Goal: Information Seeking & Learning: Learn about a topic

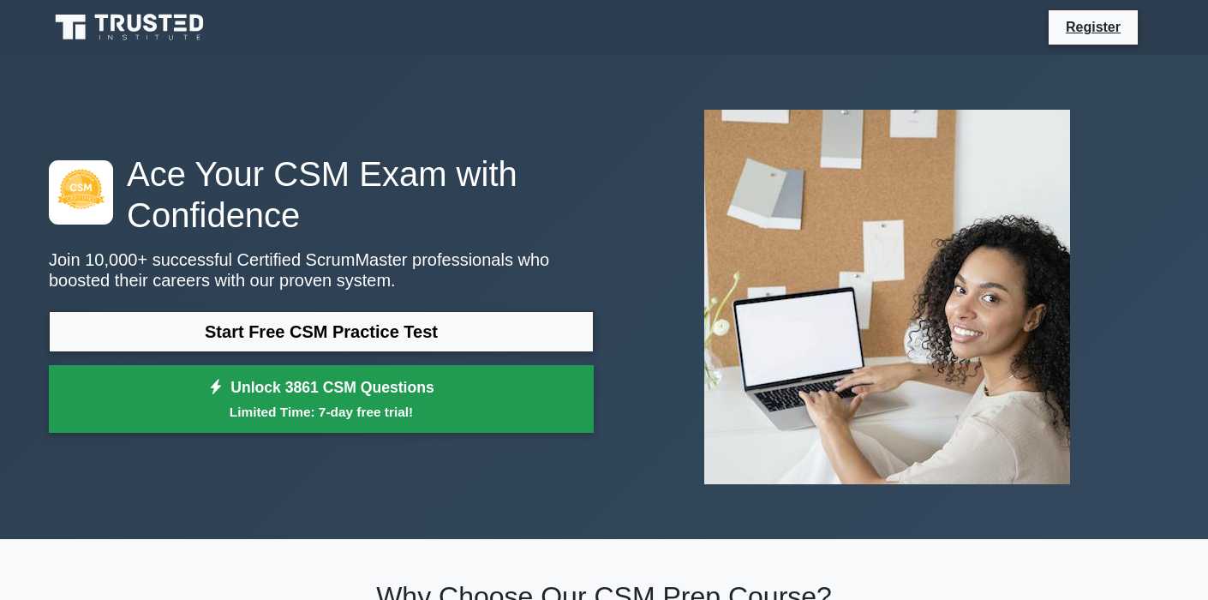
click at [388, 399] on link "Unlock 3861 CSM Questions Limited Time: 7-day free trial!" at bounding box center [321, 399] width 545 height 69
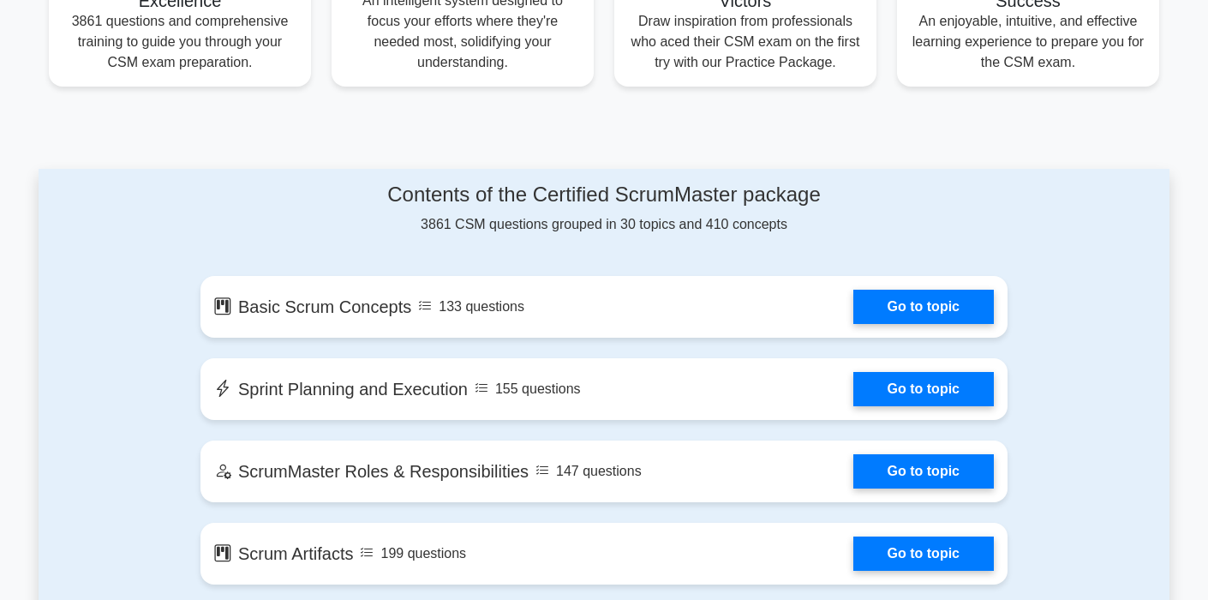
scroll to position [744, 0]
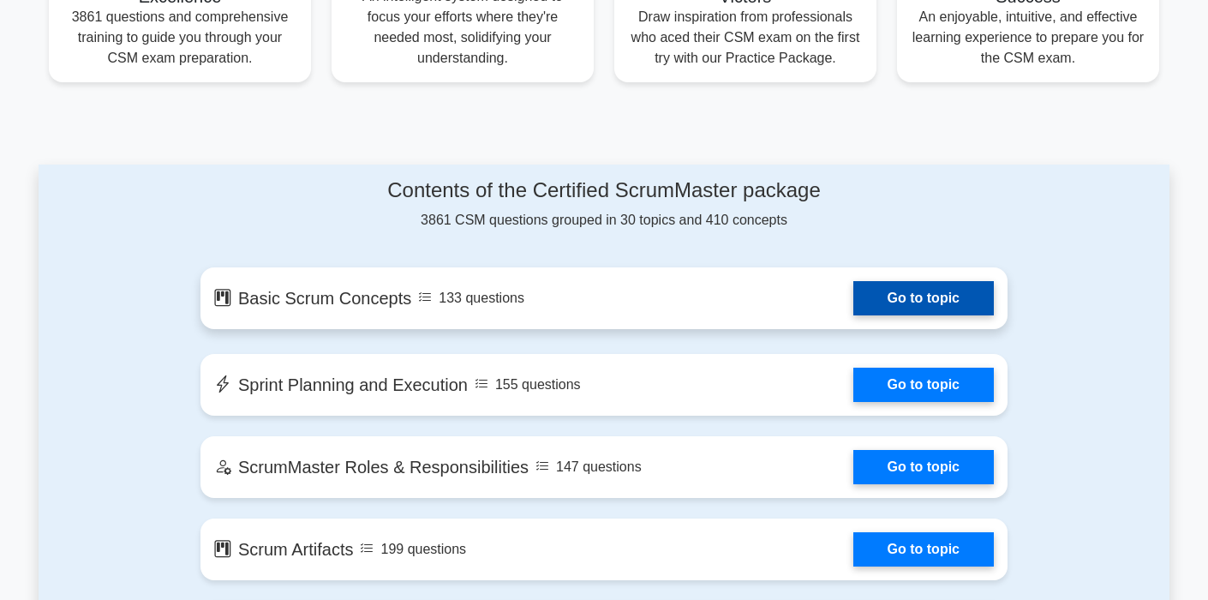
click at [900, 302] on link "Go to topic" at bounding box center [923, 298] width 140 height 34
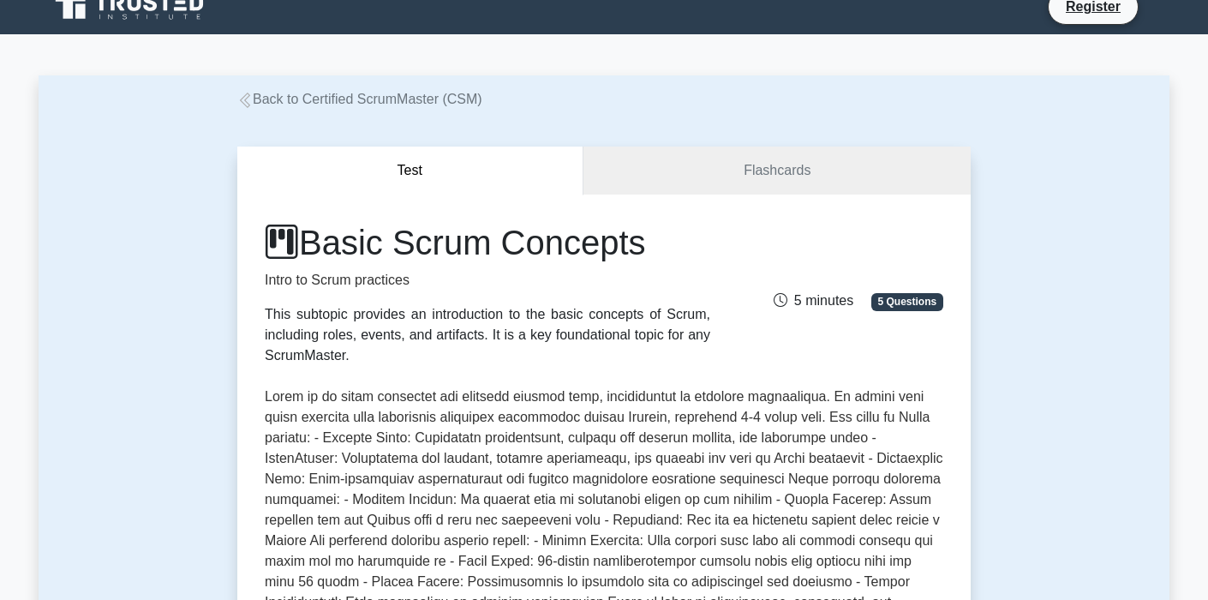
scroll to position [18, 0]
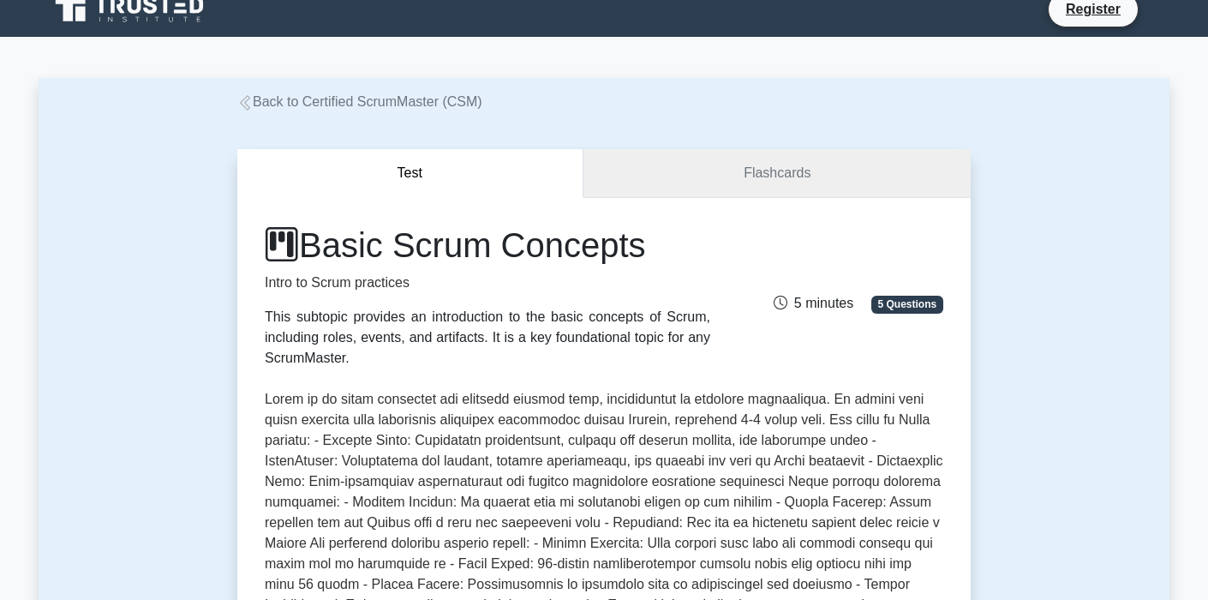
click at [766, 175] on link "Flashcards" at bounding box center [776, 173] width 387 height 49
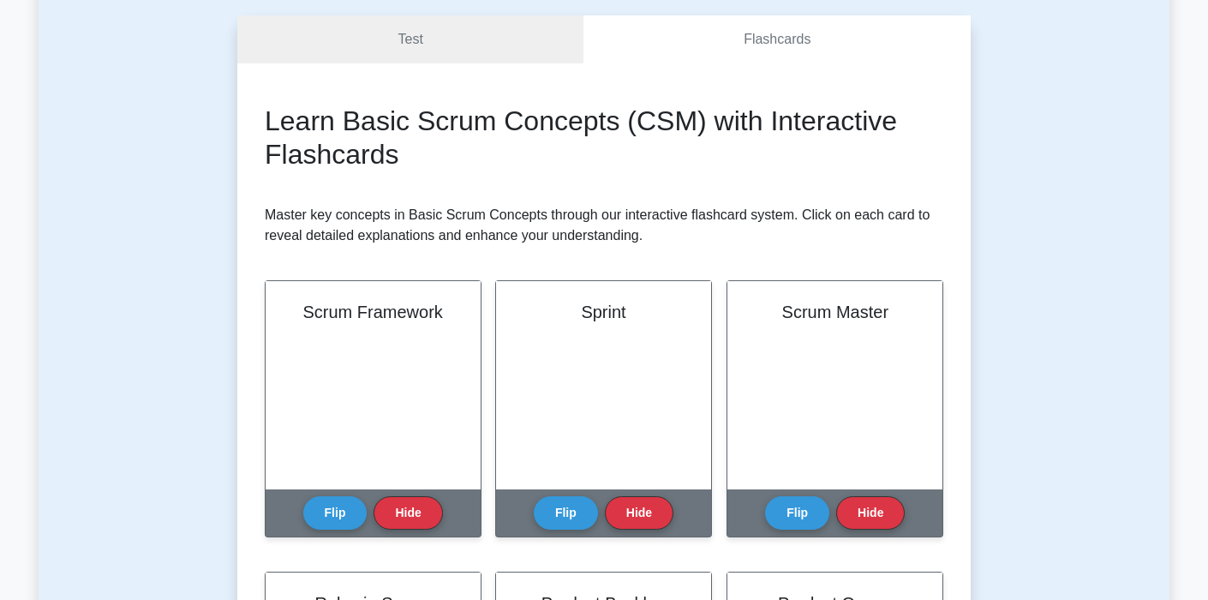
scroll to position [27, 0]
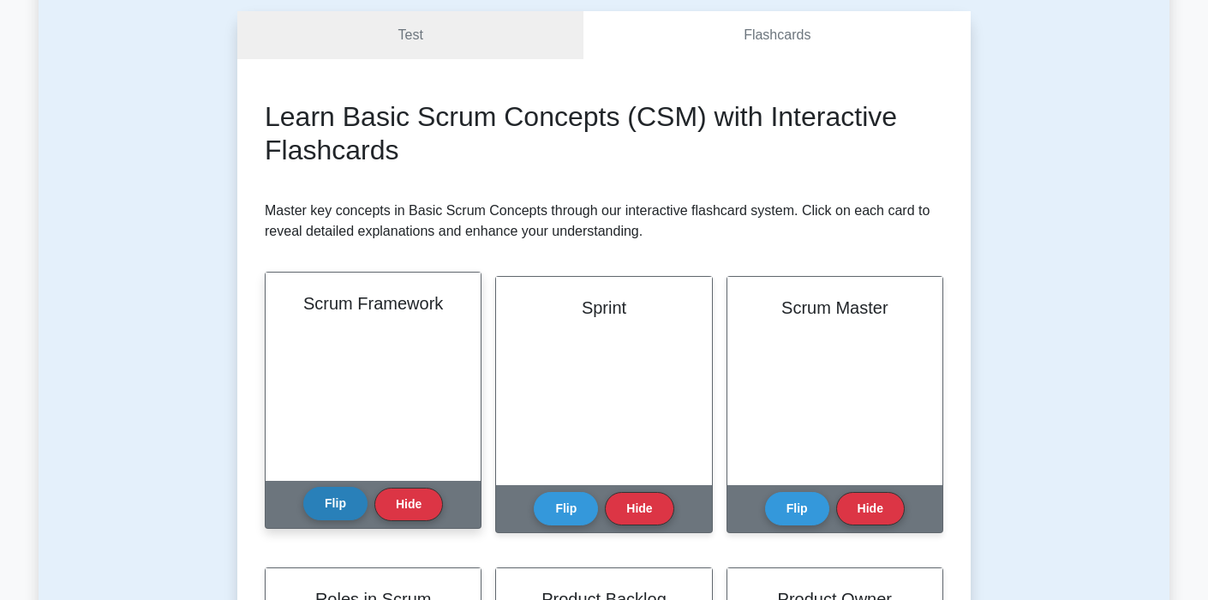
click at [342, 510] on button "Flip" at bounding box center [335, 503] width 64 height 33
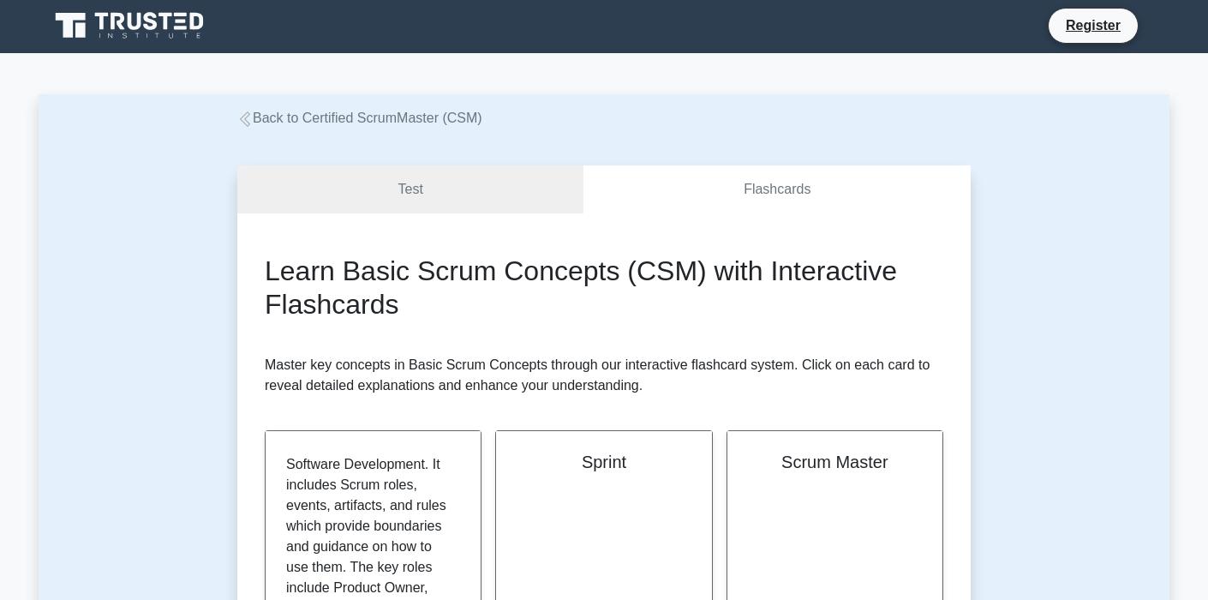
scroll to position [0, 0]
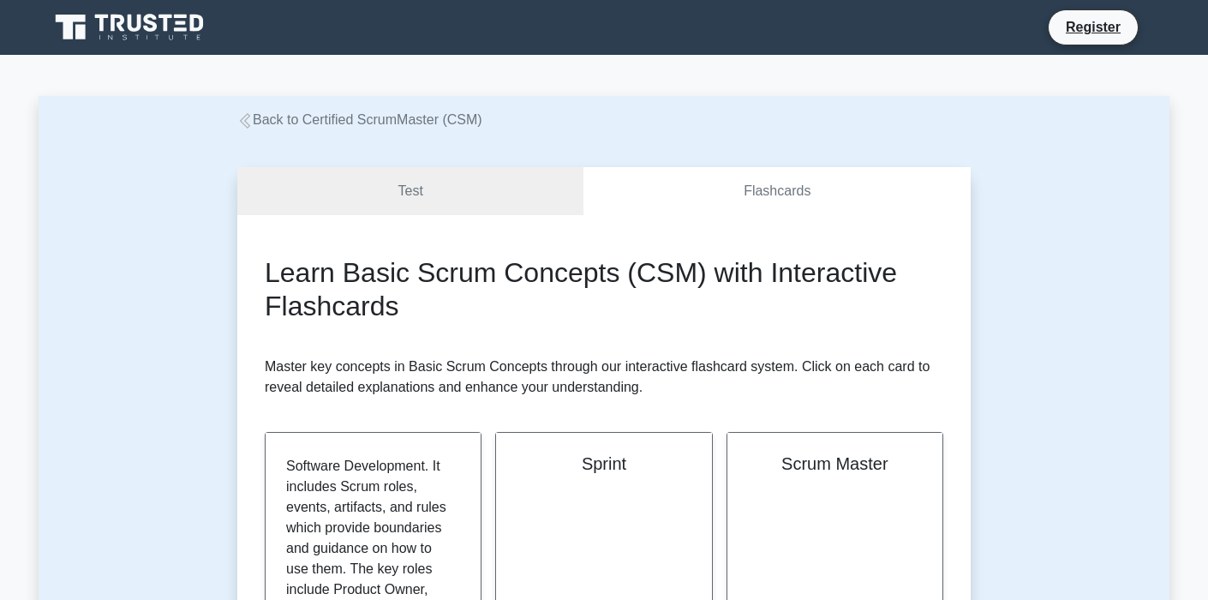
click at [521, 184] on link "Test" at bounding box center [410, 191] width 346 height 49
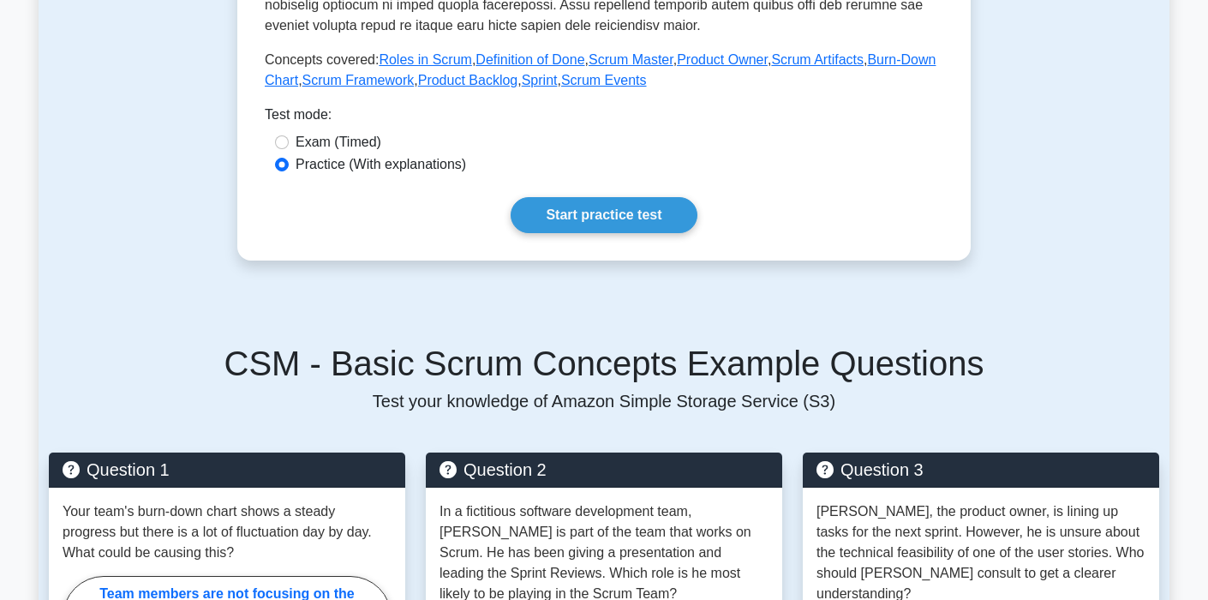
scroll to position [598, 0]
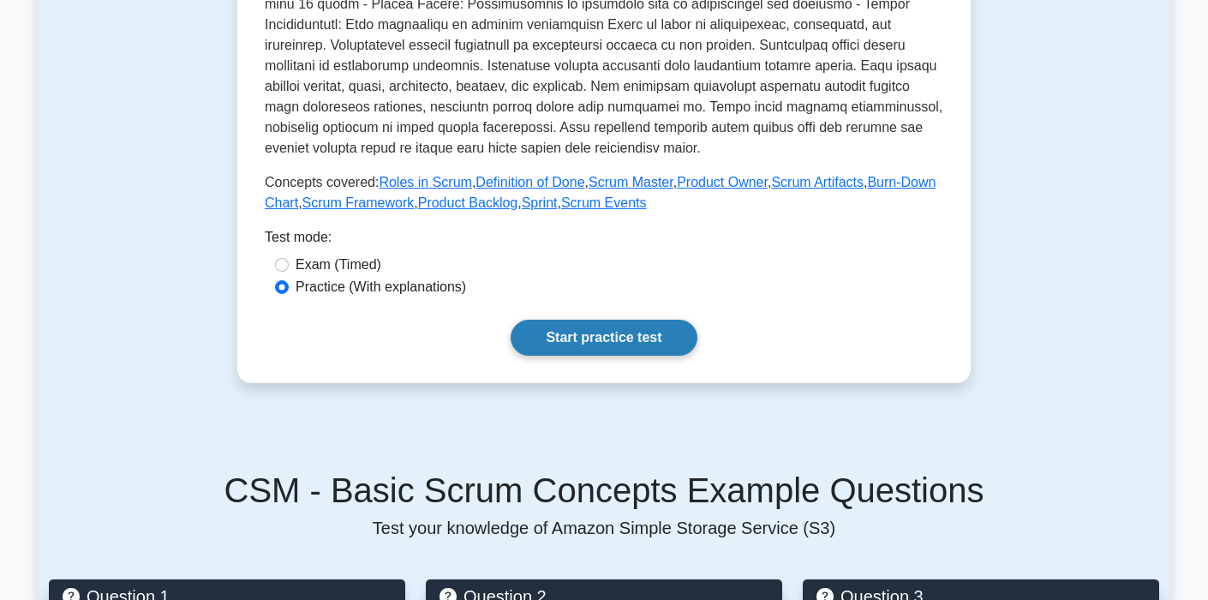
click at [573, 337] on link "Start practice test" at bounding box center [604, 338] width 186 height 36
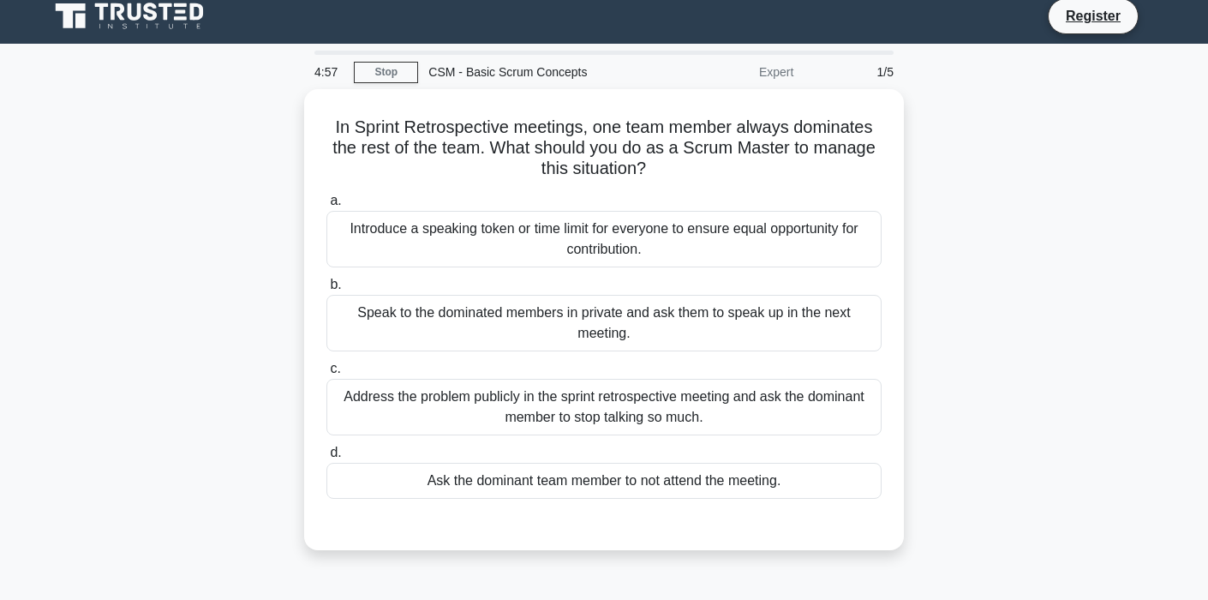
scroll to position [3, 0]
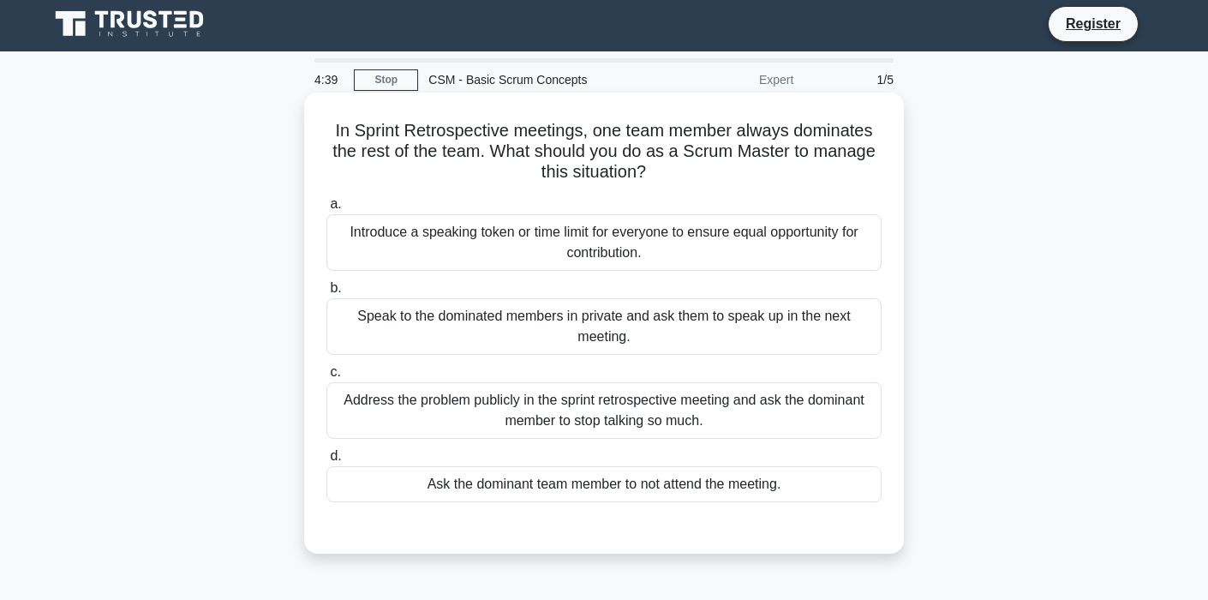
click at [543, 238] on div "Introduce a speaking token or time limit for everyone to ensure equal opportuni…" at bounding box center [603, 242] width 555 height 57
click at [326, 210] on input "a. Introduce a speaking token or time limit for everyone to ensure equal opport…" at bounding box center [326, 204] width 0 height 11
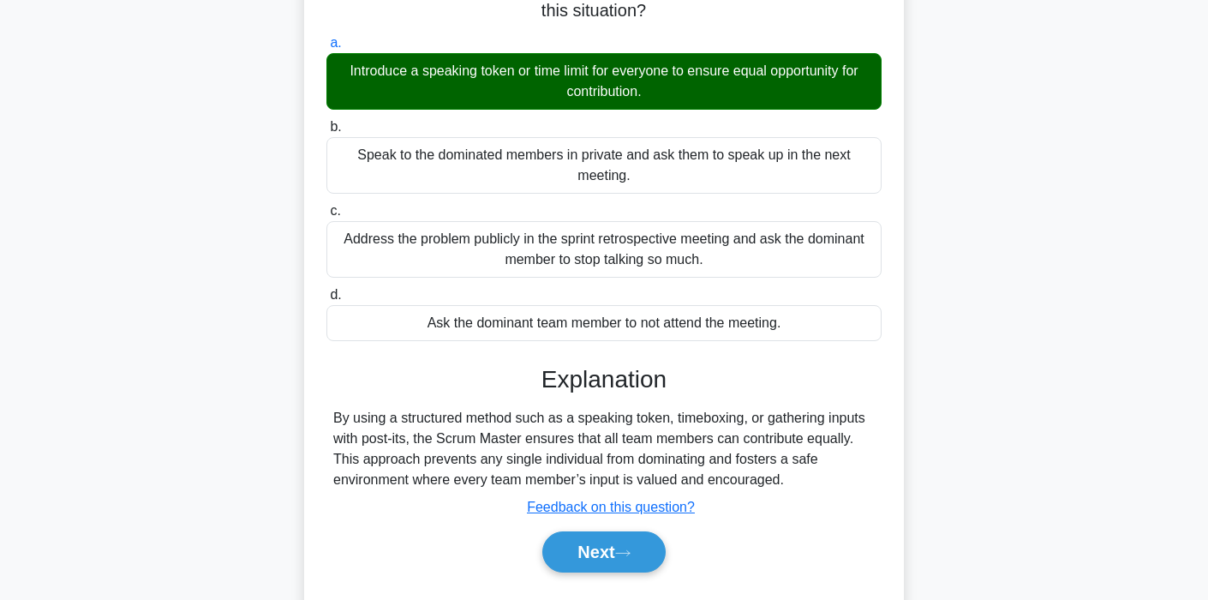
scroll to position [183, 0]
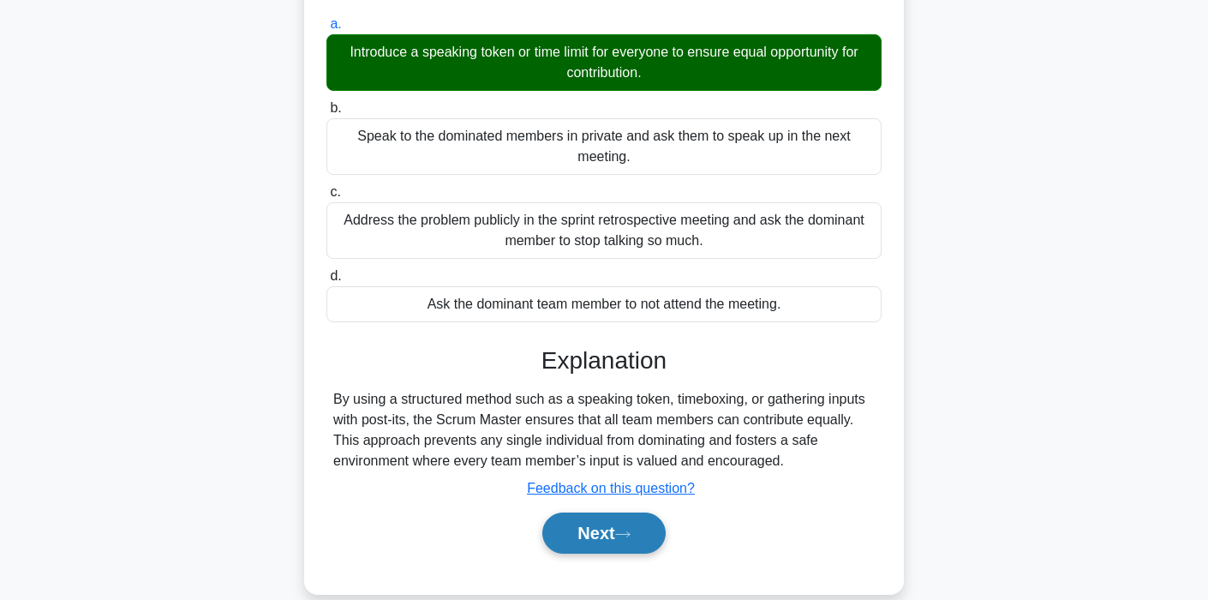
click at [644, 536] on button "Next" at bounding box center [603, 532] width 123 height 41
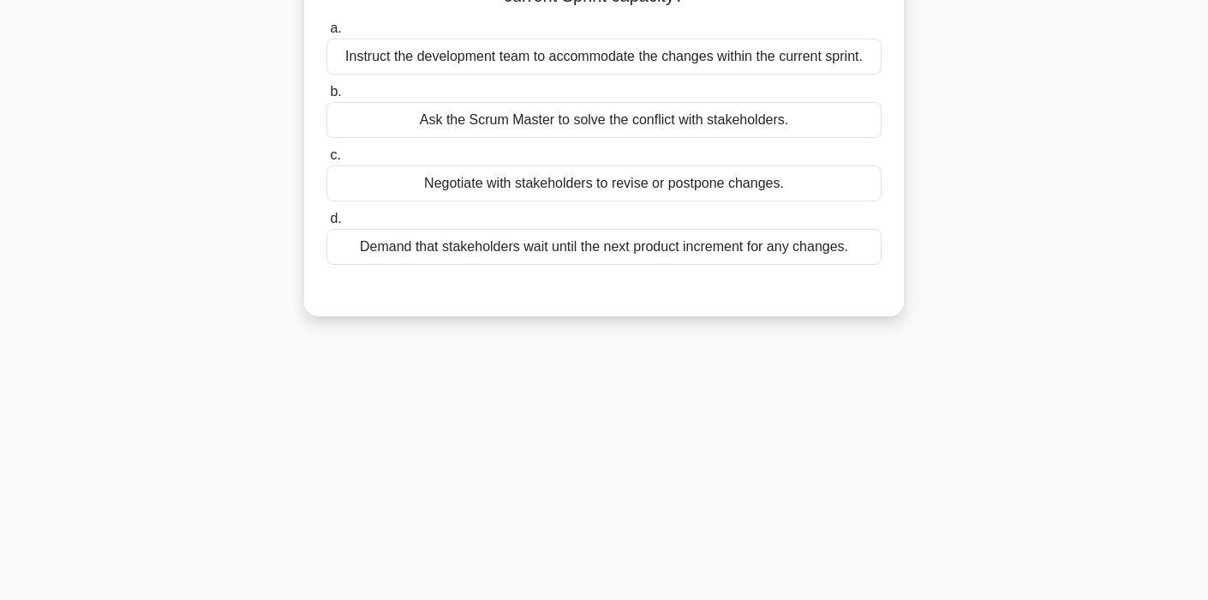
scroll to position [0, 0]
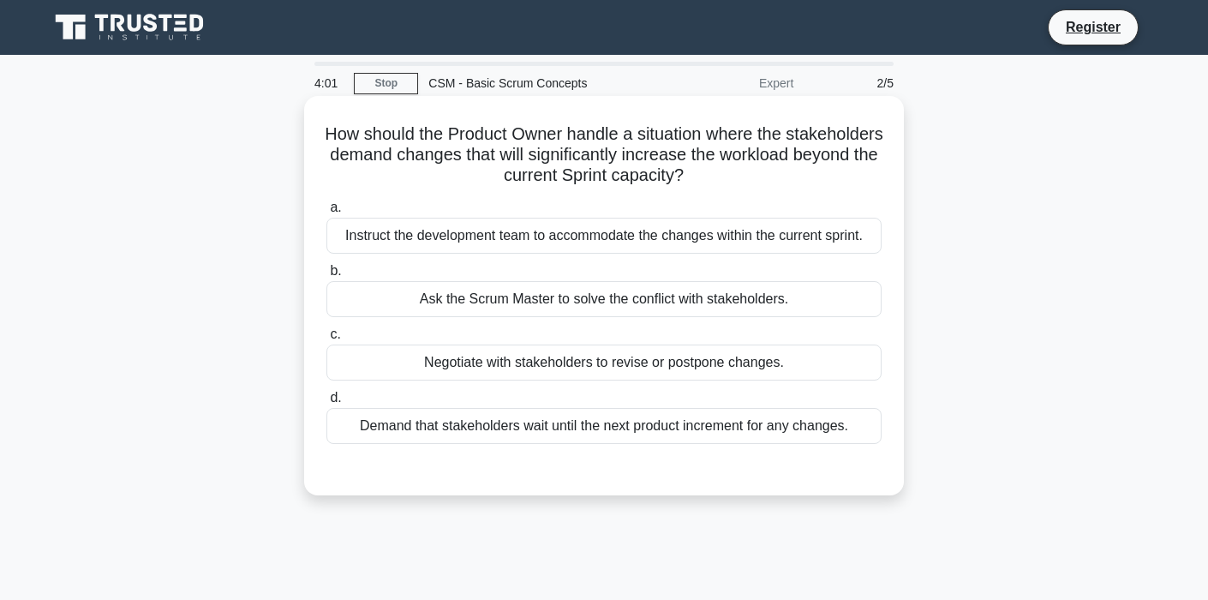
click at [727, 436] on div "Demand that stakeholders wait until the next product increment for any changes." at bounding box center [603, 426] width 555 height 36
click at [326, 403] on input "d. Demand that stakeholders wait until the next product increment for any chang…" at bounding box center [326, 397] width 0 height 11
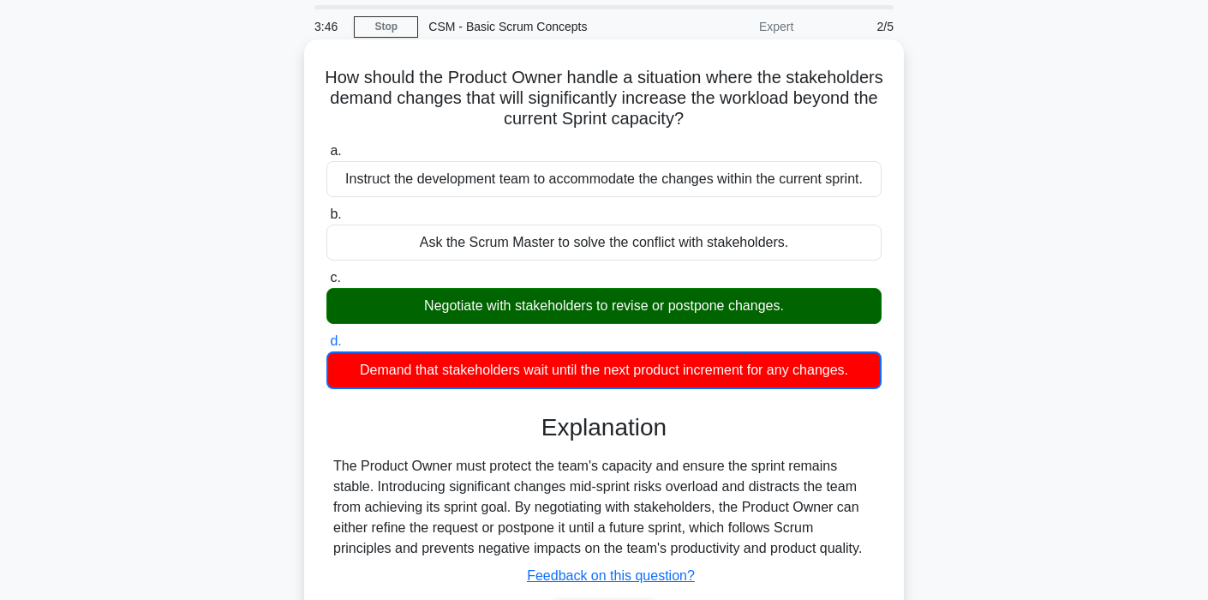
scroll to position [134, 0]
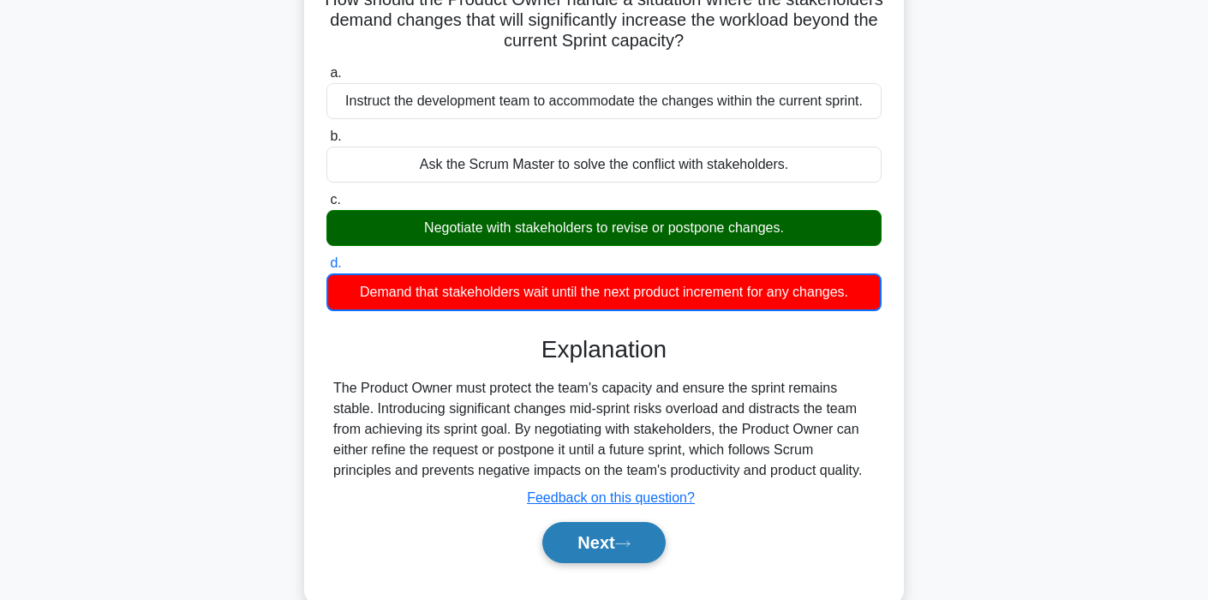
click at [665, 553] on button "Next" at bounding box center [603, 542] width 123 height 41
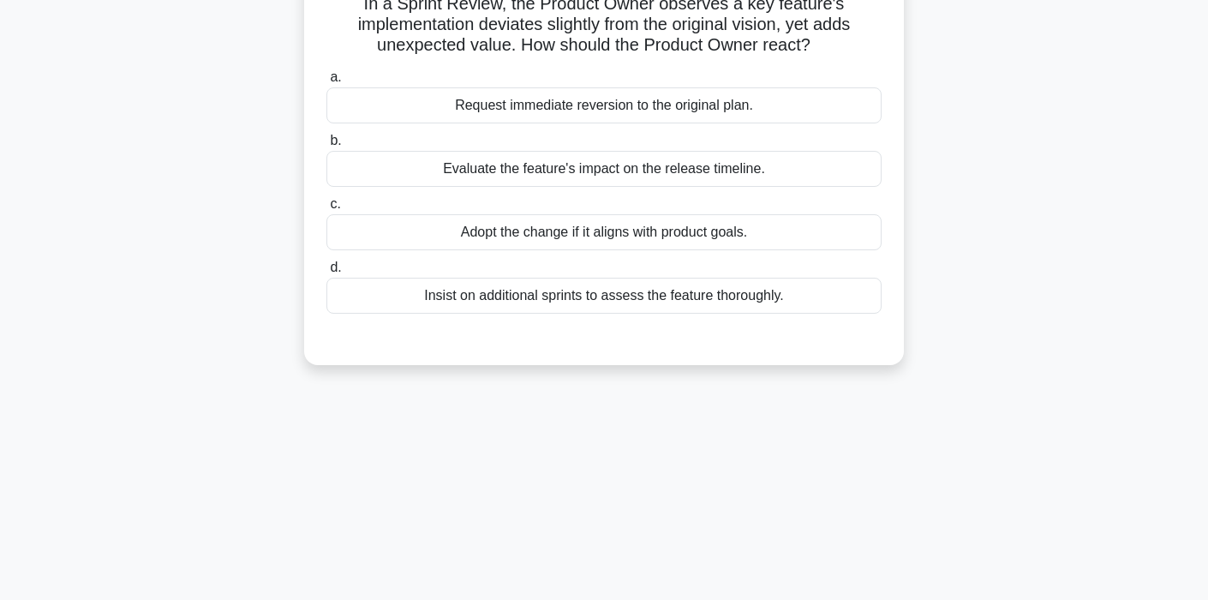
scroll to position [0, 0]
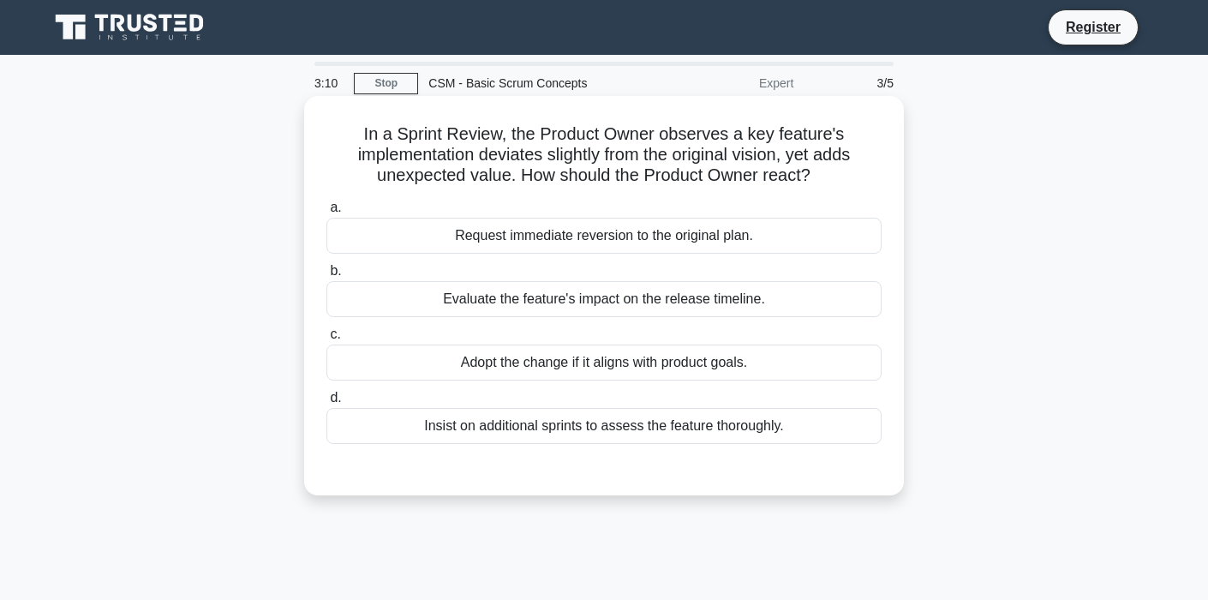
click at [751, 352] on div "Adopt the change if it aligns with product goals." at bounding box center [603, 362] width 555 height 36
click at [326, 340] on input "c. Adopt the change if it aligns with product goals." at bounding box center [326, 334] width 0 height 11
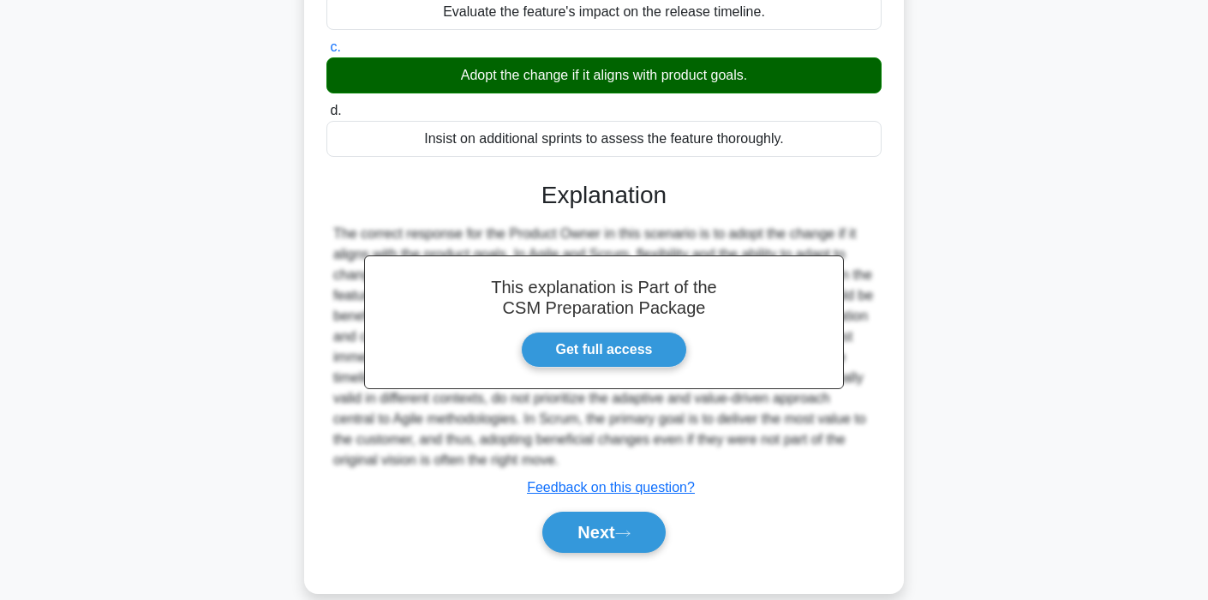
scroll to position [302, 0]
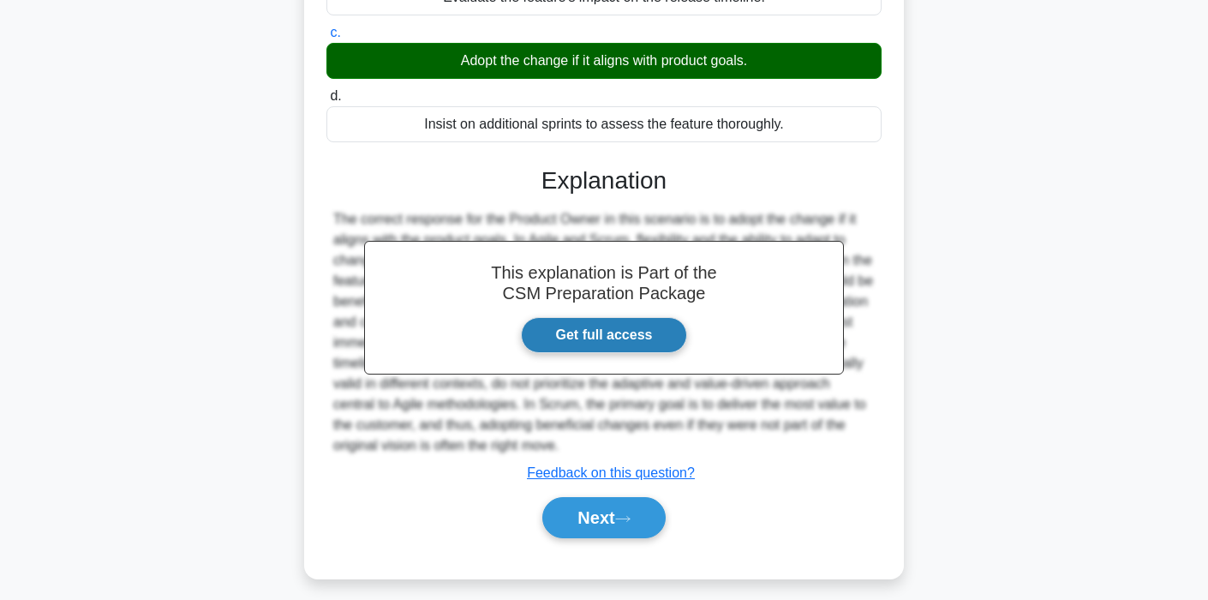
click at [607, 335] on link "Get full access" at bounding box center [604, 335] width 167 height 36
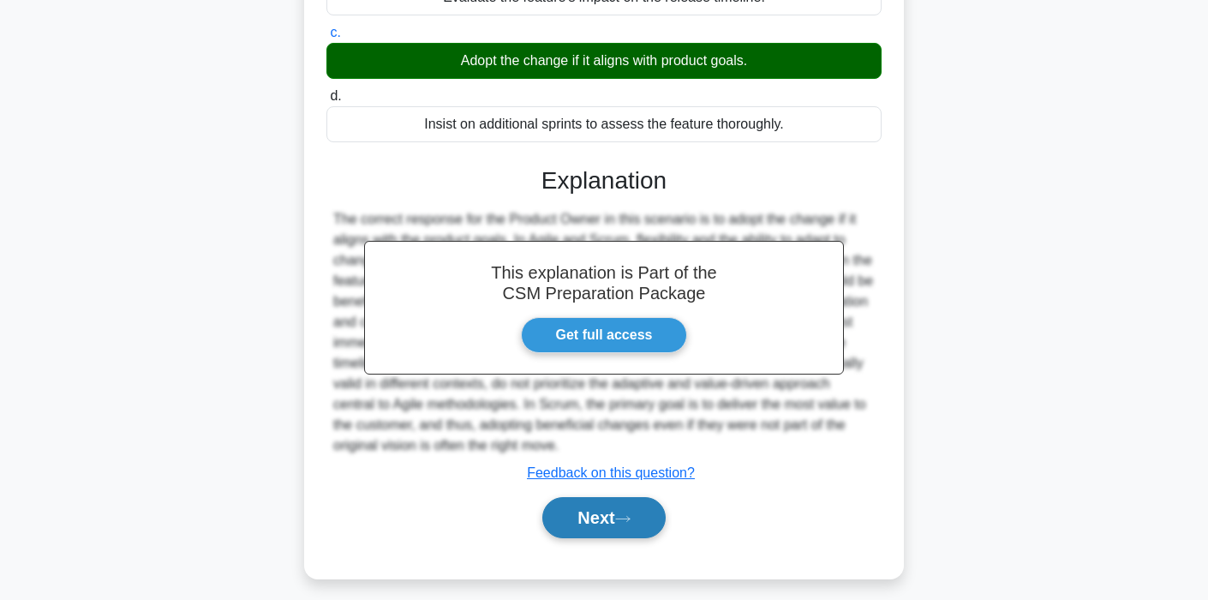
click at [577, 525] on button "Next" at bounding box center [603, 517] width 123 height 41
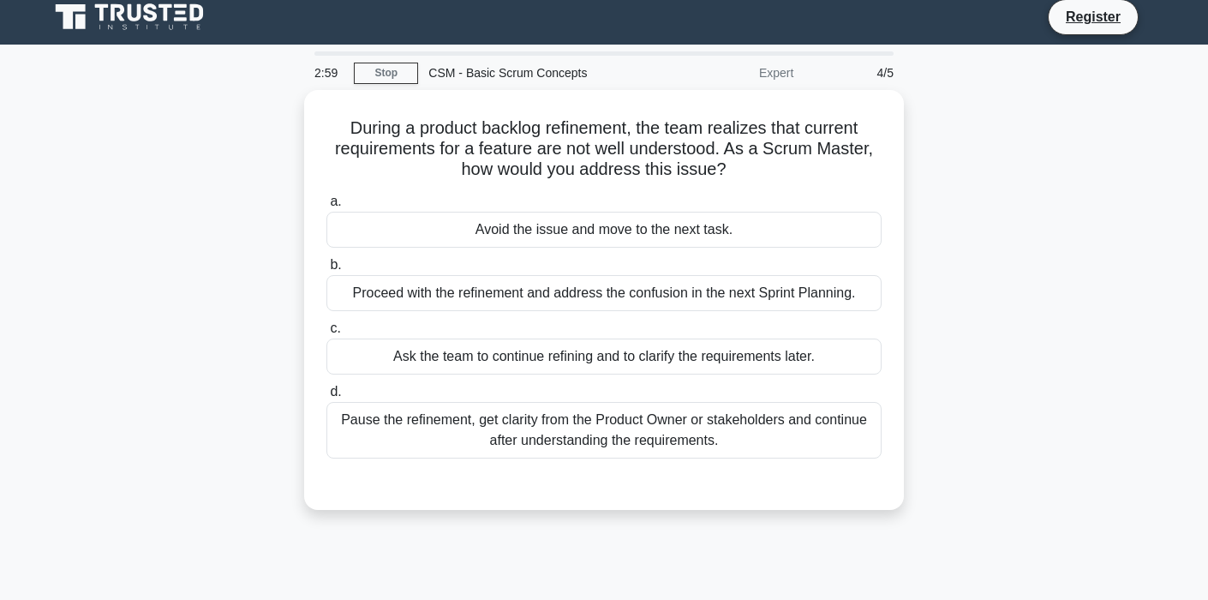
scroll to position [0, 0]
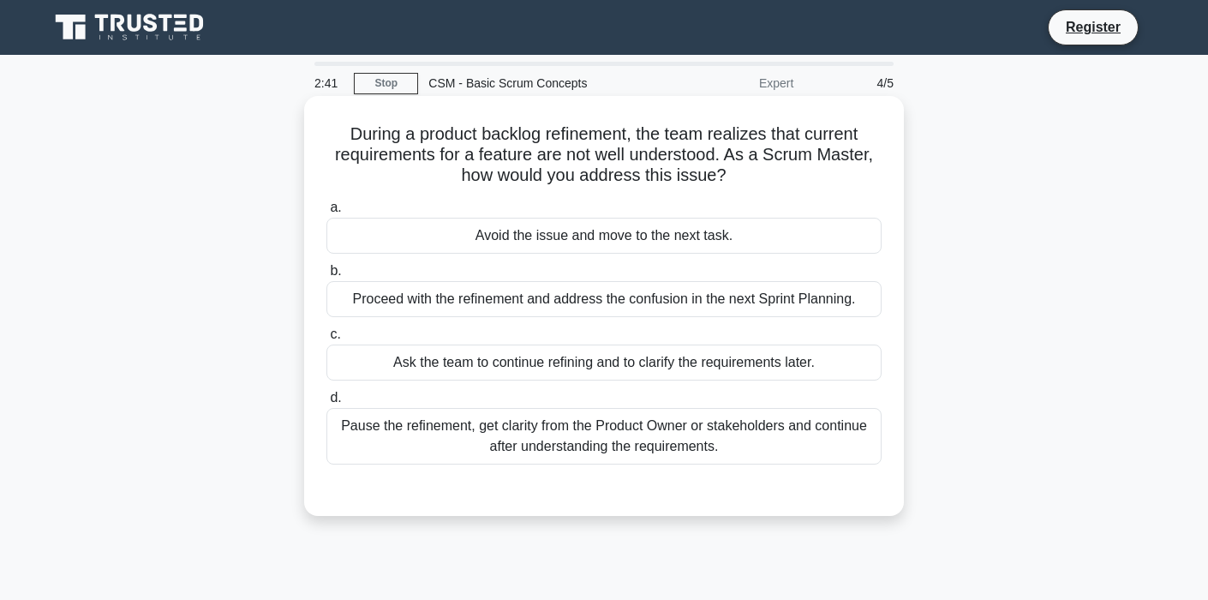
click at [682, 445] on div "Pause the refinement, get clarity from the Product Owner or stakeholders and co…" at bounding box center [603, 436] width 555 height 57
click at [326, 403] on input "d. Pause the refinement, get clarity from the Product Owner or stakeholders and…" at bounding box center [326, 397] width 0 height 11
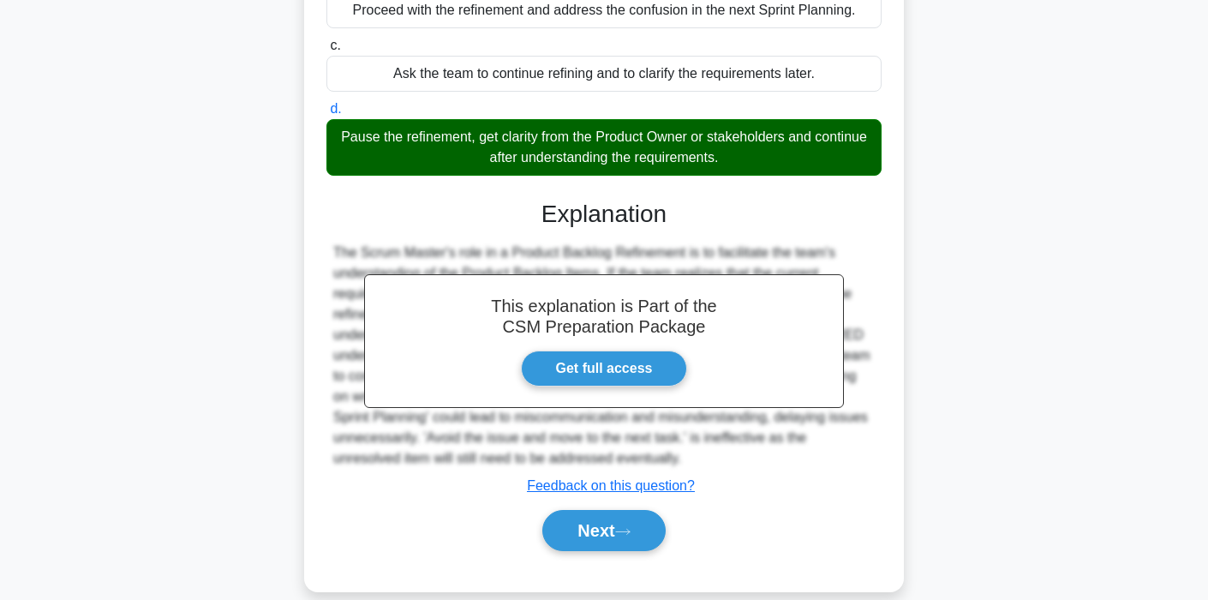
scroll to position [326, 0]
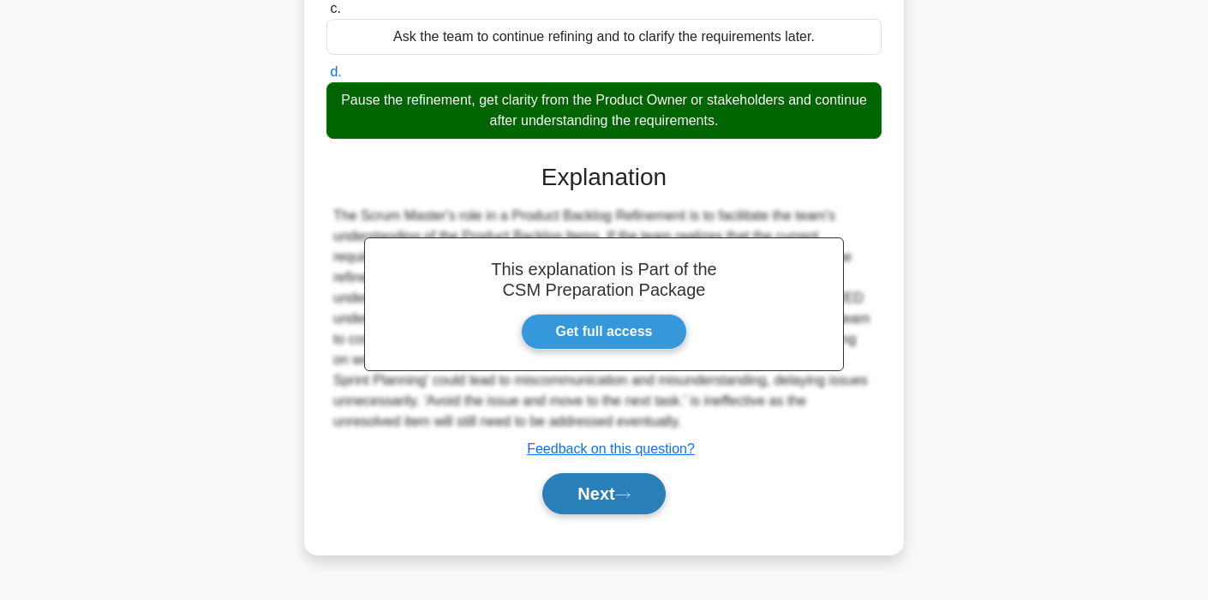
click at [603, 486] on button "Next" at bounding box center [603, 493] width 123 height 41
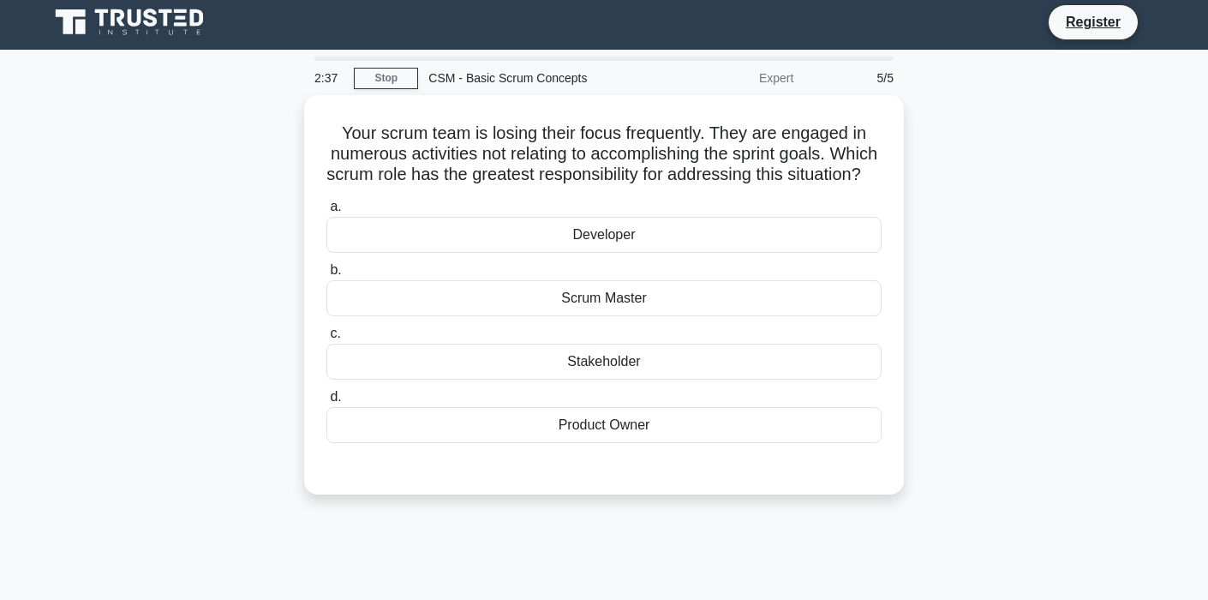
scroll to position [0, 0]
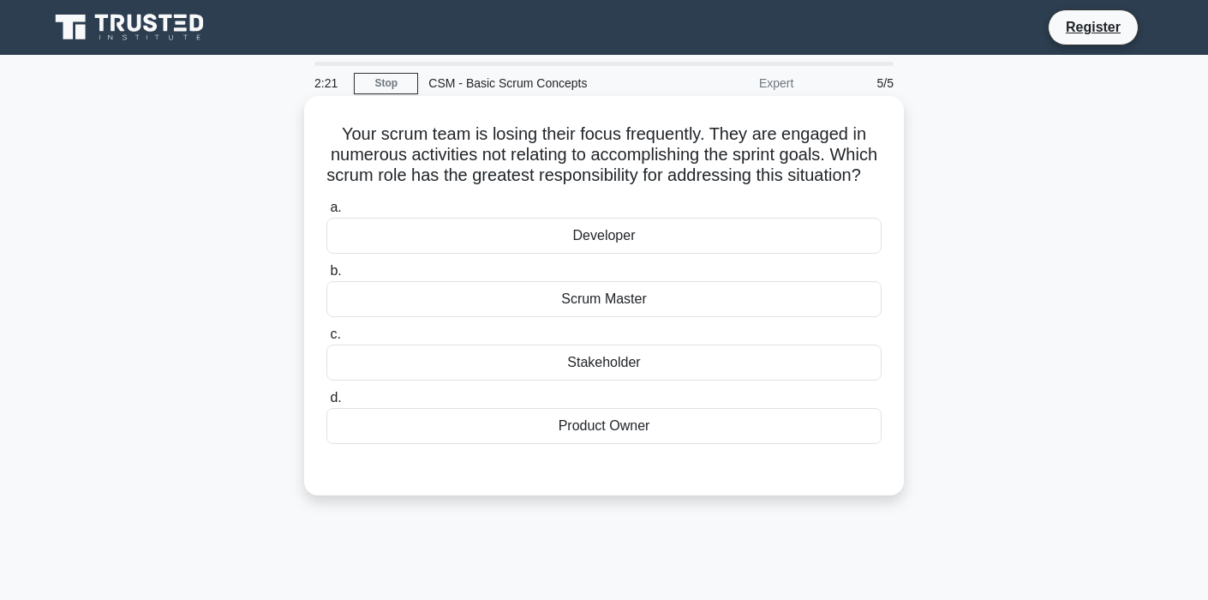
click at [652, 317] on div "Scrum Master" at bounding box center [603, 299] width 555 height 36
click at [326, 277] on input "b. Scrum Master" at bounding box center [326, 271] width 0 height 11
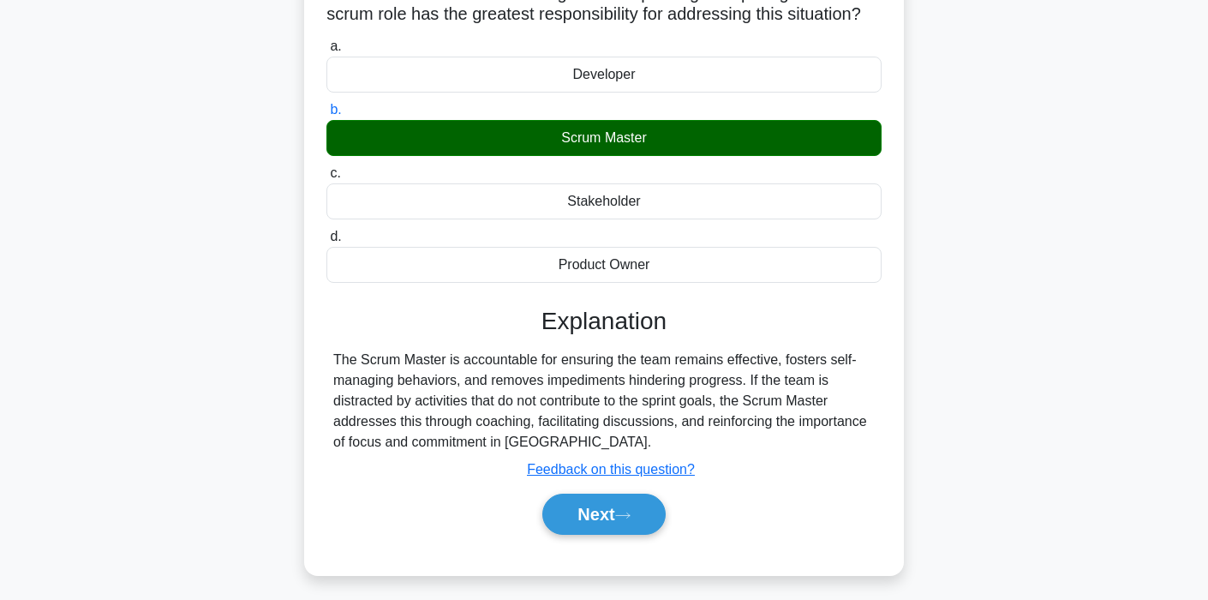
scroll to position [162, 0]
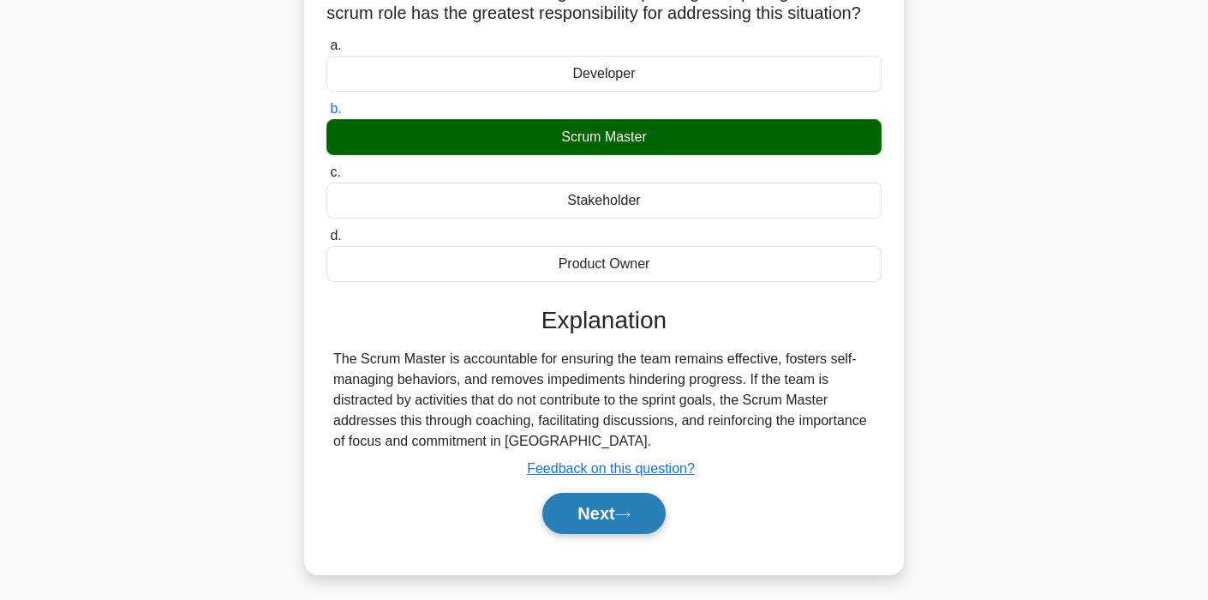
click at [619, 534] on button "Next" at bounding box center [603, 513] width 123 height 41
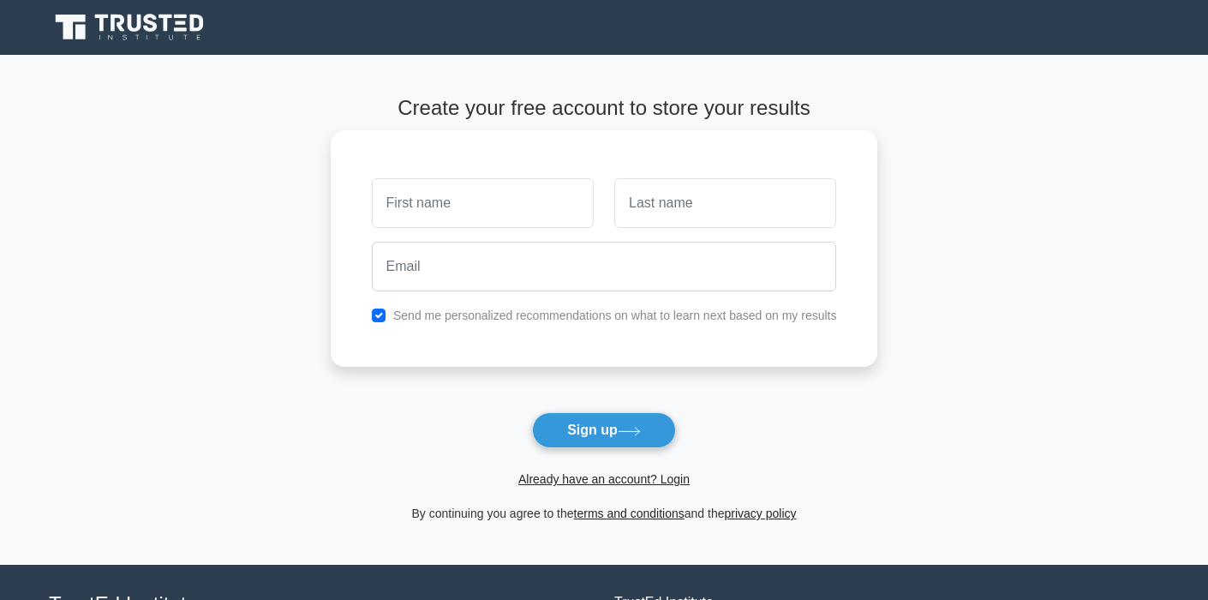
click at [487, 199] on input "text" at bounding box center [483, 203] width 222 height 50
click at [516, 222] on input "text" at bounding box center [483, 203] width 222 height 50
type input "haniya"
click at [672, 221] on input "text" at bounding box center [725, 203] width 222 height 50
type input "[PERSON_NAME]"
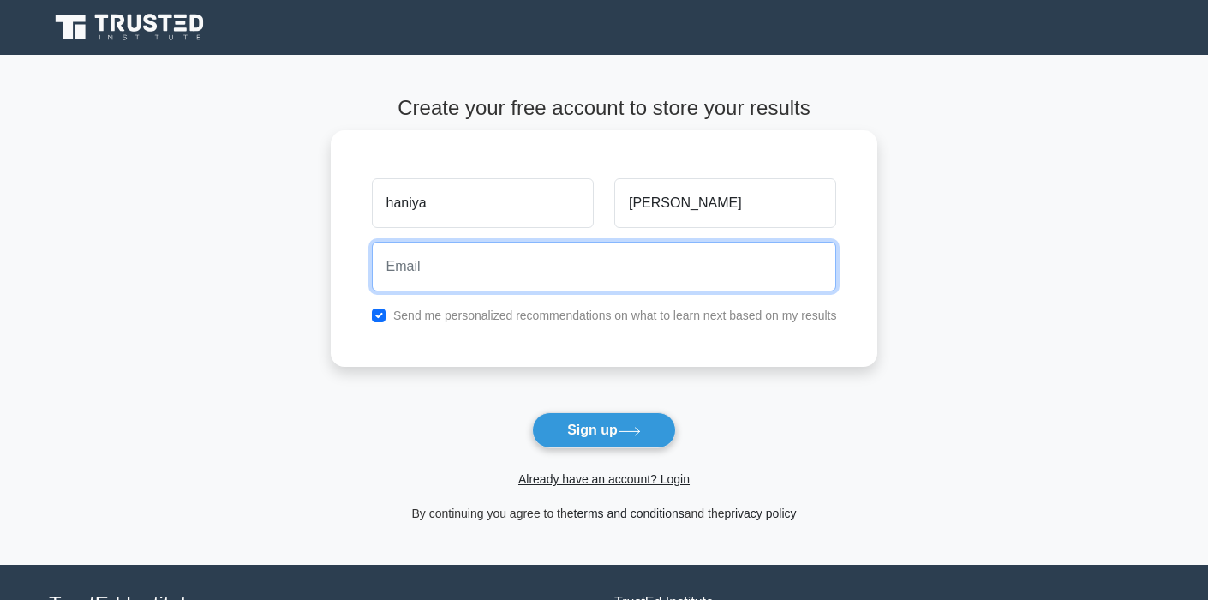
click at [553, 272] on input "email" at bounding box center [604, 267] width 465 height 50
type input "[EMAIL_ADDRESS][DOMAIN_NAME]"
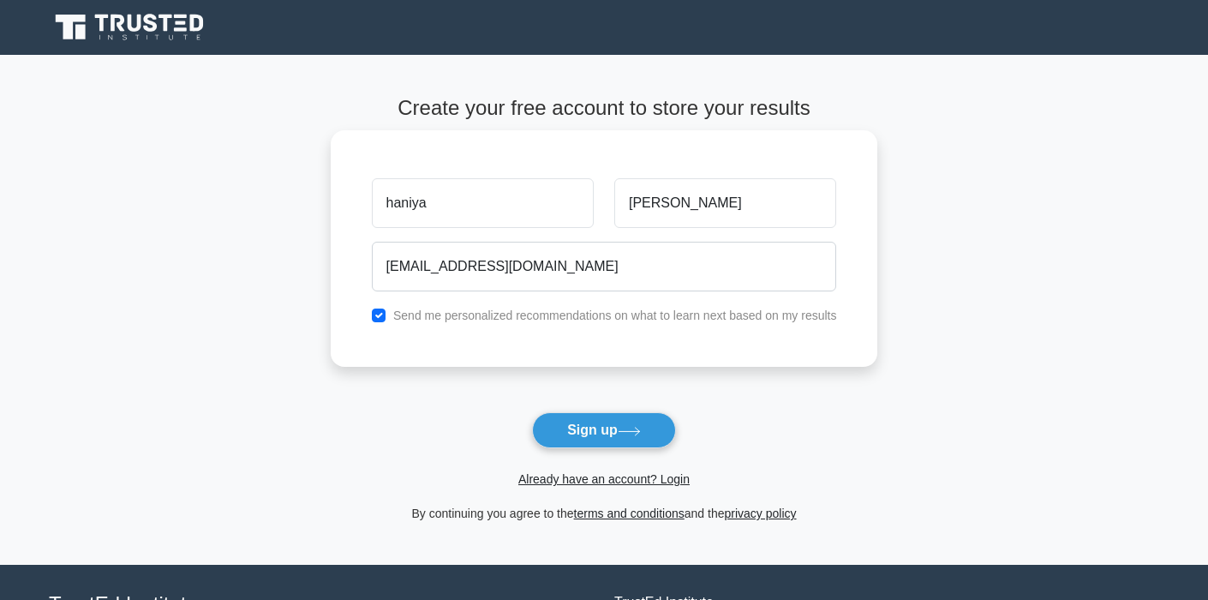
click at [488, 318] on label "Send me personalized recommendations on what to learn next based on my results" at bounding box center [615, 315] width 444 height 14
click at [381, 320] on input "checkbox" at bounding box center [379, 315] width 14 height 14
checkbox input "false"
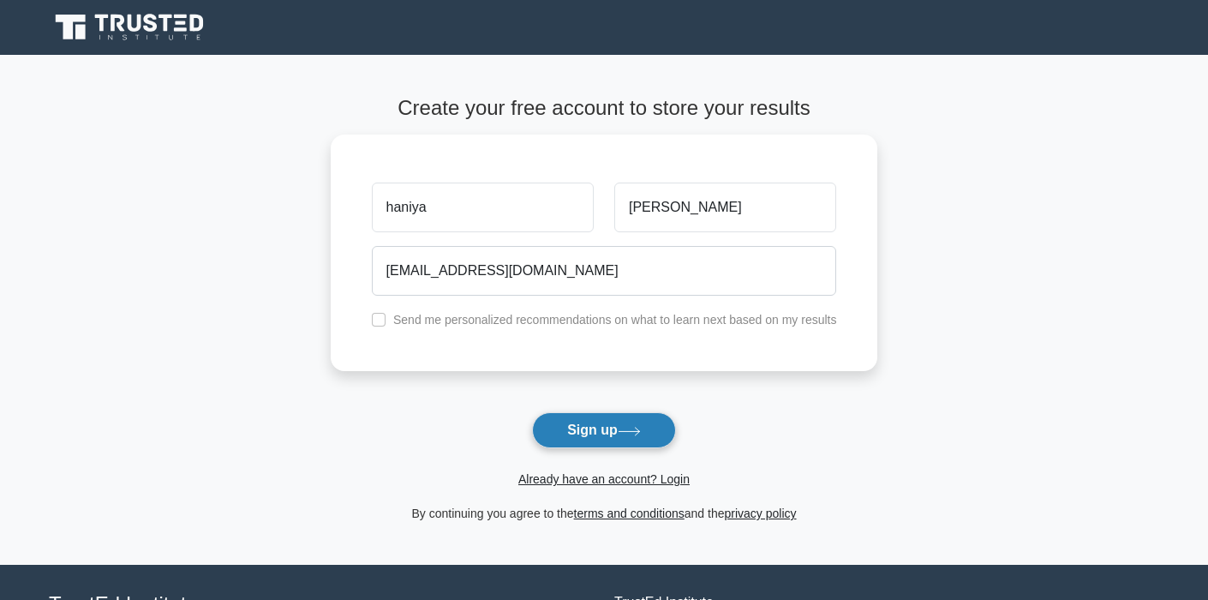
click at [632, 443] on button "Sign up" at bounding box center [604, 430] width 144 height 36
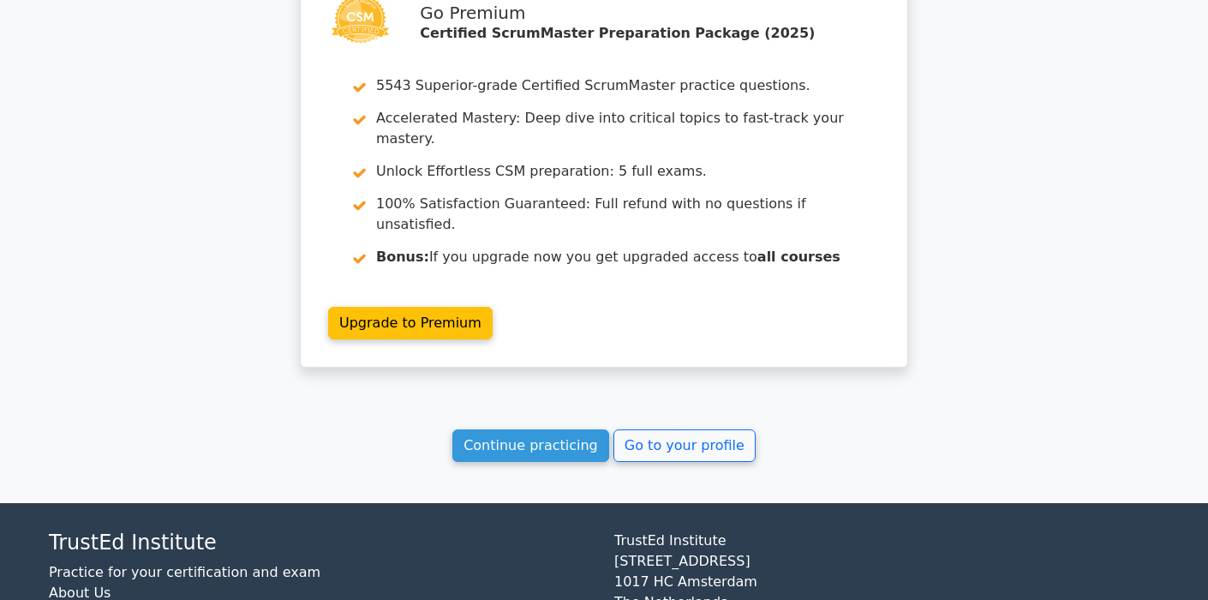
scroll to position [2348, 0]
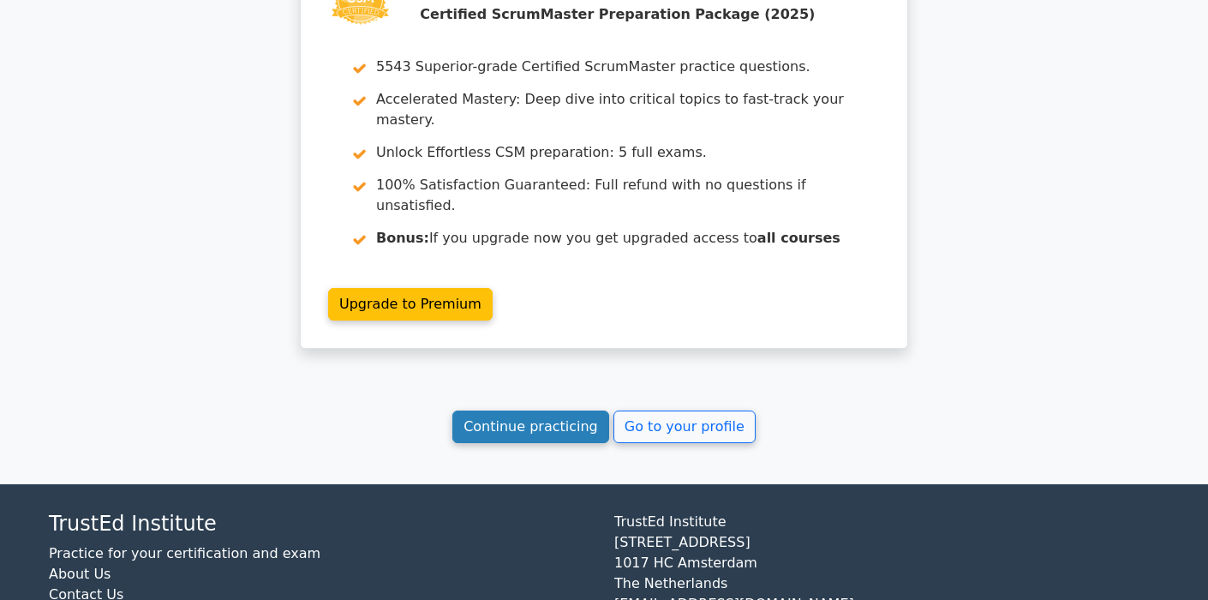
click at [586, 410] on link "Continue practicing" at bounding box center [530, 426] width 157 height 33
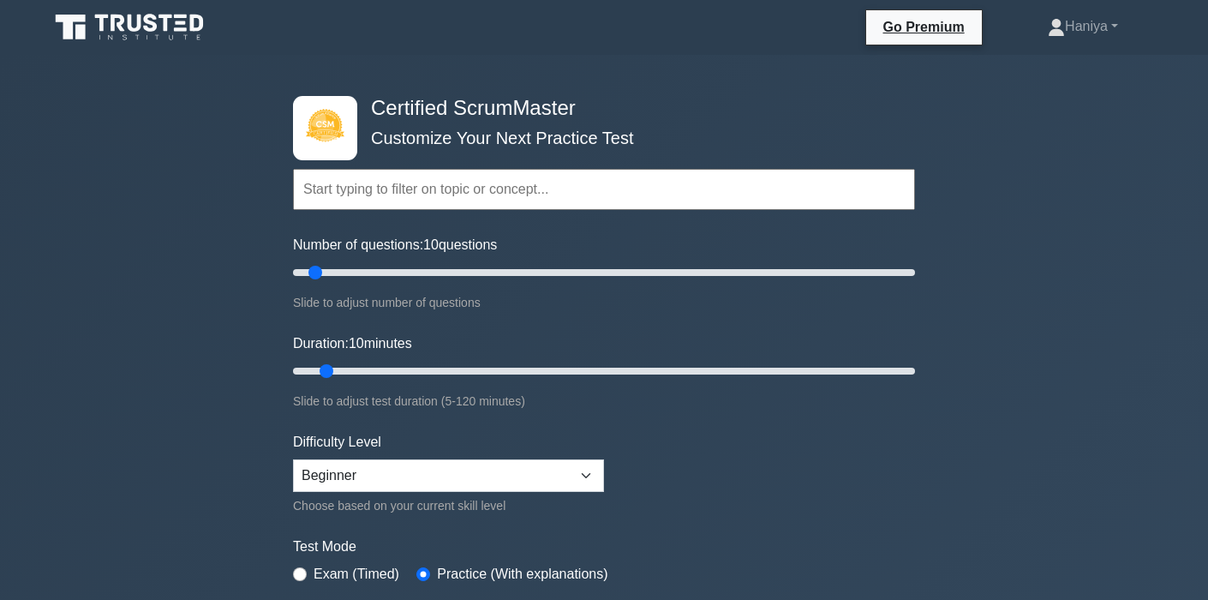
scroll to position [140, 0]
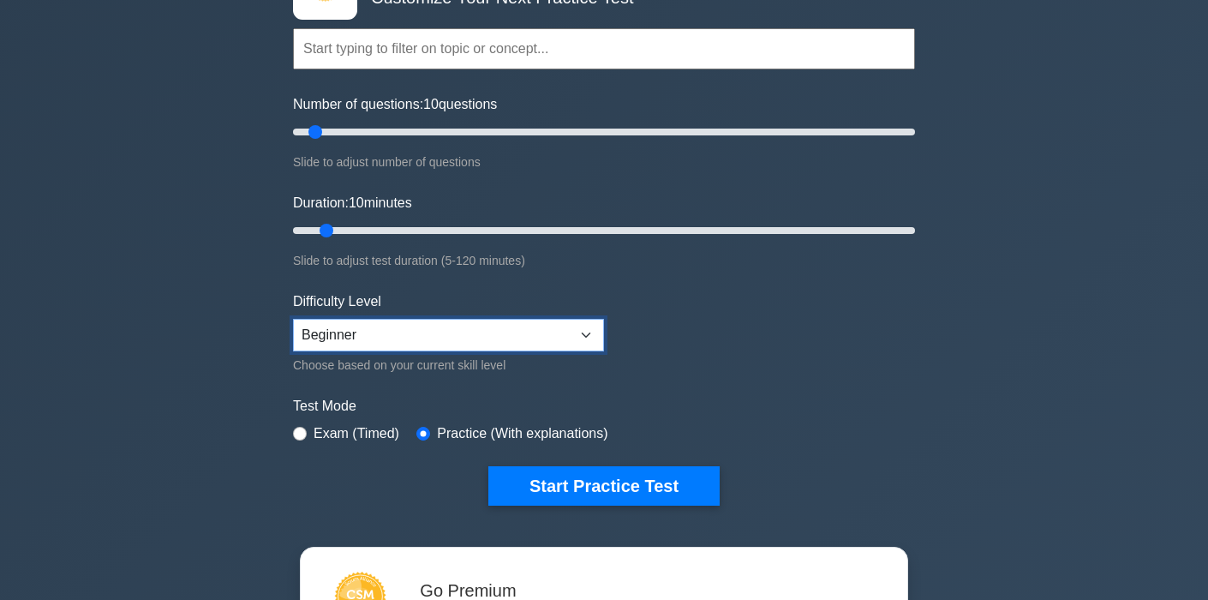
click at [511, 328] on select "Beginner Intermediate Expert" at bounding box center [448, 335] width 311 height 33
select select "expert"
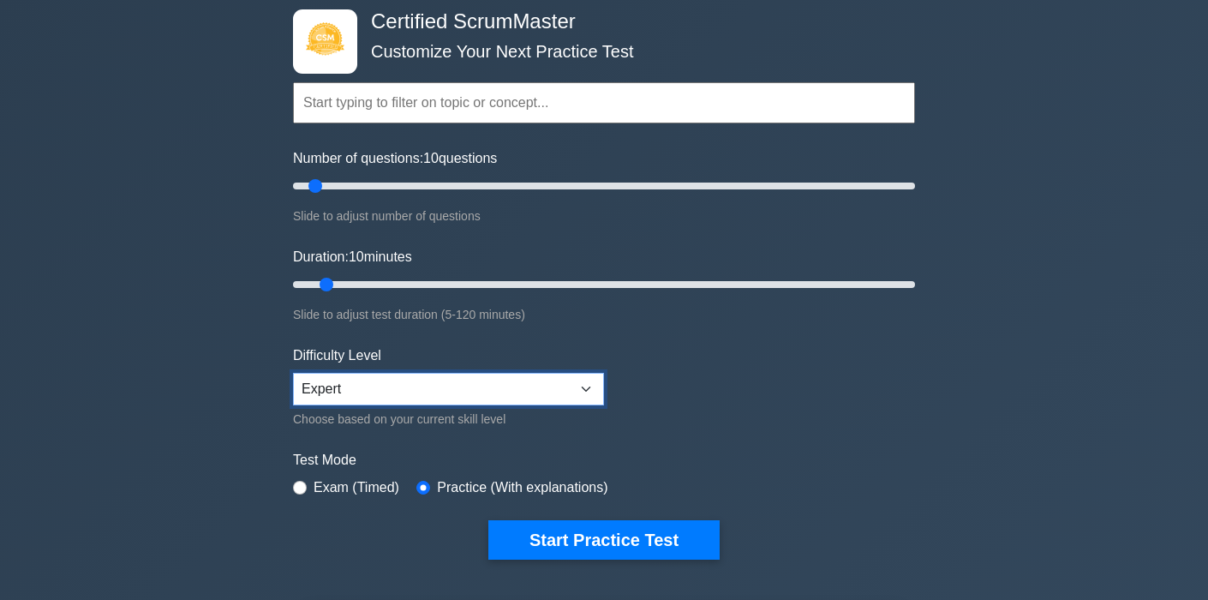
scroll to position [121, 0]
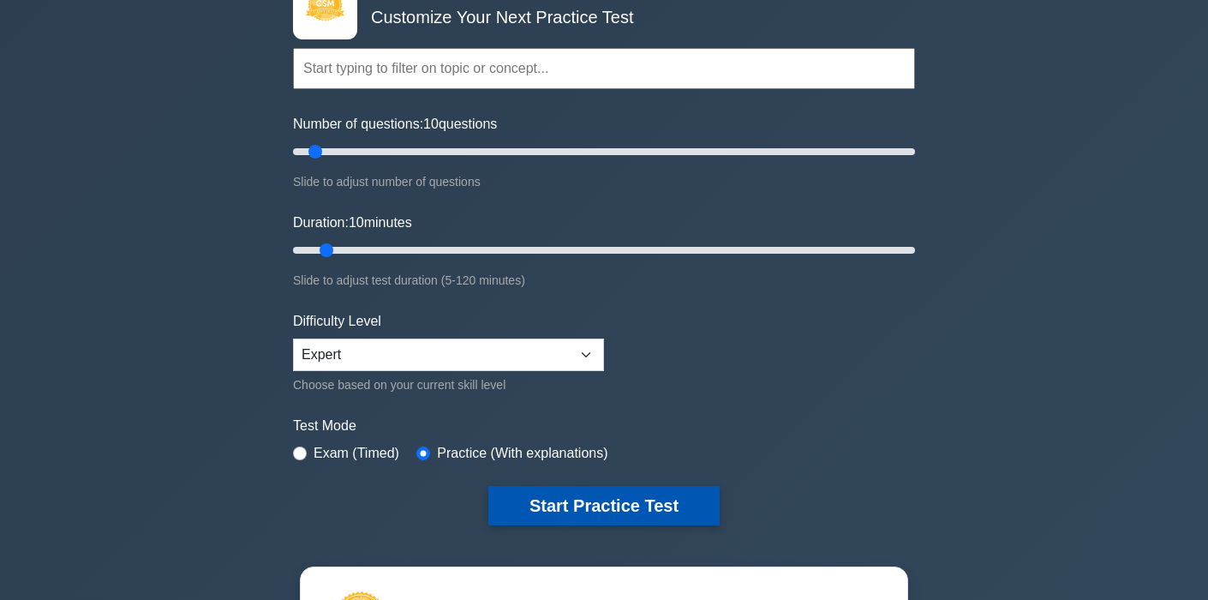
click at [517, 512] on button "Start Practice Test" at bounding box center [603, 505] width 231 height 39
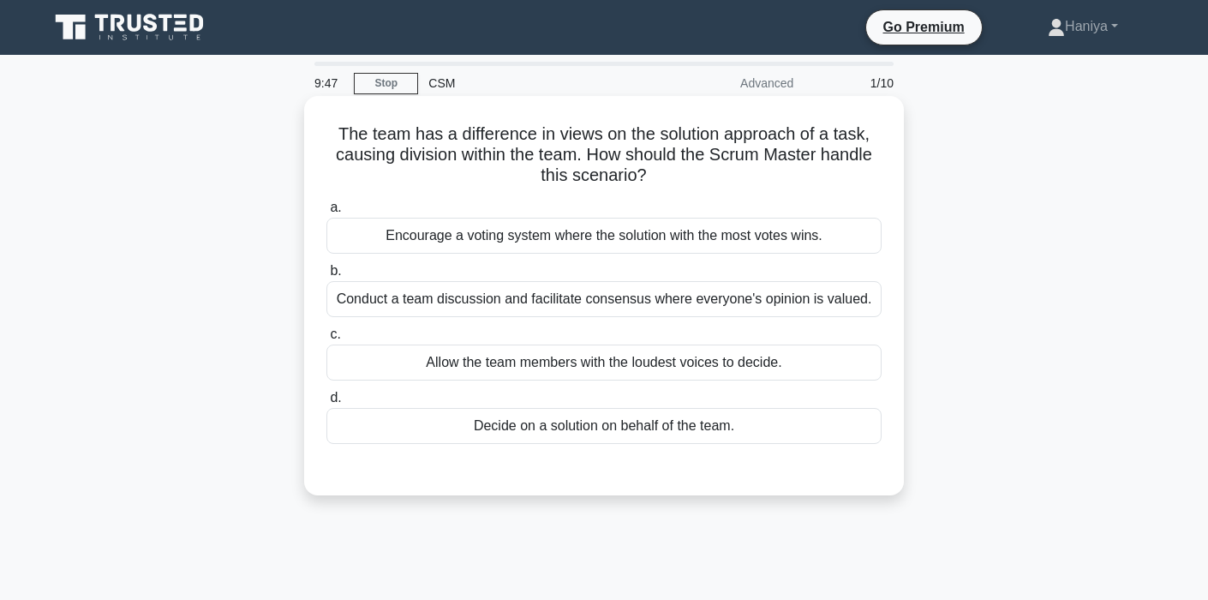
click at [537, 294] on div "Conduct a team discussion and facilitate consensus where everyone's opinion is …" at bounding box center [603, 299] width 555 height 36
click at [326, 277] on input "b. Conduct a team discussion and facilitate consensus where everyone's opinion …" at bounding box center [326, 271] width 0 height 11
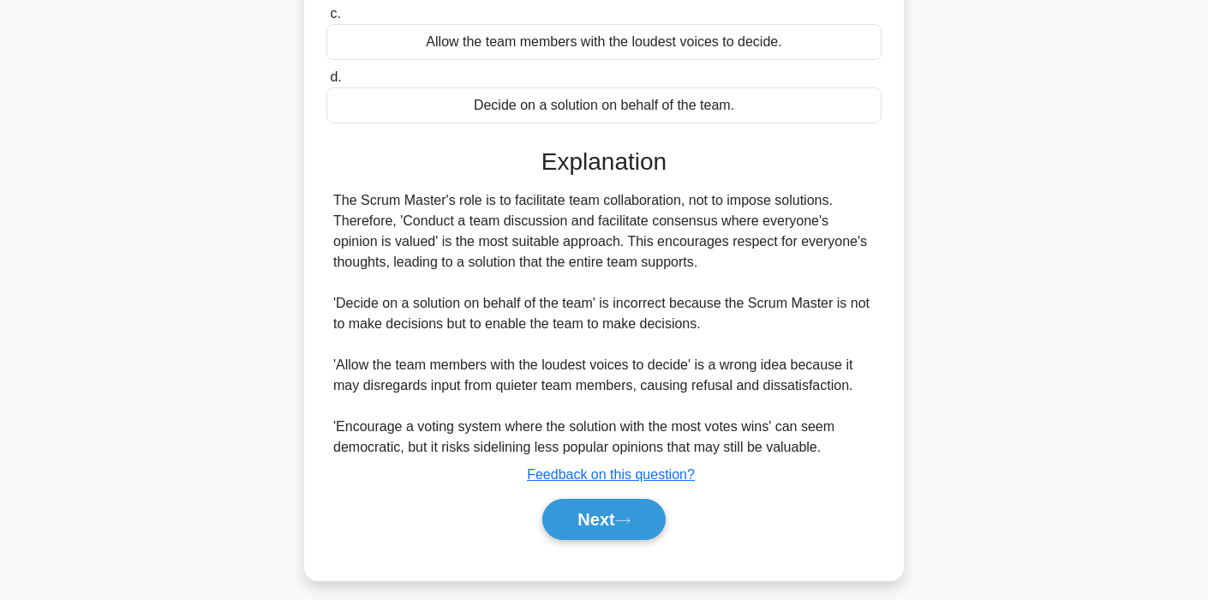
scroll to position [333, 0]
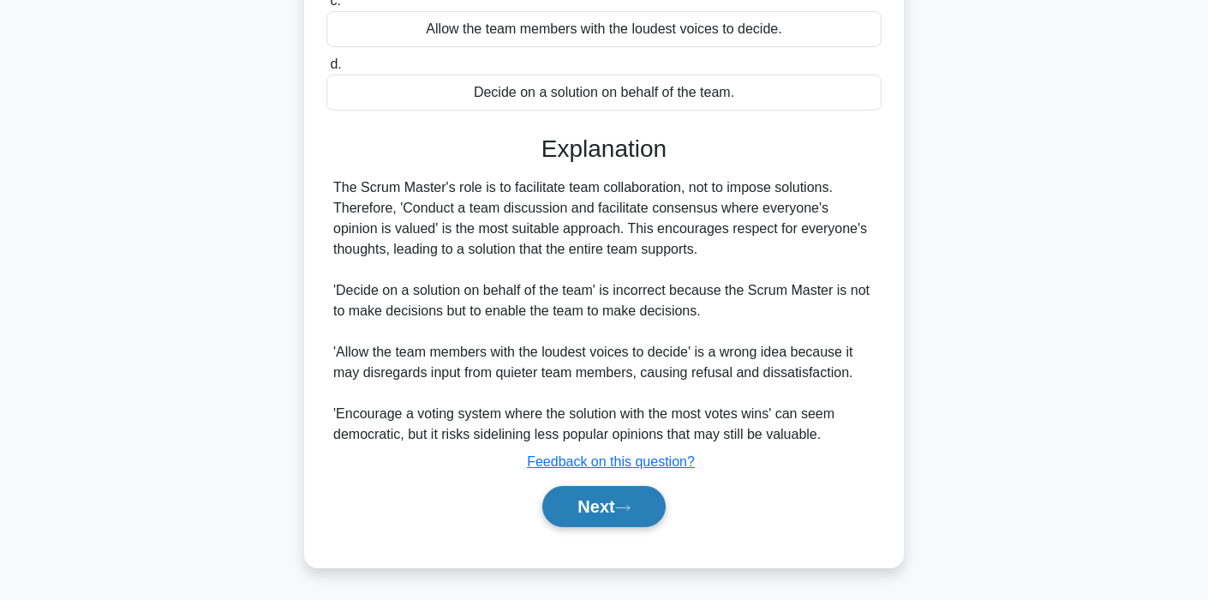
click at [592, 514] on button "Next" at bounding box center [603, 506] width 123 height 41
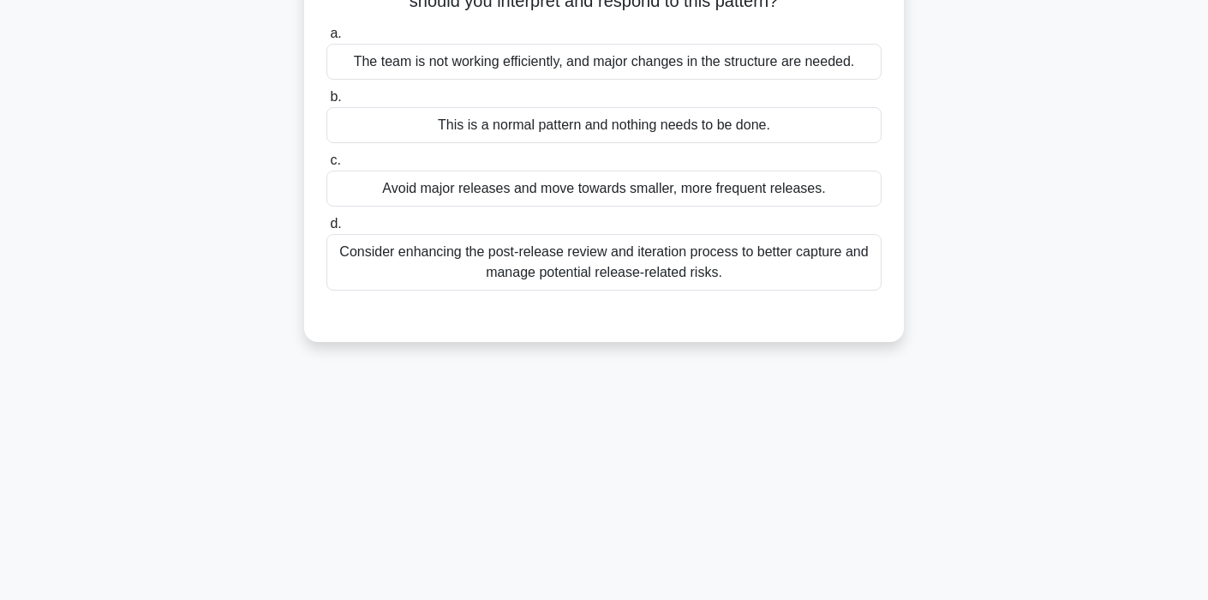
scroll to position [0, 0]
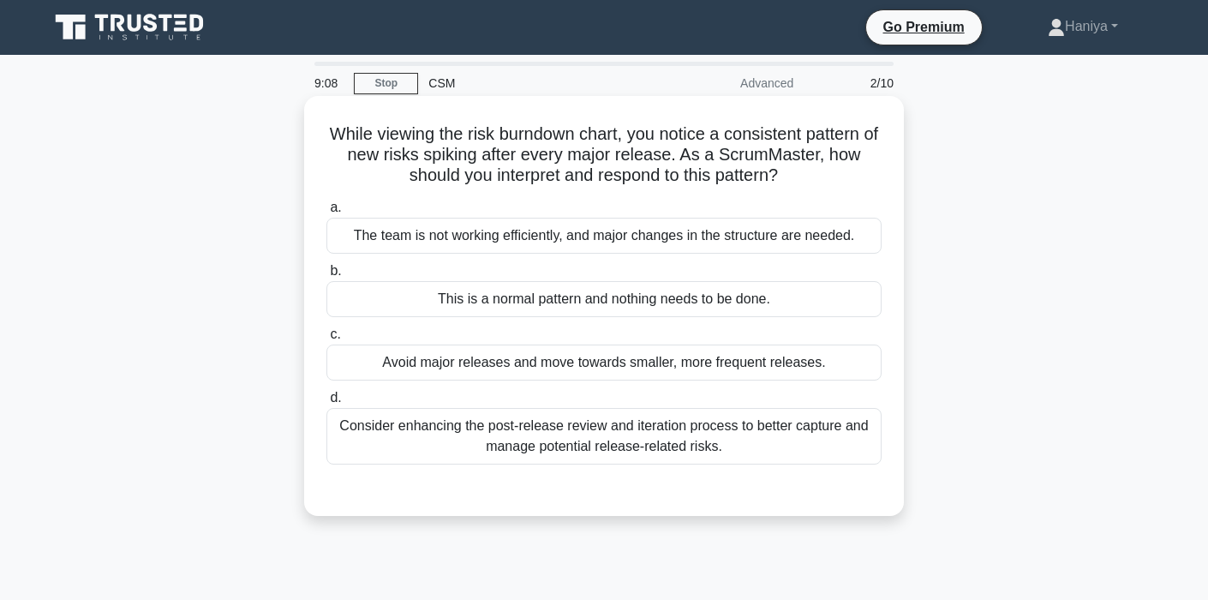
click at [570, 435] on div "Consider enhancing the post-release review and iteration process to better capt…" at bounding box center [603, 436] width 555 height 57
click at [326, 403] on input "d. Consider enhancing the post-release review and iteration process to better c…" at bounding box center [326, 397] width 0 height 11
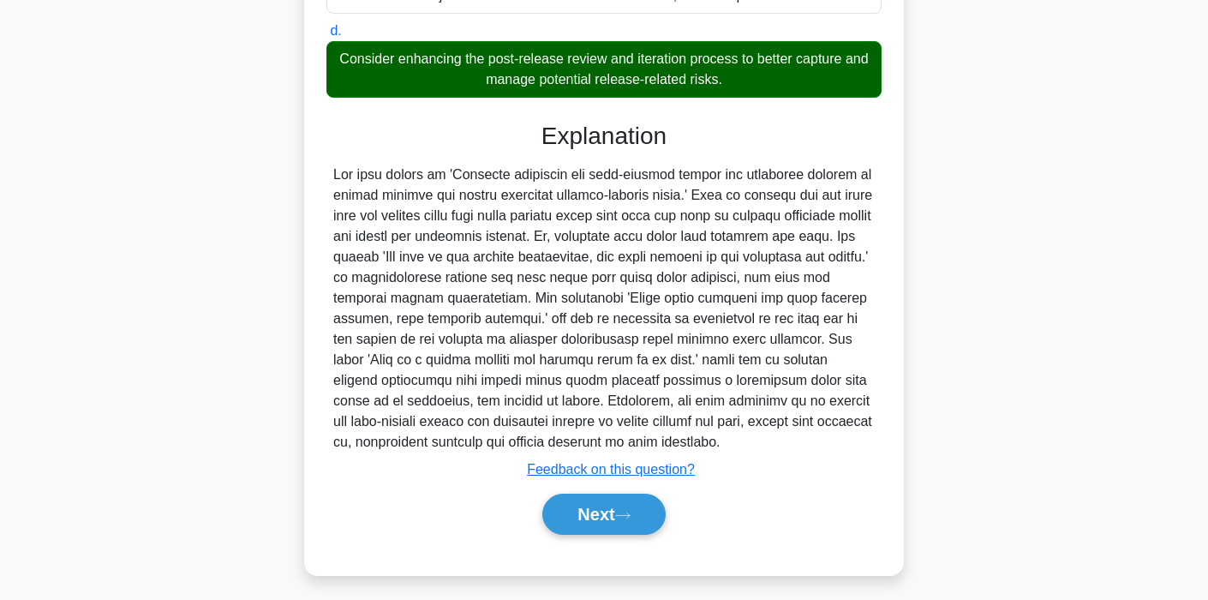
scroll to position [374, 0]
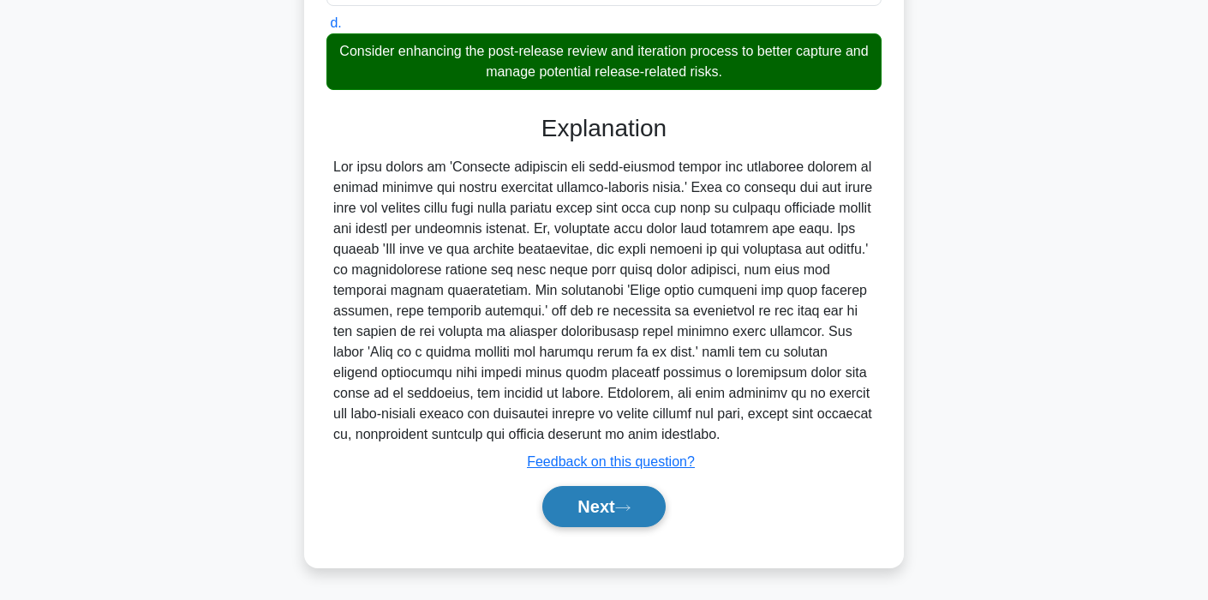
click at [611, 513] on button "Next" at bounding box center [603, 506] width 123 height 41
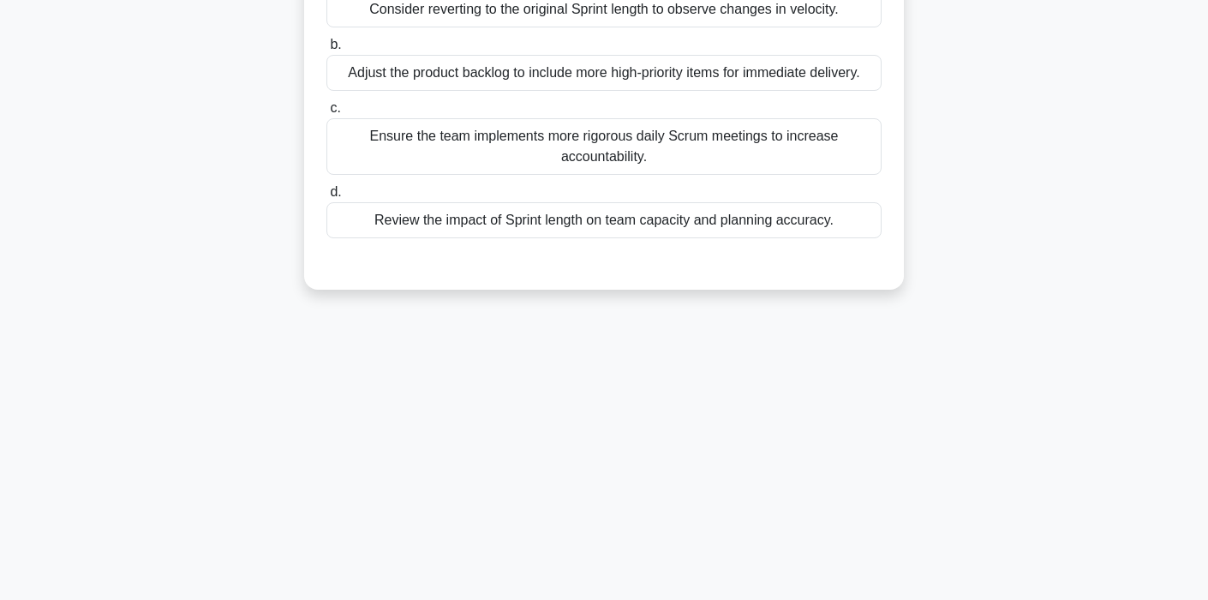
scroll to position [0, 0]
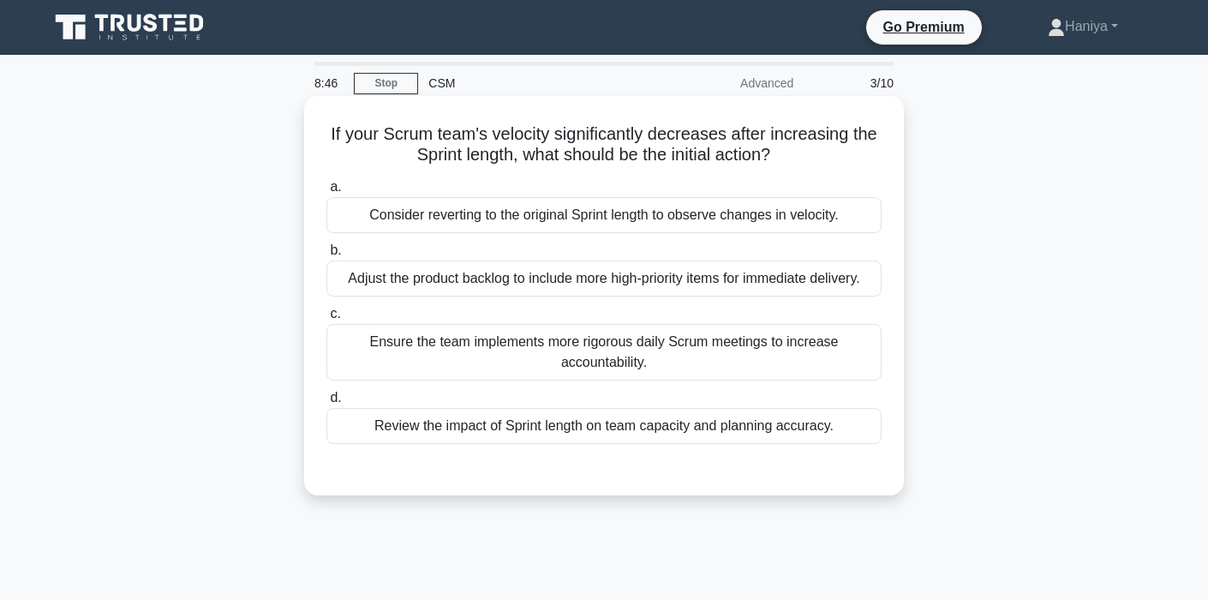
click at [736, 428] on div "Review the impact of Sprint length on team capacity and planning accuracy." at bounding box center [603, 426] width 555 height 36
click at [326, 403] on input "d. Review the impact of Sprint length on team capacity and planning accuracy." at bounding box center [326, 397] width 0 height 11
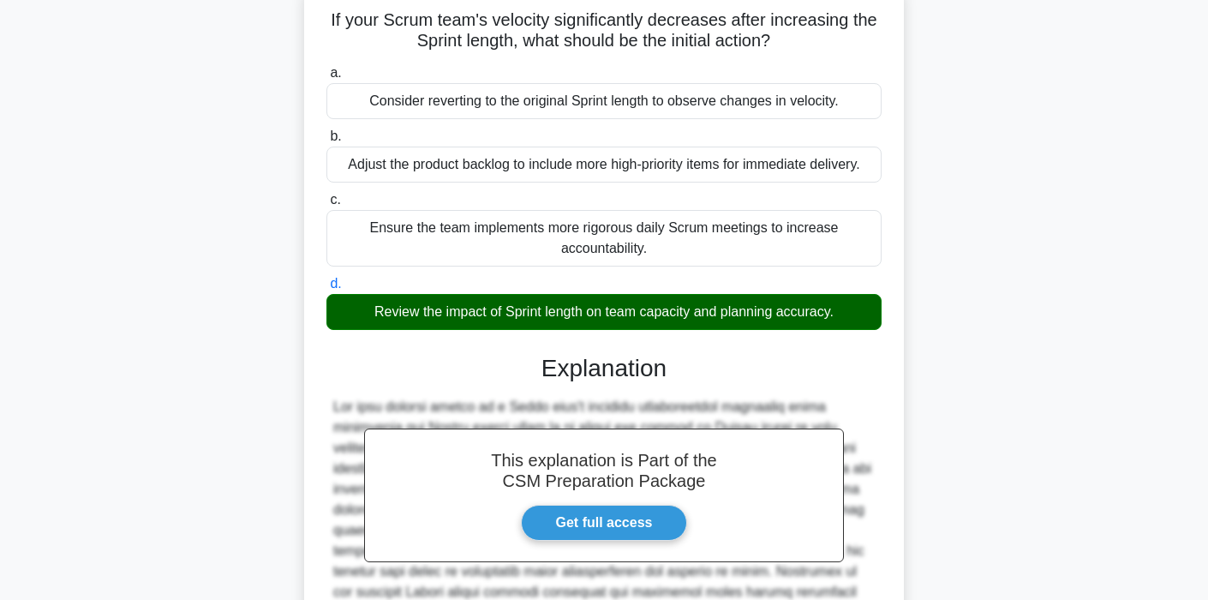
scroll to position [326, 0]
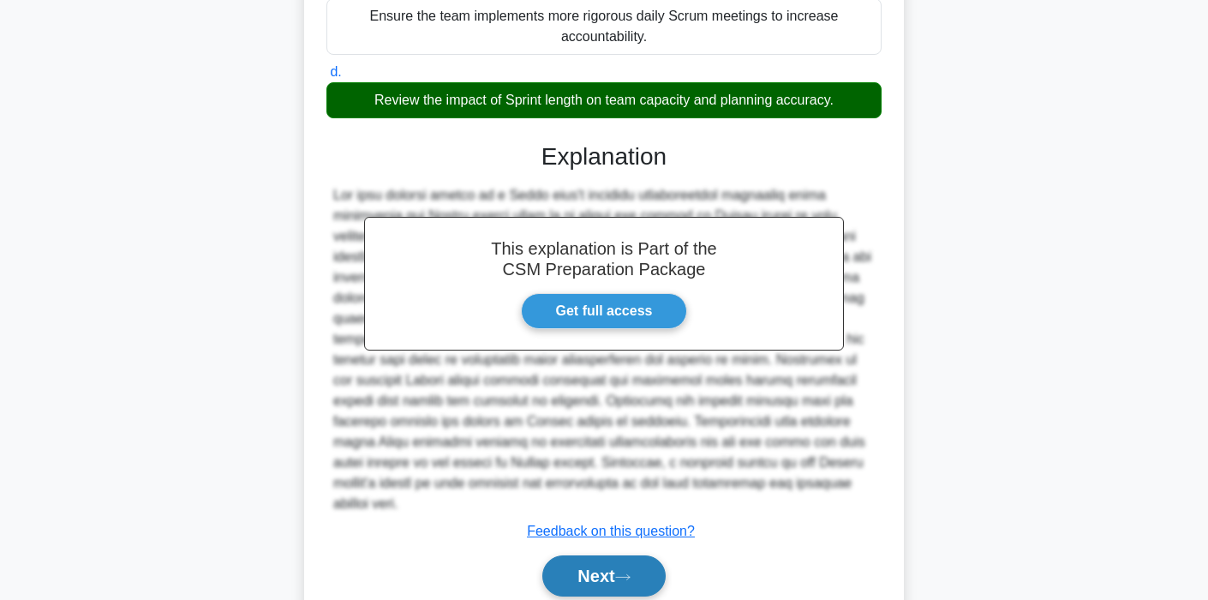
click at [629, 555] on button "Next" at bounding box center [603, 575] width 123 height 41
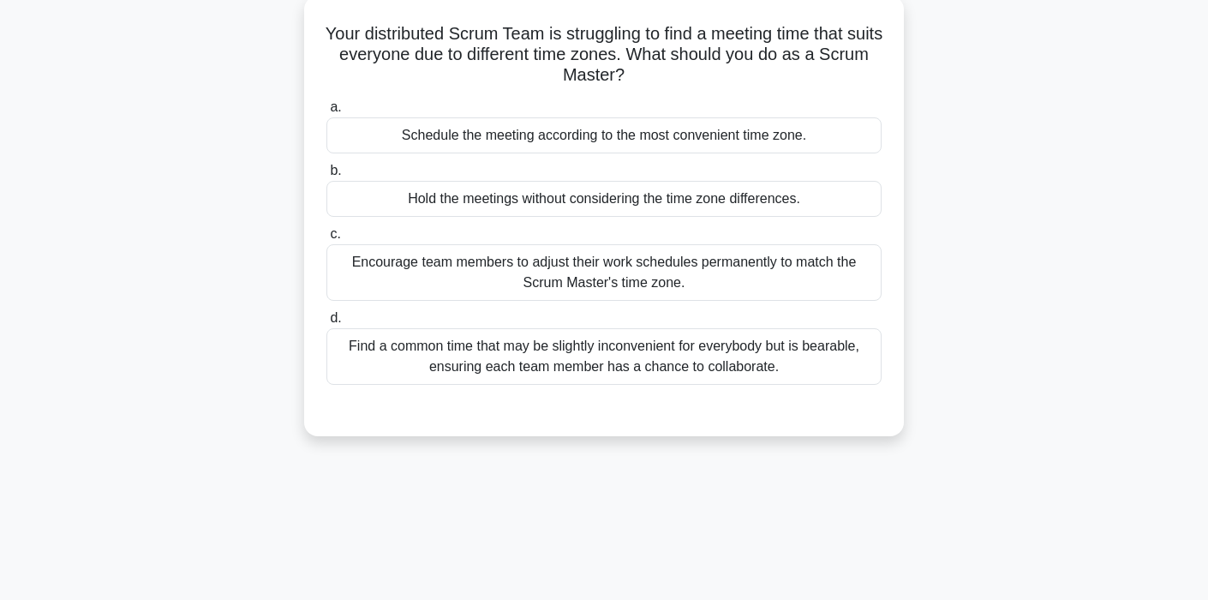
scroll to position [10, 0]
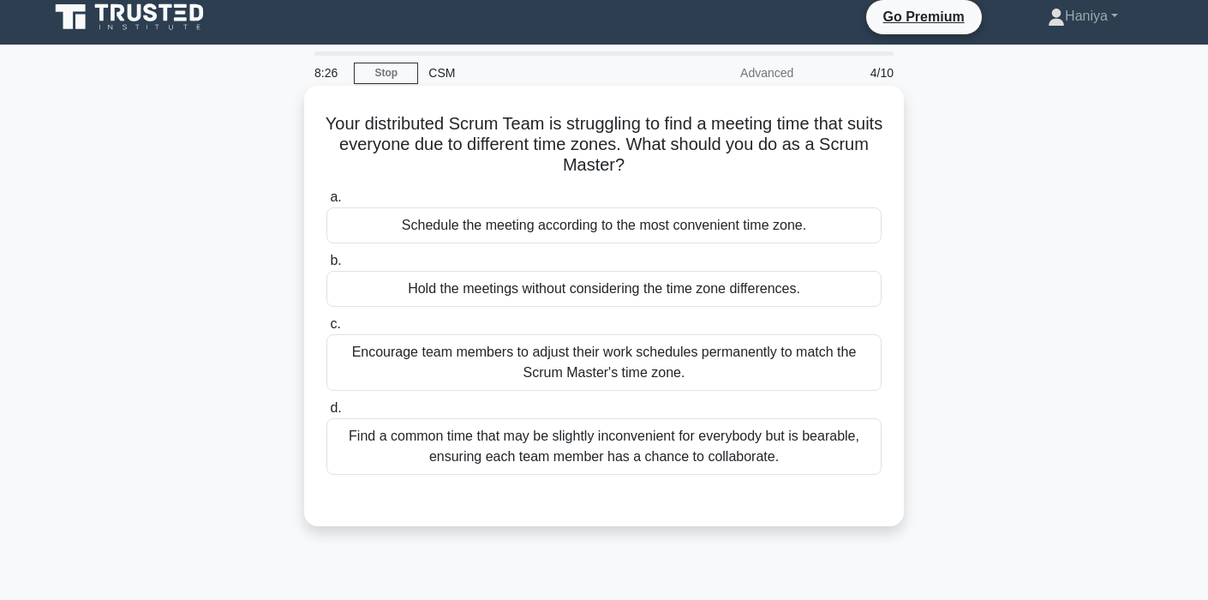
click at [724, 454] on div "Find a common time that may be slightly inconvenient for everybody but is beara…" at bounding box center [603, 446] width 555 height 57
click at [326, 414] on input "d. Find a common time that may be slightly inconvenient for everybody but is be…" at bounding box center [326, 408] width 0 height 11
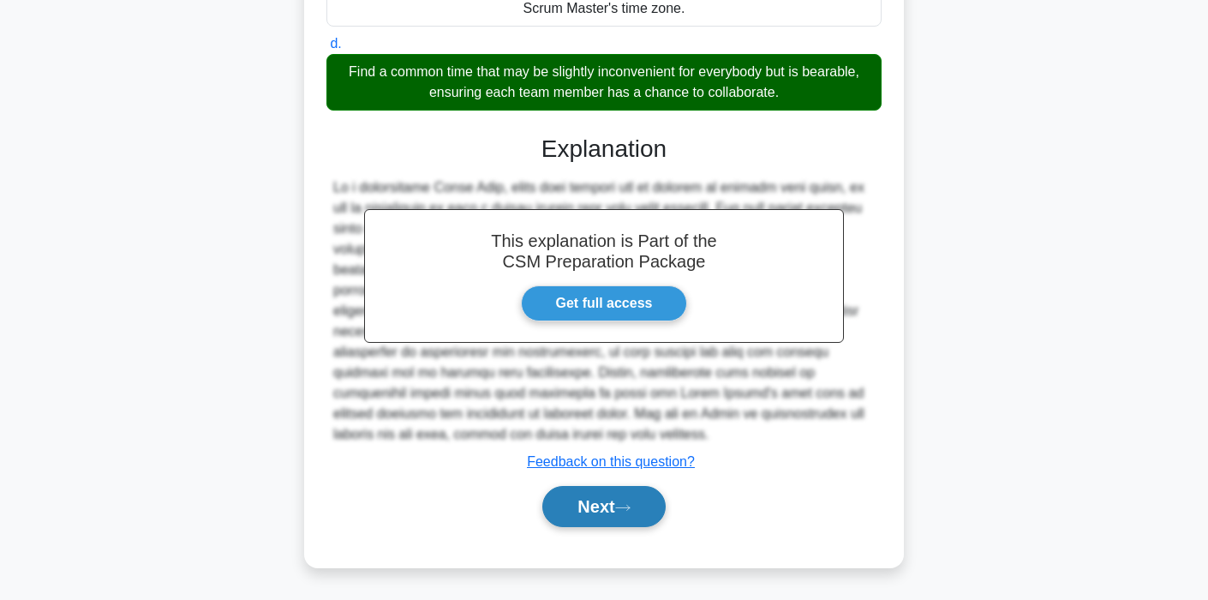
click at [580, 503] on button "Next" at bounding box center [603, 506] width 123 height 41
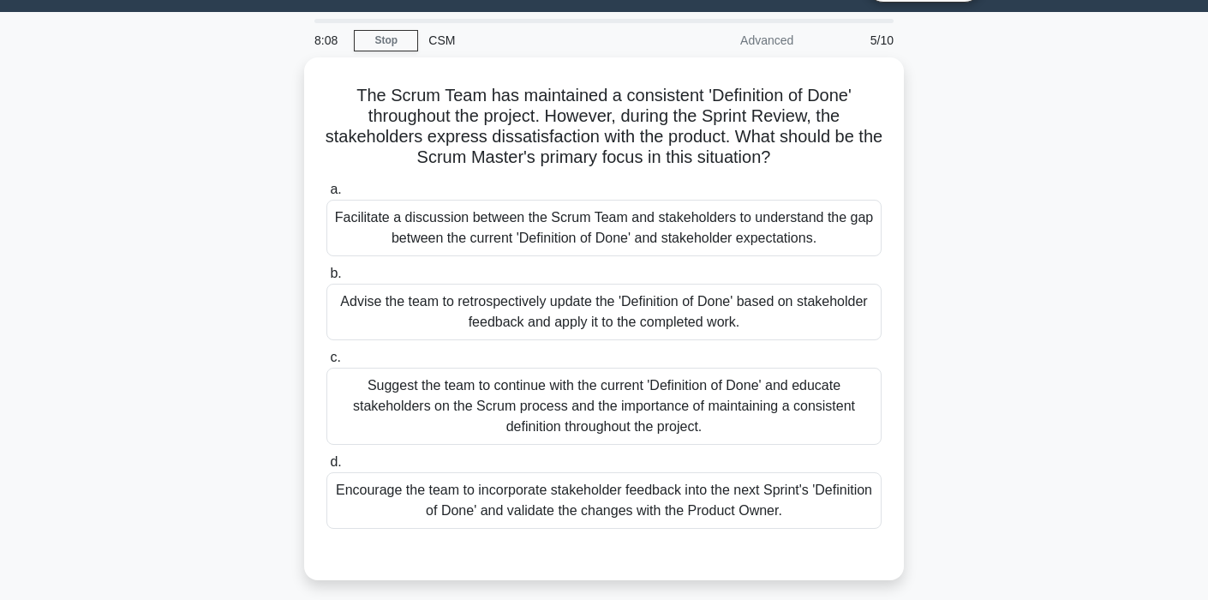
scroll to position [44, 0]
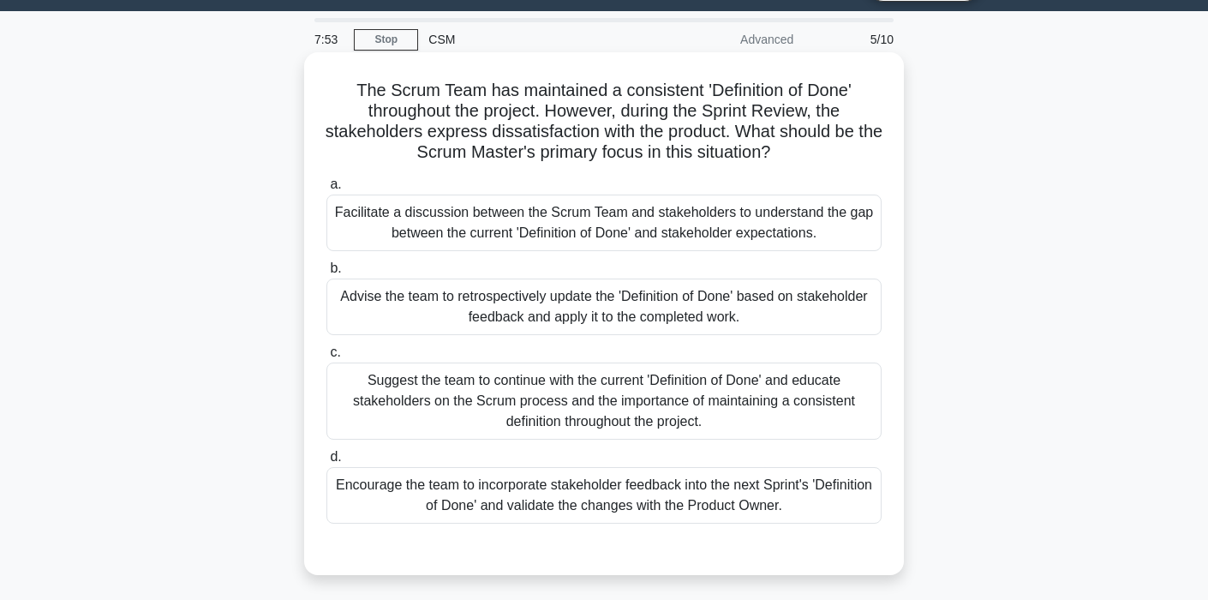
click at [643, 488] on div "Encourage the team to incorporate stakeholder feedback into the next Sprint's '…" at bounding box center [603, 495] width 555 height 57
click at [326, 463] on input "d. Encourage the team to incorporate stakeholder feedback into the next Sprint'…" at bounding box center [326, 456] width 0 height 11
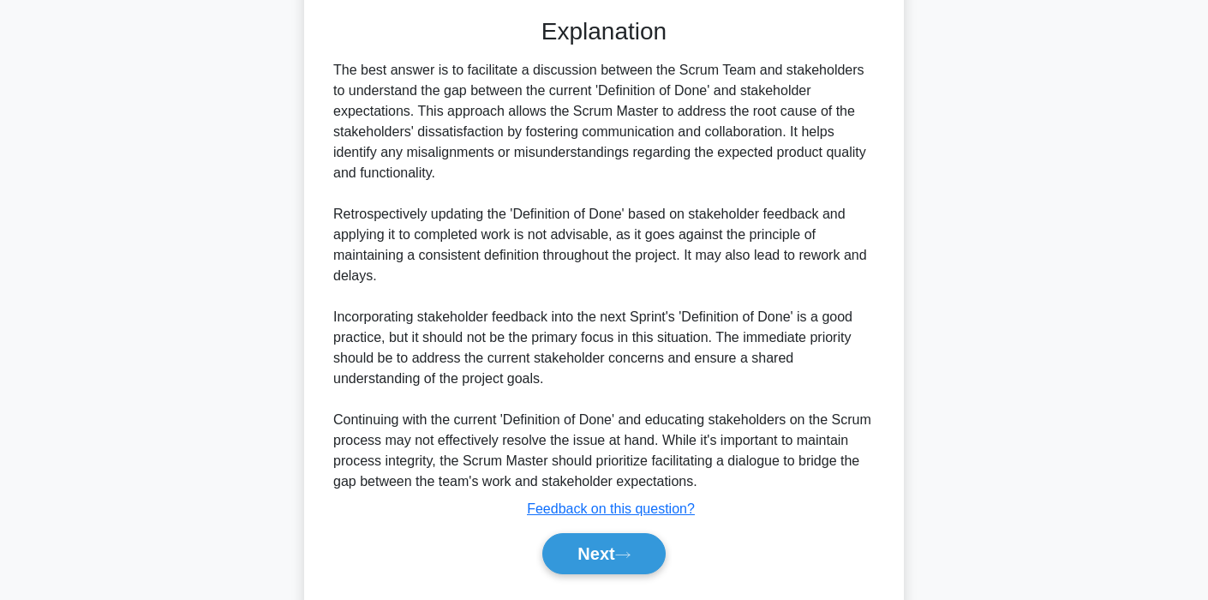
scroll to position [589, 0]
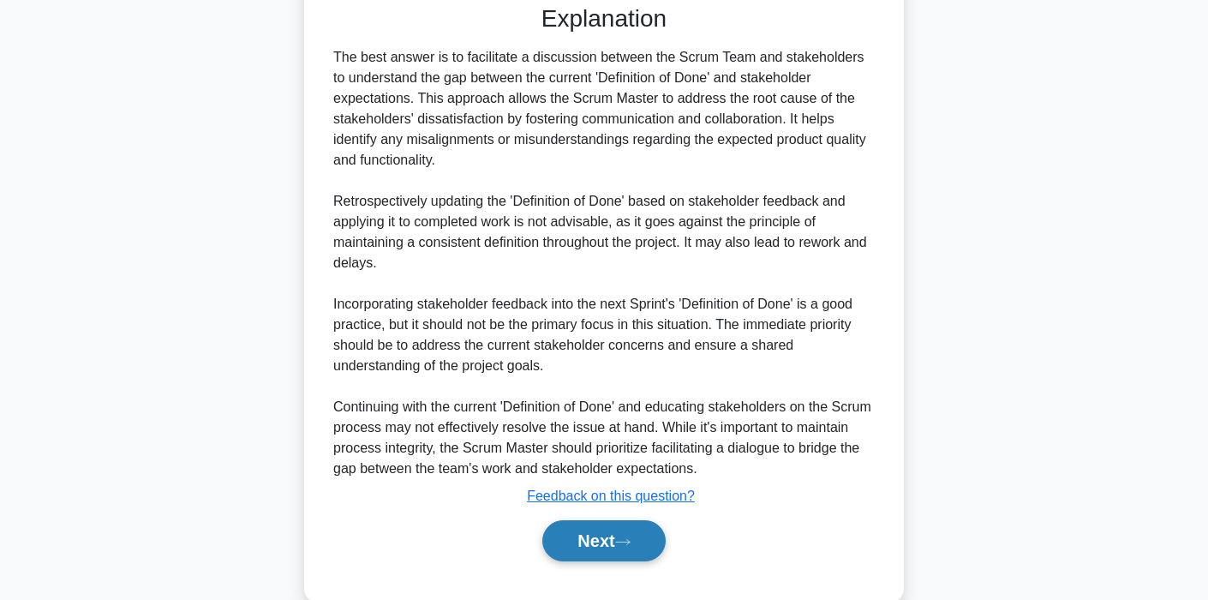
click at [595, 533] on button "Next" at bounding box center [603, 540] width 123 height 41
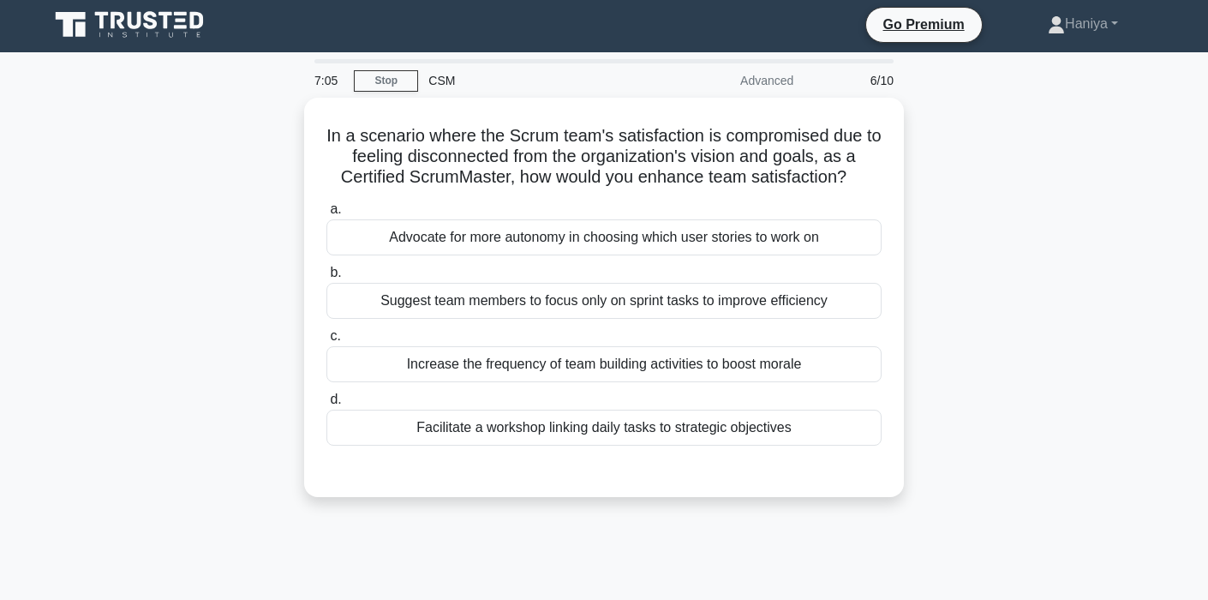
scroll to position [0, 0]
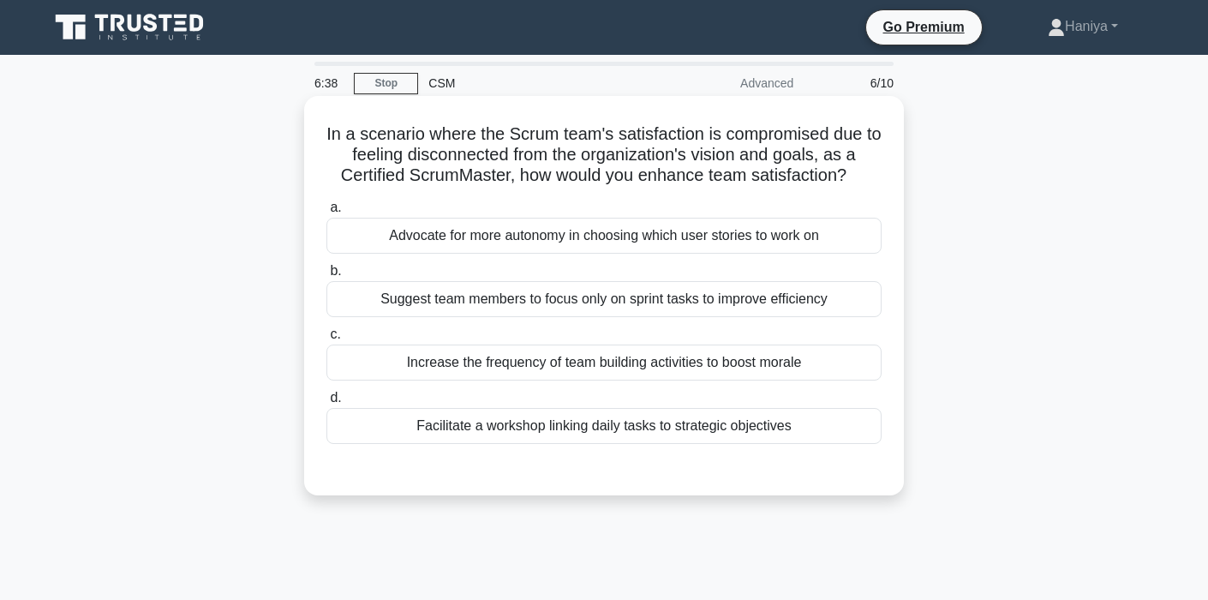
click at [612, 430] on div "Facilitate a workshop linking daily tasks to strategic objectives" at bounding box center [603, 426] width 555 height 36
click at [326, 403] on input "d. Facilitate a workshop linking daily tasks to strategic objectives" at bounding box center [326, 397] width 0 height 11
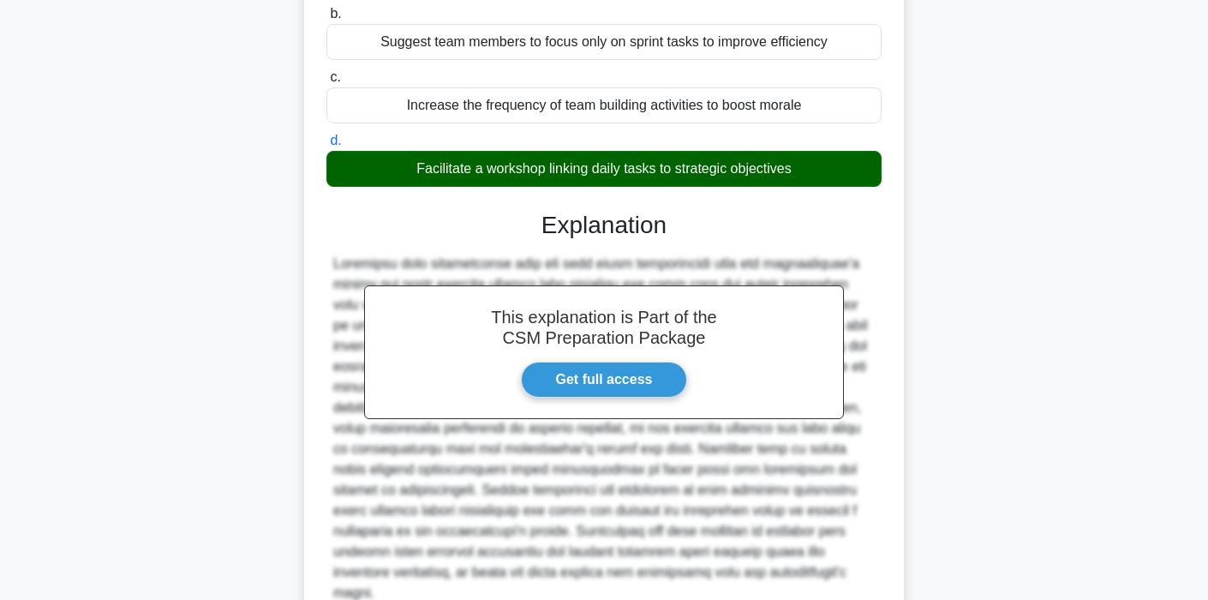
scroll to position [314, 0]
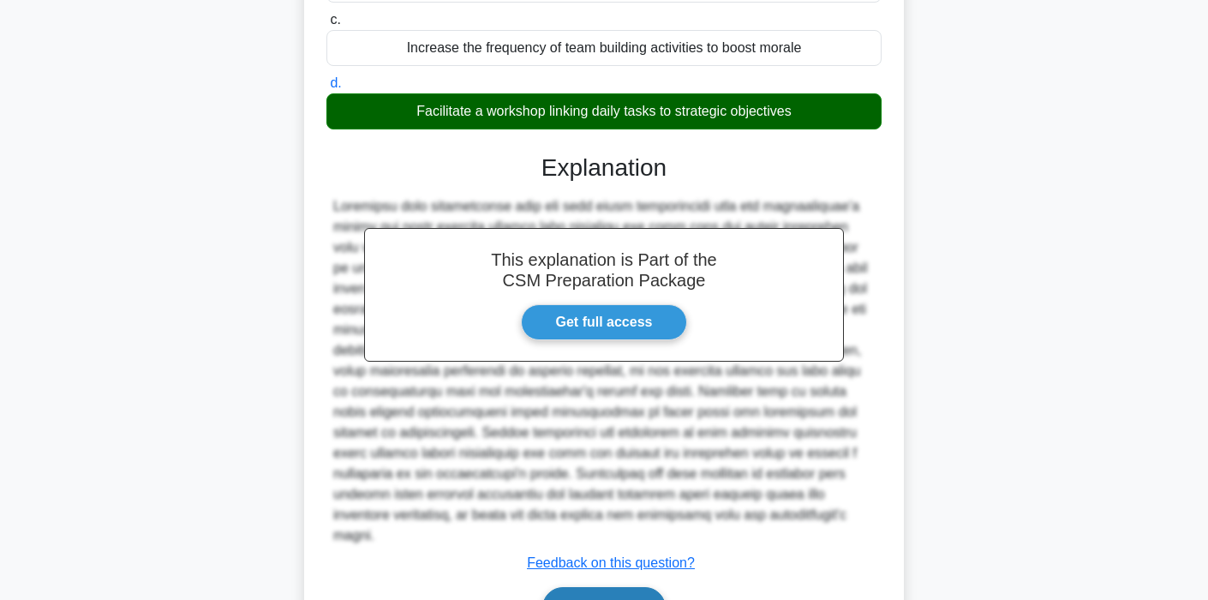
click at [572, 587] on button "Next" at bounding box center [603, 607] width 123 height 41
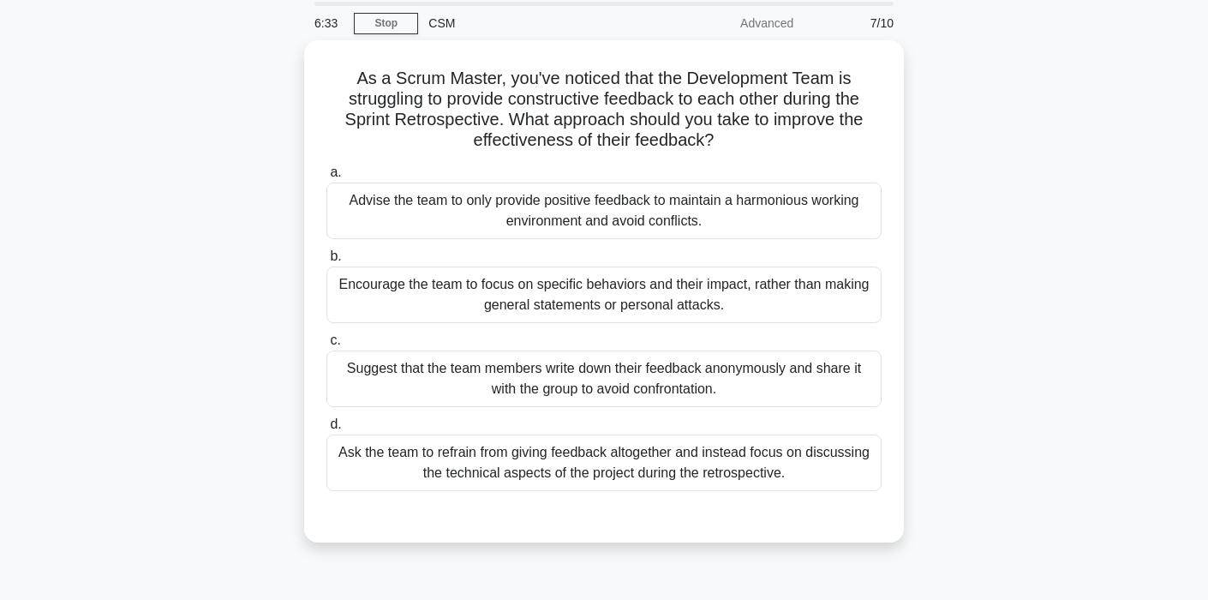
scroll to position [57, 0]
click at [674, 381] on div "Suggest that the team members write down their feedback anonymously and share i…" at bounding box center [603, 378] width 555 height 57
click at [326, 345] on input "c. Suggest that the team members write down their feedback anonymously and shar…" at bounding box center [326, 339] width 0 height 11
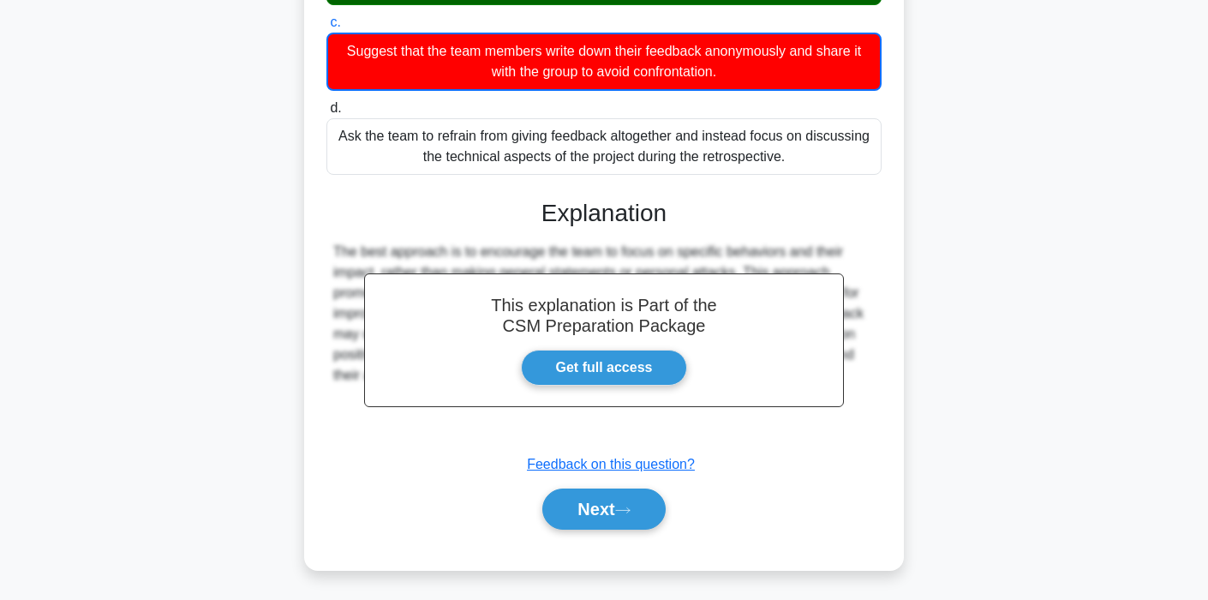
scroll to position [376, 0]
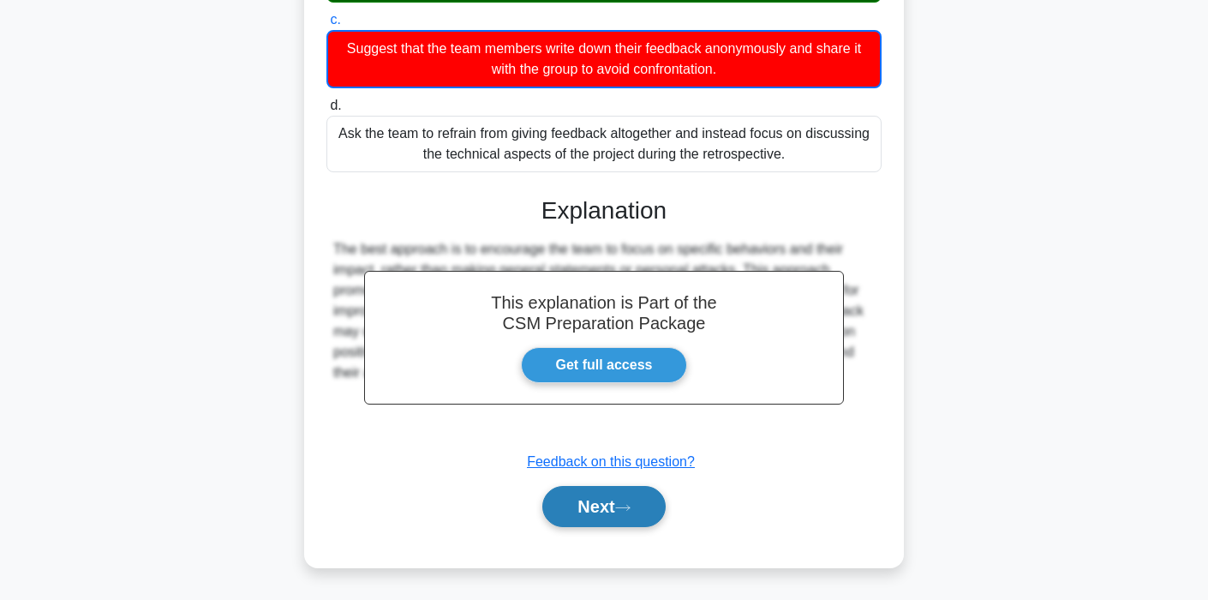
click at [594, 509] on button "Next" at bounding box center [603, 506] width 123 height 41
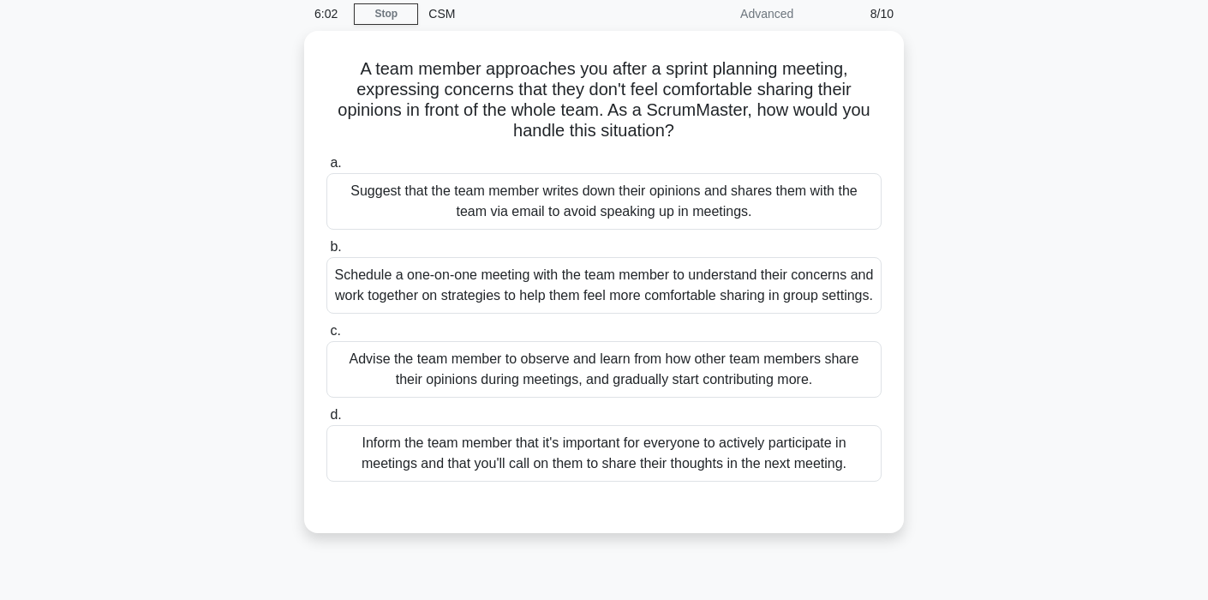
scroll to position [58, 0]
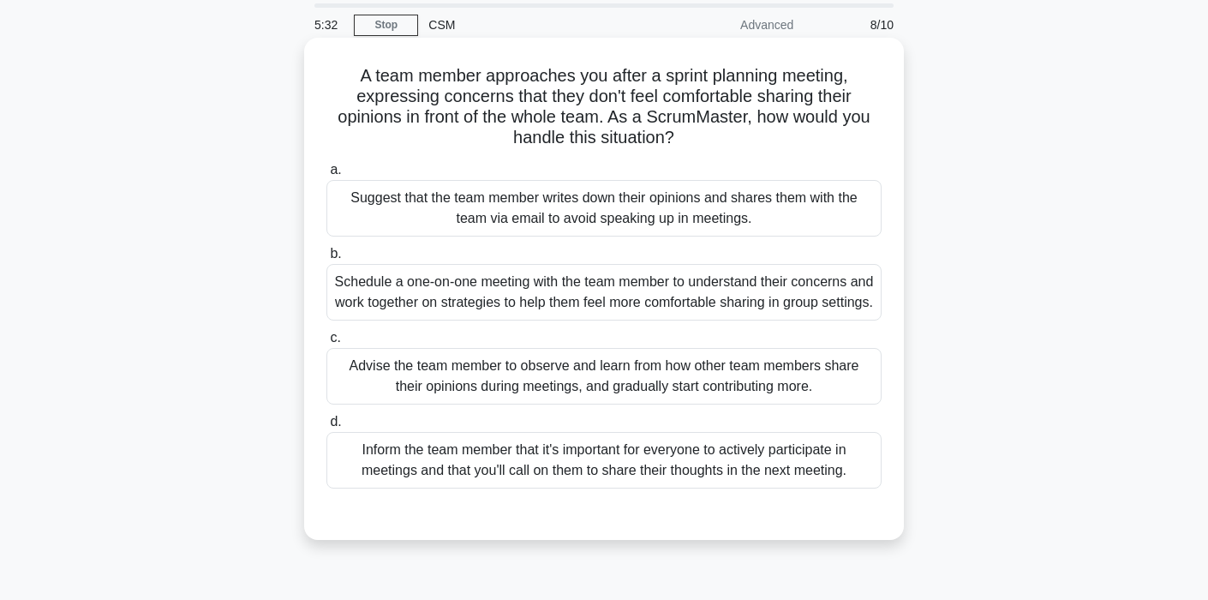
click at [590, 291] on div "Schedule a one-on-one meeting with the team member to understand their concerns…" at bounding box center [603, 292] width 555 height 57
click at [326, 260] on input "b. Schedule a one-on-one meeting with the team member to understand their conce…" at bounding box center [326, 253] width 0 height 11
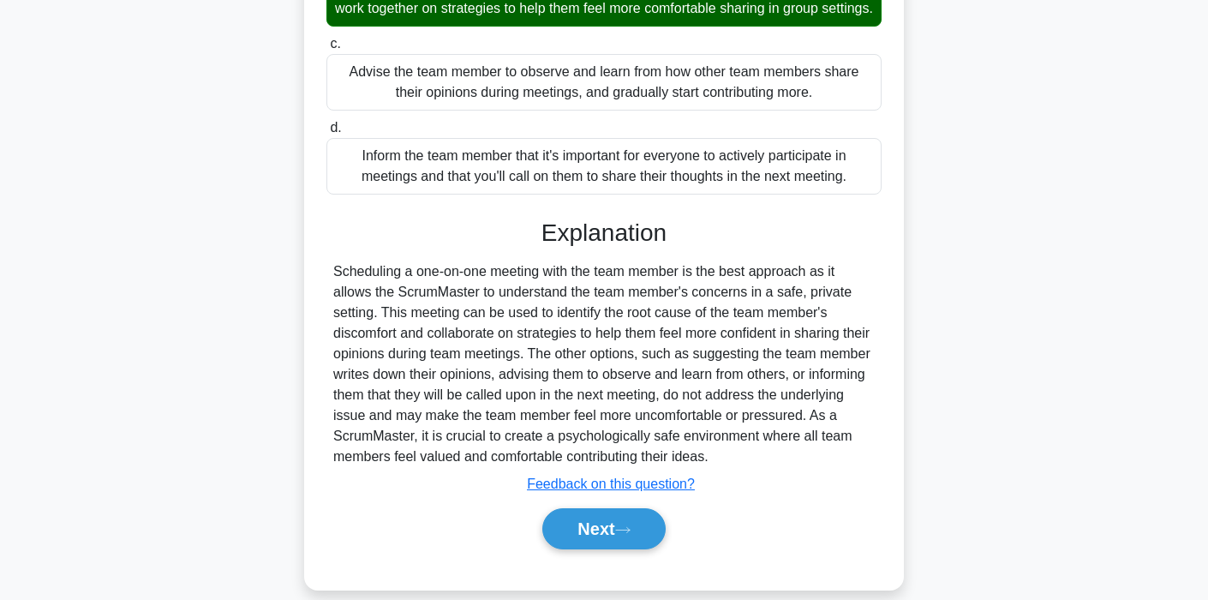
scroll to position [395, 0]
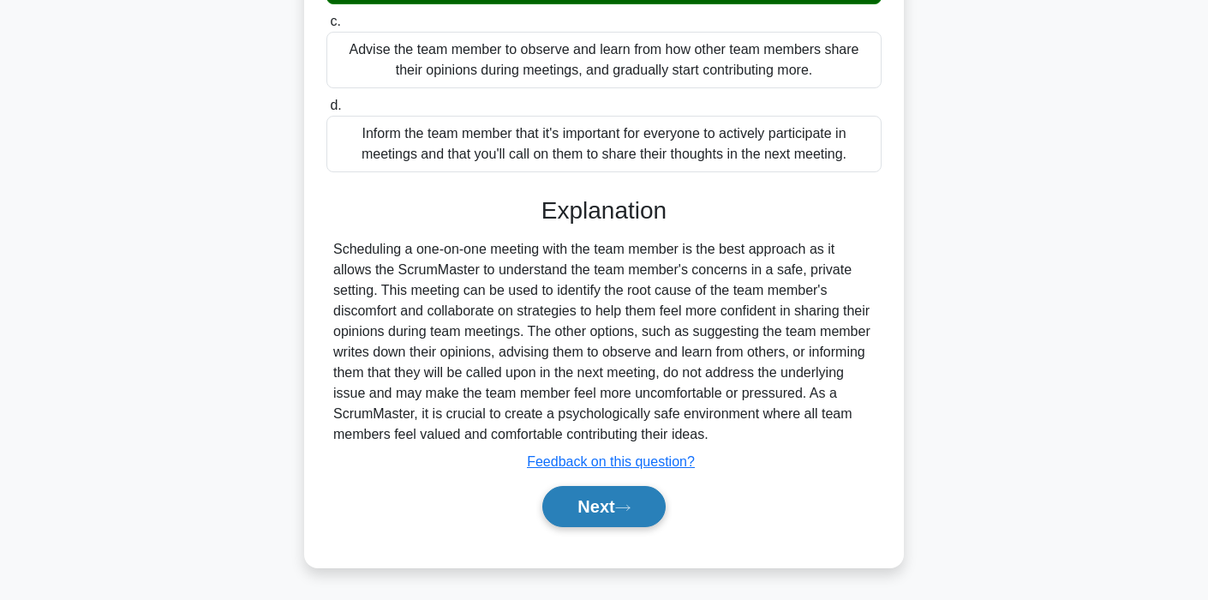
click at [575, 518] on button "Next" at bounding box center [603, 506] width 123 height 41
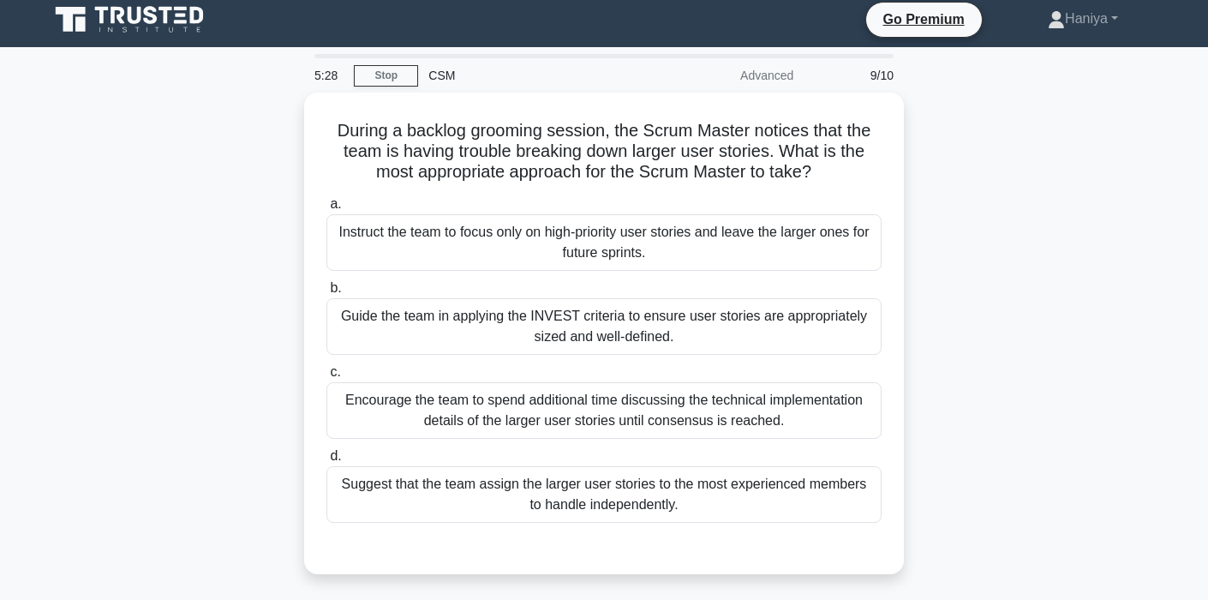
scroll to position [7, 0]
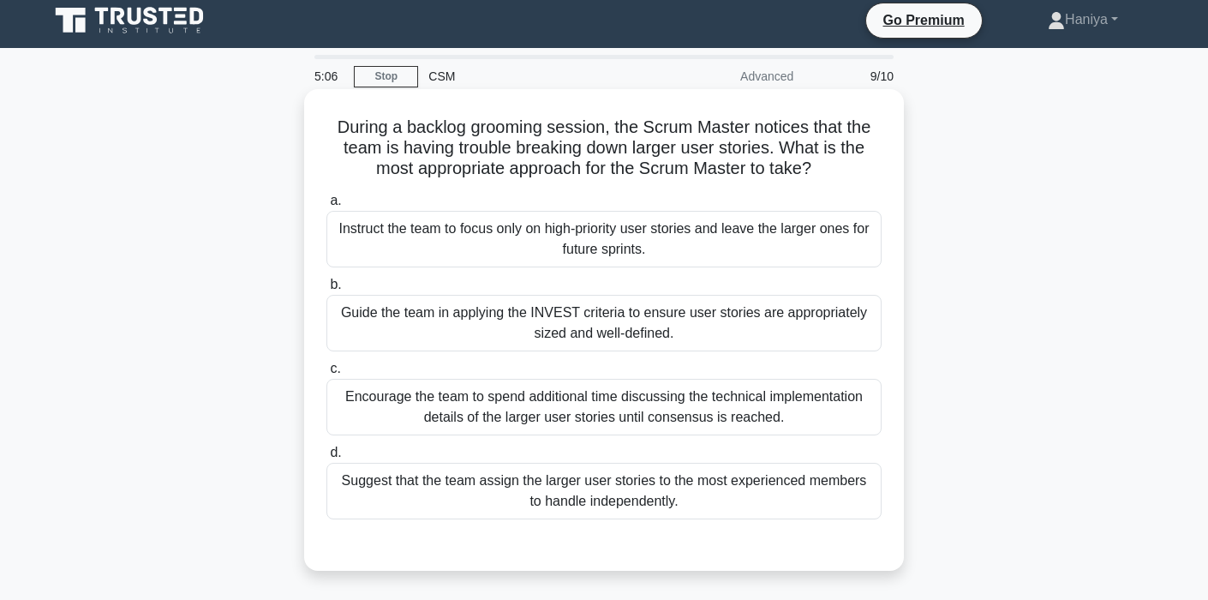
click at [533, 328] on div "Guide the team in applying the INVEST criteria to ensure user stories are appro…" at bounding box center [603, 323] width 555 height 57
click at [326, 290] on input "b. Guide the team in applying the INVEST criteria to ensure user stories are ap…" at bounding box center [326, 284] width 0 height 11
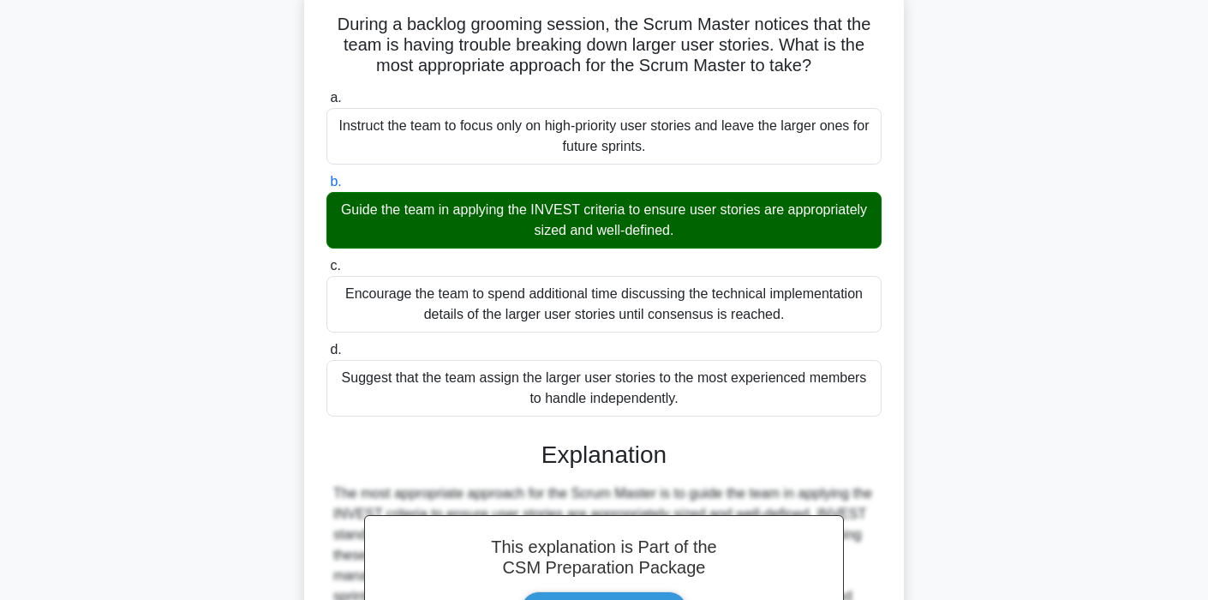
scroll to position [354, 0]
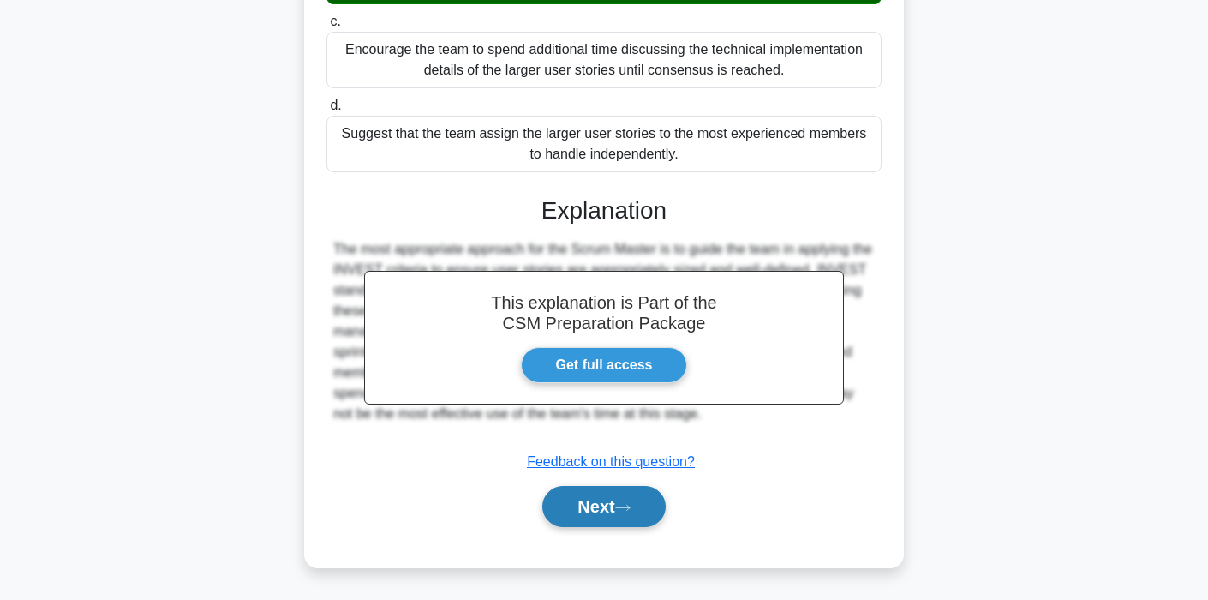
click at [595, 516] on button "Next" at bounding box center [603, 506] width 123 height 41
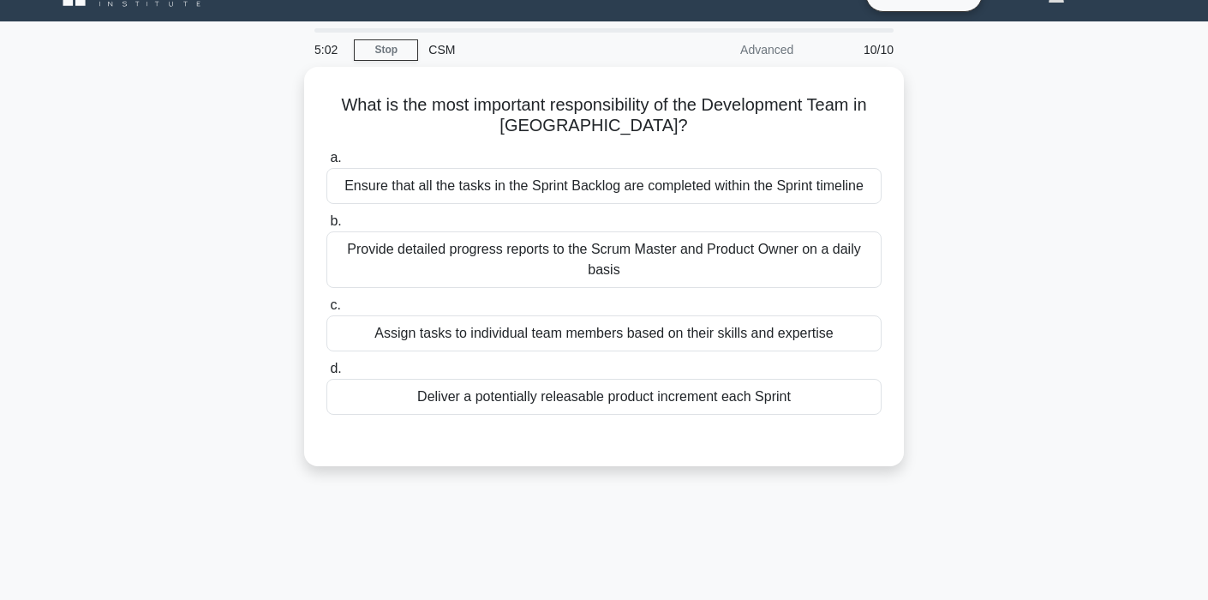
scroll to position [0, 0]
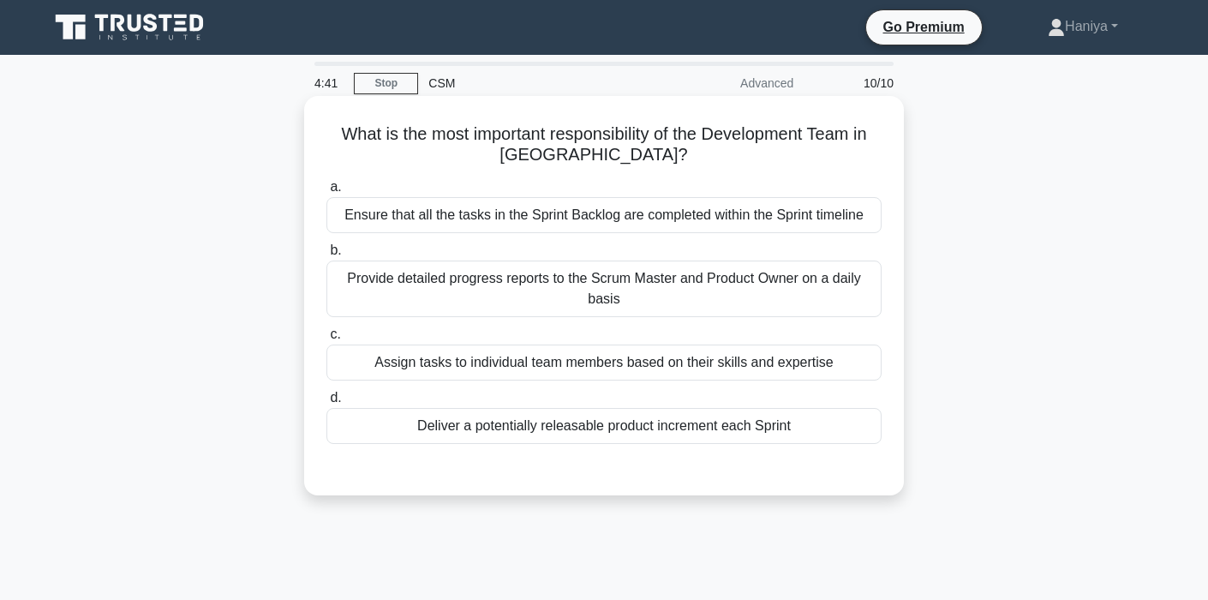
click at [634, 426] on div "Deliver a potentially releasable product increment each Sprint" at bounding box center [603, 426] width 555 height 36
click at [326, 403] on input "d. Deliver a potentially releasable product increment each Sprint" at bounding box center [326, 397] width 0 height 11
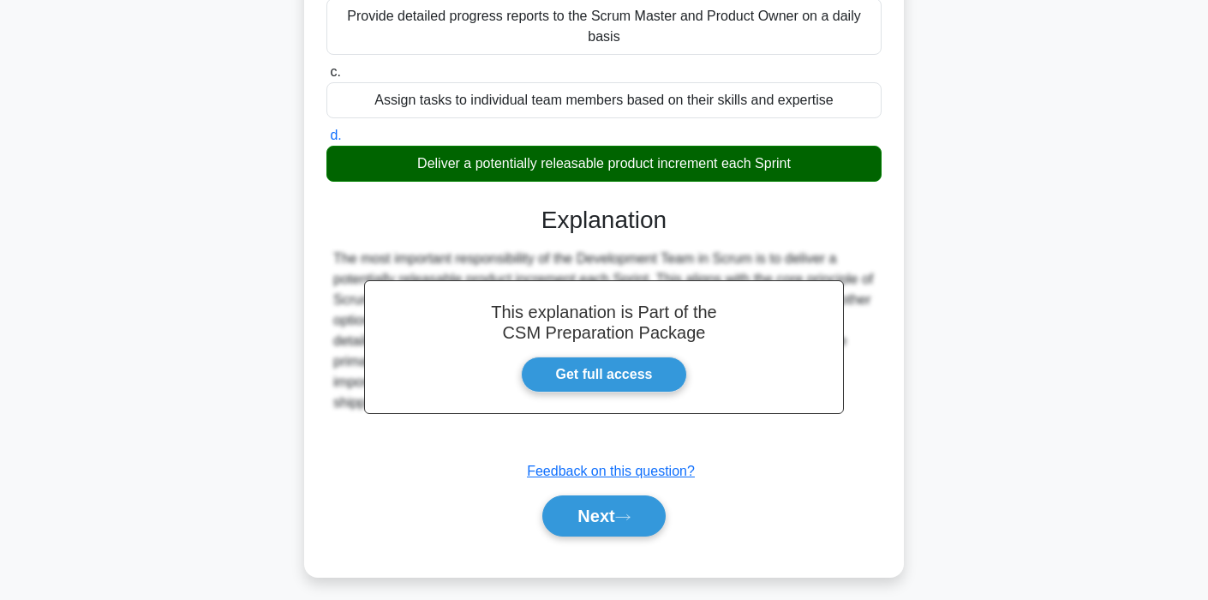
scroll to position [268, 0]
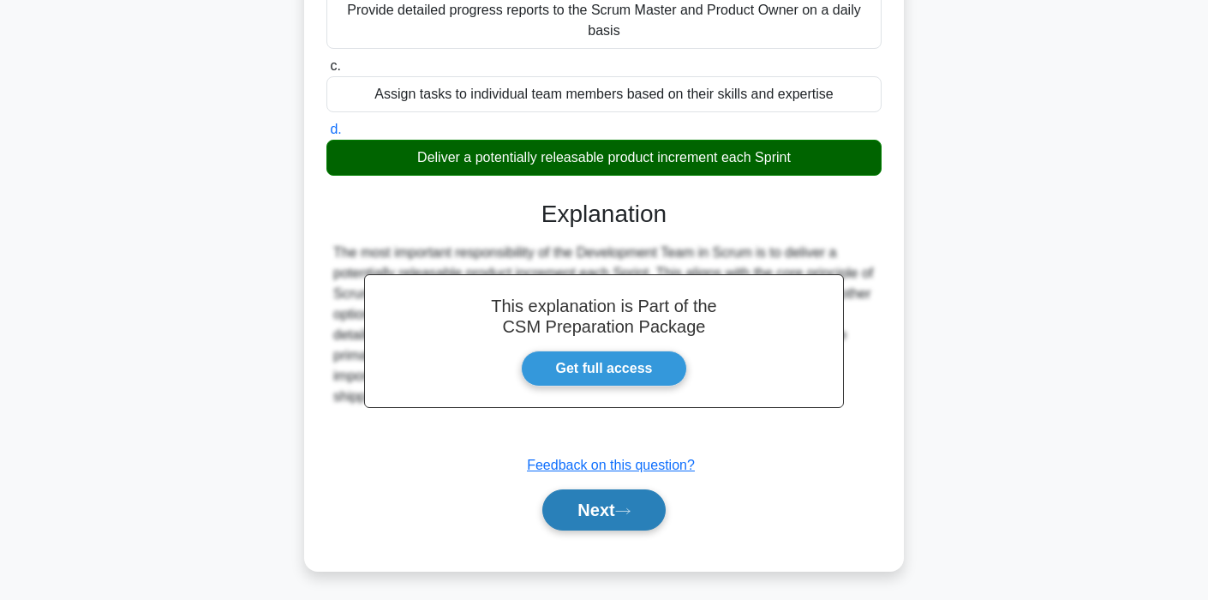
click at [595, 505] on button "Next" at bounding box center [603, 509] width 123 height 41
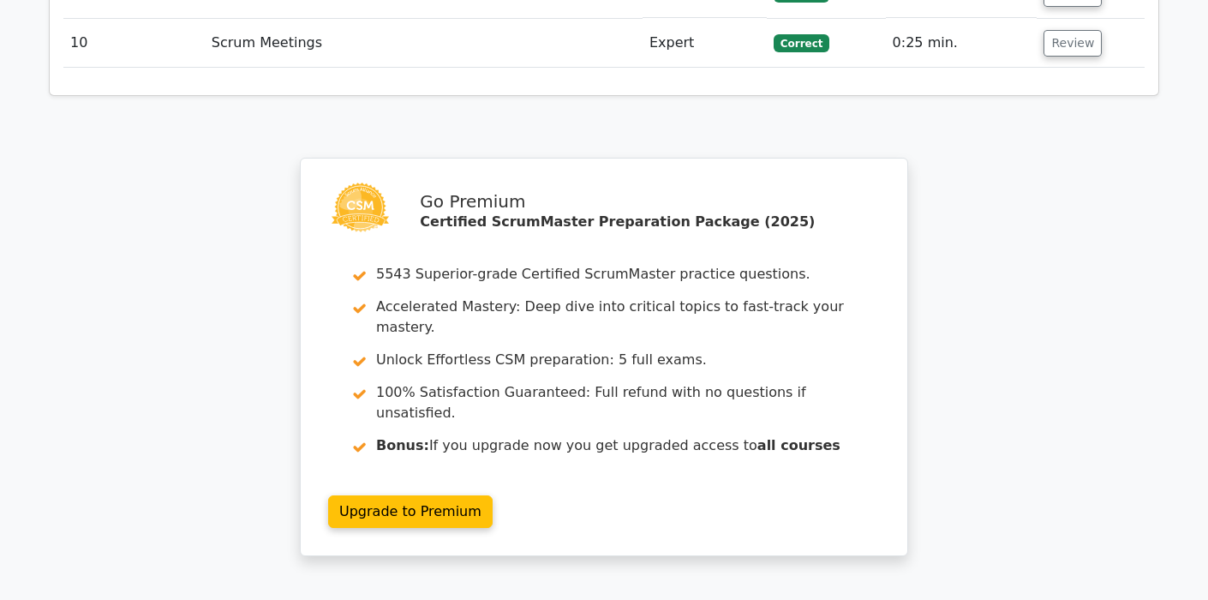
scroll to position [2944, 0]
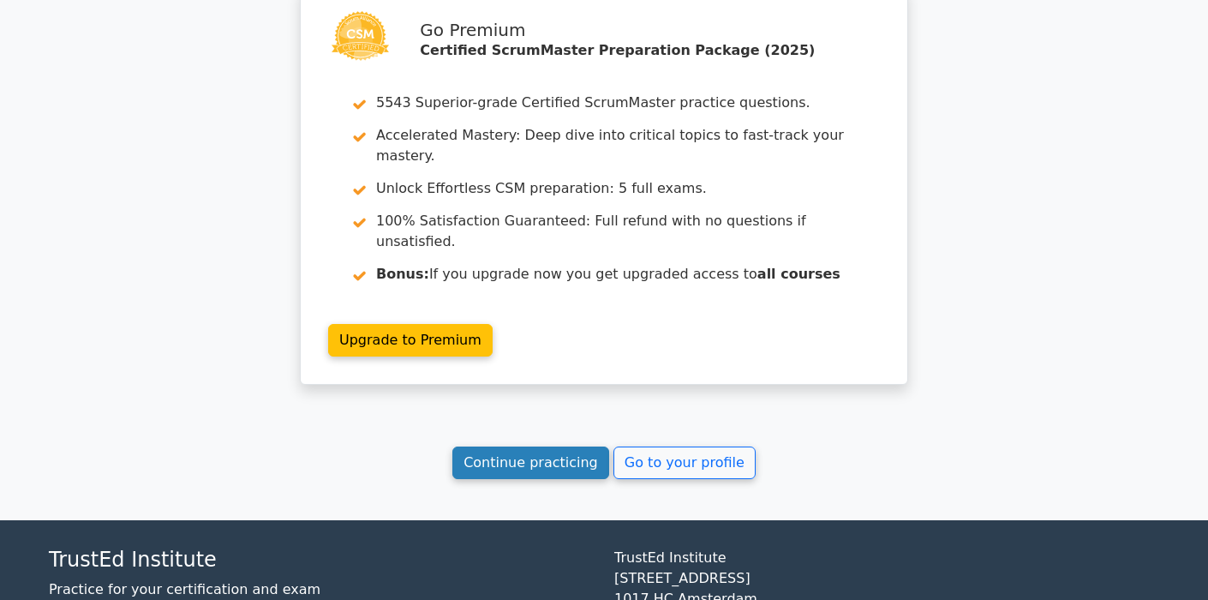
click at [561, 446] on link "Continue practicing" at bounding box center [530, 462] width 157 height 33
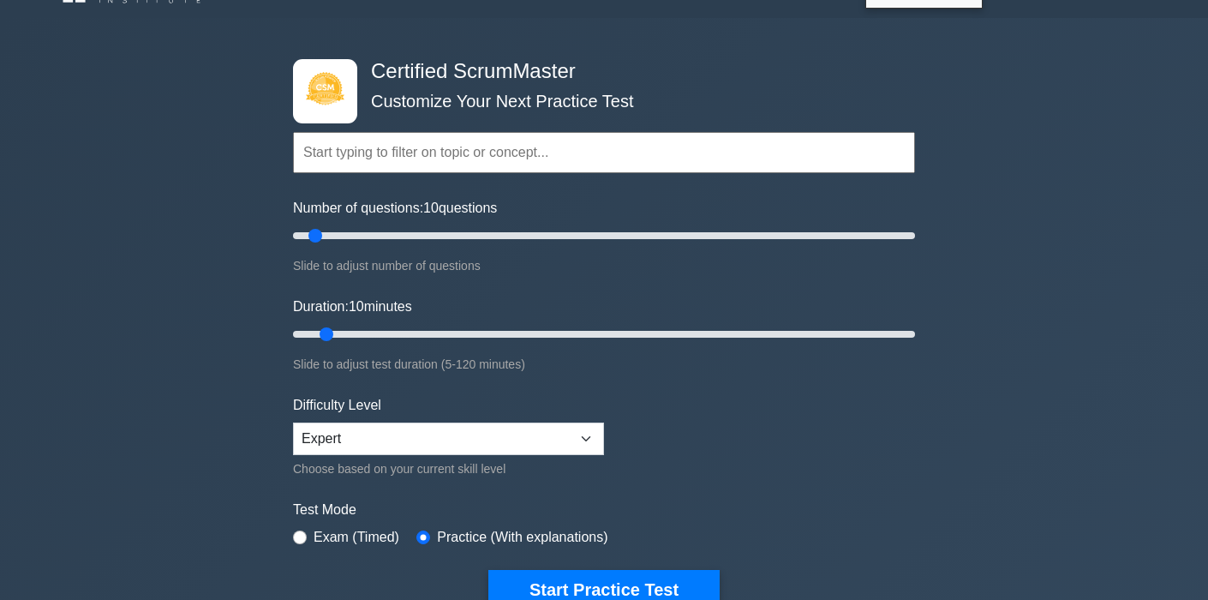
scroll to position [65, 0]
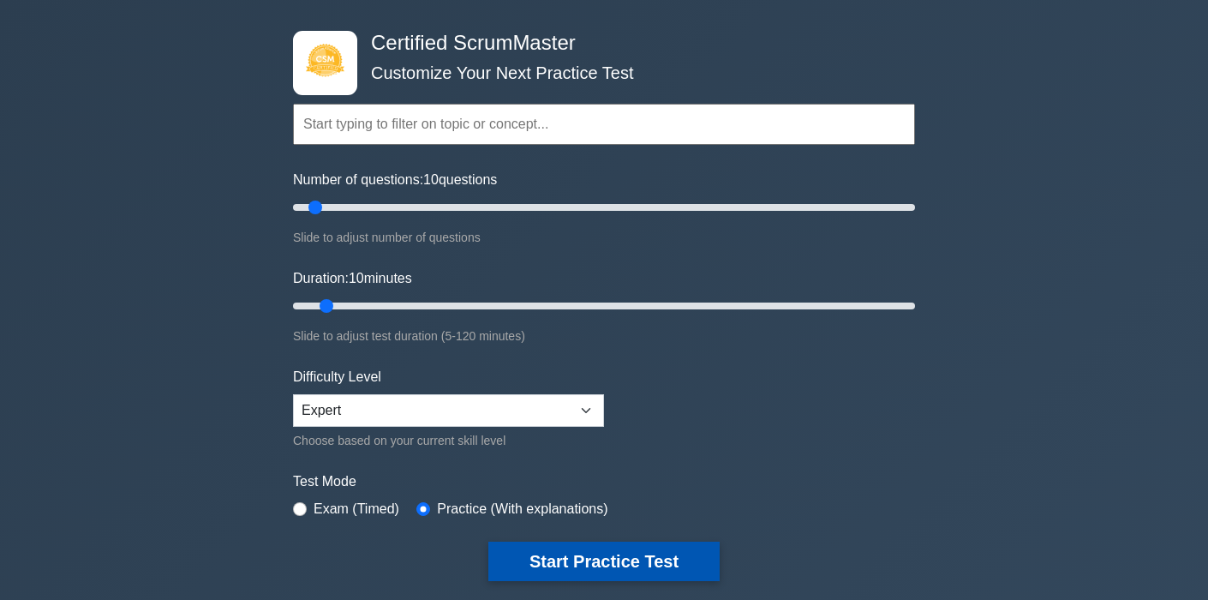
click at [558, 570] on button "Start Practice Test" at bounding box center [603, 560] width 231 height 39
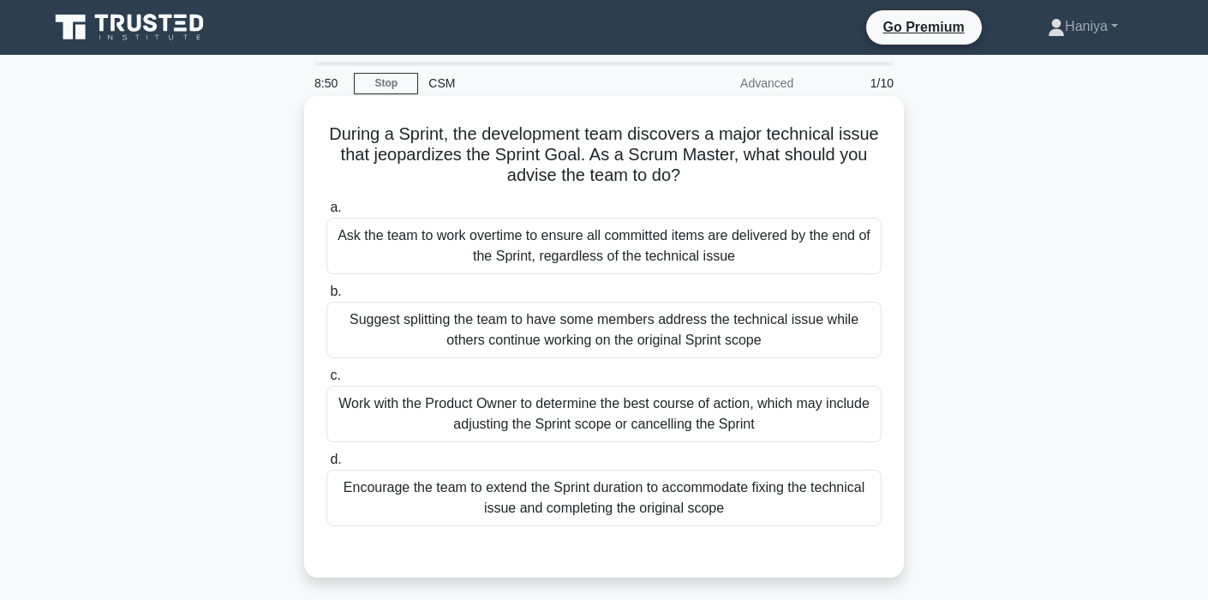
click at [674, 414] on div "Work with the Product Owner to determine the best course of action, which may i…" at bounding box center [603, 414] width 555 height 57
click at [326, 381] on input "c. Work with the Product Owner to determine the best course of action, which ma…" at bounding box center [326, 375] width 0 height 11
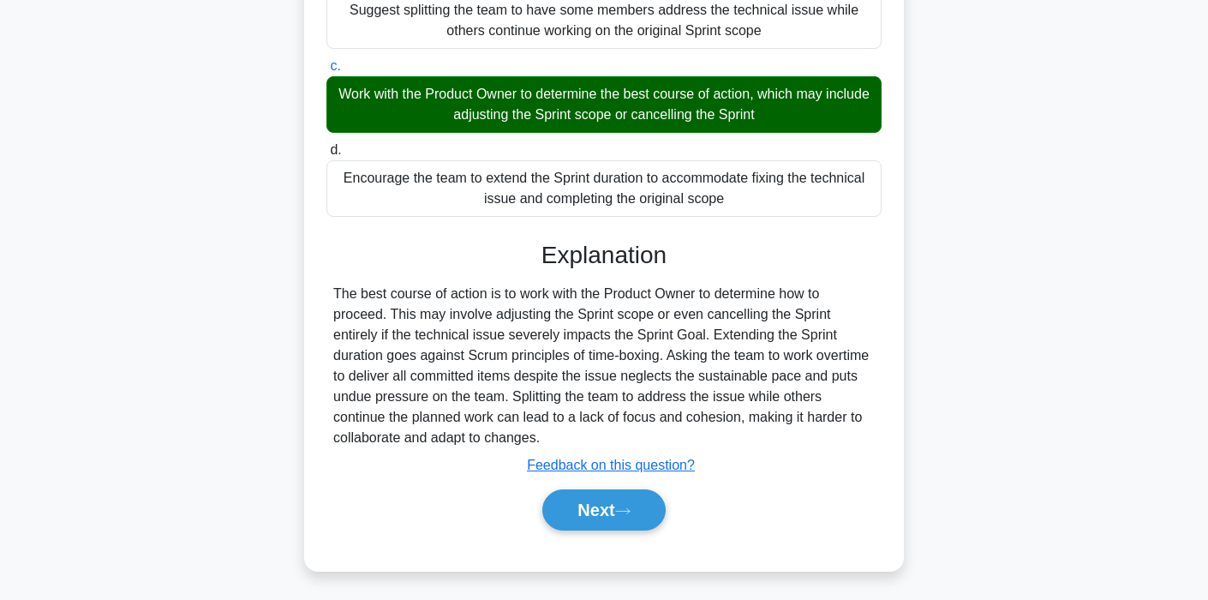
scroll to position [326, 0]
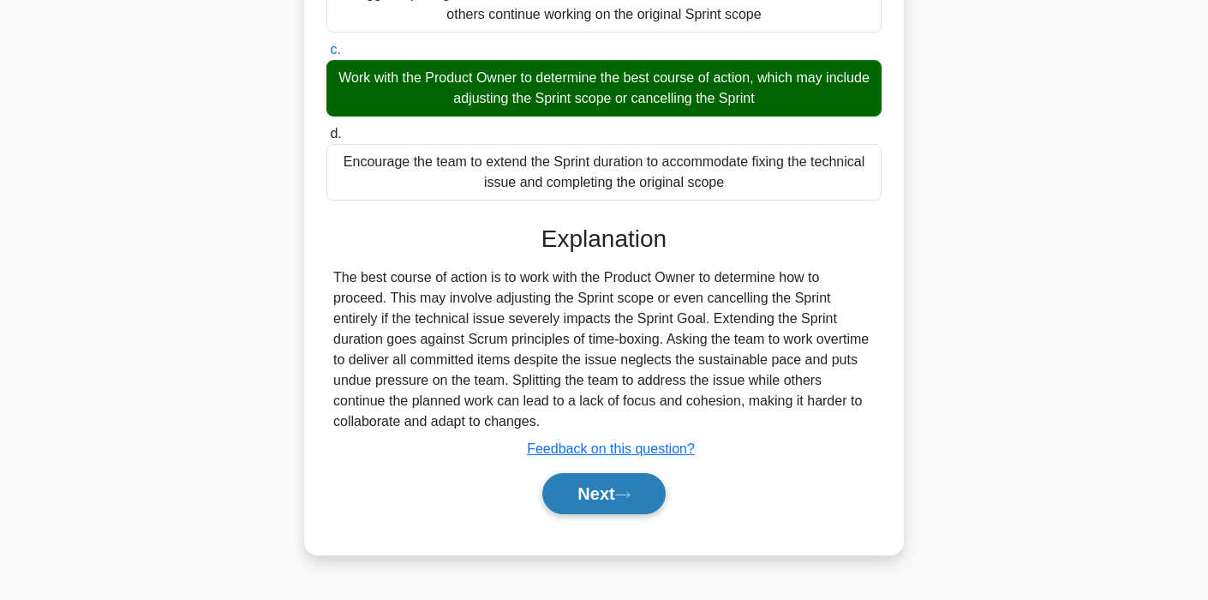
click at [592, 493] on button "Next" at bounding box center [603, 493] width 123 height 41
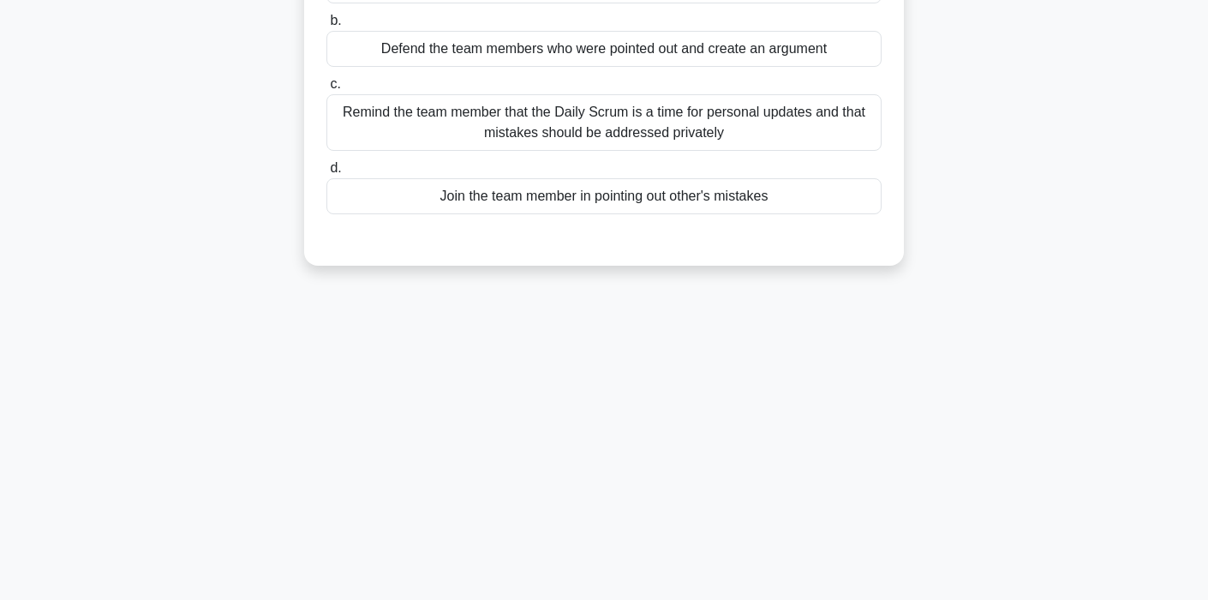
scroll to position [0, 0]
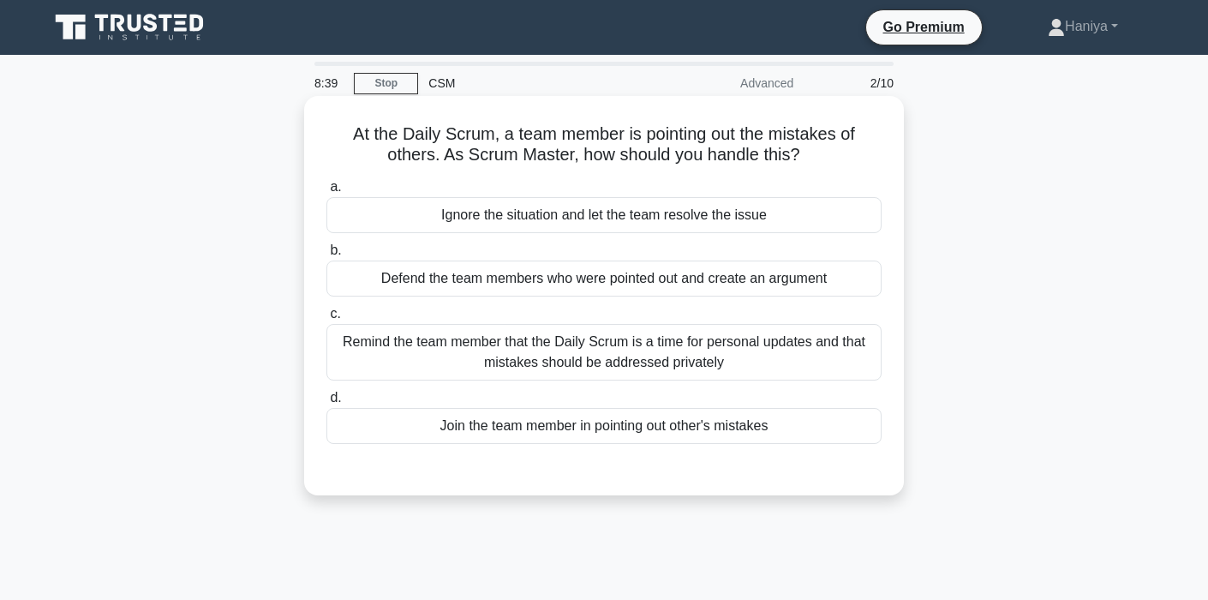
click at [652, 357] on div "Remind the team member that the Daily Scrum is a time for personal updates and …" at bounding box center [603, 352] width 555 height 57
click at [326, 320] on input "c. Remind the team member that the Daily Scrum is a time for personal updates a…" at bounding box center [326, 313] width 0 height 11
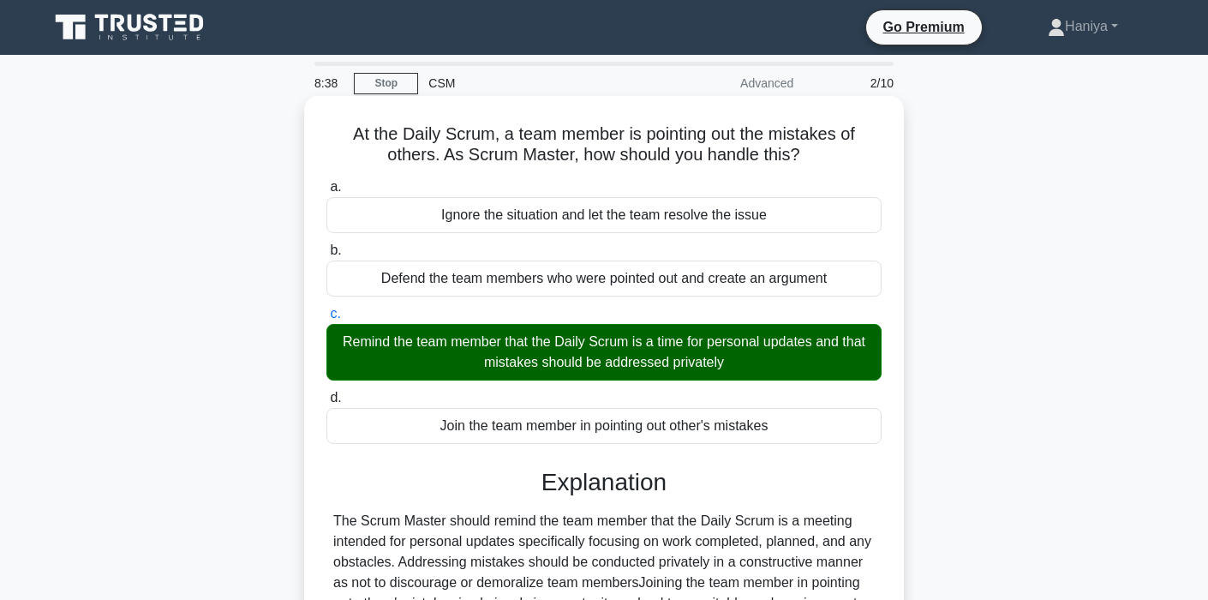
scroll to position [326, 0]
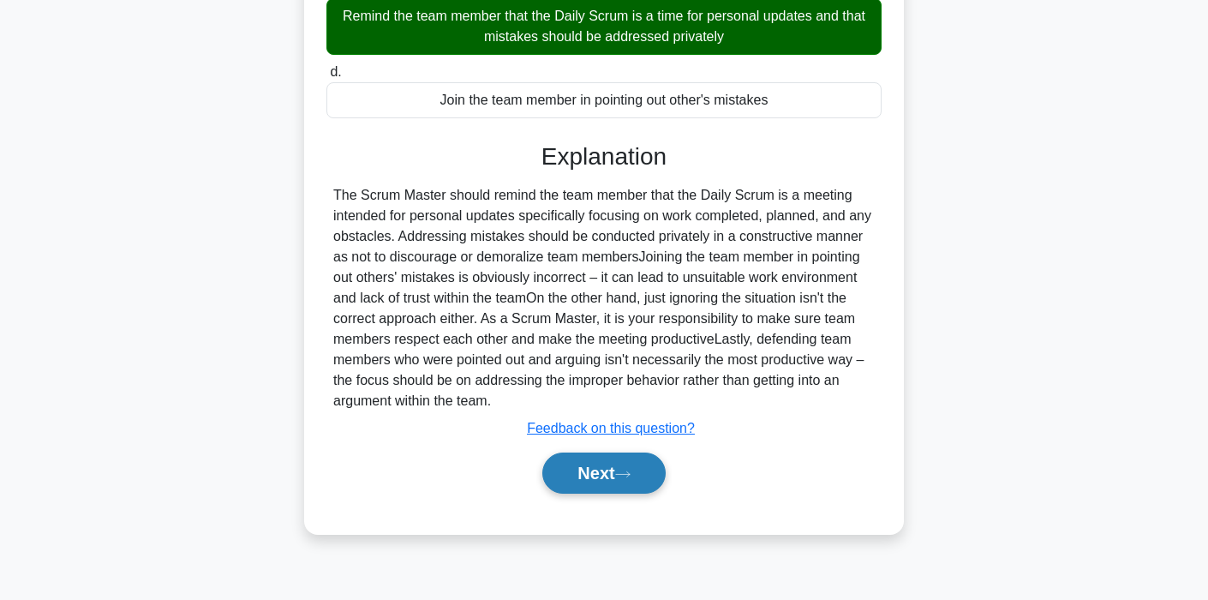
click at [582, 464] on button "Next" at bounding box center [603, 472] width 123 height 41
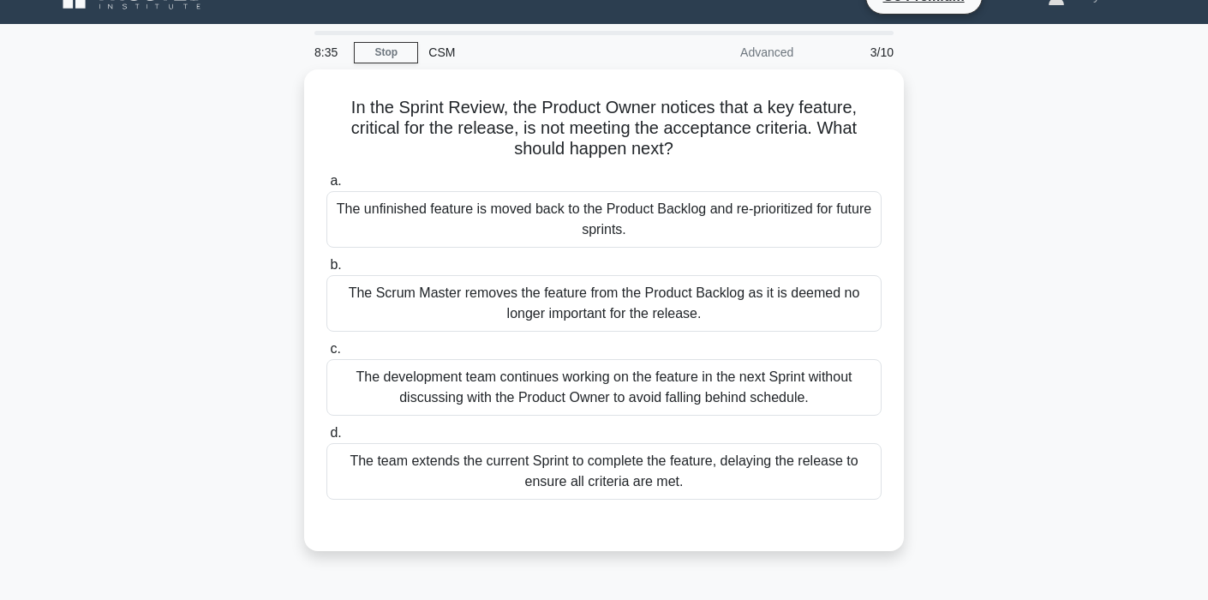
scroll to position [30, 0]
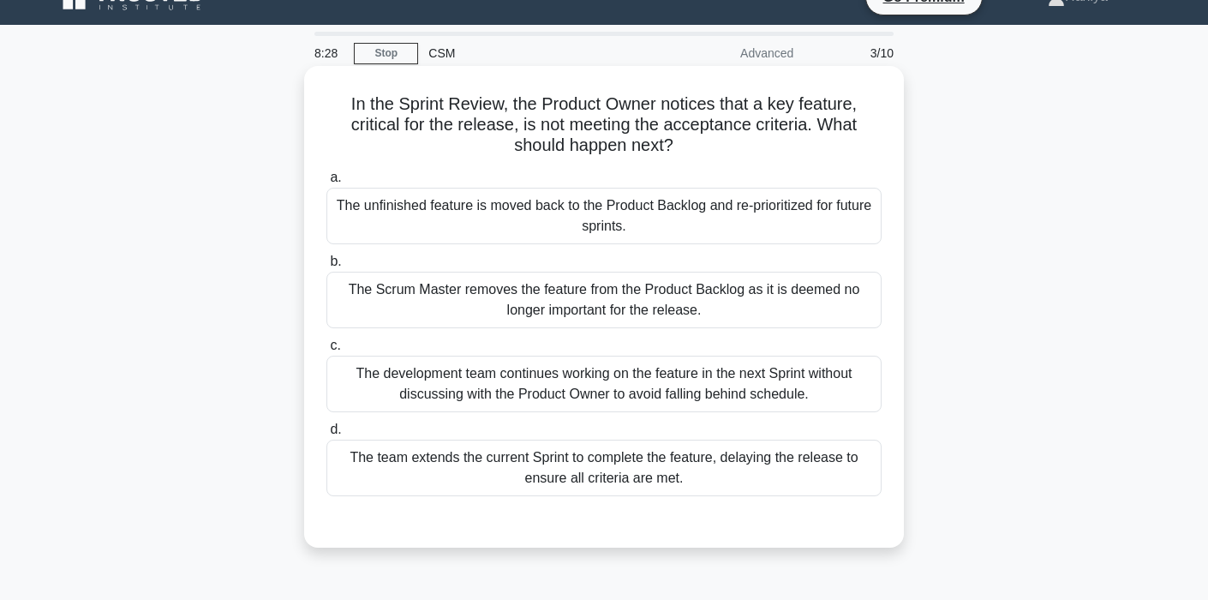
click at [628, 209] on div "The unfinished feature is moved back to the Product Backlog and re-prioritized …" at bounding box center [603, 216] width 555 height 57
click at [326, 183] on input "a. The unfinished feature is moved back to the Product Backlog and re-prioritiz…" at bounding box center [326, 177] width 0 height 11
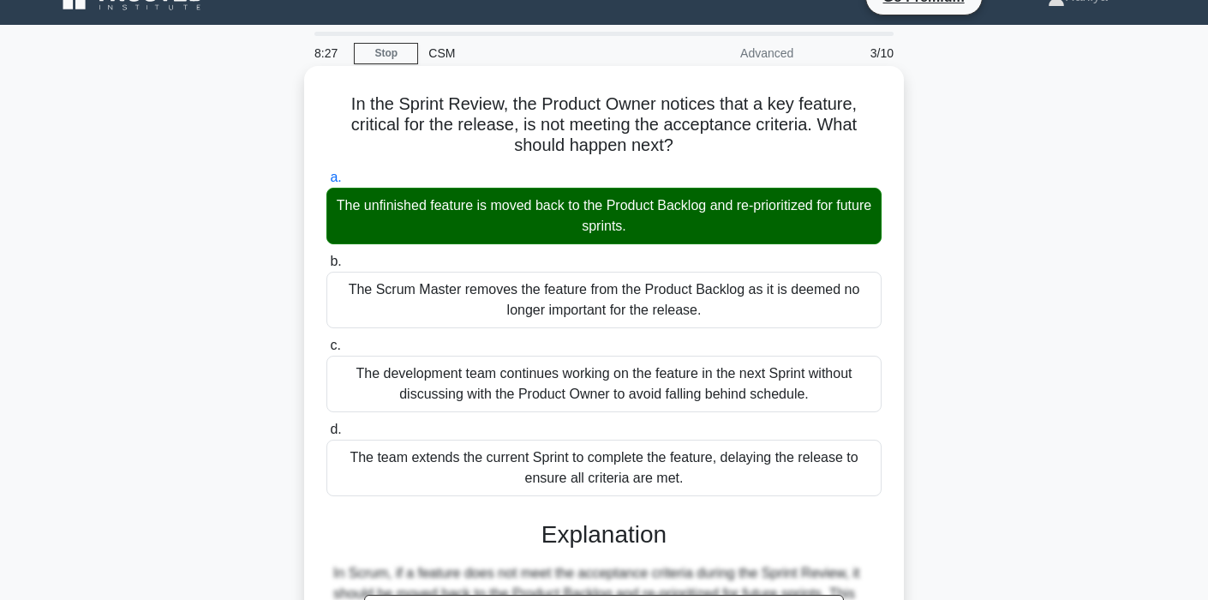
scroll to position [354, 0]
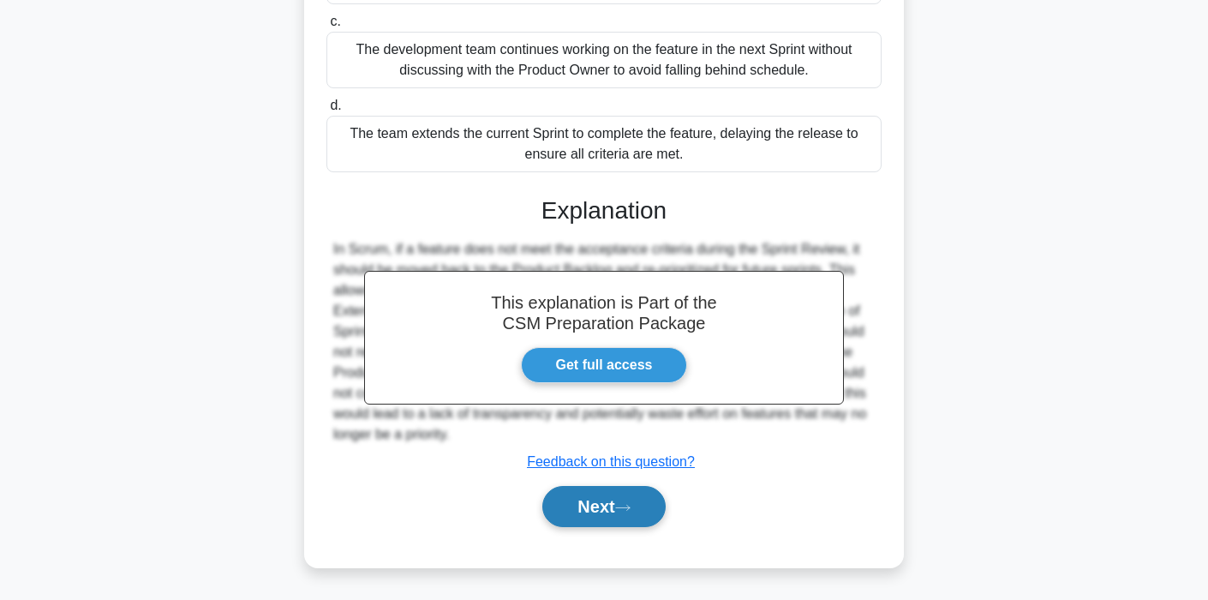
click at [572, 501] on button "Next" at bounding box center [603, 506] width 123 height 41
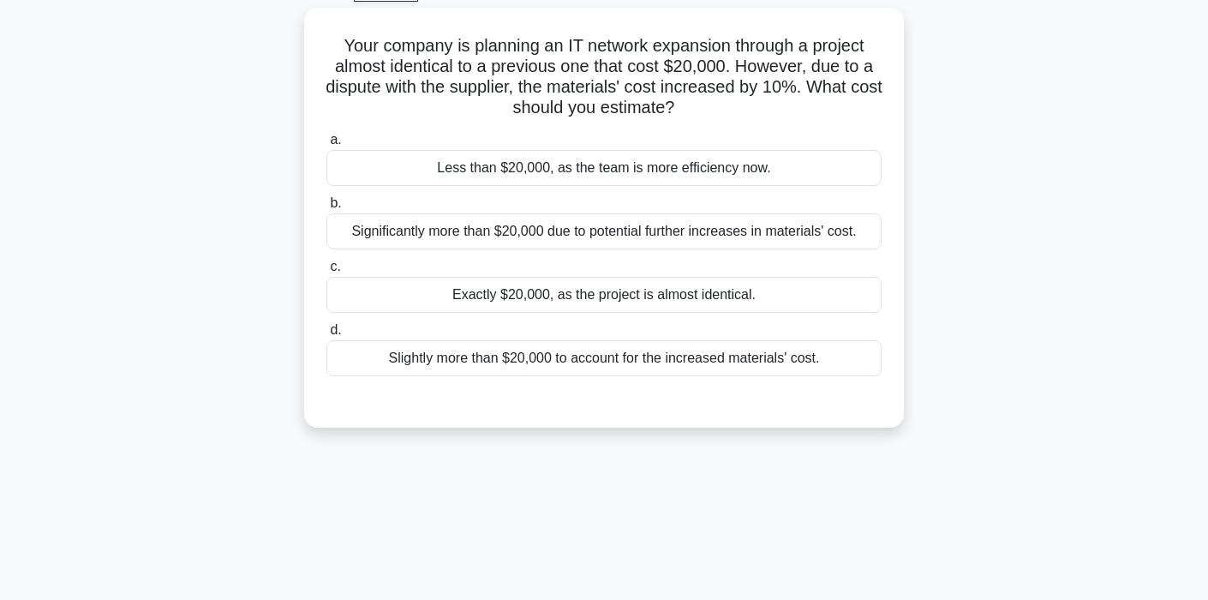
scroll to position [0, 0]
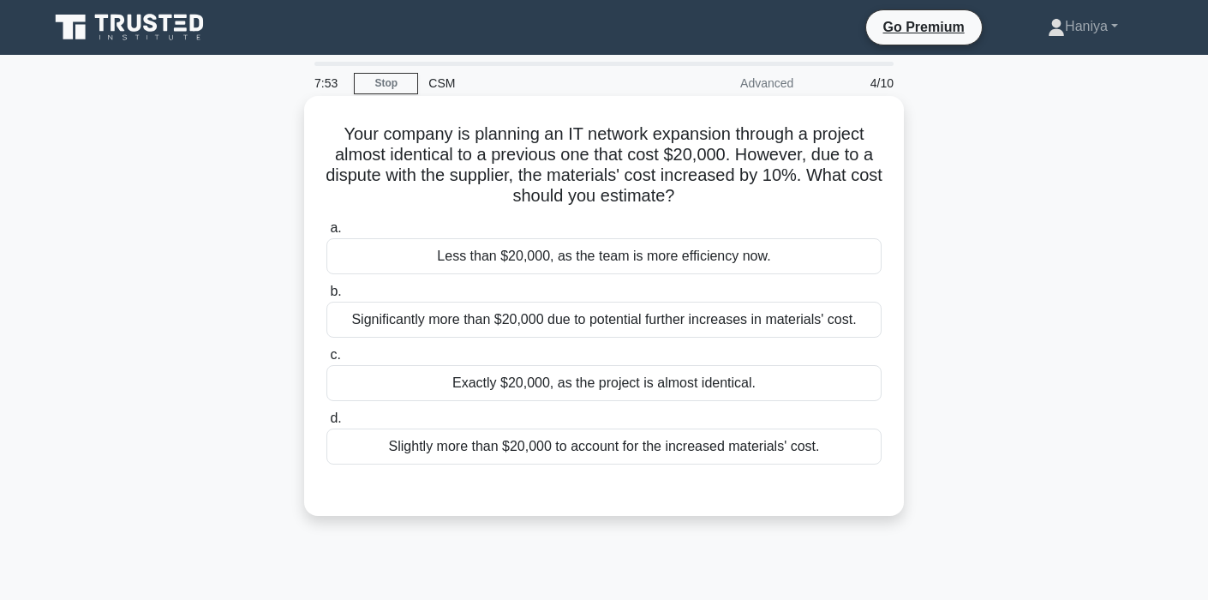
click at [702, 381] on div "Exactly $20,000, as the project is almost identical." at bounding box center [603, 383] width 555 height 36
click at [326, 361] on input "c. Exactly $20,000, as the project is almost identical." at bounding box center [326, 355] width 0 height 11
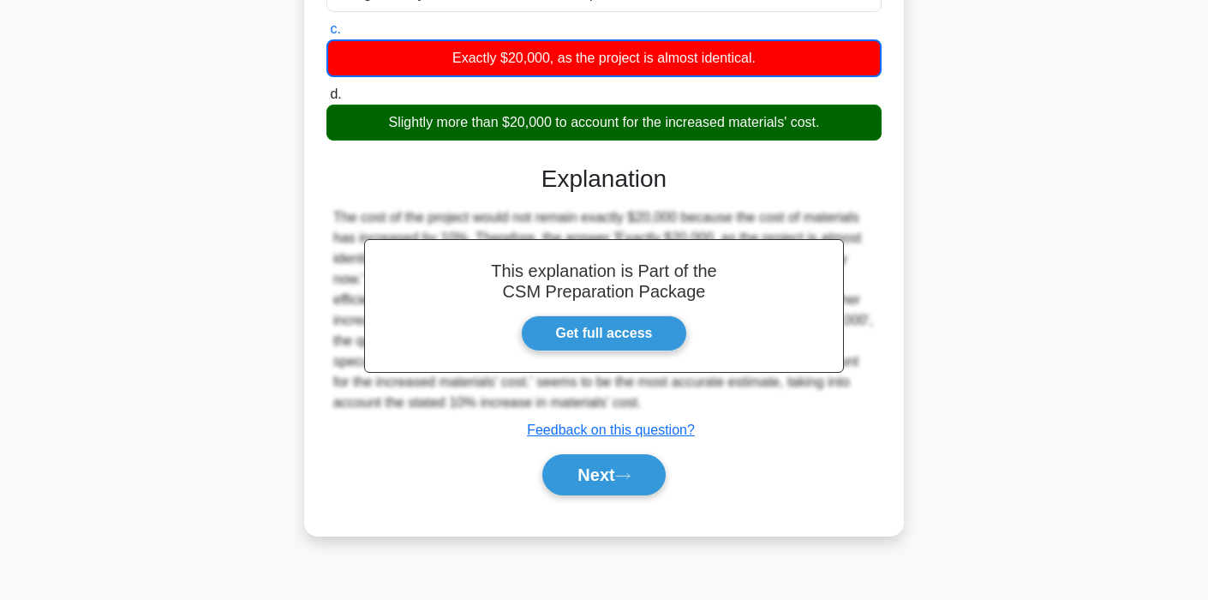
scroll to position [326, 0]
click at [622, 481] on button "Next" at bounding box center [603, 474] width 123 height 41
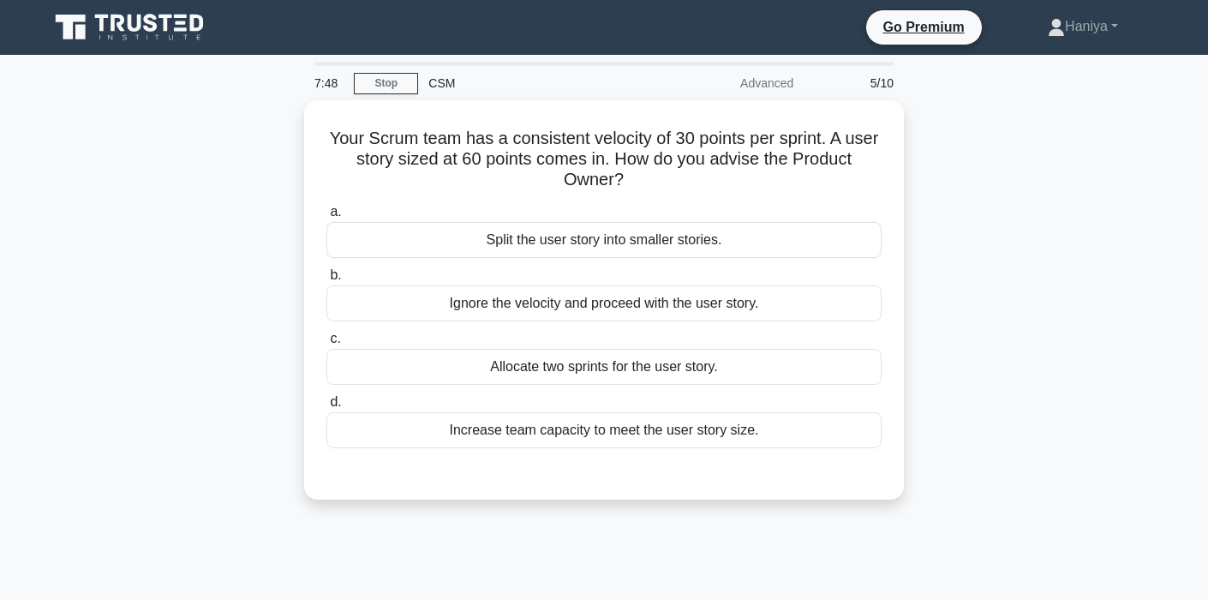
scroll to position [0, 0]
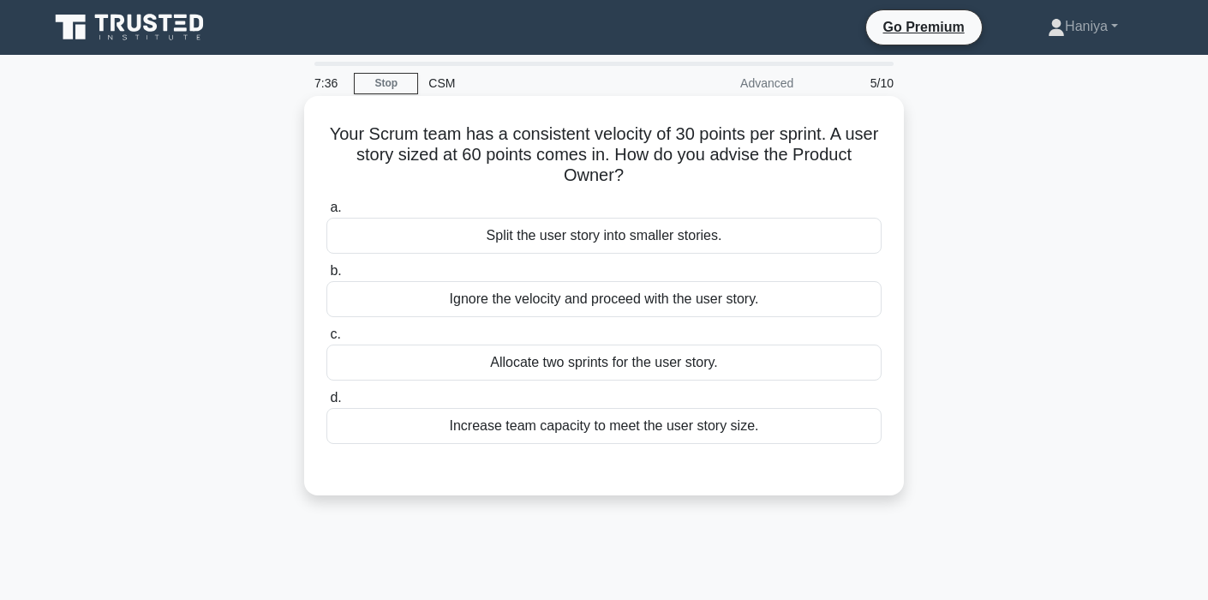
click at [652, 230] on div "Split the user story into smaller stories." at bounding box center [603, 236] width 555 height 36
click at [326, 213] on input "a. Split the user story into smaller stories." at bounding box center [326, 207] width 0 height 11
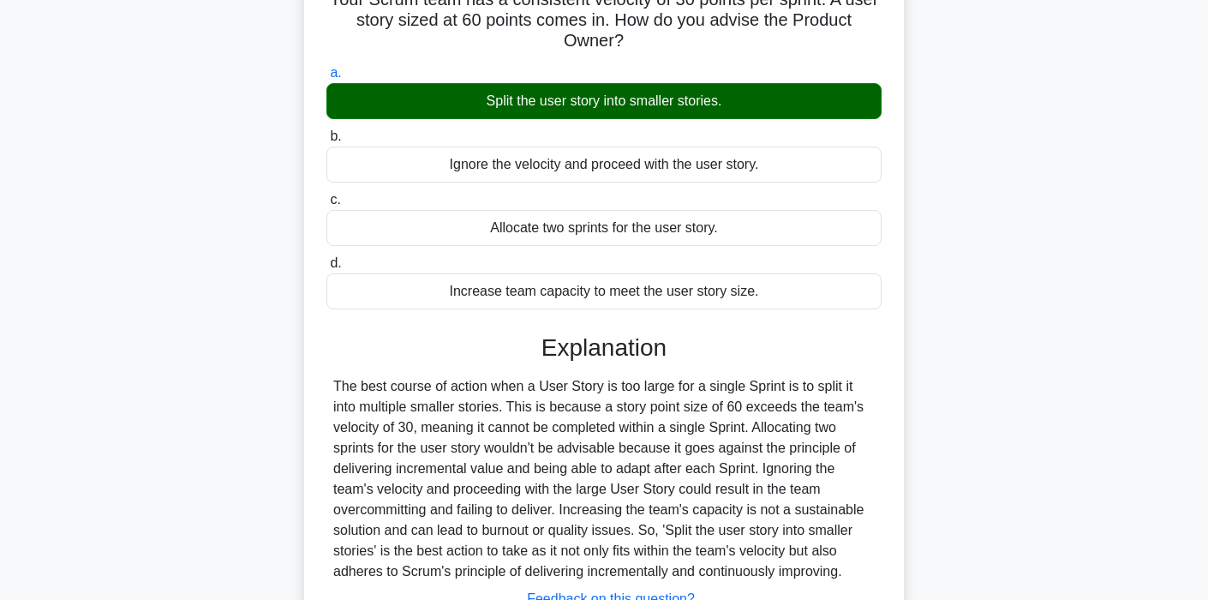
scroll to position [326, 0]
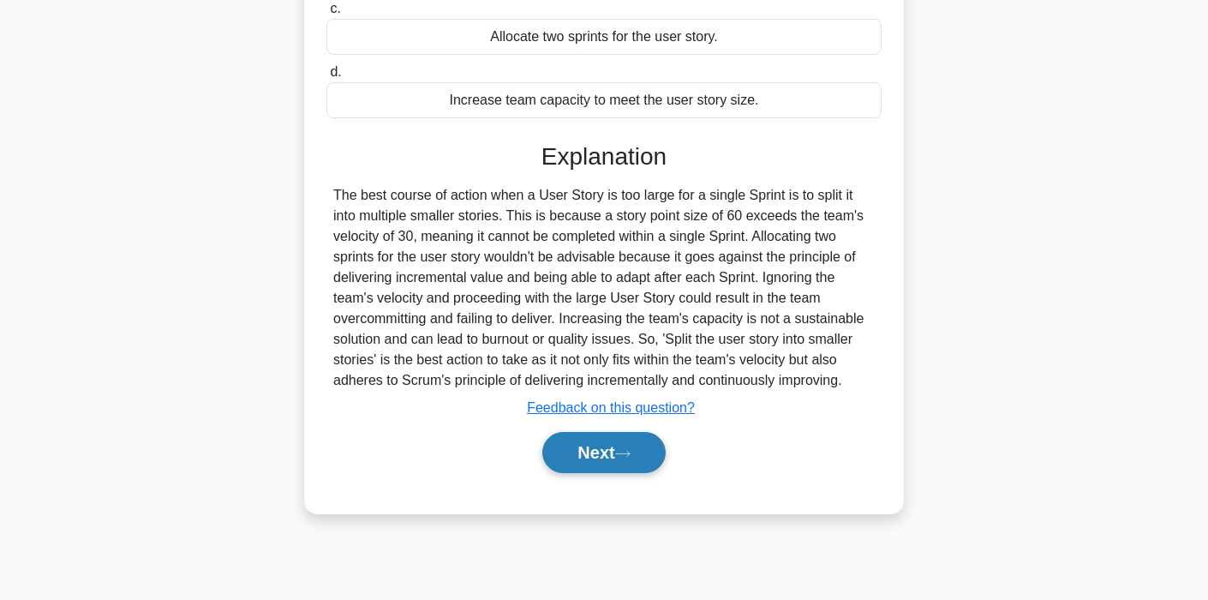
click at [595, 449] on button "Next" at bounding box center [603, 452] width 123 height 41
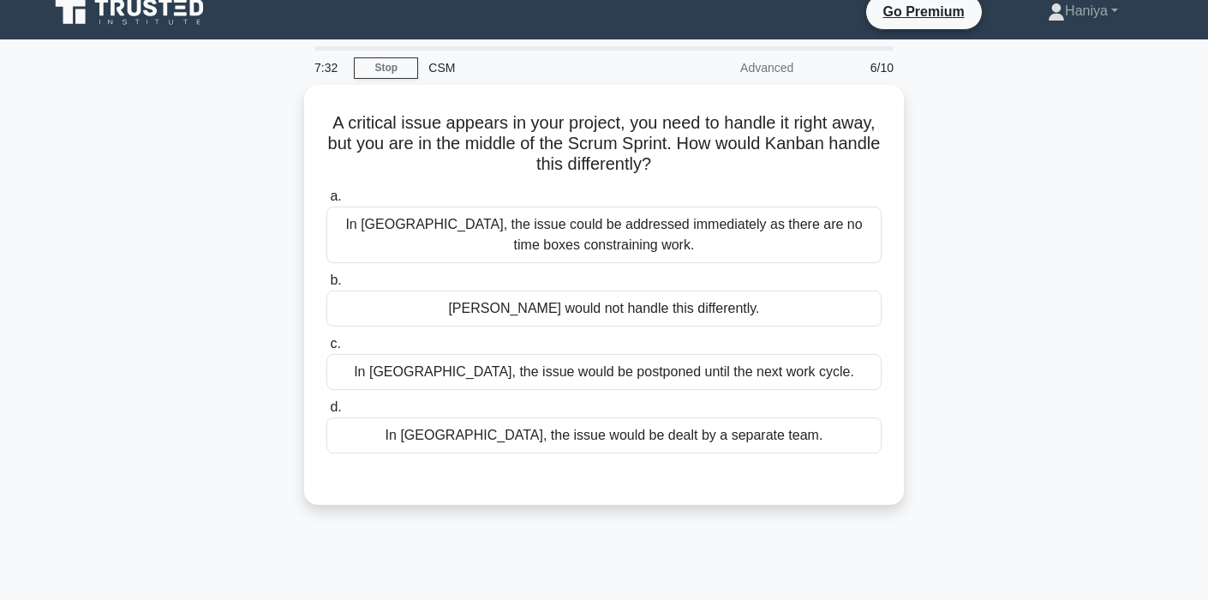
scroll to position [0, 0]
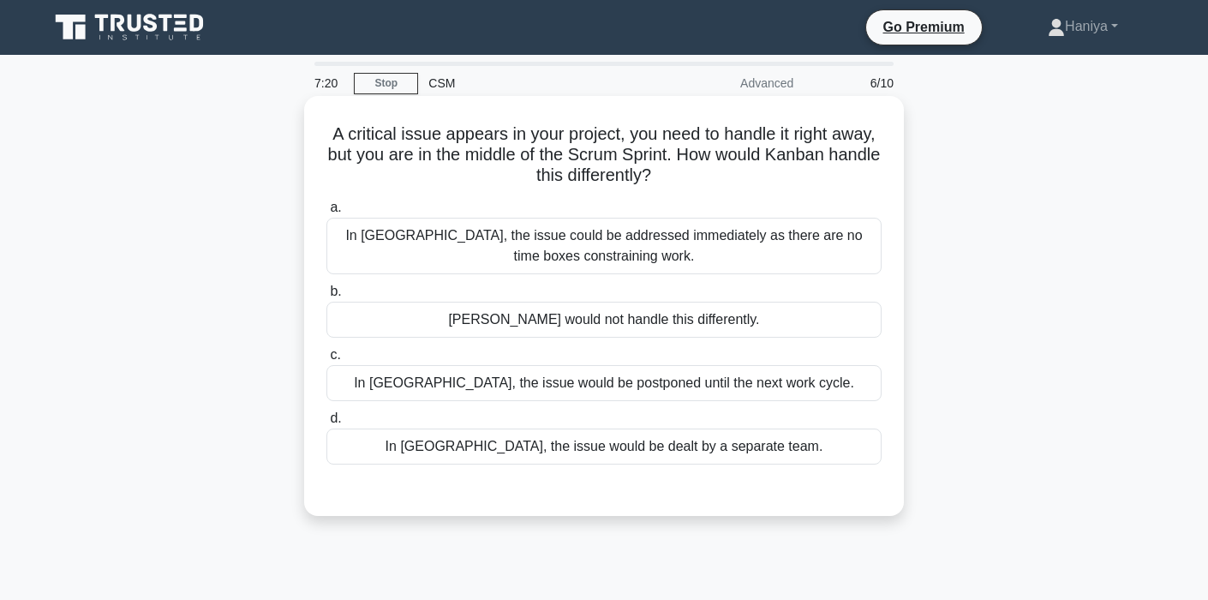
click at [652, 375] on div "In Kanban, the issue would be postponed until the next work cycle." at bounding box center [603, 383] width 555 height 36
click at [326, 361] on input "c. In Kanban, the issue would be postponed until the next work cycle." at bounding box center [326, 355] width 0 height 11
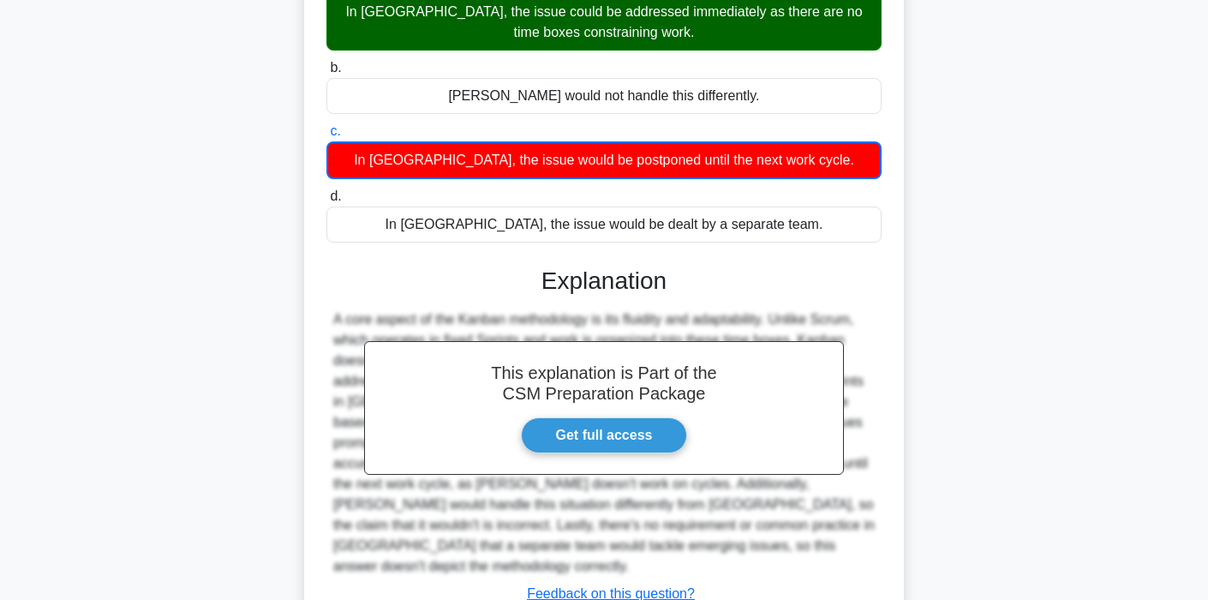
scroll to position [335, 0]
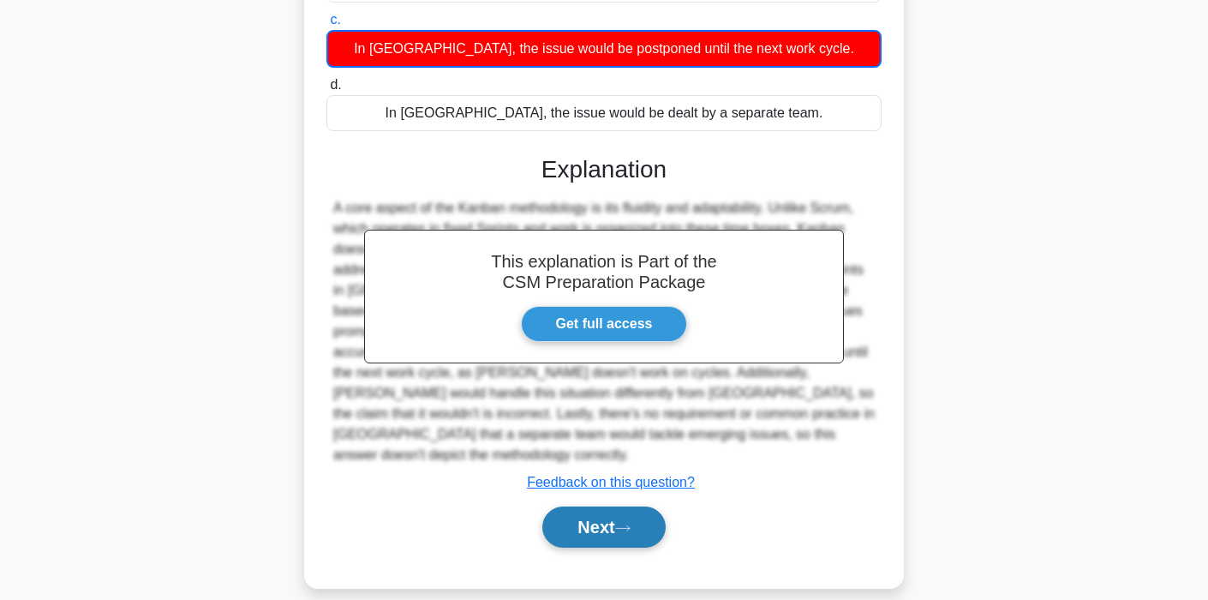
click at [594, 506] on button "Next" at bounding box center [603, 526] width 123 height 41
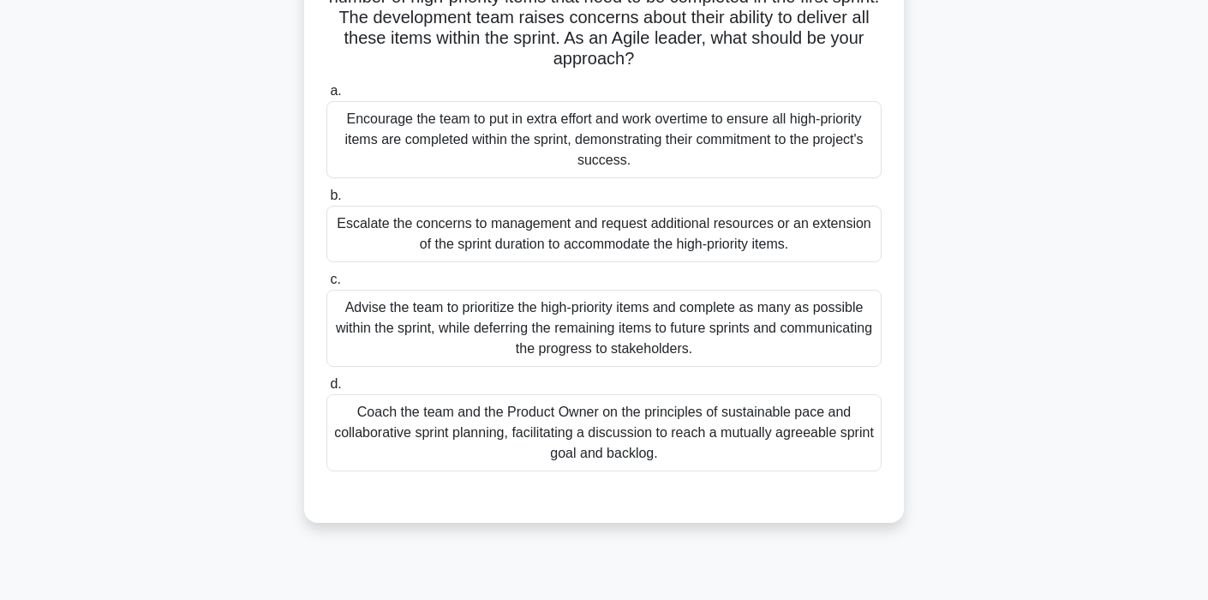
scroll to position [0, 0]
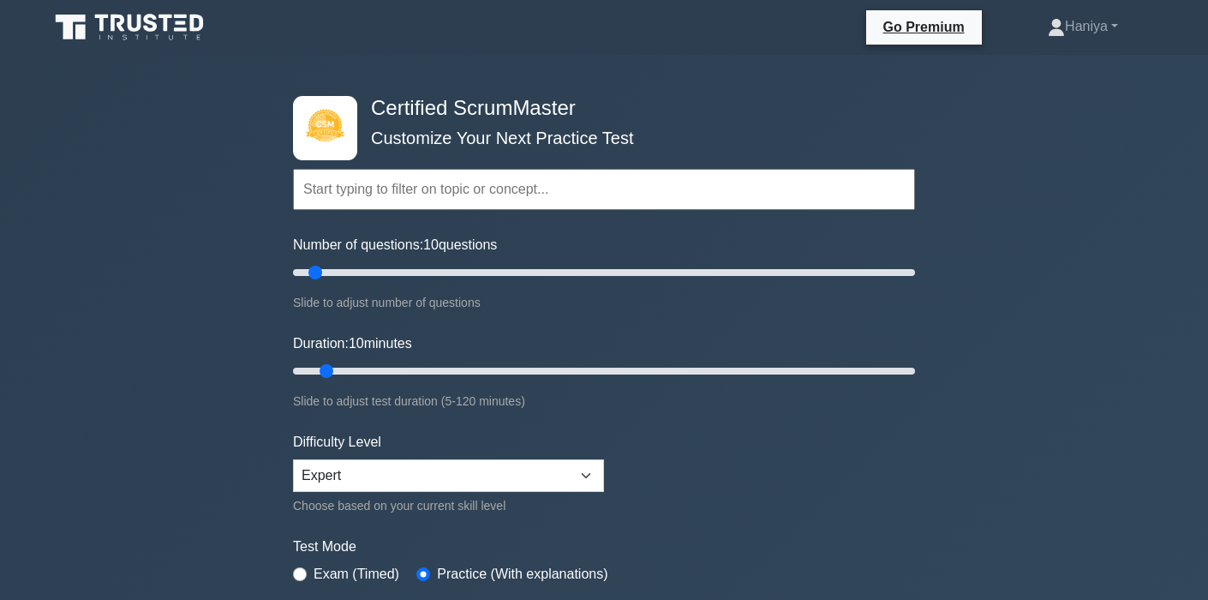
click at [636, 199] on input "text" at bounding box center [604, 189] width 622 height 41
type input "m"
click at [408, 206] on input "text" at bounding box center [604, 189] width 622 height 41
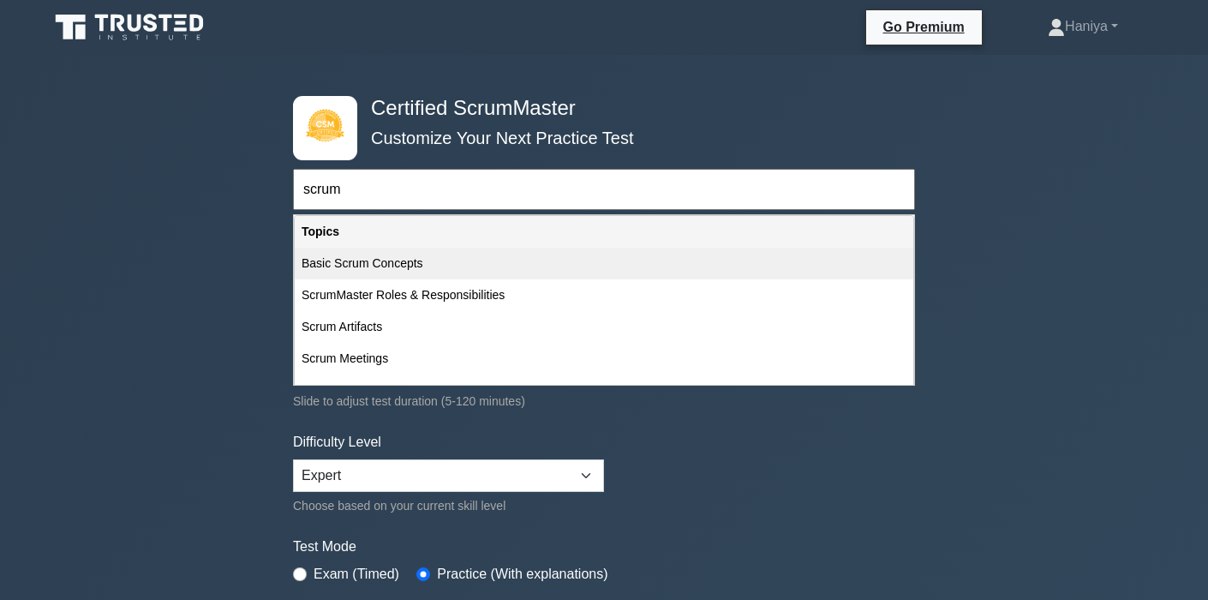
click at [505, 272] on div "Basic Scrum Concepts" at bounding box center [604, 264] width 619 height 32
type input "Basic Scrum Concepts"
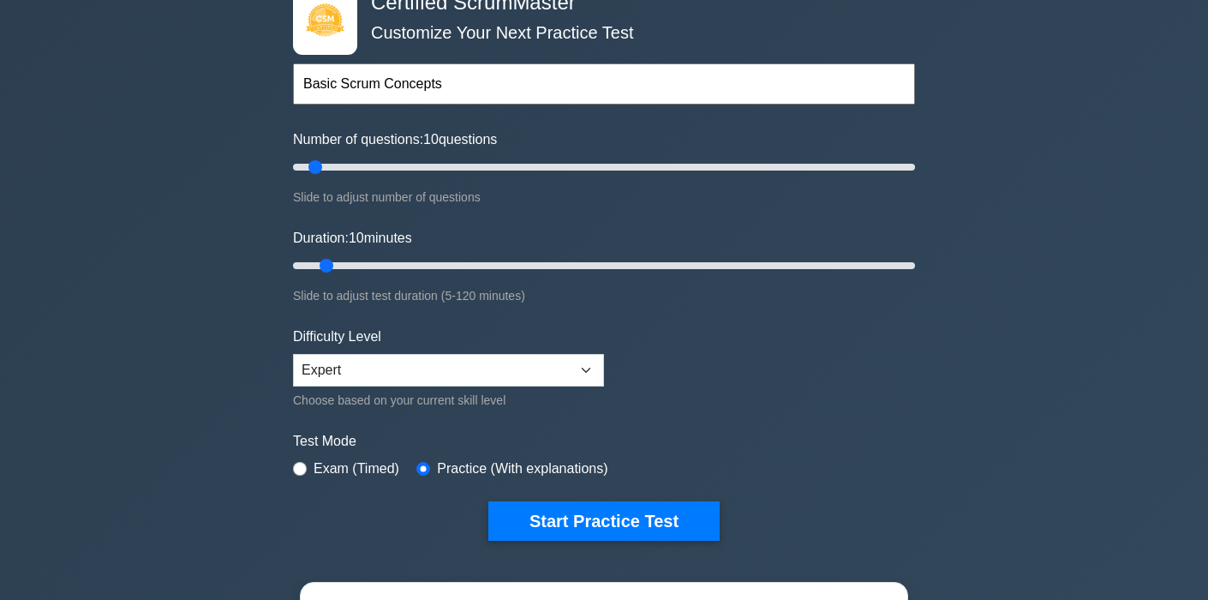
scroll to position [125, 0]
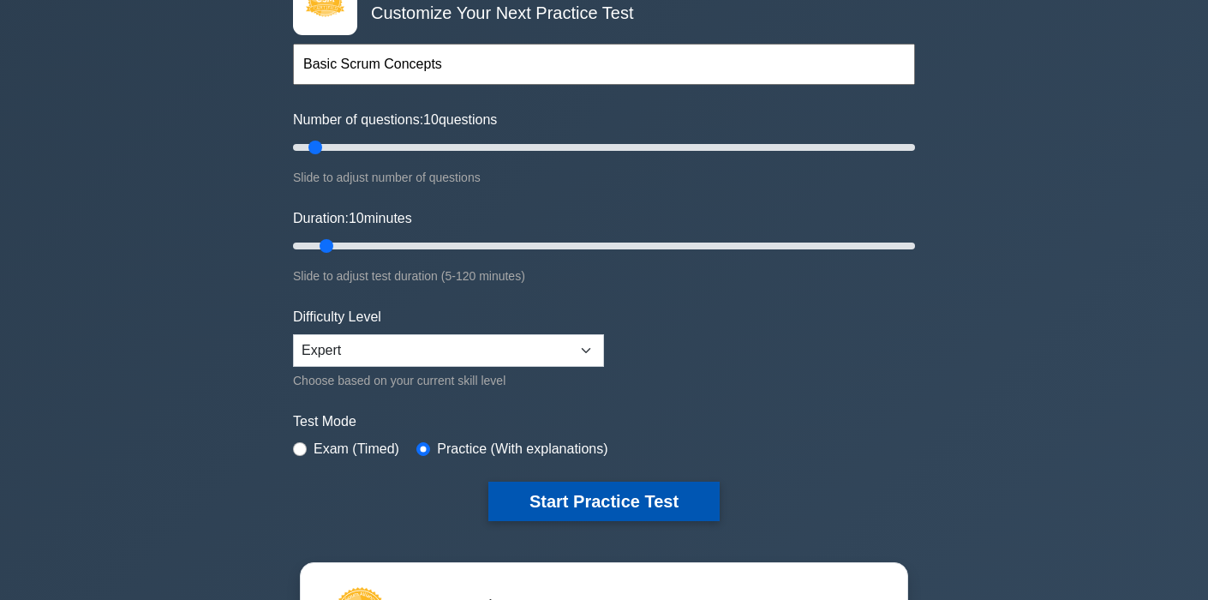
click at [551, 503] on button "Start Practice Test" at bounding box center [603, 500] width 231 height 39
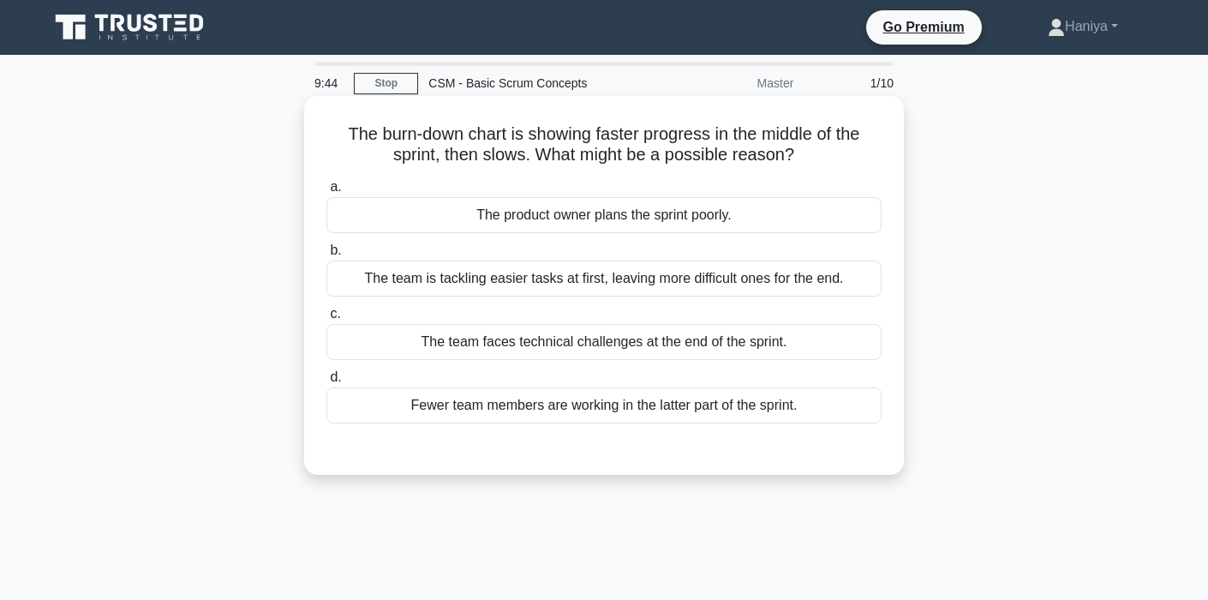
click at [631, 351] on div "The team faces technical challenges at the end of the sprint." at bounding box center [603, 342] width 555 height 36
click at [326, 320] on input "c. The team faces technical challenges at the end of the sprint." at bounding box center [326, 313] width 0 height 11
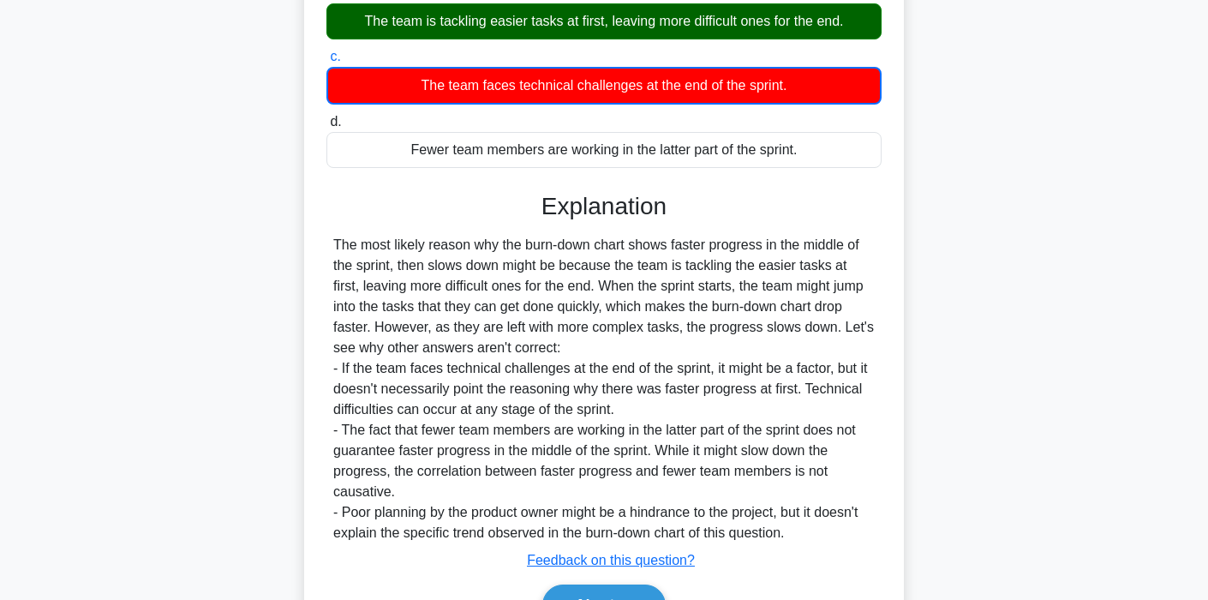
scroll to position [356, 0]
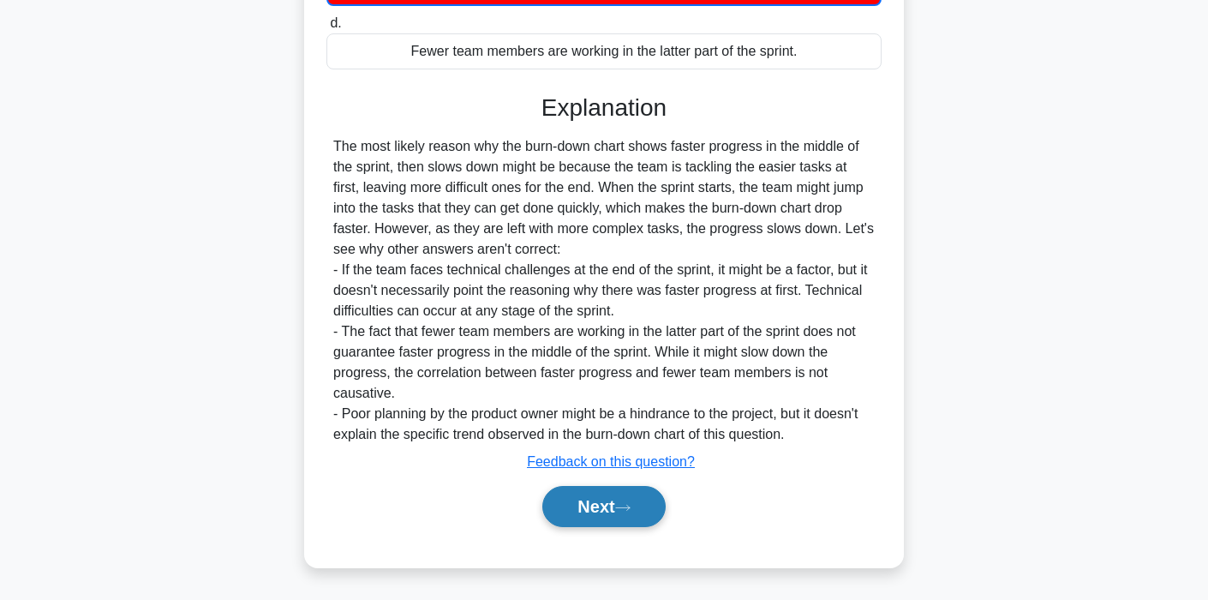
click at [571, 513] on button "Next" at bounding box center [603, 506] width 123 height 41
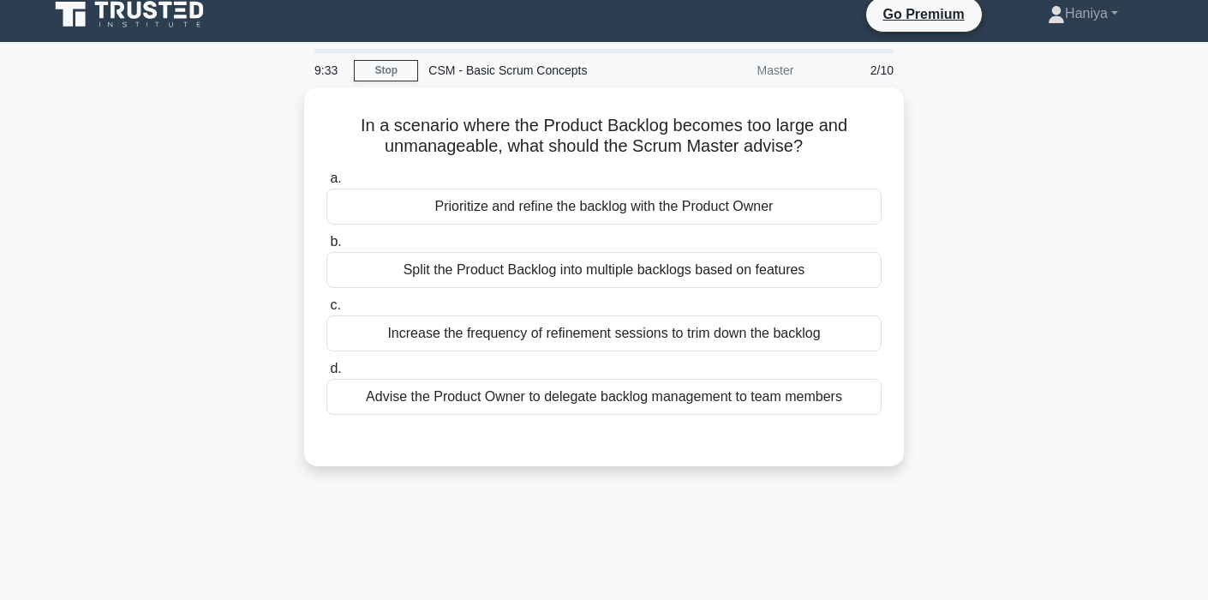
scroll to position [0, 0]
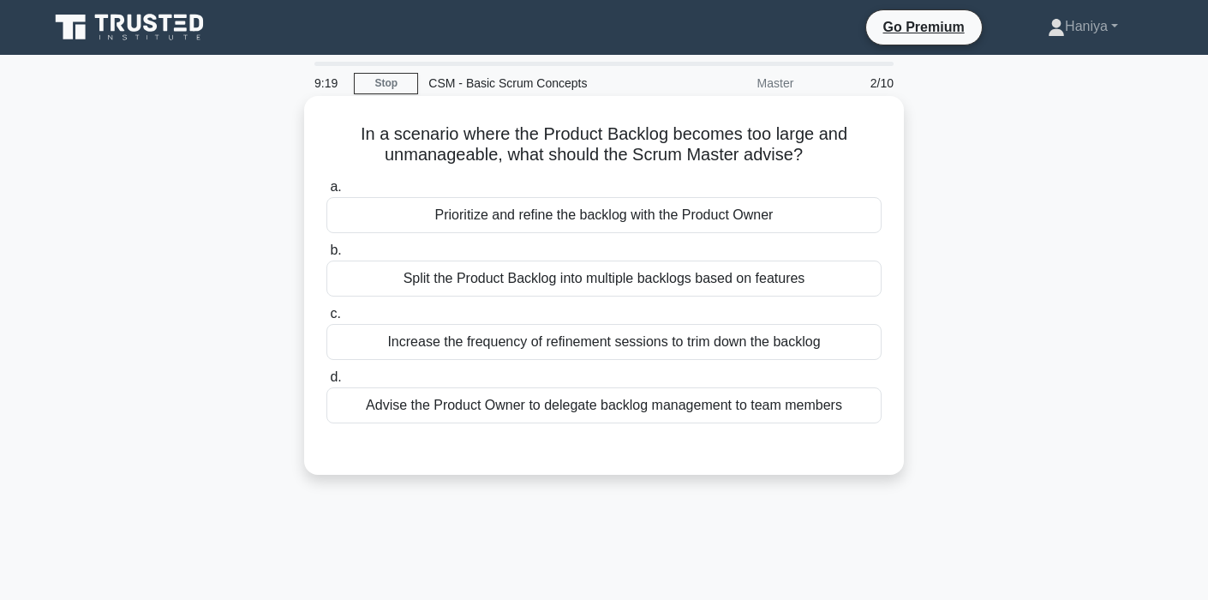
click at [677, 212] on div "Prioritize and refine the backlog with the Product Owner" at bounding box center [603, 215] width 555 height 36
click at [326, 193] on input "a. Prioritize and refine the backlog with the Product Owner" at bounding box center [326, 187] width 0 height 11
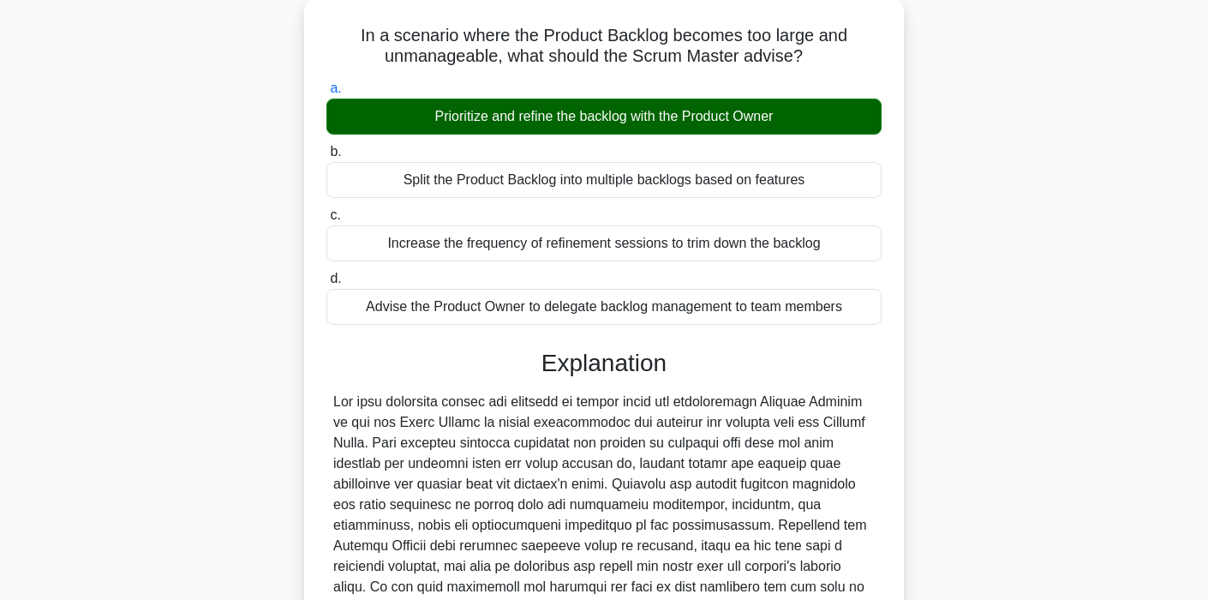
scroll to position [436, 0]
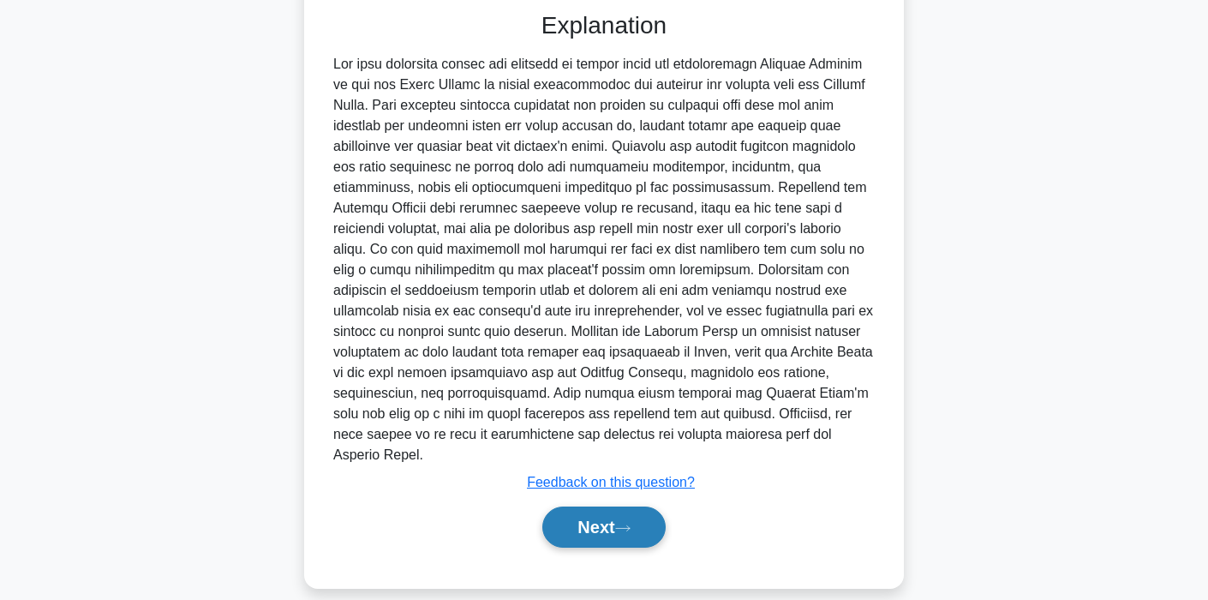
click at [574, 515] on button "Next" at bounding box center [603, 526] width 123 height 41
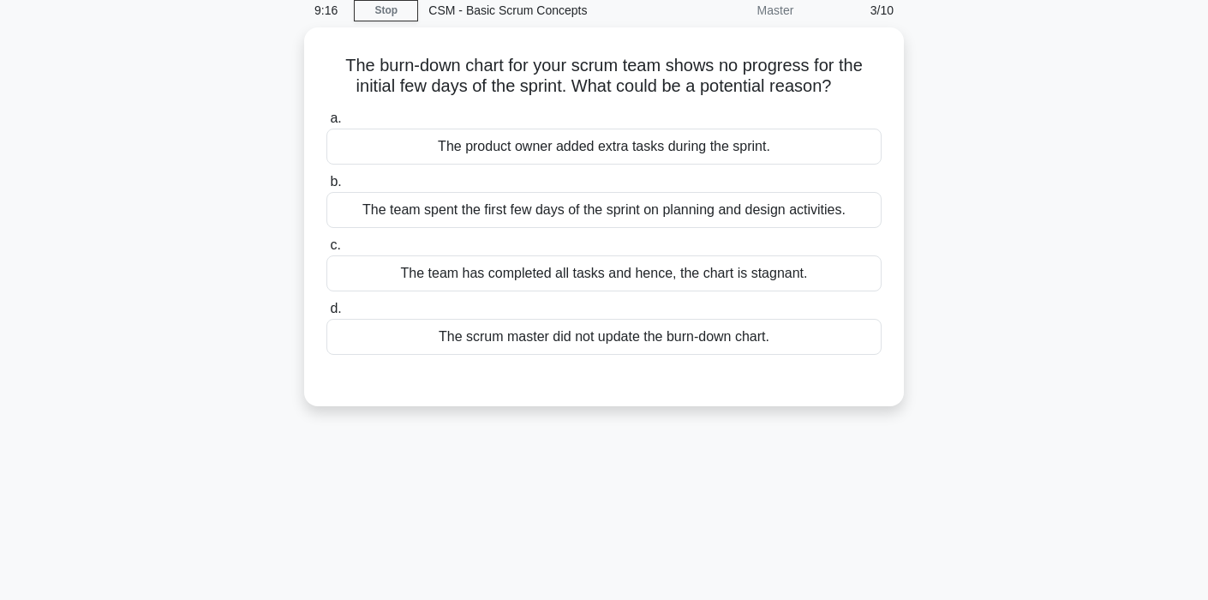
scroll to position [0, 0]
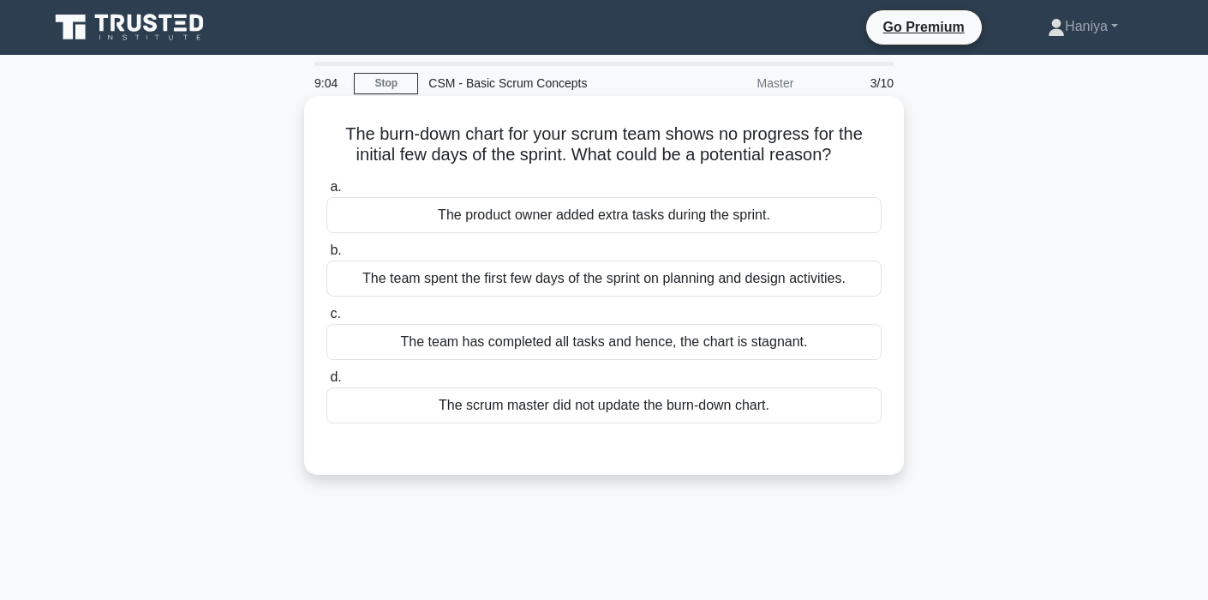
click at [631, 280] on div "The team spent the first few days of the sprint on planning and design activiti…" at bounding box center [603, 278] width 555 height 36
click at [326, 256] on input "b. The team spent the first few days of the sprint on planning and design activ…" at bounding box center [326, 250] width 0 height 11
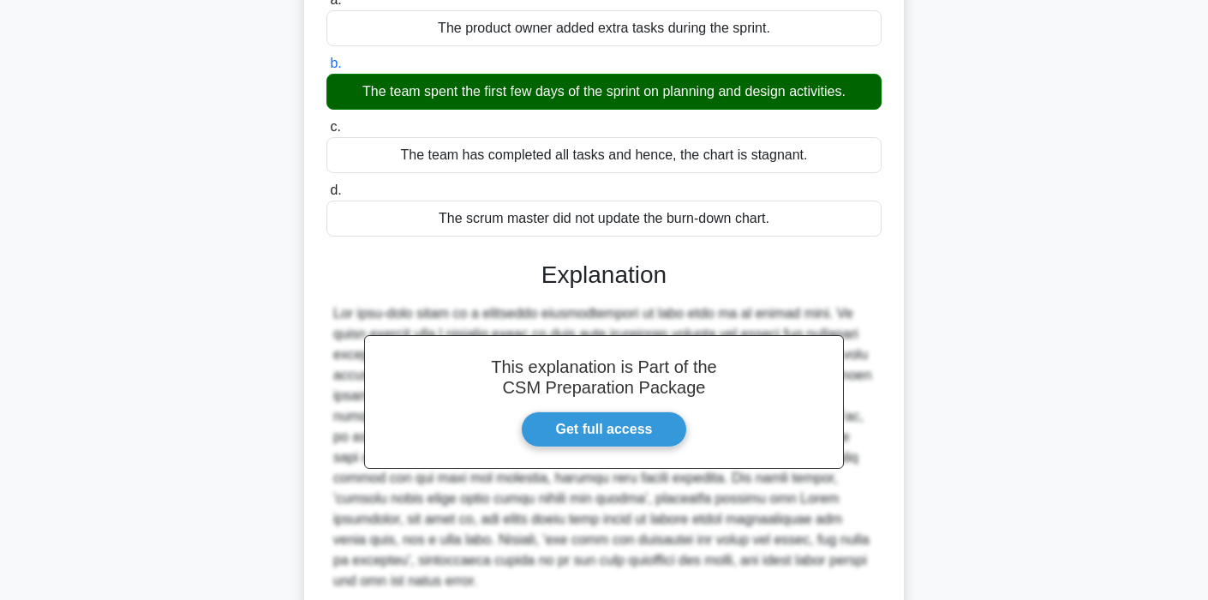
scroll to position [333, 0]
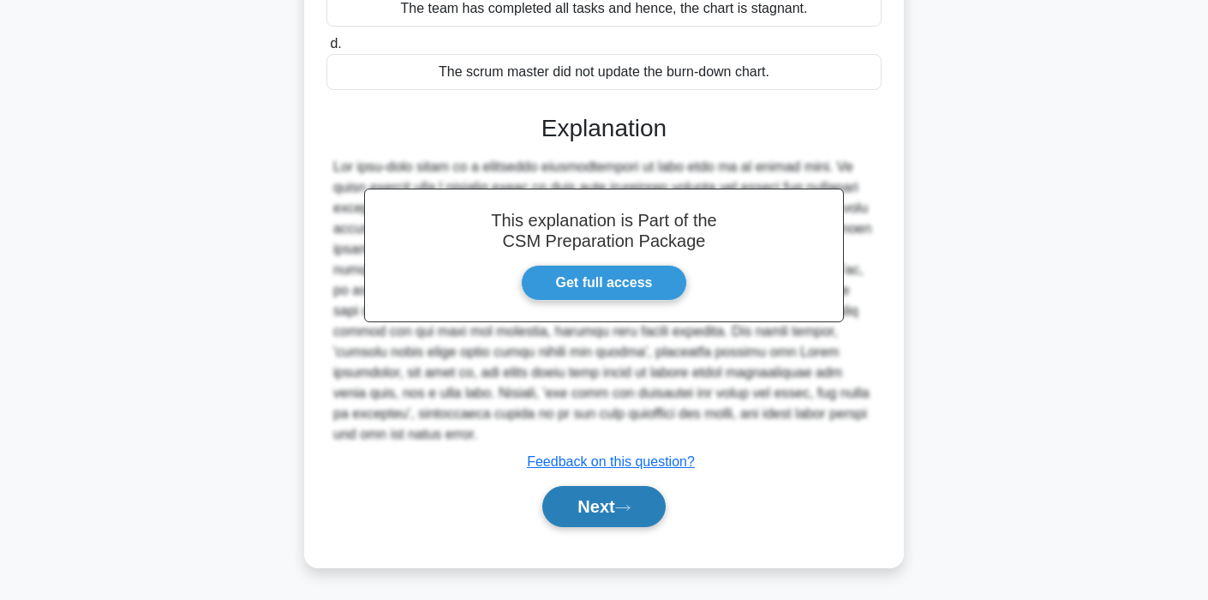
click at [579, 516] on button "Next" at bounding box center [603, 506] width 123 height 41
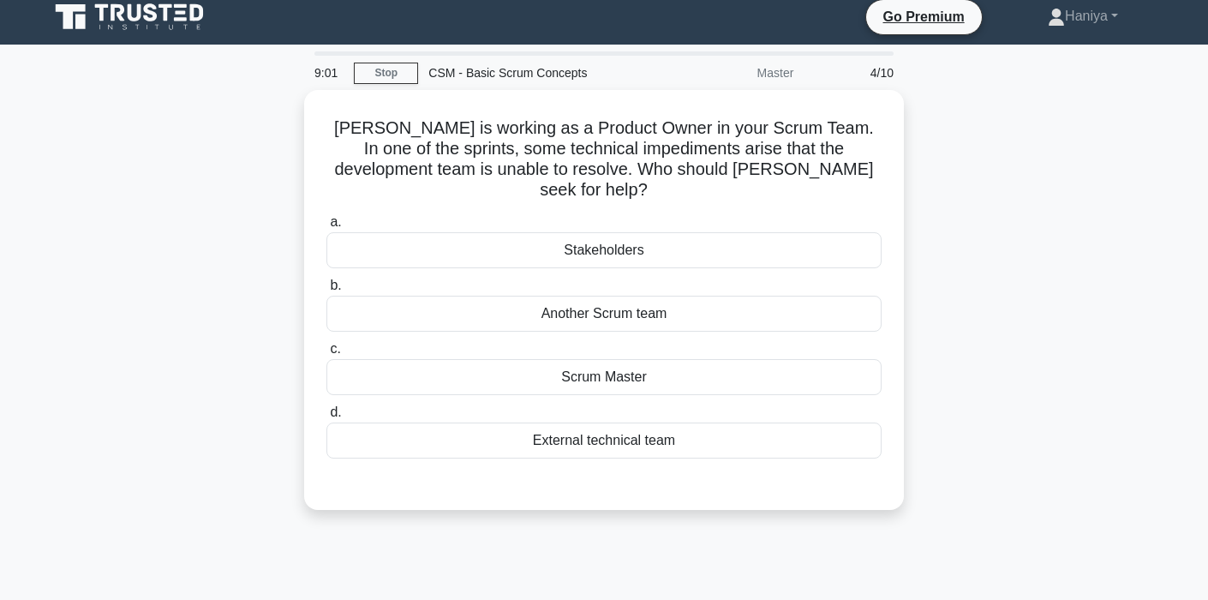
scroll to position [4, 0]
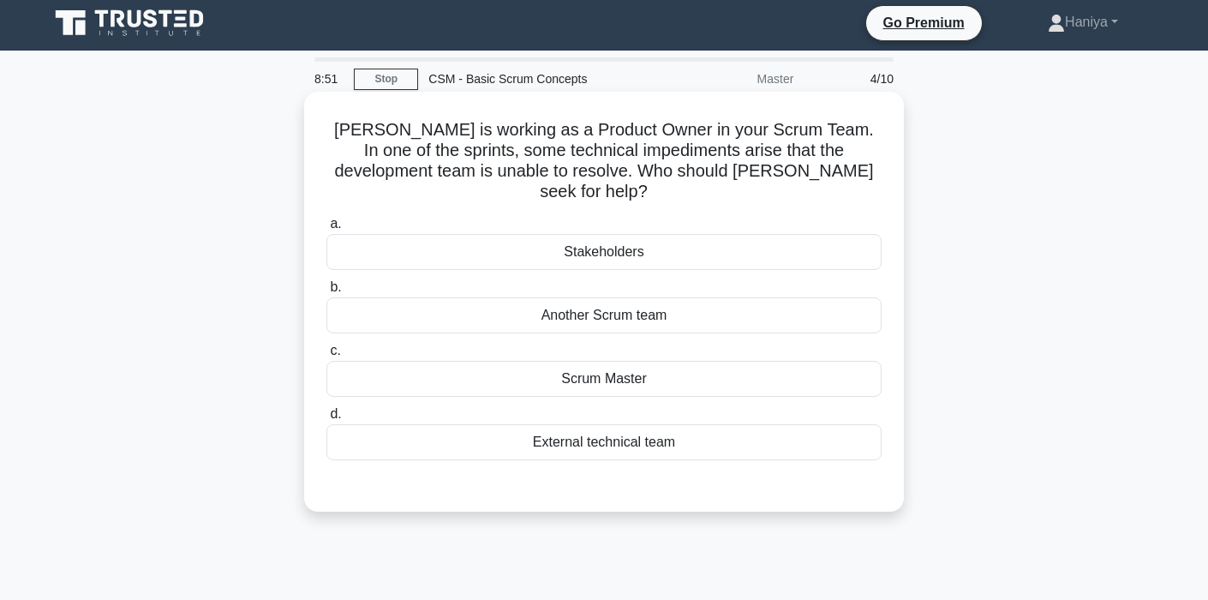
click at [674, 361] on div "Scrum Master" at bounding box center [603, 379] width 555 height 36
click at [326, 353] on input "c. Scrum Master" at bounding box center [326, 350] width 0 height 11
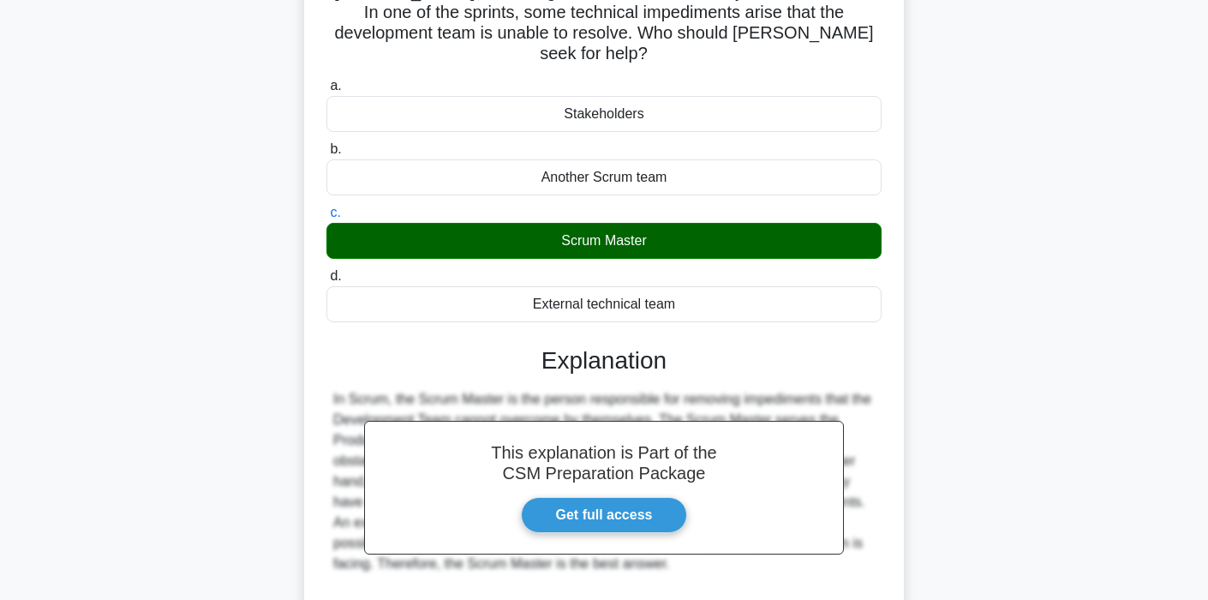
scroll to position [326, 0]
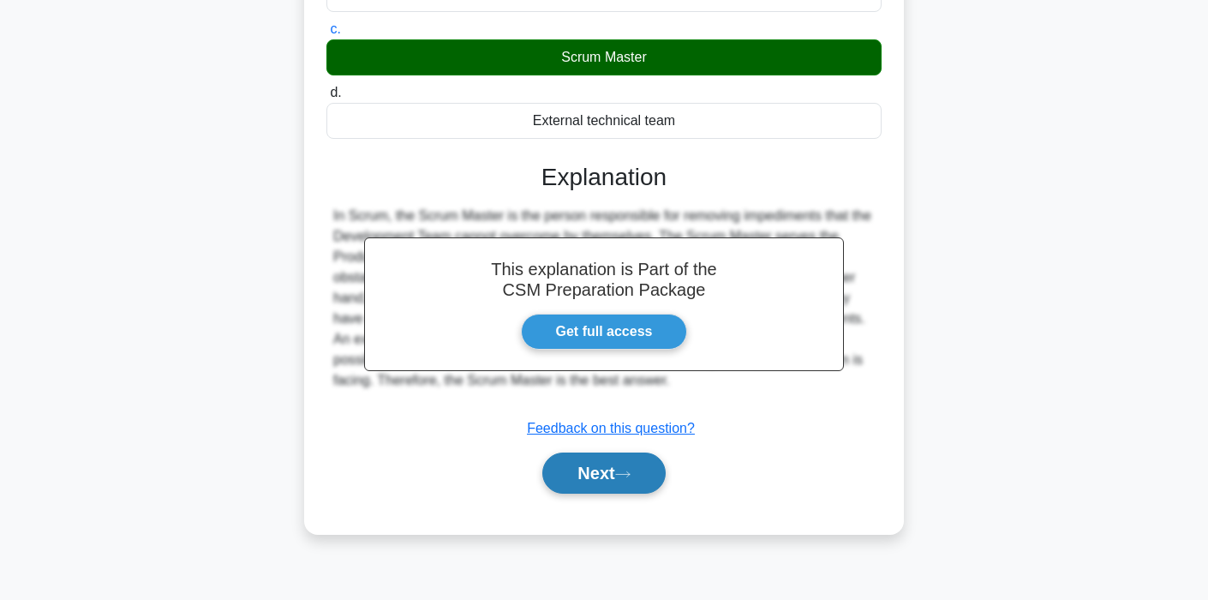
click at [586, 452] on button "Next" at bounding box center [603, 472] width 123 height 41
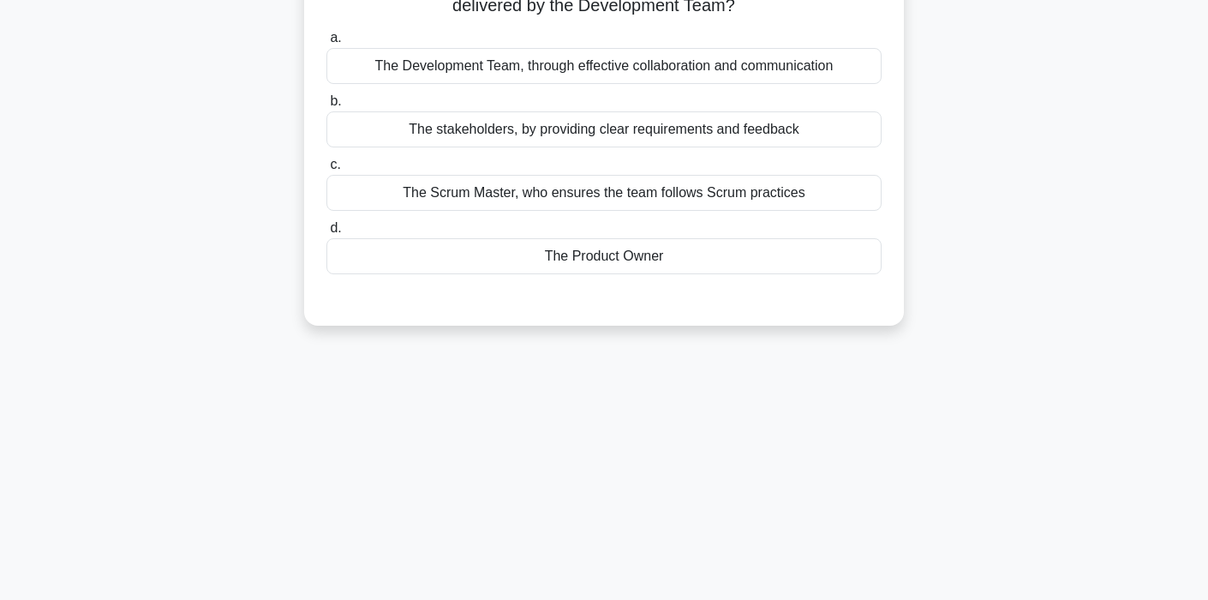
scroll to position [0, 0]
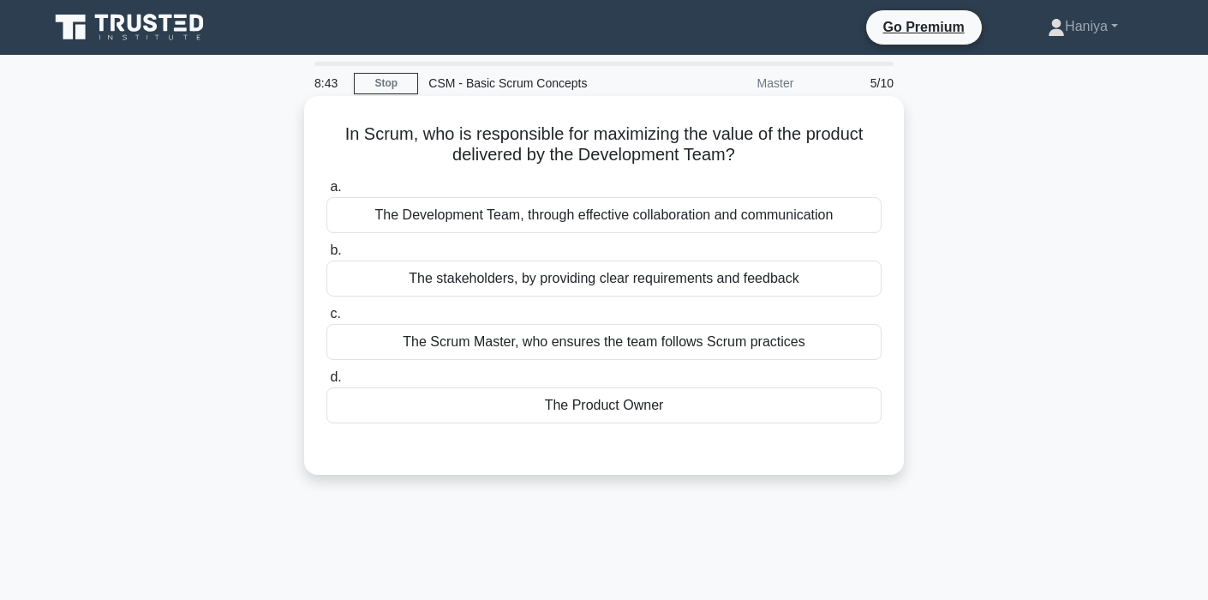
click at [654, 411] on div "The Product Owner" at bounding box center [603, 405] width 555 height 36
click at [326, 383] on input "d. The Product Owner" at bounding box center [326, 377] width 0 height 11
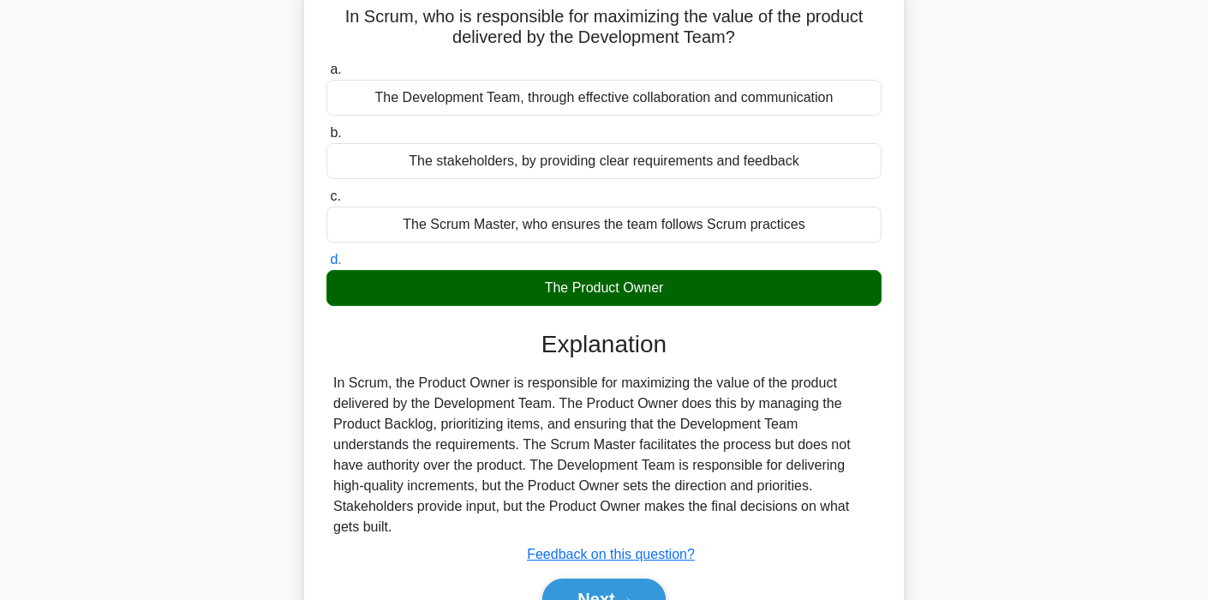
scroll to position [326, 0]
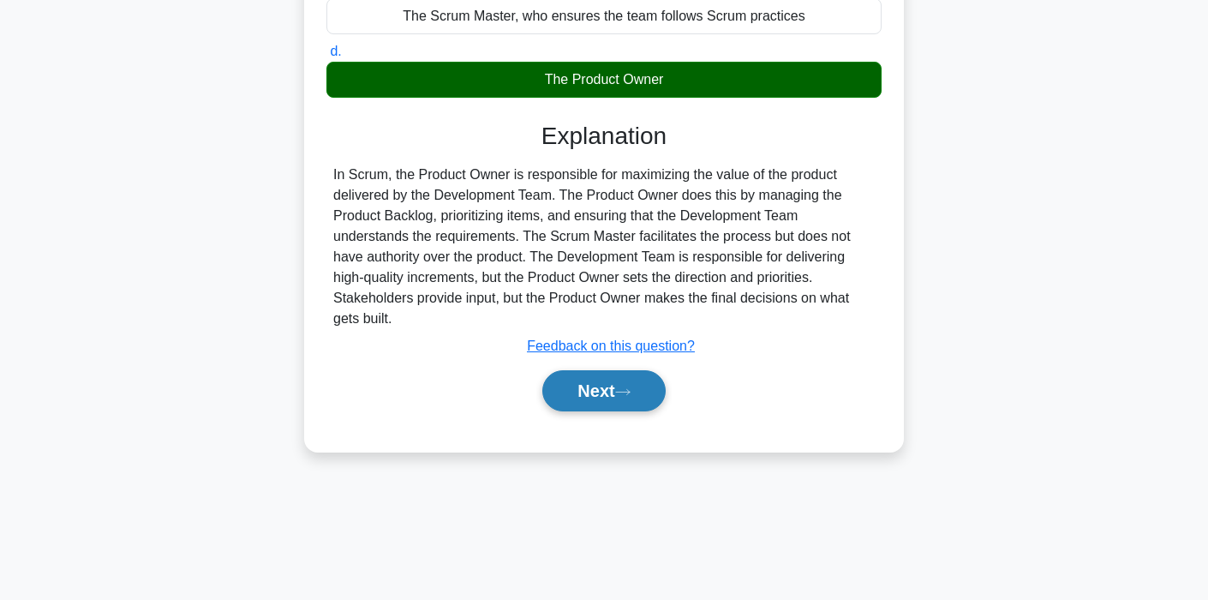
click at [603, 379] on button "Next" at bounding box center [603, 390] width 123 height 41
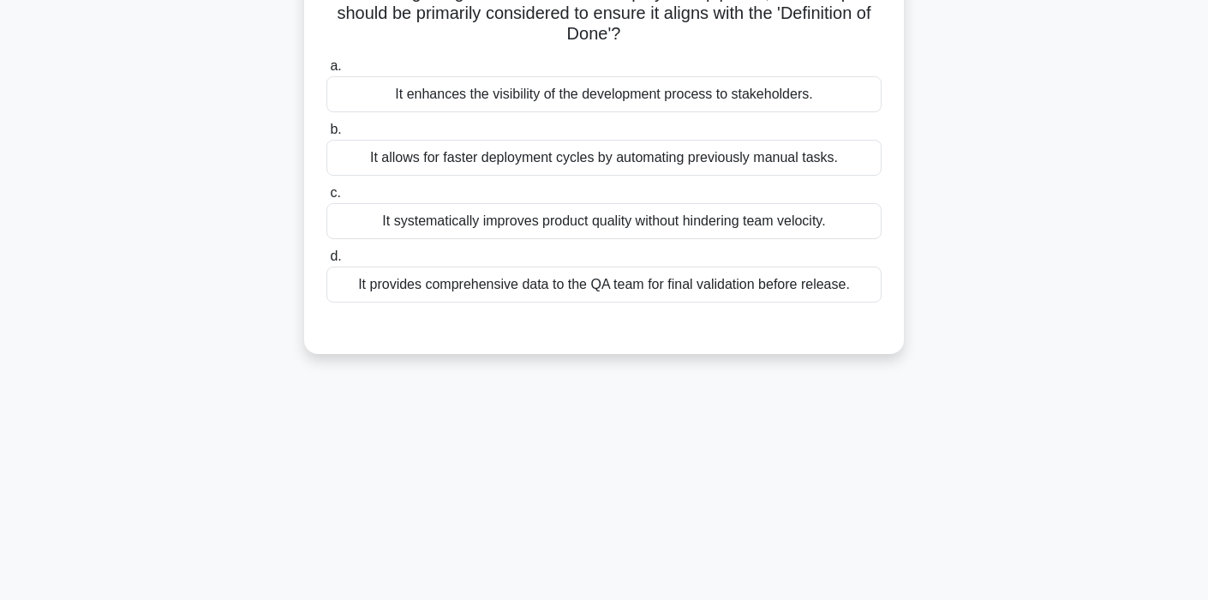
scroll to position [0, 0]
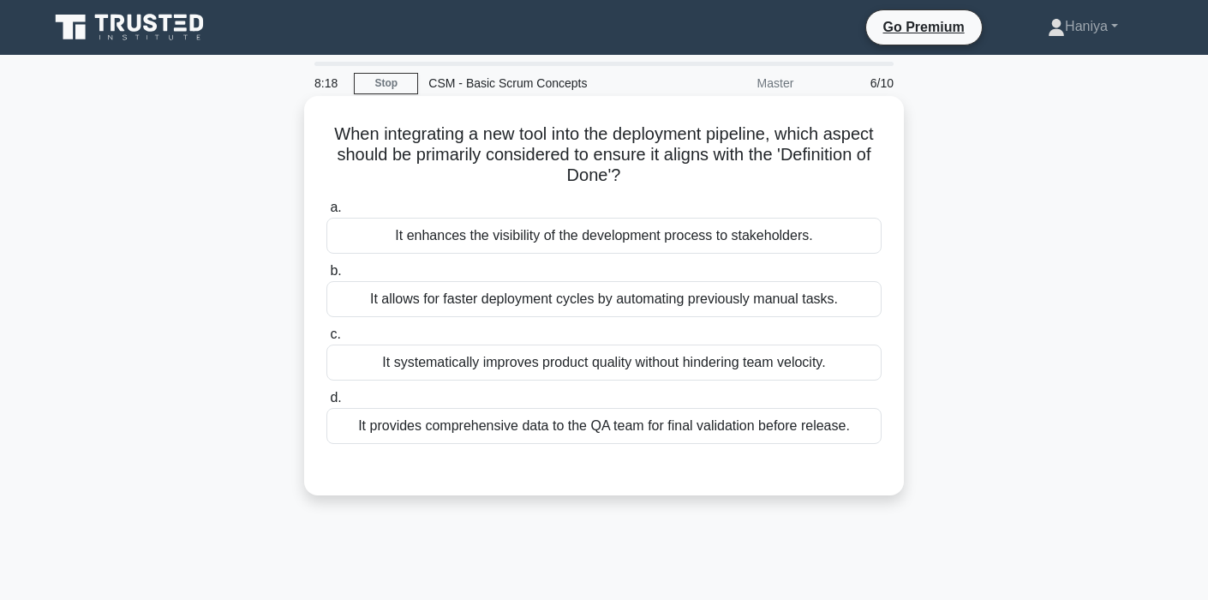
click at [588, 241] on div "It enhances the visibility of the development process to stakeholders." at bounding box center [603, 236] width 555 height 36
click at [326, 213] on input "a. It enhances the visibility of the development process to stakeholders." at bounding box center [326, 207] width 0 height 11
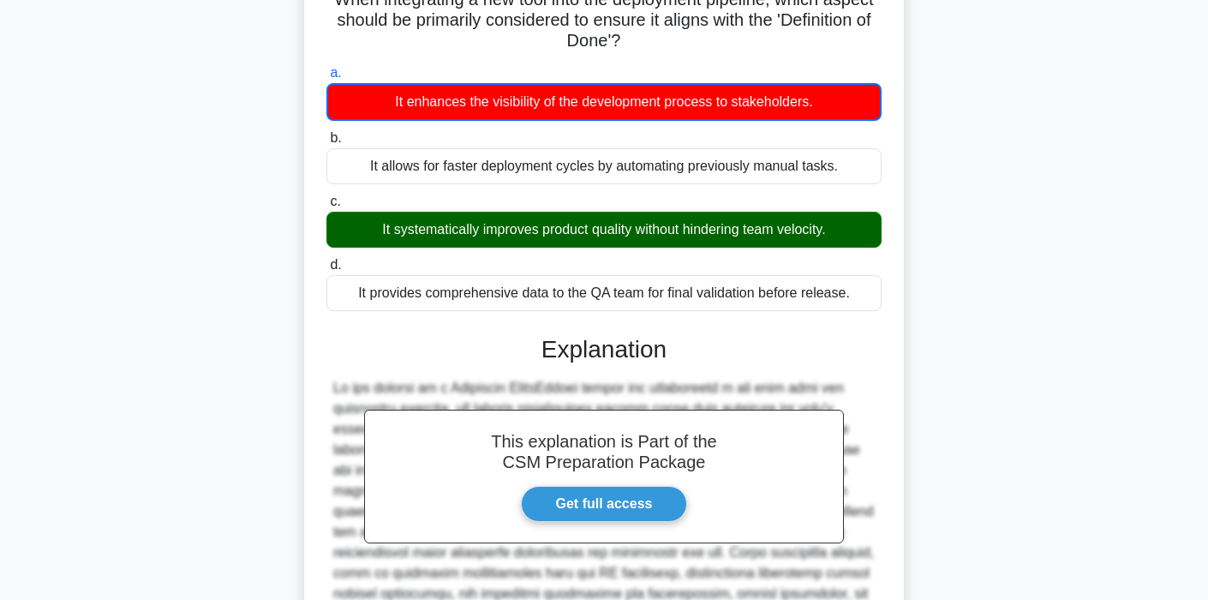
scroll to position [397, 0]
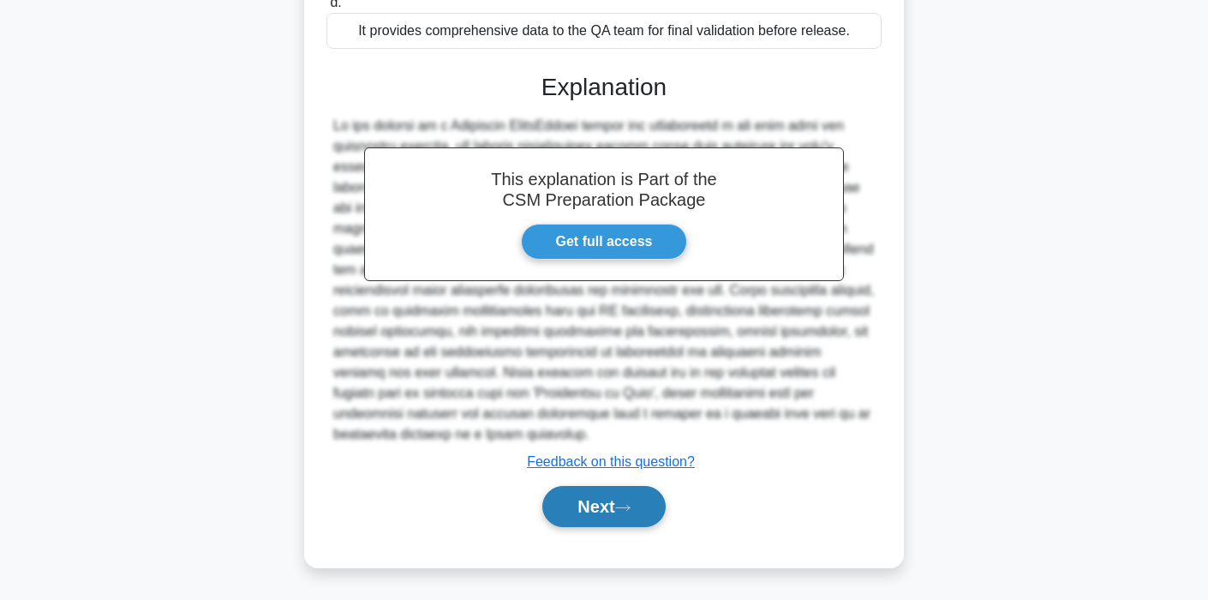
click at [608, 504] on button "Next" at bounding box center [603, 506] width 123 height 41
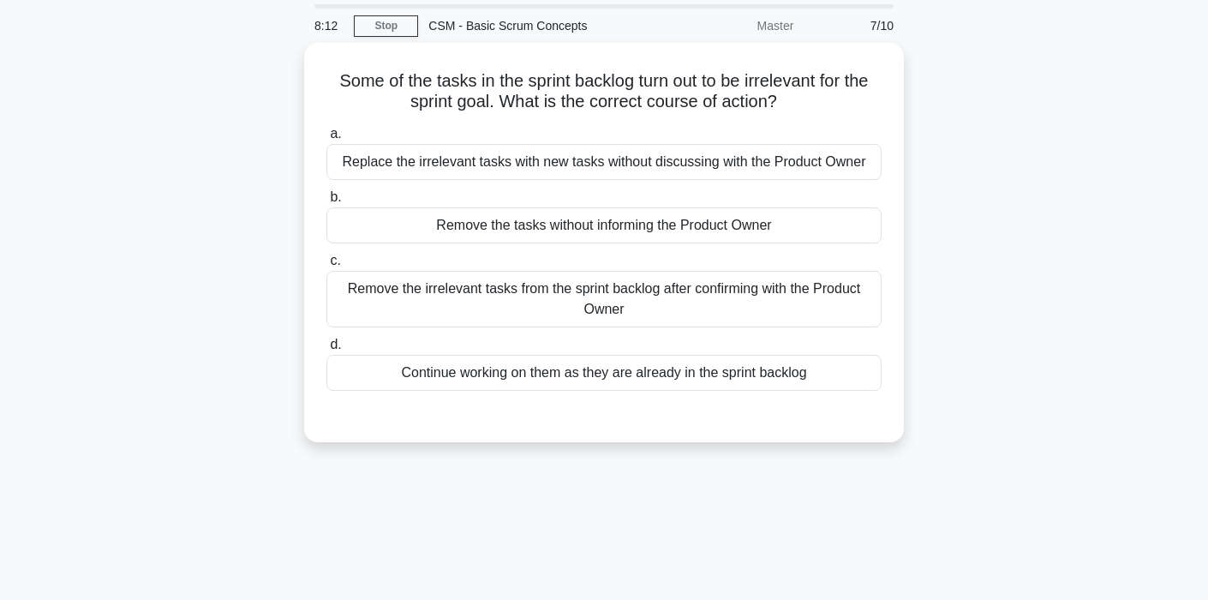
scroll to position [0, 0]
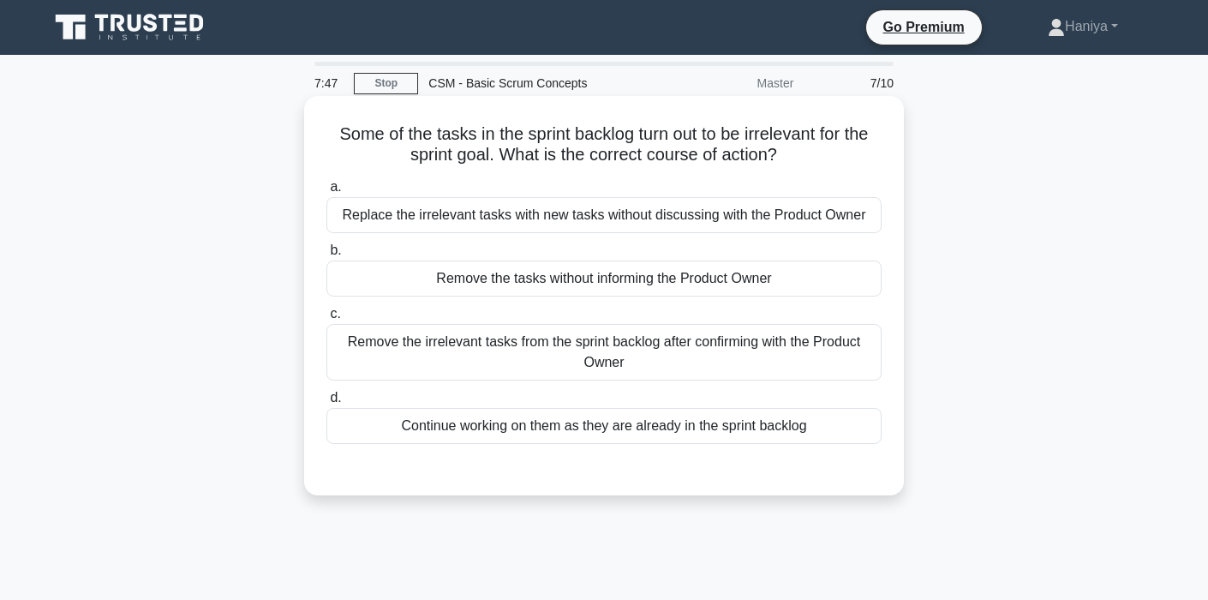
click at [719, 361] on div "Remove the irrelevant tasks from the sprint backlog after confirming with the P…" at bounding box center [603, 352] width 555 height 57
click at [326, 320] on input "c. Remove the irrelevant tasks from the sprint backlog after confirming with th…" at bounding box center [326, 313] width 0 height 11
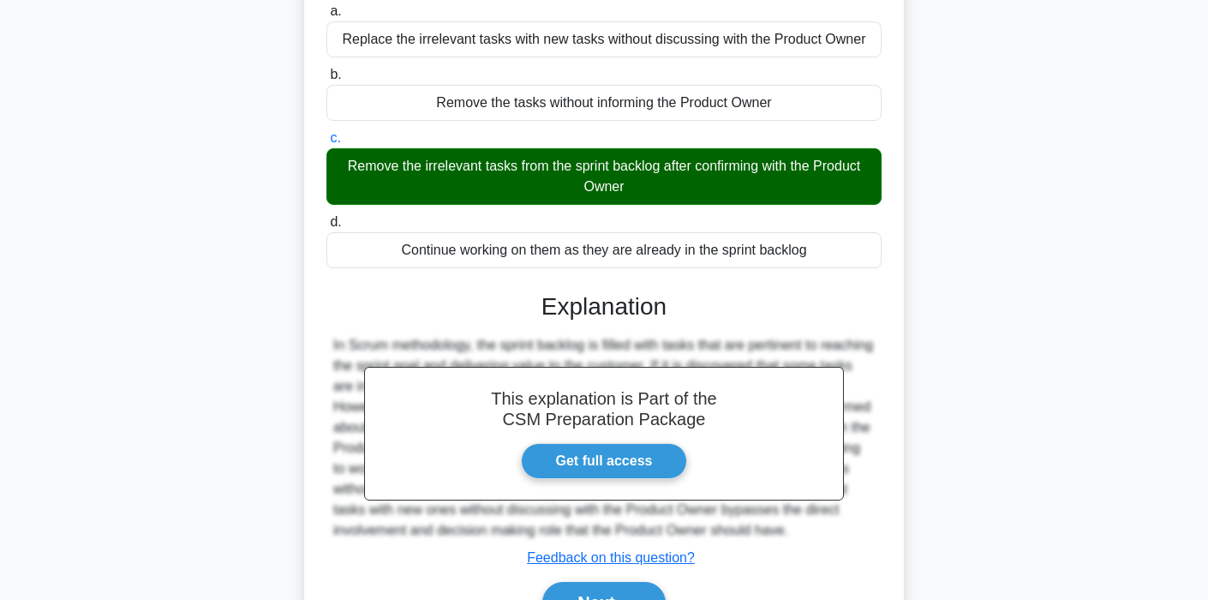
scroll to position [326, 0]
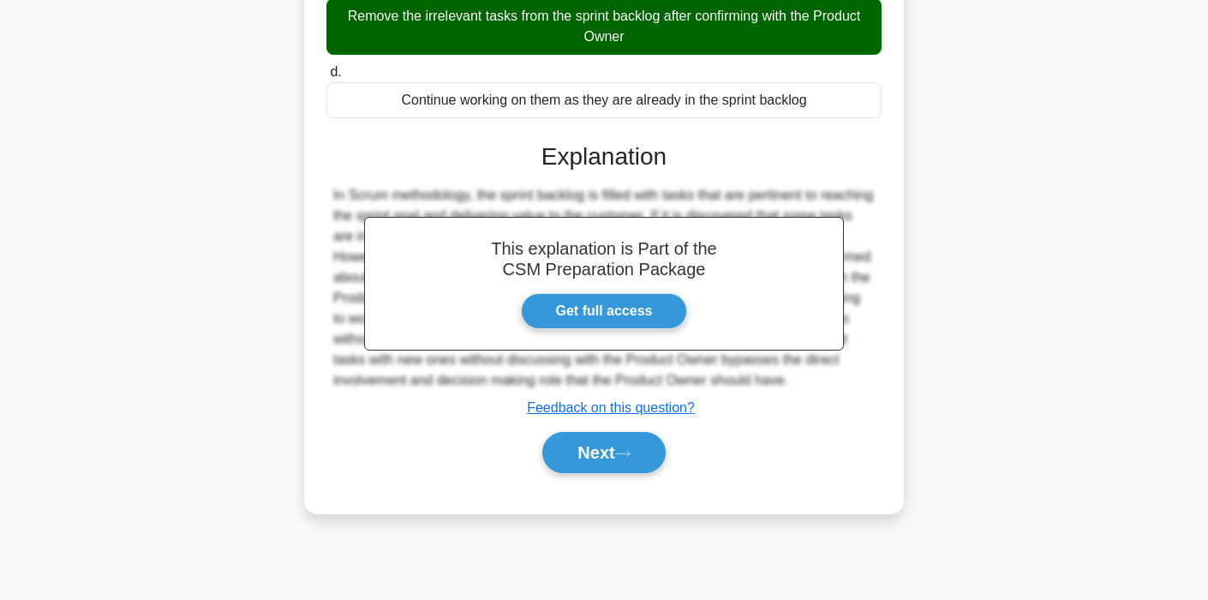
click at [588, 493] on div "a. Replace the irrelevant tasks with new tasks without discussing with the Prod…" at bounding box center [604, 171] width 559 height 646
click at [619, 473] on button "Next" at bounding box center [603, 452] width 123 height 41
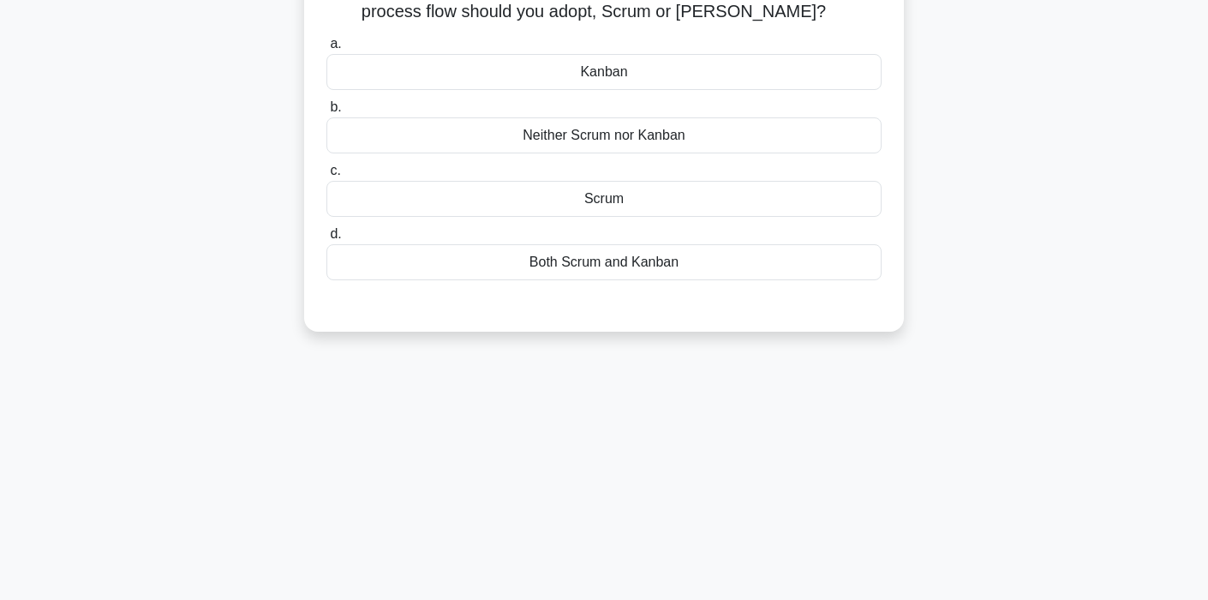
scroll to position [0, 0]
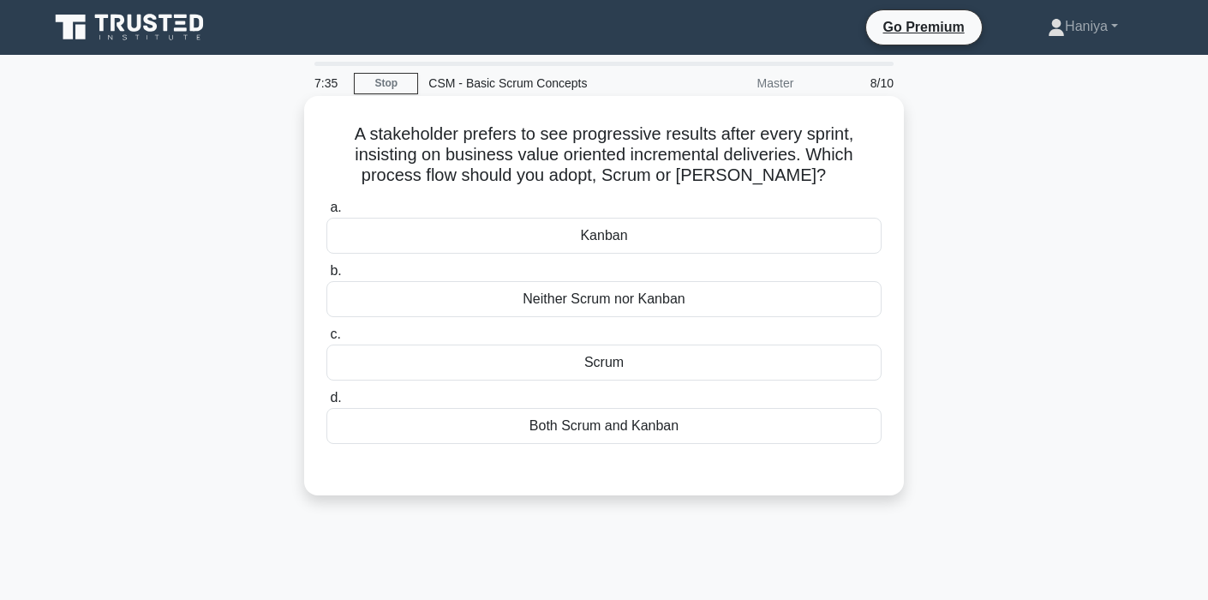
click at [655, 363] on div "Scrum" at bounding box center [603, 362] width 555 height 36
click at [326, 340] on input "c. Scrum" at bounding box center [326, 334] width 0 height 11
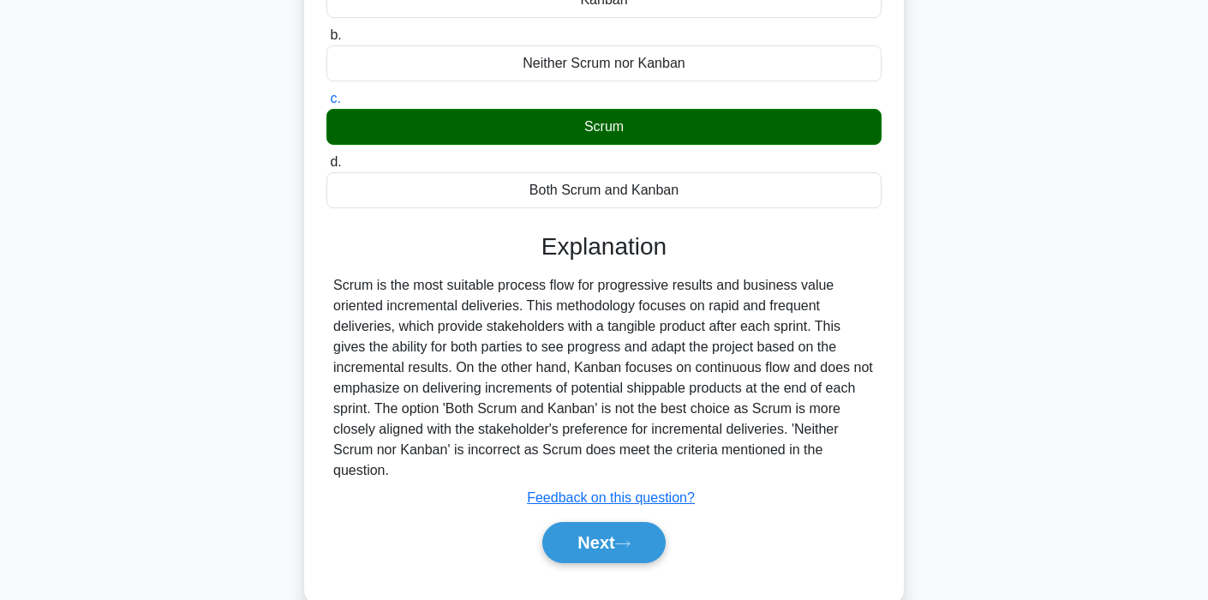
scroll to position [254, 0]
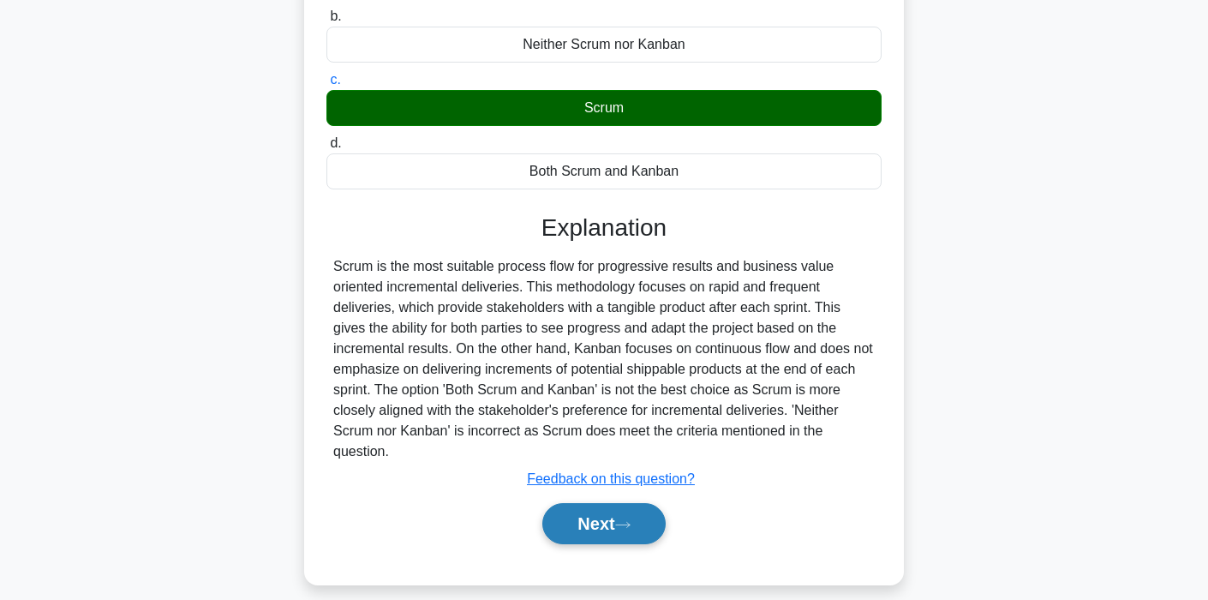
click at [589, 511] on button "Next" at bounding box center [603, 523] width 123 height 41
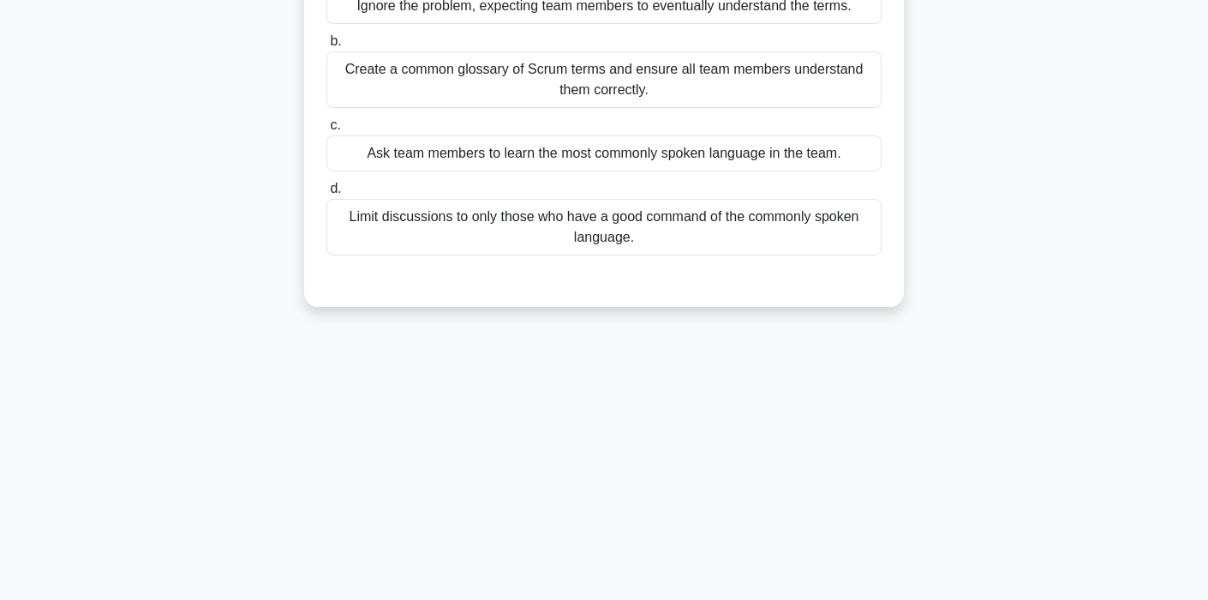
scroll to position [0, 0]
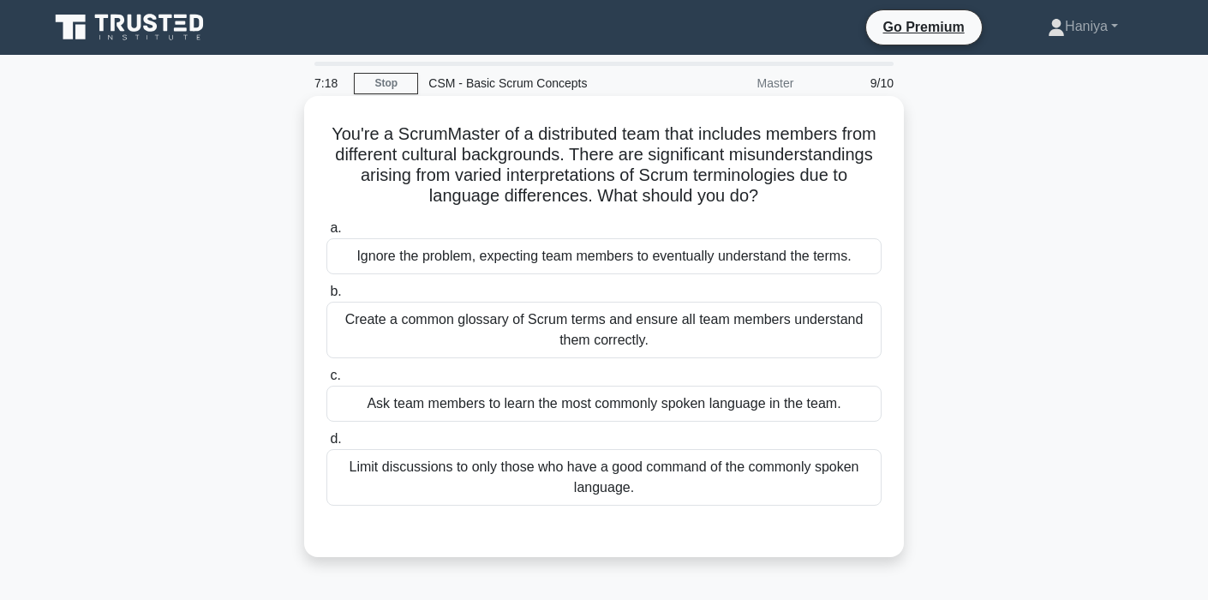
click at [734, 323] on div "Create a common glossary of Scrum terms and ensure all team members understand …" at bounding box center [603, 330] width 555 height 57
click at [326, 297] on input "b. Create a common glossary of Scrum terms and ensure all team members understa…" at bounding box center [326, 291] width 0 height 11
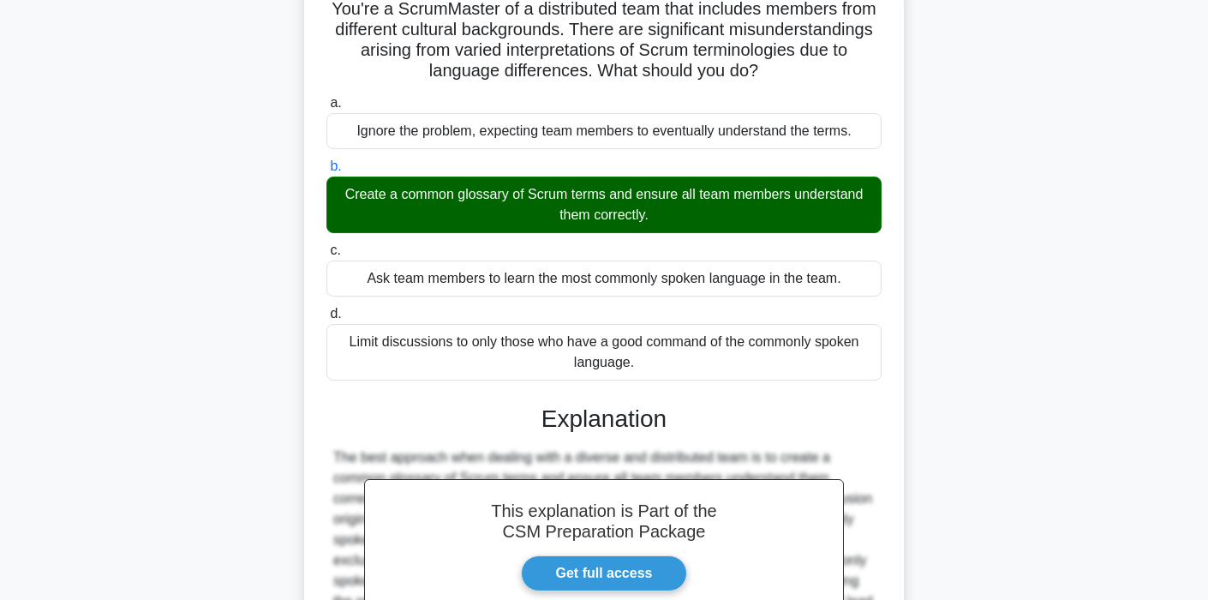
scroll to position [333, 0]
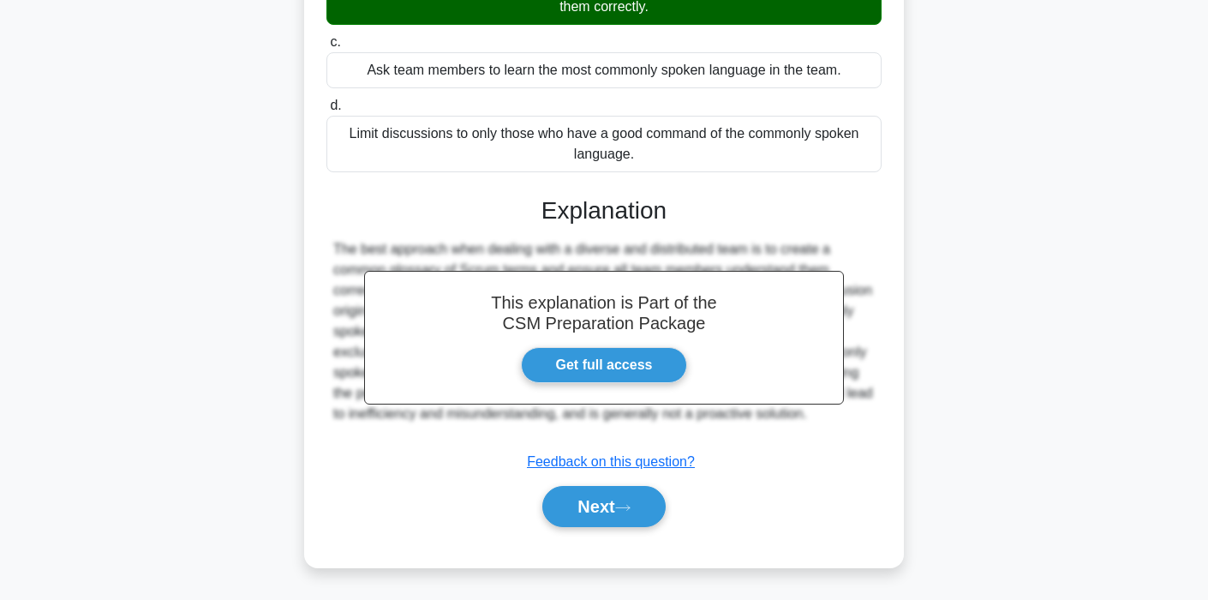
click at [602, 535] on div "a. Ignore the problem, expecting team members to eventually understand the term…" at bounding box center [604, 214] width 559 height 666
click at [608, 528] on div "Next" at bounding box center [603, 506] width 555 height 55
click at [613, 522] on button "Next" at bounding box center [603, 506] width 123 height 41
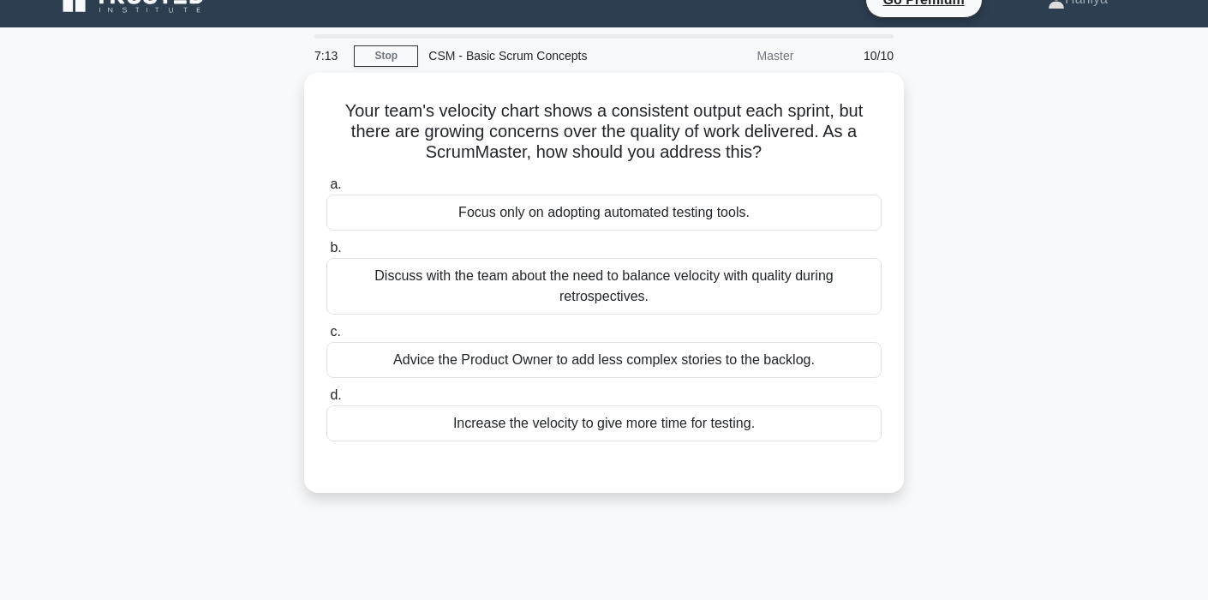
scroll to position [0, 0]
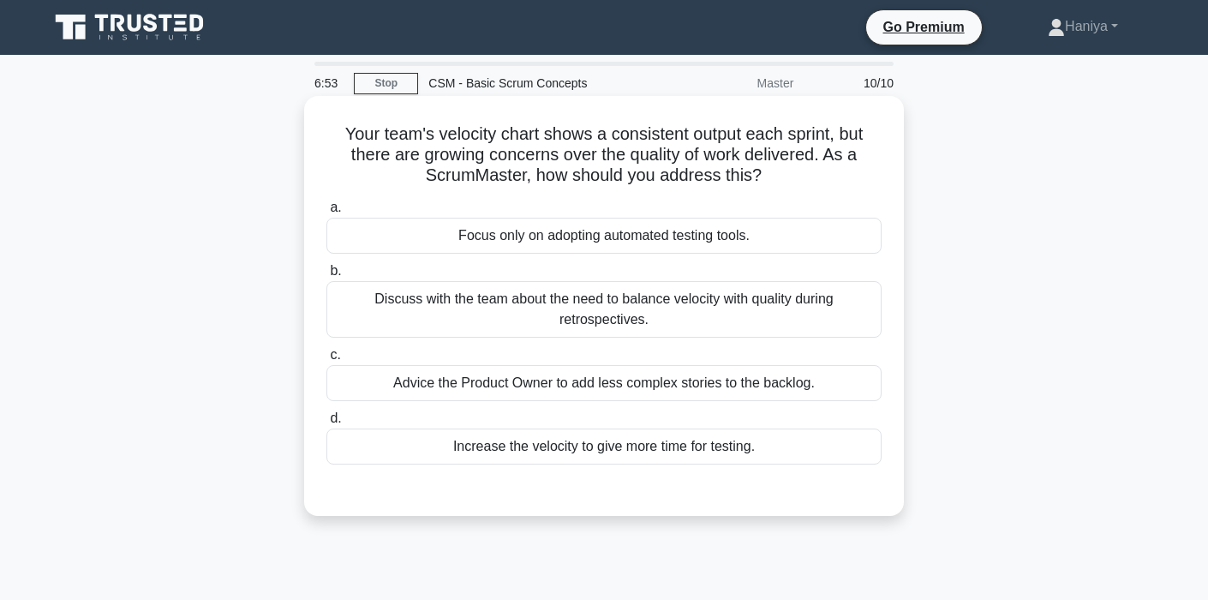
click at [664, 309] on div "Discuss with the team about the need to balance velocity with quality during re…" at bounding box center [603, 309] width 555 height 57
click at [326, 277] on input "b. Discuss with the team about the need to balance velocity with quality during…" at bounding box center [326, 271] width 0 height 11
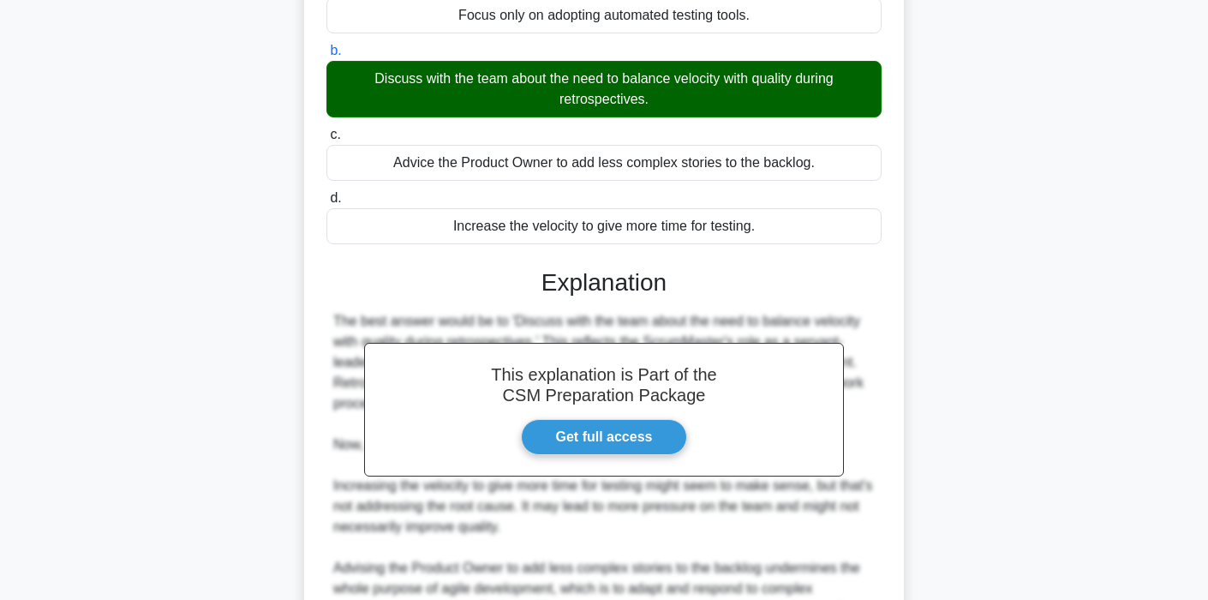
scroll to position [498, 0]
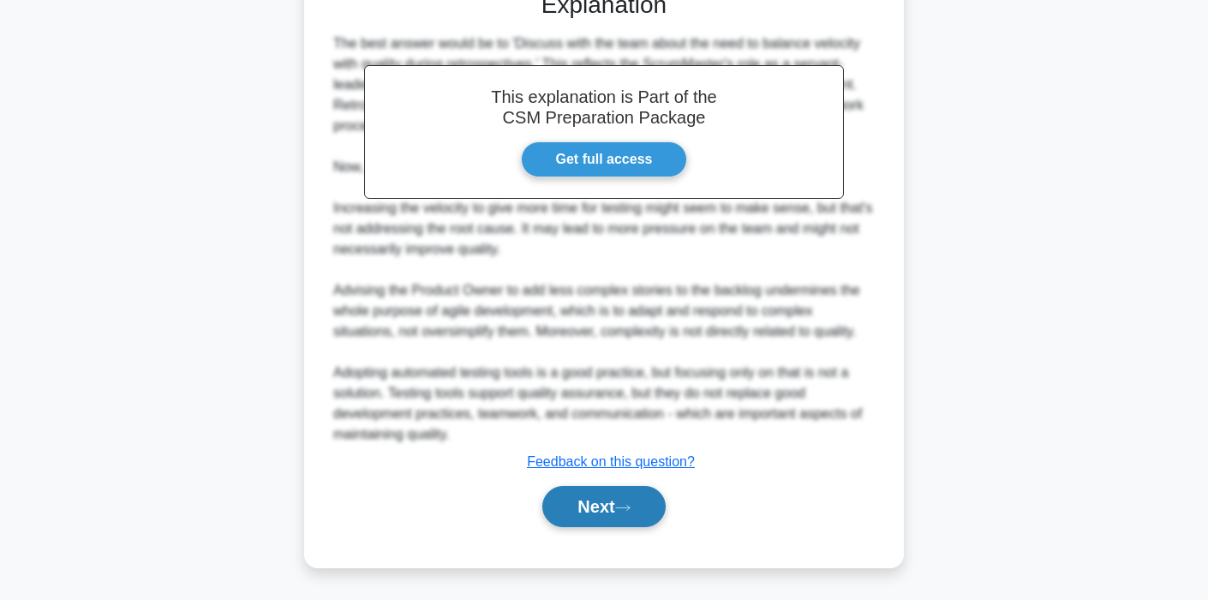
click at [583, 483] on div "Next" at bounding box center [603, 506] width 555 height 55
click at [586, 501] on button "Next" at bounding box center [603, 506] width 123 height 41
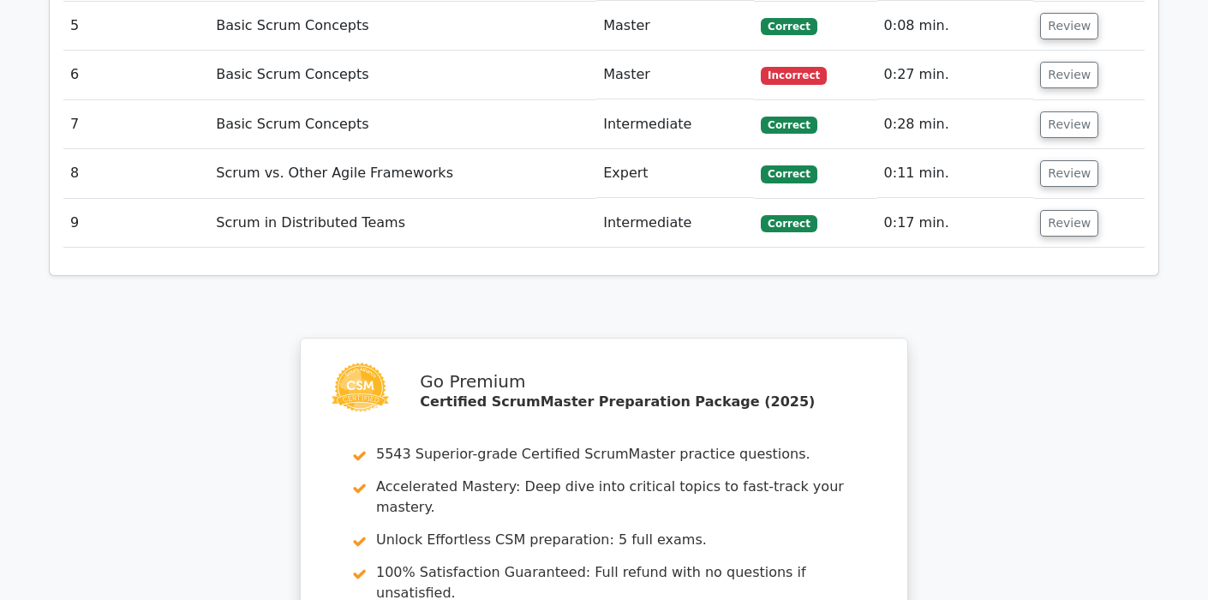
scroll to position [2668, 0]
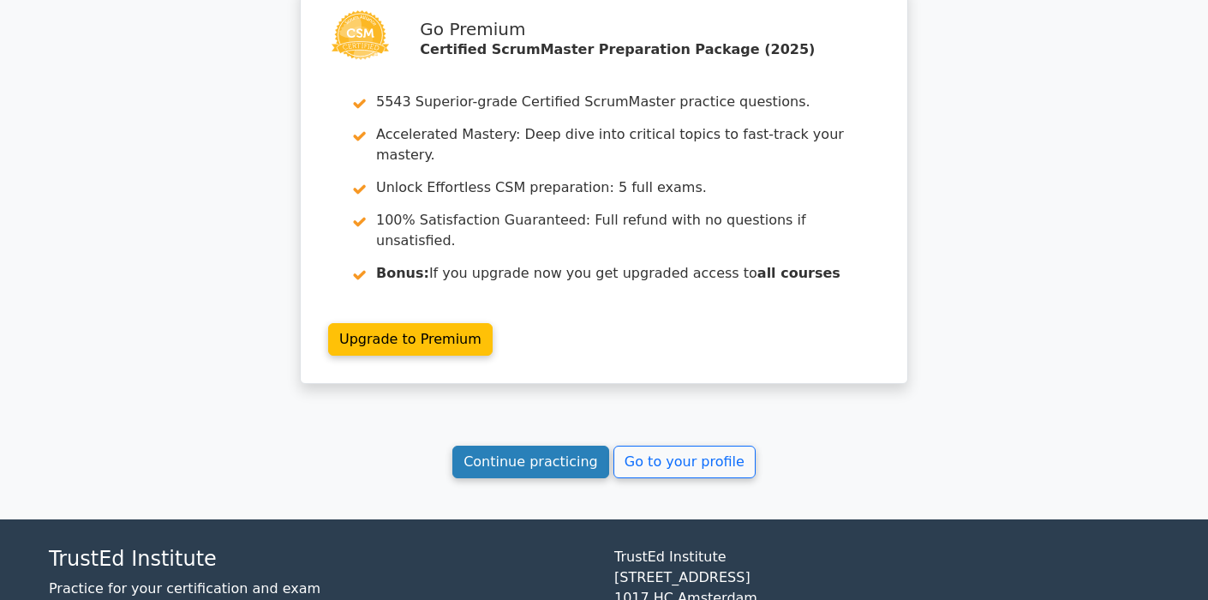
click at [566, 445] on link "Continue practicing" at bounding box center [530, 461] width 157 height 33
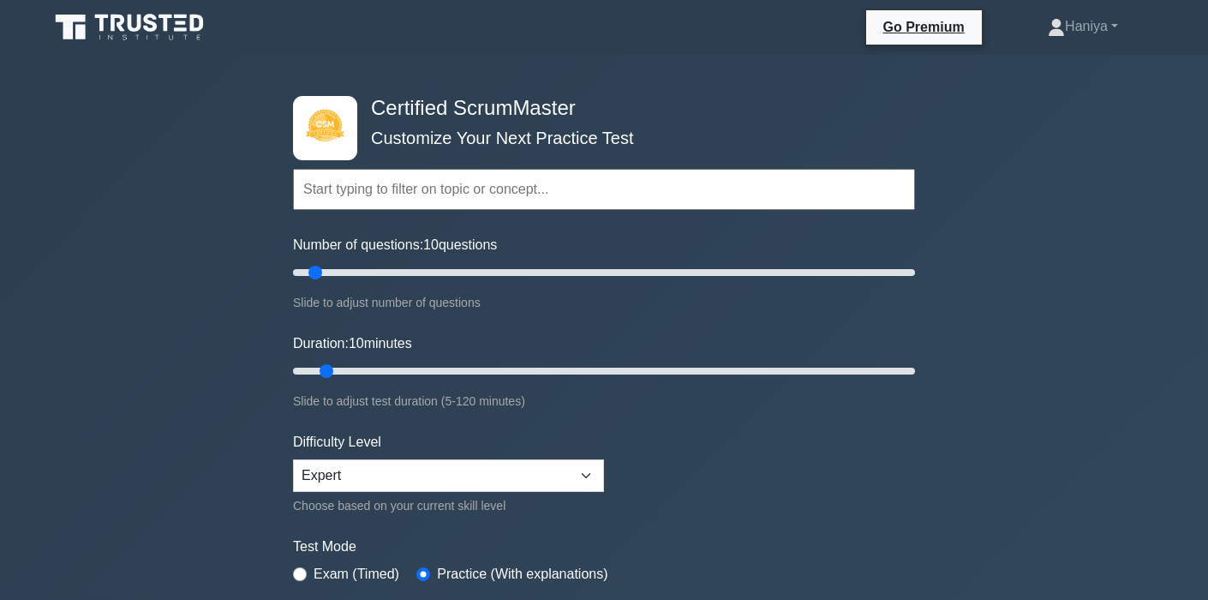
click at [453, 195] on input "text" at bounding box center [604, 189] width 622 height 41
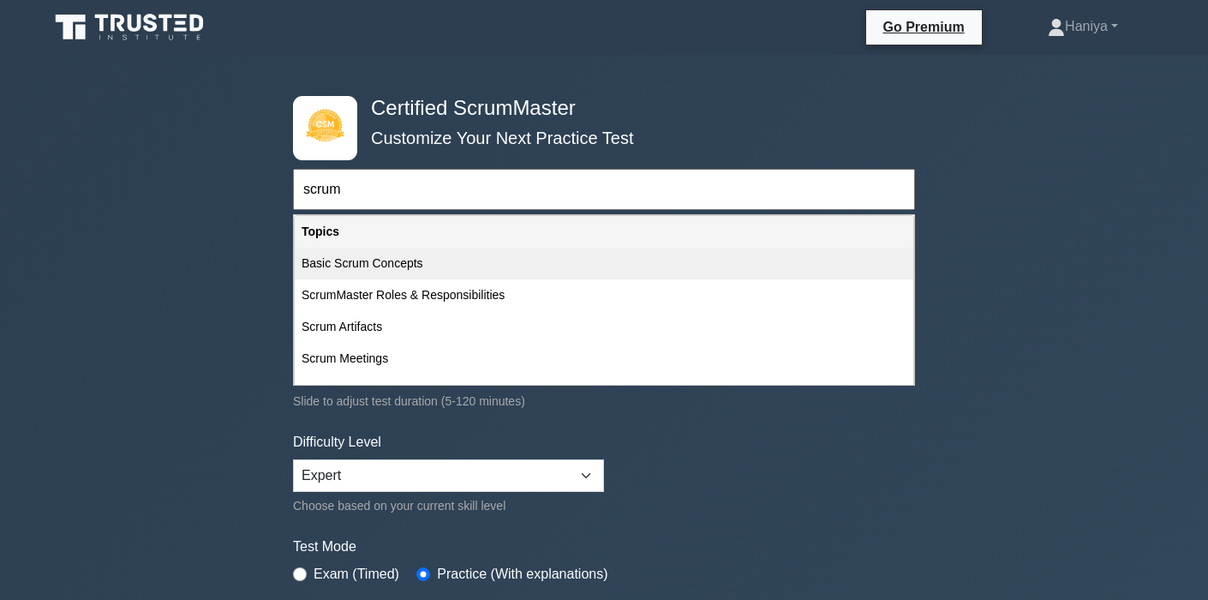
click at [398, 249] on div "Basic Scrum Concepts" at bounding box center [604, 264] width 619 height 32
type input "Basic Scrum Concepts"
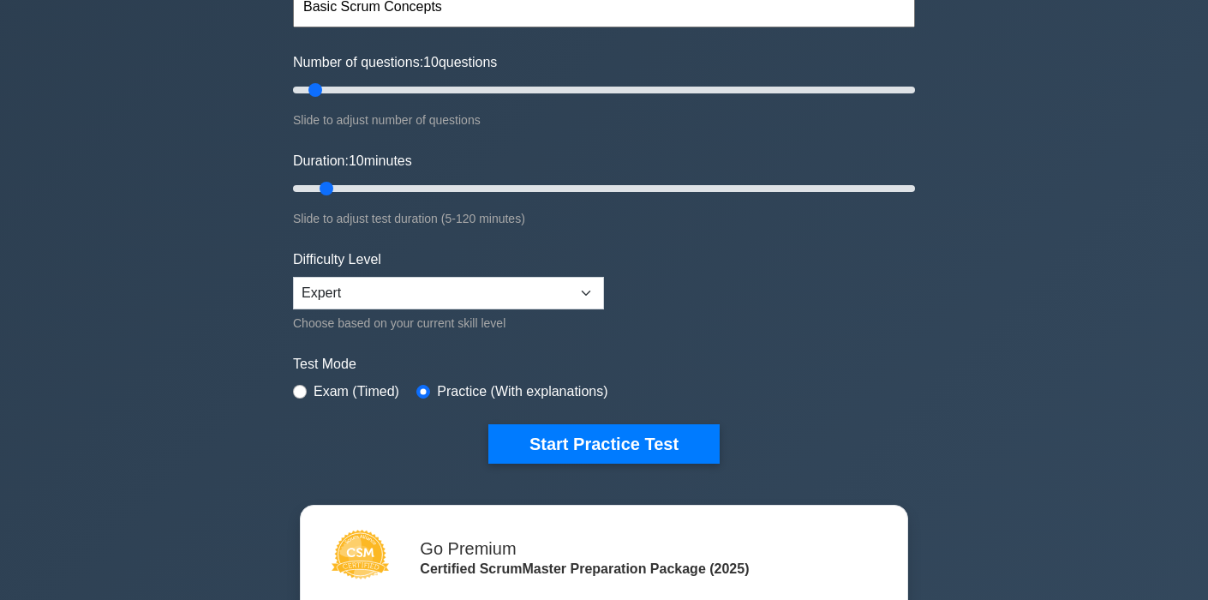
scroll to position [221, 0]
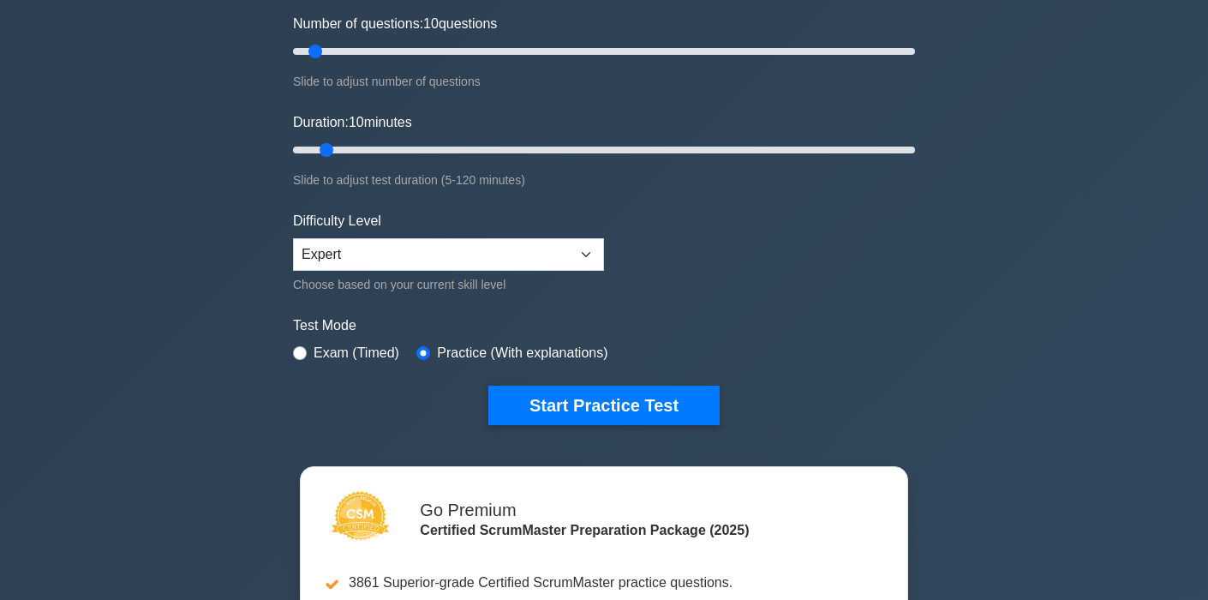
click at [542, 425] on div "Certified ScrumMaster Customize Your Next Practice Test Basic Scrum Concepts To…" at bounding box center [604, 150] width 643 height 632
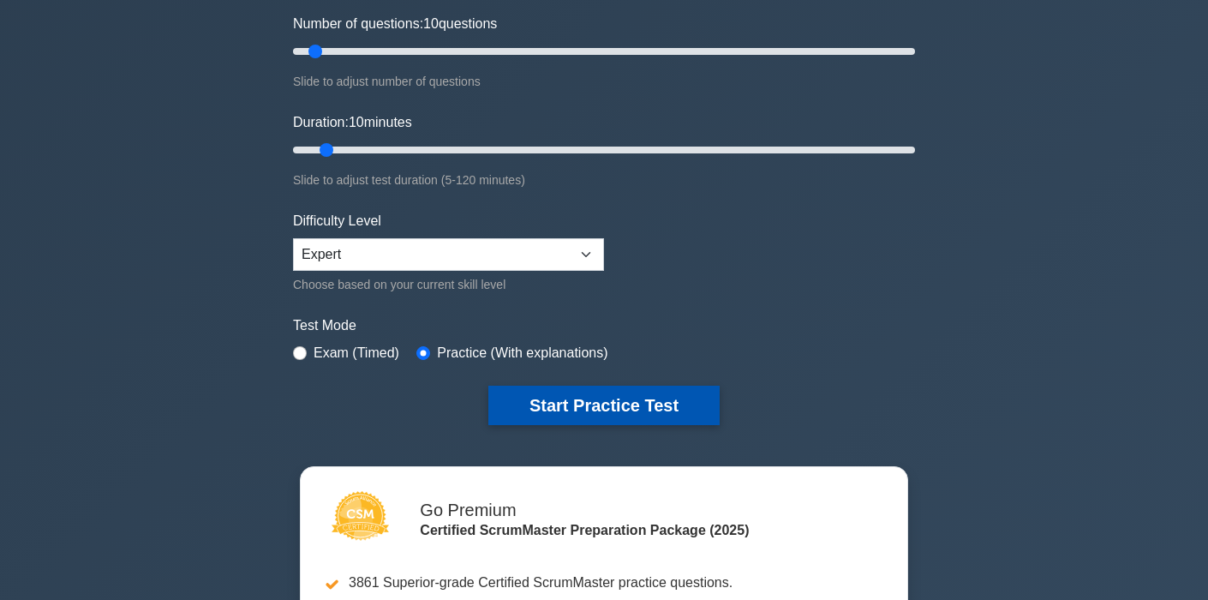
click at [564, 413] on button "Start Practice Test" at bounding box center [603, 405] width 231 height 39
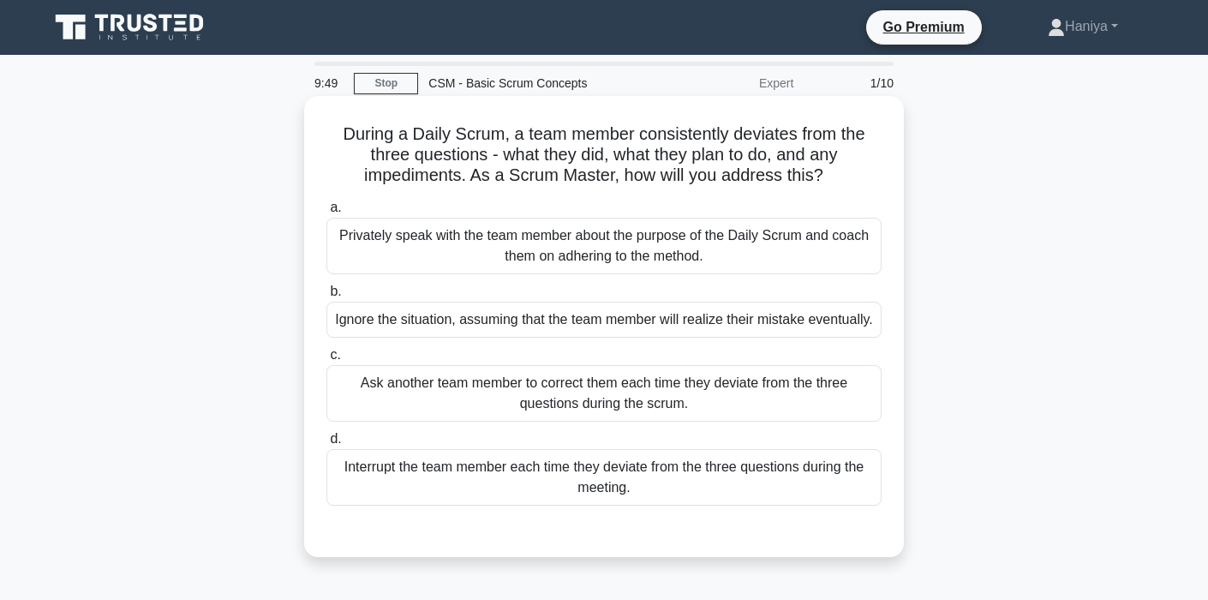
click at [634, 262] on div "Privately speak with the team member about the purpose of the Daily Scrum and c…" at bounding box center [603, 246] width 555 height 57
click at [326, 213] on input "a. Privately speak with the team member about the purpose of the Daily Scrum an…" at bounding box center [326, 207] width 0 height 11
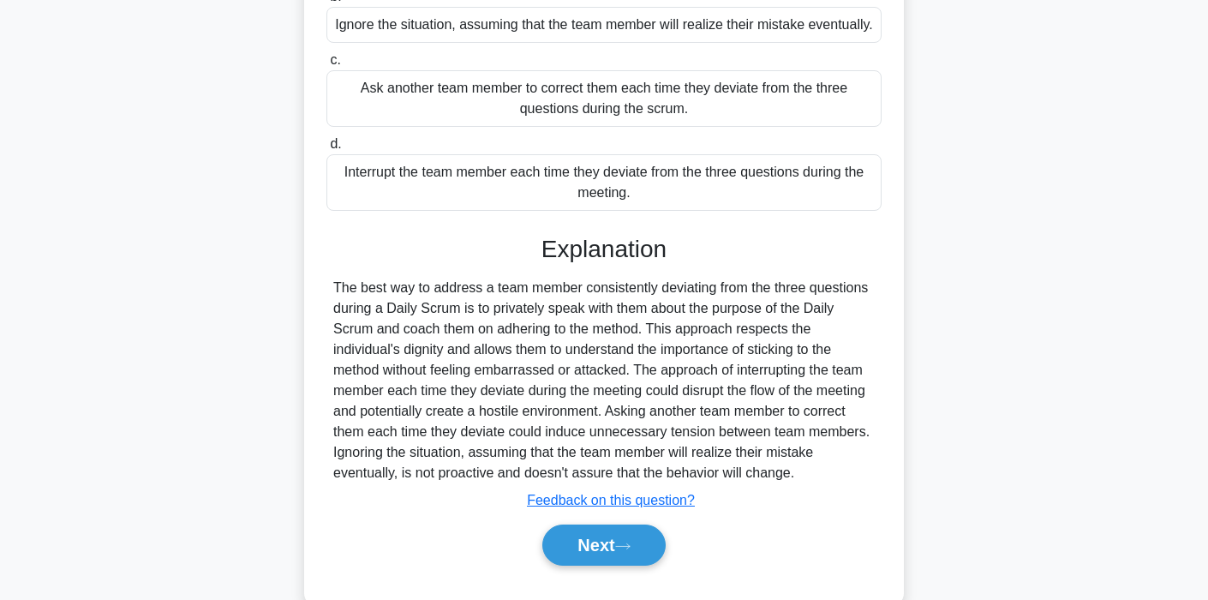
scroll to position [354, 0]
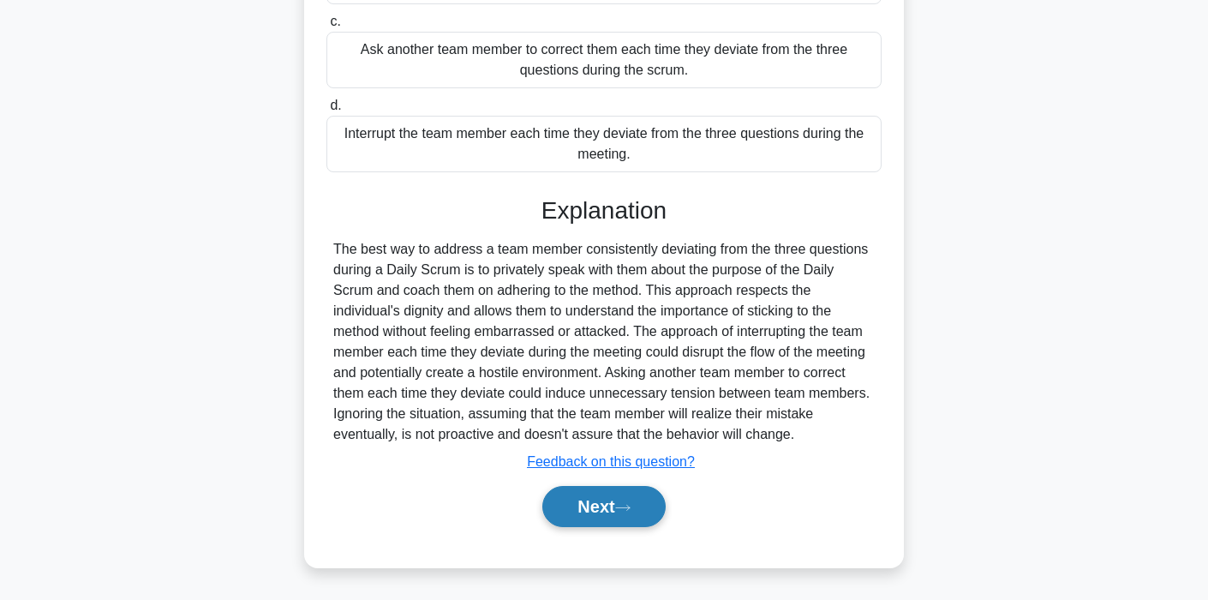
click at [593, 499] on button "Next" at bounding box center [603, 506] width 123 height 41
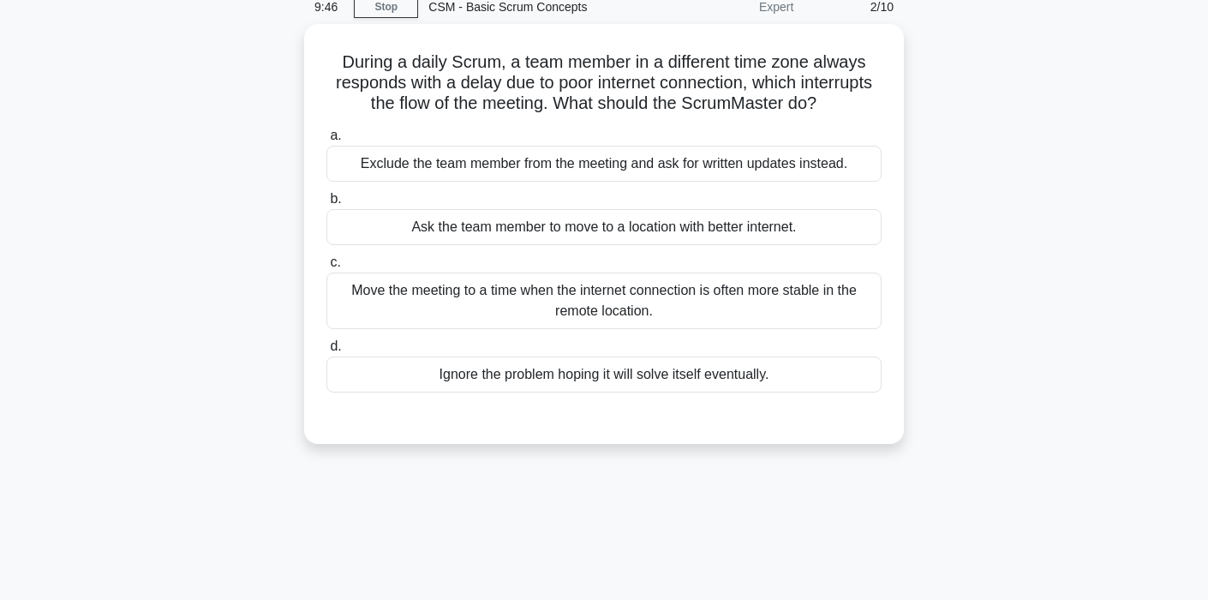
scroll to position [0, 0]
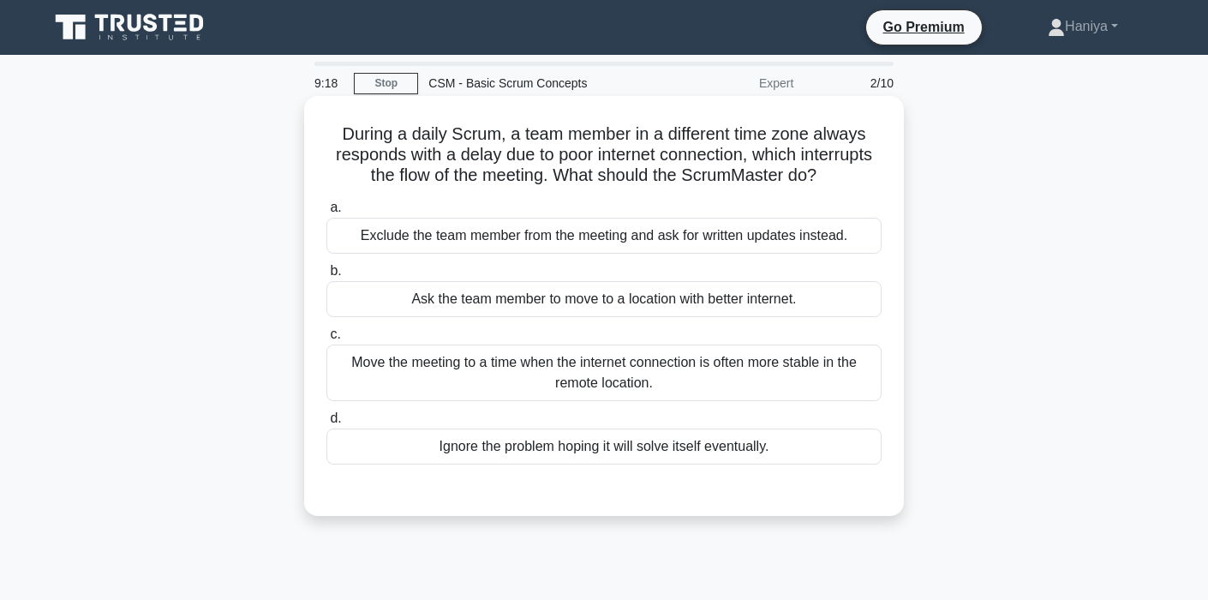
click at [643, 396] on div "Move the meeting to a time when the internet connection is often more stable in…" at bounding box center [603, 372] width 555 height 57
click at [326, 340] on input "c. Move the meeting to a time when the internet connection is often more stable…" at bounding box center [326, 334] width 0 height 11
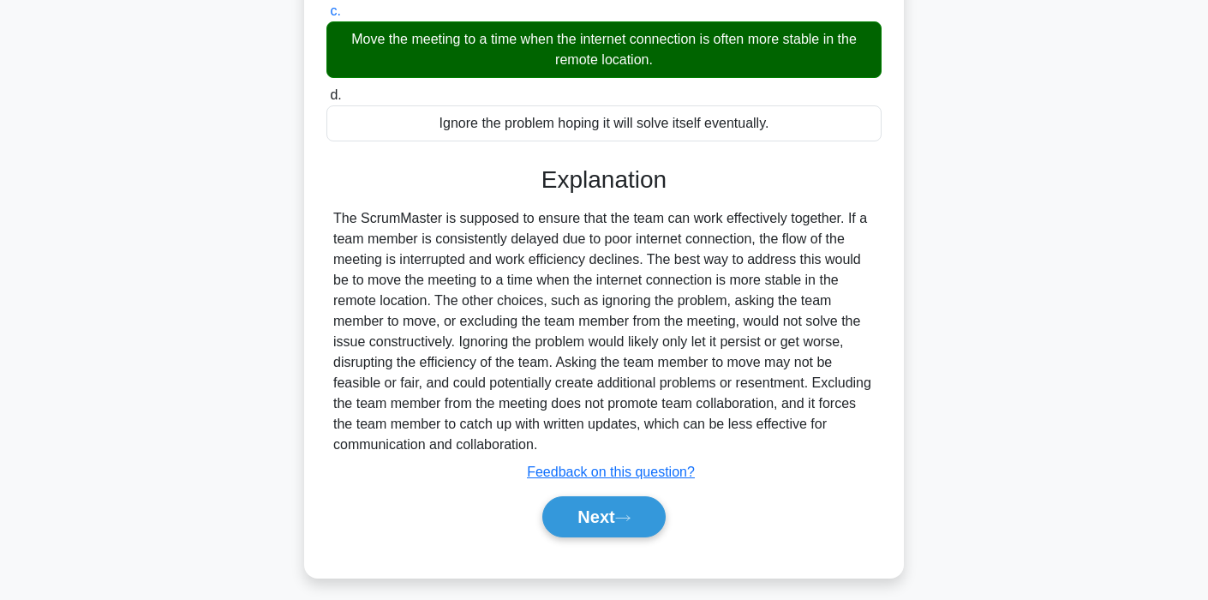
scroll to position [333, 0]
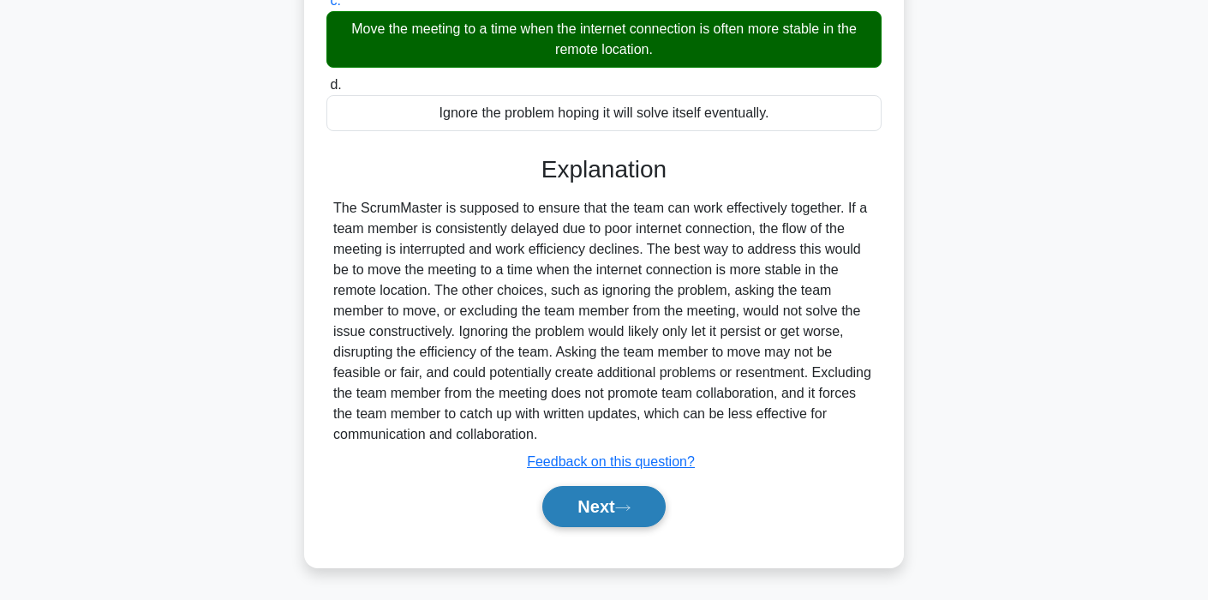
click at [578, 521] on button "Next" at bounding box center [603, 506] width 123 height 41
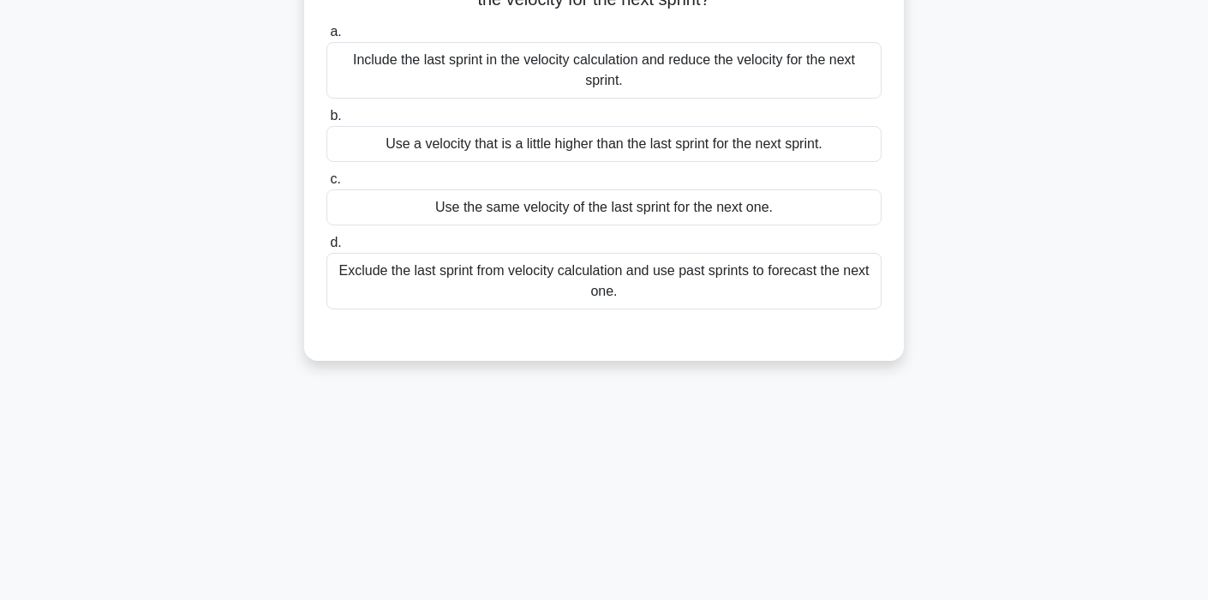
scroll to position [0, 0]
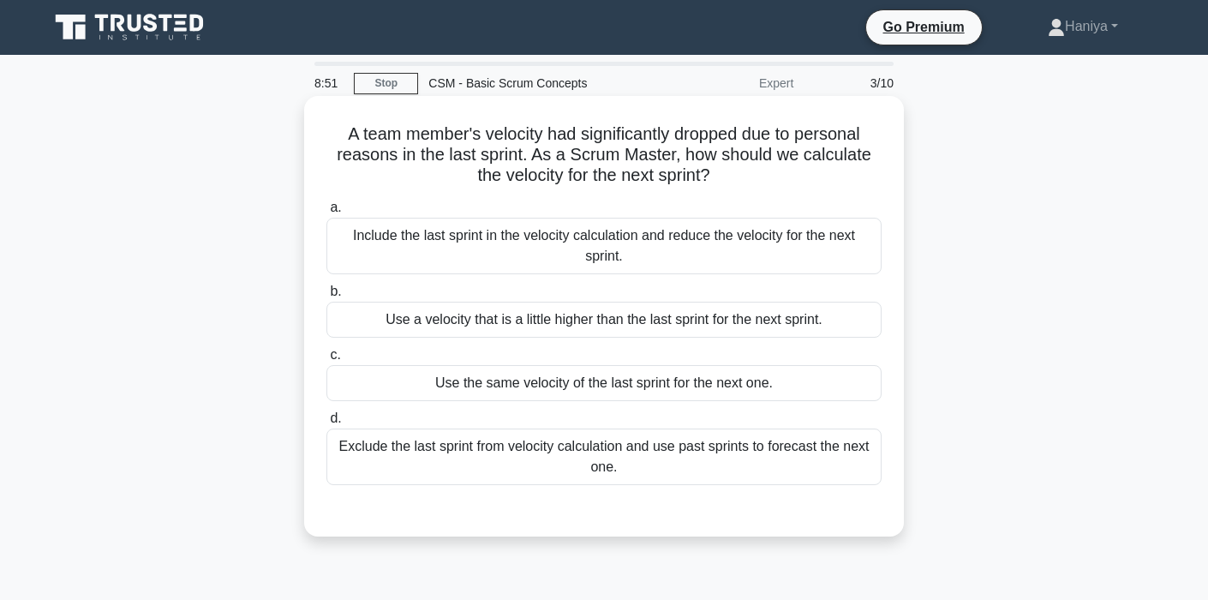
click at [666, 241] on div "Include the last sprint in the velocity calculation and reduce the velocity for…" at bounding box center [603, 246] width 555 height 57
click at [326, 213] on input "a. Include the last sprint in the velocity calculation and reduce the velocity …" at bounding box center [326, 207] width 0 height 11
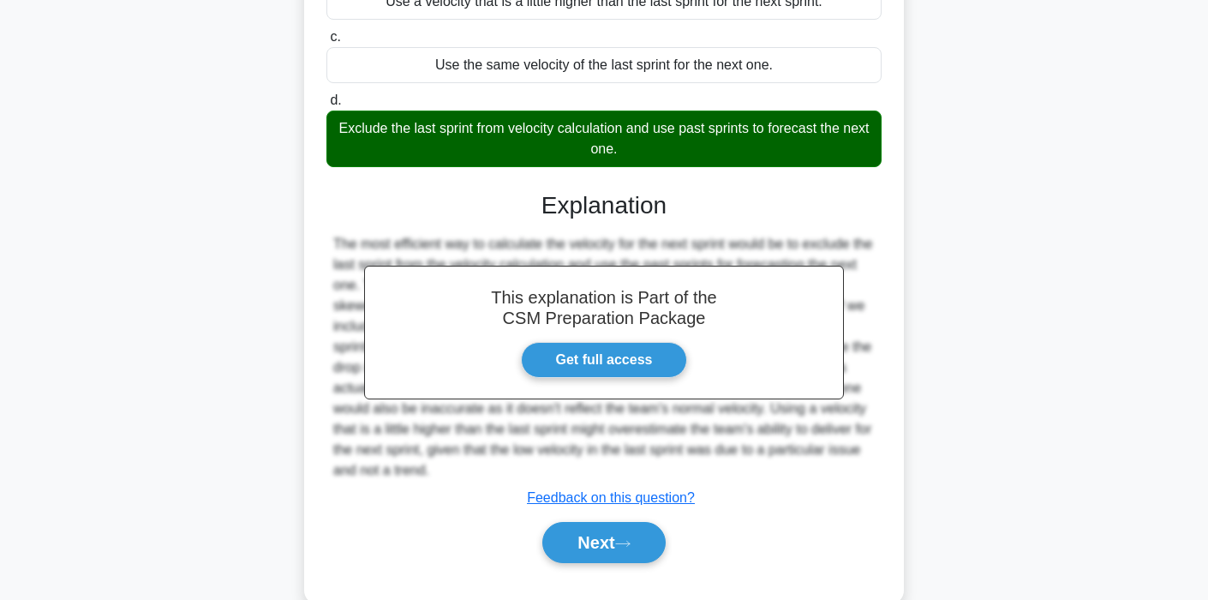
scroll to position [356, 0]
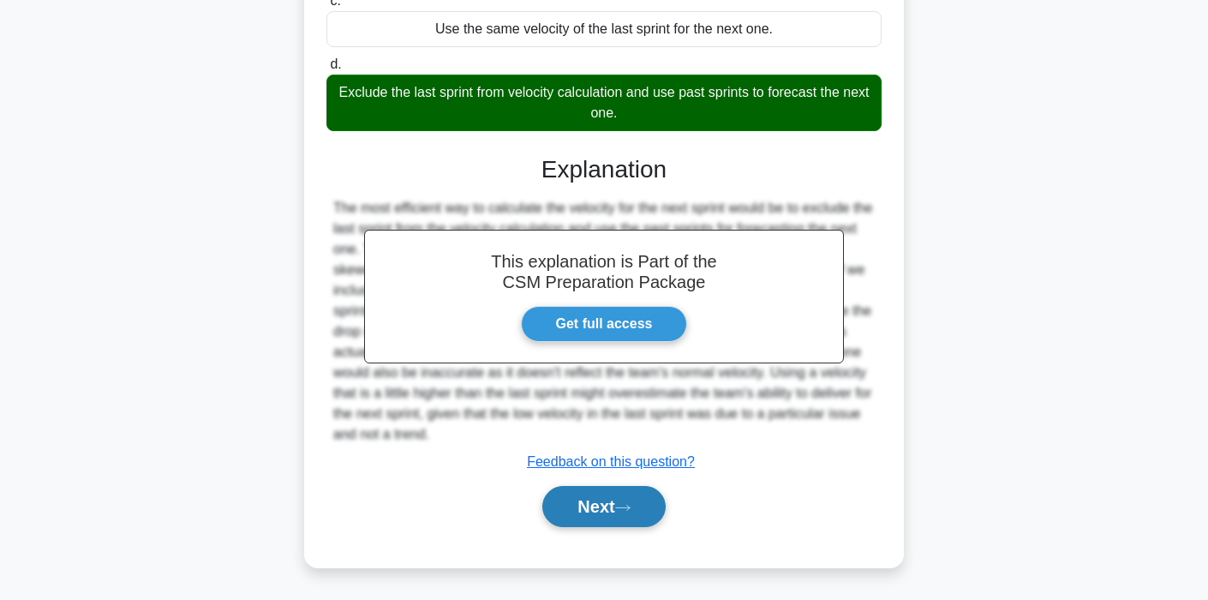
click at [600, 487] on button "Next" at bounding box center [603, 506] width 123 height 41
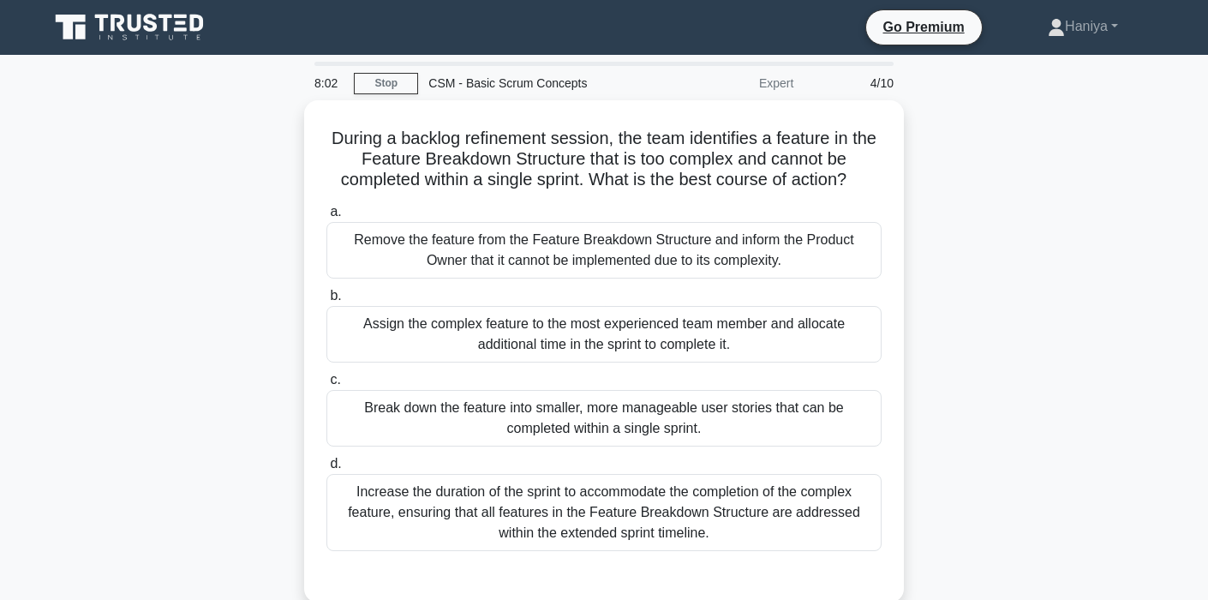
scroll to position [70, 0]
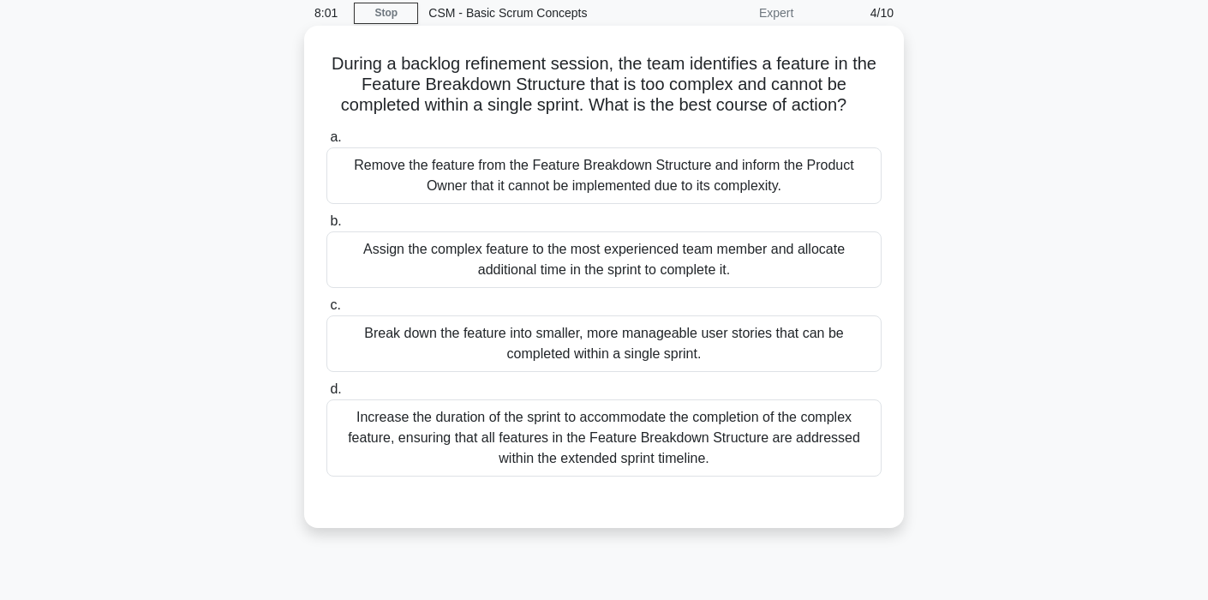
click at [682, 355] on div "Break down the feature into smaller, more manageable user stories that can be c…" at bounding box center [603, 343] width 555 height 57
click at [326, 311] on input "c. Break down the feature into smaller, more manageable user stories that can b…" at bounding box center [326, 305] width 0 height 11
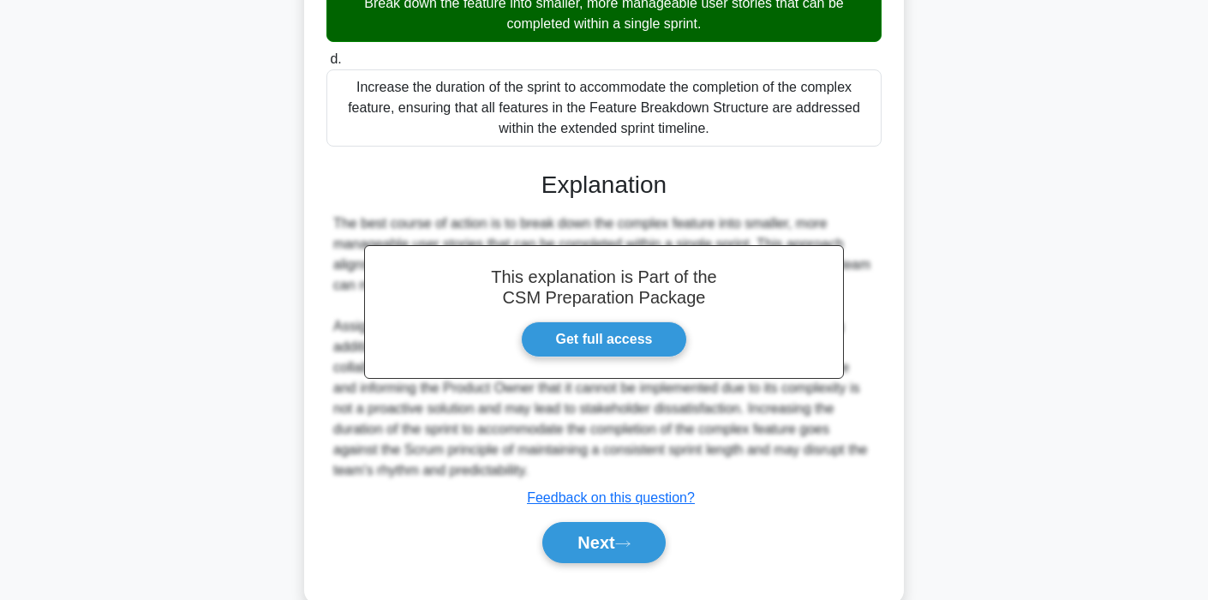
scroll to position [436, 0]
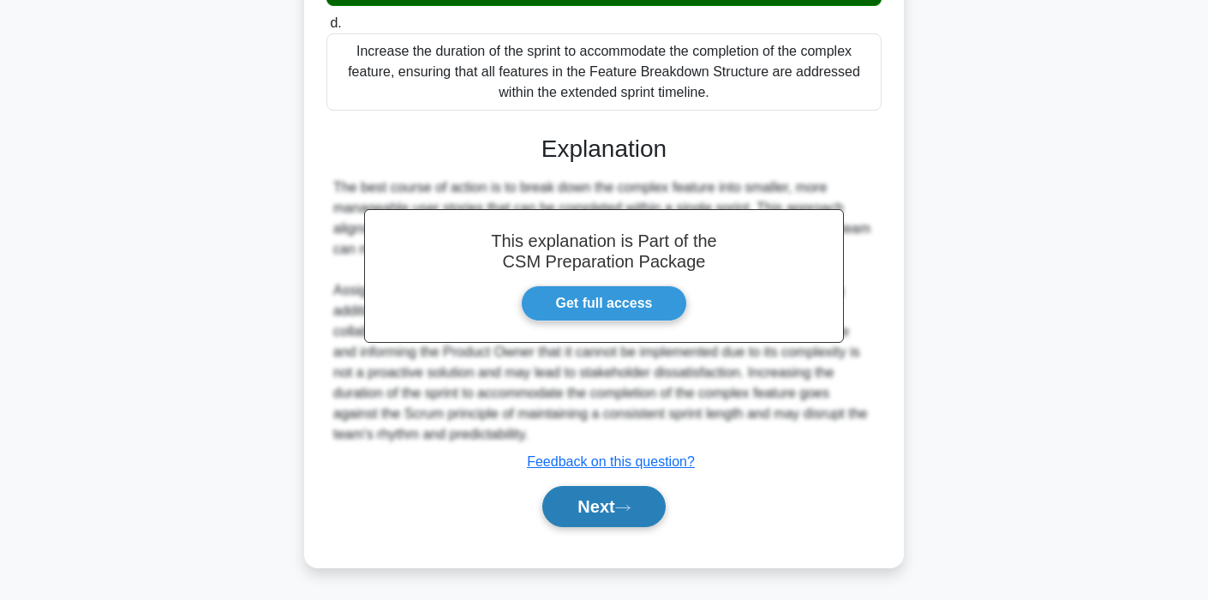
click at [601, 503] on button "Next" at bounding box center [603, 506] width 123 height 41
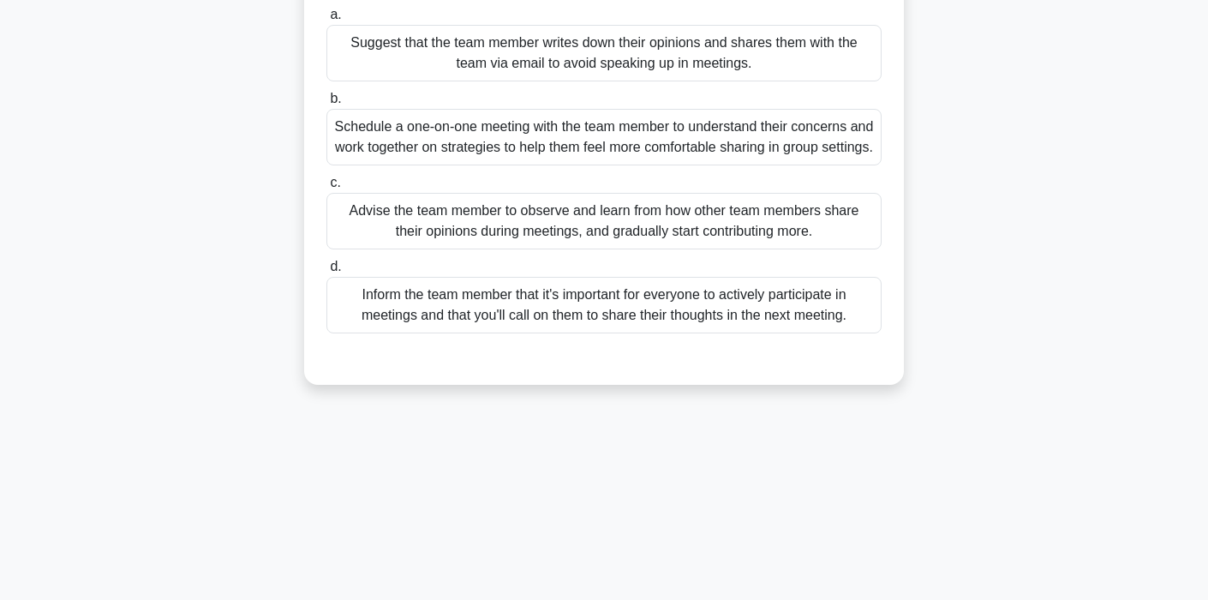
scroll to position [0, 0]
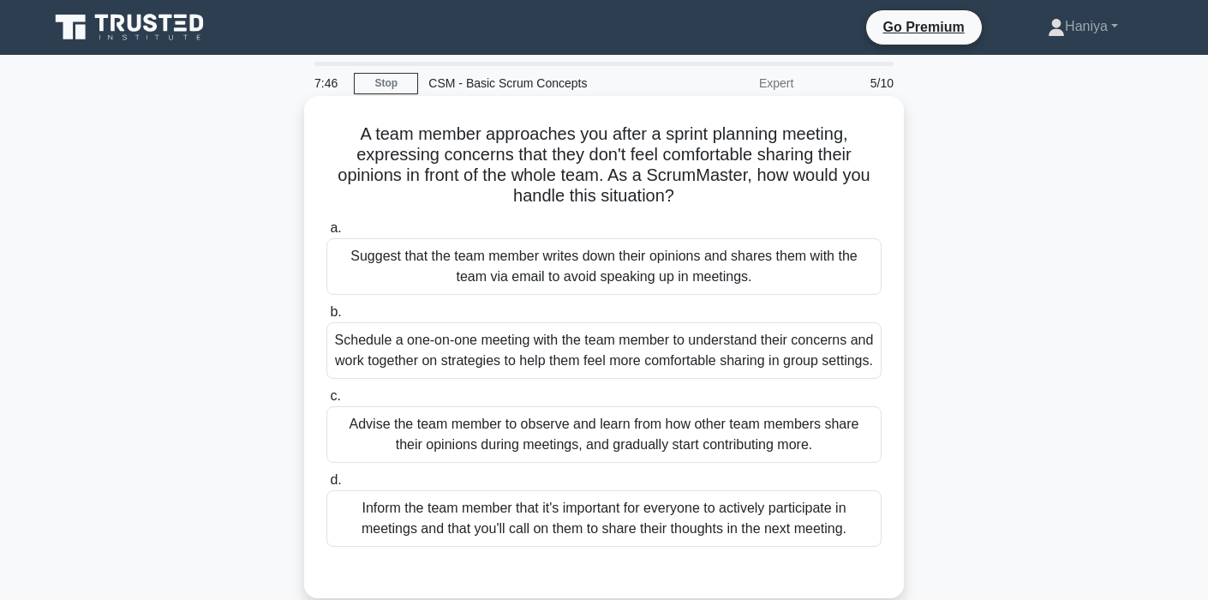
click at [641, 405] on div "a. Suggest that the team member writes down their opinions and shares them with…" at bounding box center [604, 382] width 576 height 336
click at [662, 379] on div "Schedule a one-on-one meeting with the team member to understand their concerns…" at bounding box center [603, 350] width 555 height 57
click at [326, 318] on input "b. Schedule a one-on-one meeting with the team member to understand their conce…" at bounding box center [326, 312] width 0 height 11
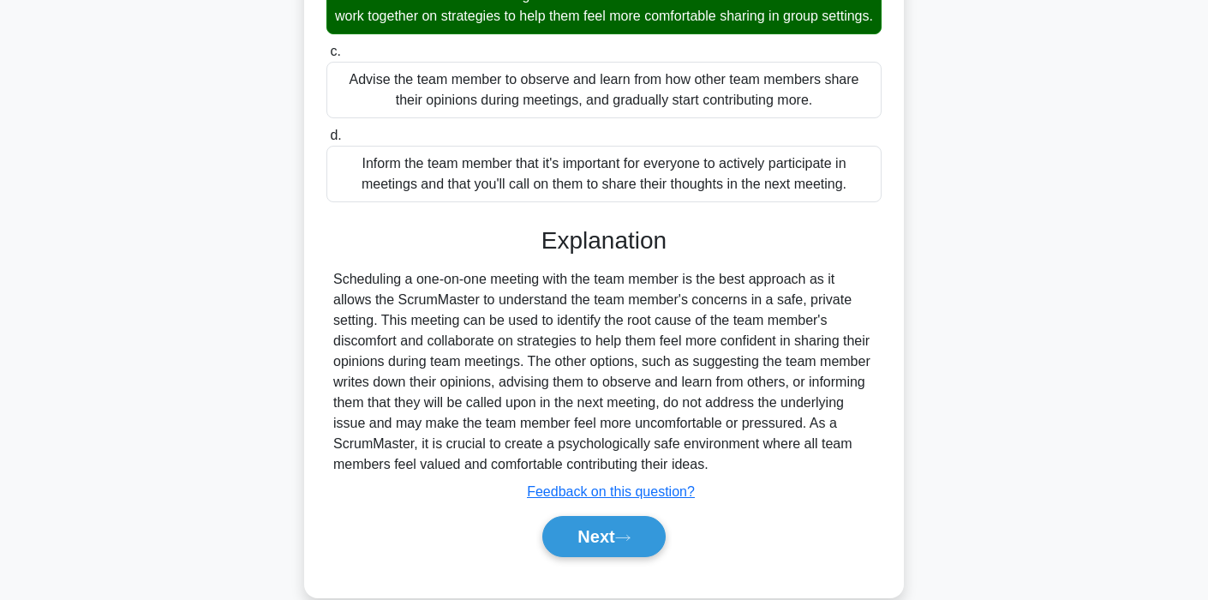
scroll to position [372, 0]
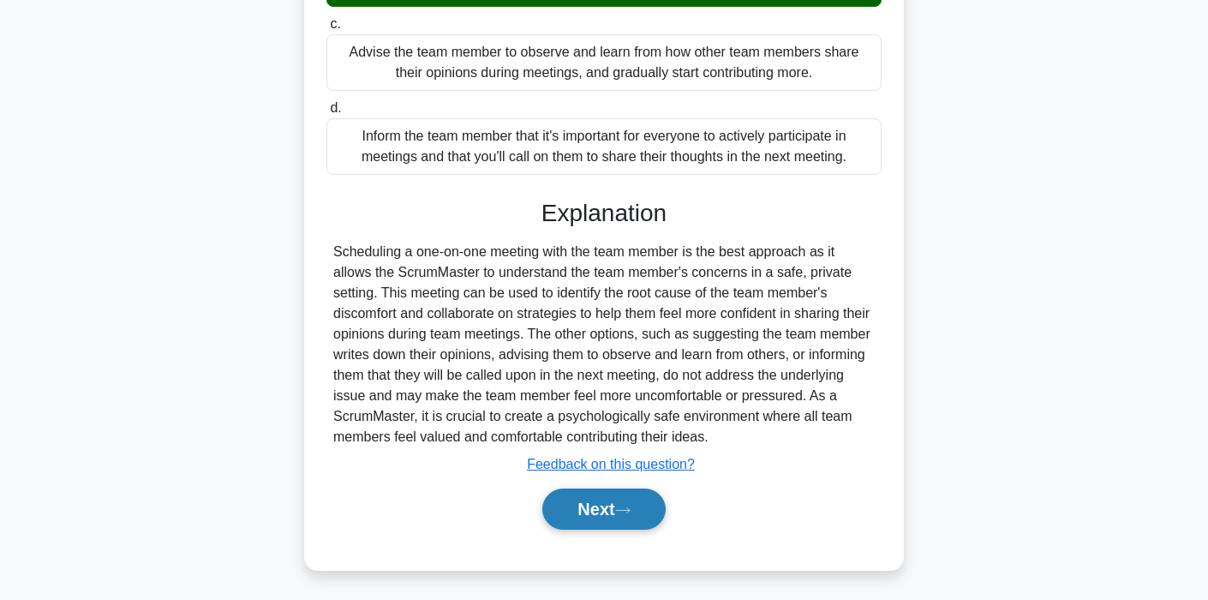
click at [583, 524] on button "Next" at bounding box center [603, 508] width 123 height 41
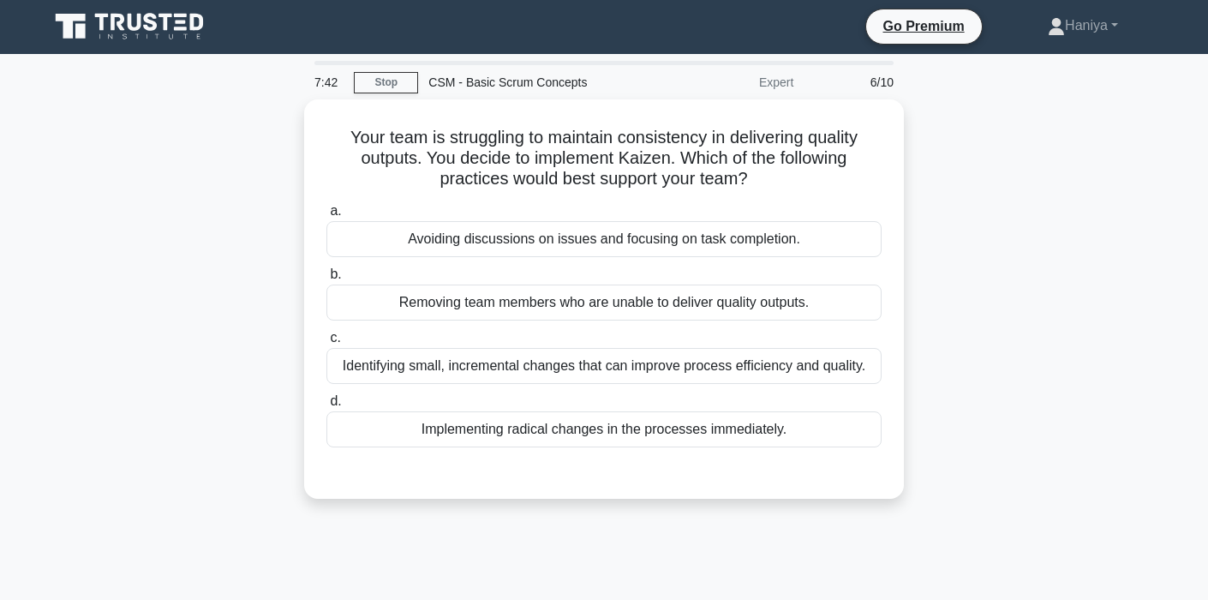
scroll to position [0, 0]
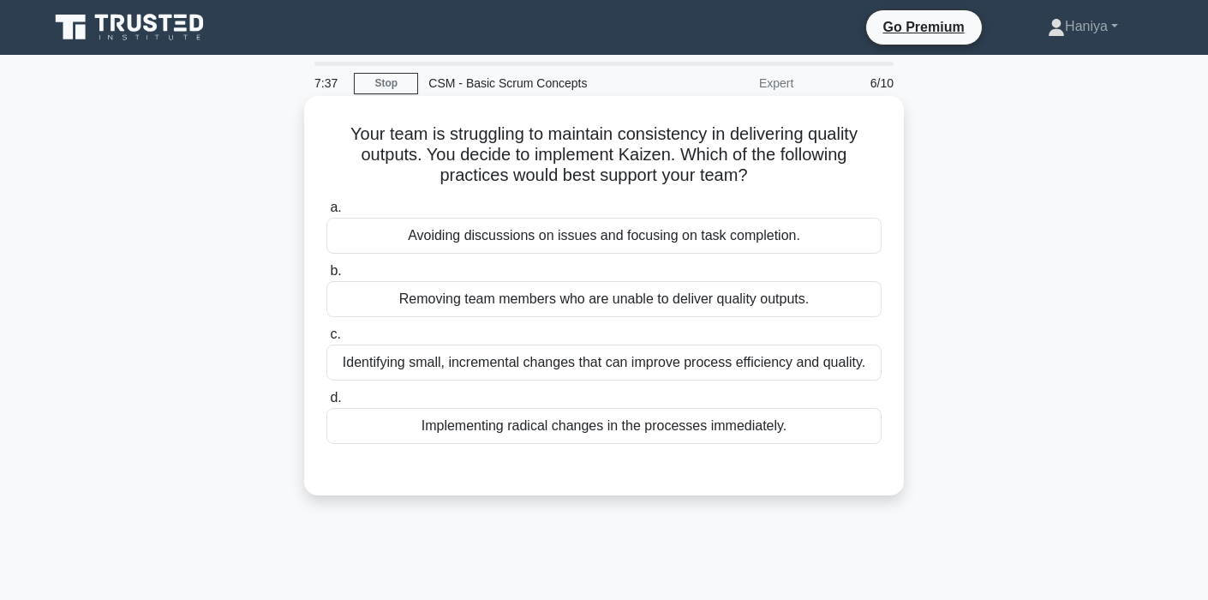
click at [678, 415] on div "Implementing radical changes in the processes immediately." at bounding box center [603, 426] width 555 height 36
click at [326, 403] on input "d. Implementing radical changes in the processes immediately." at bounding box center [326, 397] width 0 height 11
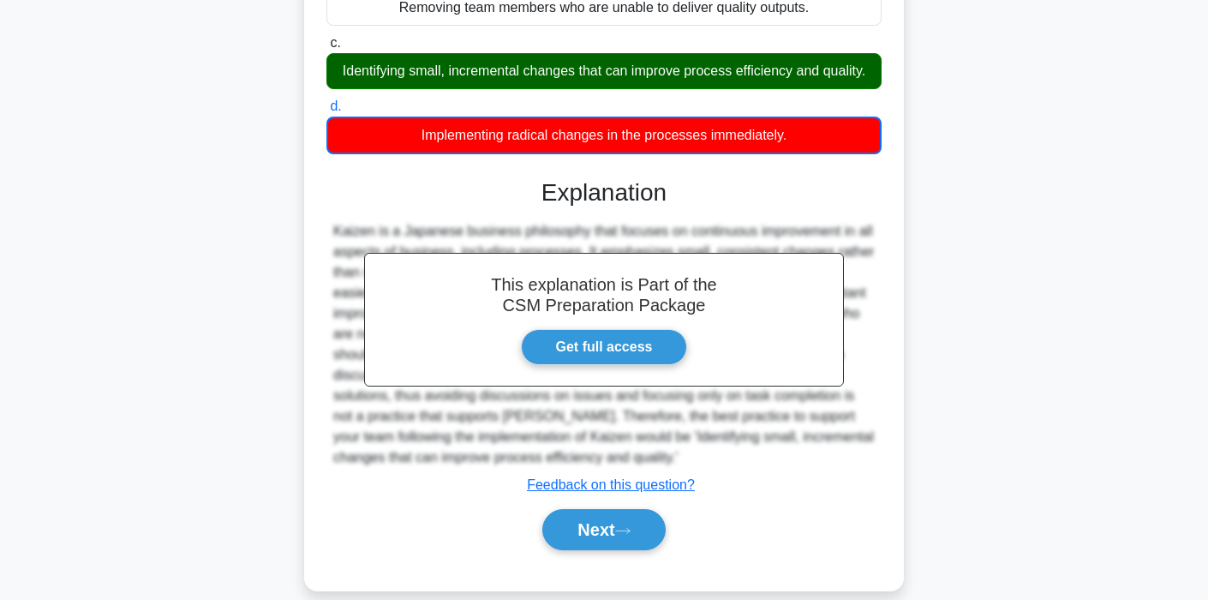
scroll to position [326, 0]
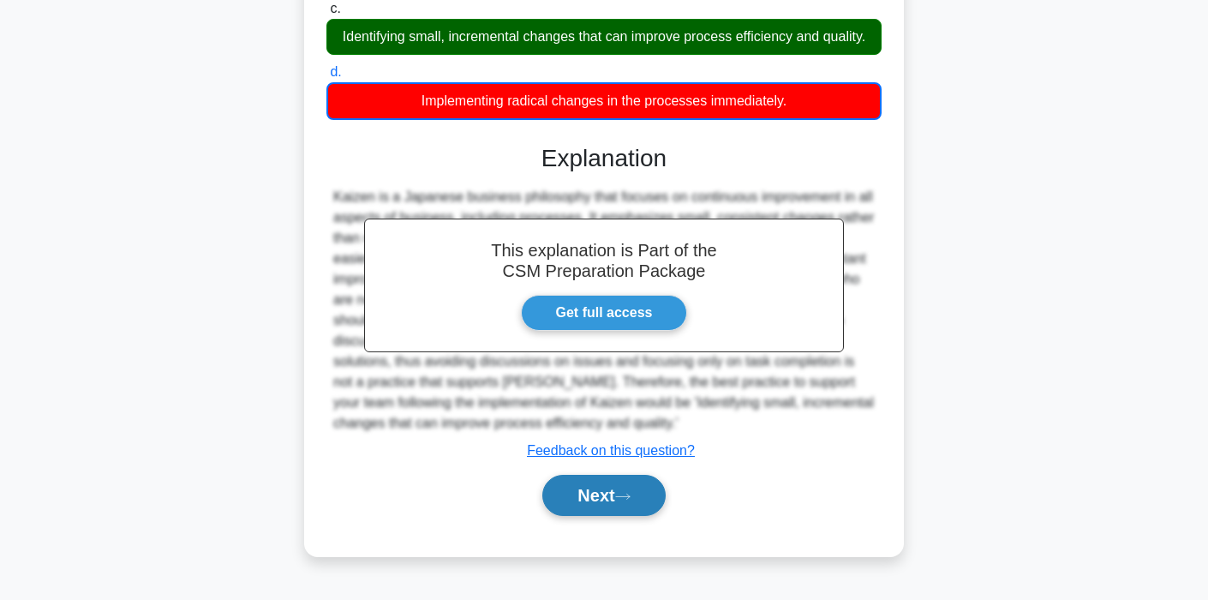
click at [619, 485] on button "Next" at bounding box center [603, 495] width 123 height 41
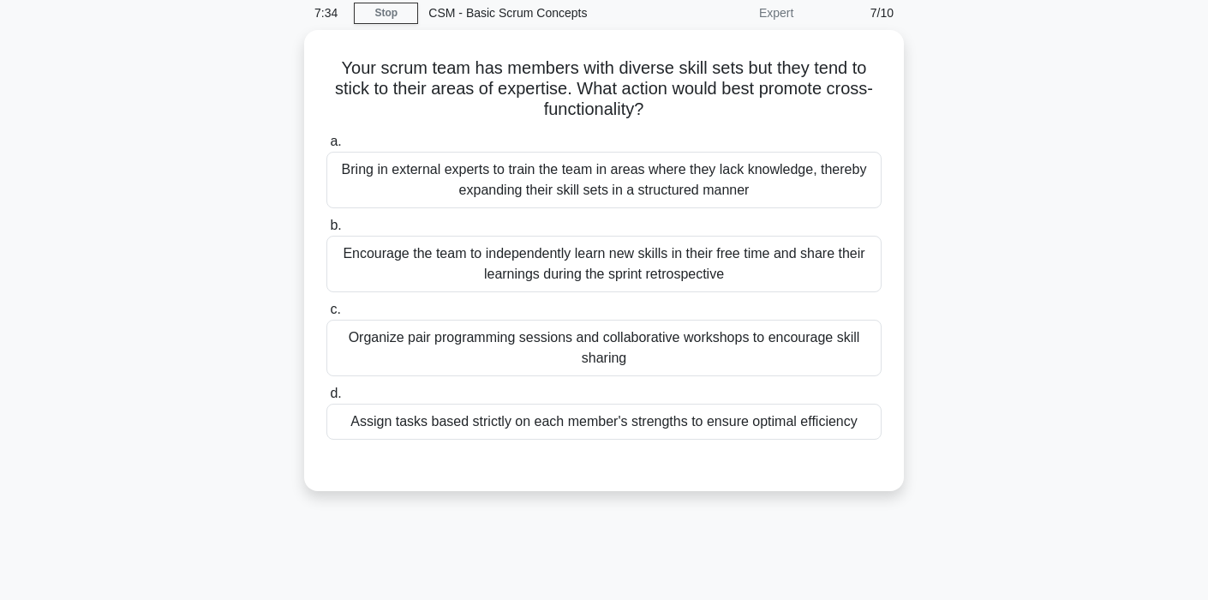
scroll to position [69, 0]
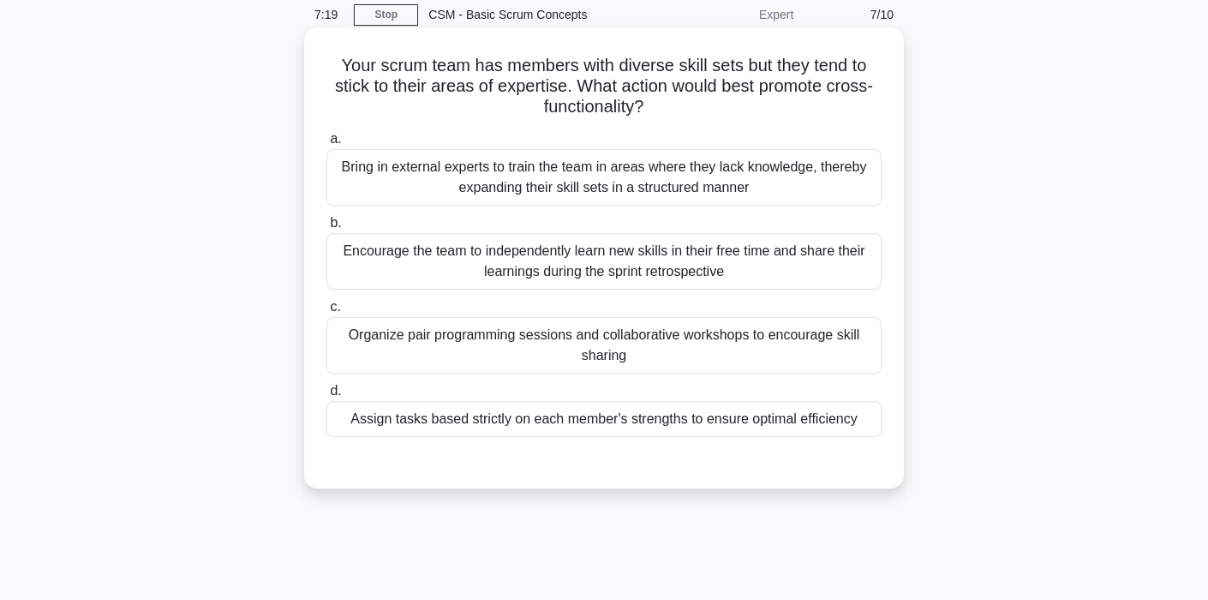
click at [694, 279] on div "Encourage the team to independently learn new skills in their free time and sha…" at bounding box center [603, 261] width 555 height 57
click at [326, 229] on input "b. Encourage the team to independently learn new skills in their free time and …" at bounding box center [326, 223] width 0 height 11
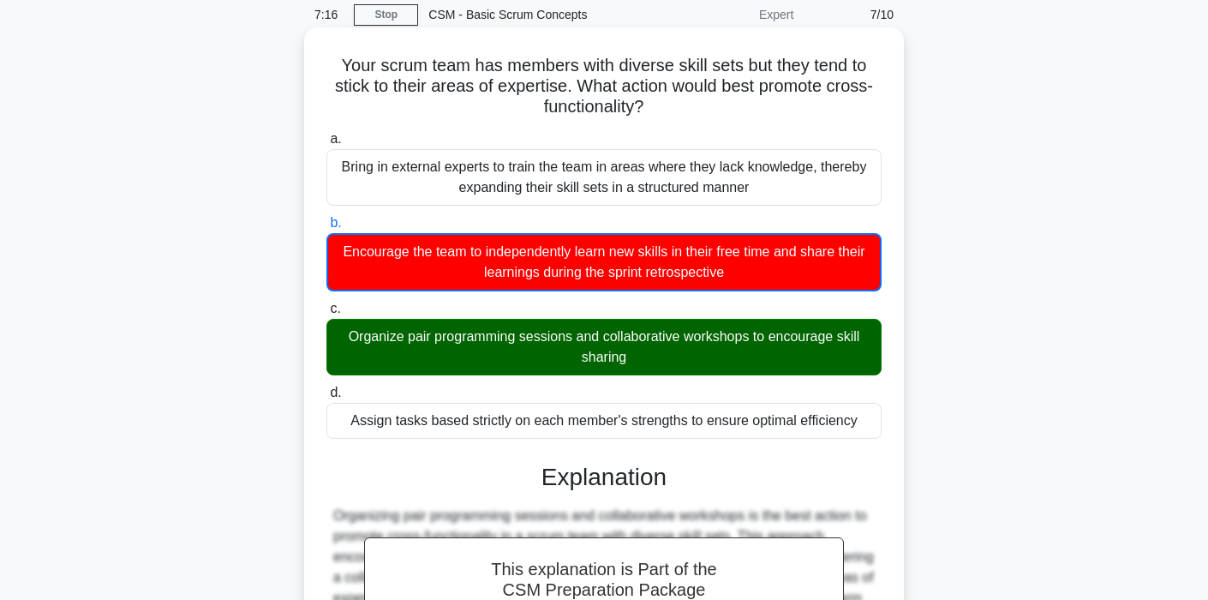
scroll to position [356, 0]
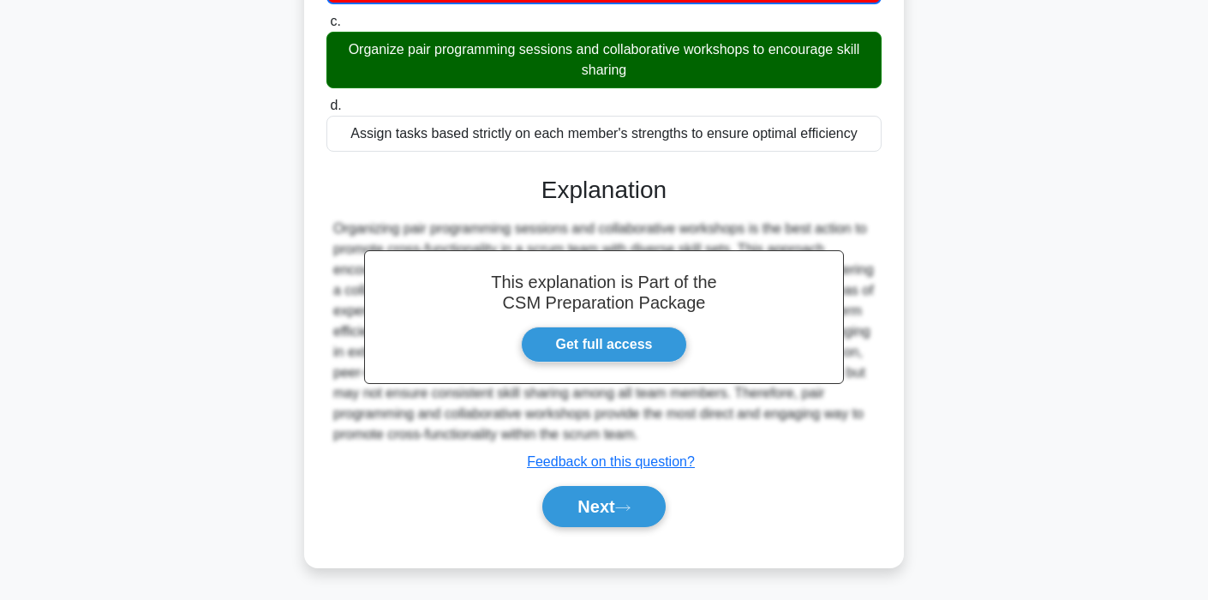
click at [644, 478] on div "This explanation is Part of the CSM Preparation Package Get full access Explana…" at bounding box center [603, 344] width 555 height 379
click at [622, 499] on button "Next" at bounding box center [603, 506] width 123 height 41
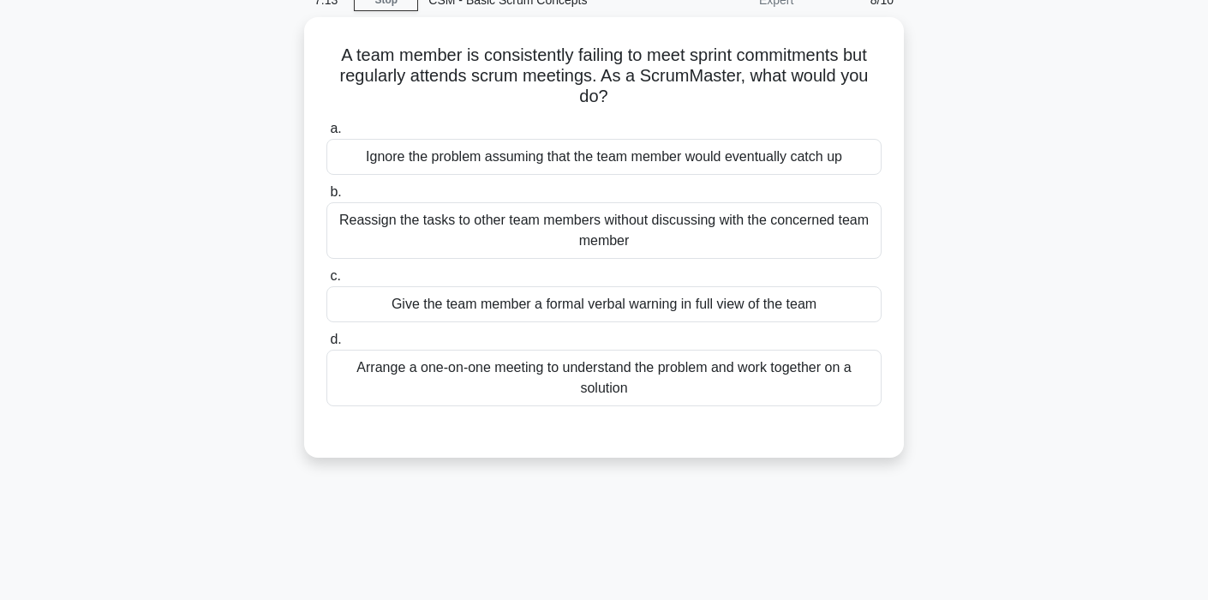
scroll to position [0, 0]
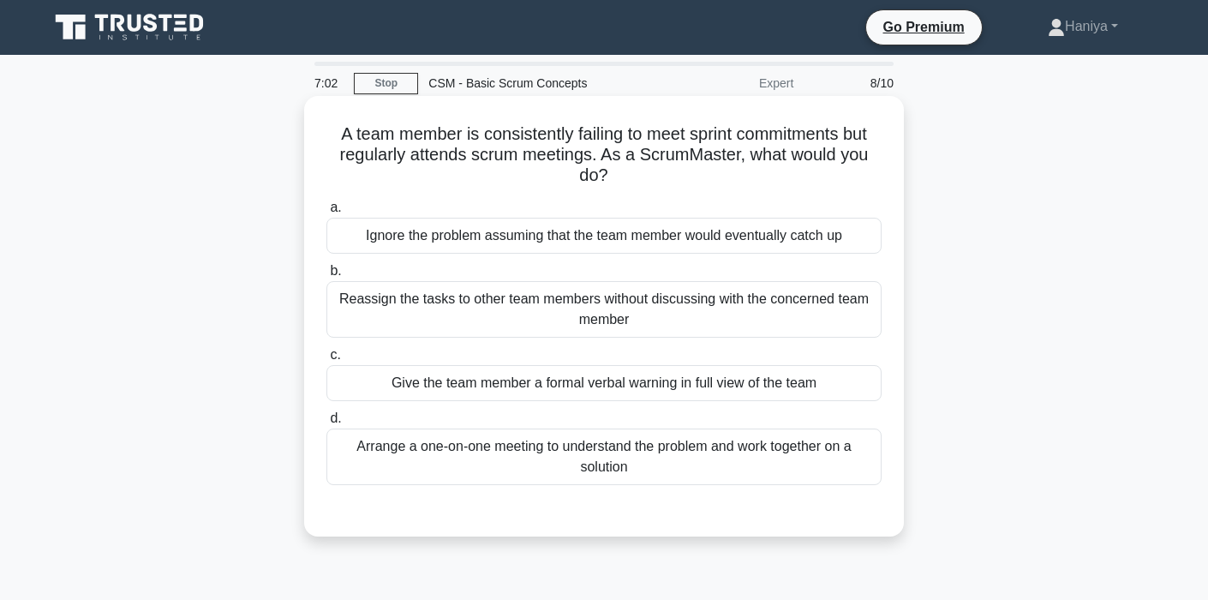
click at [714, 451] on div "Arrange a one-on-one meeting to understand the problem and work together on a s…" at bounding box center [603, 456] width 555 height 57
click at [326, 424] on input "d. Arrange a one-on-one meeting to understand the problem and work together on …" at bounding box center [326, 418] width 0 height 11
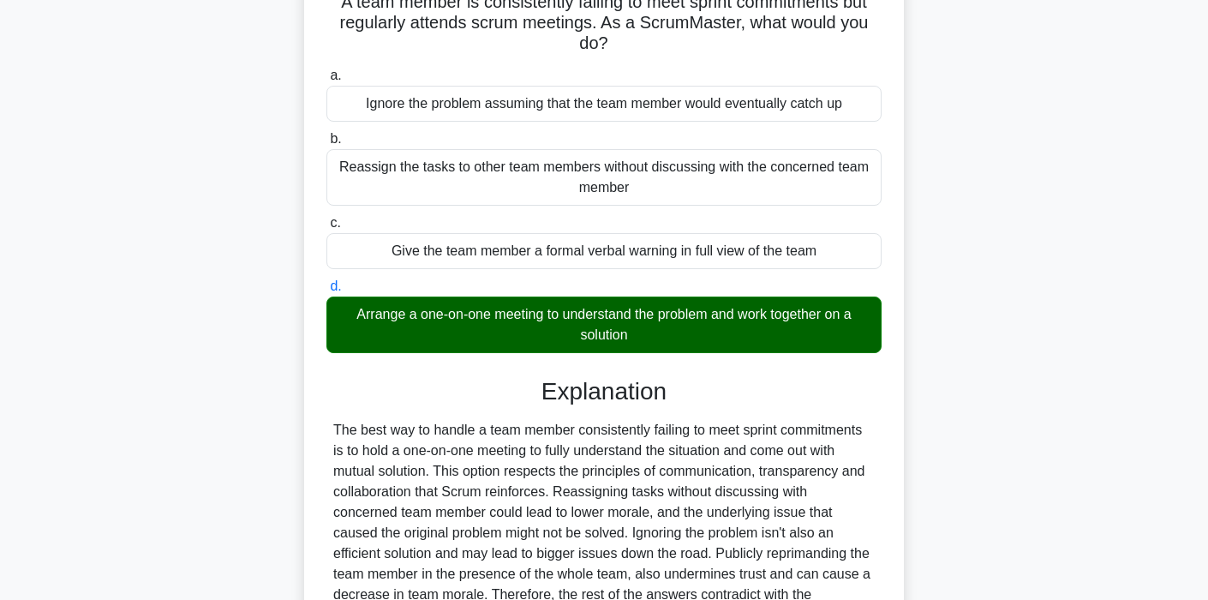
scroll to position [326, 0]
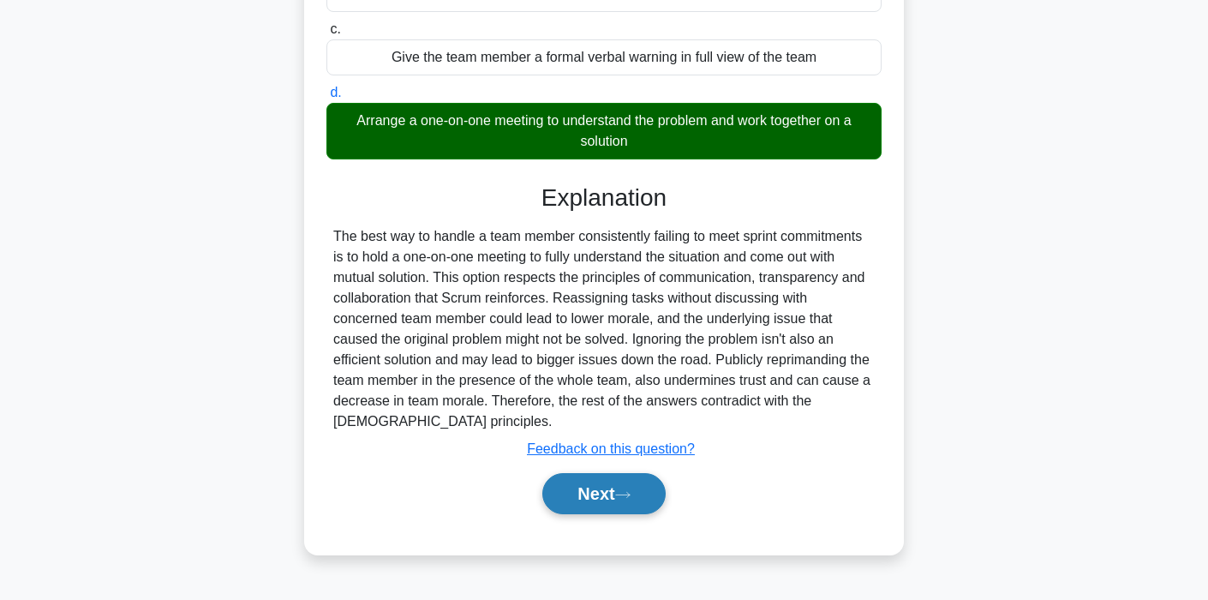
click at [620, 473] on button "Next" at bounding box center [603, 493] width 123 height 41
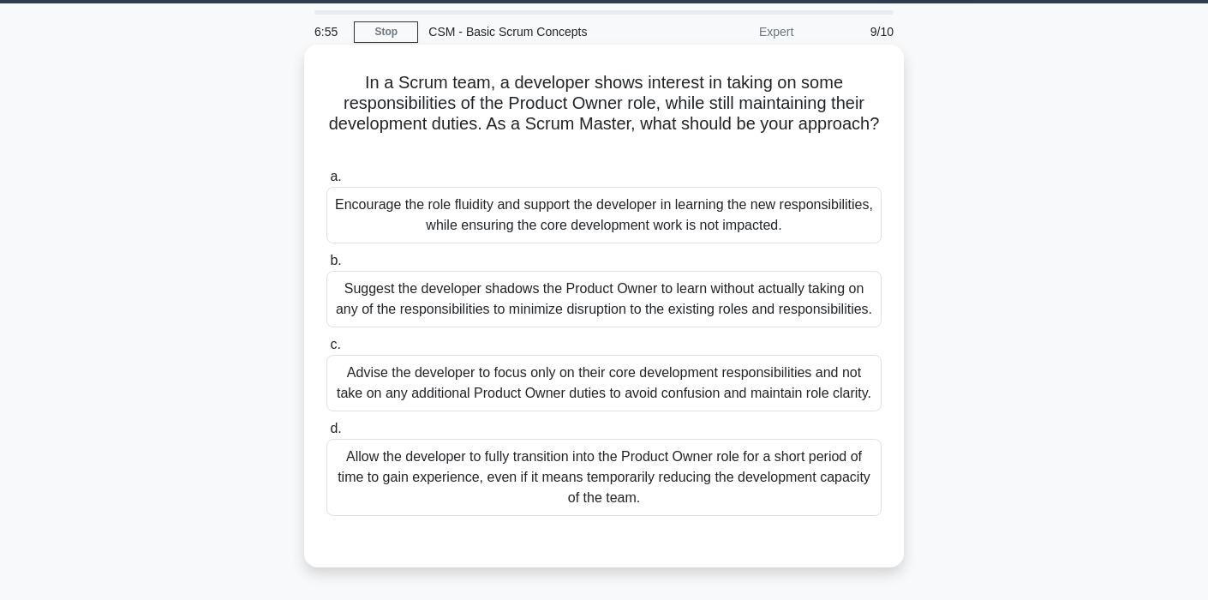
scroll to position [47, 0]
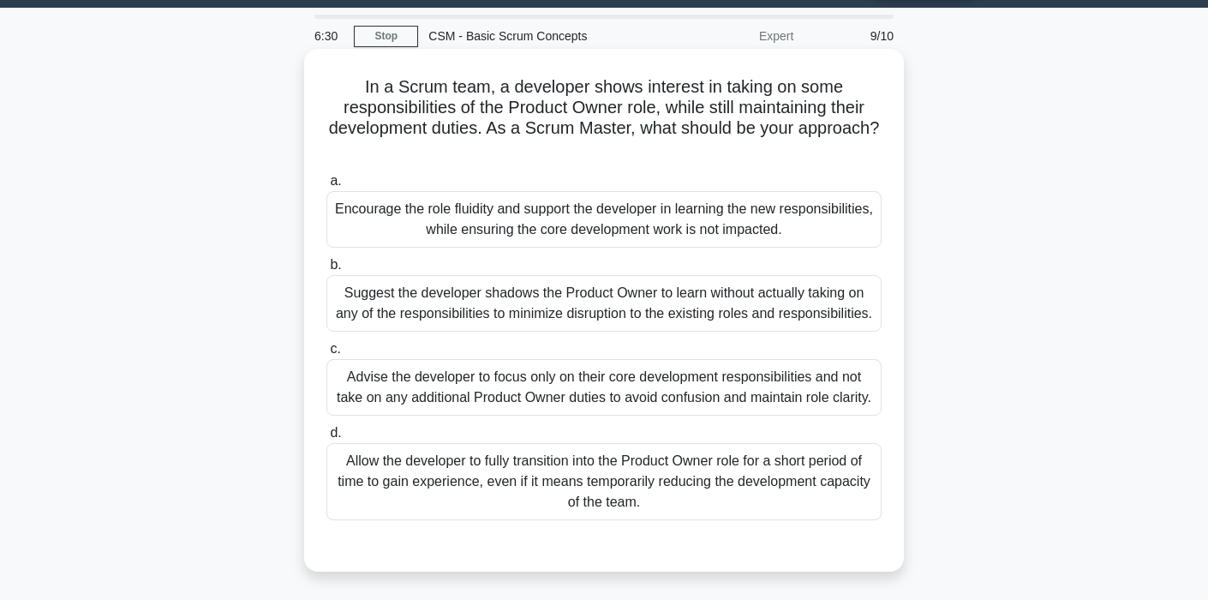
click at [534, 376] on div "Advise the developer to focus only on their core development responsibilities a…" at bounding box center [603, 387] width 555 height 57
click at [326, 355] on input "c. Advise the developer to focus only on their core development responsibilitie…" at bounding box center [326, 349] width 0 height 11
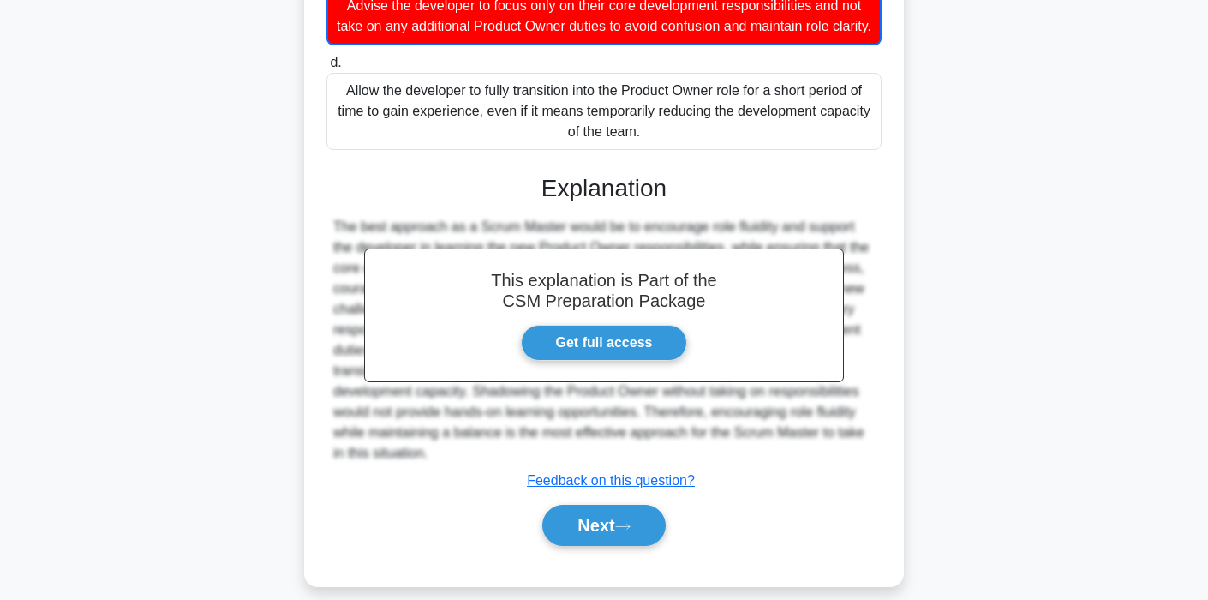
scroll to position [438, 0]
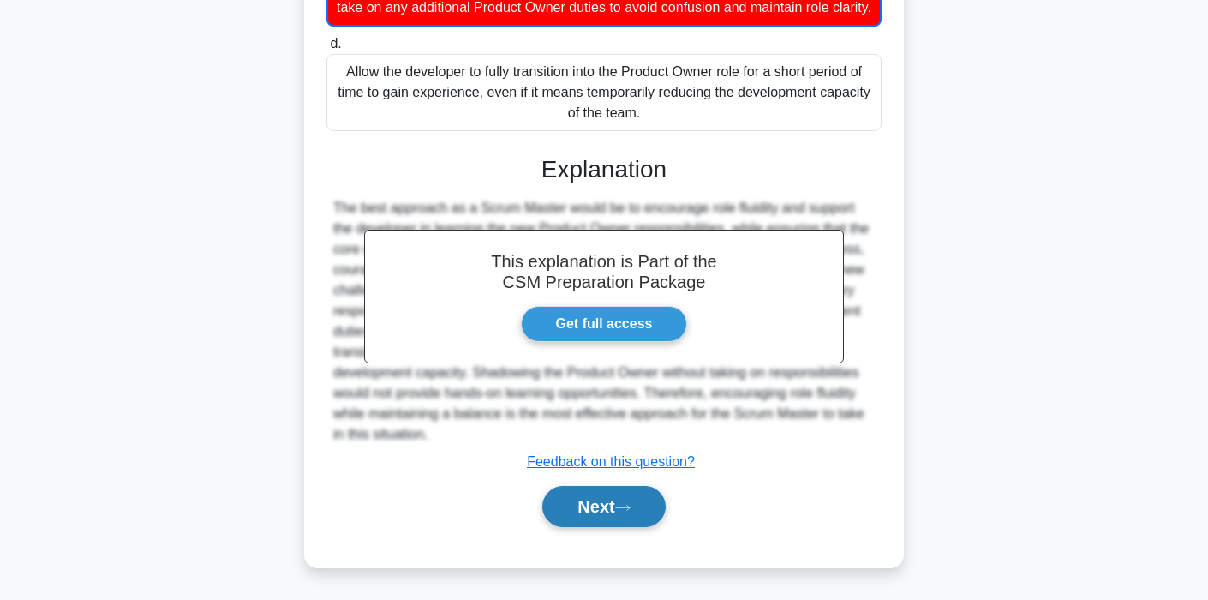
click at [564, 504] on button "Next" at bounding box center [603, 506] width 123 height 41
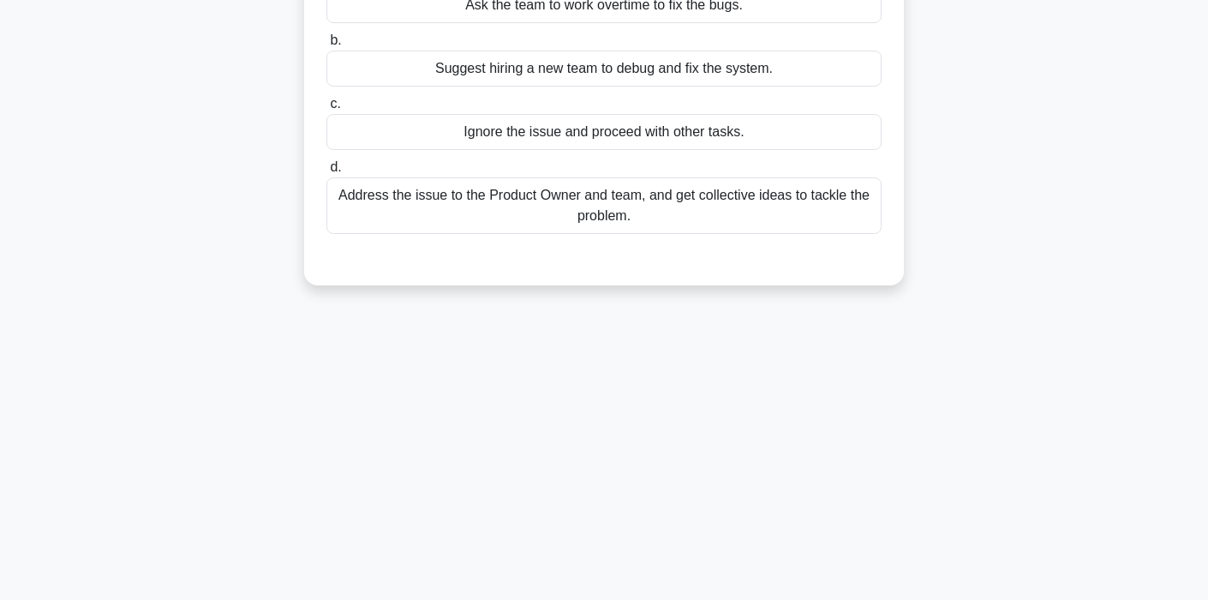
scroll to position [0, 0]
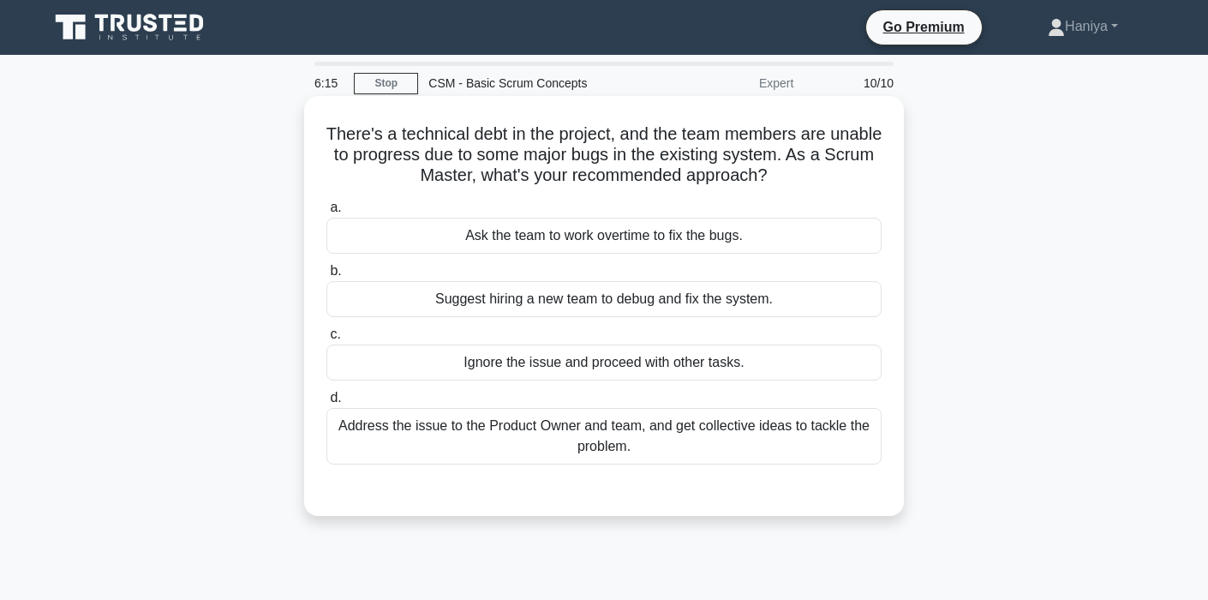
click at [659, 308] on div "Suggest hiring a new team to debug and fix the system." at bounding box center [603, 299] width 555 height 36
click at [326, 277] on input "b. Suggest hiring a new team to debug and fix the system." at bounding box center [326, 271] width 0 height 11
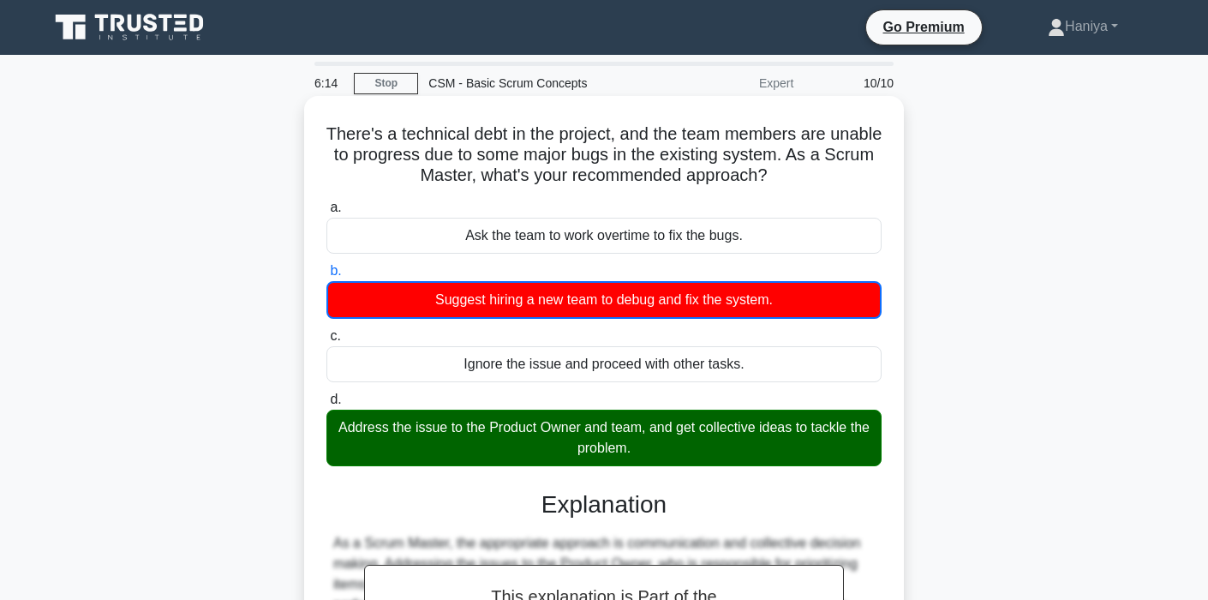
scroll to position [326, 0]
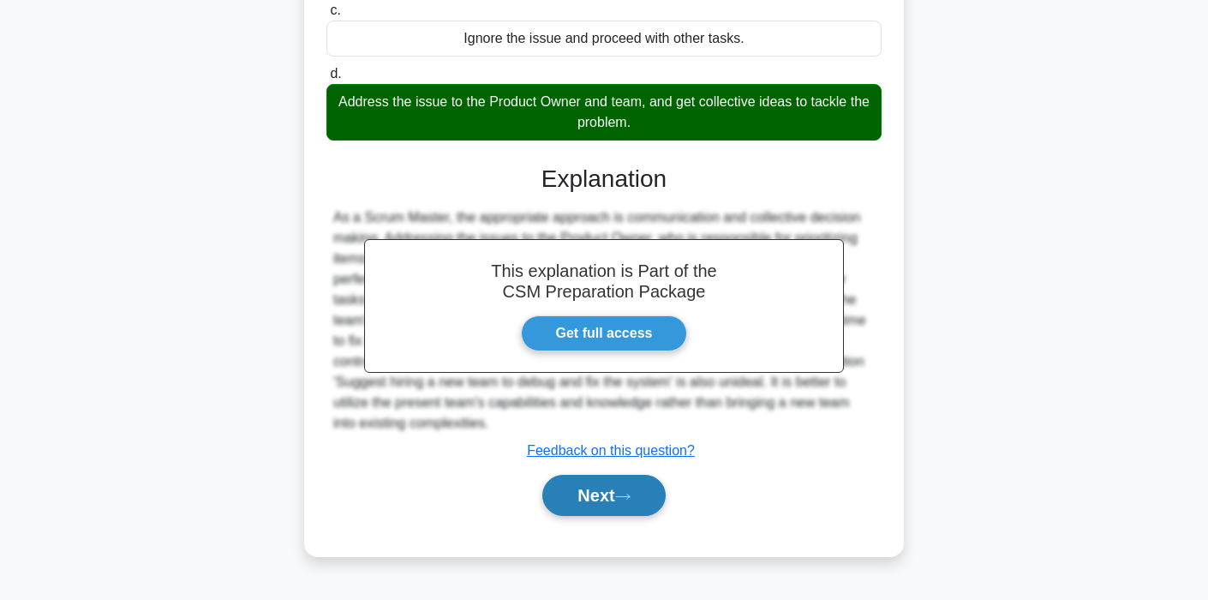
click at [605, 493] on button "Next" at bounding box center [603, 495] width 123 height 41
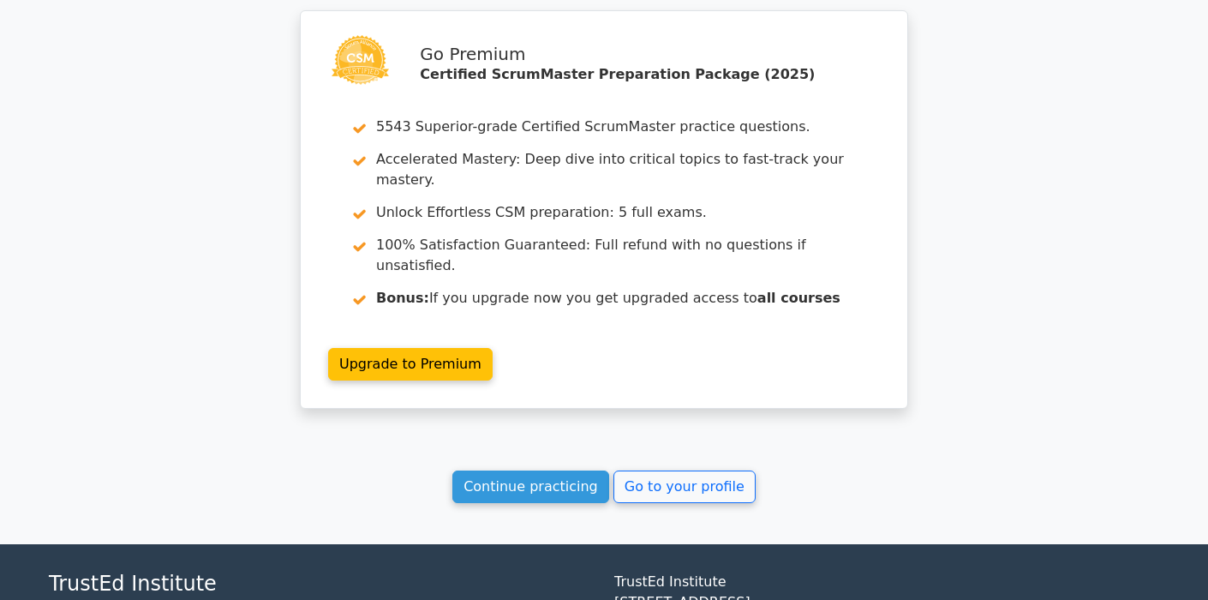
scroll to position [2864, 0]
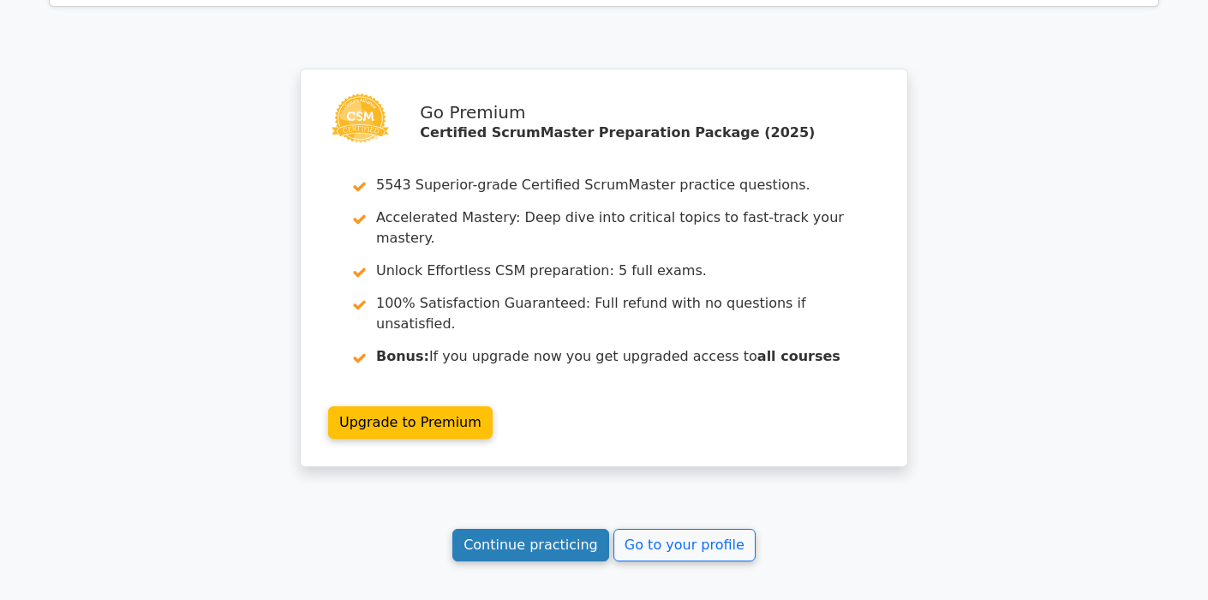
click at [540, 529] on link "Continue practicing" at bounding box center [530, 545] width 157 height 33
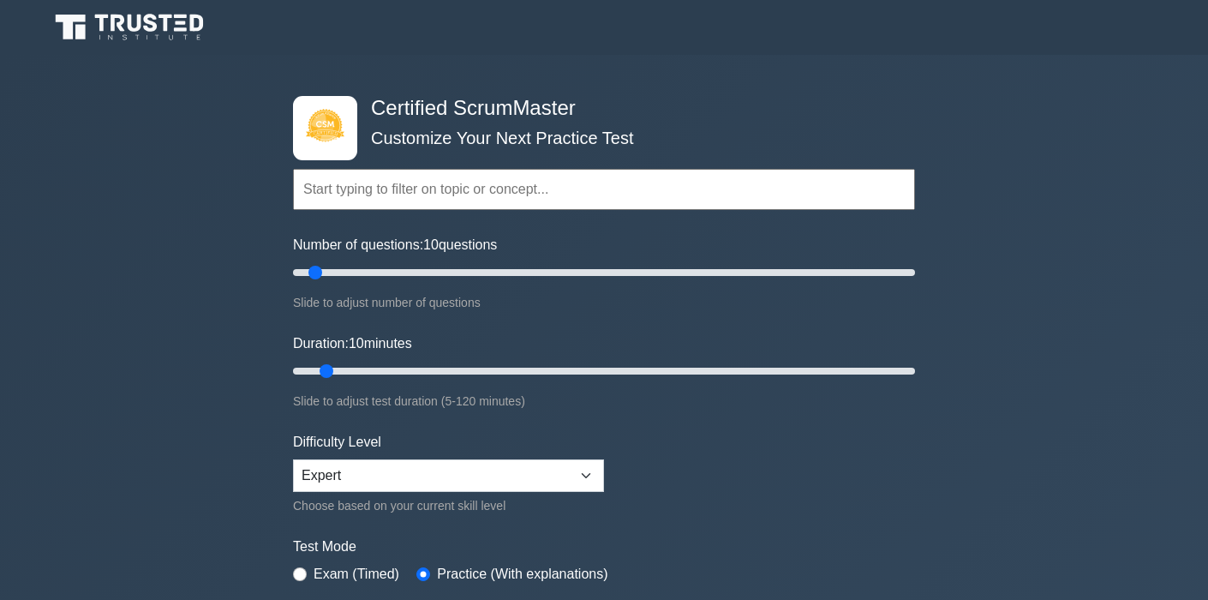
click at [460, 201] on input "text" at bounding box center [604, 189] width 622 height 41
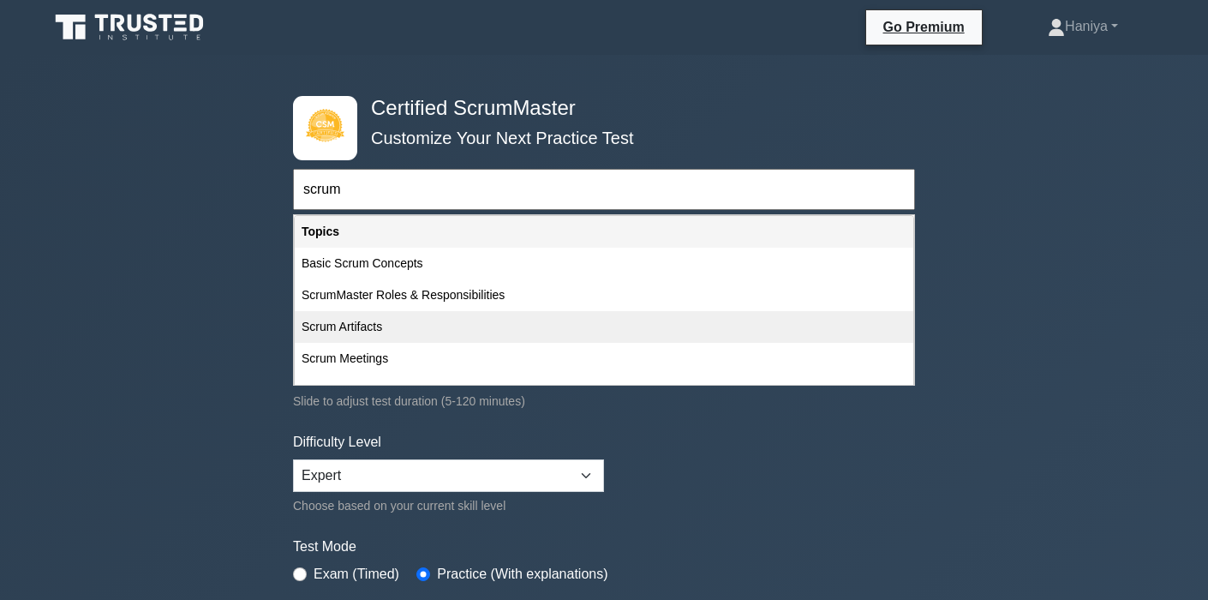
click at [437, 322] on div "Scrum Artifacts" at bounding box center [604, 327] width 619 height 32
type input "Scrum Artifacts"
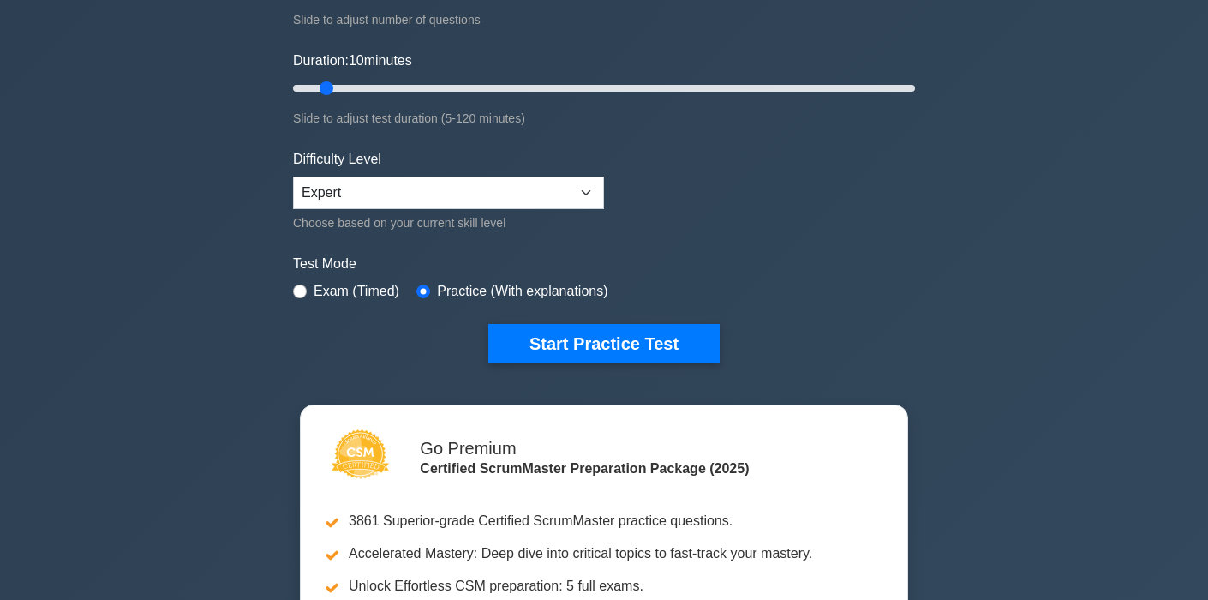
scroll to position [282, 0]
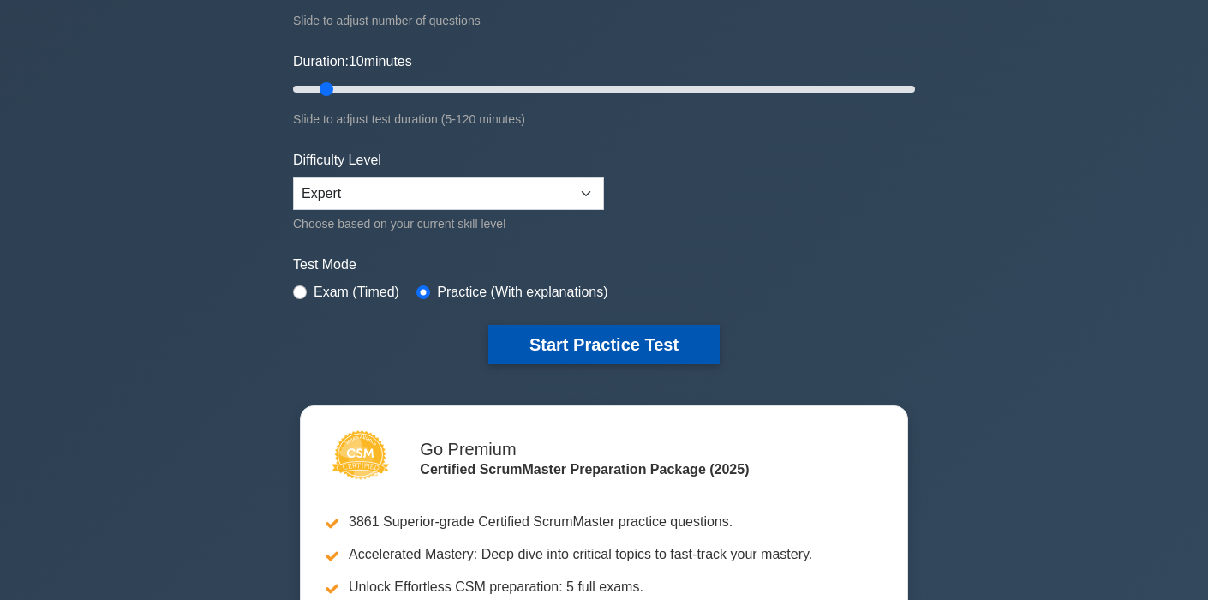
click at [518, 350] on button "Start Practice Test" at bounding box center [603, 344] width 231 height 39
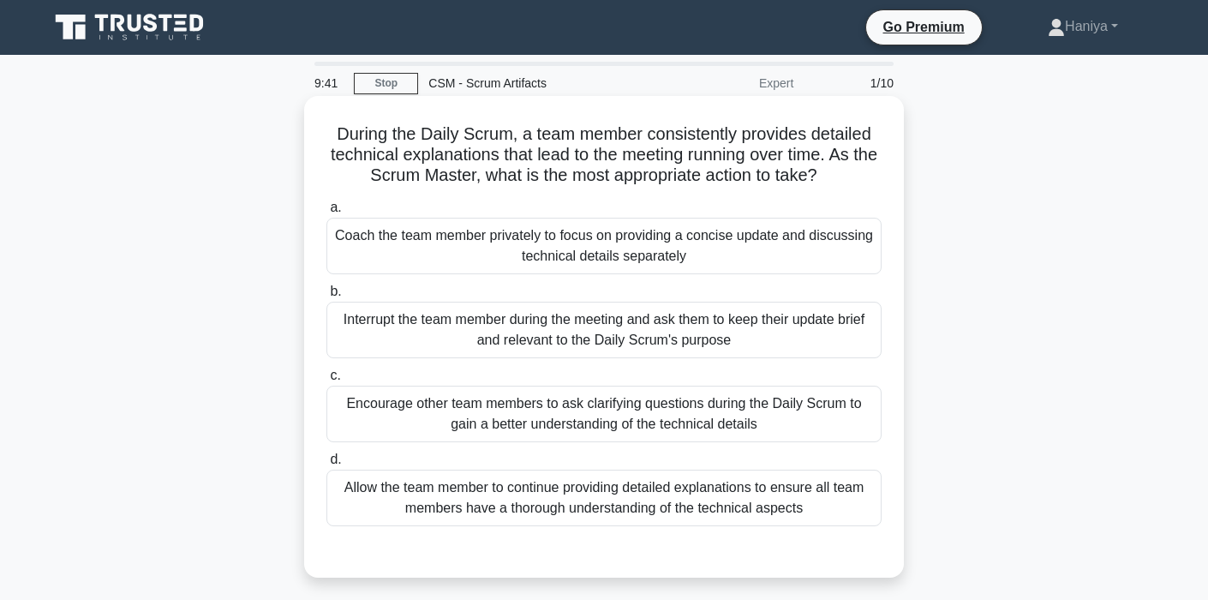
click at [557, 239] on div "Coach the team member privately to focus on providing a concise update and disc…" at bounding box center [603, 246] width 555 height 57
click at [326, 213] on input "a. Coach the team member privately to focus on providing a concise update and d…" at bounding box center [326, 207] width 0 height 11
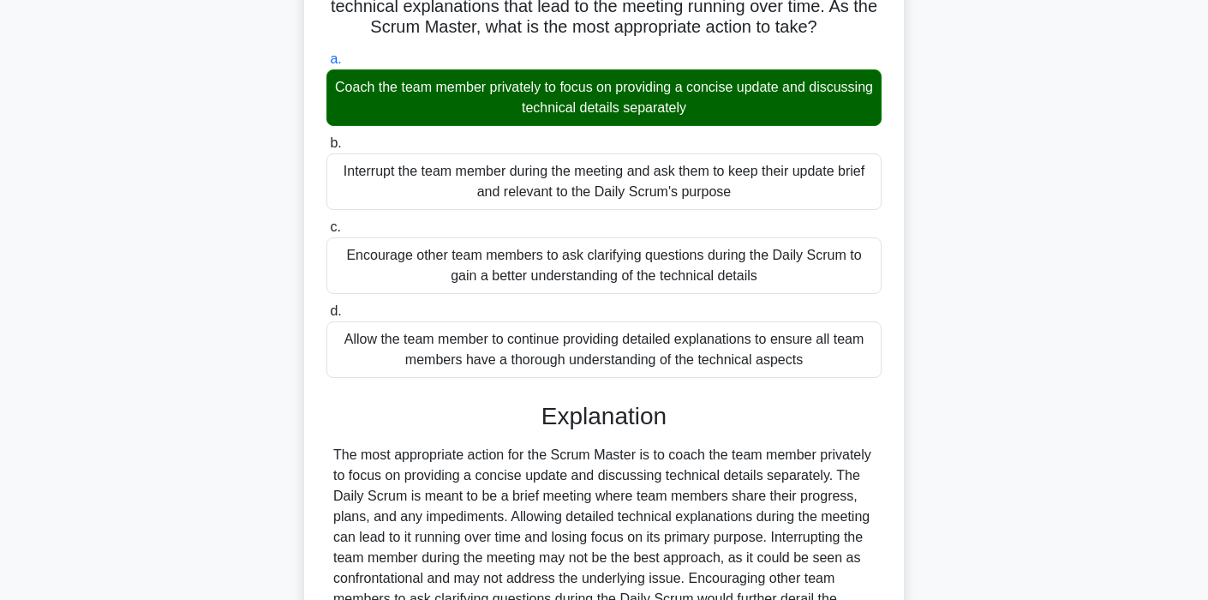
scroll to position [395, 0]
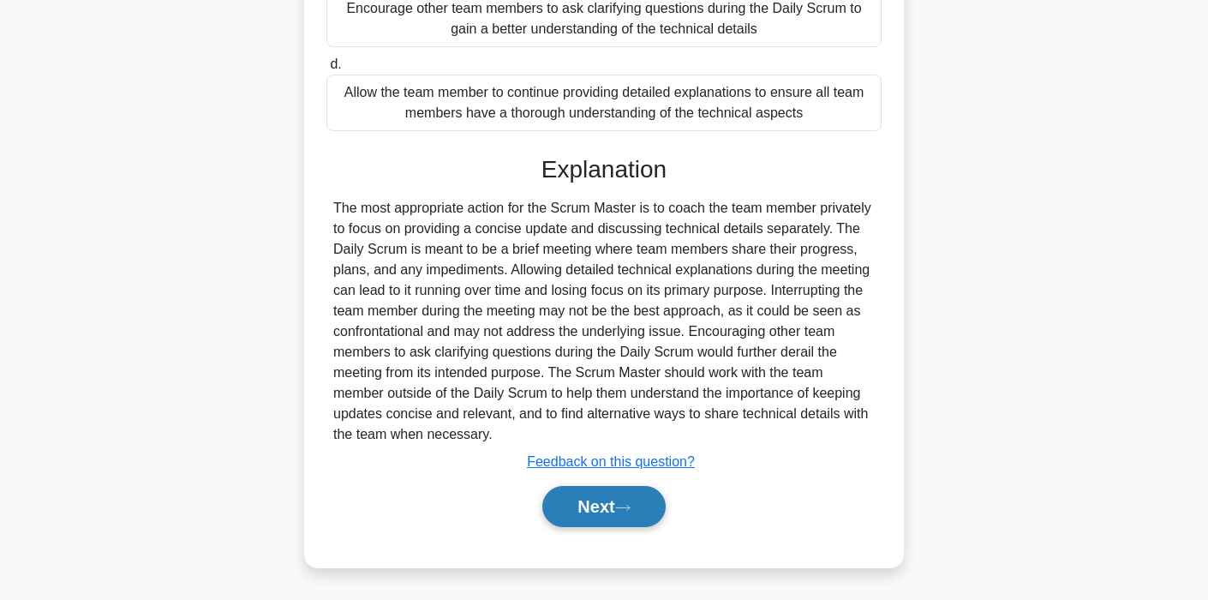
click at [559, 510] on button "Next" at bounding box center [603, 506] width 123 height 41
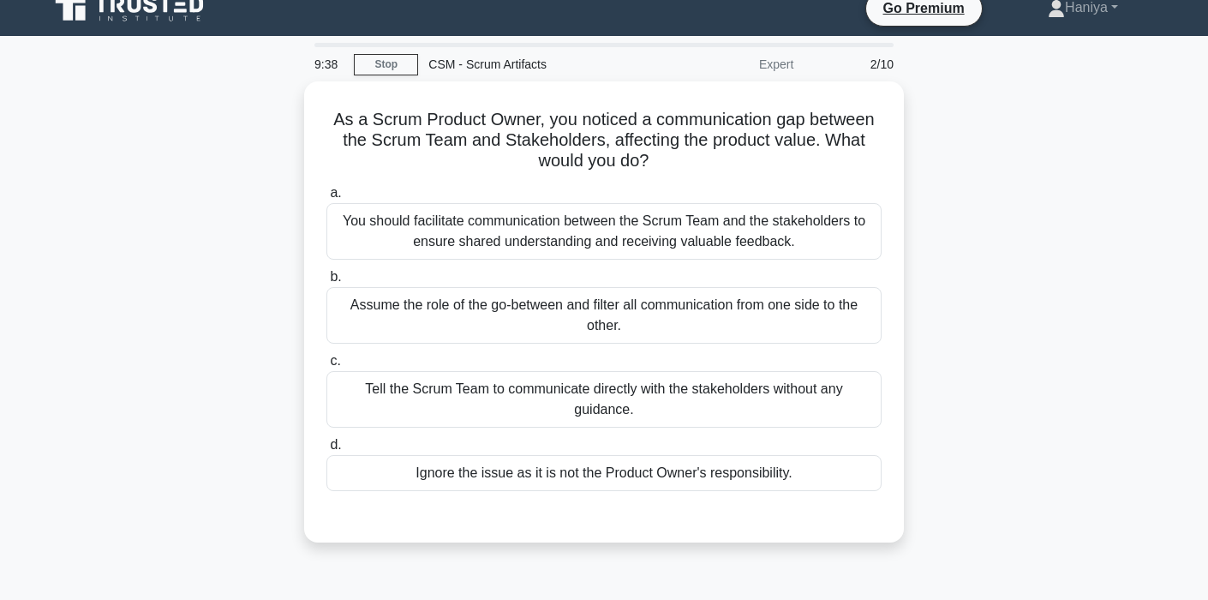
scroll to position [17, 0]
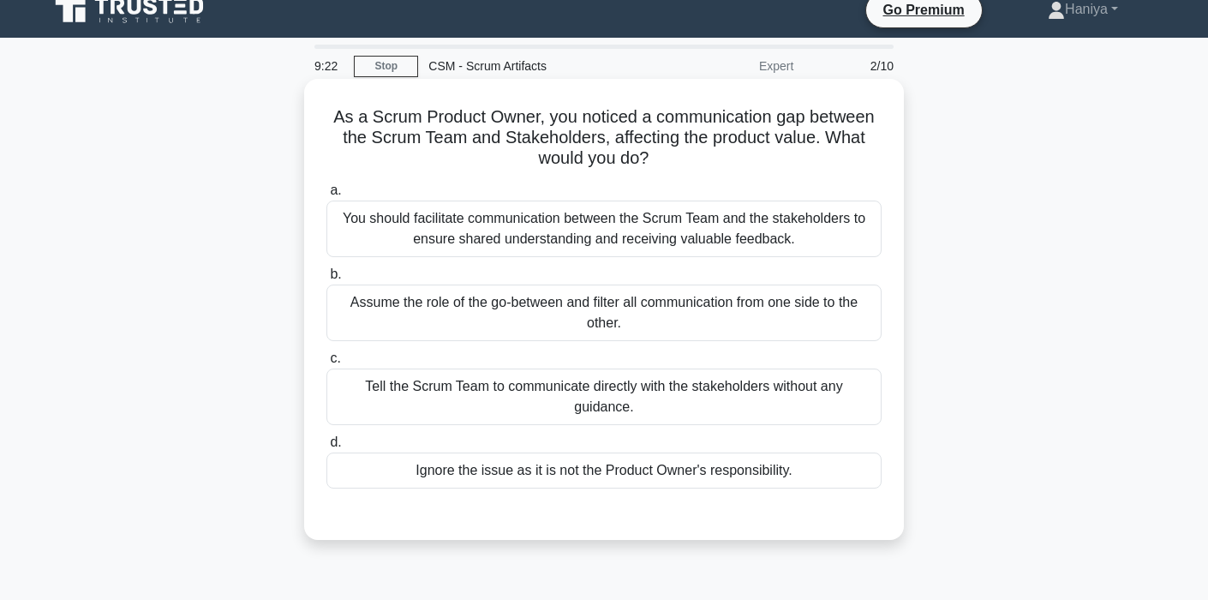
click at [612, 463] on div "Ignore the issue as it is not the Product Owner's responsibility." at bounding box center [603, 470] width 555 height 36
click at [326, 448] on input "d. Ignore the issue as it is not the Product Owner's responsibility." at bounding box center [326, 442] width 0 height 11
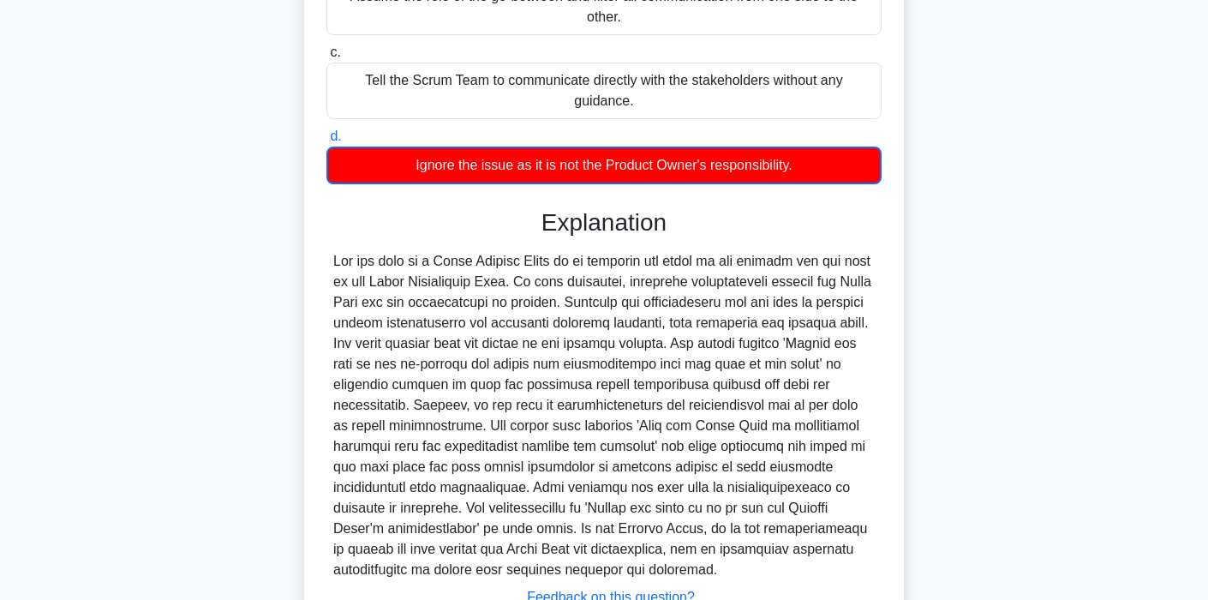
scroll to position [479, 0]
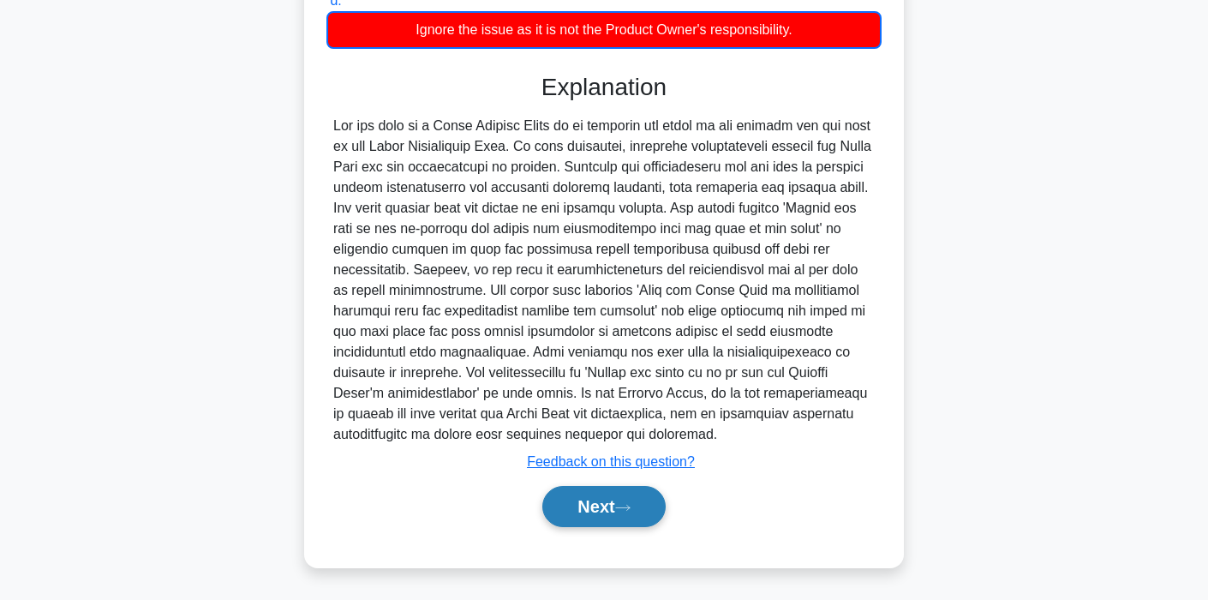
click at [611, 503] on button "Next" at bounding box center [603, 506] width 123 height 41
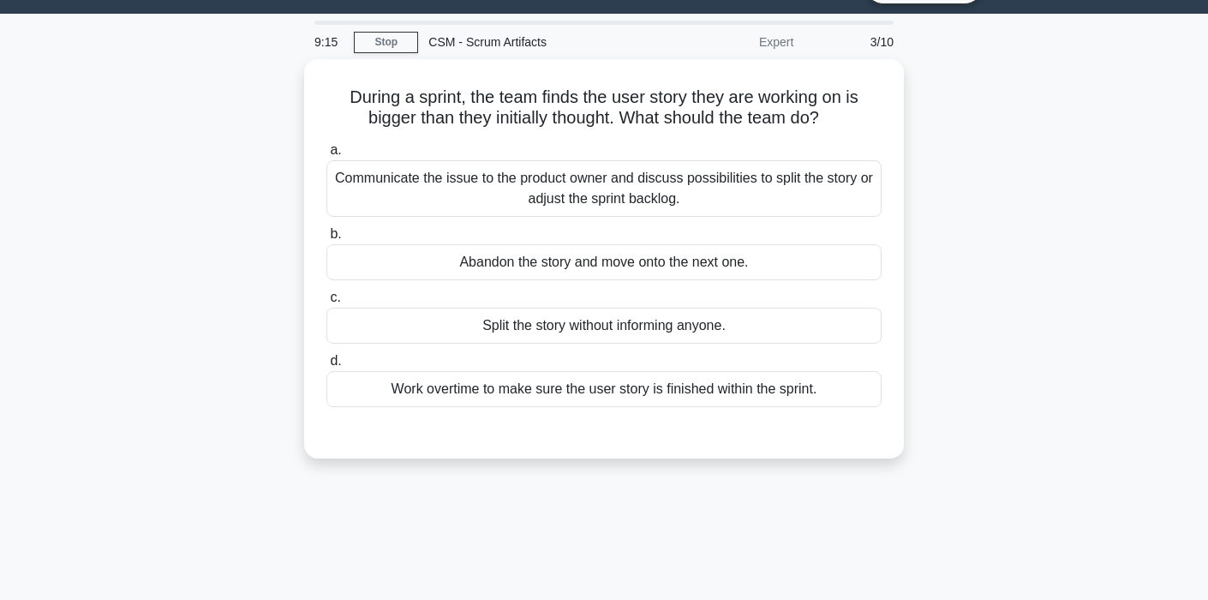
scroll to position [0, 0]
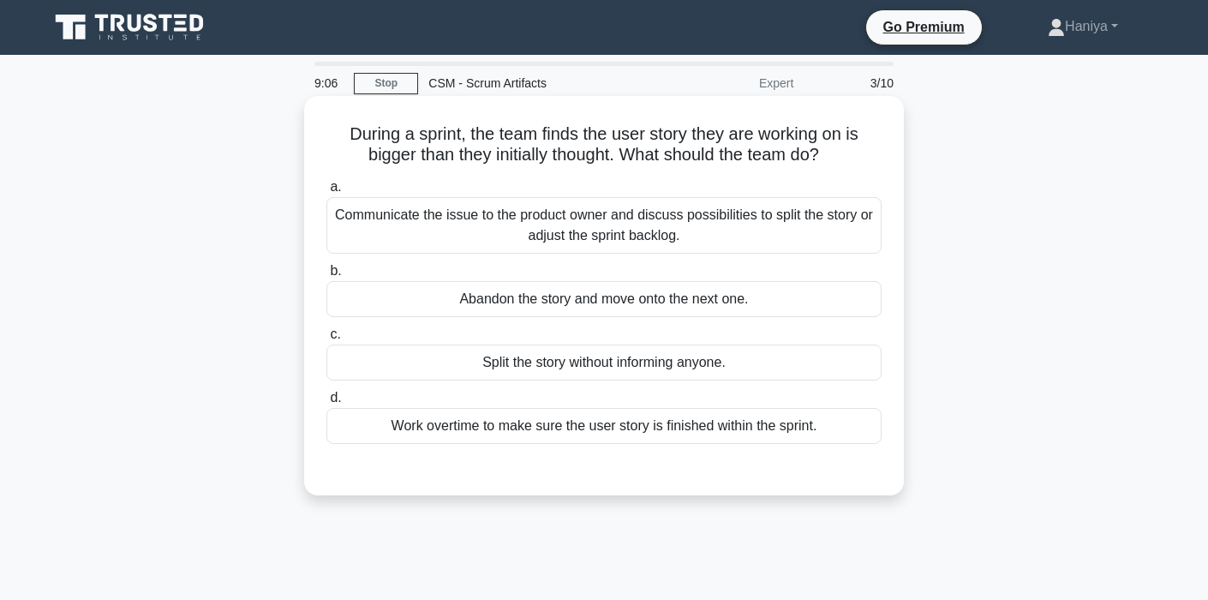
click at [585, 215] on div "Communicate the issue to the product owner and discuss possibilities to split t…" at bounding box center [603, 225] width 555 height 57
click at [326, 193] on input "a. Communicate the issue to the product owner and discuss possibilities to spli…" at bounding box center [326, 187] width 0 height 11
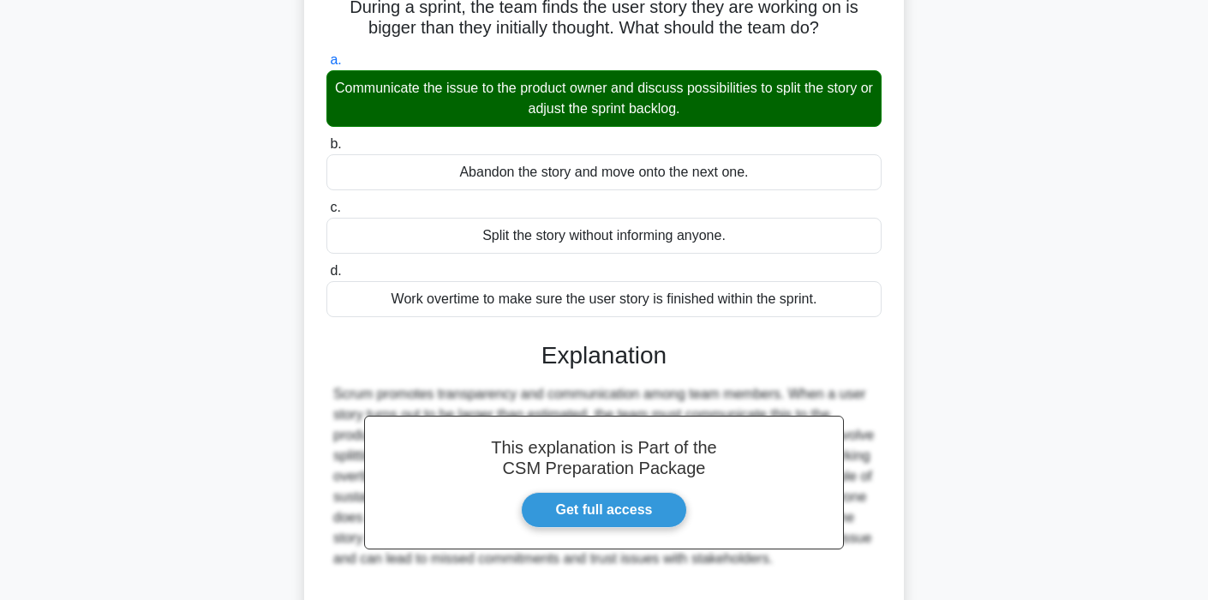
scroll to position [326, 0]
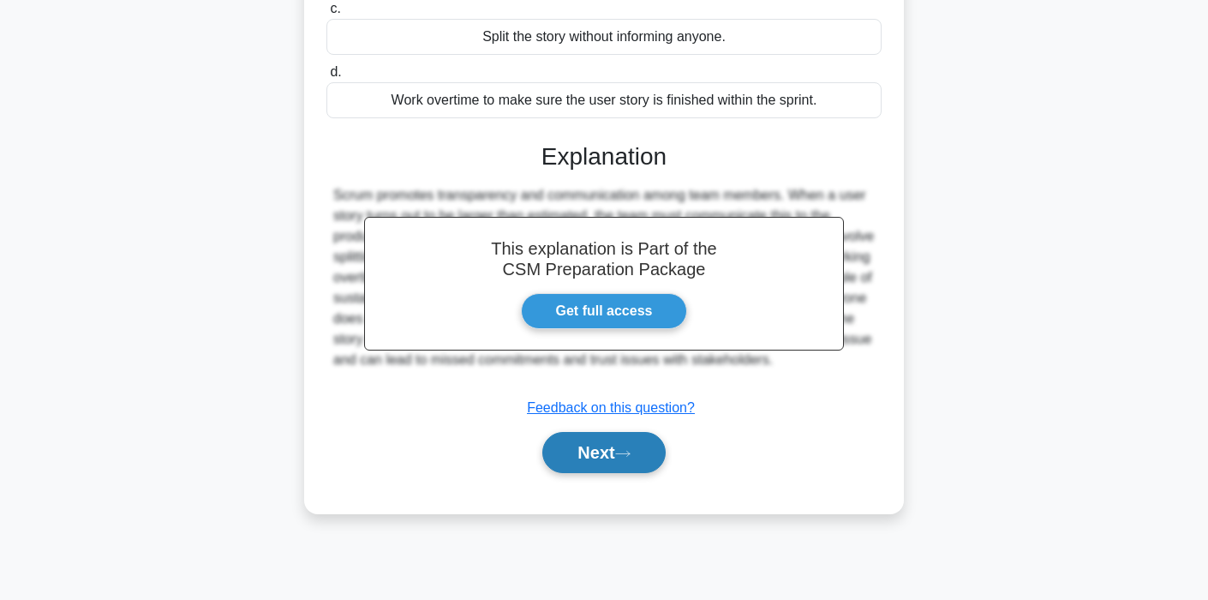
click at [568, 449] on button "Next" at bounding box center [603, 452] width 123 height 41
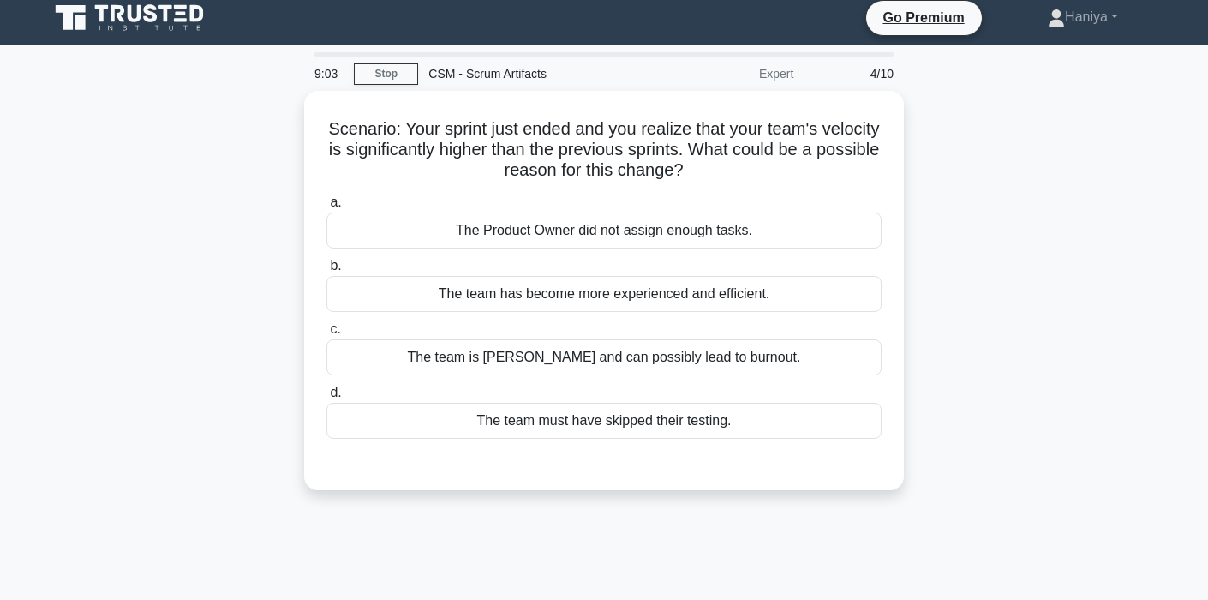
scroll to position [0, 0]
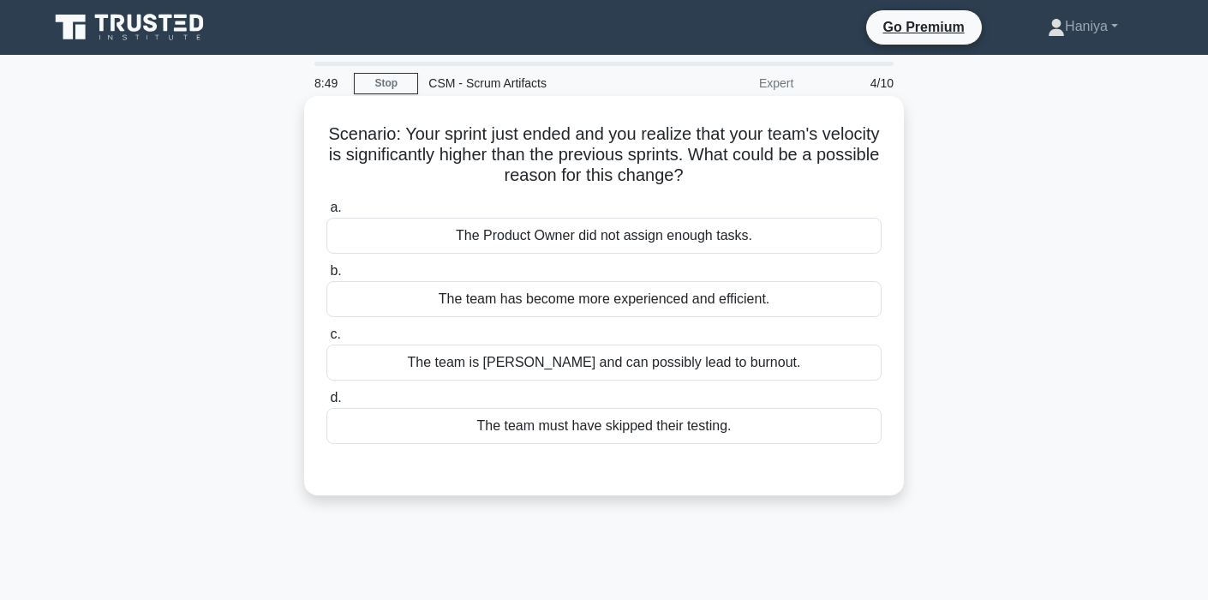
click at [617, 294] on div "The team has become more experienced and efficient." at bounding box center [603, 299] width 555 height 36
click at [326, 277] on input "b. The team has become more experienced and efficient." at bounding box center [326, 271] width 0 height 11
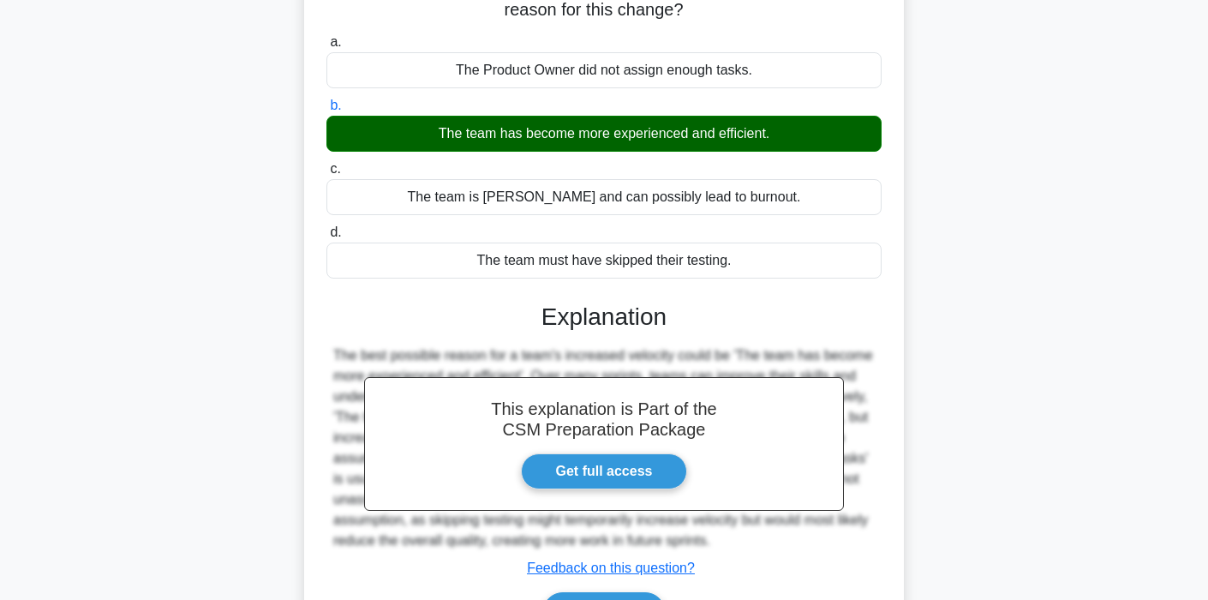
scroll to position [326, 0]
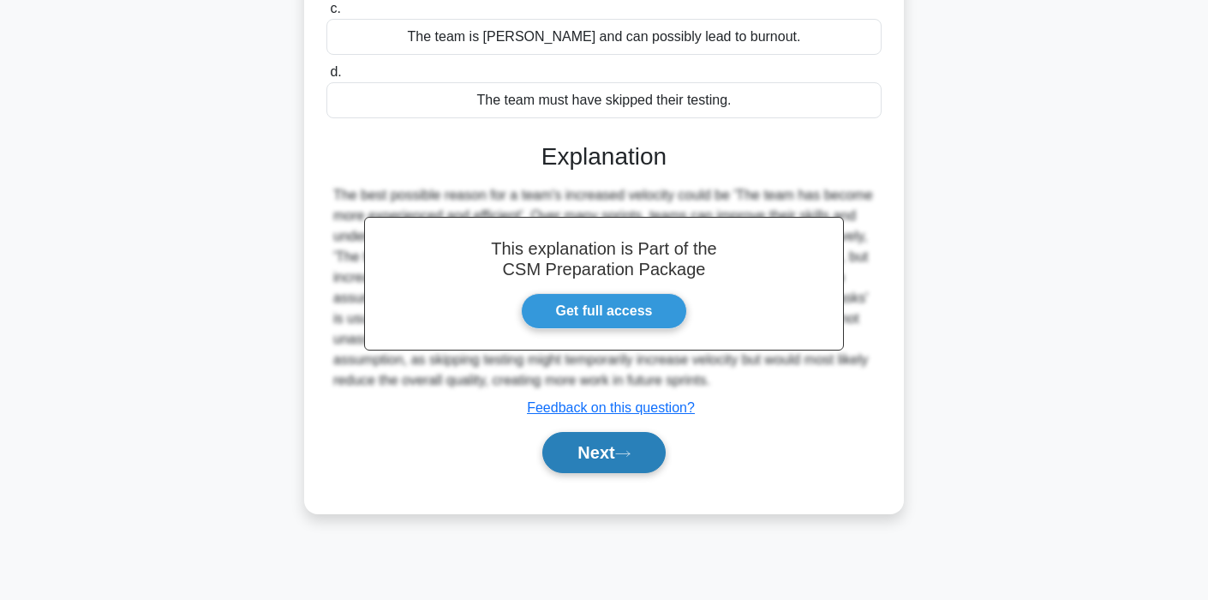
click at [587, 457] on button "Next" at bounding box center [603, 452] width 123 height 41
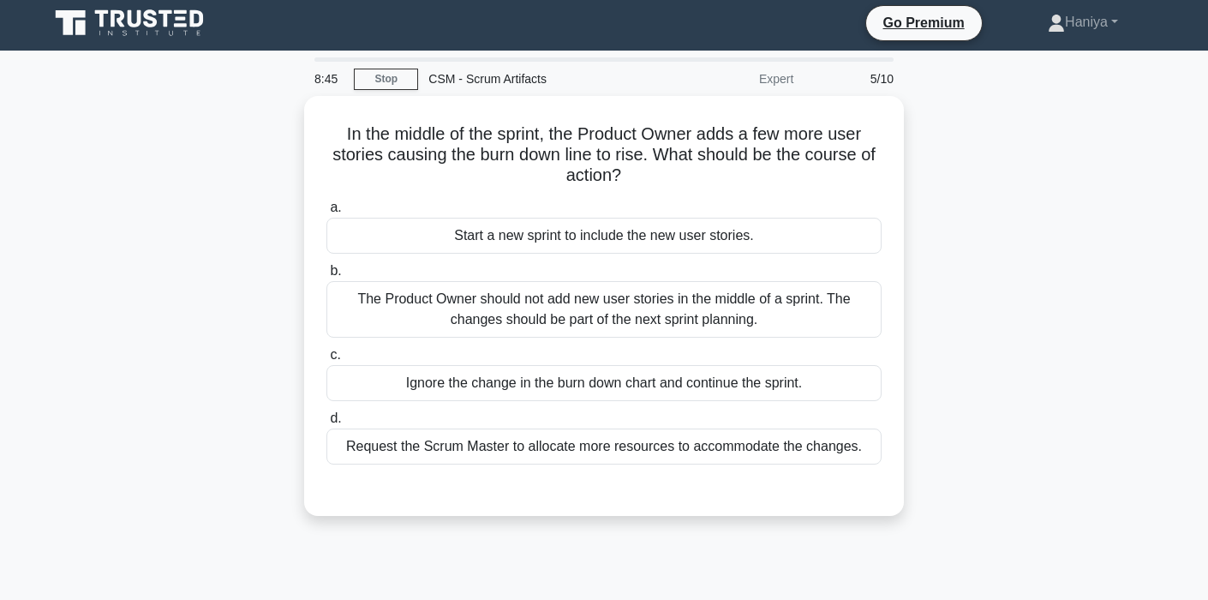
scroll to position [0, 0]
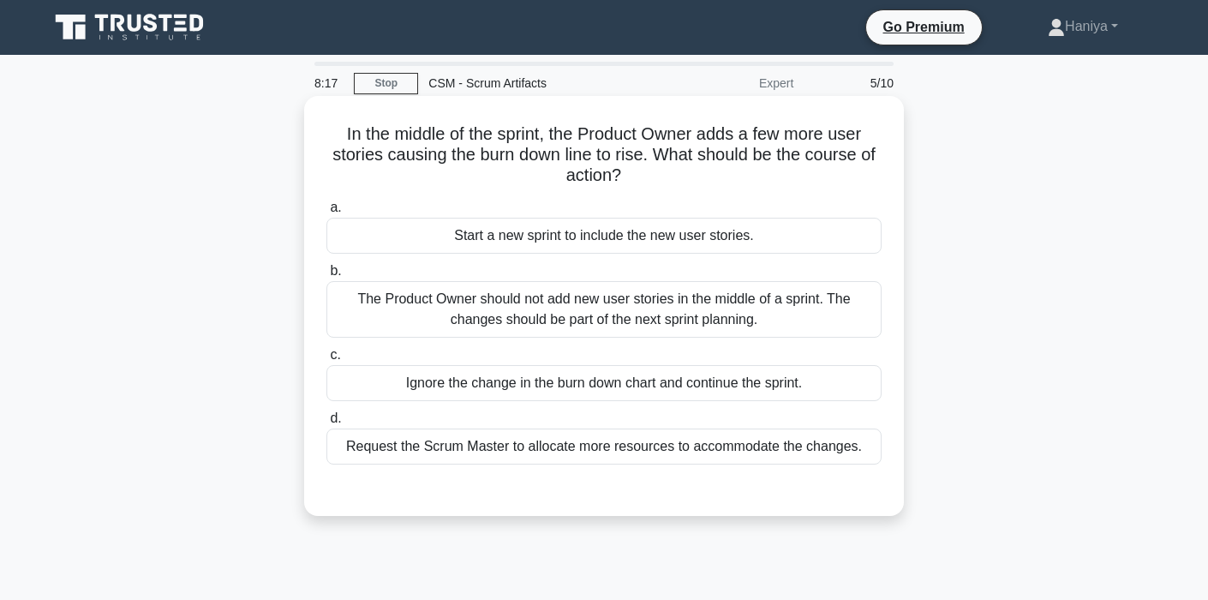
click at [606, 452] on div "Request the Scrum Master to allocate more resources to accommodate the changes." at bounding box center [603, 446] width 555 height 36
click at [326, 424] on input "d. Request the Scrum Master to allocate more resources to accommodate the chang…" at bounding box center [326, 418] width 0 height 11
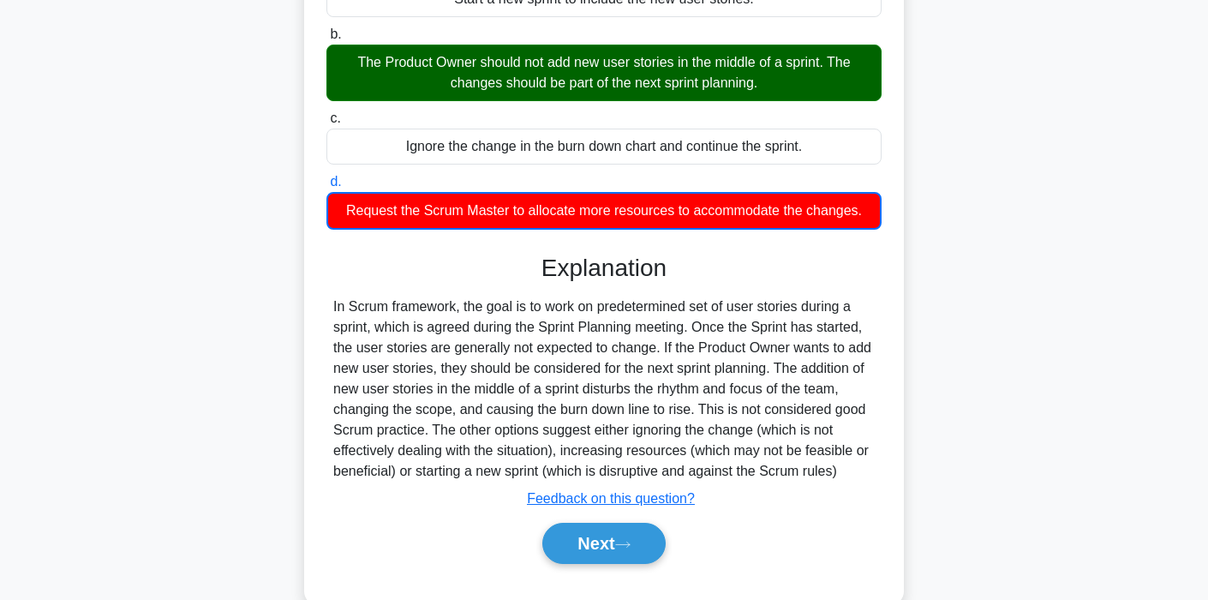
scroll to position [248, 0]
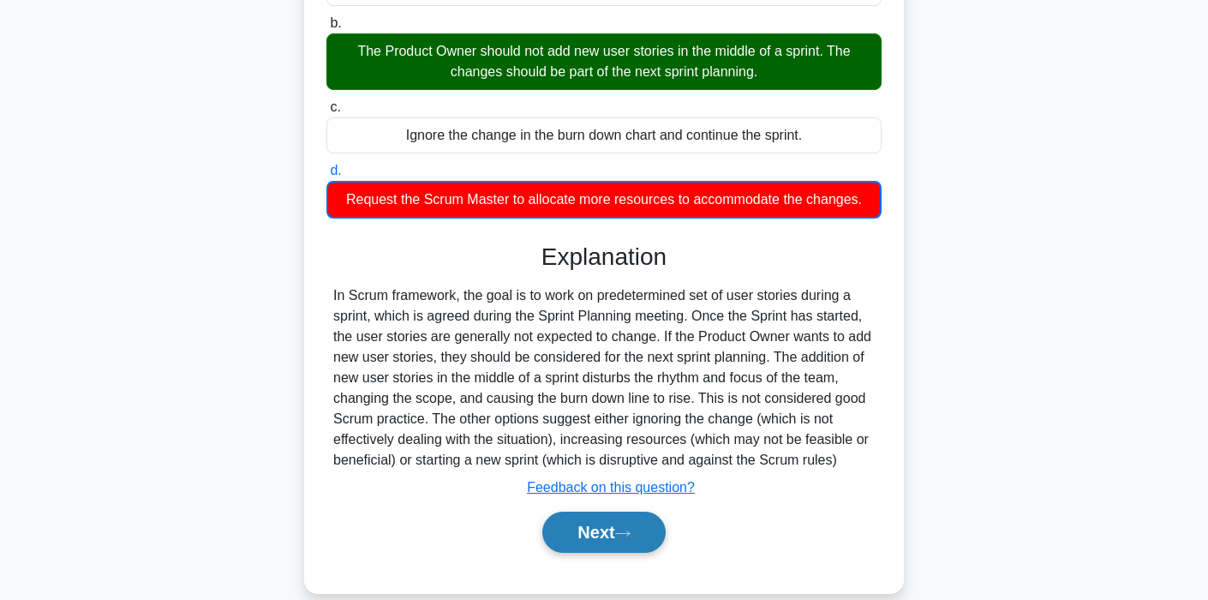
click at [590, 547] on button "Next" at bounding box center [603, 531] width 123 height 41
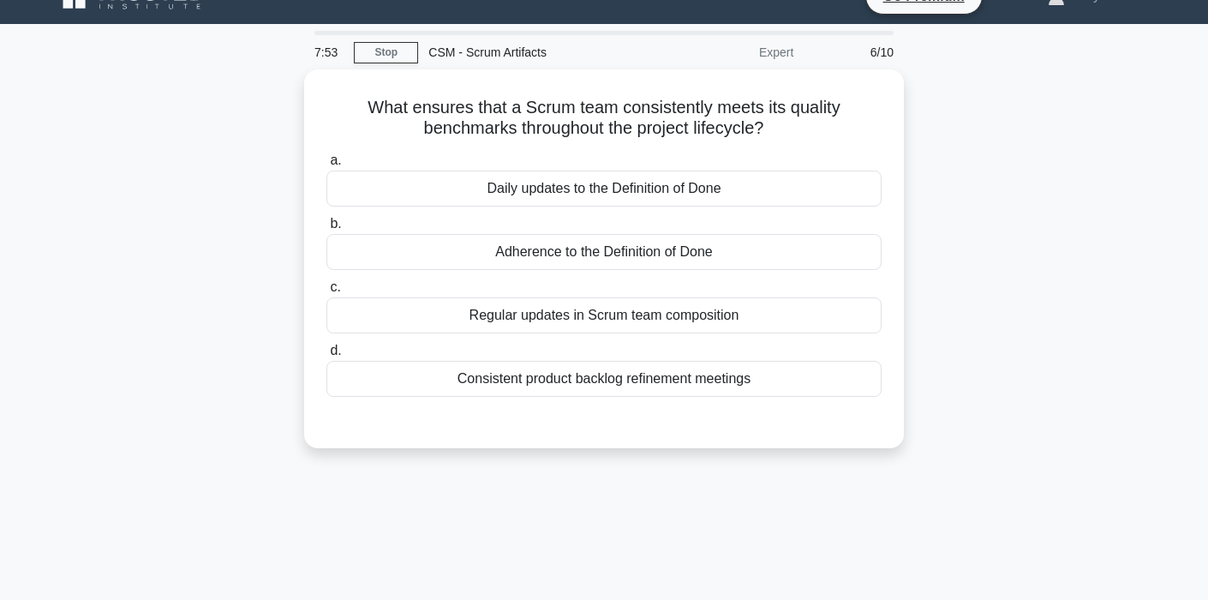
scroll to position [0, 0]
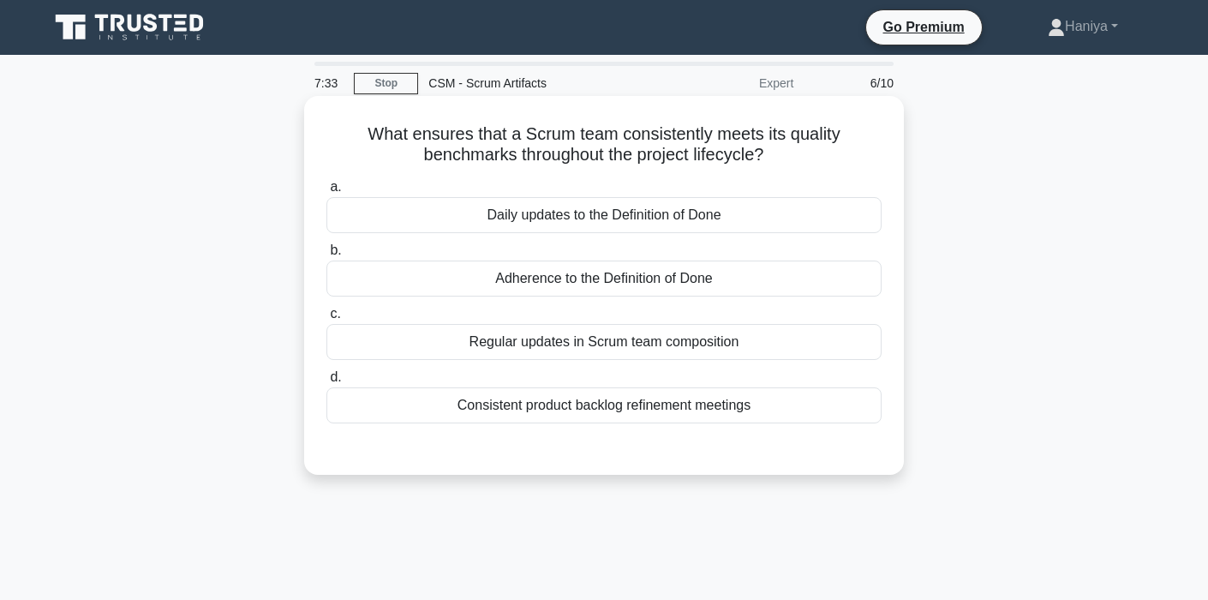
click at [642, 234] on div "a. Daily updates to the Definition of Done b. Adherence to the Definition of Do…" at bounding box center [604, 300] width 576 height 254
click at [650, 217] on div "Daily updates to the Definition of Done" at bounding box center [603, 215] width 555 height 36
click at [326, 193] on input "a. Daily updates to the Definition of Done" at bounding box center [326, 187] width 0 height 11
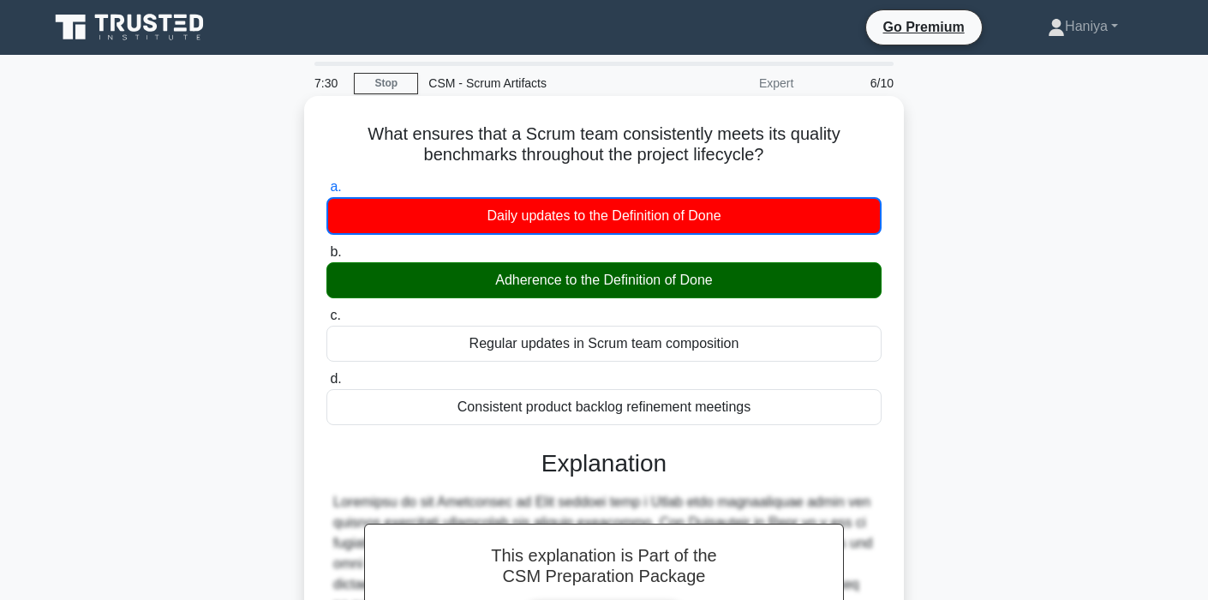
scroll to position [356, 0]
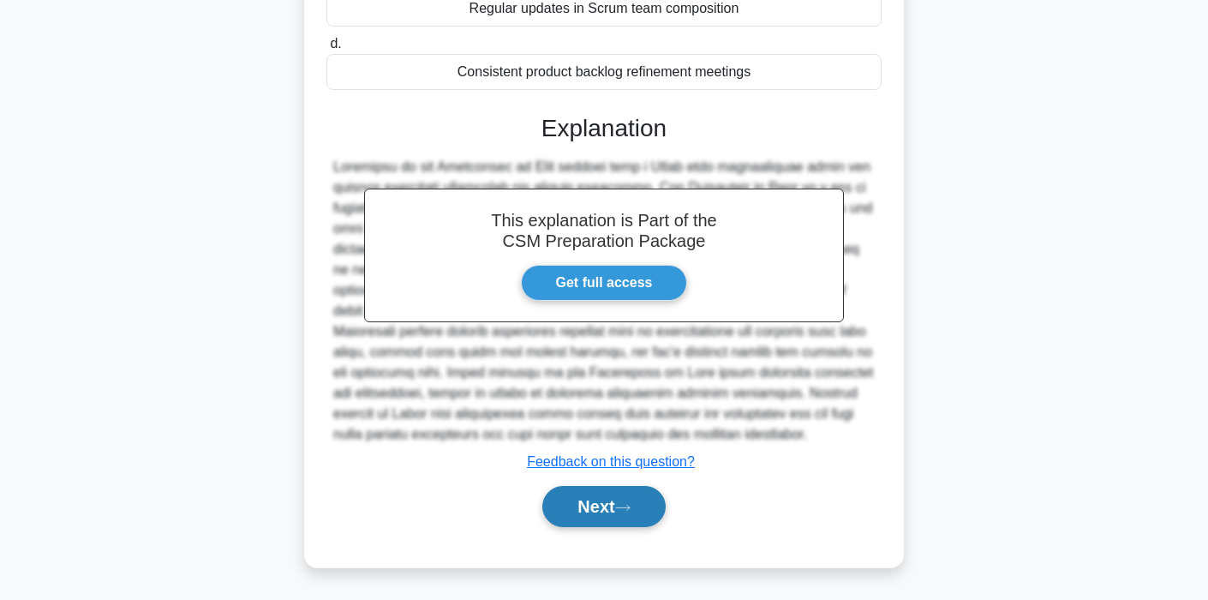
click at [601, 508] on button "Next" at bounding box center [603, 506] width 123 height 41
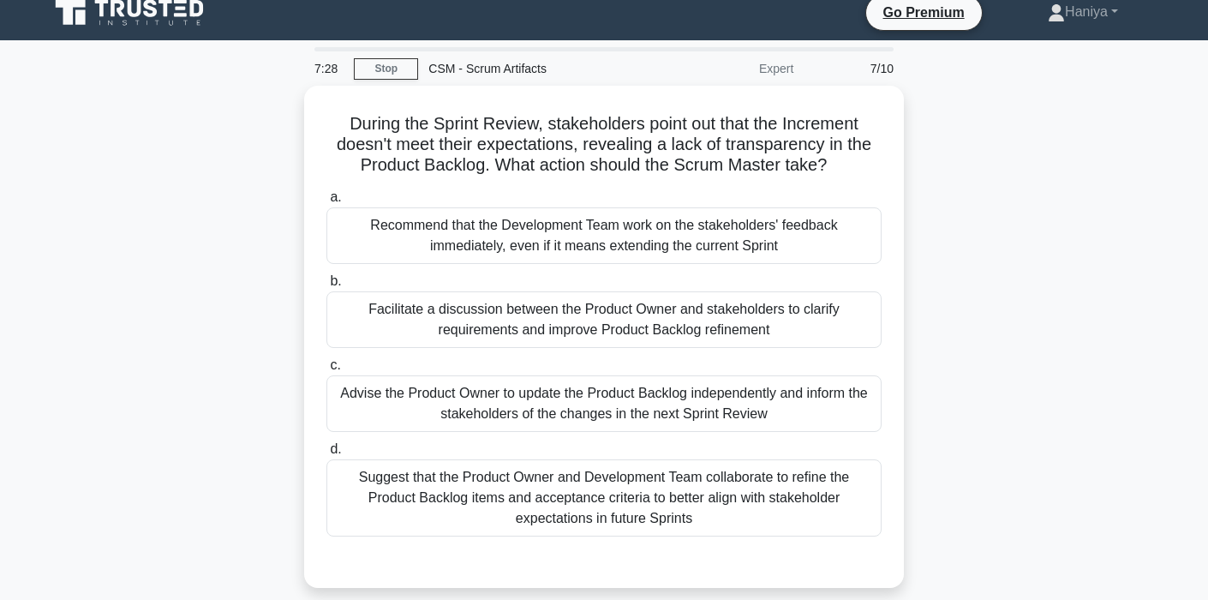
scroll to position [0, 0]
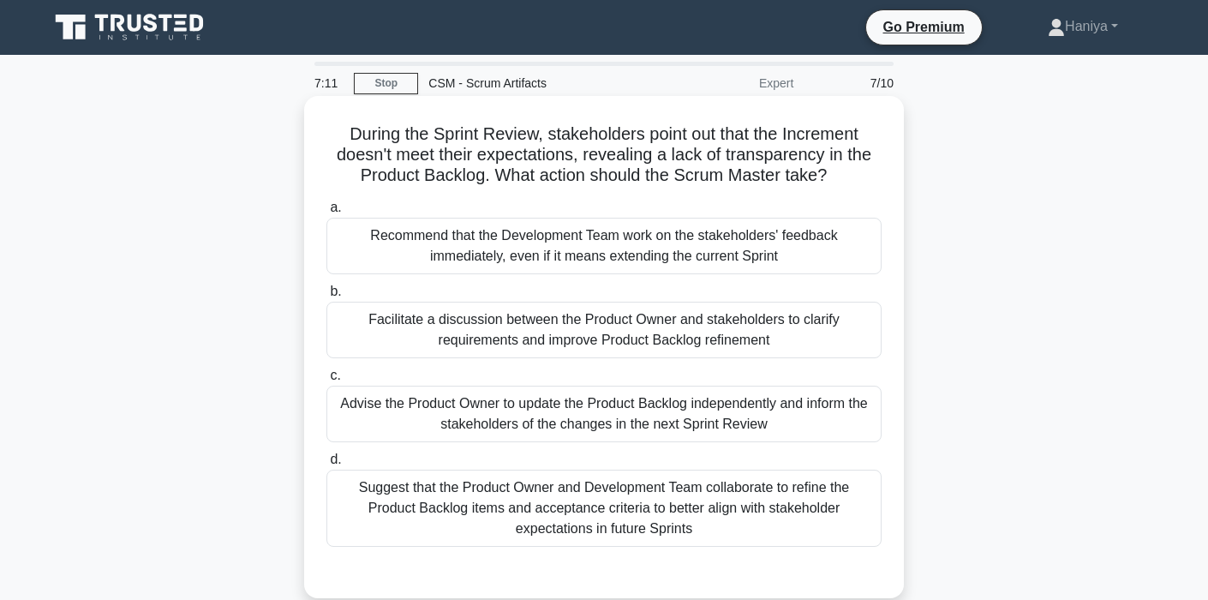
click at [569, 341] on div "Facilitate a discussion between the Product Owner and stakeholders to clarify r…" at bounding box center [603, 330] width 555 height 57
click at [326, 297] on input "b. Facilitate a discussion between the Product Owner and stakeholders to clarif…" at bounding box center [326, 291] width 0 height 11
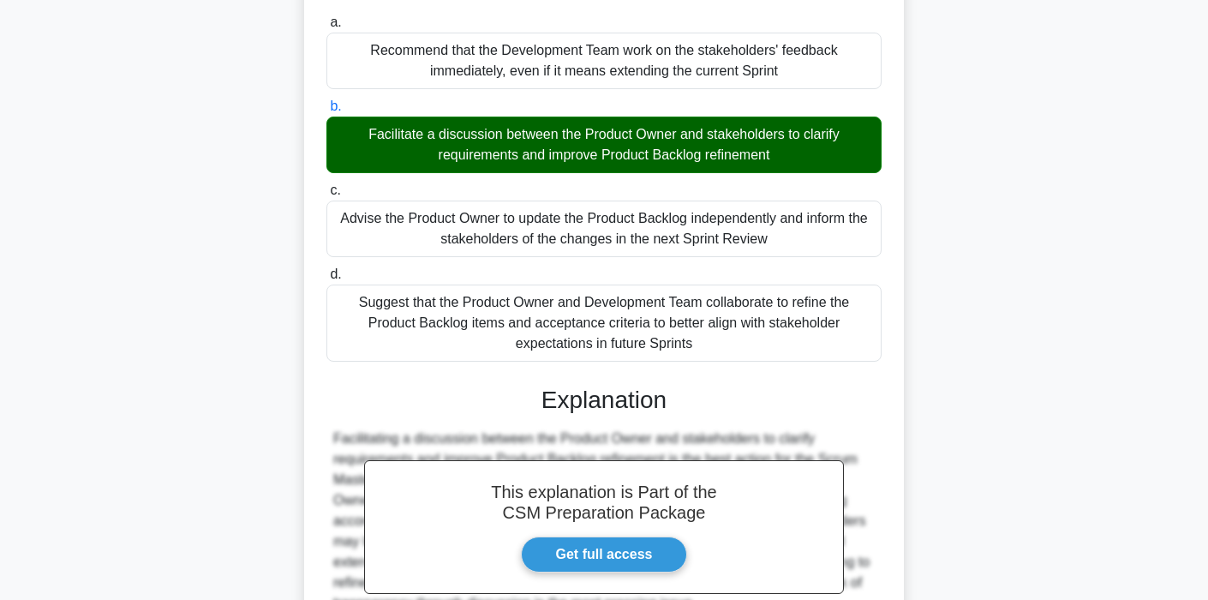
scroll to position [374, 0]
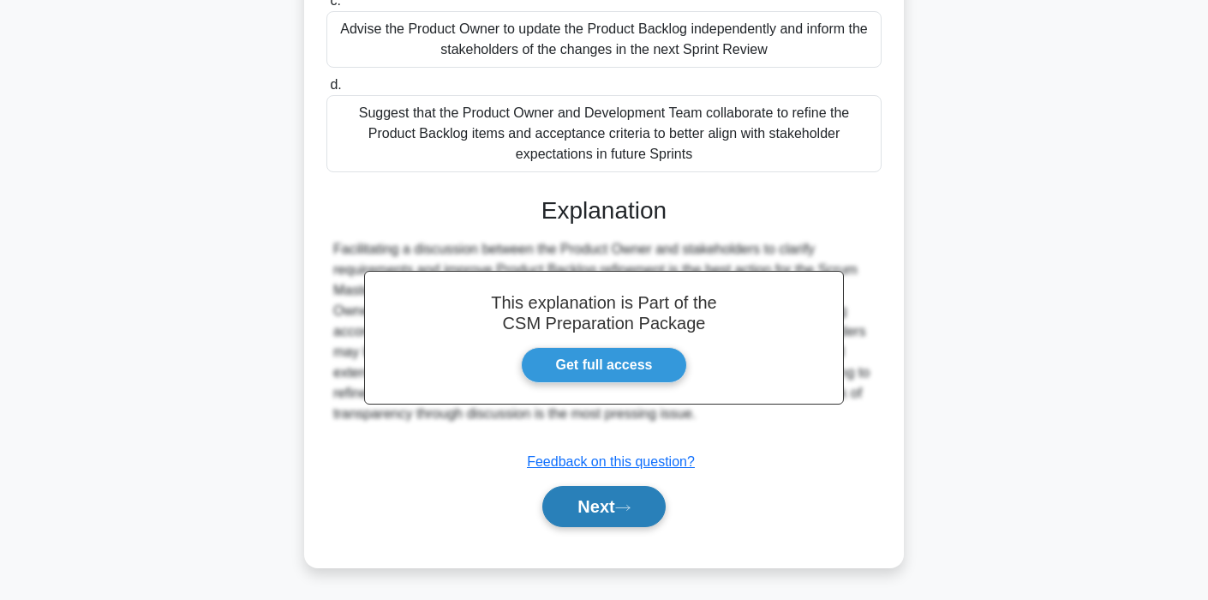
click at [578, 506] on button "Next" at bounding box center [603, 506] width 123 height 41
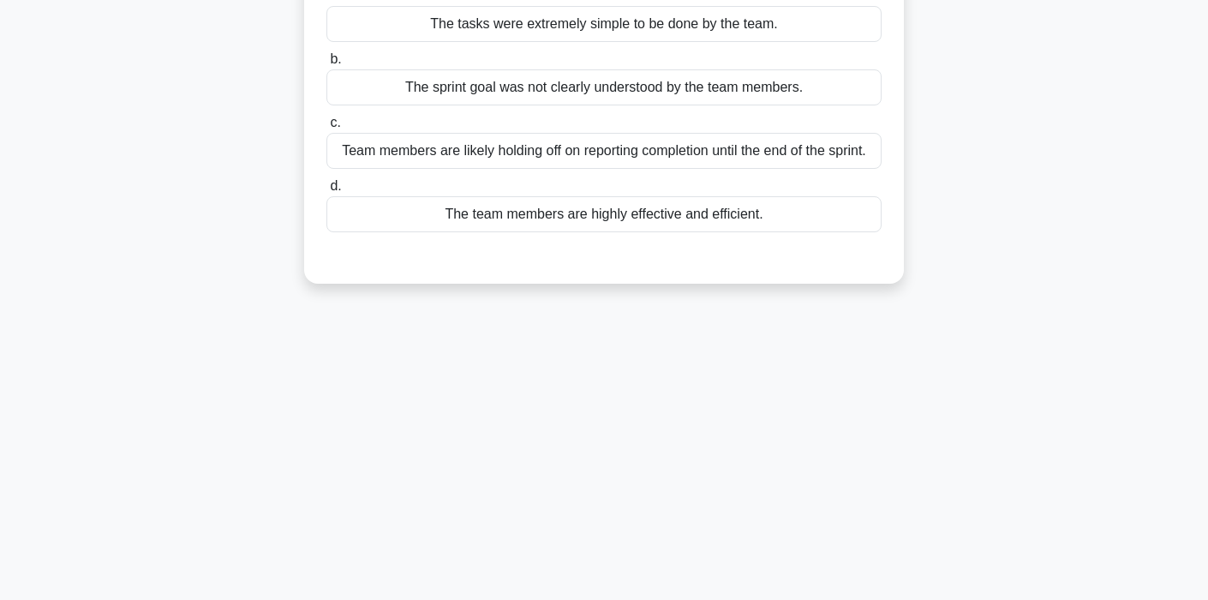
scroll to position [0, 0]
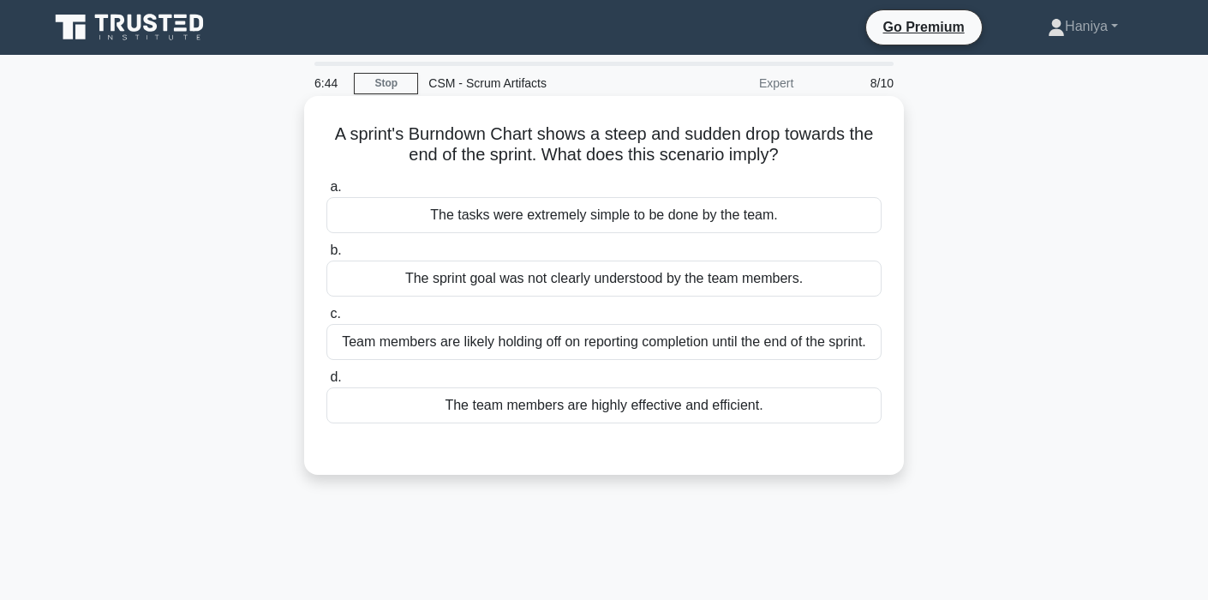
click at [749, 343] on div "Team members are likely holding off on reporting completion until the end of th…" at bounding box center [603, 342] width 555 height 36
click at [326, 320] on input "c. Team members are likely holding off on reporting completion until the end of…" at bounding box center [326, 313] width 0 height 11
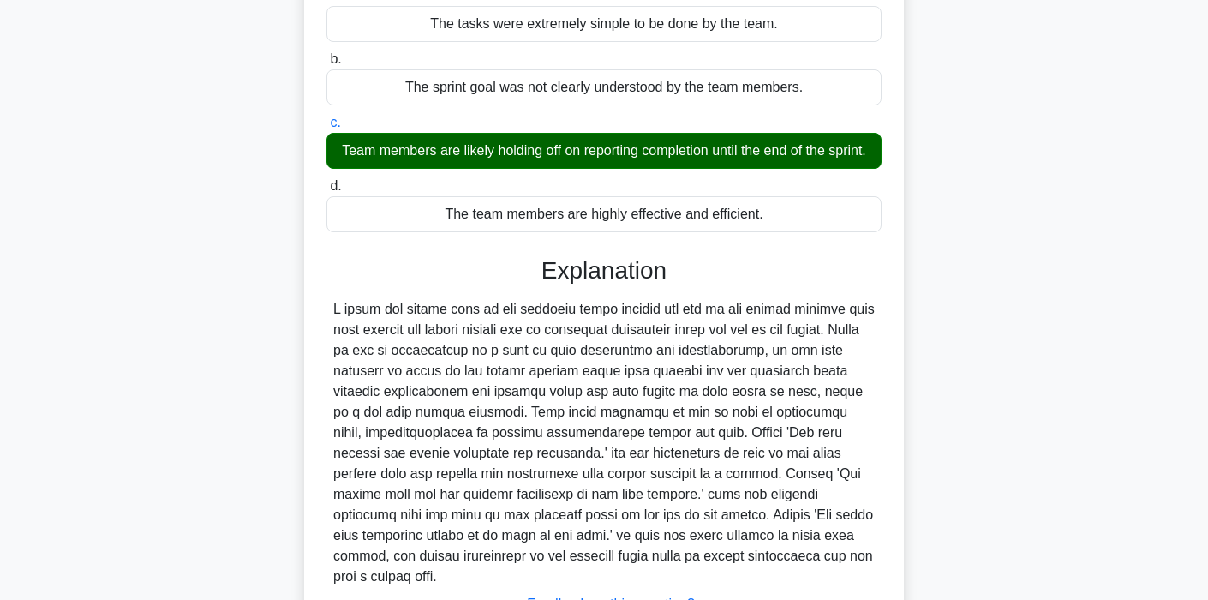
scroll to position [333, 0]
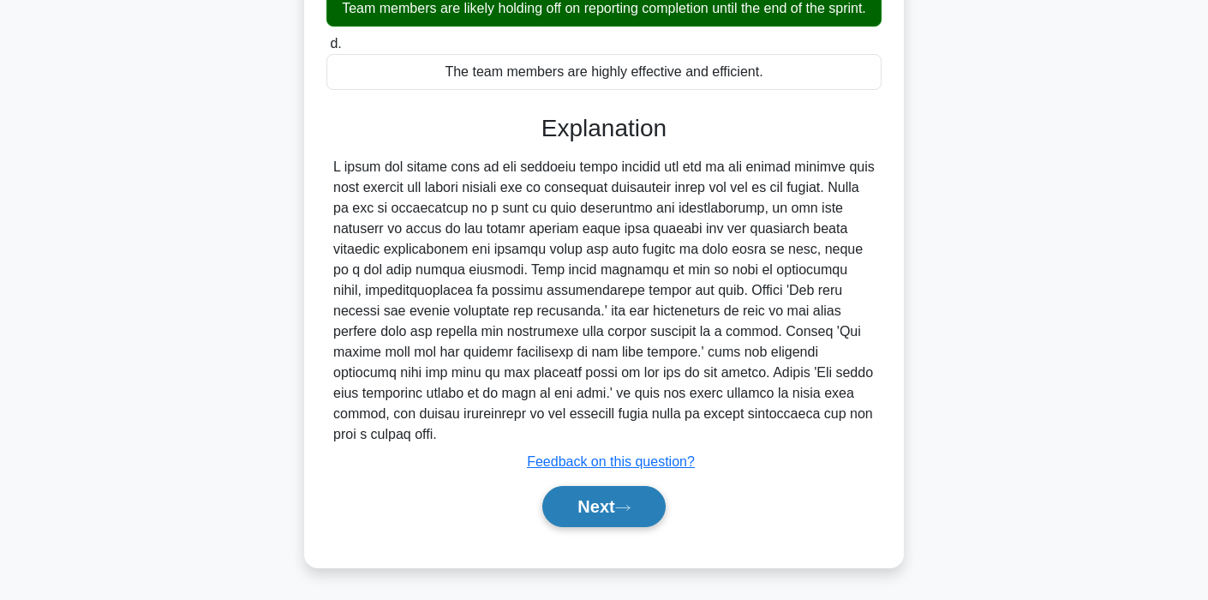
click at [625, 522] on button "Next" at bounding box center [603, 506] width 123 height 41
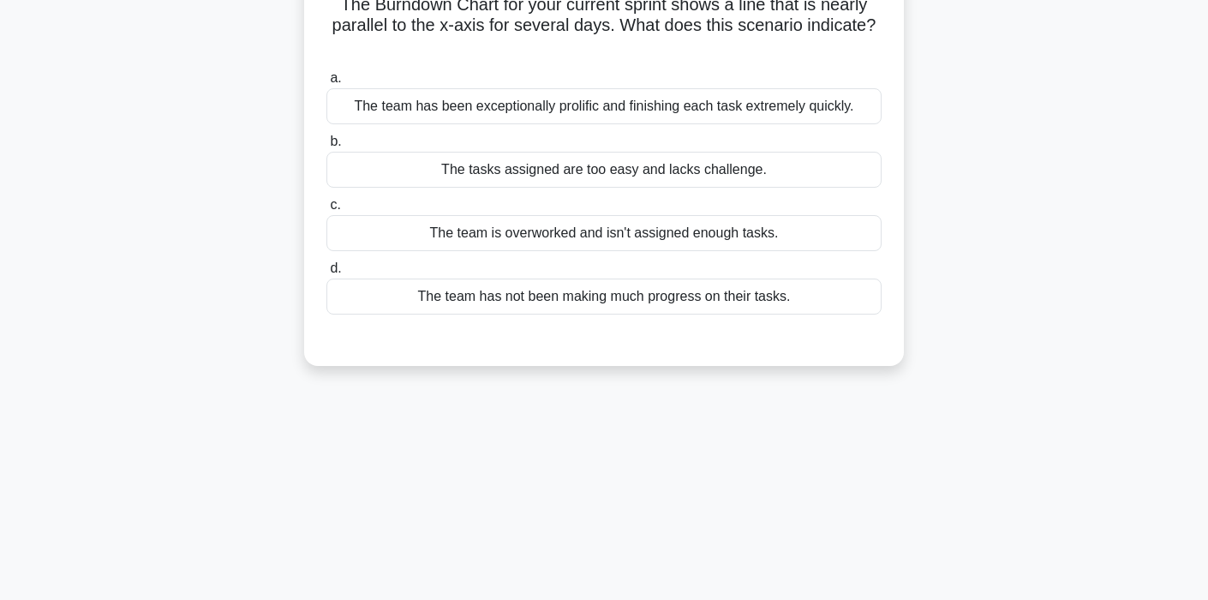
scroll to position [0, 0]
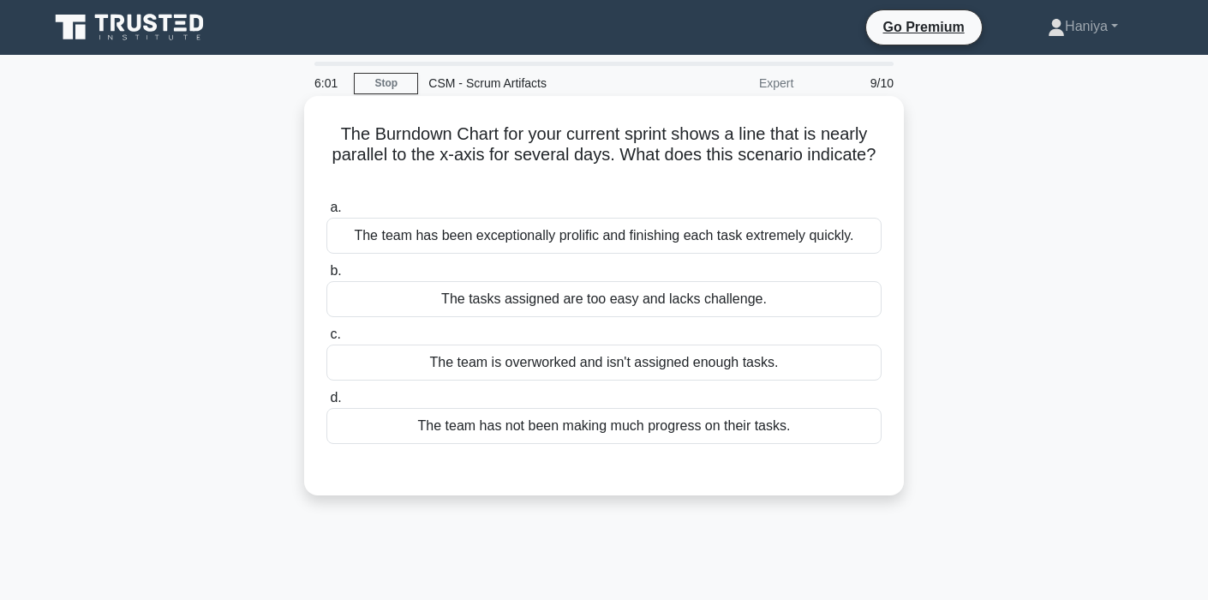
click at [674, 432] on div "The team has not been making much progress on their tasks." at bounding box center [603, 426] width 555 height 36
click at [326, 403] on input "d. The team has not been making much progress on their tasks." at bounding box center [326, 397] width 0 height 11
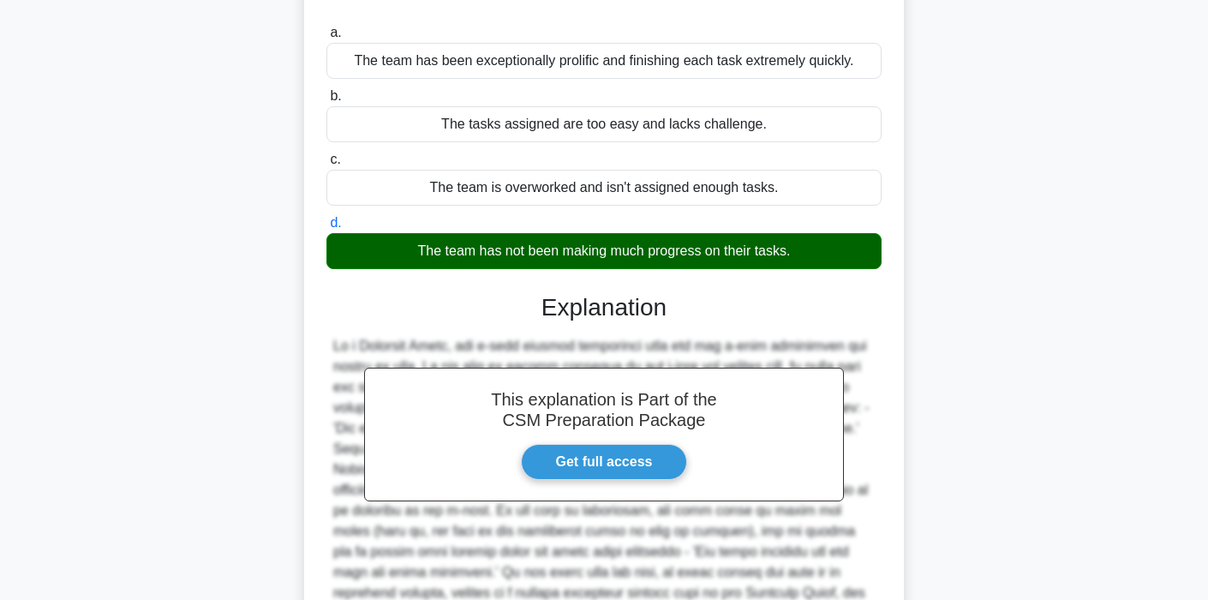
scroll to position [354, 0]
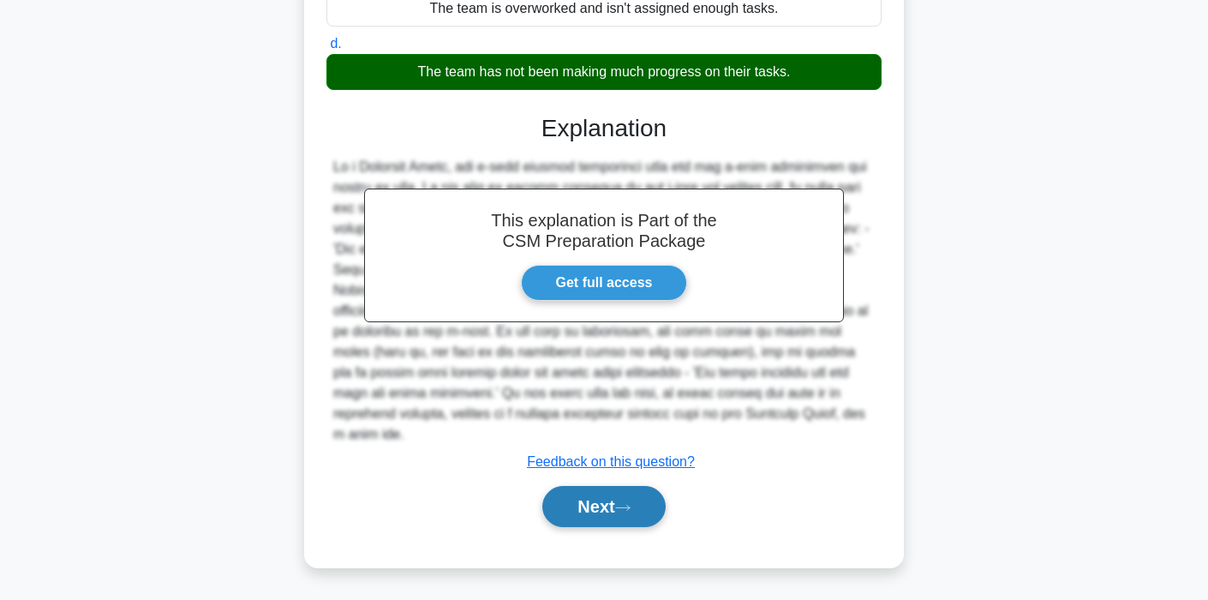
click at [607, 509] on button "Next" at bounding box center [603, 506] width 123 height 41
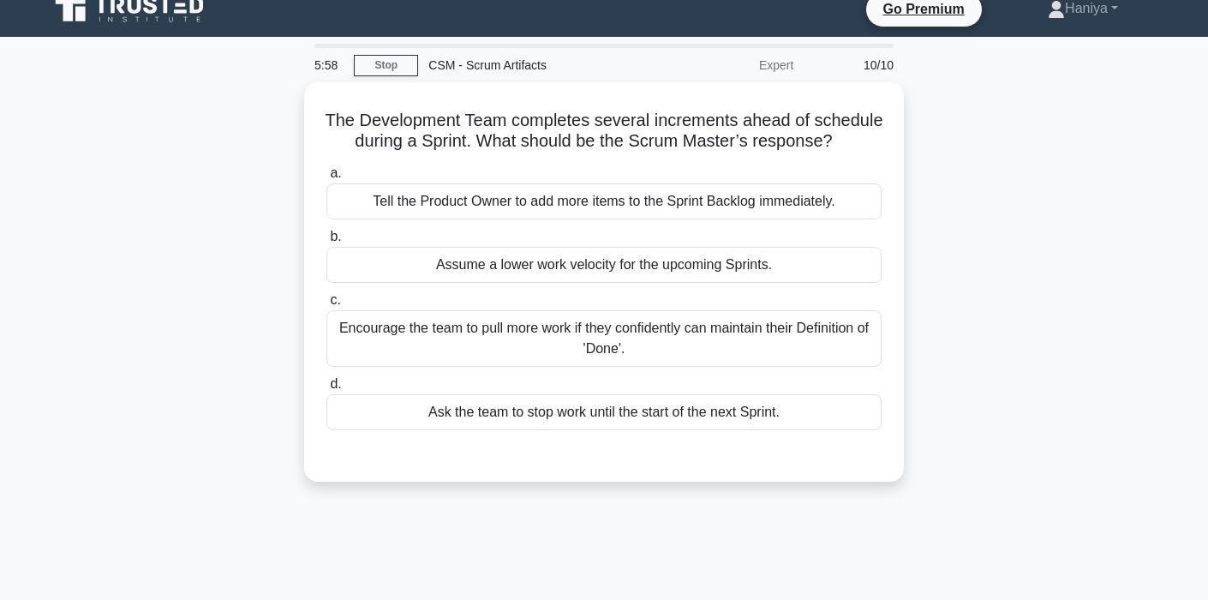
scroll to position [5, 0]
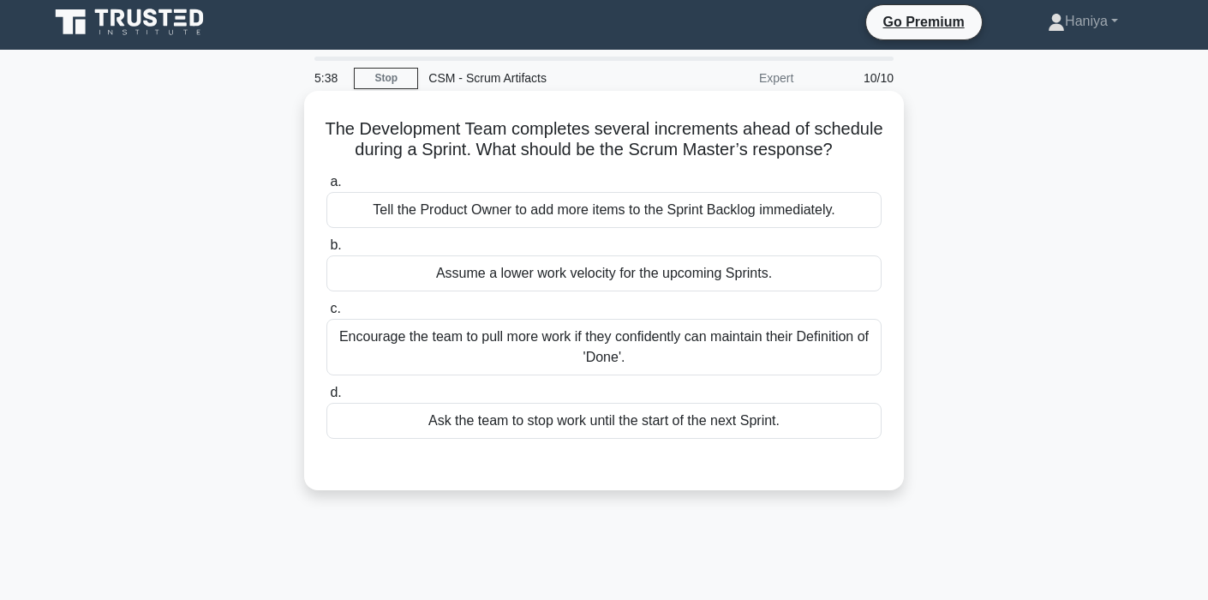
click at [689, 373] on div "Encourage the team to pull more work if they confidently can maintain their Def…" at bounding box center [603, 347] width 555 height 57
click at [326, 314] on input "c. Encourage the team to pull more work if they confidently can maintain their …" at bounding box center [326, 308] width 0 height 11
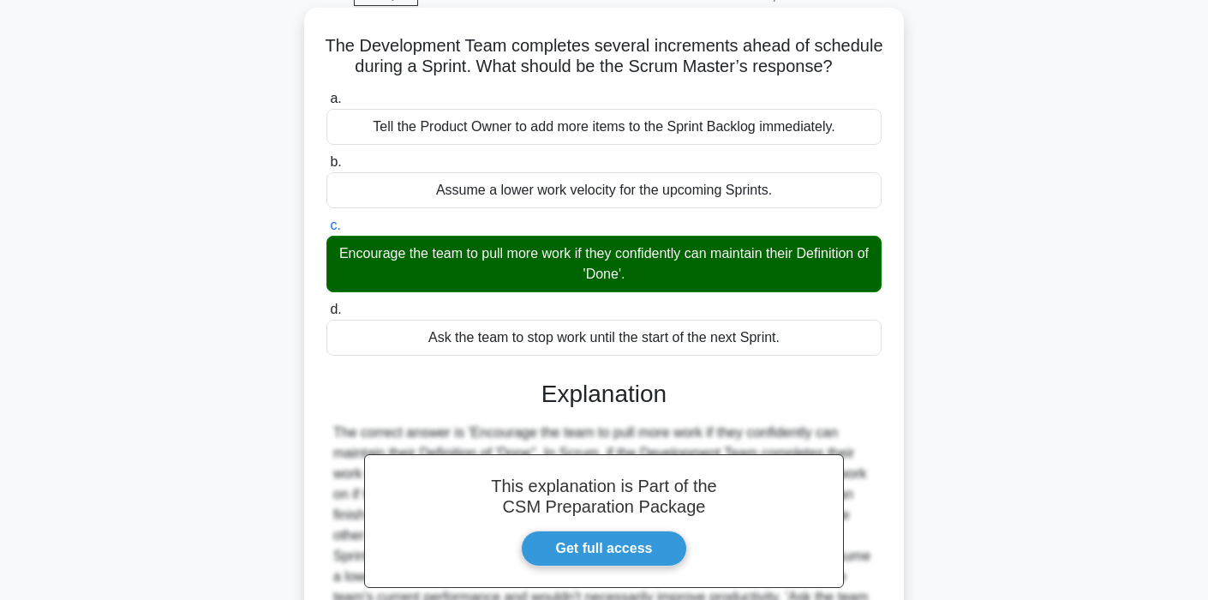
scroll to position [326, 0]
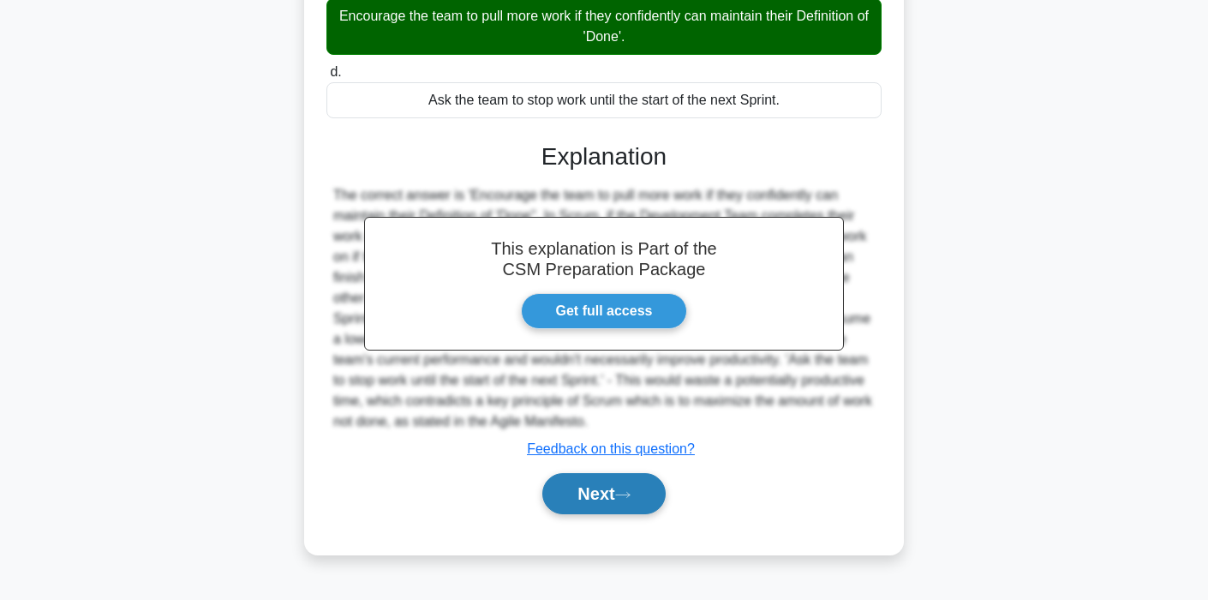
click at [614, 488] on button "Next" at bounding box center [603, 493] width 123 height 41
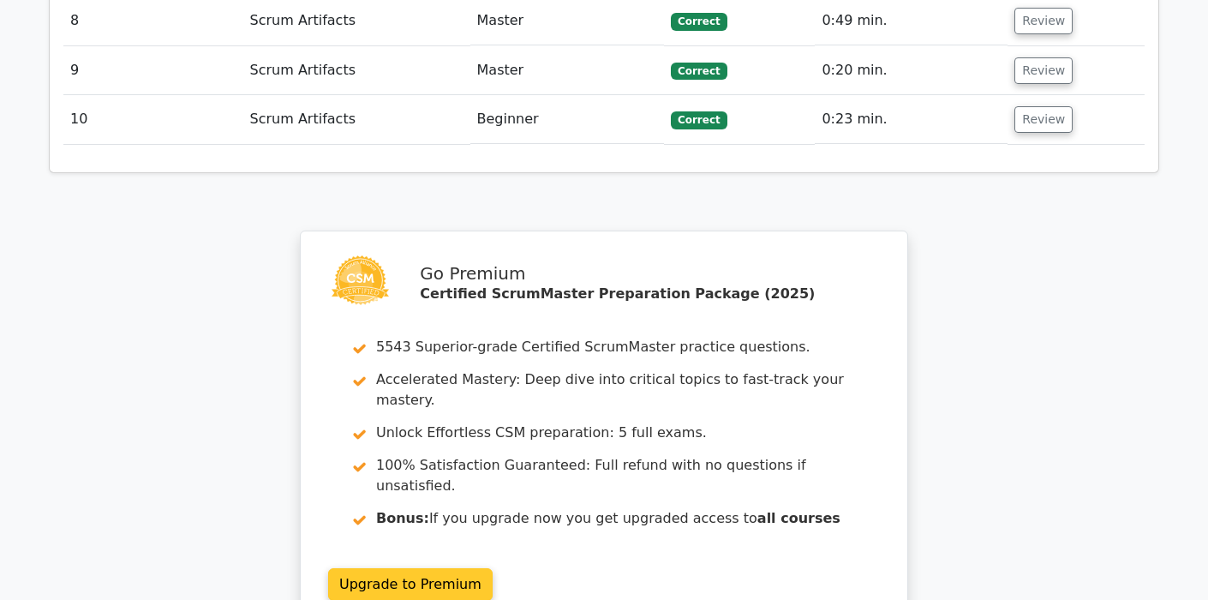
scroll to position [2612, 0]
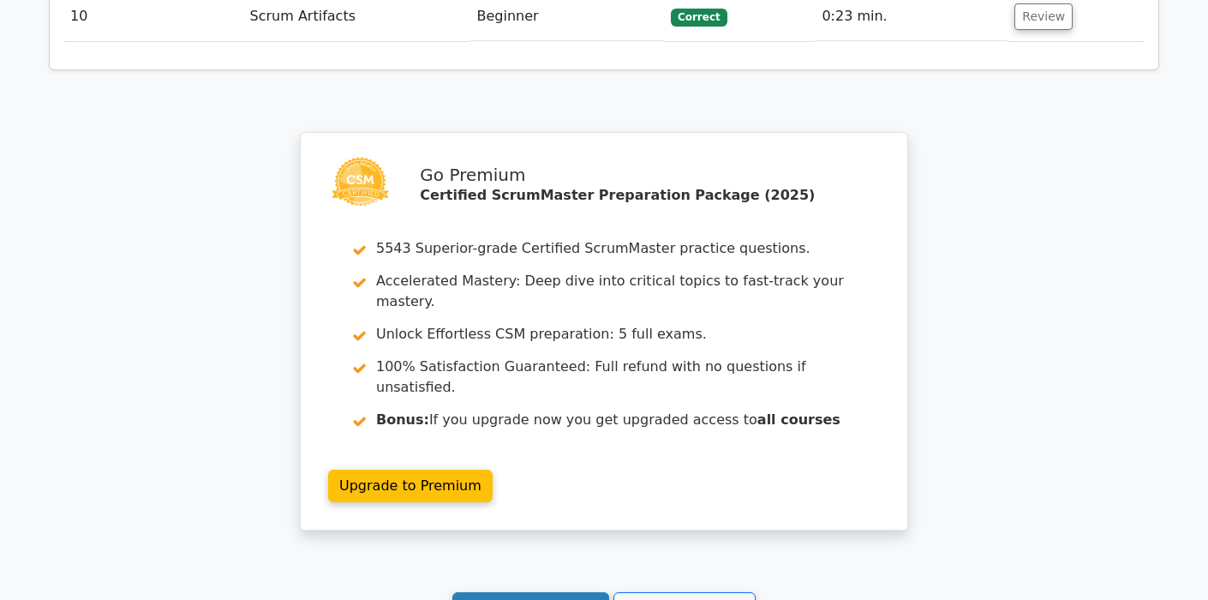
click at [552, 592] on link "Continue practicing" at bounding box center [530, 608] width 157 height 33
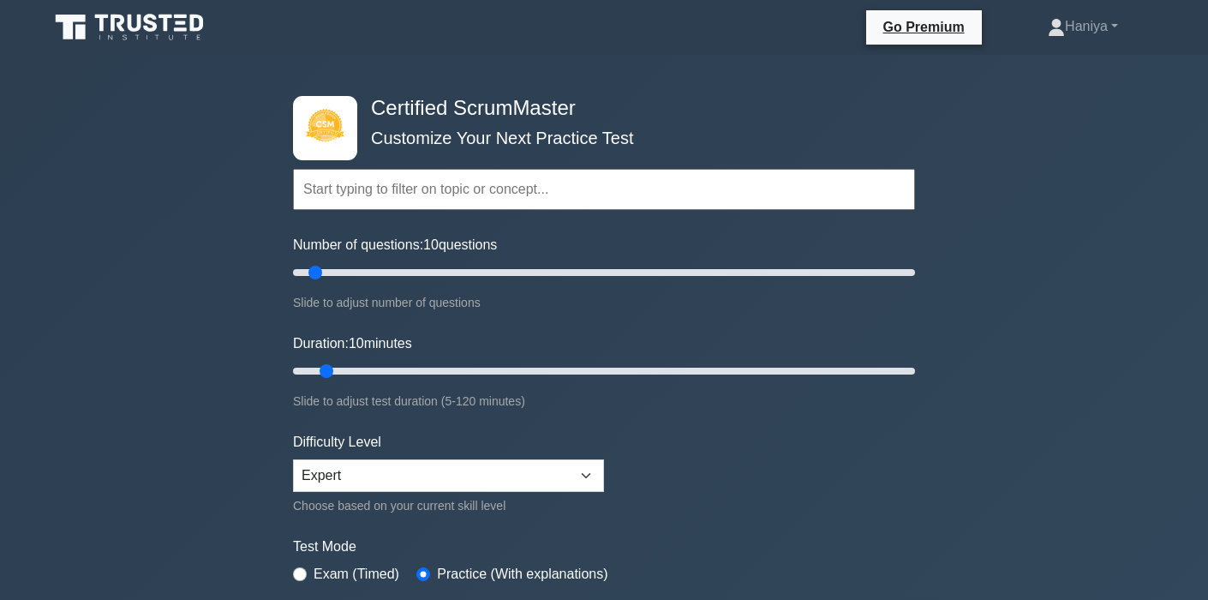
click at [434, 184] on input "text" at bounding box center [604, 189] width 622 height 41
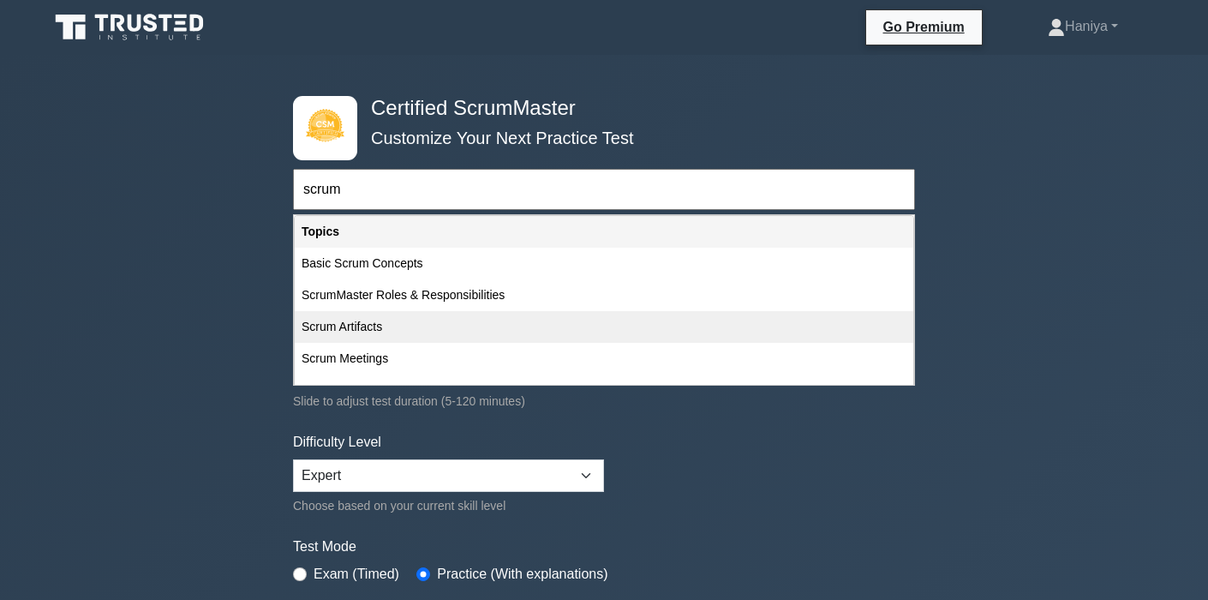
click at [366, 321] on div "Scrum Artifacts" at bounding box center [604, 327] width 619 height 32
type input "Scrum Artifacts"
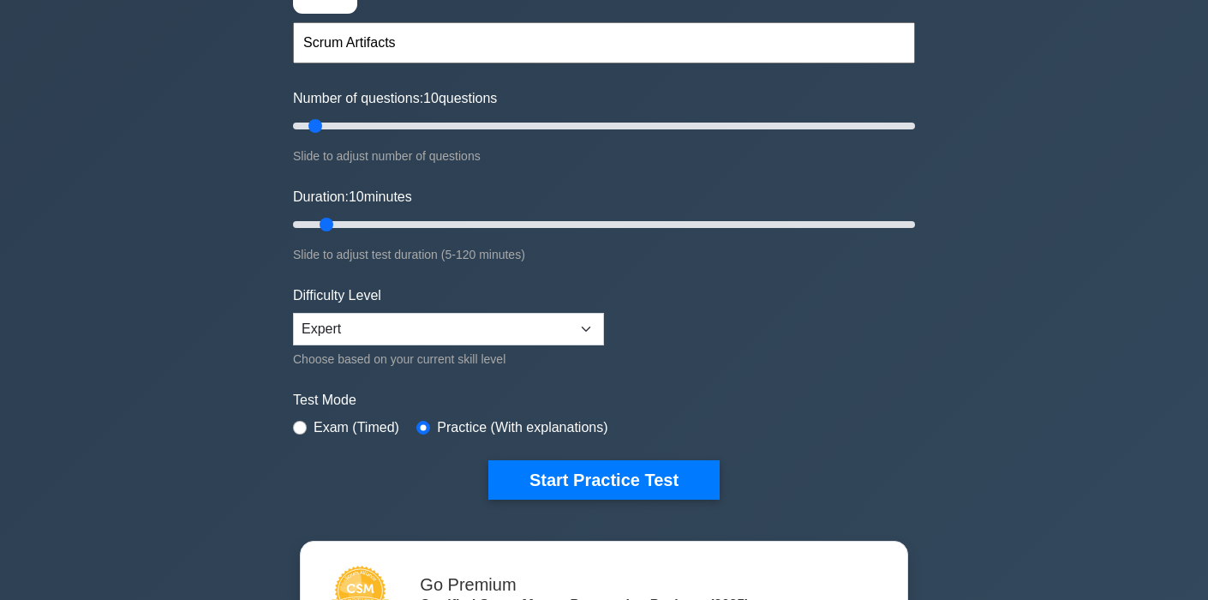
scroll to position [237, 0]
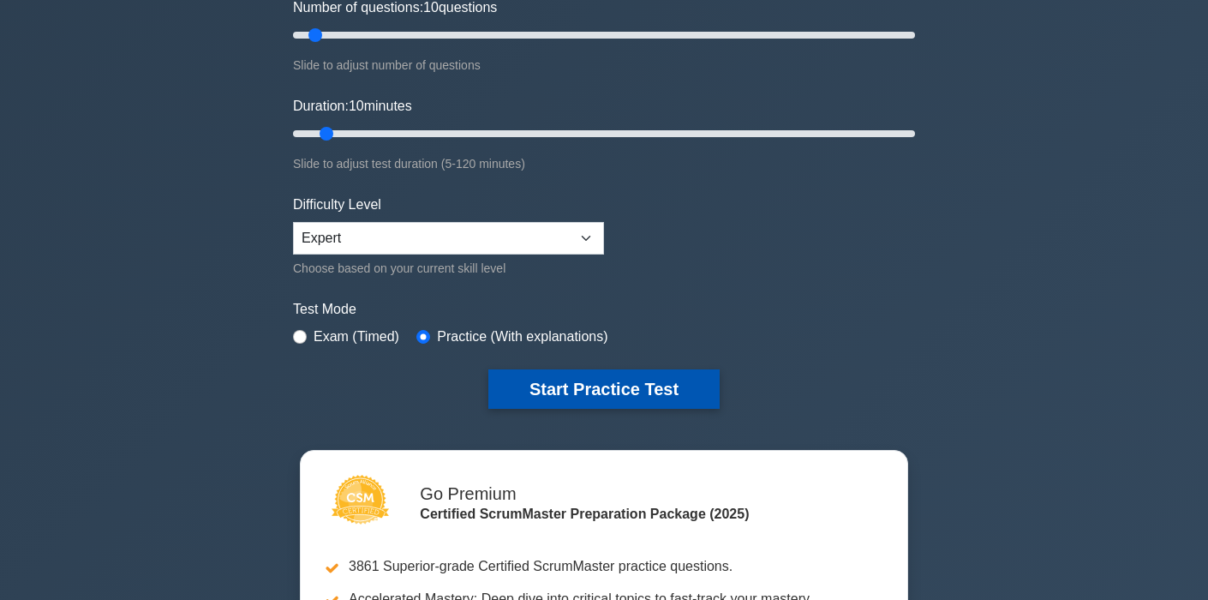
click at [535, 369] on button "Start Practice Test" at bounding box center [603, 388] width 231 height 39
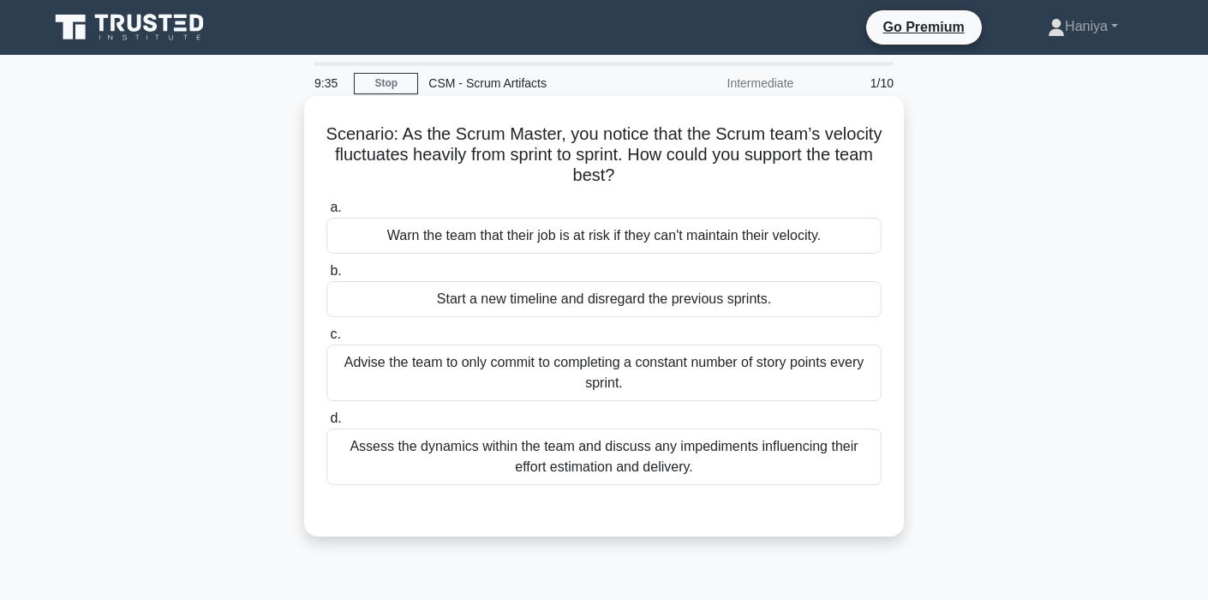
click at [619, 448] on div "Assess the dynamics within the team and discuss any impediments influencing the…" at bounding box center [603, 456] width 555 height 57
click at [326, 424] on input "d. Assess the dynamics within the team and discuss any impediments influencing …" at bounding box center [326, 418] width 0 height 11
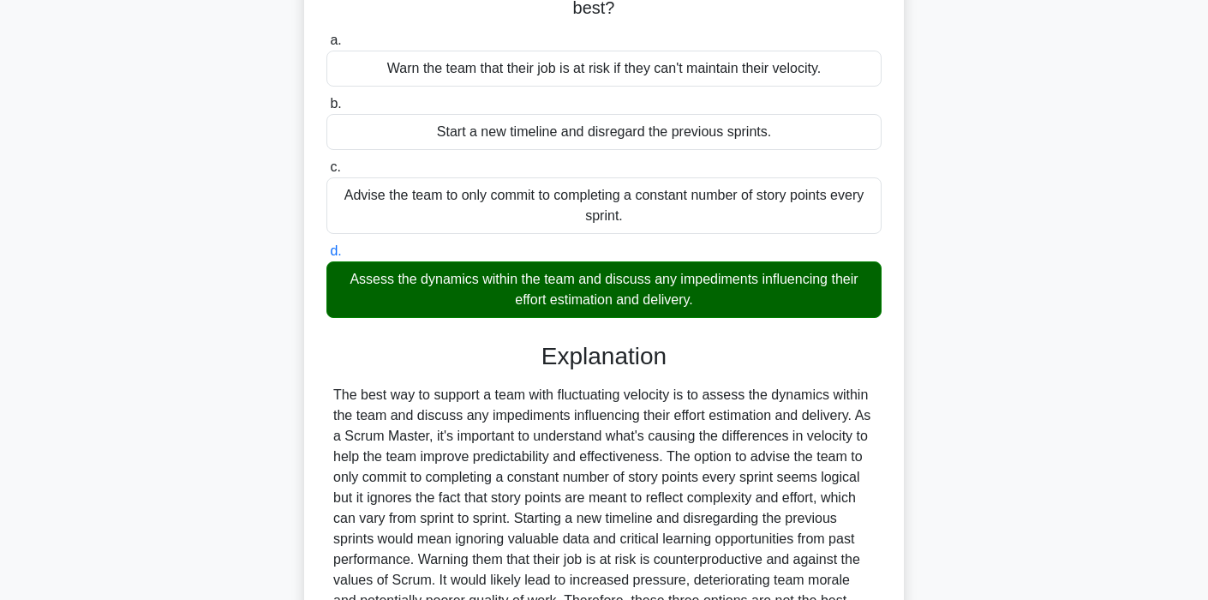
scroll to position [354, 0]
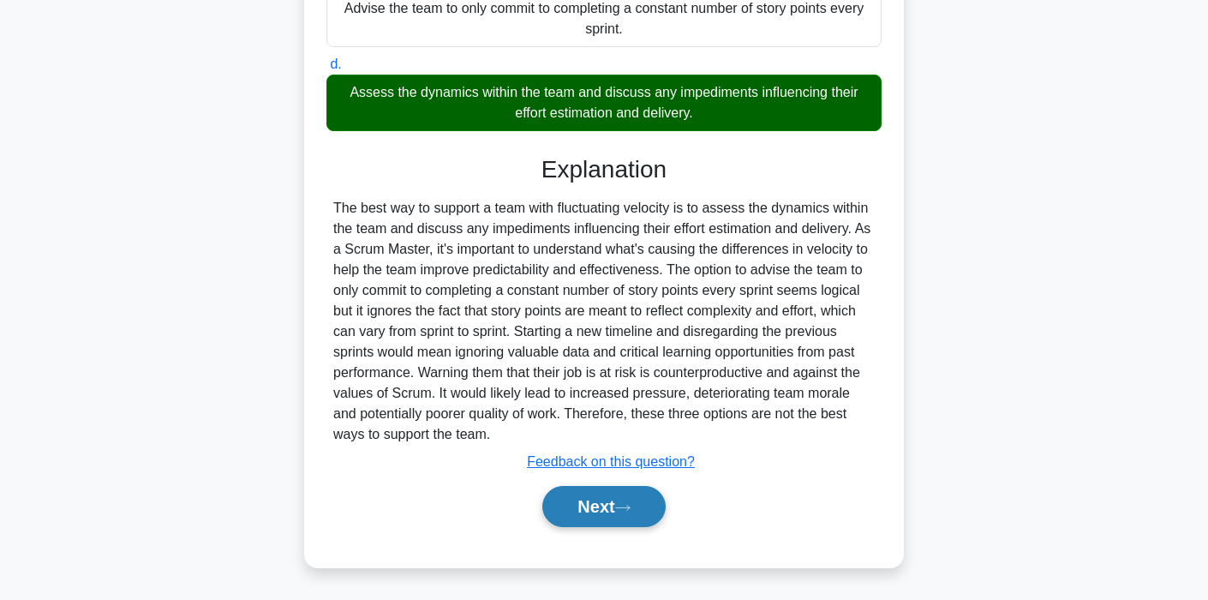
click at [622, 500] on button "Next" at bounding box center [603, 506] width 123 height 41
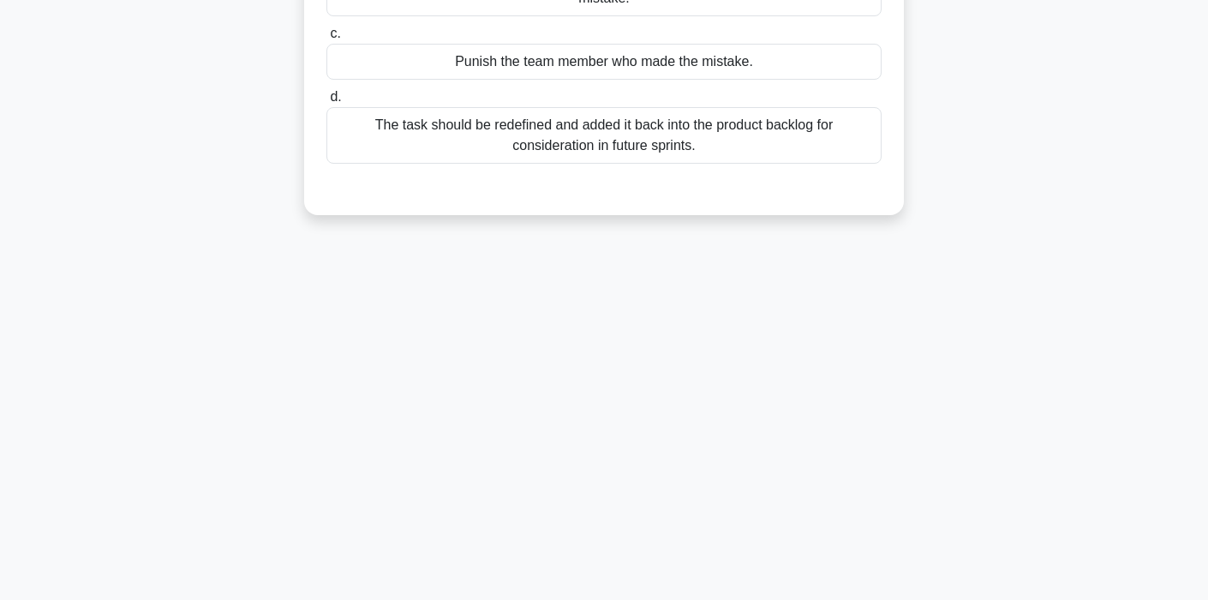
scroll to position [0, 0]
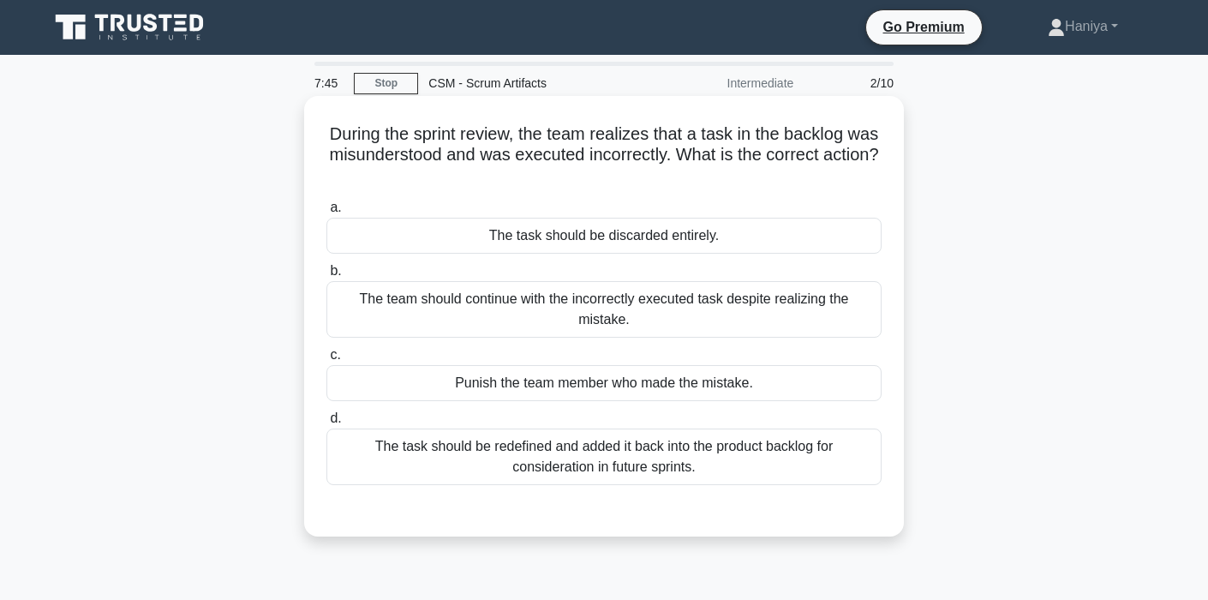
click at [770, 467] on div "The task should be redefined and added it back into the product backlog for con…" at bounding box center [603, 456] width 555 height 57
click at [326, 424] on input "d. The task should be redefined and added it back into the product backlog for …" at bounding box center [326, 418] width 0 height 11
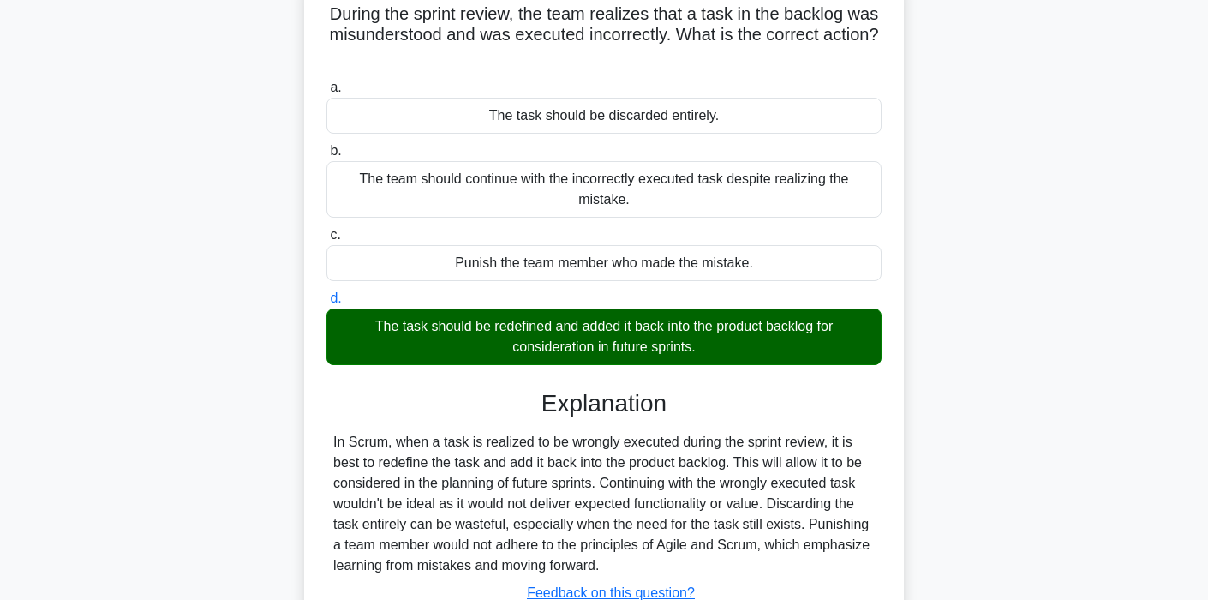
scroll to position [326, 0]
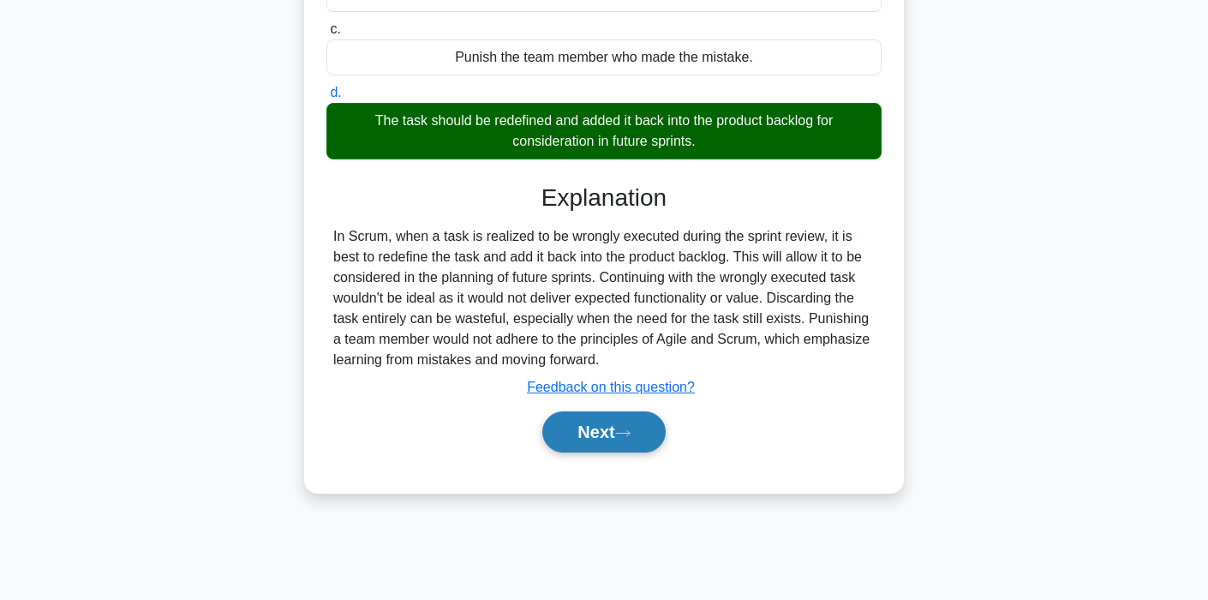
click at [609, 432] on button "Next" at bounding box center [603, 431] width 123 height 41
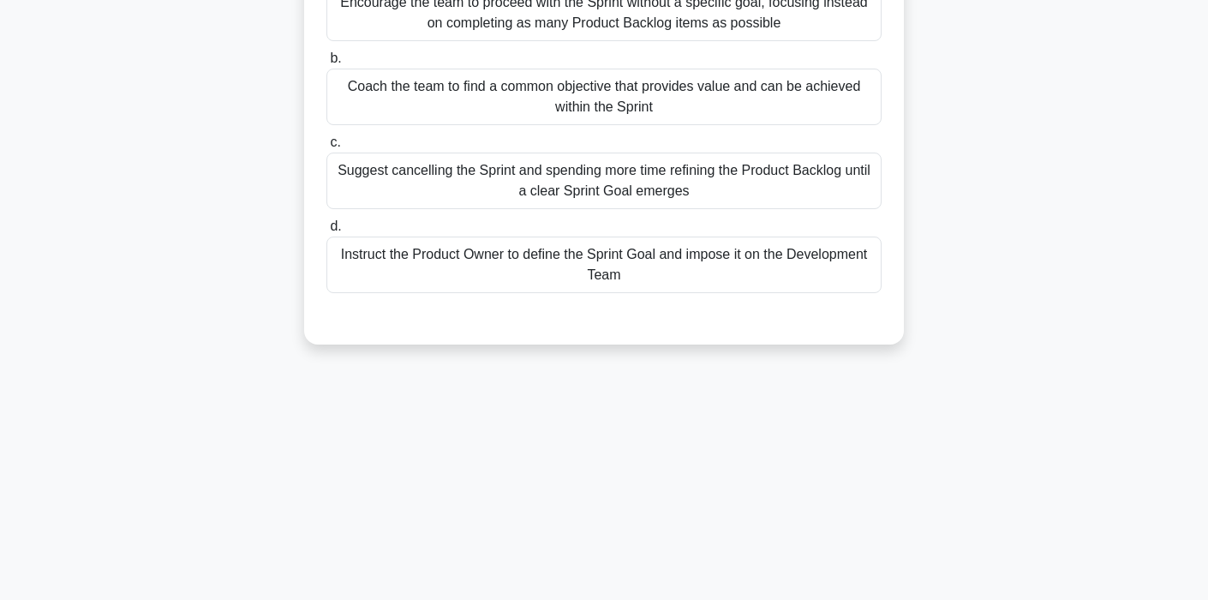
scroll to position [0, 0]
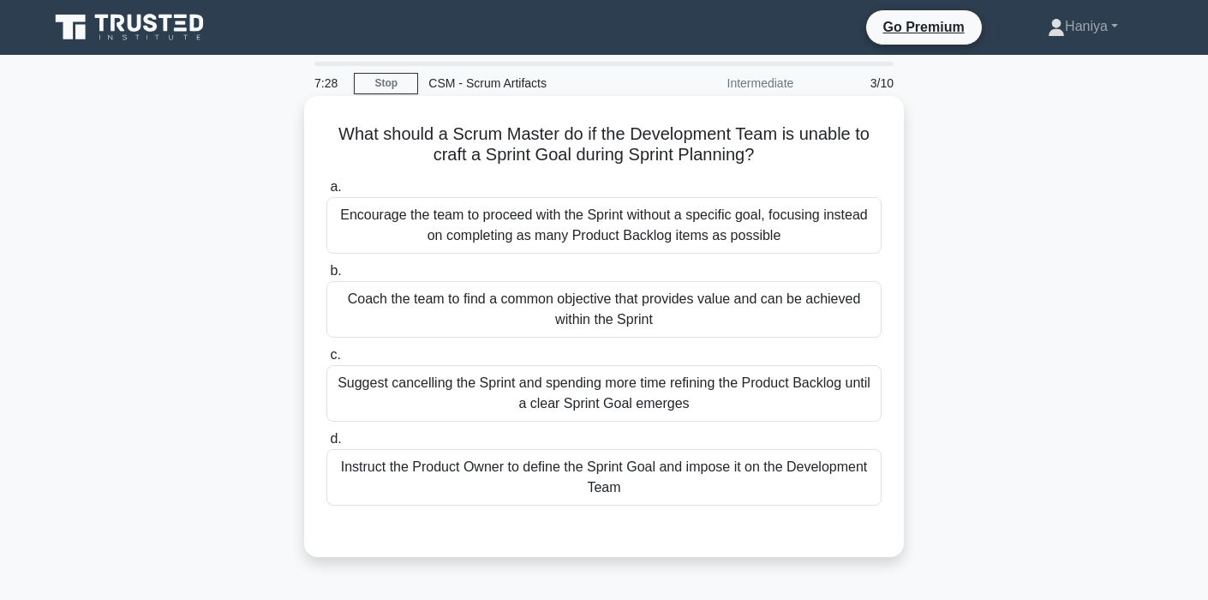
click at [678, 328] on div "Coach the team to find a common objective that provides value and can be achiev…" at bounding box center [603, 309] width 555 height 57
click at [326, 277] on input "b. Coach the team to find a common objective that provides value and can be ach…" at bounding box center [326, 271] width 0 height 11
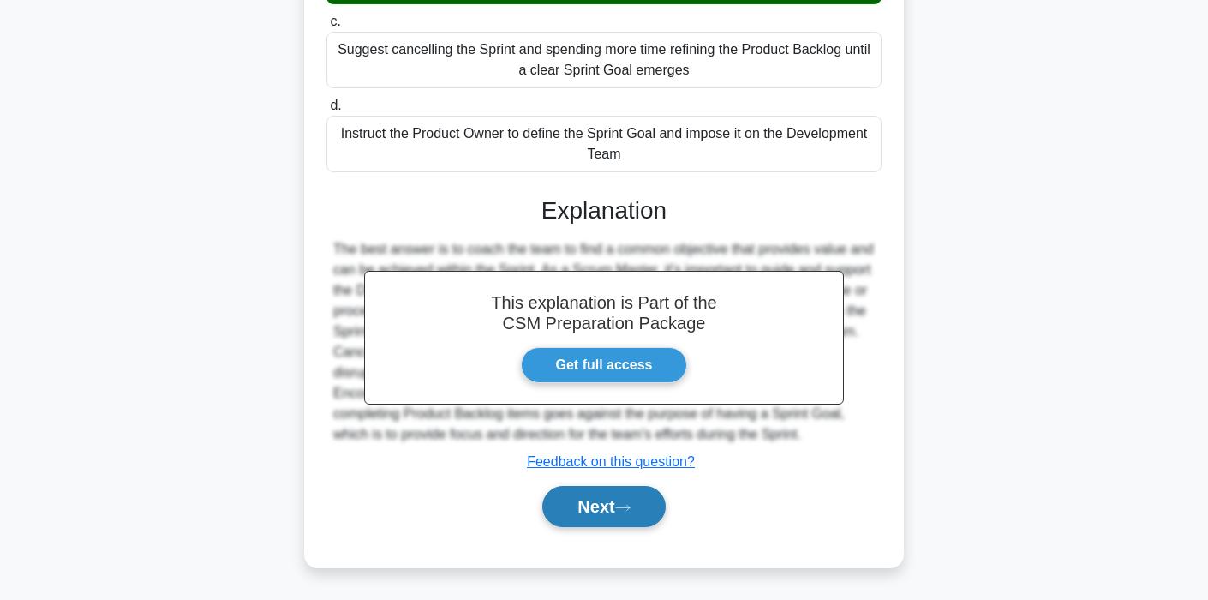
click at [601, 504] on button "Next" at bounding box center [603, 506] width 123 height 41
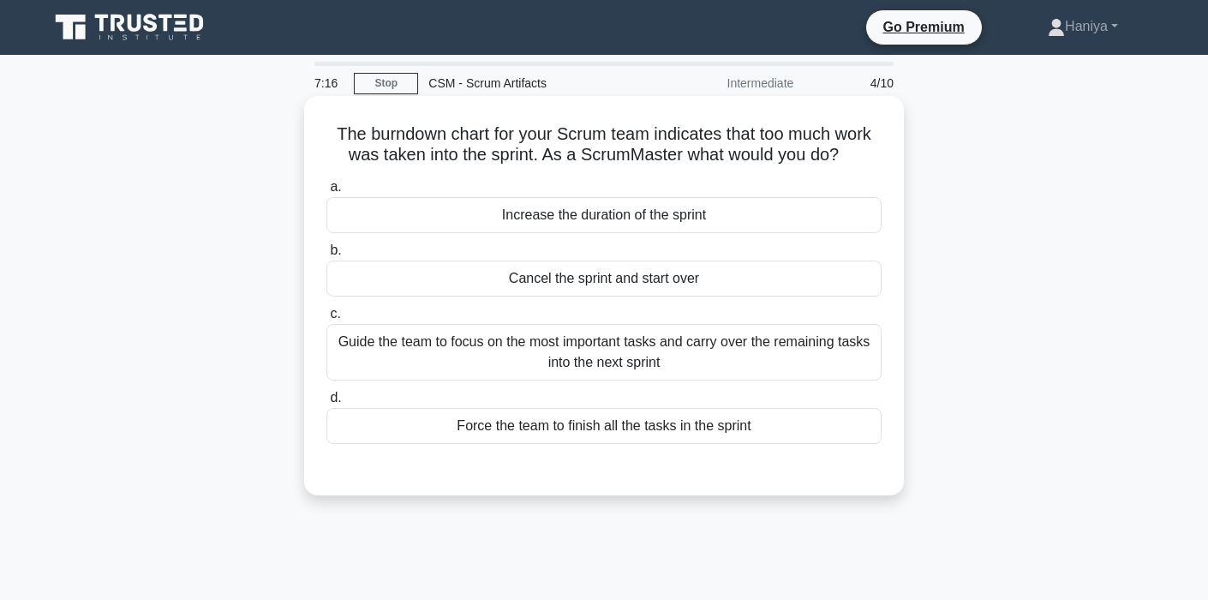
click at [732, 367] on div "Guide the team to focus on the most important tasks and carry over the remainin…" at bounding box center [603, 352] width 555 height 57
click at [326, 320] on input "c. Guide the team to focus on the most important tasks and carry over the remai…" at bounding box center [326, 313] width 0 height 11
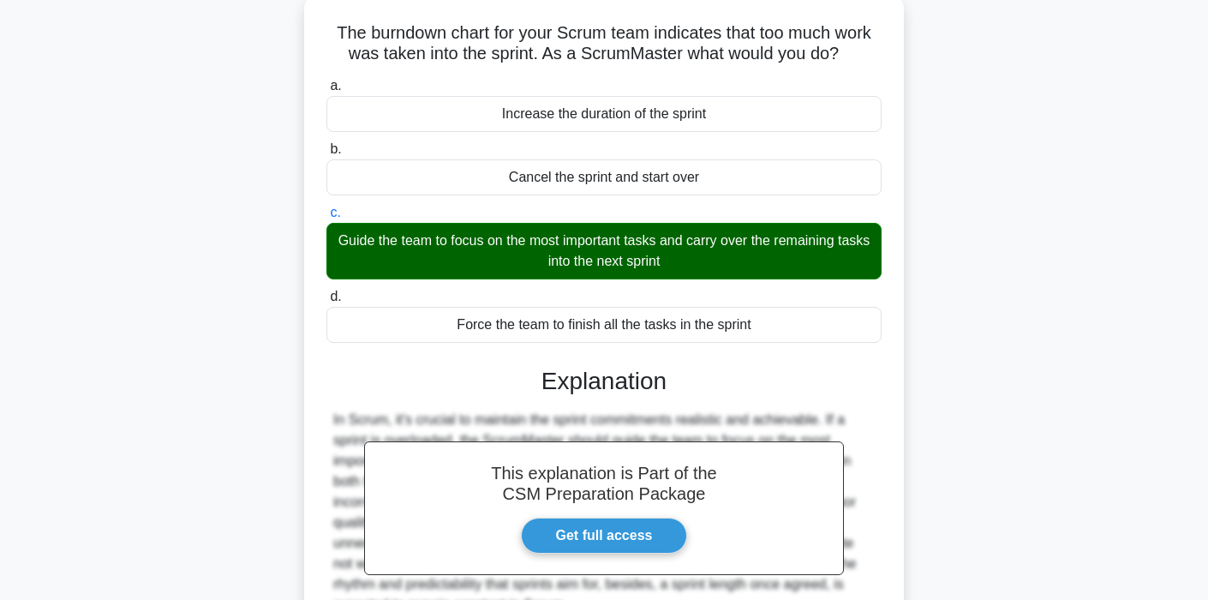
scroll to position [326, 0]
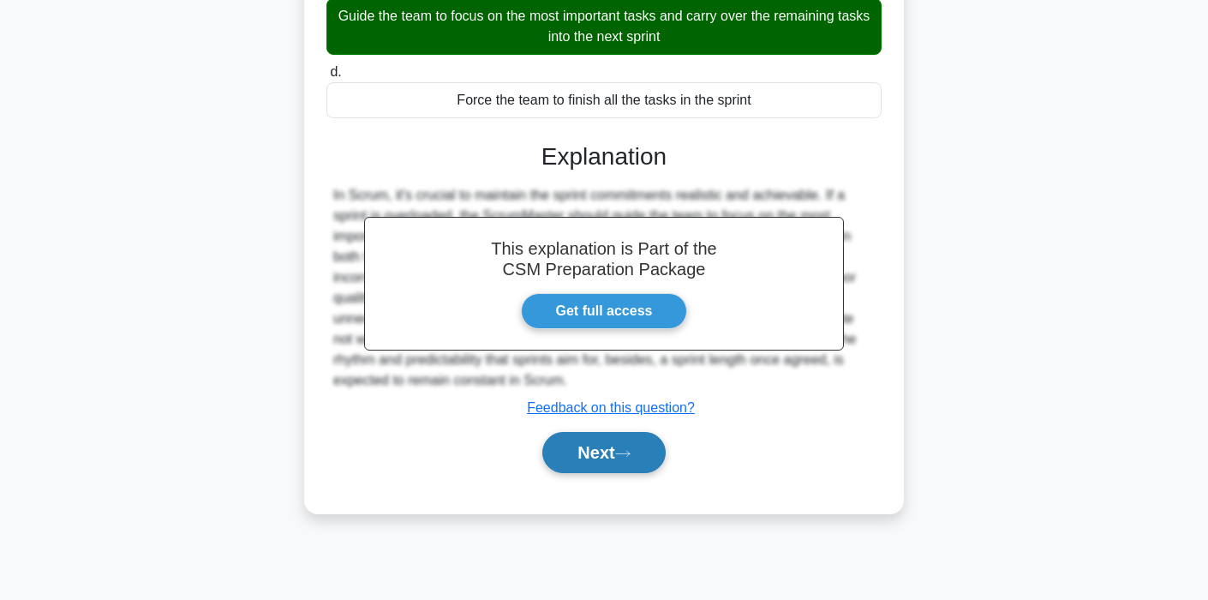
click at [601, 451] on button "Next" at bounding box center [603, 452] width 123 height 41
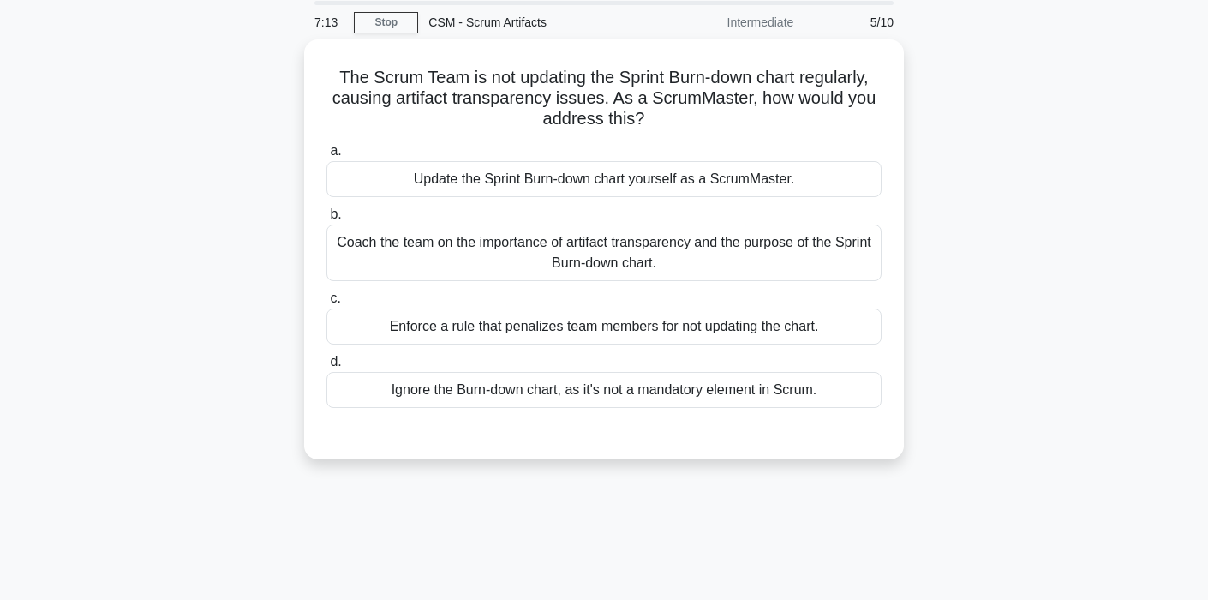
scroll to position [0, 0]
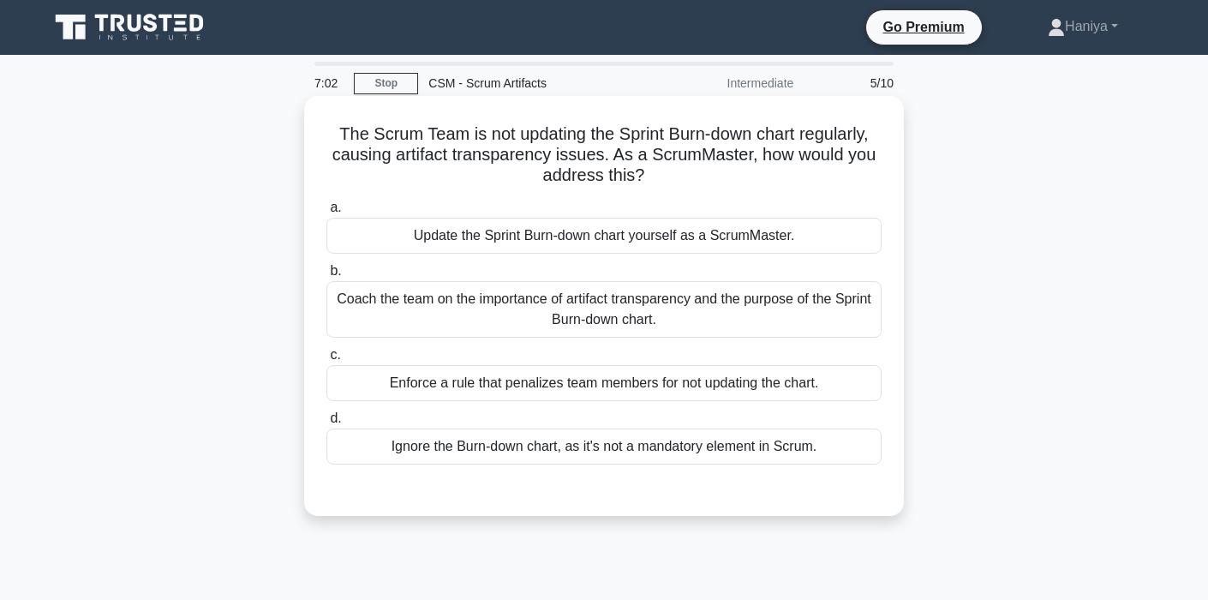
click at [707, 303] on div "Coach the team on the importance of artifact transparency and the purpose of th…" at bounding box center [603, 309] width 555 height 57
click at [326, 277] on input "b. Coach the team on the importance of artifact transparency and the purpose of…" at bounding box center [326, 271] width 0 height 11
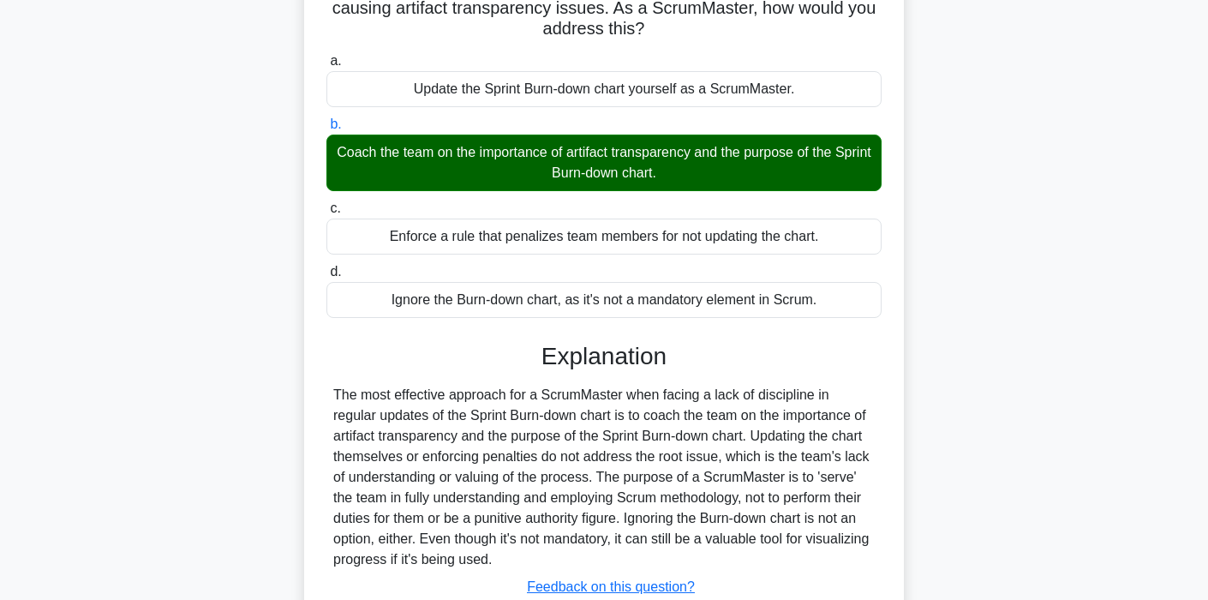
scroll to position [326, 0]
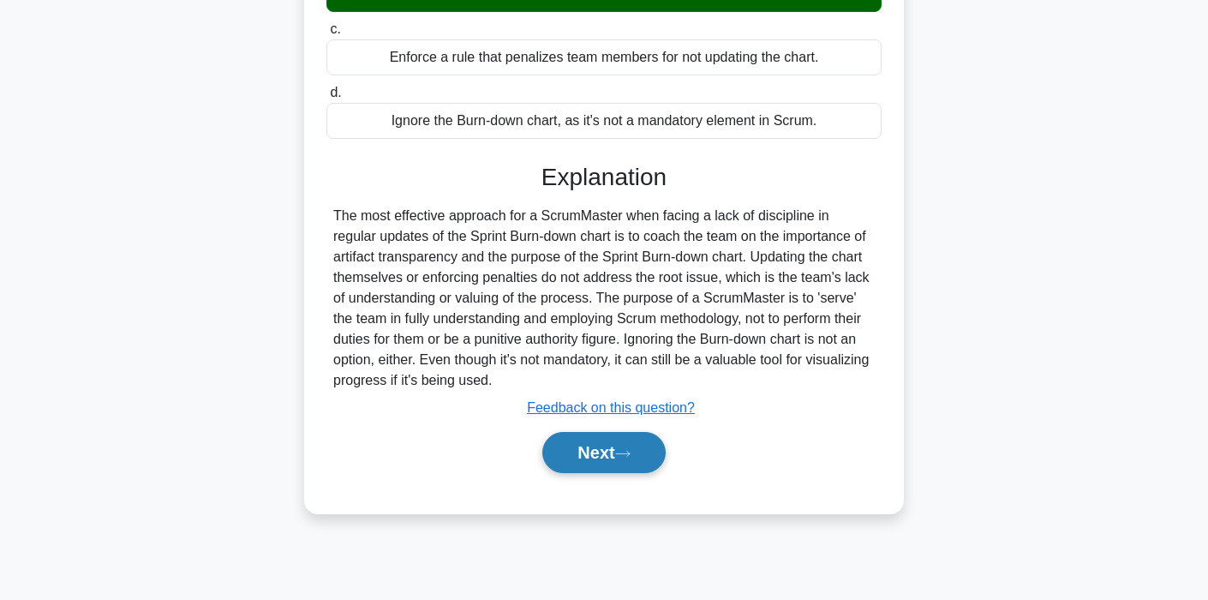
click at [627, 462] on button "Next" at bounding box center [603, 452] width 123 height 41
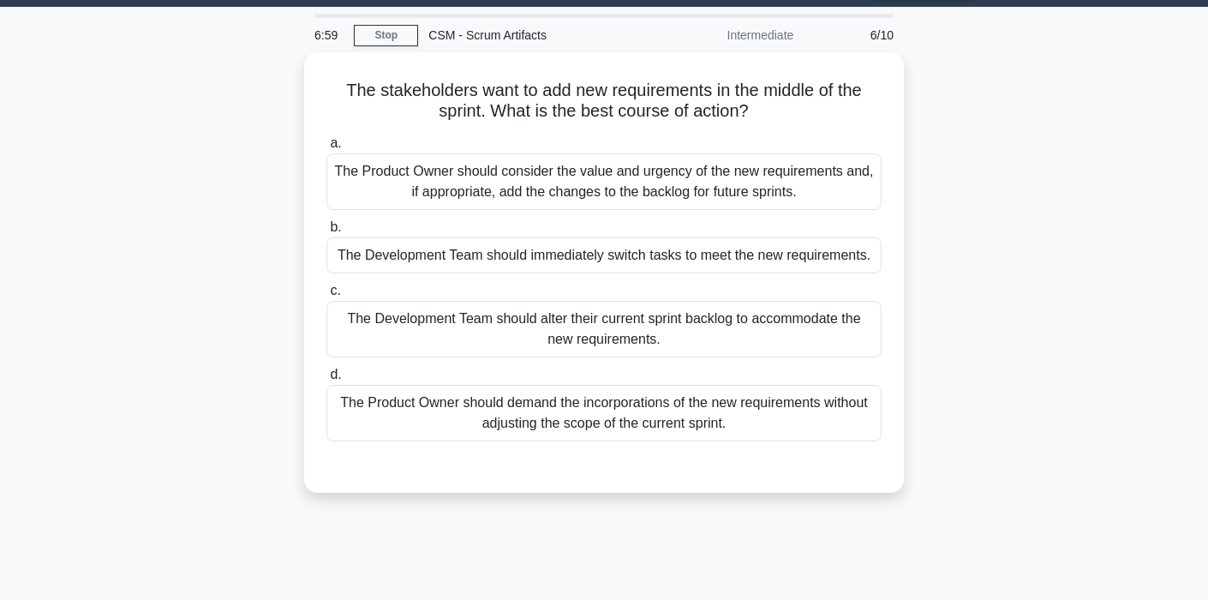
scroll to position [36, 0]
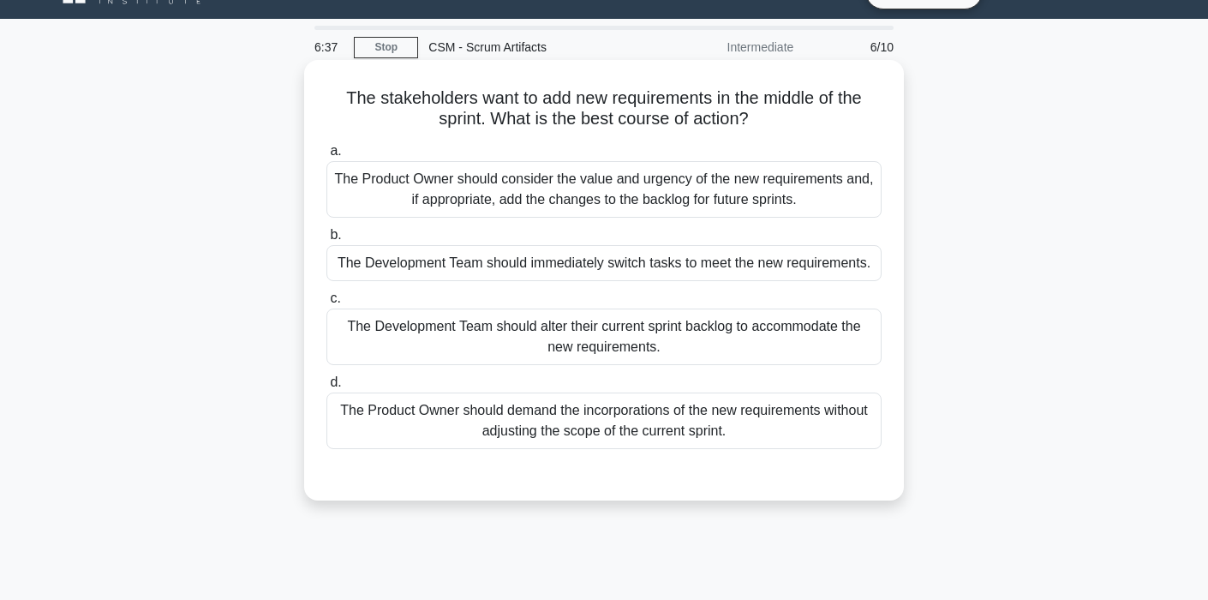
click at [654, 330] on div "The Development Team should alter their current sprint backlog to accommodate t…" at bounding box center [603, 336] width 555 height 57
click at [326, 304] on input "c. The Development Team should alter their current sprint backlog to accommodat…" at bounding box center [326, 298] width 0 height 11
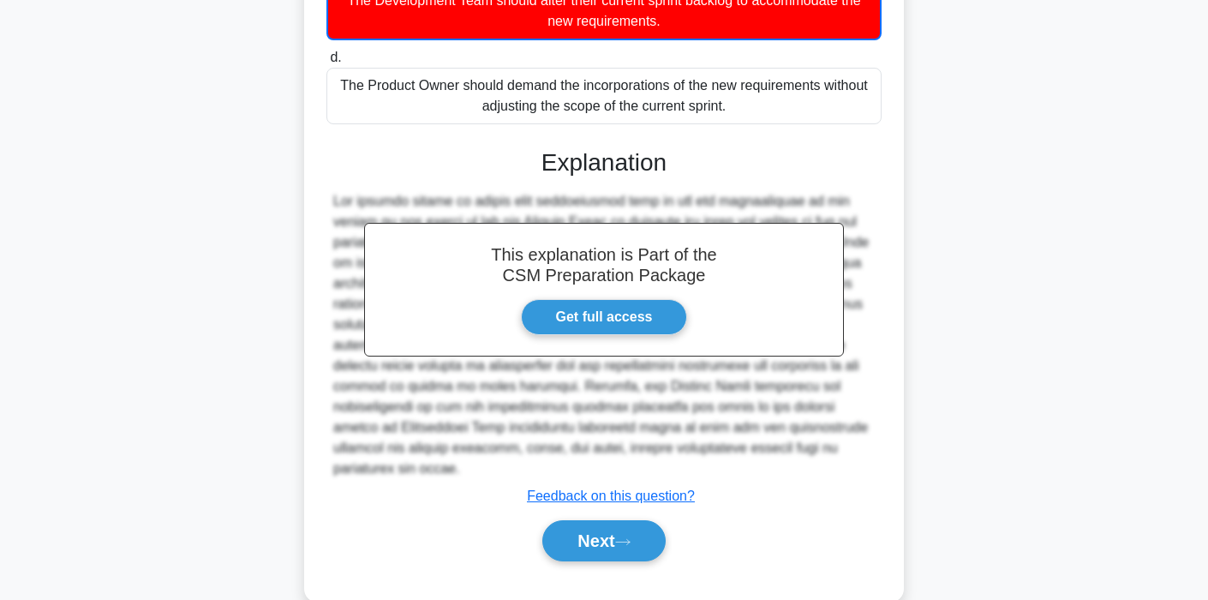
scroll to position [397, 0]
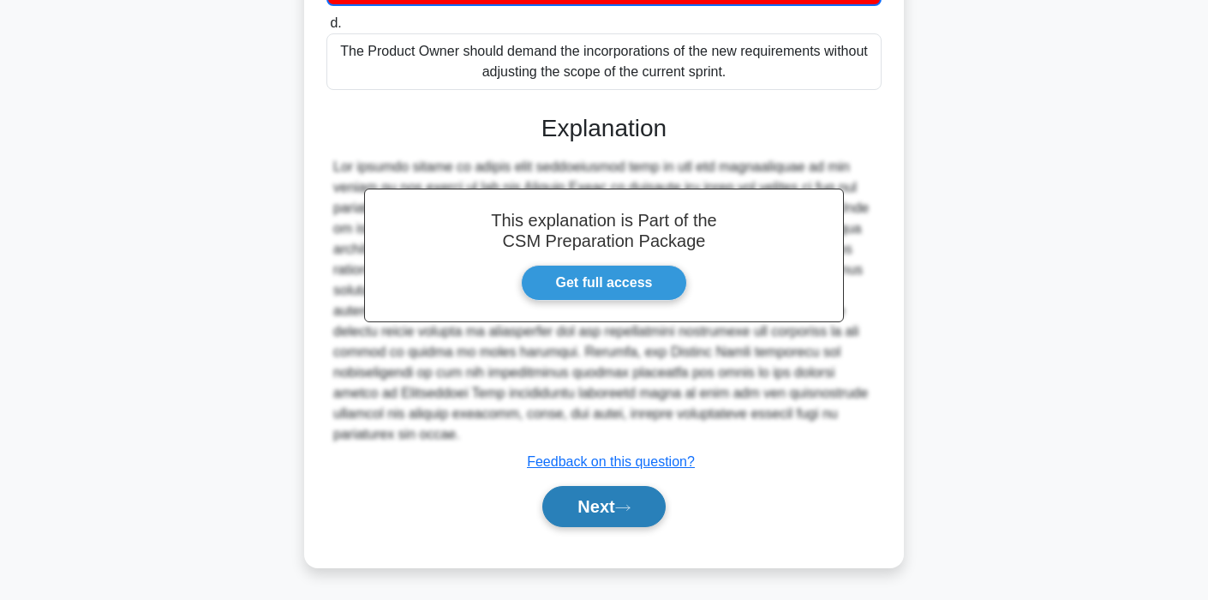
click at [594, 514] on button "Next" at bounding box center [603, 506] width 123 height 41
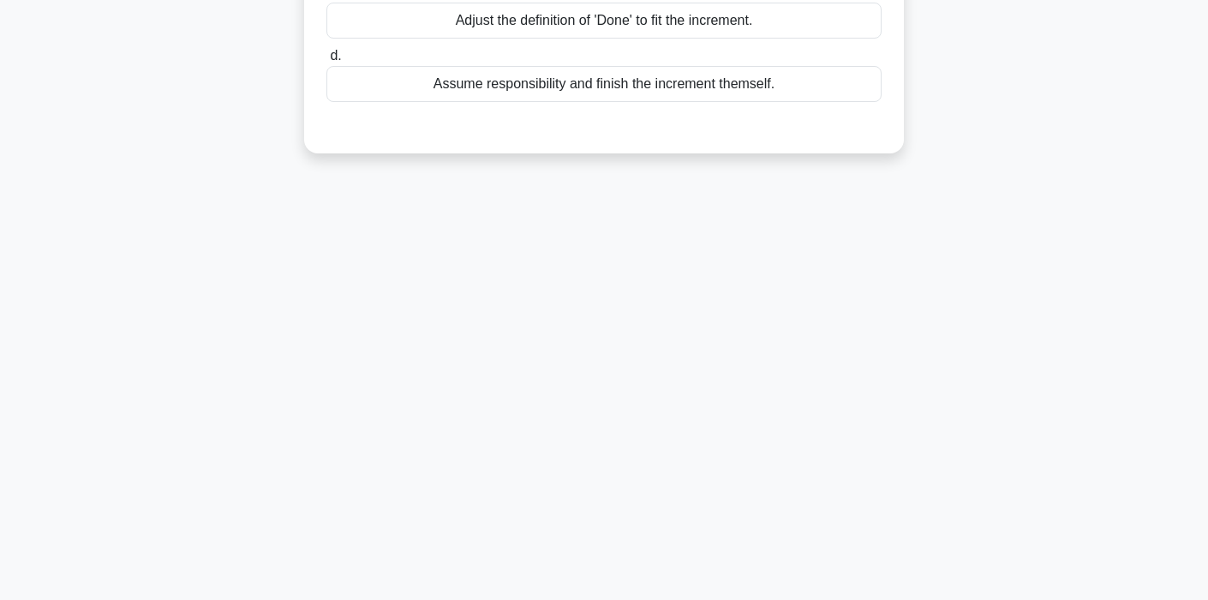
scroll to position [0, 0]
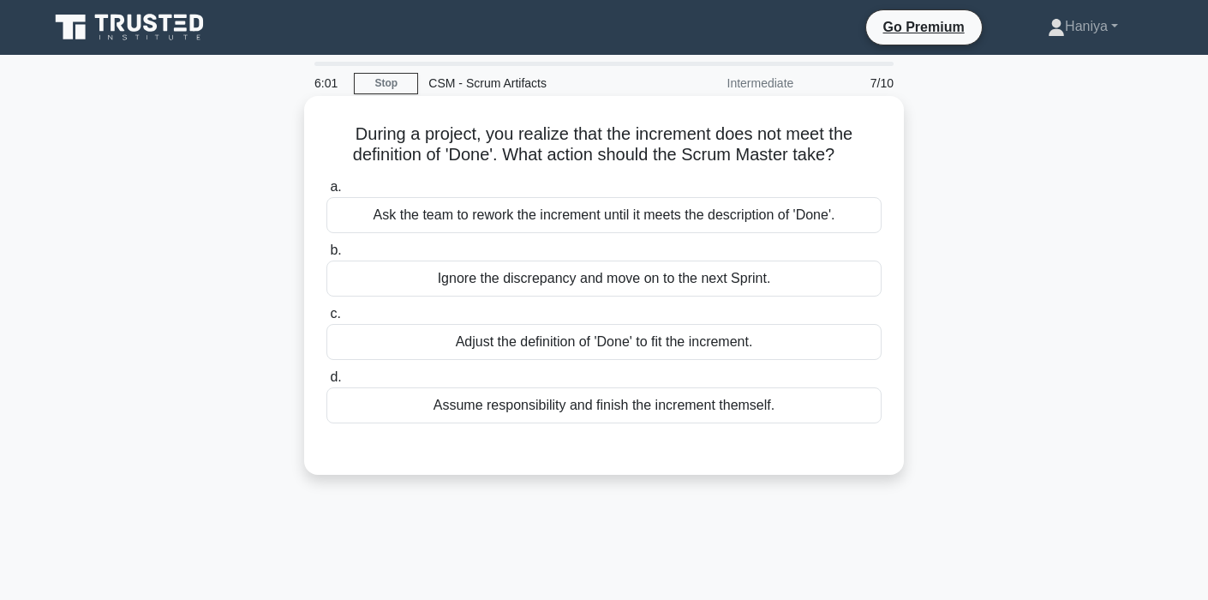
click at [732, 230] on div "Ask the team to rework the increment until it meets the description of 'Done'." at bounding box center [603, 215] width 555 height 36
click at [326, 193] on input "a. Ask the team to rework the increment until it meets the description of 'Done…" at bounding box center [326, 187] width 0 height 11
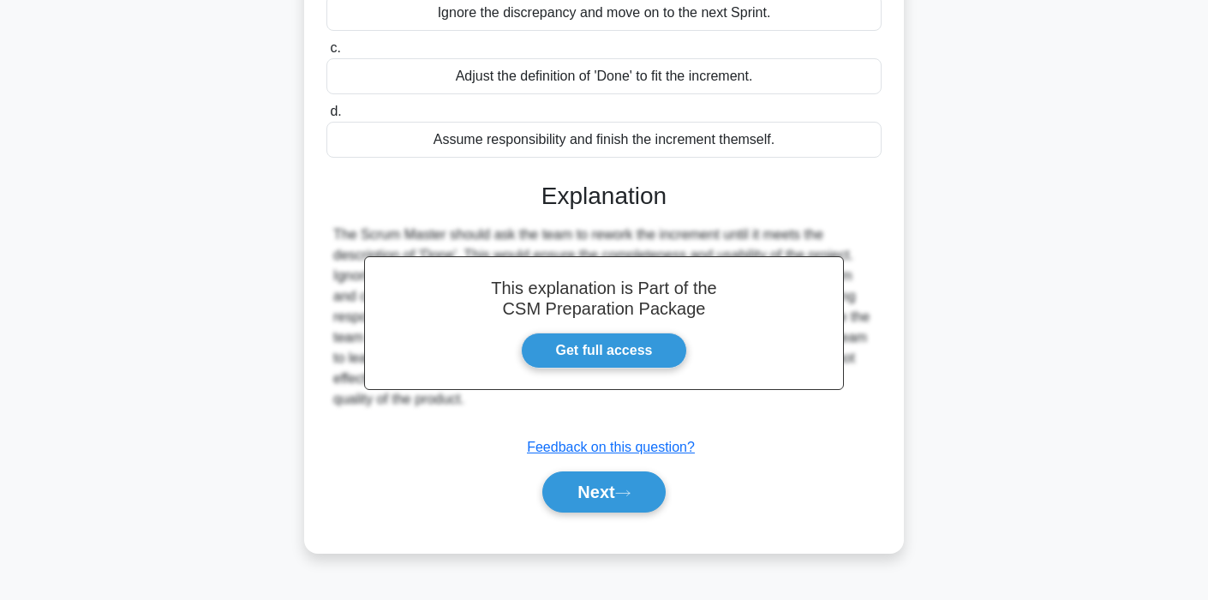
scroll to position [326, 0]
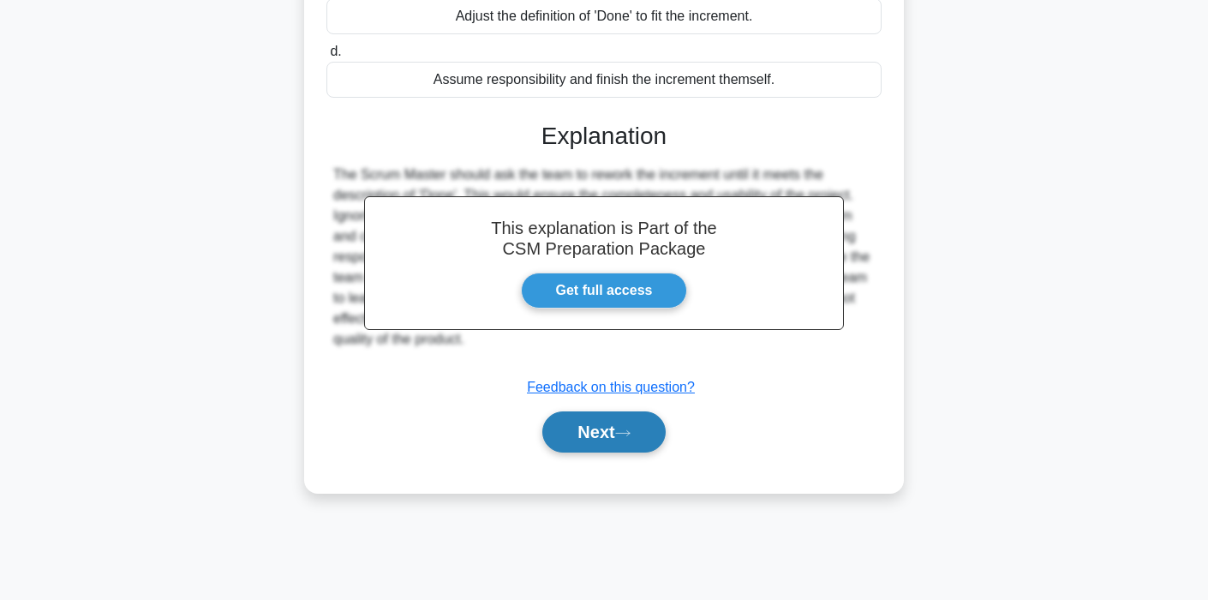
click at [595, 433] on button "Next" at bounding box center [603, 431] width 123 height 41
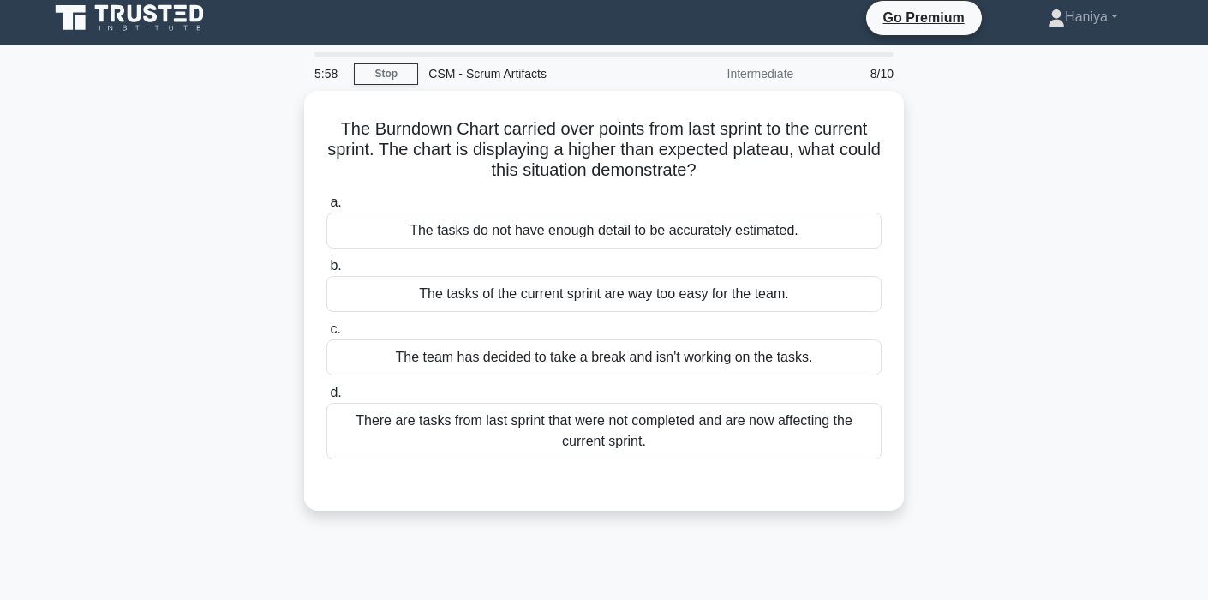
scroll to position [0, 0]
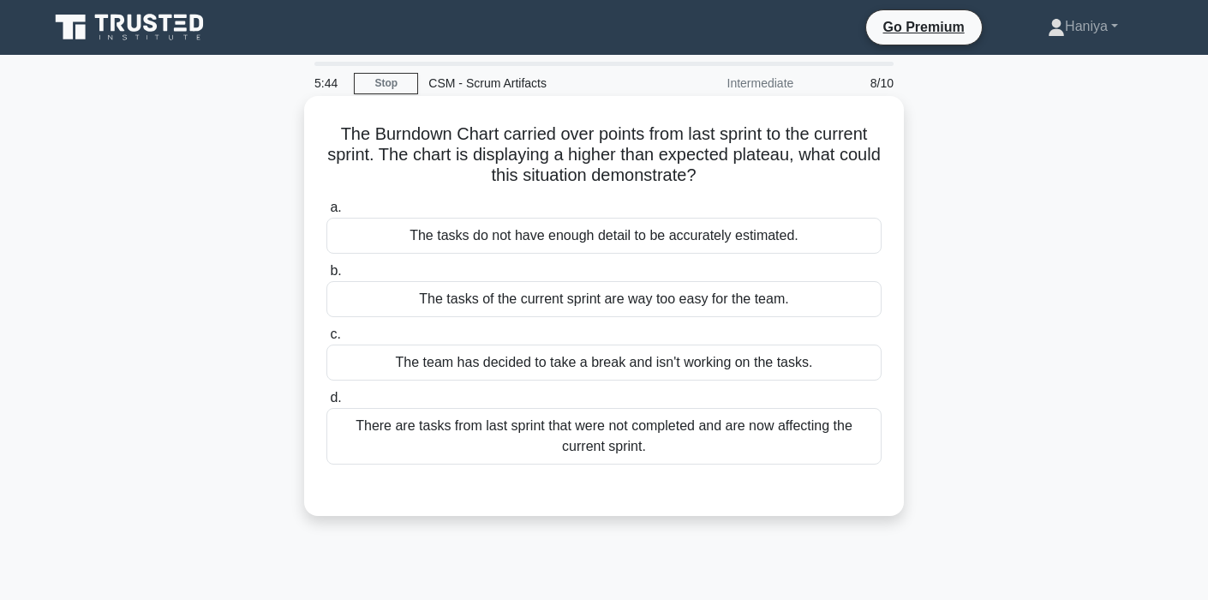
click at [676, 433] on div "There are tasks from last sprint that were not completed and are now affecting …" at bounding box center [603, 436] width 555 height 57
click at [326, 403] on input "d. There are tasks from last sprint that were not completed and are now affecti…" at bounding box center [326, 397] width 0 height 11
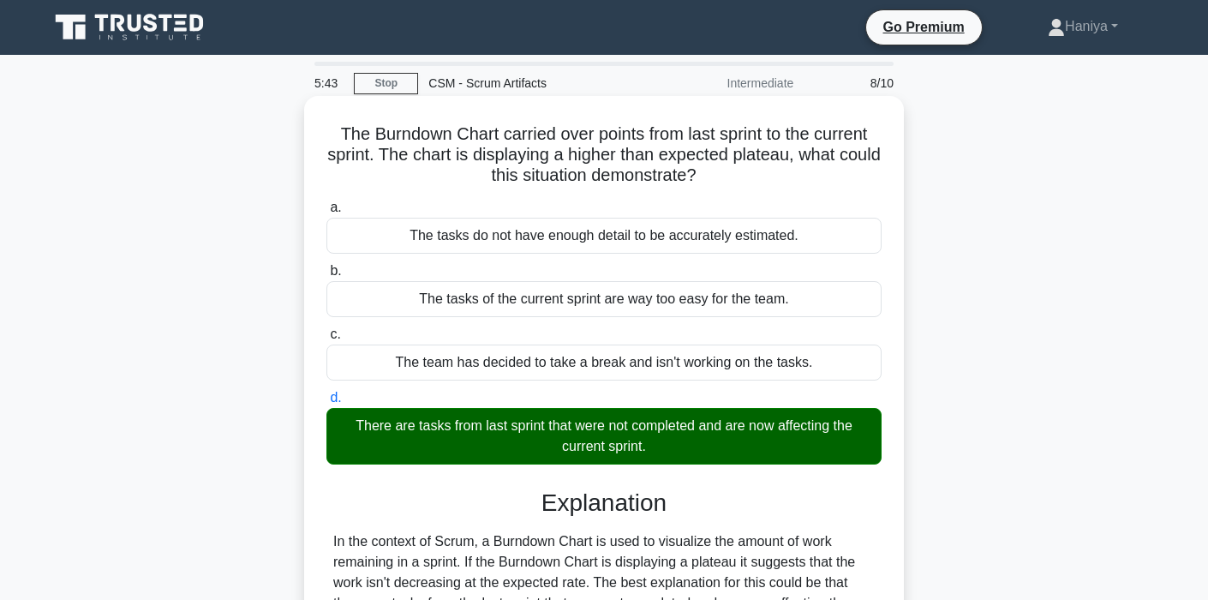
scroll to position [333, 0]
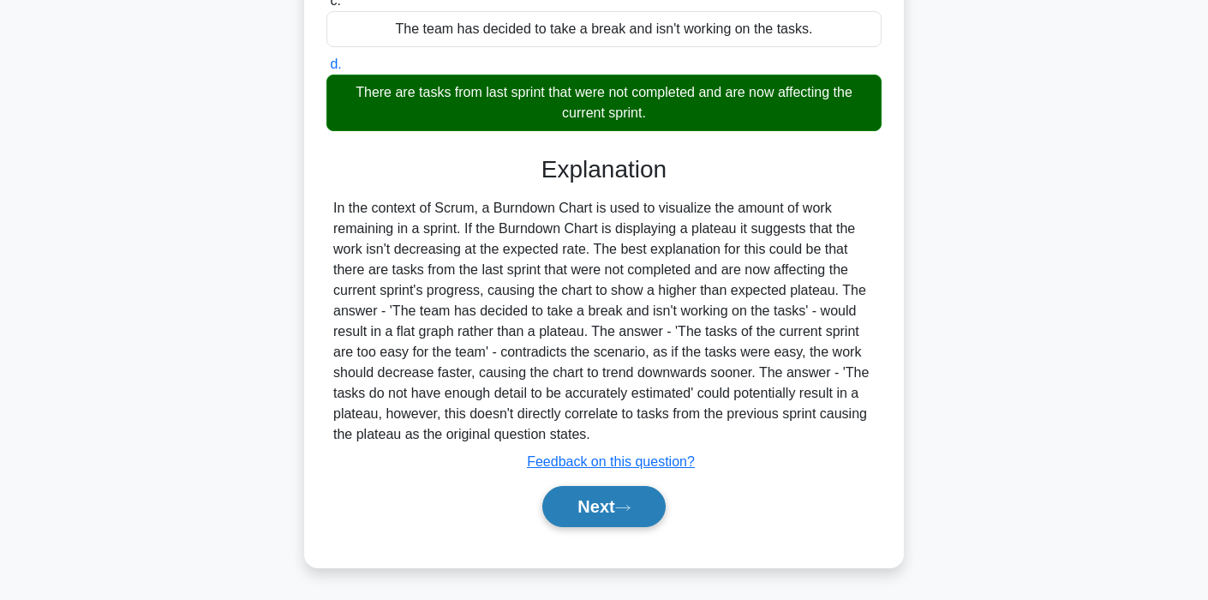
click at [586, 499] on button "Next" at bounding box center [603, 506] width 123 height 41
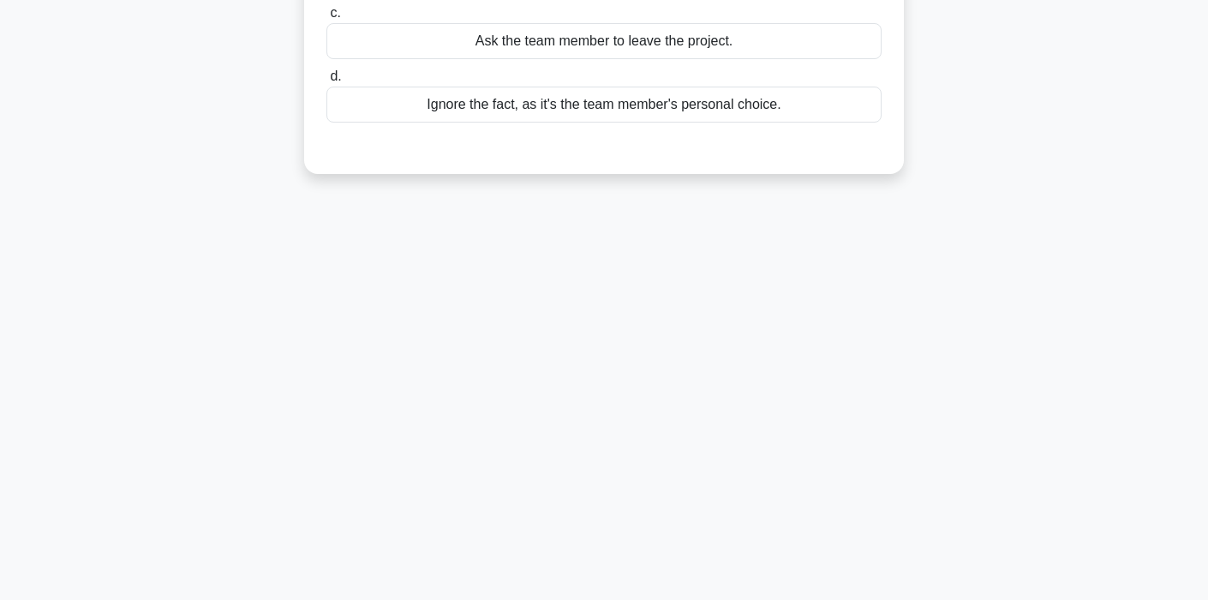
scroll to position [0, 0]
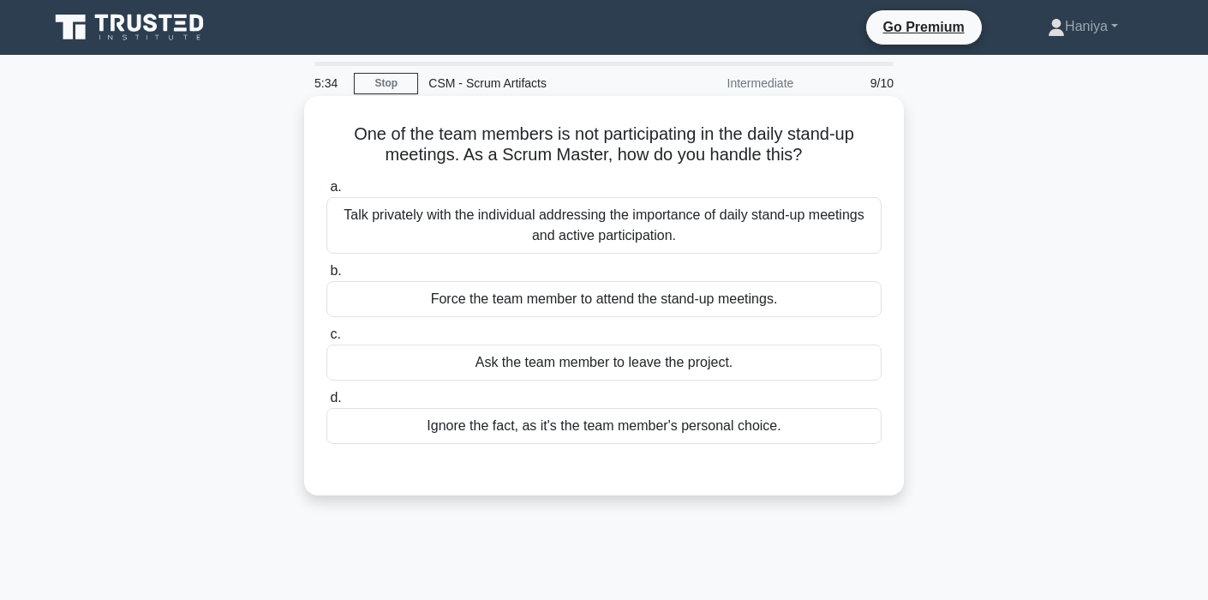
click at [896, 350] on div "One of the team members is not participating in the daily stand-up meetings. As…" at bounding box center [604, 296] width 586 height 386
click at [707, 215] on div "Talk privately with the individual addressing the importance of daily stand-up …" at bounding box center [603, 225] width 555 height 57
click at [326, 193] on input "a. Talk privately with the individual addressing the importance of daily stand-…" at bounding box center [326, 187] width 0 height 11
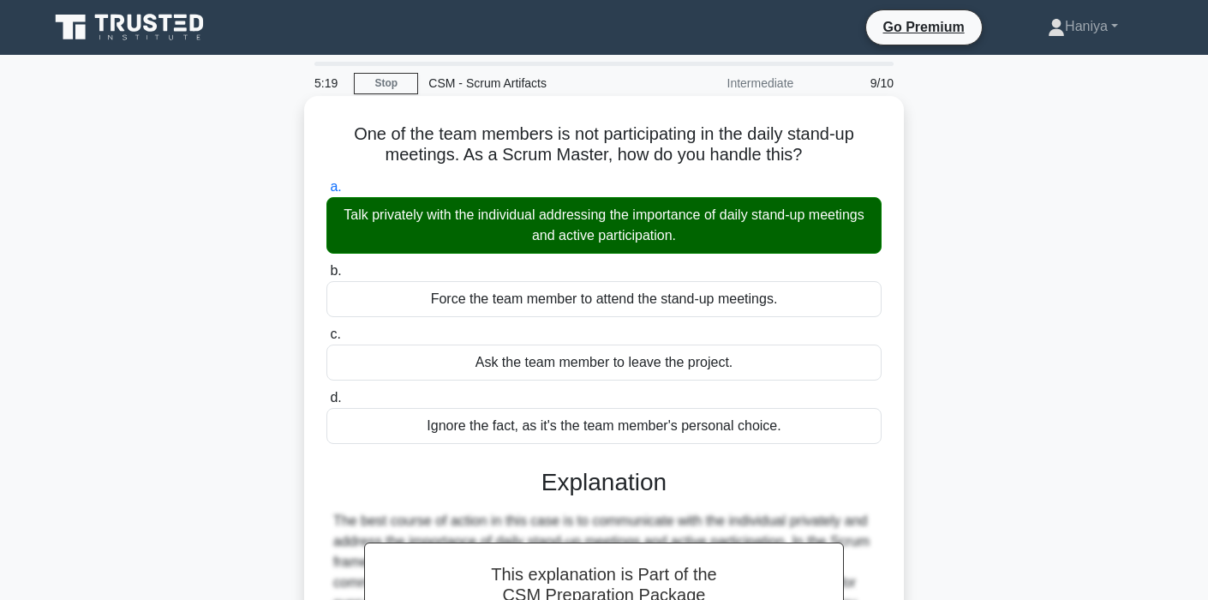
scroll to position [326, 0]
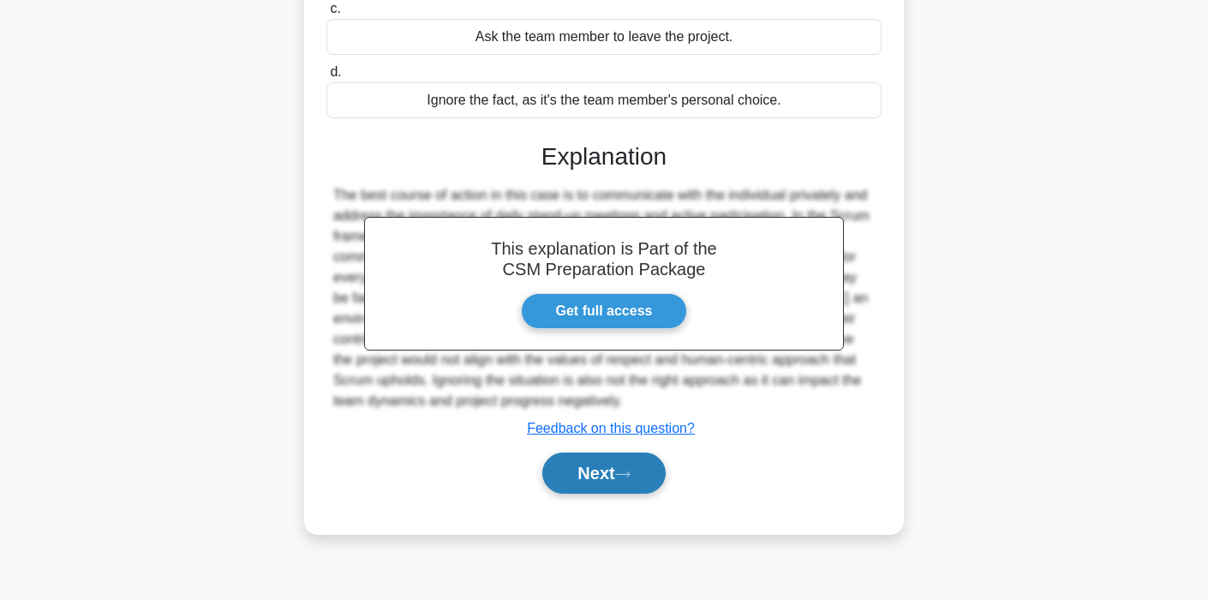
click at [575, 466] on button "Next" at bounding box center [603, 472] width 123 height 41
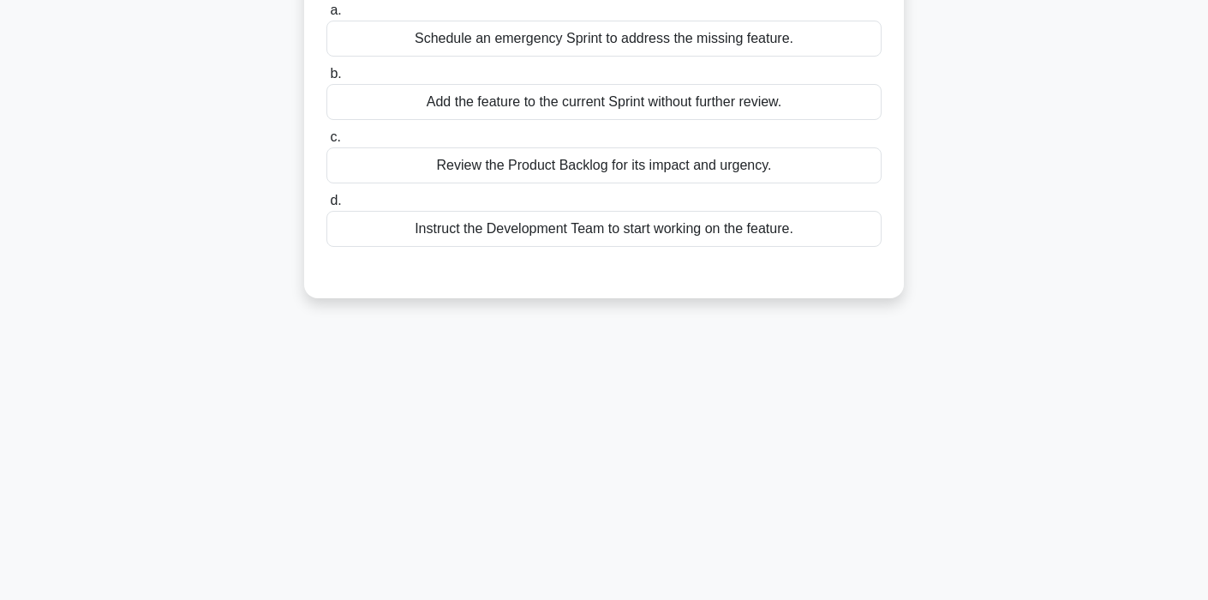
scroll to position [0, 0]
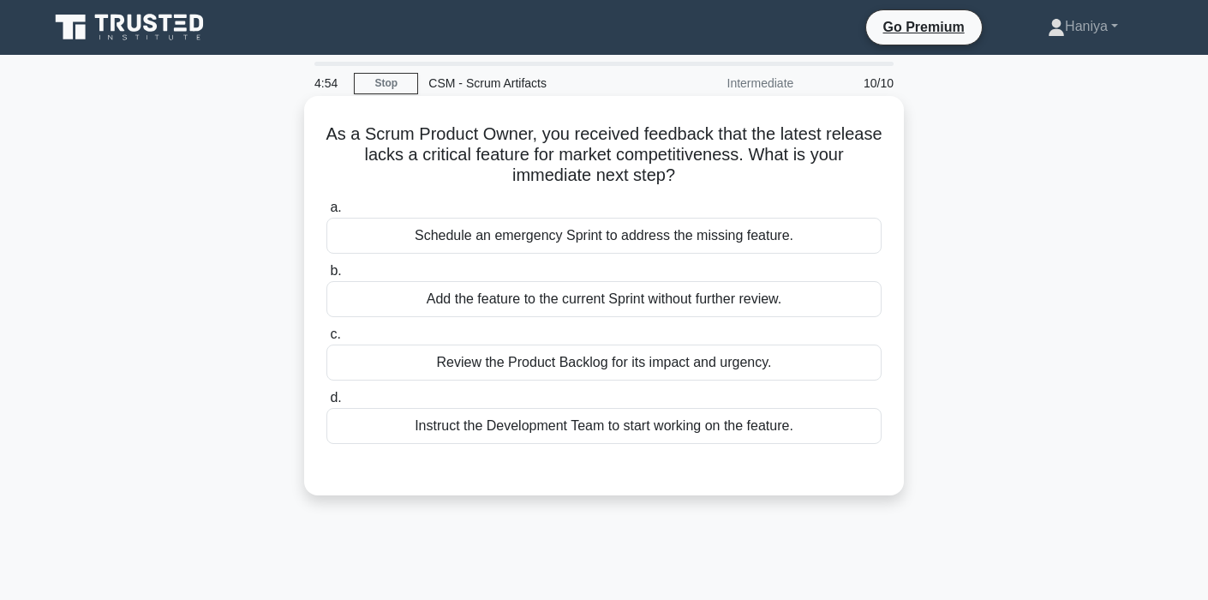
click at [643, 364] on div "Review the Product Backlog for its impact and urgency." at bounding box center [603, 362] width 555 height 36
click at [326, 340] on input "c. Review the Product Backlog for its impact and urgency." at bounding box center [326, 334] width 0 height 11
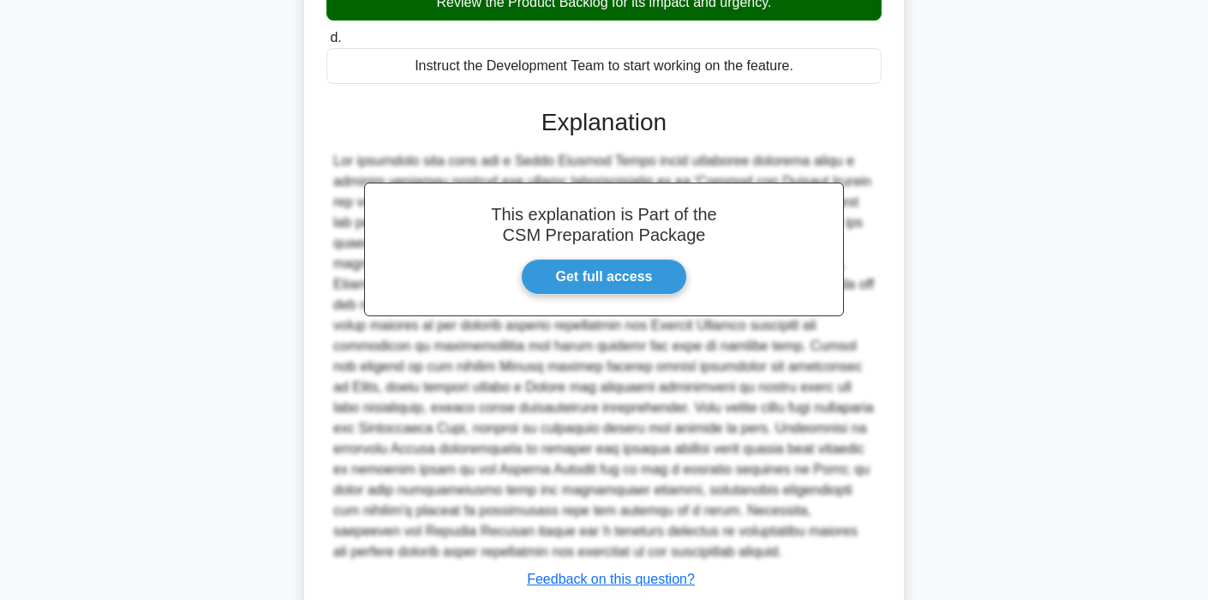
scroll to position [425, 0]
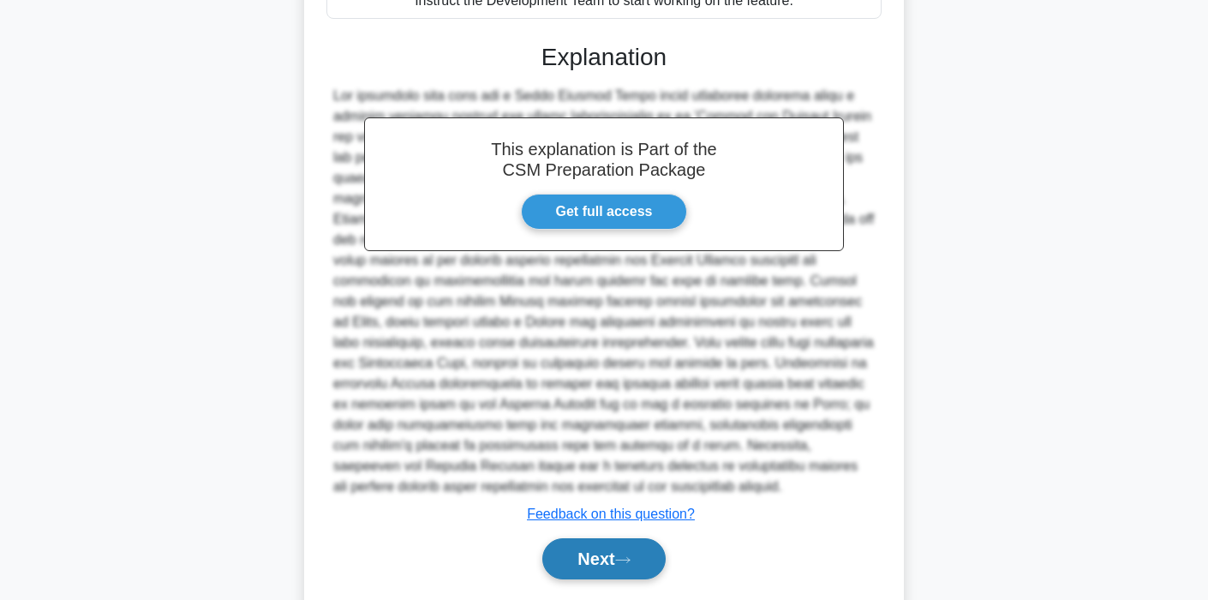
click at [580, 551] on button "Next" at bounding box center [603, 558] width 123 height 41
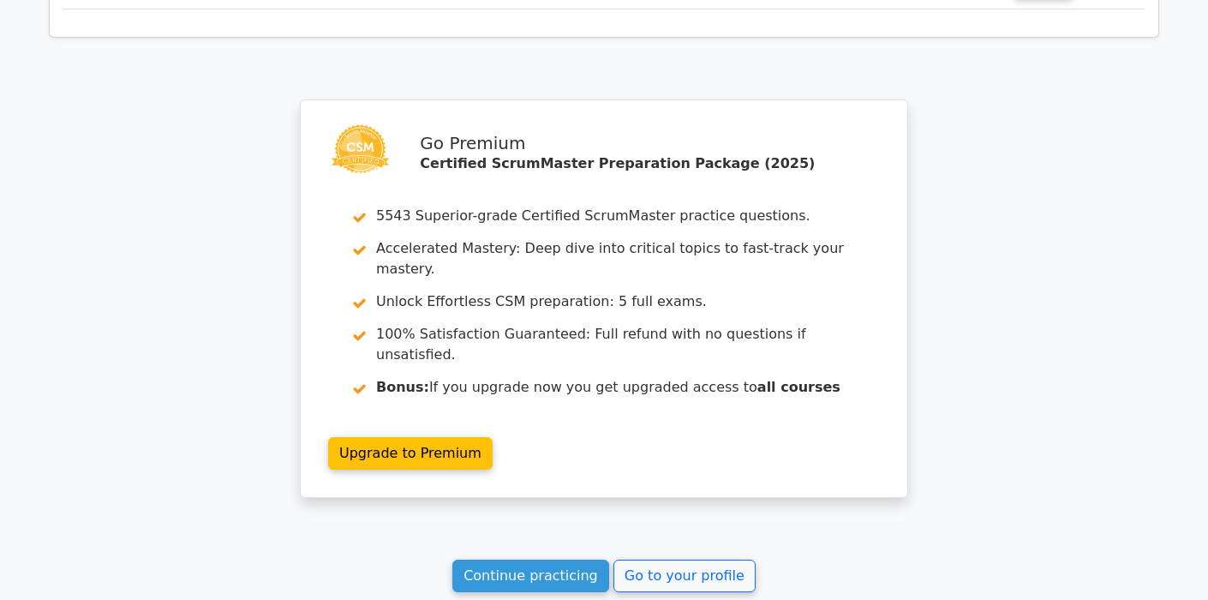
scroll to position [2604, 0]
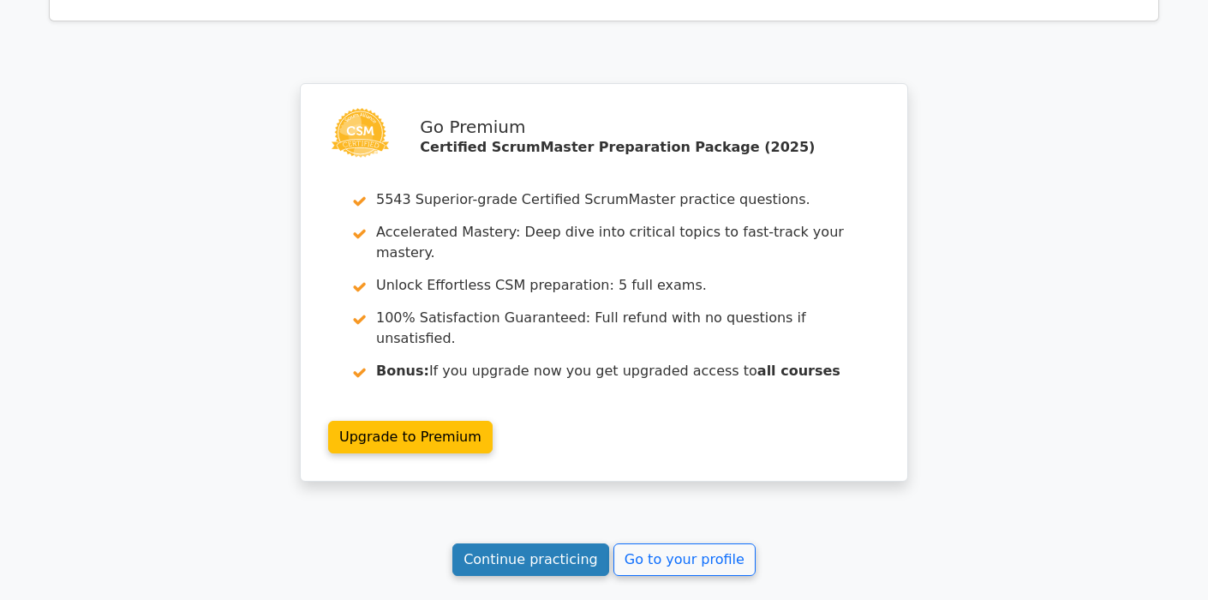
click at [555, 543] on link "Continue practicing" at bounding box center [530, 559] width 157 height 33
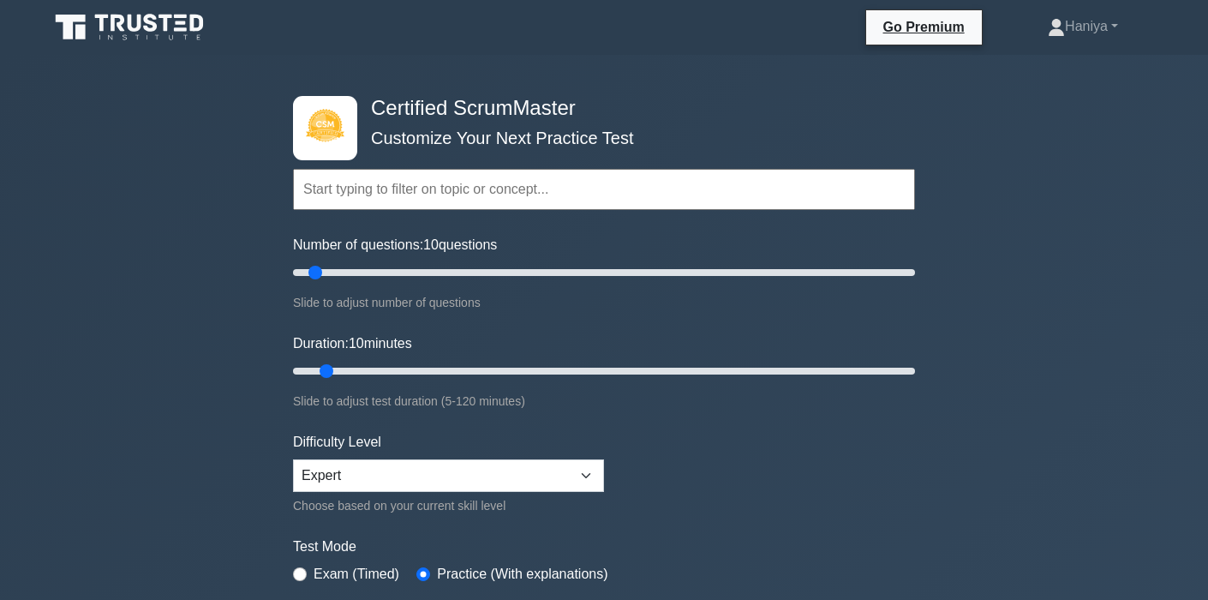
click at [443, 198] on input "text" at bounding box center [604, 189] width 622 height 41
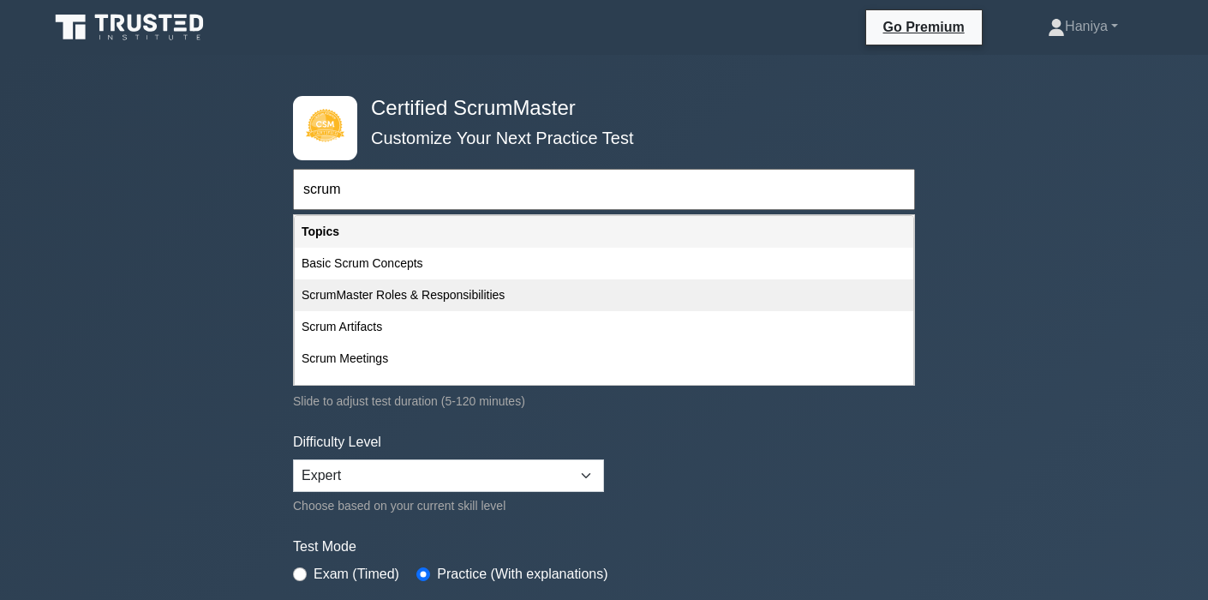
click at [375, 288] on div "ScrumMaster Roles & Responsibilities" at bounding box center [604, 295] width 619 height 32
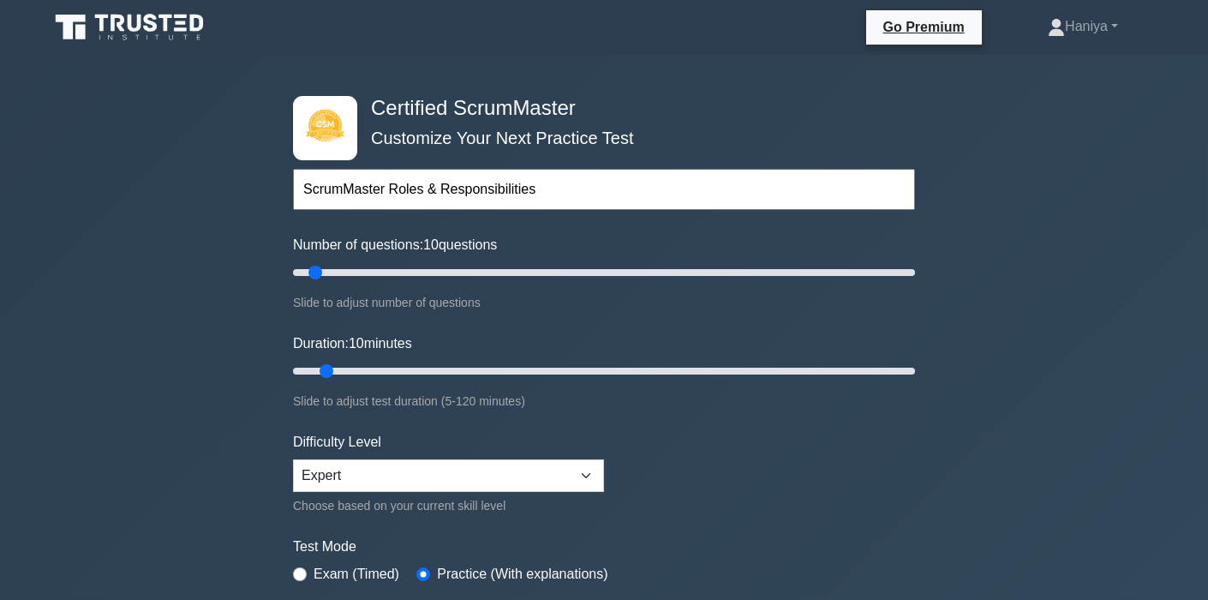
click at [442, 185] on input "ScrumMaster Roles & Responsibilities" at bounding box center [604, 189] width 622 height 41
drag, startPoint x: 377, startPoint y: 183, endPoint x: 618, endPoint y: 188, distance: 240.8
click at [599, 184] on input "ScrumMaster Roles & Responsibilities" at bounding box center [604, 189] width 622 height 41
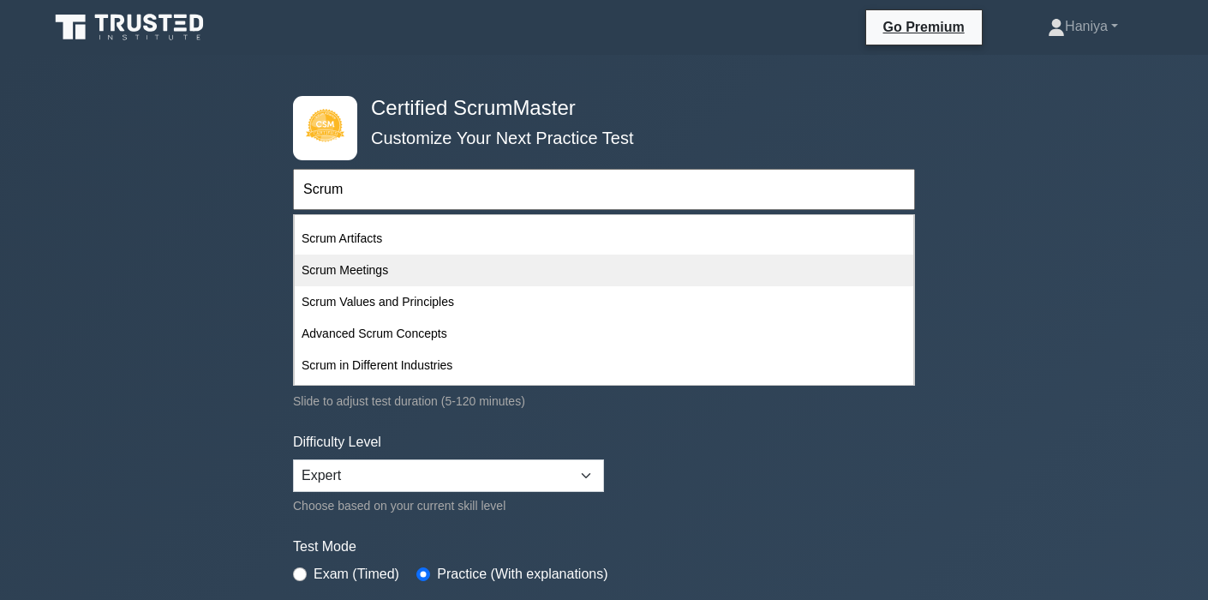
scroll to position [119, 0]
click at [412, 268] on div "Scrum Values and Principles" at bounding box center [604, 271] width 619 height 32
type input "Scrum Values and Principles"
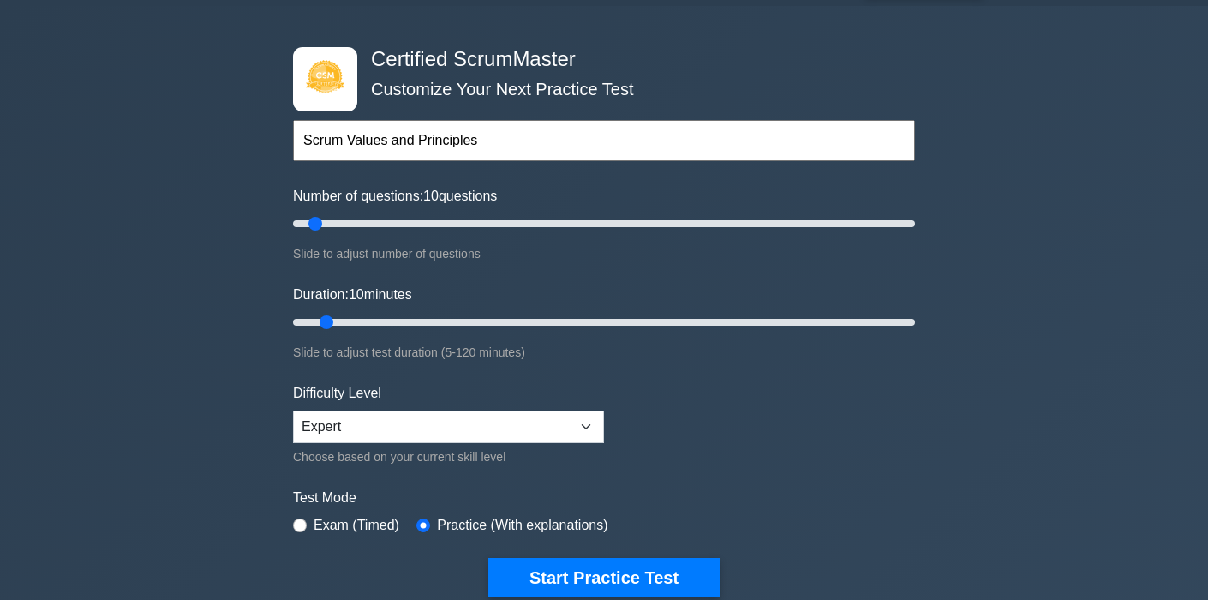
scroll to position [117, 0]
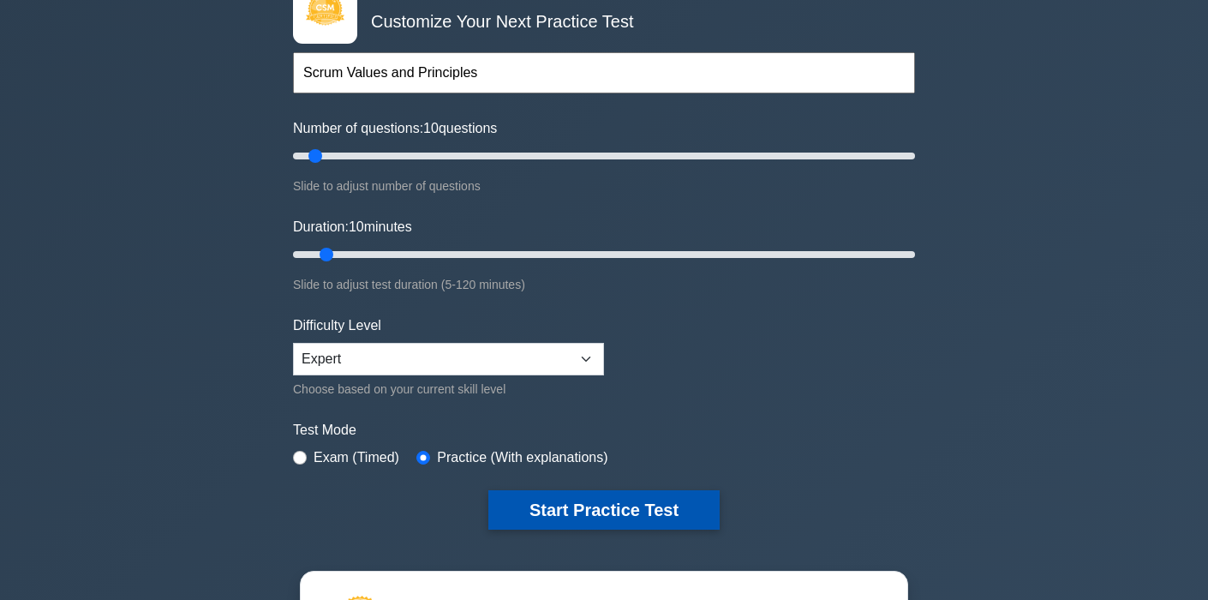
click at [548, 518] on button "Start Practice Test" at bounding box center [603, 509] width 231 height 39
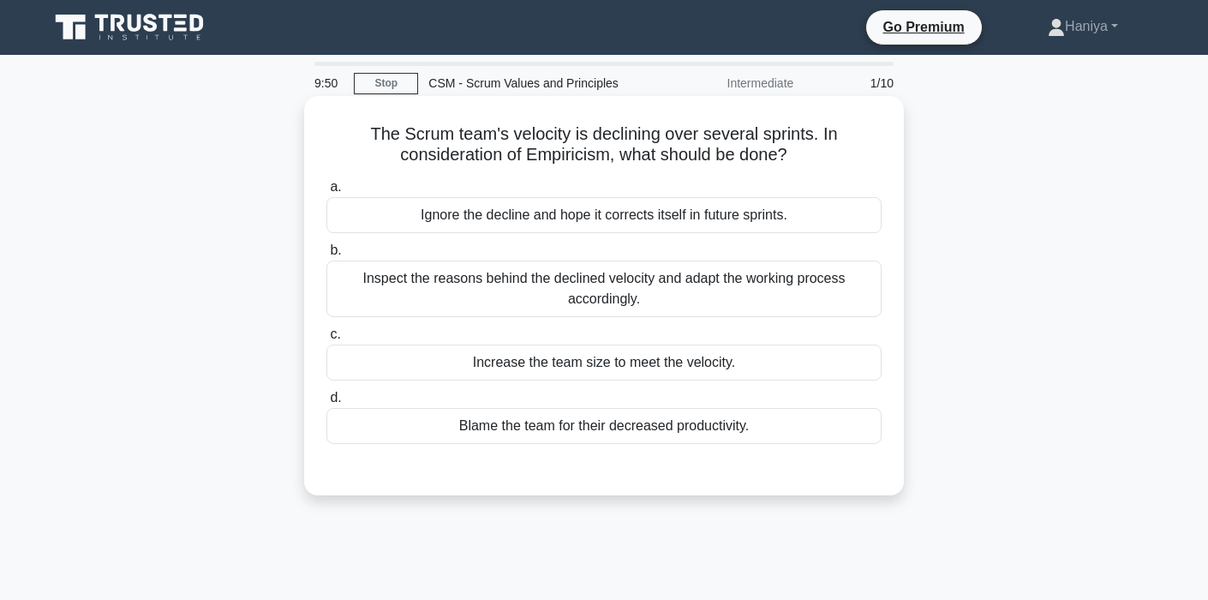
click at [674, 303] on div "Inspect the reasons behind the declined velocity and adapt the working process …" at bounding box center [603, 288] width 555 height 57
click at [326, 256] on input "b. Inspect the reasons behind the declined velocity and adapt the working proce…" at bounding box center [326, 250] width 0 height 11
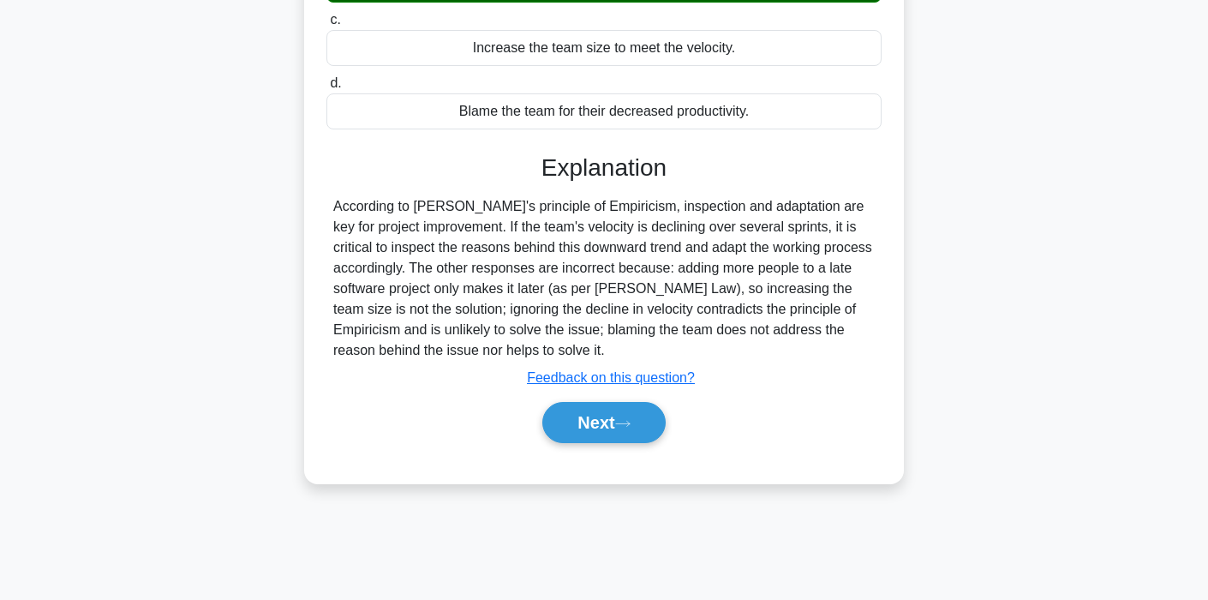
scroll to position [326, 0]
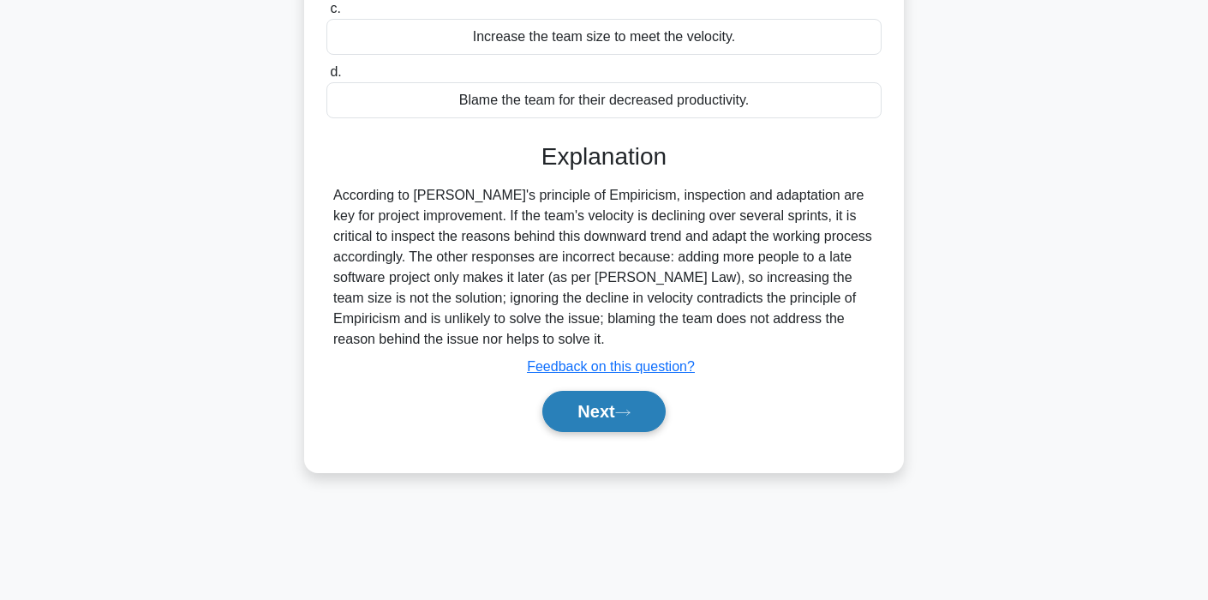
click at [629, 400] on button "Next" at bounding box center [603, 411] width 123 height 41
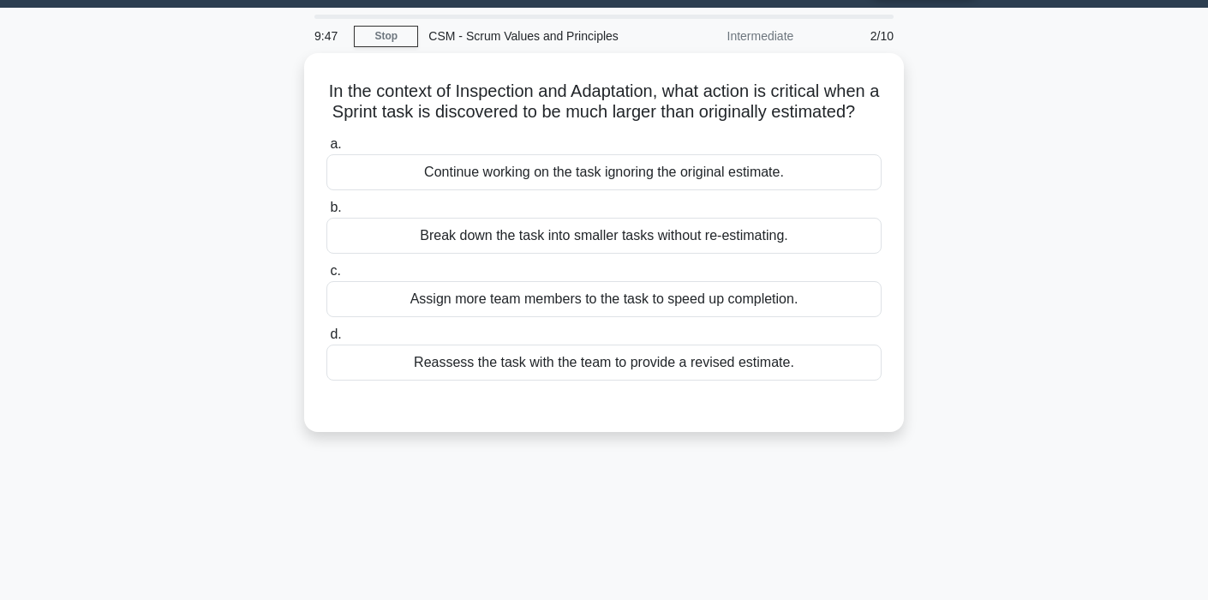
scroll to position [0, 0]
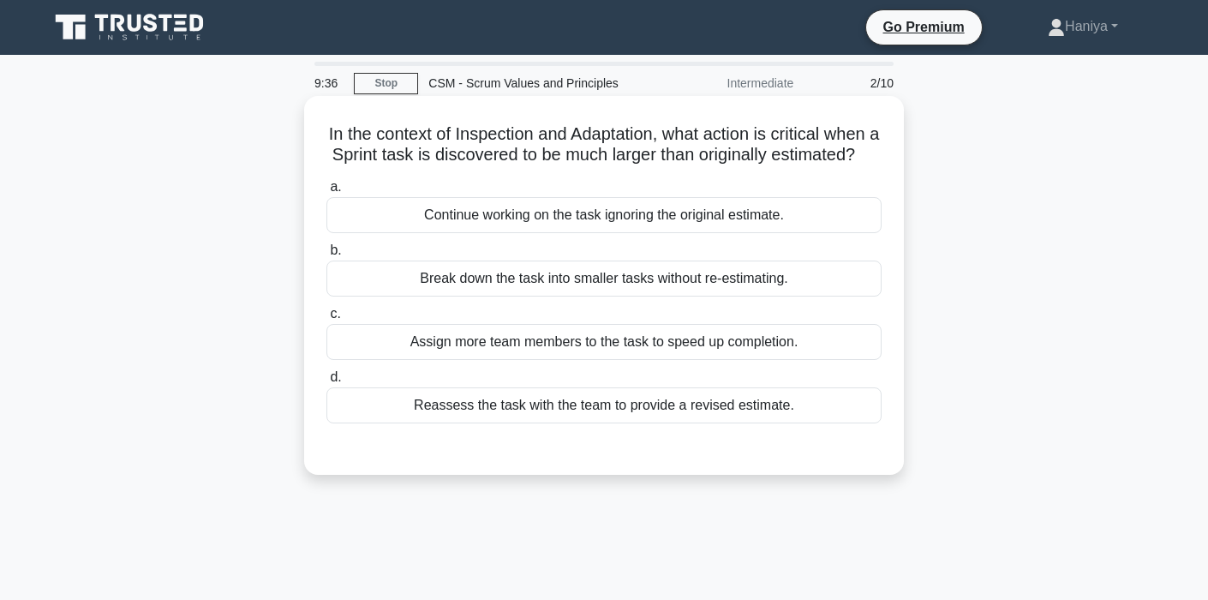
click at [664, 296] on div "Break down the task into smaller tasks without re-estimating." at bounding box center [603, 278] width 555 height 36
click at [326, 256] on input "b. Break down the task into smaller tasks without re-estimating." at bounding box center [326, 250] width 0 height 11
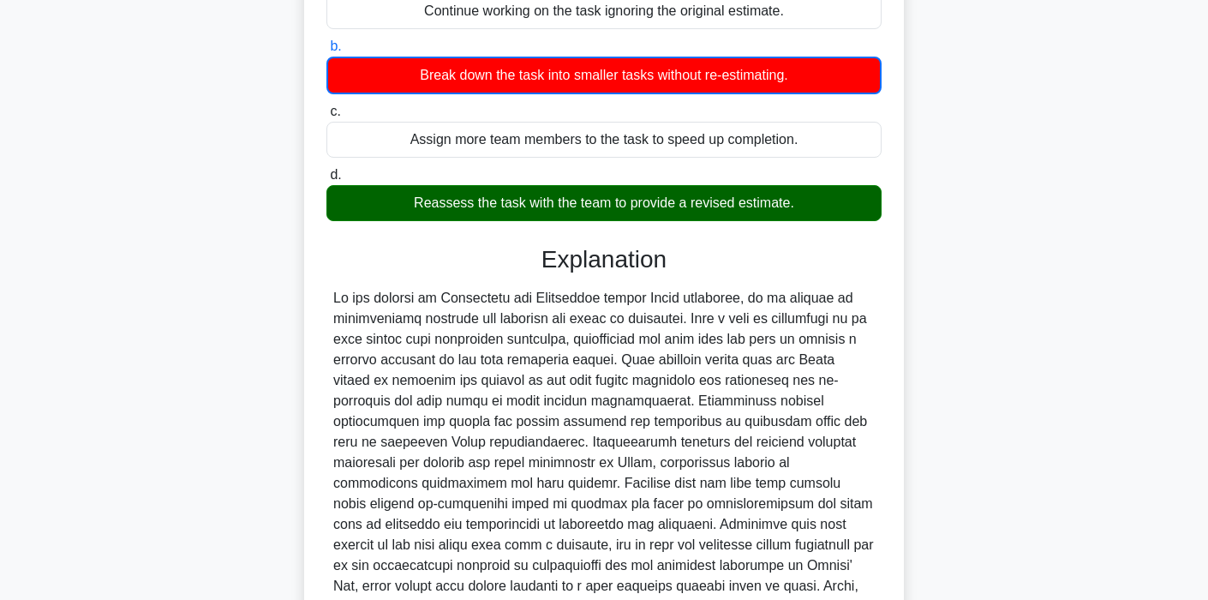
scroll to position [397, 0]
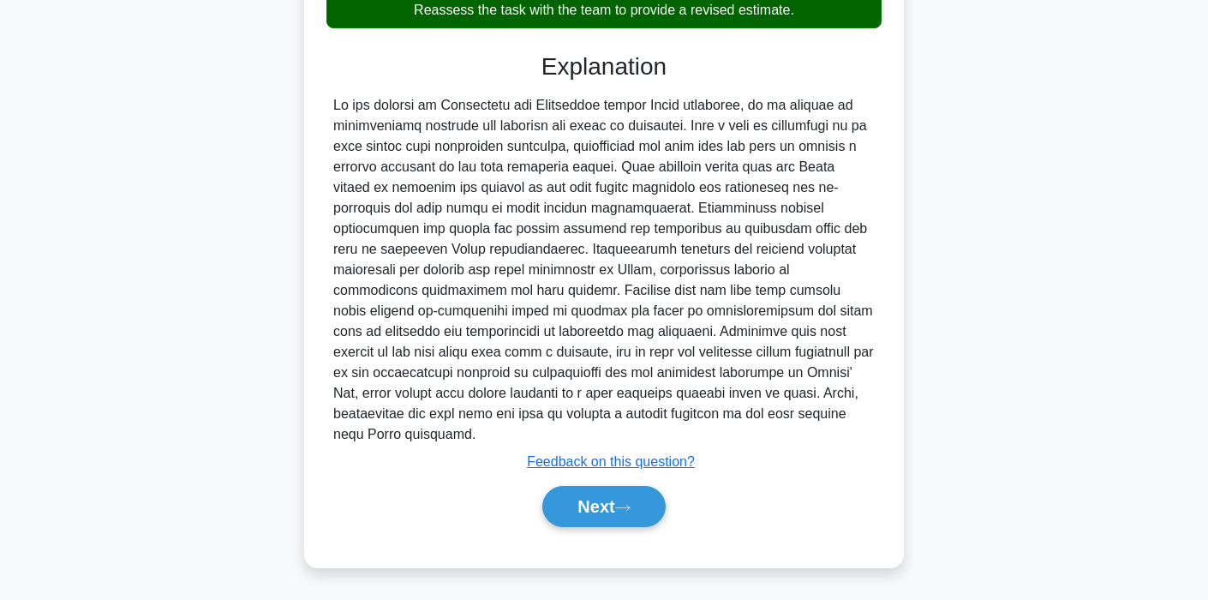
click at [598, 534] on div "a. Continue working on the task ignoring the original estimate. b. Break down t…" at bounding box center [604, 161] width 559 height 771
click at [608, 516] on button "Next" at bounding box center [603, 506] width 123 height 41
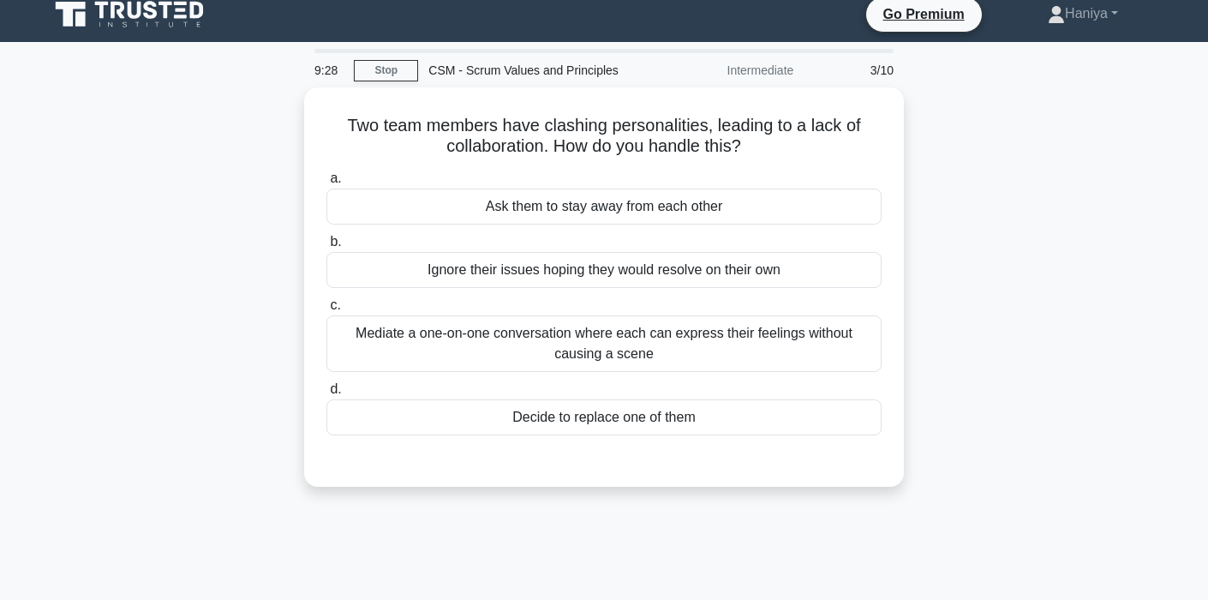
scroll to position [0, 0]
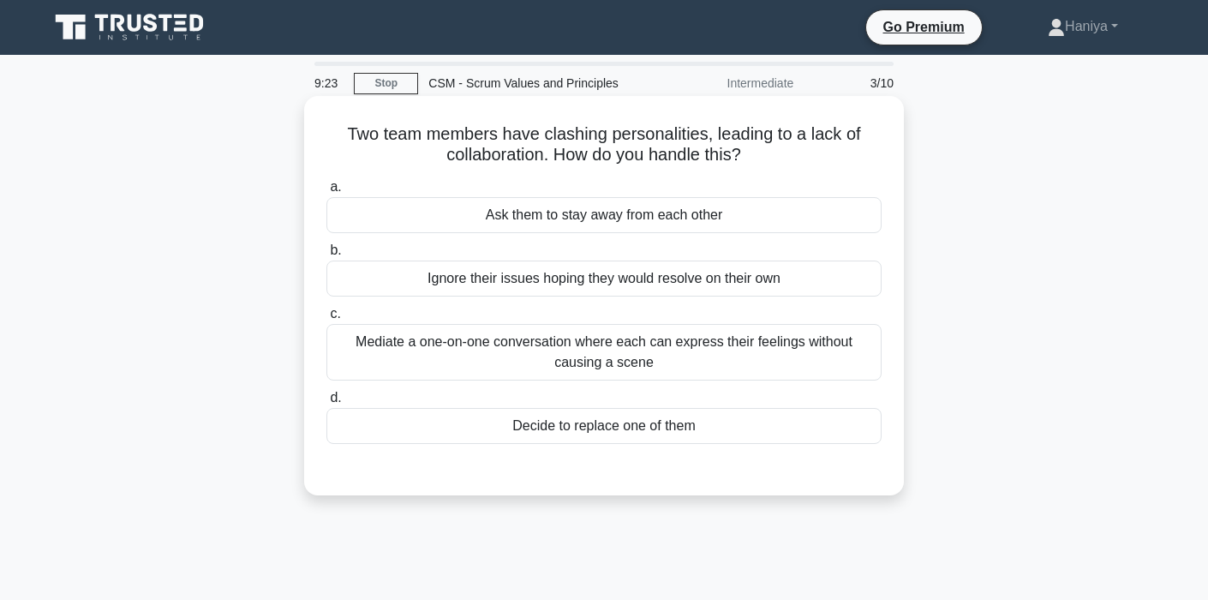
click at [637, 364] on div "Mediate a one-on-one conversation where each can express their feelings without…" at bounding box center [603, 352] width 555 height 57
click at [326, 320] on input "c. Mediate a one-on-one conversation where each can express their feelings with…" at bounding box center [326, 313] width 0 height 11
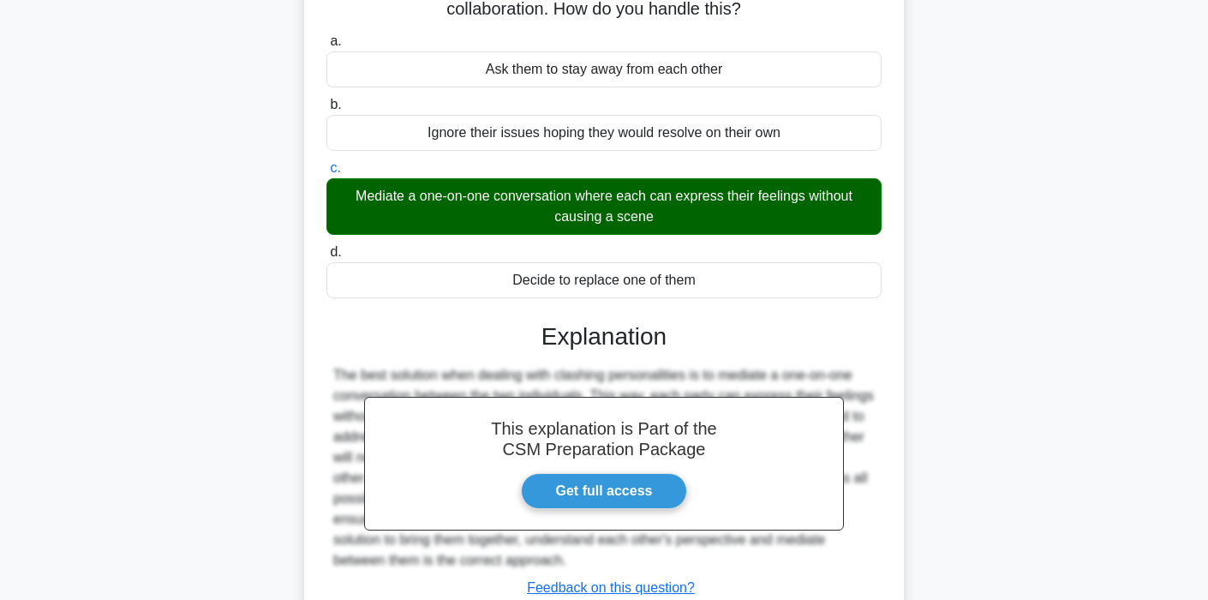
scroll to position [326, 0]
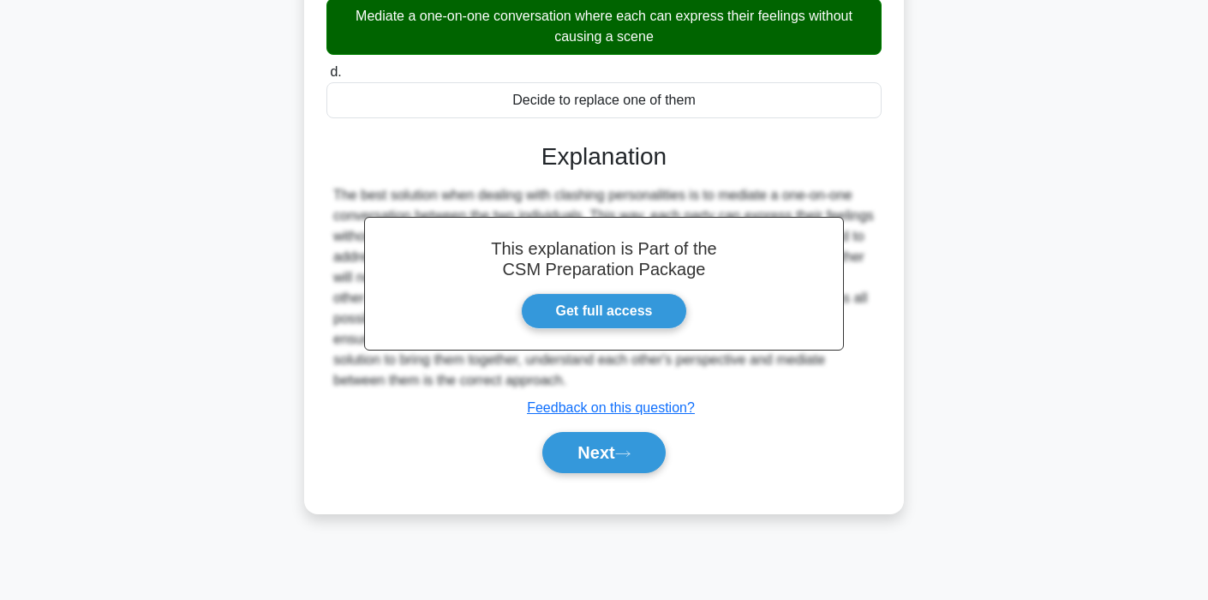
click at [580, 473] on div "Next" at bounding box center [603, 452] width 555 height 55
click at [607, 436] on button "Next" at bounding box center [603, 452] width 123 height 41
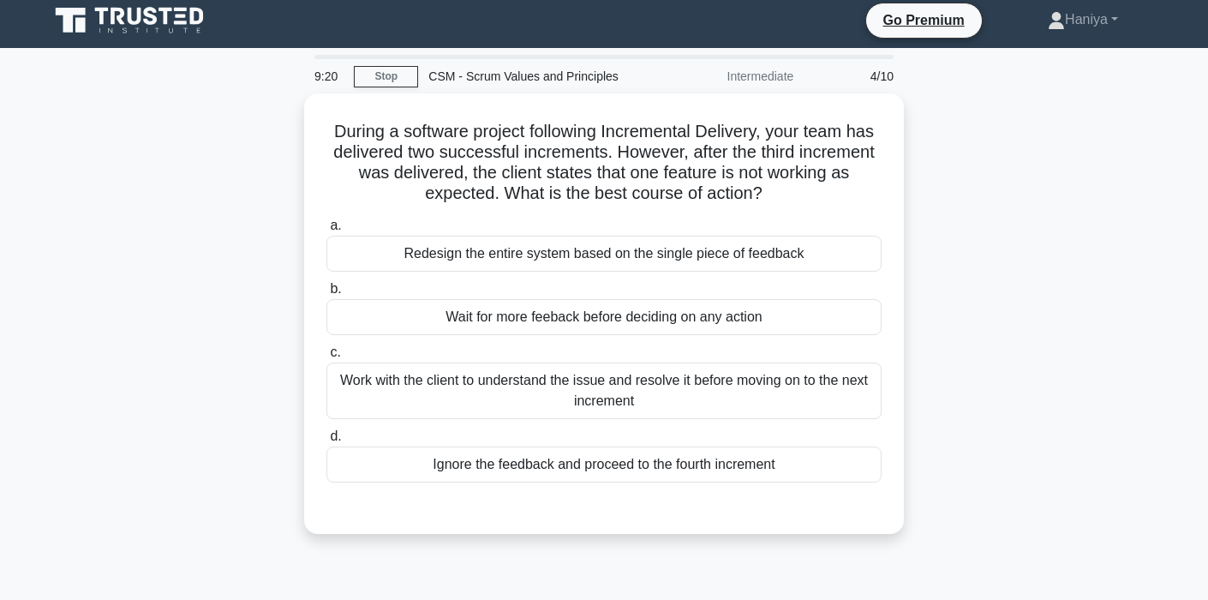
scroll to position [0, 0]
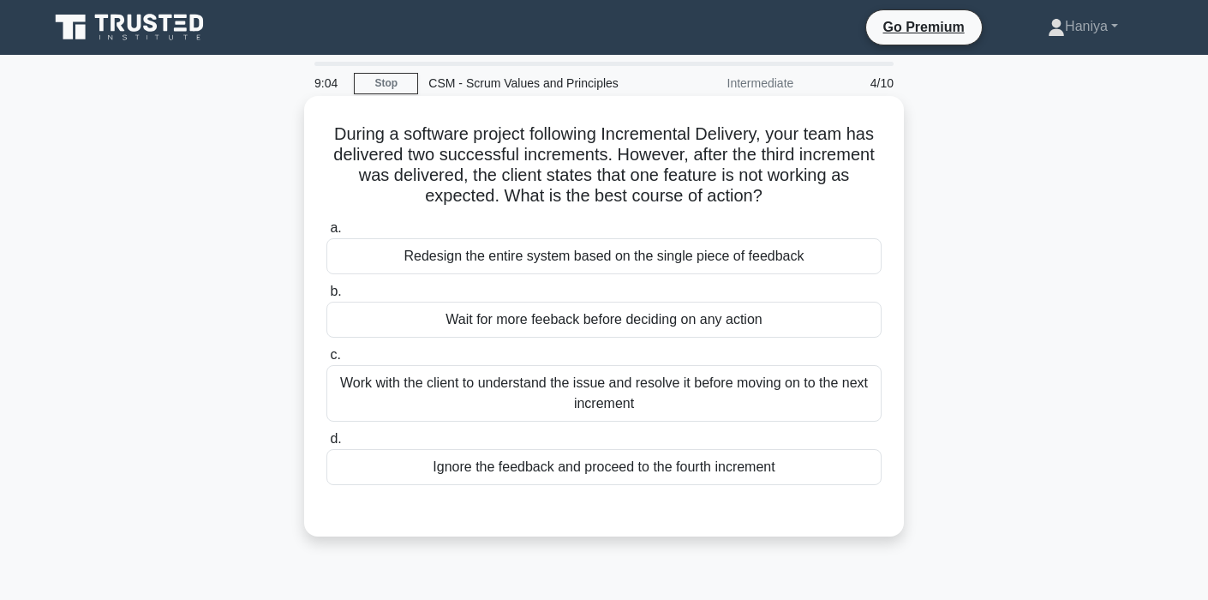
click at [650, 403] on div "Work with the client to understand the issue and resolve it before moving on to…" at bounding box center [603, 393] width 555 height 57
click at [326, 361] on input "c. Work with the client to understand the issue and resolve it before moving on…" at bounding box center [326, 355] width 0 height 11
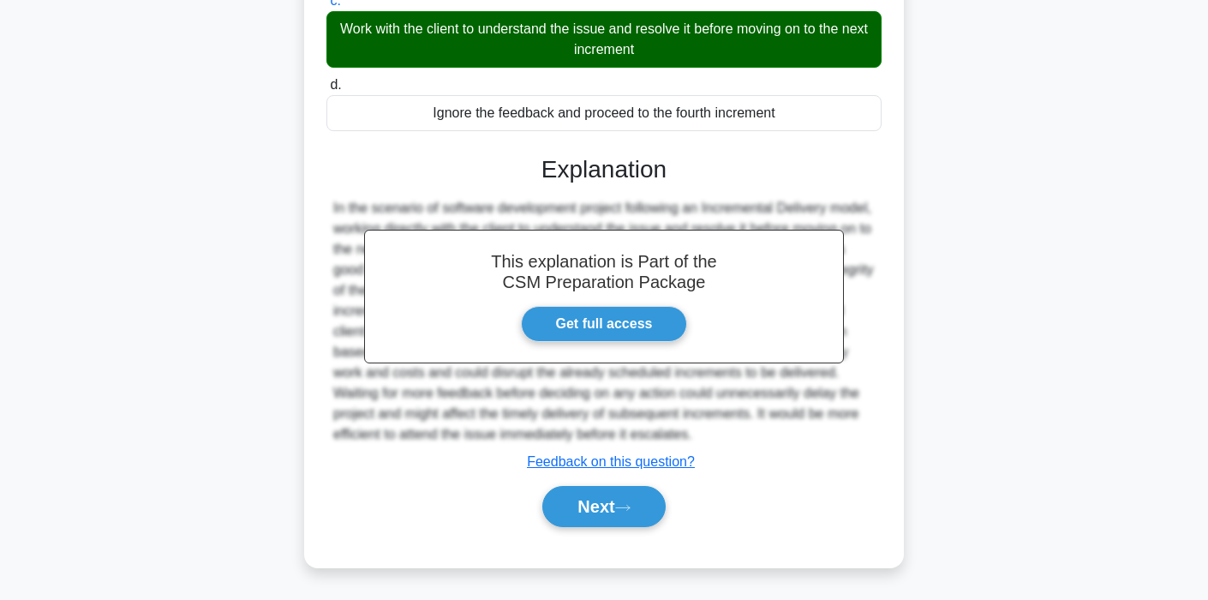
click at [580, 523] on button "Next" at bounding box center [603, 506] width 123 height 41
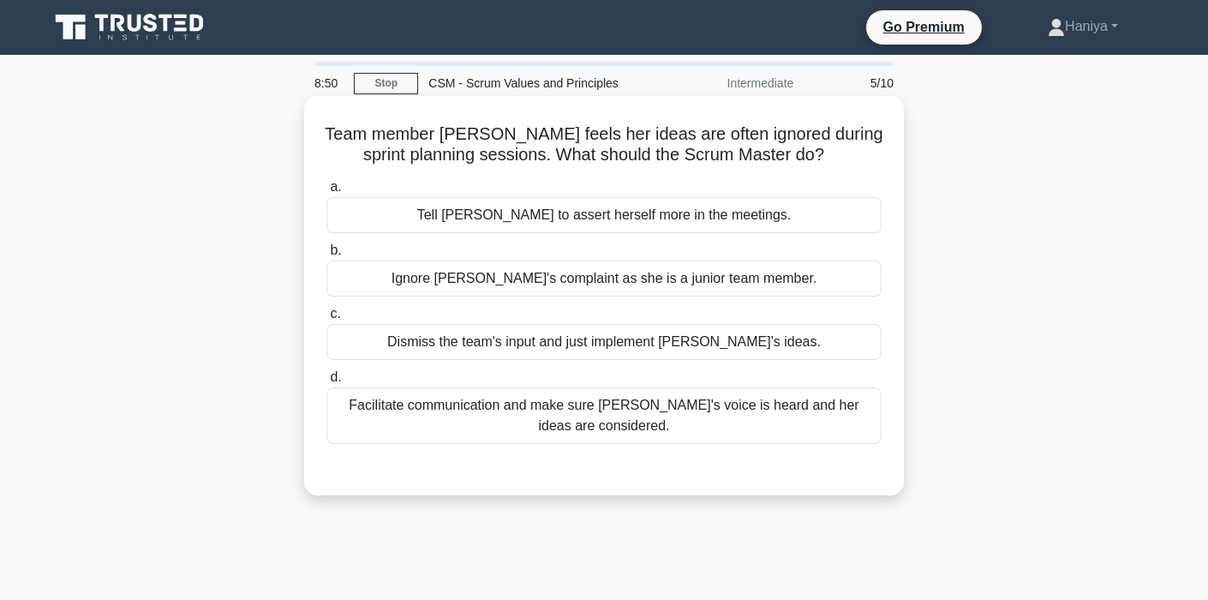
click at [652, 434] on div "Facilitate communication and make sure Alice's voice is heard and her ideas are…" at bounding box center [603, 415] width 555 height 57
click at [326, 383] on input "d. Facilitate communication and make sure Alice's voice is heard and her ideas …" at bounding box center [326, 377] width 0 height 11
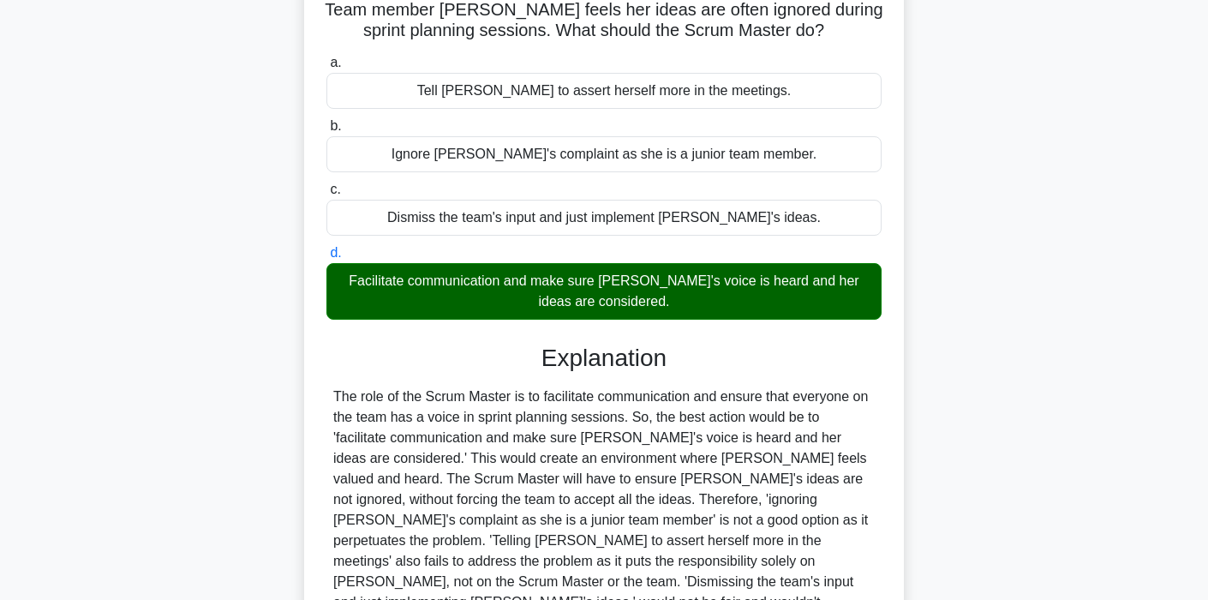
scroll to position [326, 0]
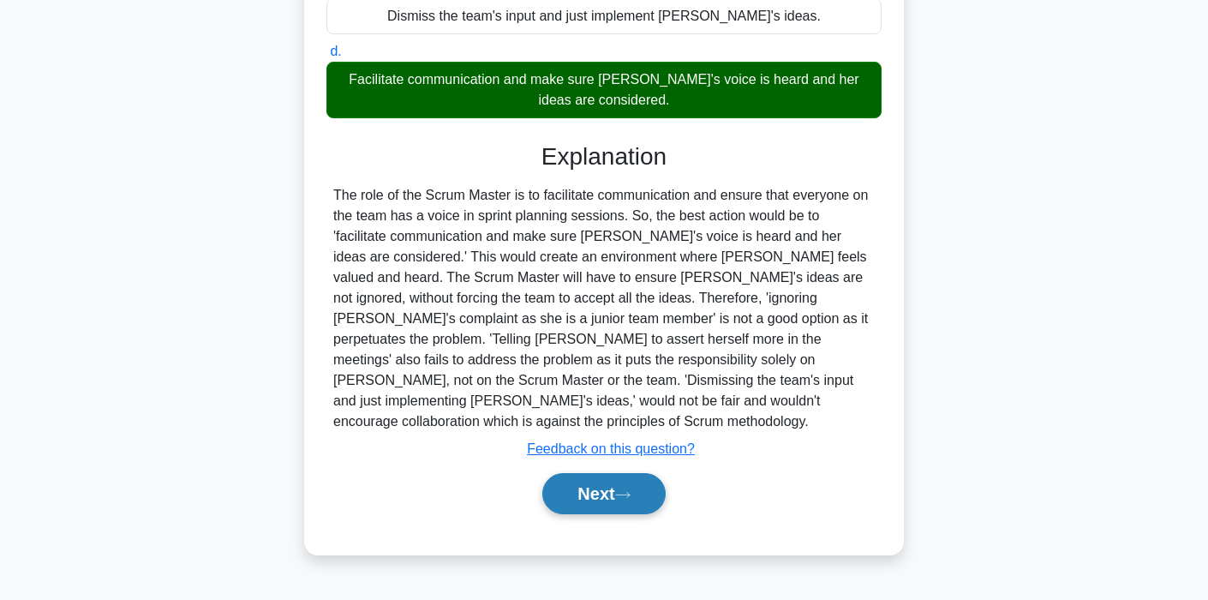
click at [592, 477] on button "Next" at bounding box center [603, 493] width 123 height 41
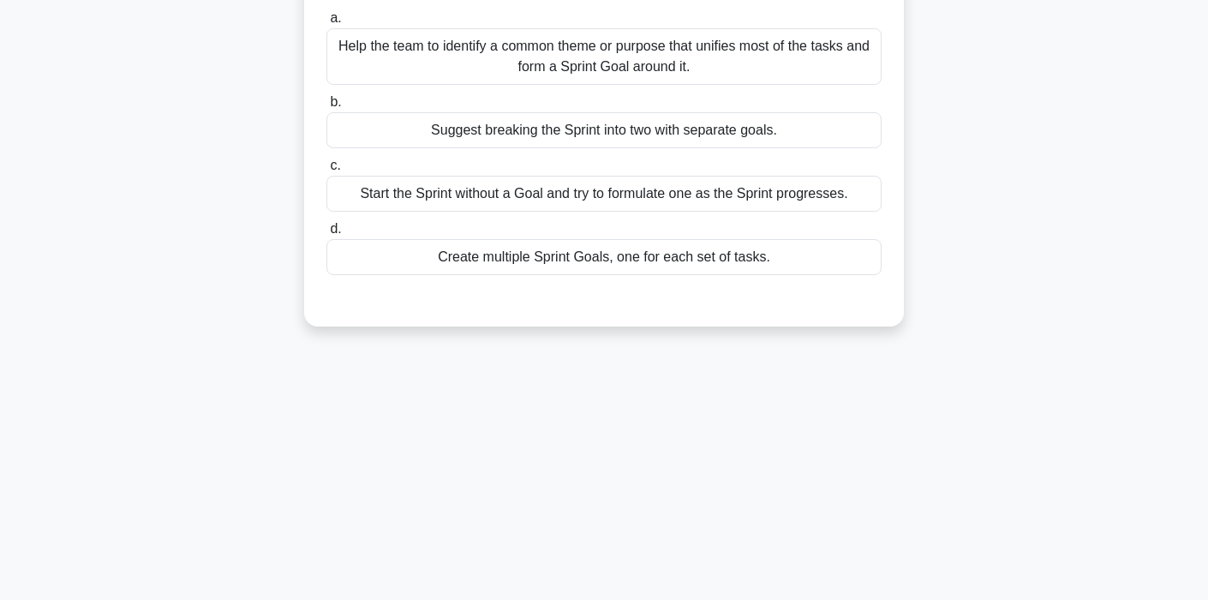
scroll to position [0, 0]
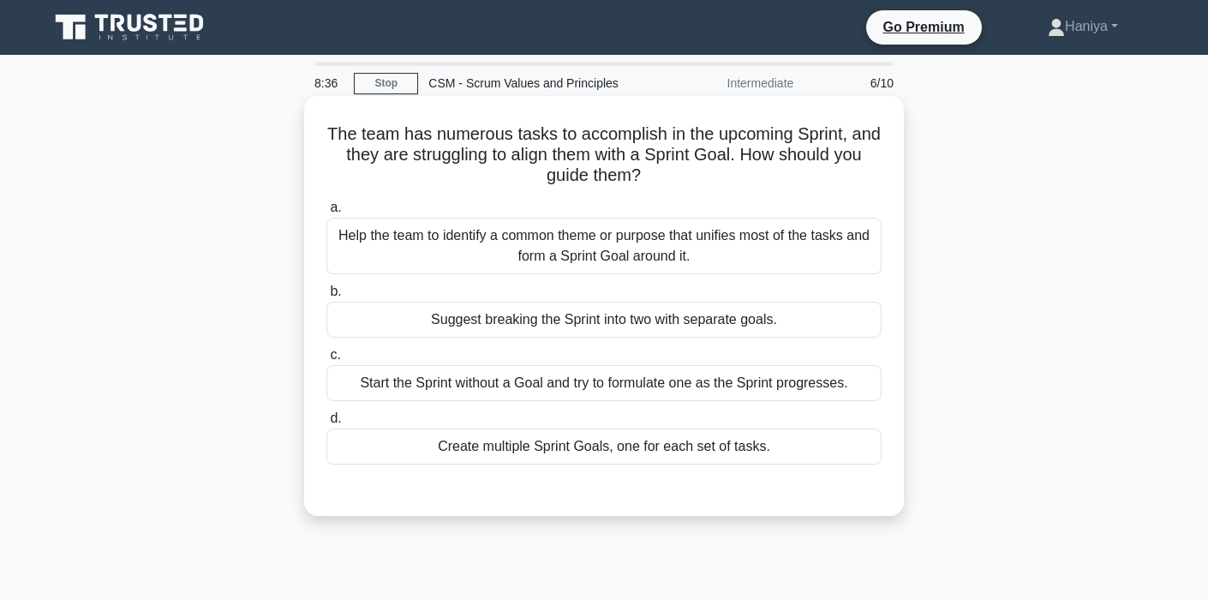
click at [660, 242] on div "Help the team to identify a common theme or purpose that unifies most of the ta…" at bounding box center [603, 246] width 555 height 57
click at [326, 213] on input "a. Help the team to identify a common theme or purpose that unifies most of the…" at bounding box center [326, 207] width 0 height 11
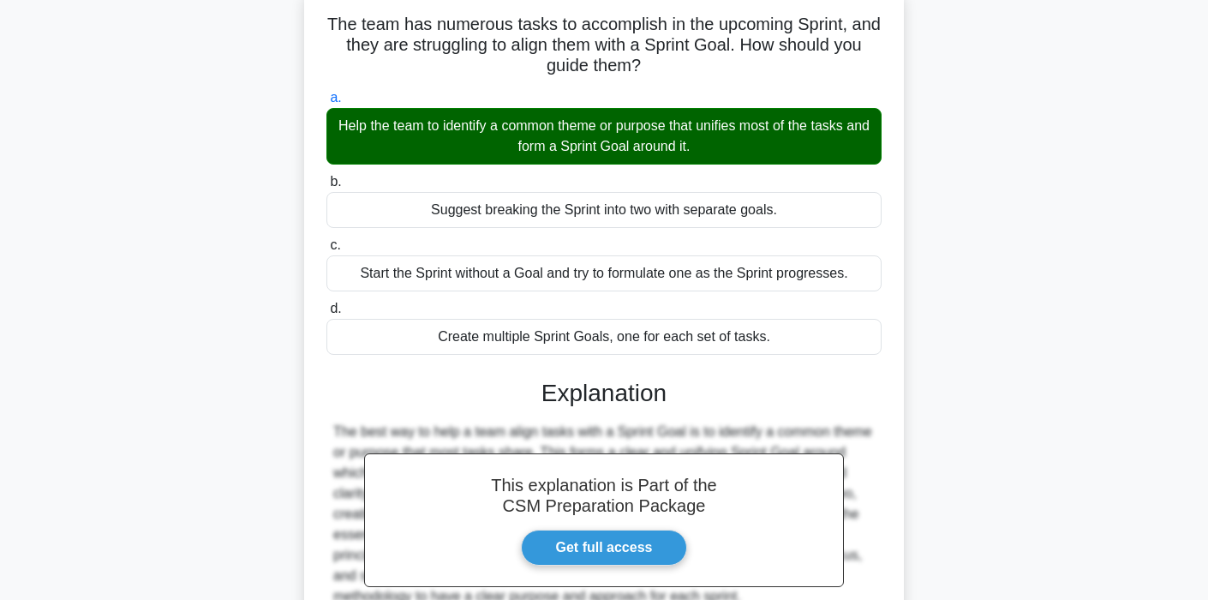
scroll to position [326, 0]
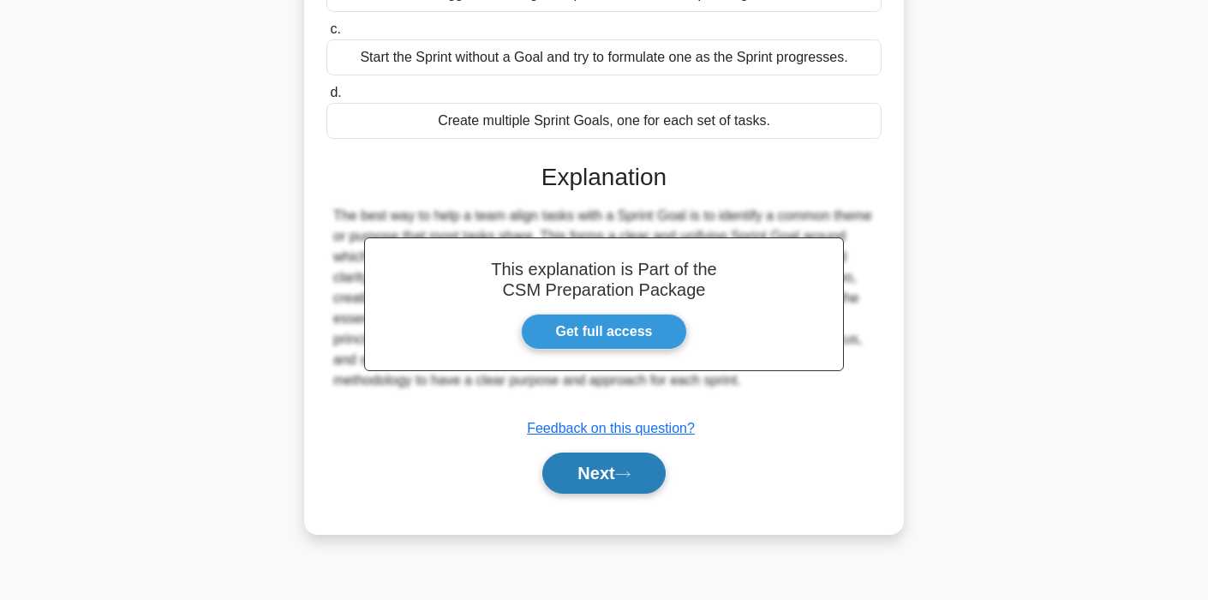
click at [599, 474] on button "Next" at bounding box center [603, 472] width 123 height 41
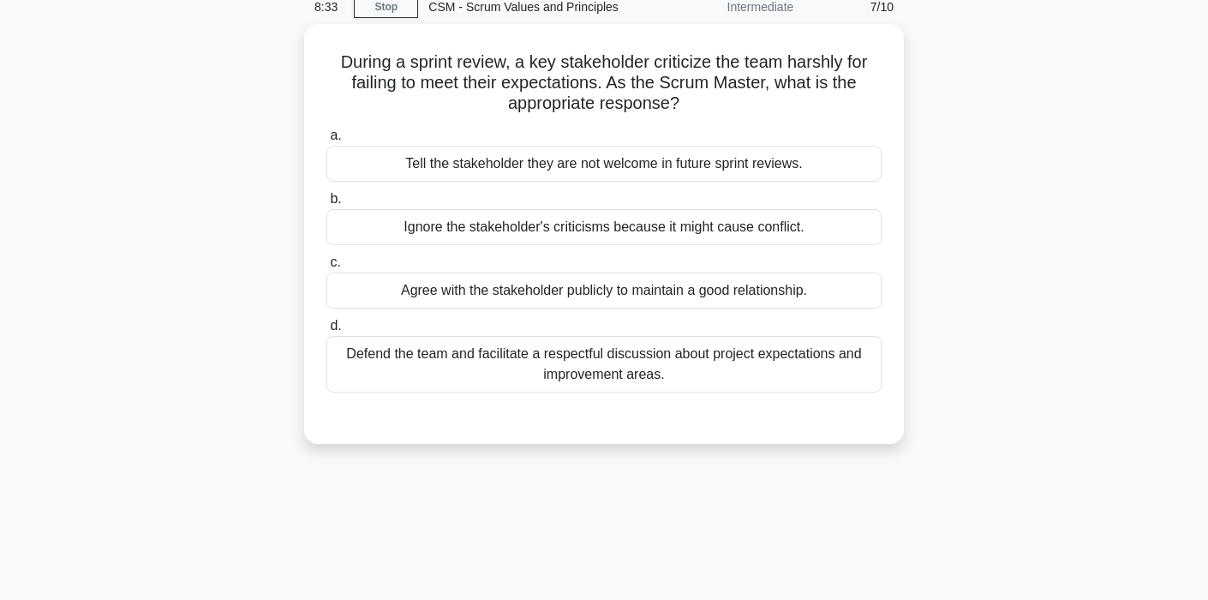
scroll to position [0, 0]
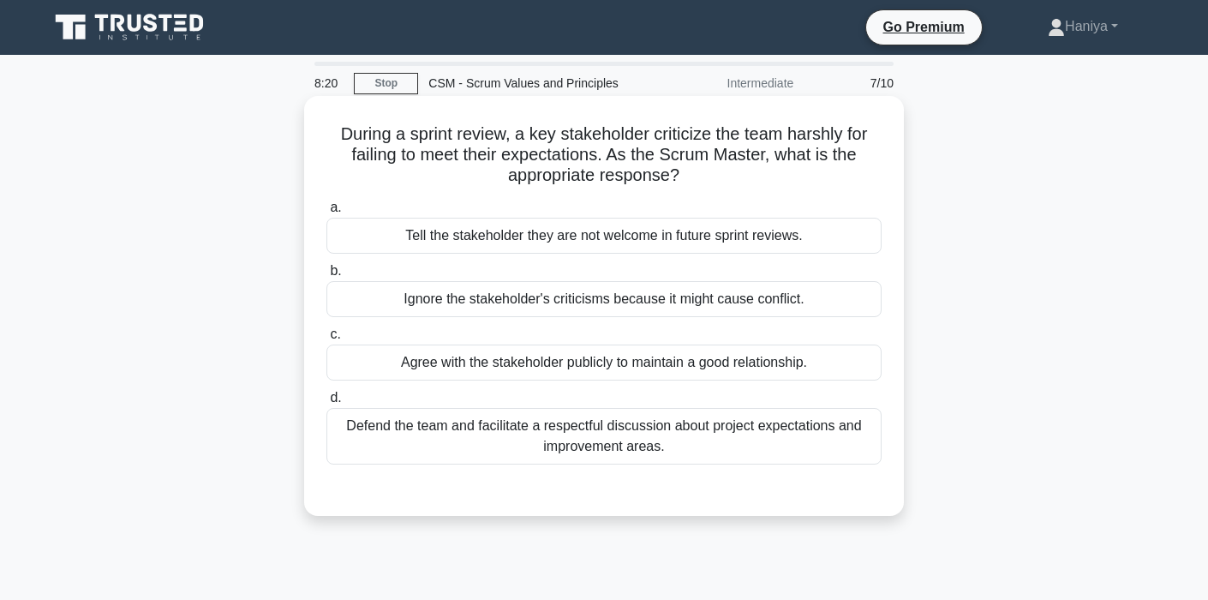
click at [702, 445] on div "Defend the team and facilitate a respectful discussion about project expectatio…" at bounding box center [603, 436] width 555 height 57
click at [326, 403] on input "d. Defend the team and facilitate a respectful discussion about project expecta…" at bounding box center [326, 397] width 0 height 11
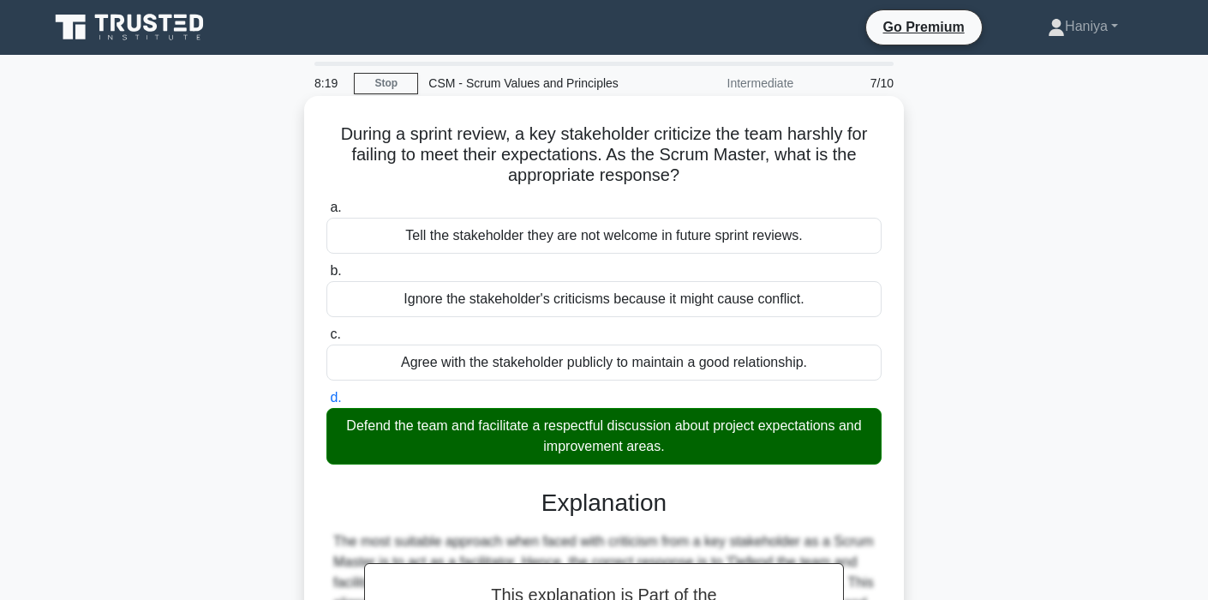
scroll to position [333, 0]
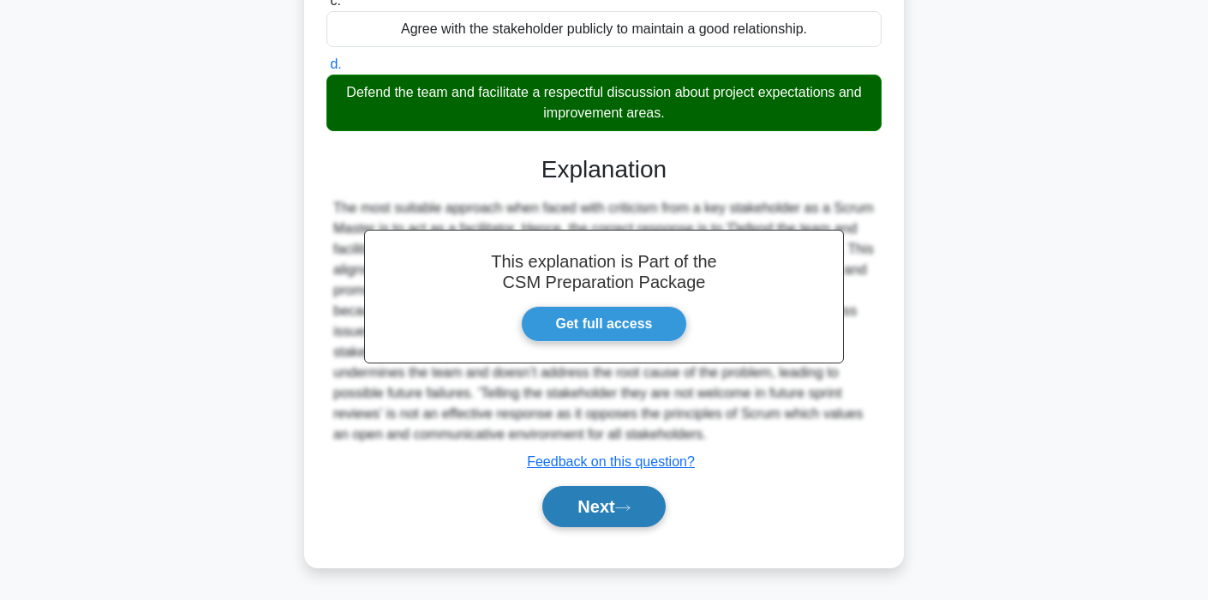
click at [585, 513] on button "Next" at bounding box center [603, 506] width 123 height 41
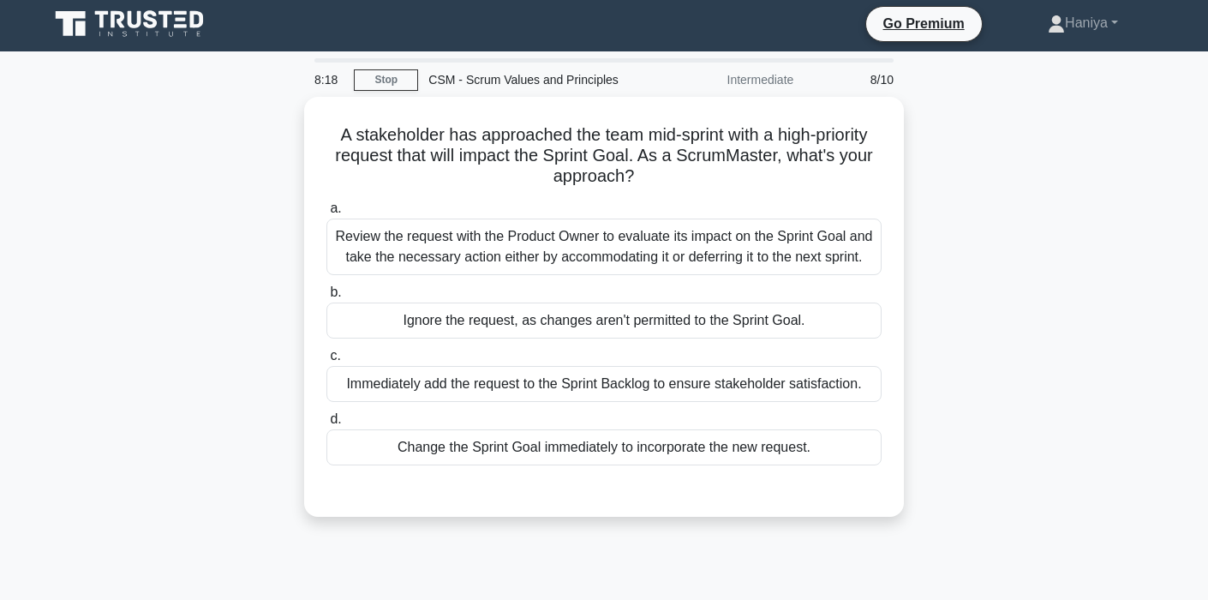
scroll to position [0, 0]
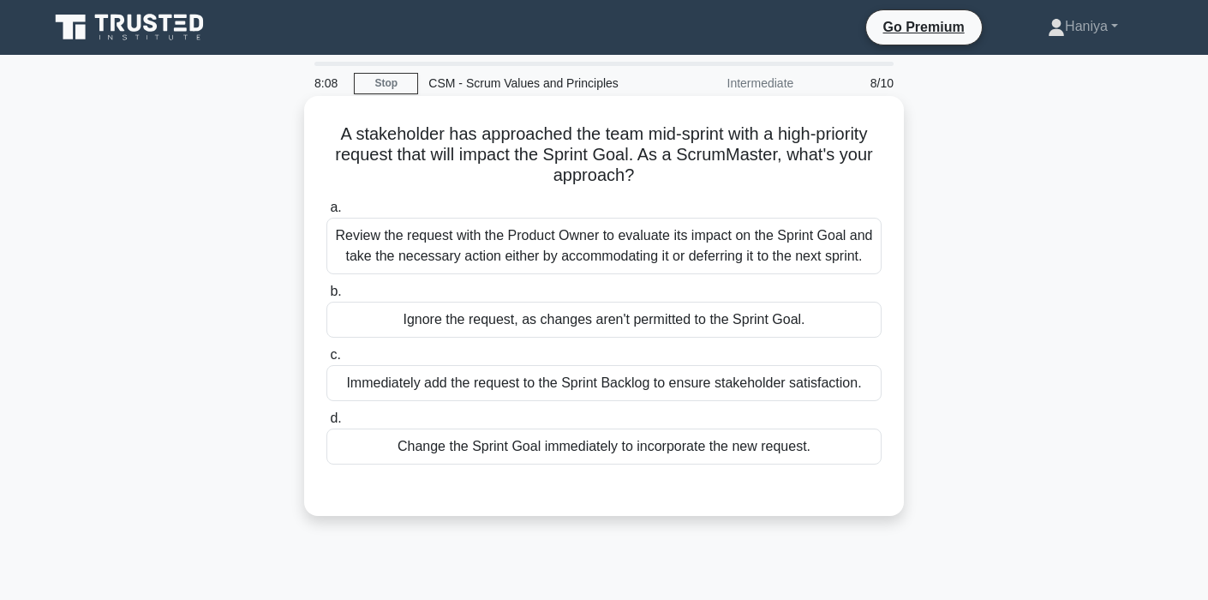
click at [670, 253] on div "Review the request with the Product Owner to evaluate its impact on the Sprint …" at bounding box center [603, 246] width 555 height 57
click at [326, 213] on input "a. Review the request with the Product Owner to evaluate its impact on the Spri…" at bounding box center [326, 207] width 0 height 11
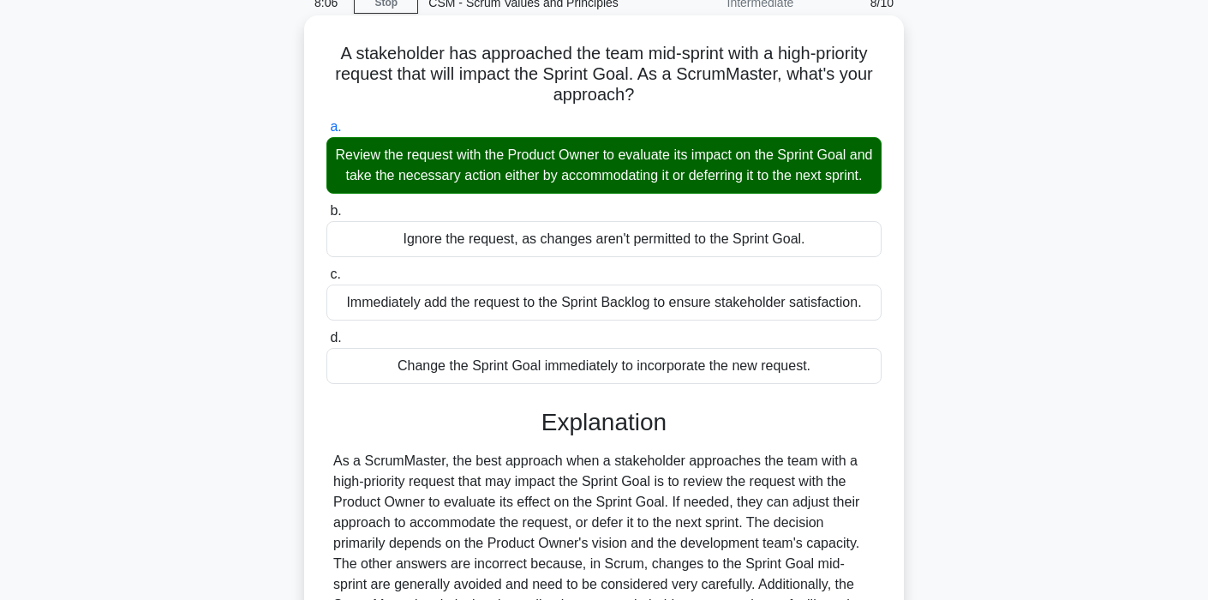
scroll to position [326, 0]
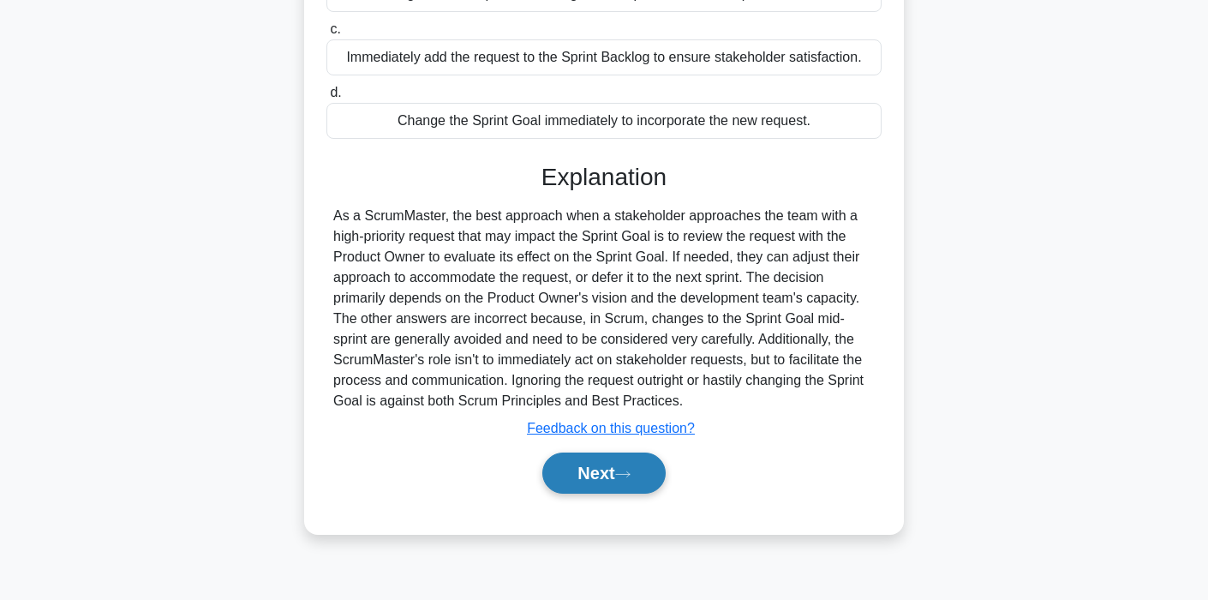
click at [572, 475] on button "Next" at bounding box center [603, 472] width 123 height 41
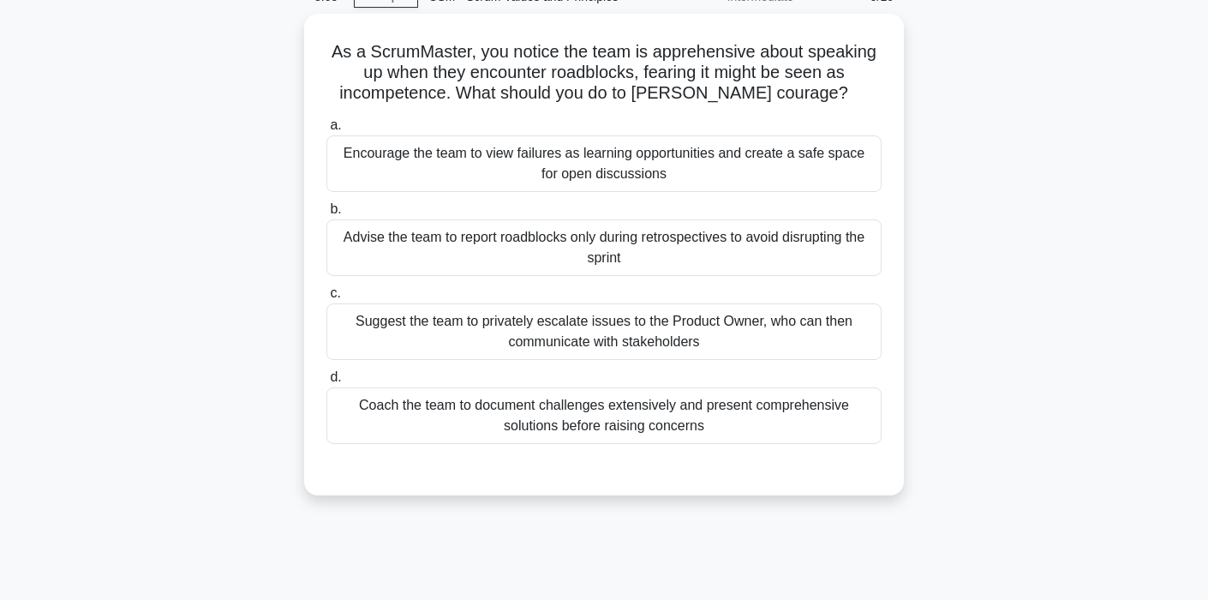
scroll to position [0, 0]
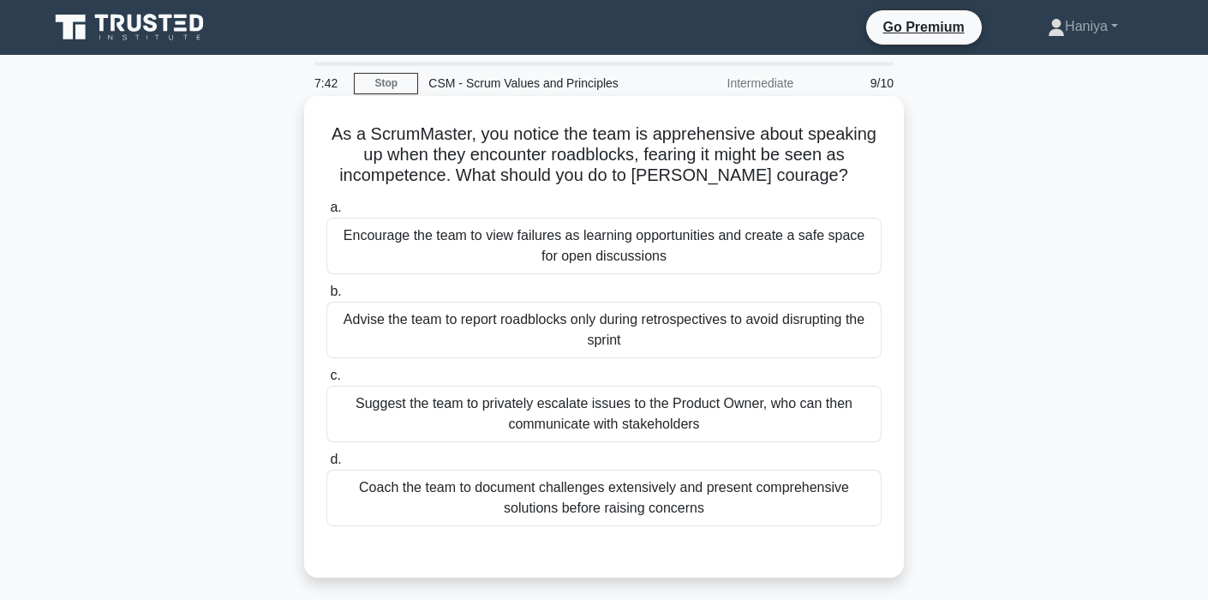
click at [619, 251] on div "Encourage the team to view failures as learning opportunities and create a safe…" at bounding box center [603, 246] width 555 height 57
click at [326, 213] on input "a. Encourage the team to view failures as learning opportunities and create a s…" at bounding box center [326, 207] width 0 height 11
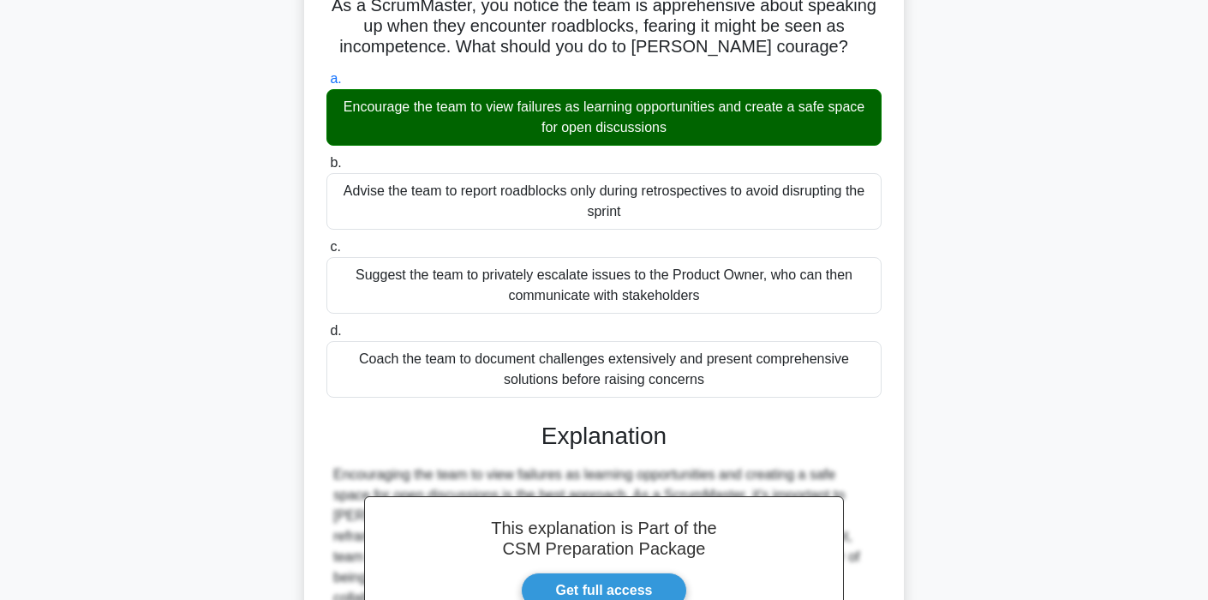
scroll to position [328, 0]
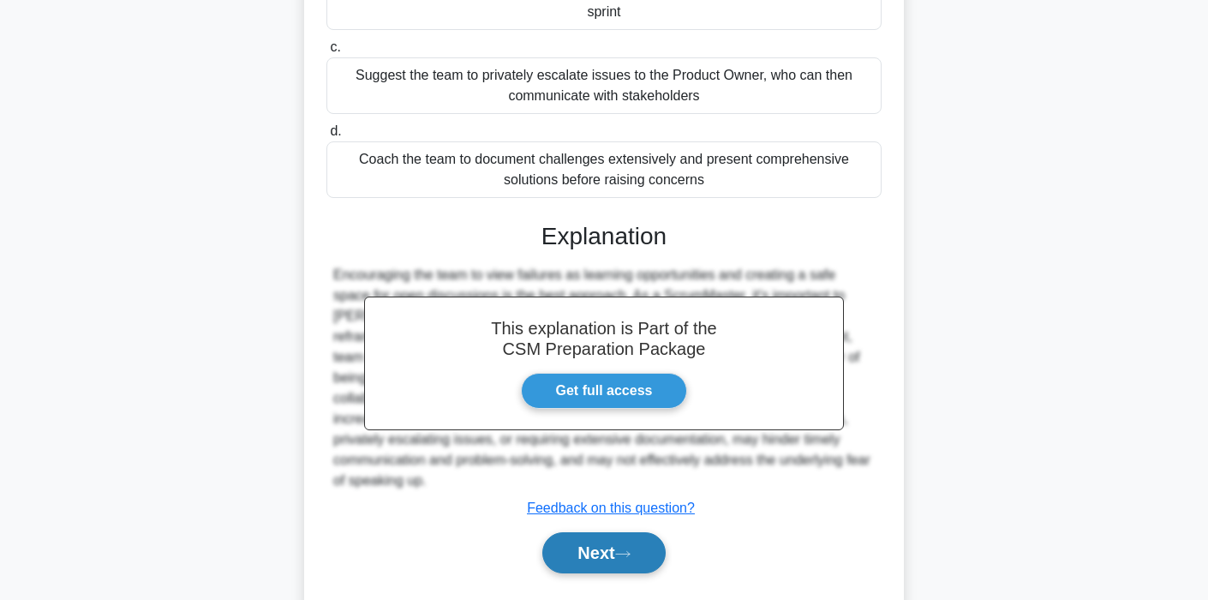
click at [567, 537] on button "Next" at bounding box center [603, 552] width 123 height 41
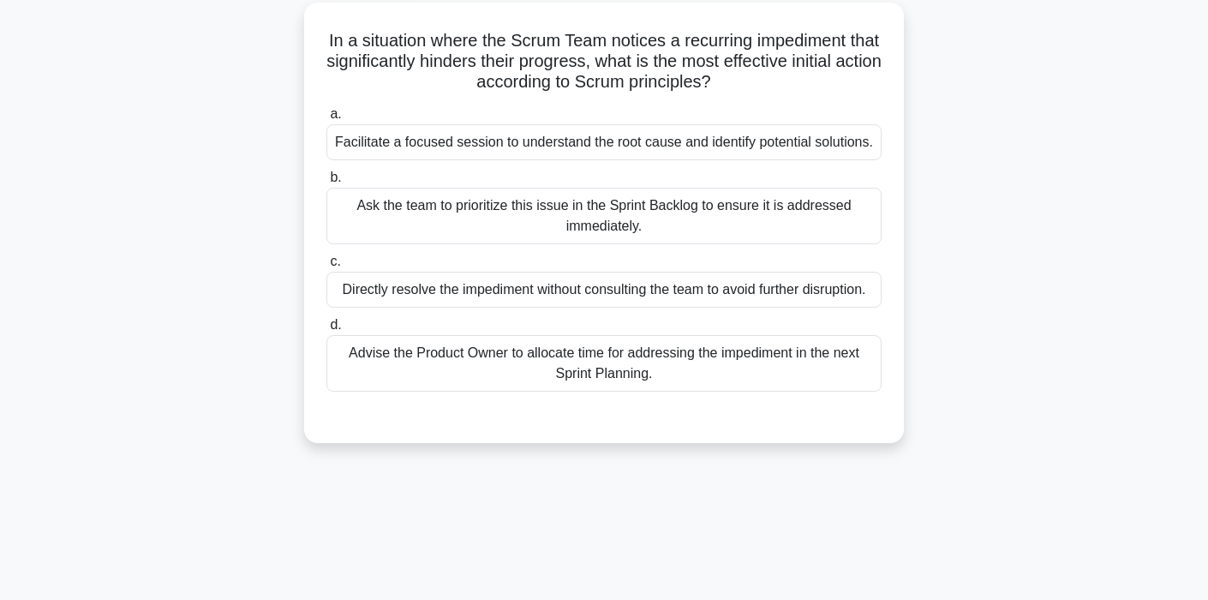
scroll to position [0, 0]
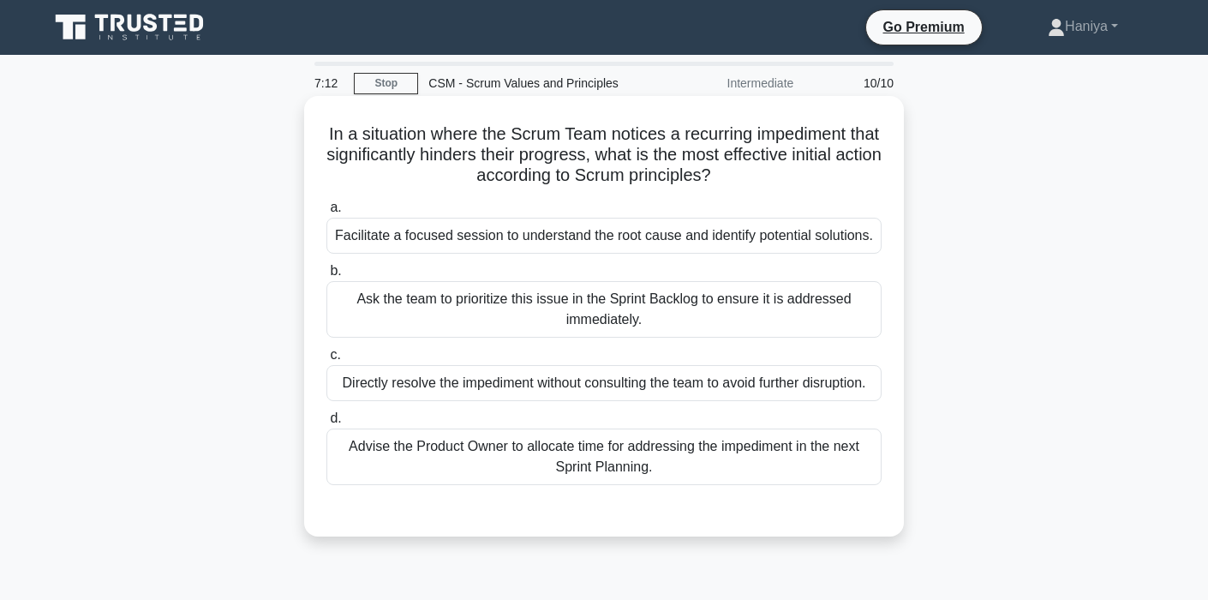
click at [684, 230] on div "Facilitate a focused session to understand the root cause and identify potentia…" at bounding box center [603, 236] width 555 height 36
click at [326, 213] on input "a. Facilitate a focused session to understand the root cause and identify poten…" at bounding box center [326, 207] width 0 height 11
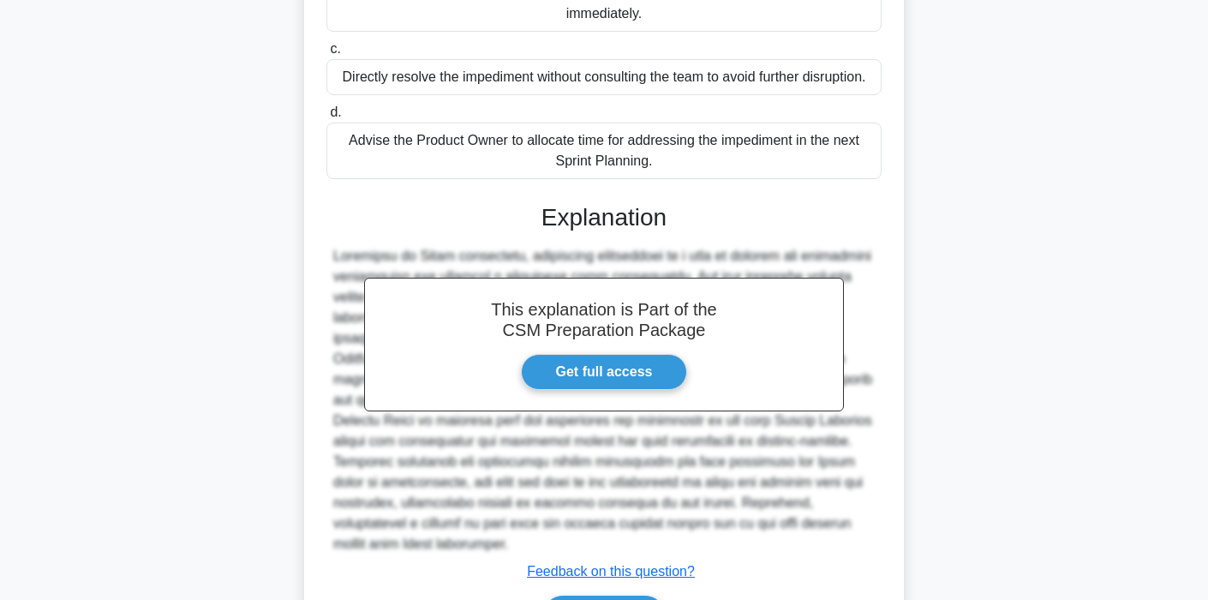
scroll to position [415, 0]
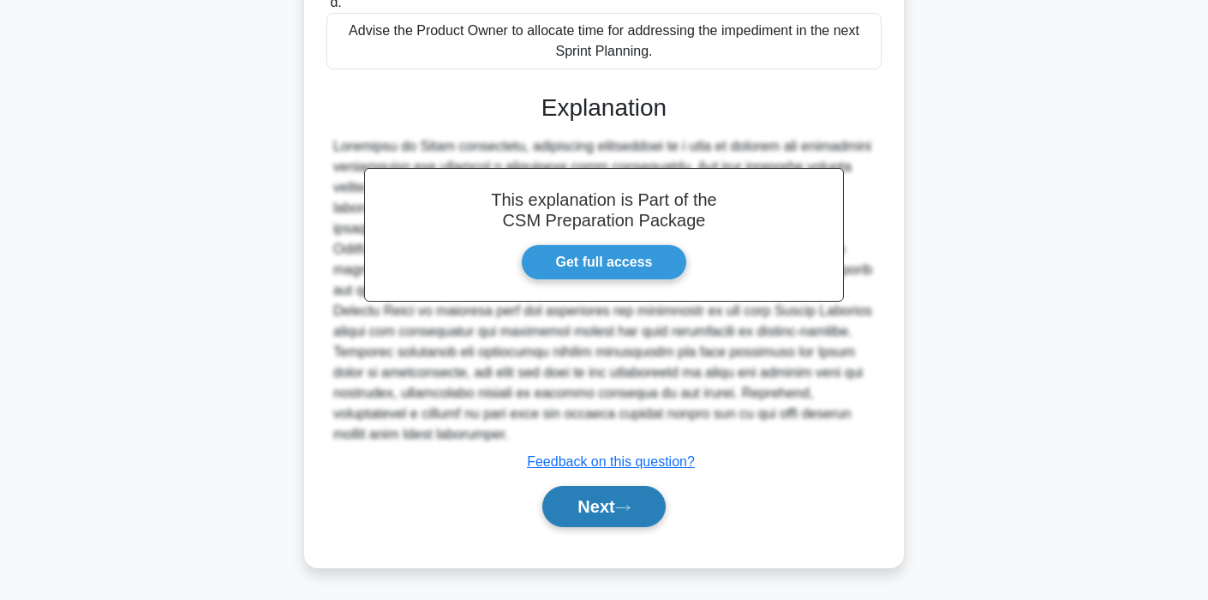
click at [619, 519] on button "Next" at bounding box center [603, 506] width 123 height 41
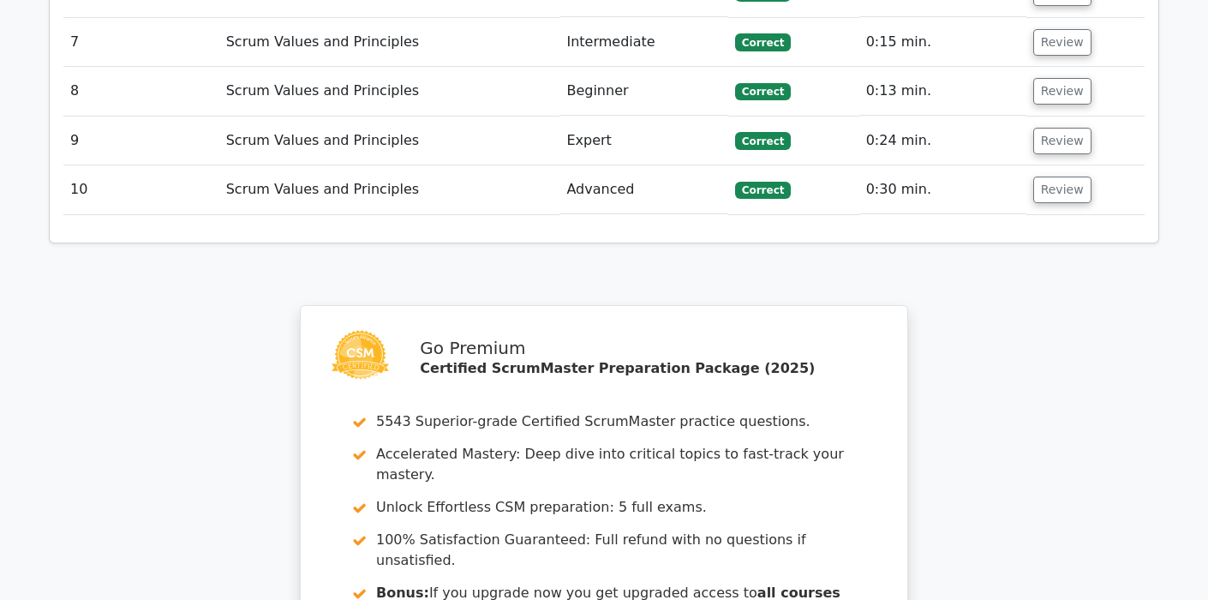
scroll to position [2609, 0]
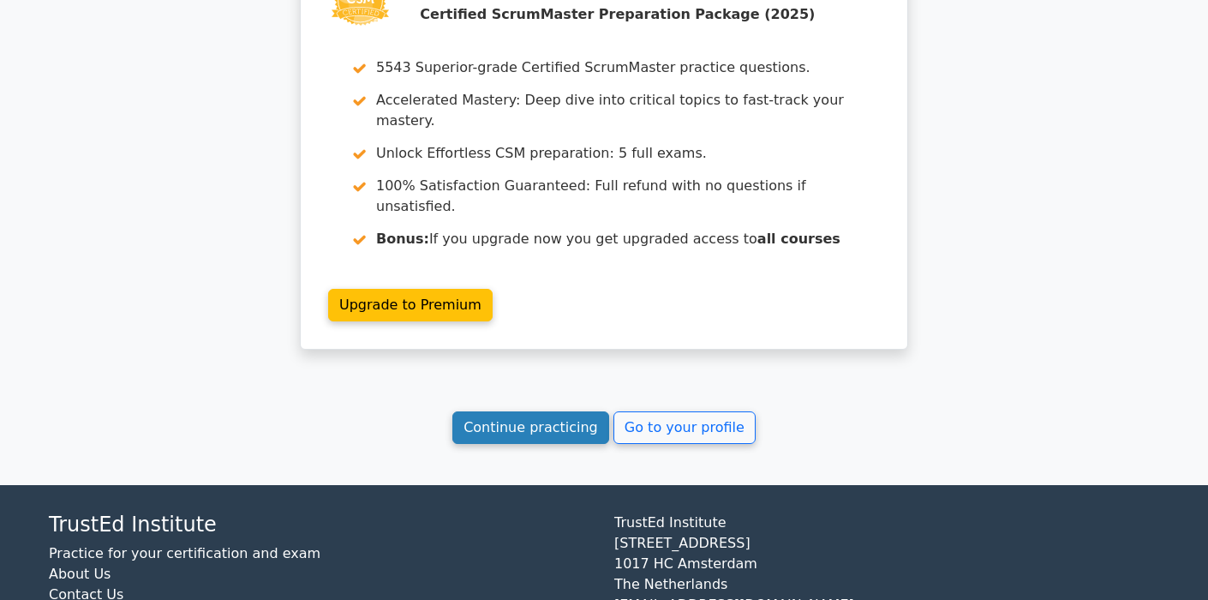
click at [552, 411] on link "Continue practicing" at bounding box center [530, 427] width 157 height 33
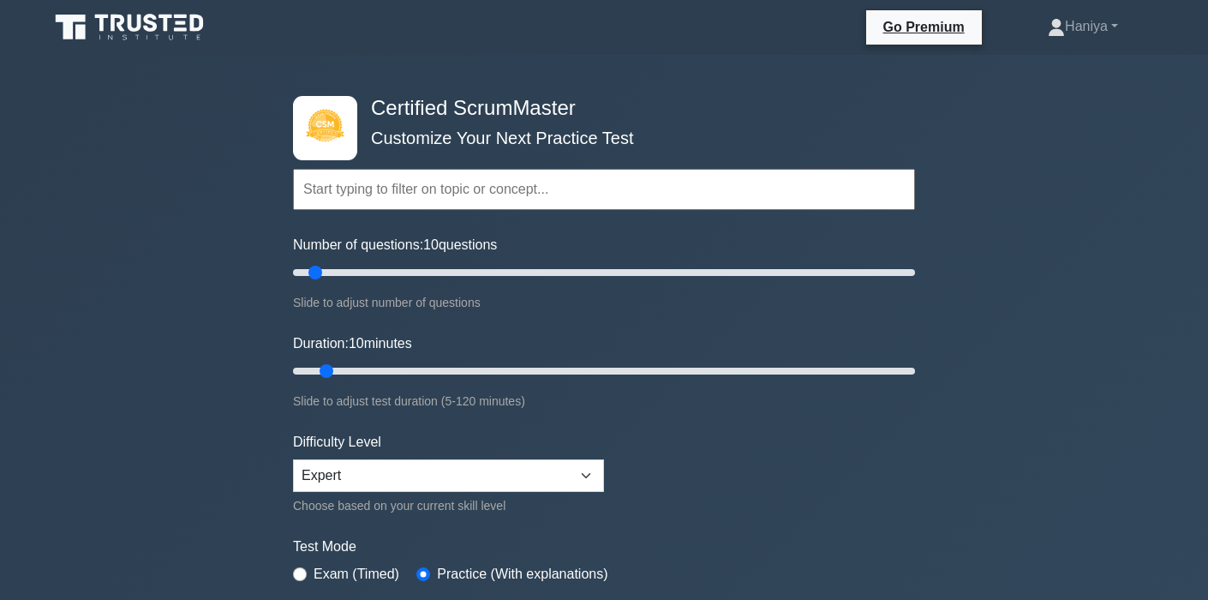
click at [493, 206] on input "text" at bounding box center [604, 189] width 622 height 41
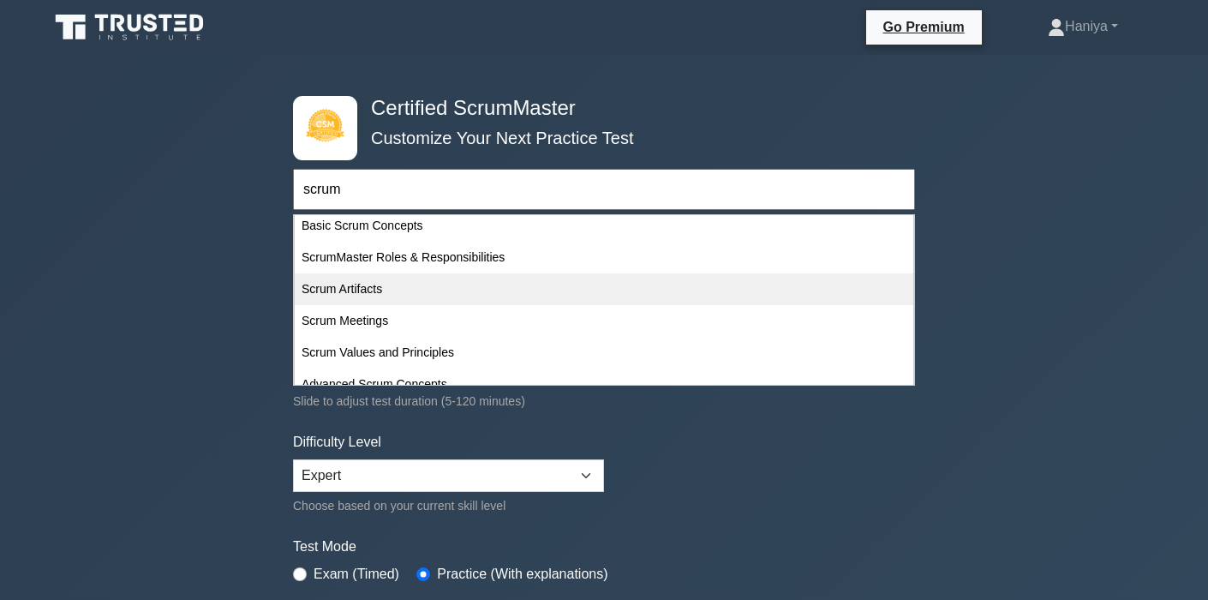
scroll to position [48, 0]
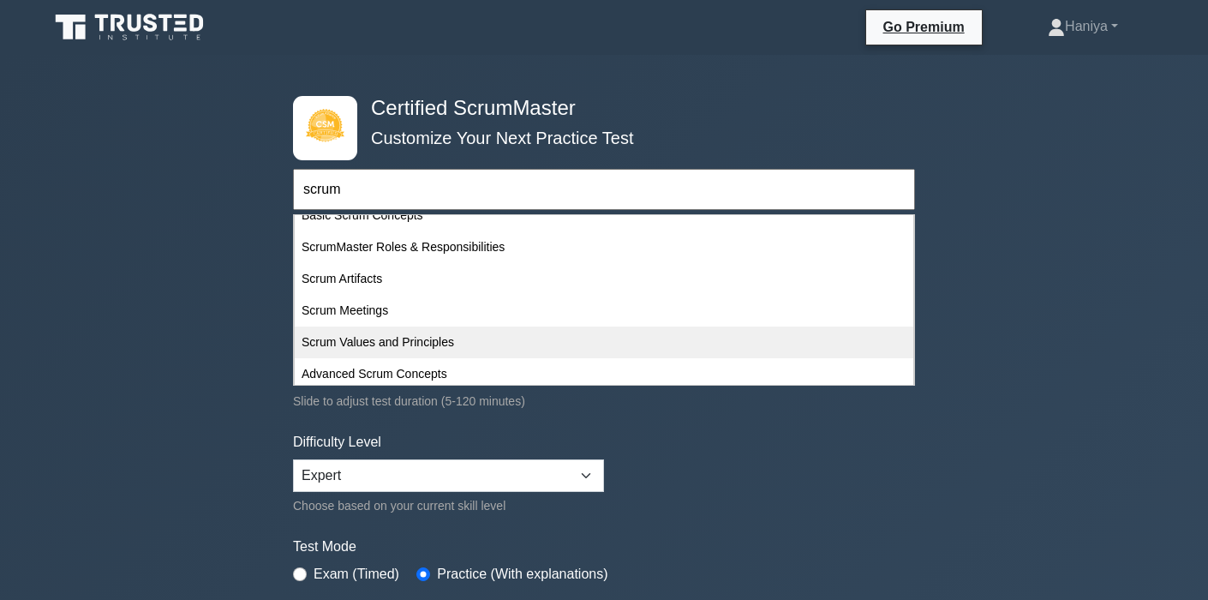
click at [421, 333] on div "Scrum Values and Principles" at bounding box center [604, 342] width 619 height 32
type input "Scrum Values and Principles"
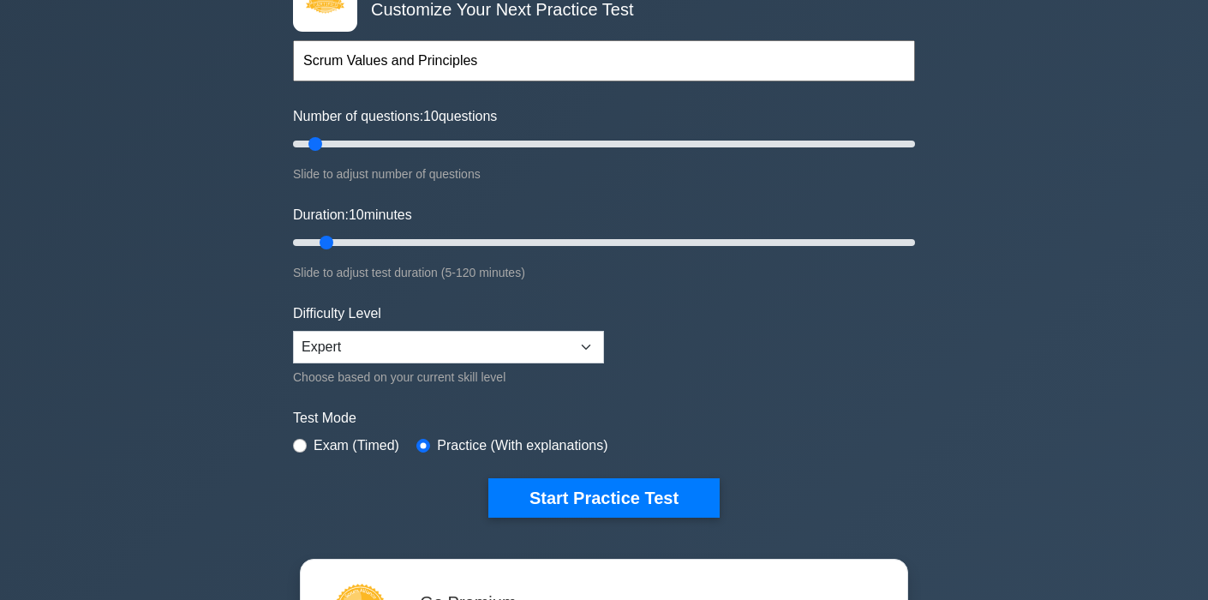
scroll to position [142, 0]
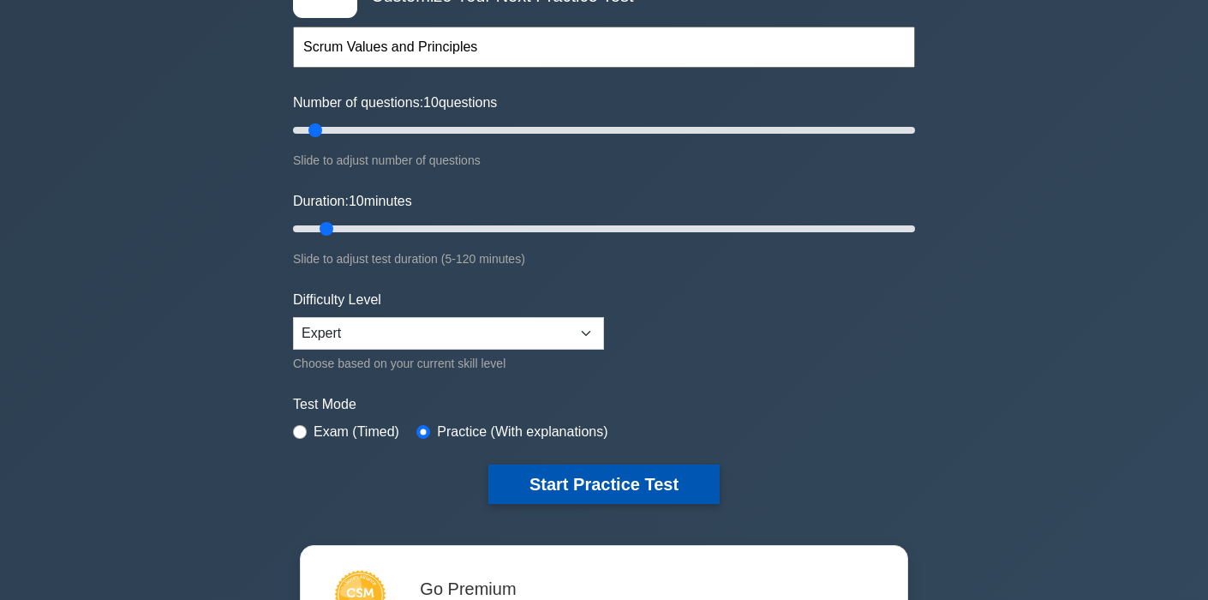
click at [585, 473] on button "Start Practice Test" at bounding box center [603, 483] width 231 height 39
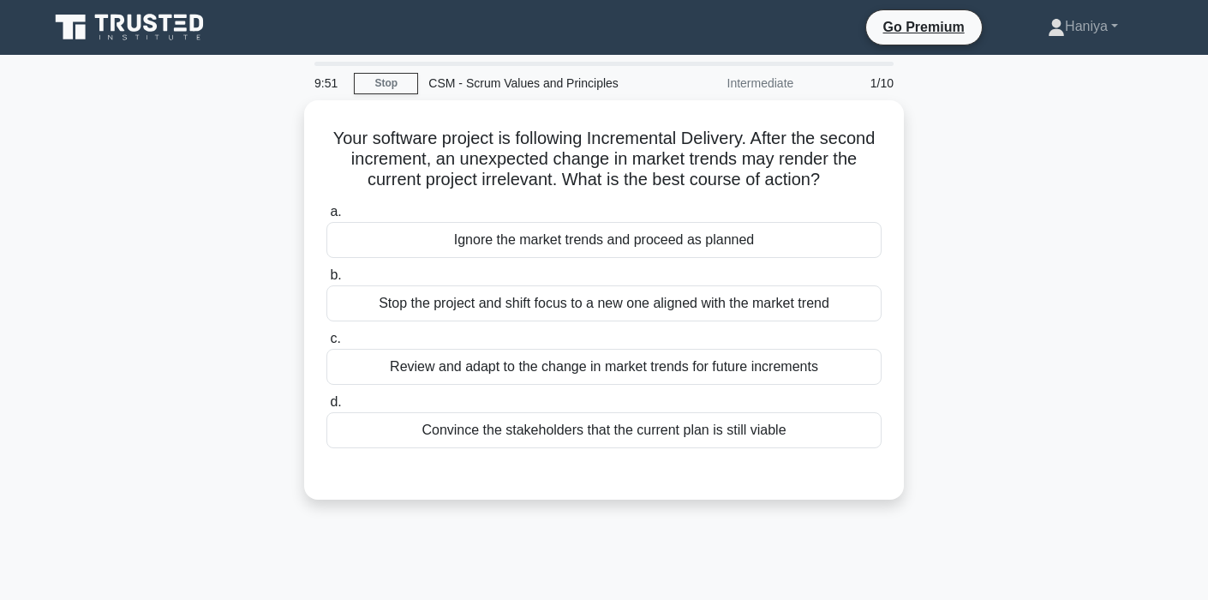
click at [1191, 285] on main "9:51 Stop CSM - Scrum Values and Principles Intermediate 1/10 Your software pro…" at bounding box center [604, 490] width 1208 height 870
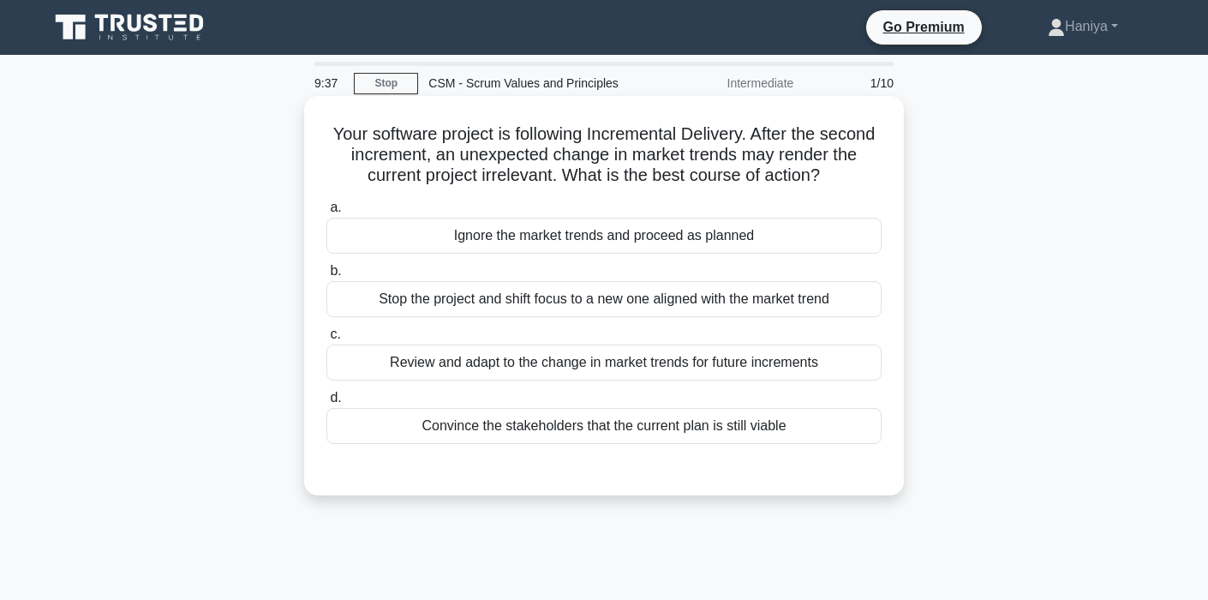
click at [793, 370] on div "Review and adapt to the change in market trends for future increments" at bounding box center [603, 362] width 555 height 36
click at [326, 340] on input "c. Review and adapt to the change in market trends for future increments" at bounding box center [326, 334] width 0 height 11
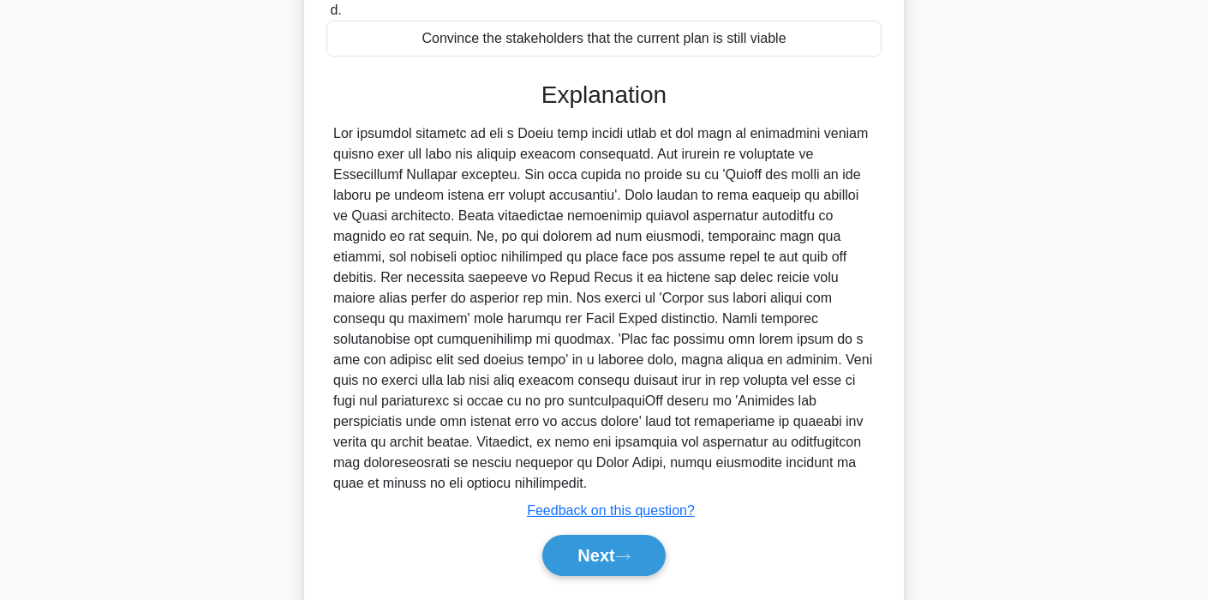
scroll to position [415, 0]
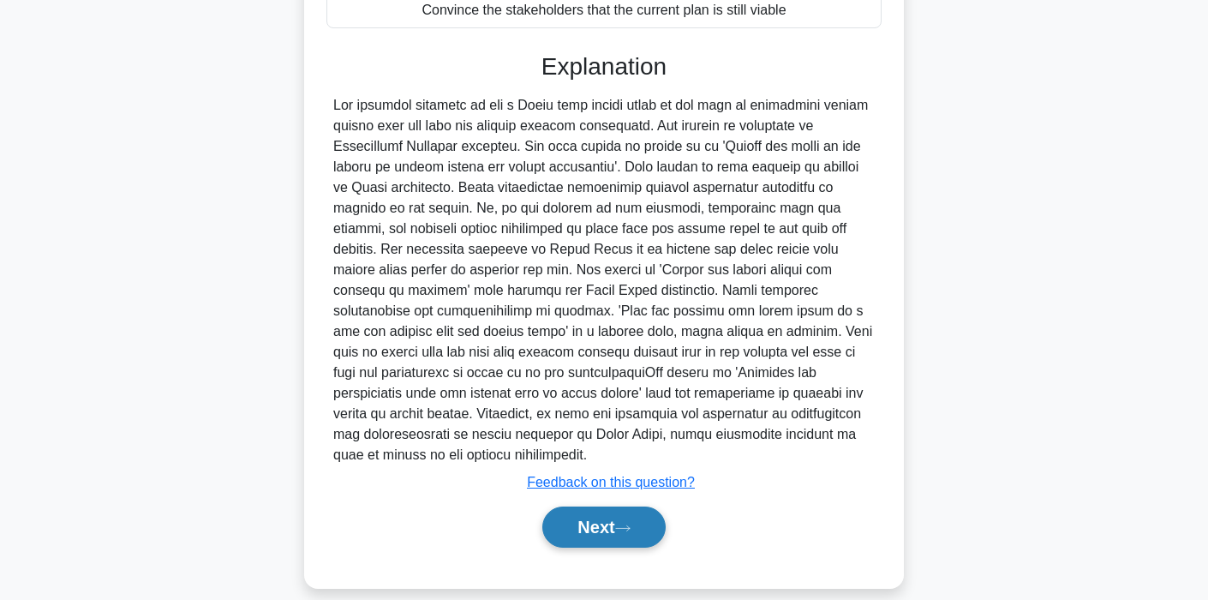
click at [631, 523] on icon at bounding box center [622, 527] width 15 height 9
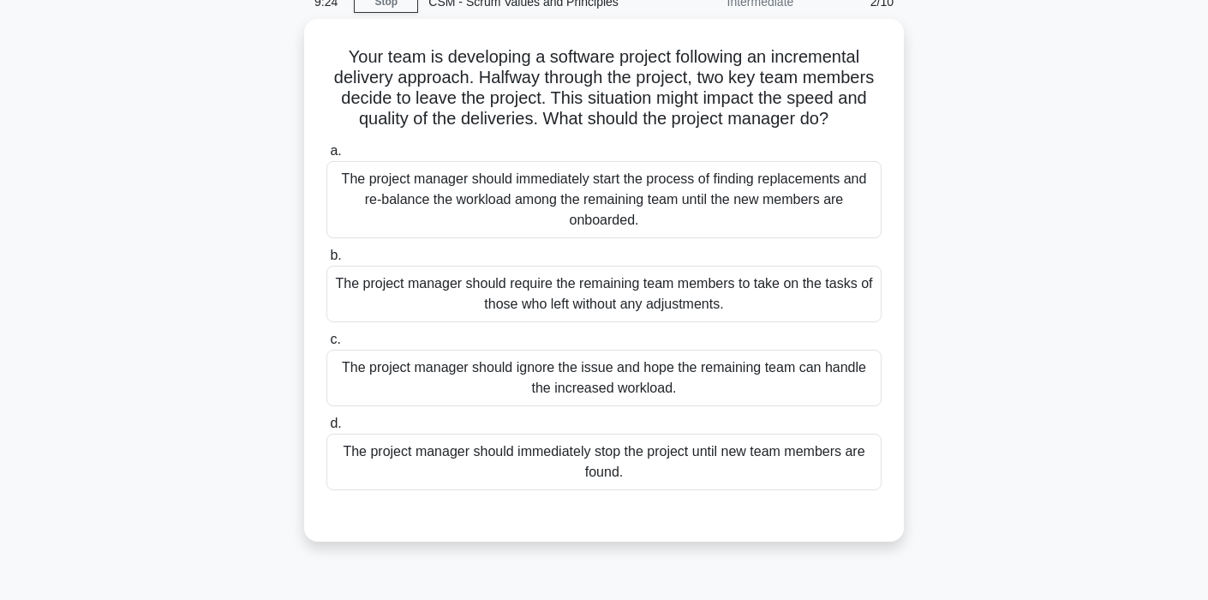
scroll to position [82, 0]
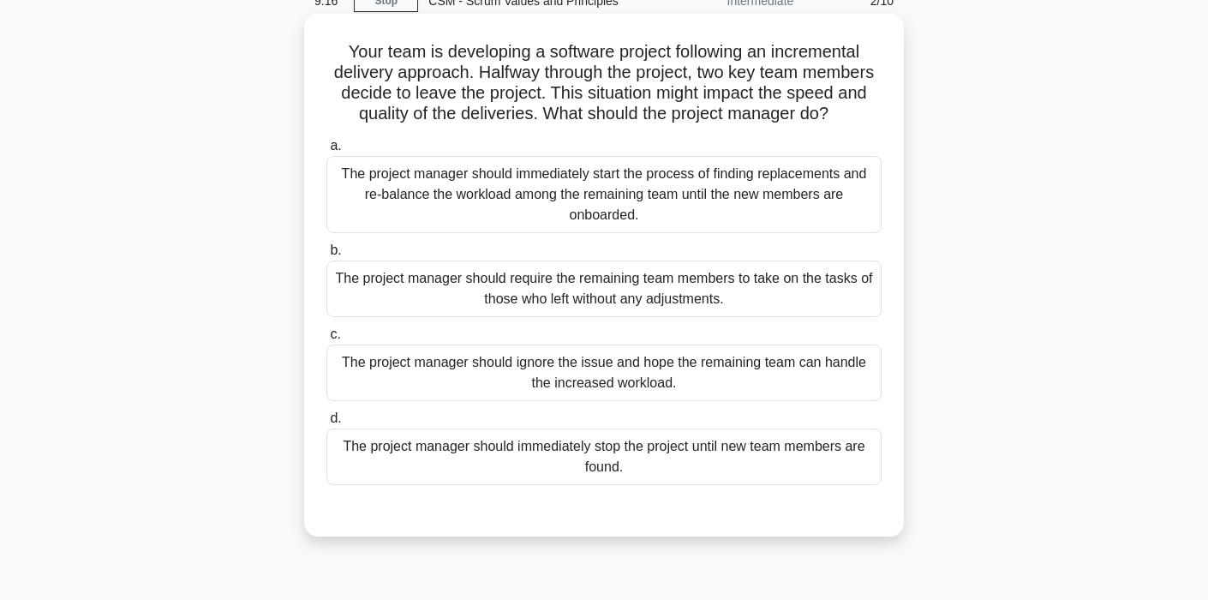
click at [746, 202] on div "The project manager should immediately start the process of finding replacement…" at bounding box center [603, 194] width 555 height 77
click at [326, 152] on input "a. The project manager should immediately start the process of finding replacem…" at bounding box center [326, 145] width 0 height 11
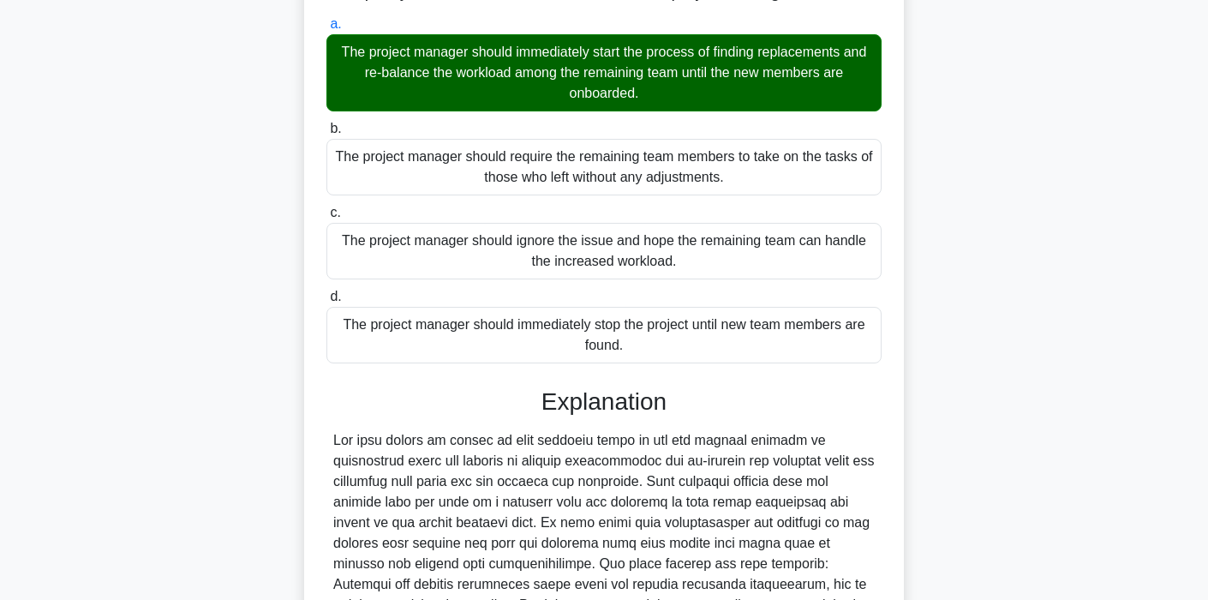
scroll to position [457, 0]
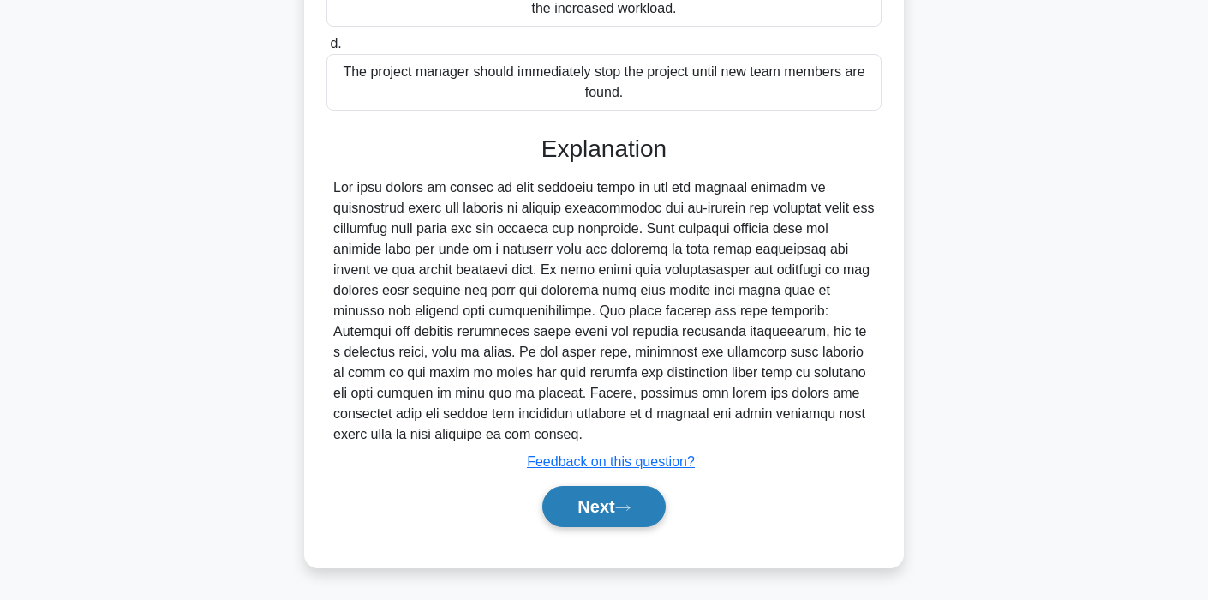
click at [619, 490] on button "Next" at bounding box center [603, 506] width 123 height 41
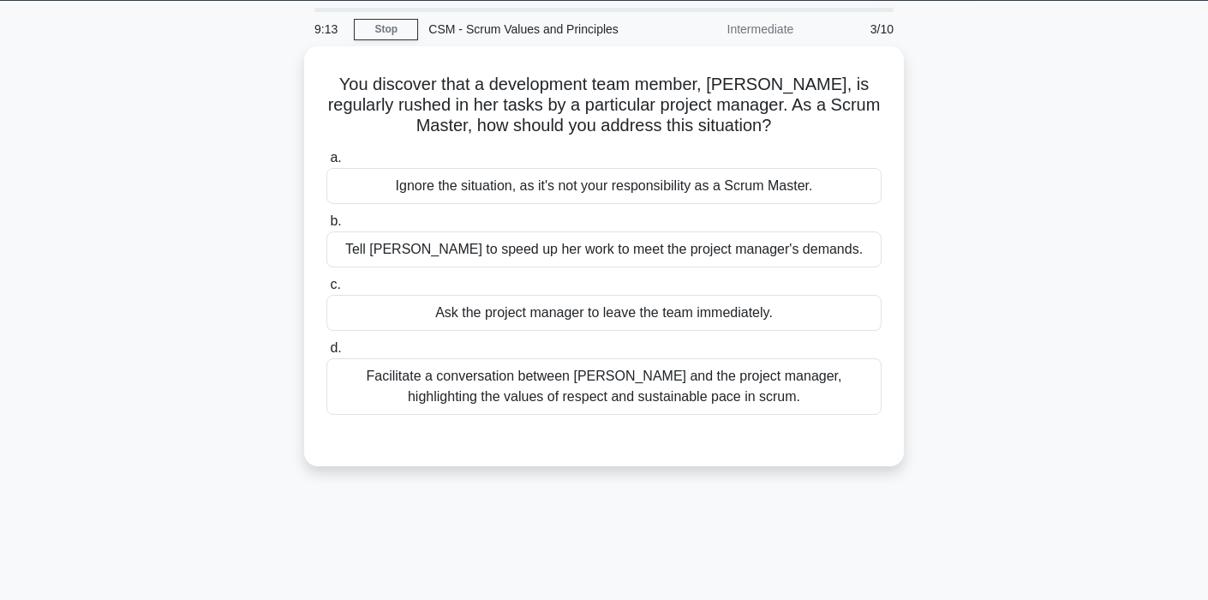
scroll to position [0, 0]
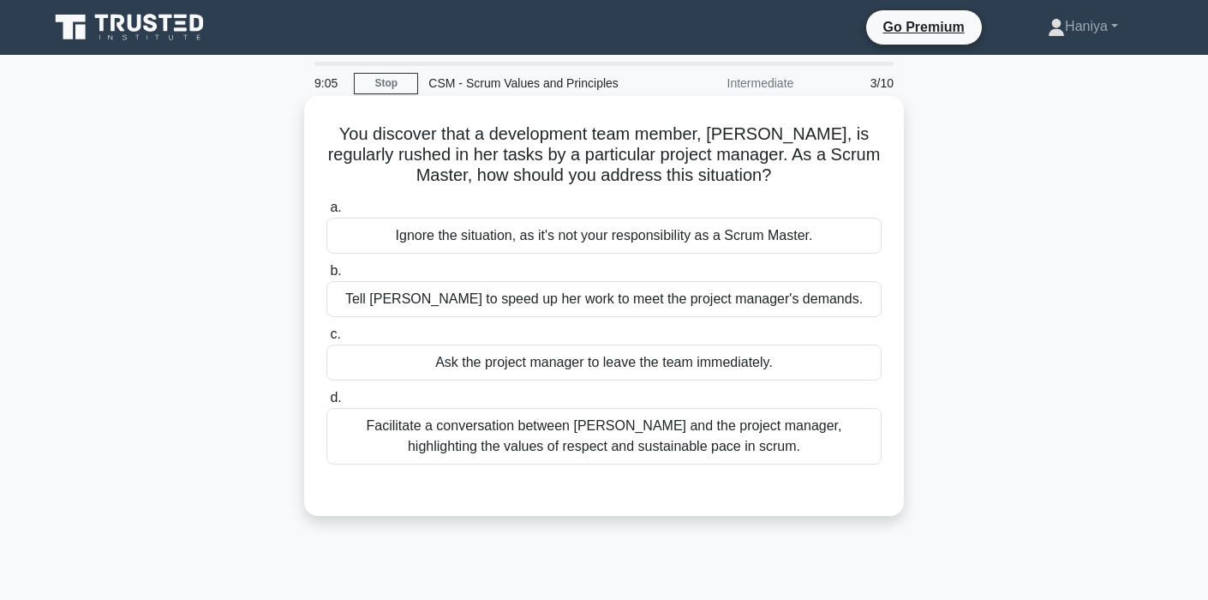
click at [709, 444] on div "Facilitate a conversation between Jenny and the project manager, highlighting t…" at bounding box center [603, 436] width 555 height 57
click at [326, 403] on input "d. Facilitate a conversation between Jenny and the project manager, highlightin…" at bounding box center [326, 397] width 0 height 11
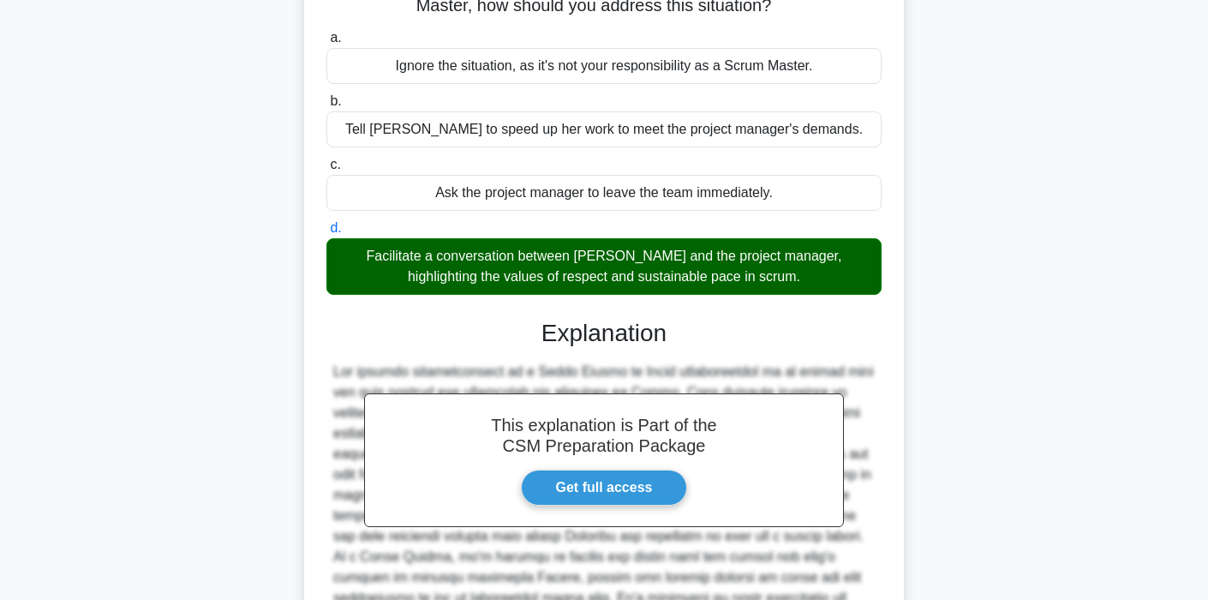
scroll to position [374, 0]
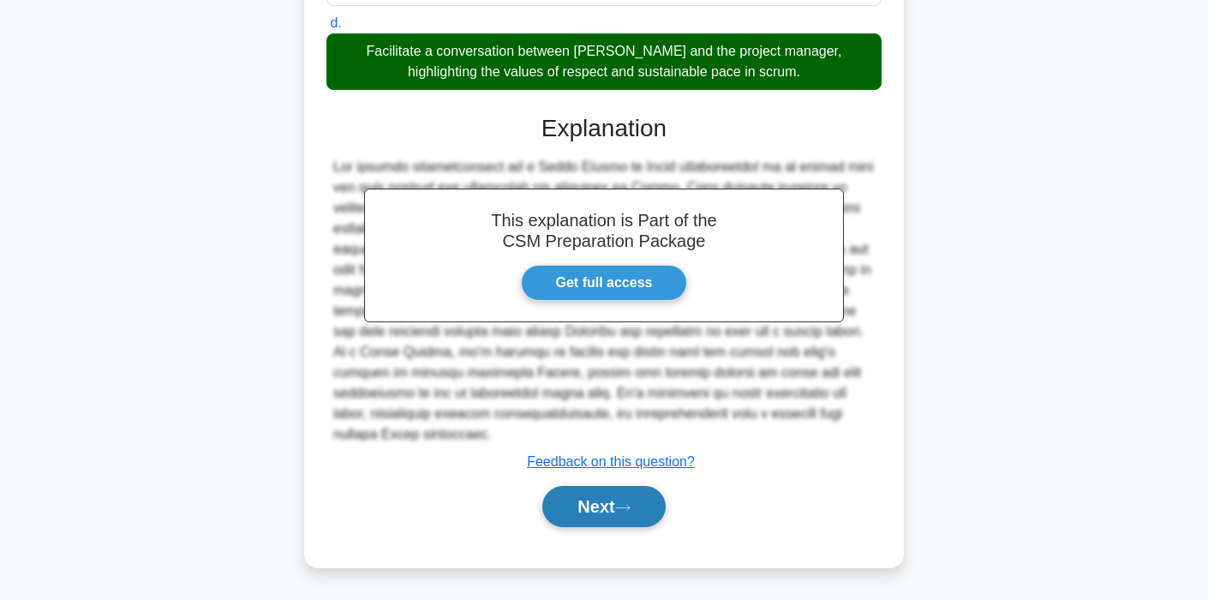
click at [591, 493] on button "Next" at bounding box center [603, 506] width 123 height 41
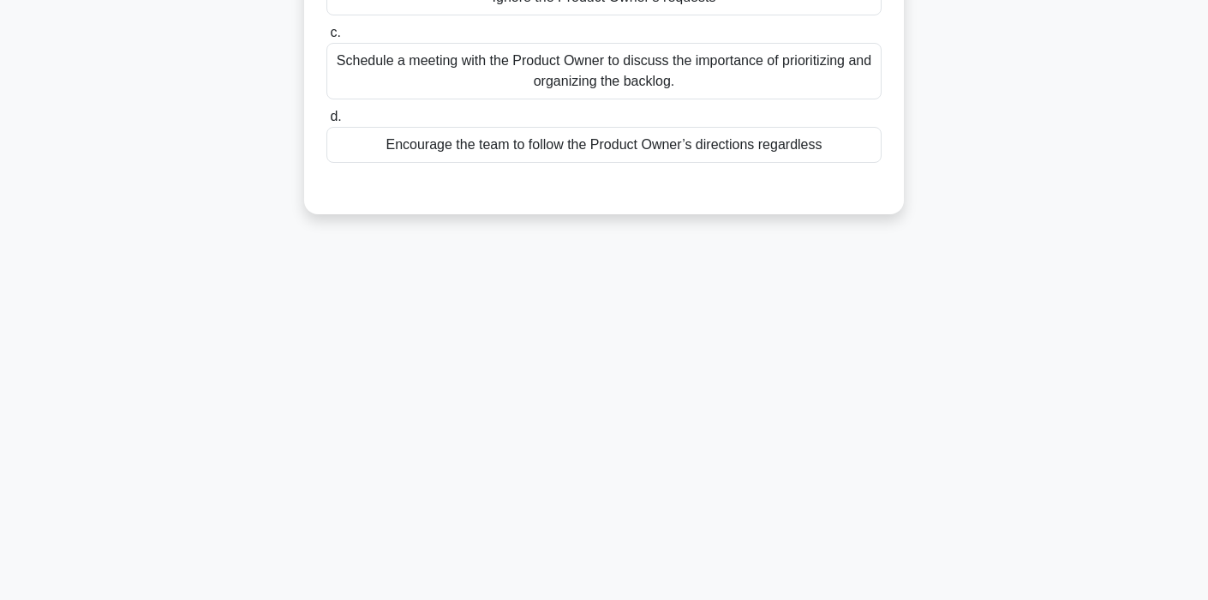
scroll to position [0, 0]
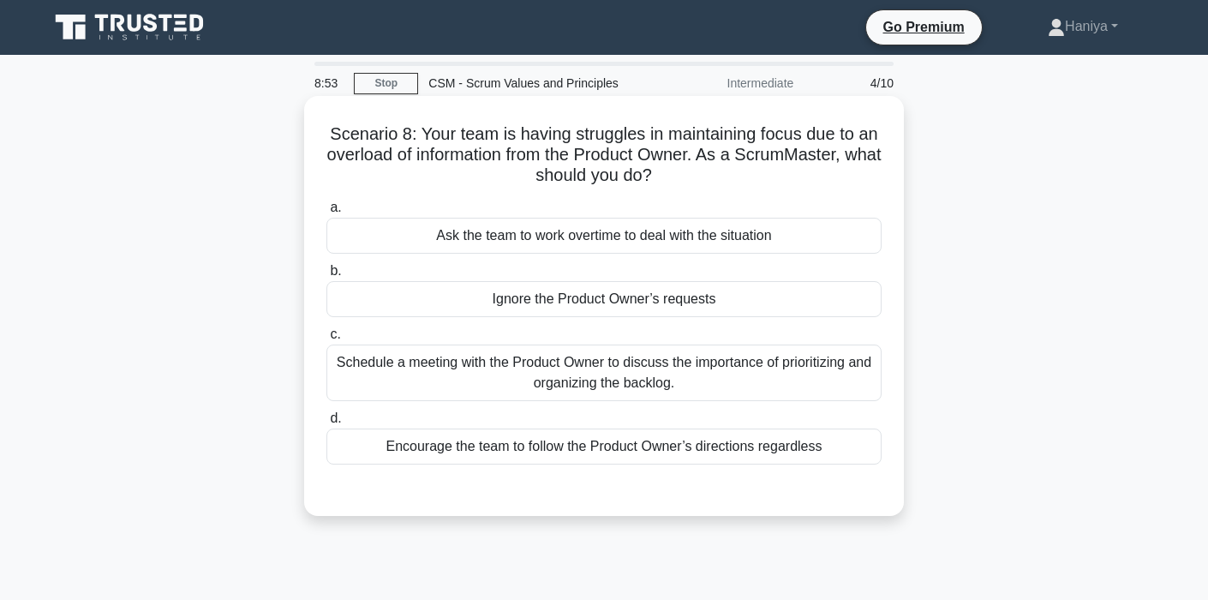
click at [625, 369] on div "Schedule a meeting with the Product Owner to discuss the importance of prioriti…" at bounding box center [603, 372] width 555 height 57
click at [326, 340] on input "c. Schedule a meeting with the Product Owner to discuss the importance of prior…" at bounding box center [326, 334] width 0 height 11
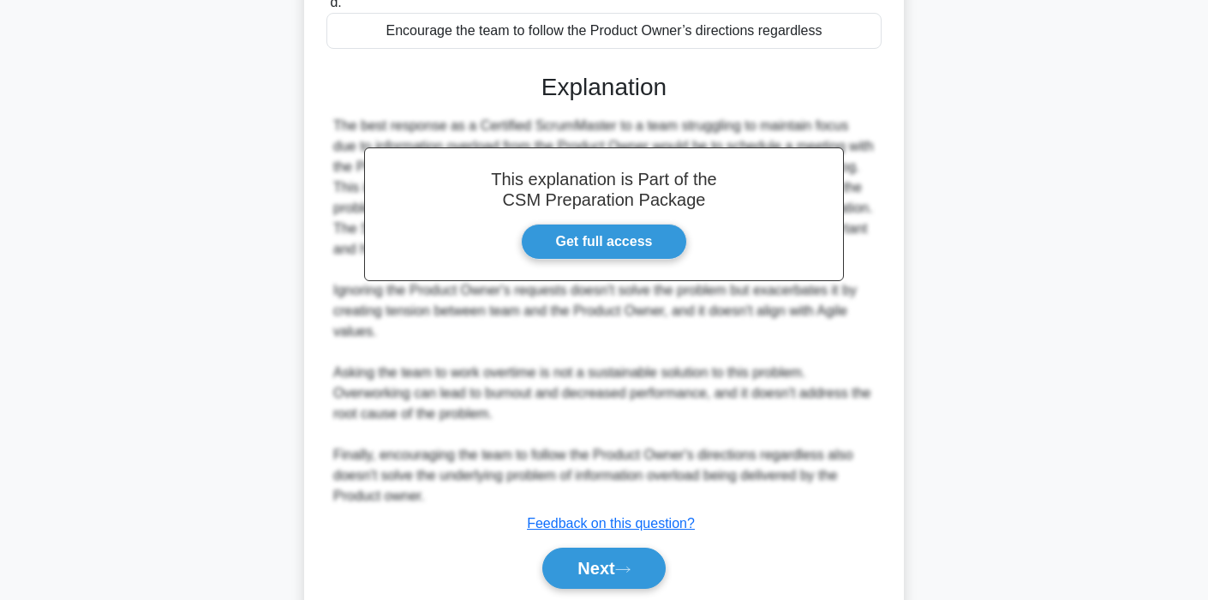
scroll to position [449, 0]
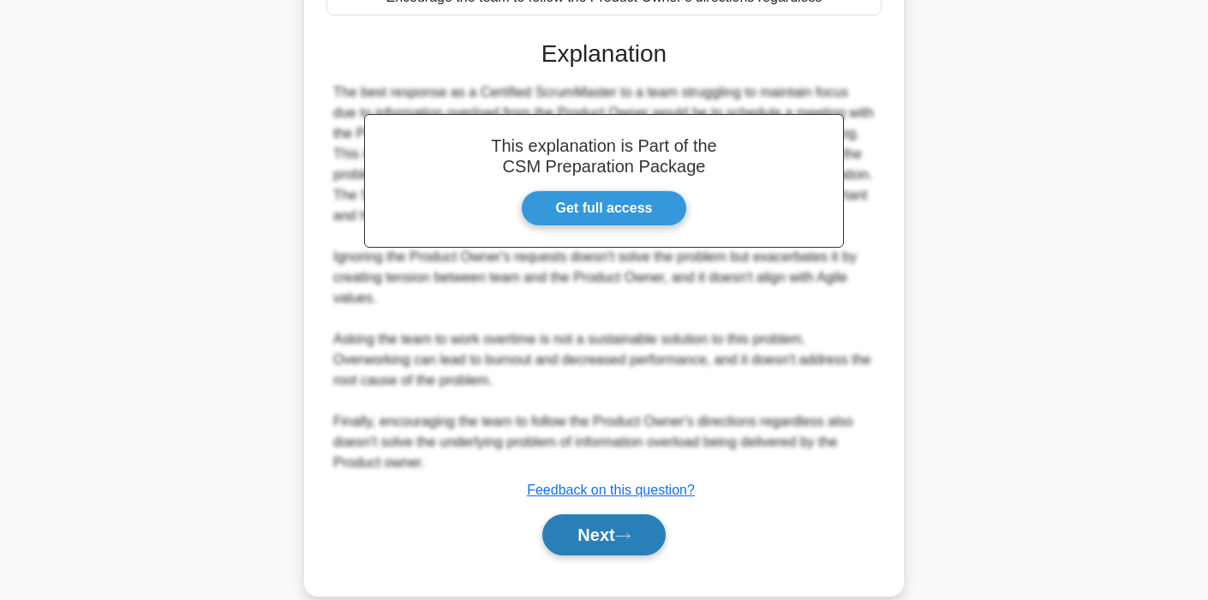
click at [561, 536] on button "Next" at bounding box center [603, 534] width 123 height 41
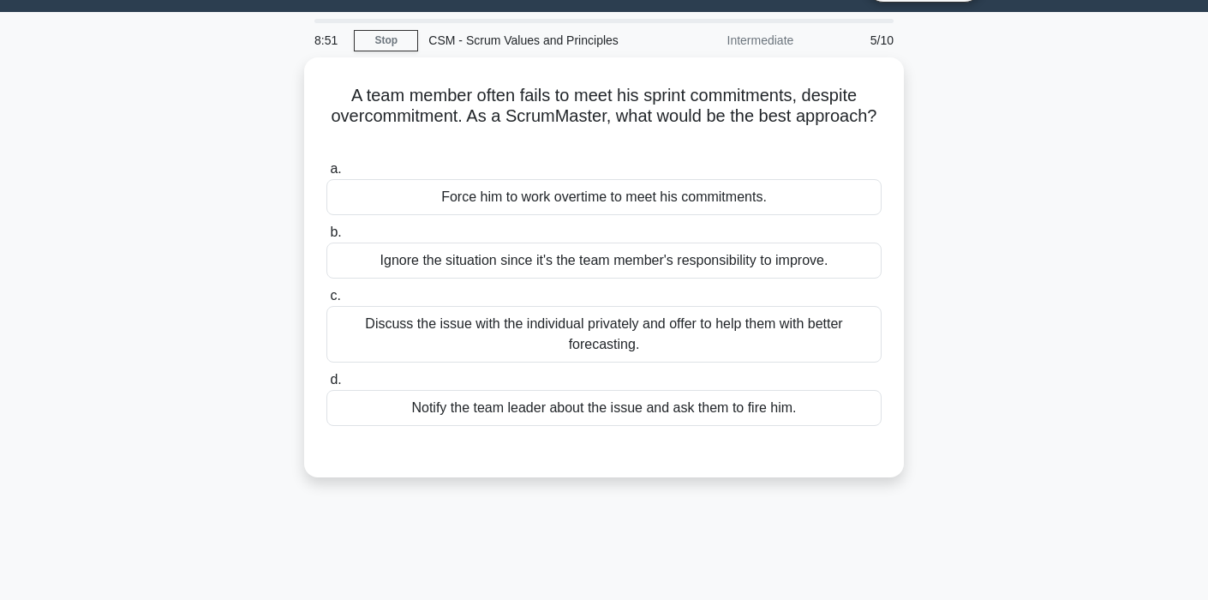
scroll to position [0, 0]
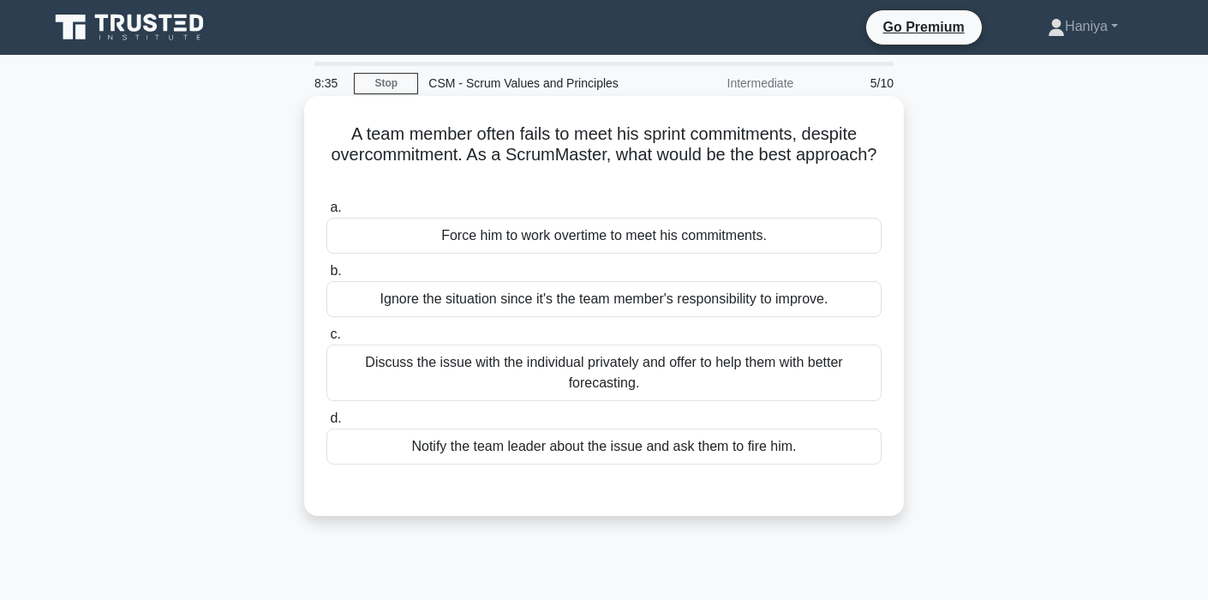
click at [704, 373] on div "Discuss the issue with the individual privately and offer to help them with bet…" at bounding box center [603, 372] width 555 height 57
click at [326, 340] on input "c. Discuss the issue with the individual privately and offer to help them with …" at bounding box center [326, 334] width 0 height 11
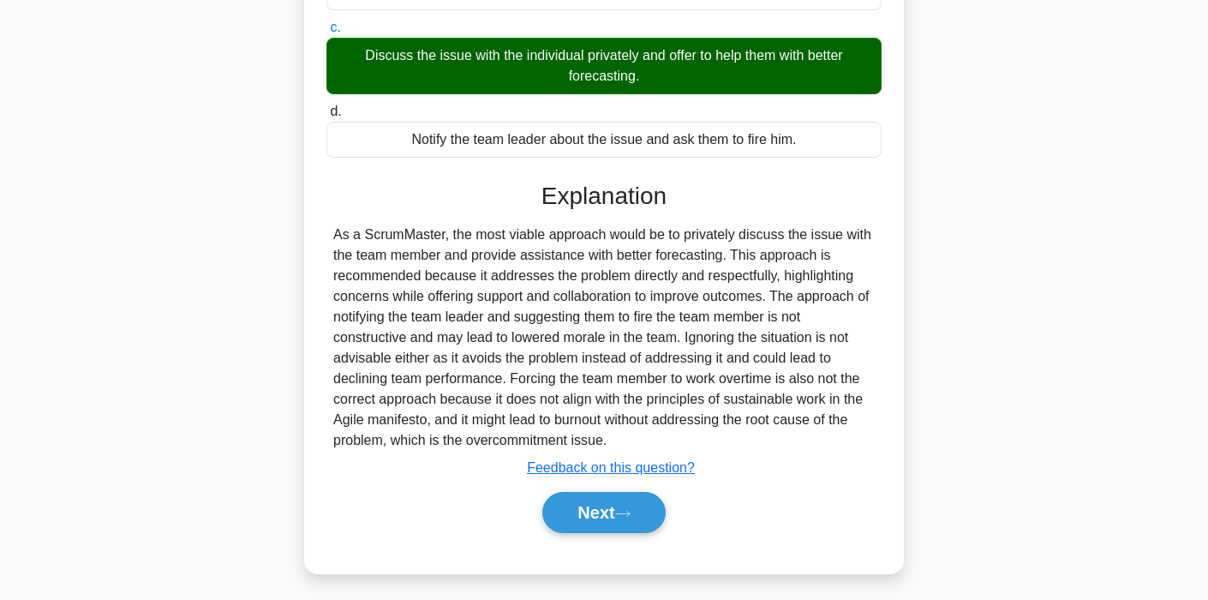
scroll to position [326, 0]
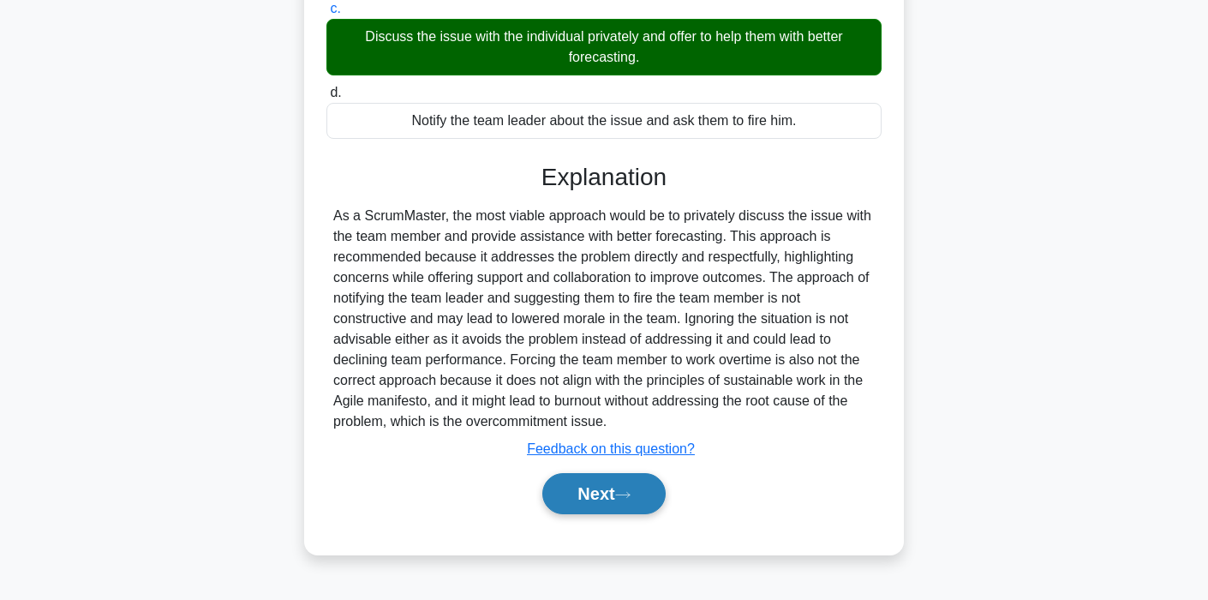
click at [618, 505] on button "Next" at bounding box center [603, 493] width 123 height 41
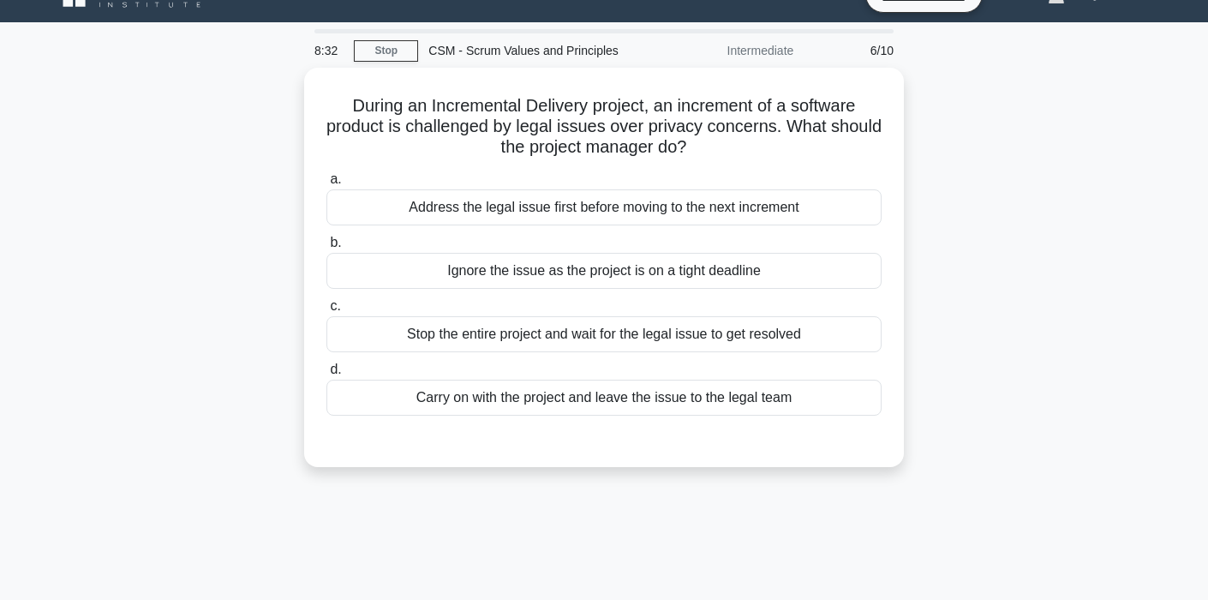
scroll to position [0, 0]
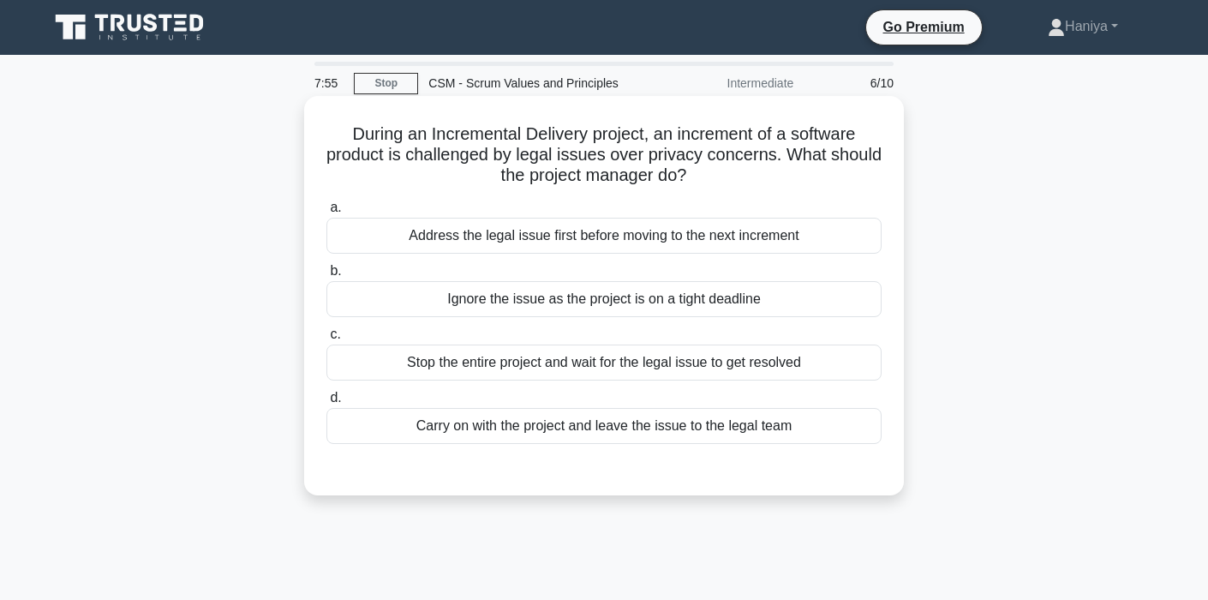
click at [744, 240] on div "Address the legal issue first before moving to the next increment" at bounding box center [603, 236] width 555 height 36
click at [326, 213] on input "a. Address the legal issue first before moving to the next increment" at bounding box center [326, 207] width 0 height 11
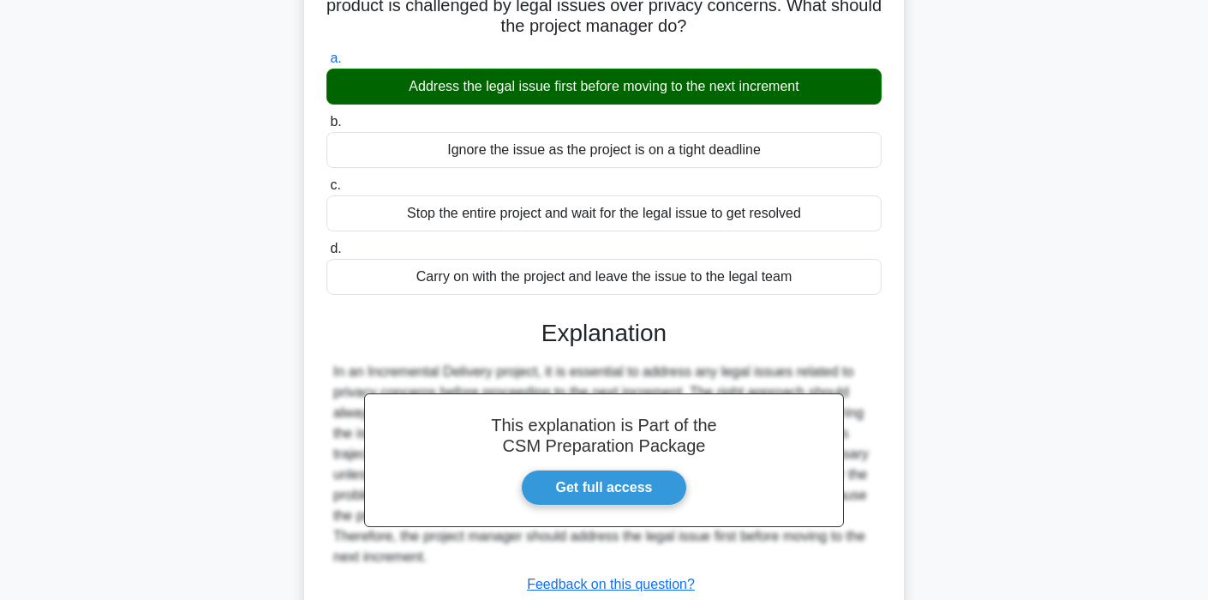
scroll to position [326, 0]
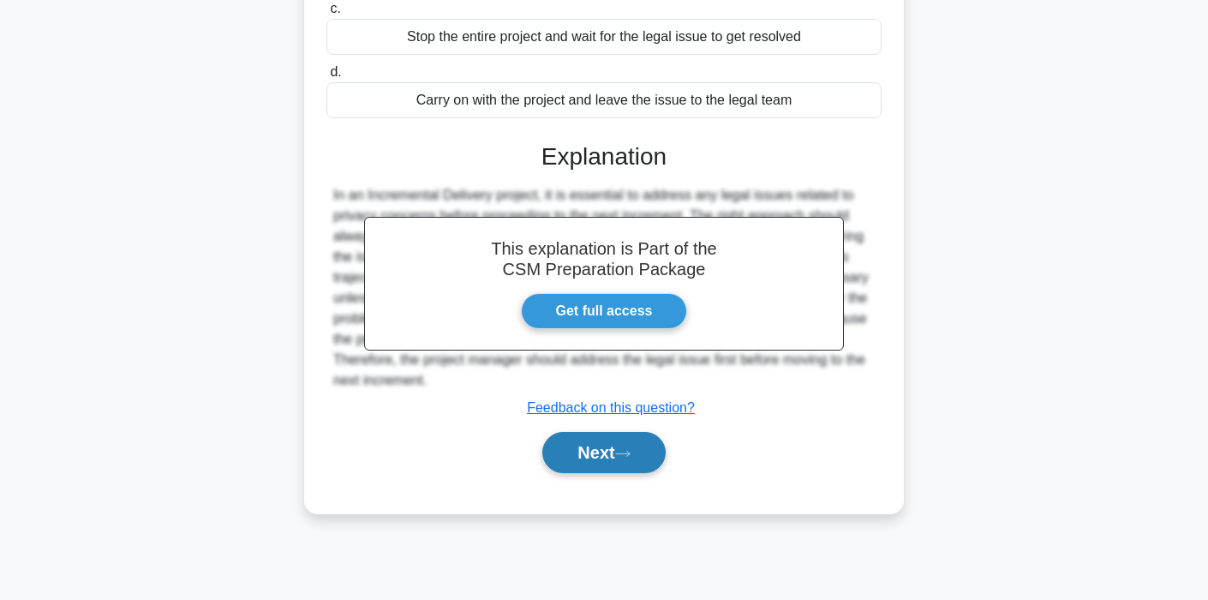
click at [587, 463] on button "Next" at bounding box center [603, 452] width 123 height 41
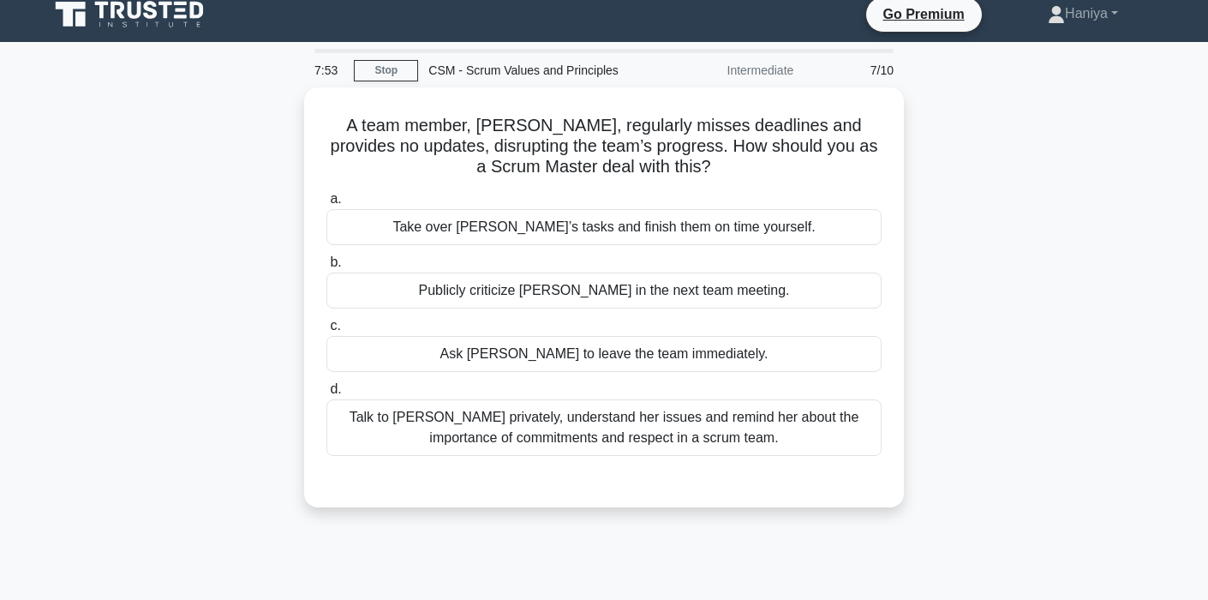
scroll to position [0, 0]
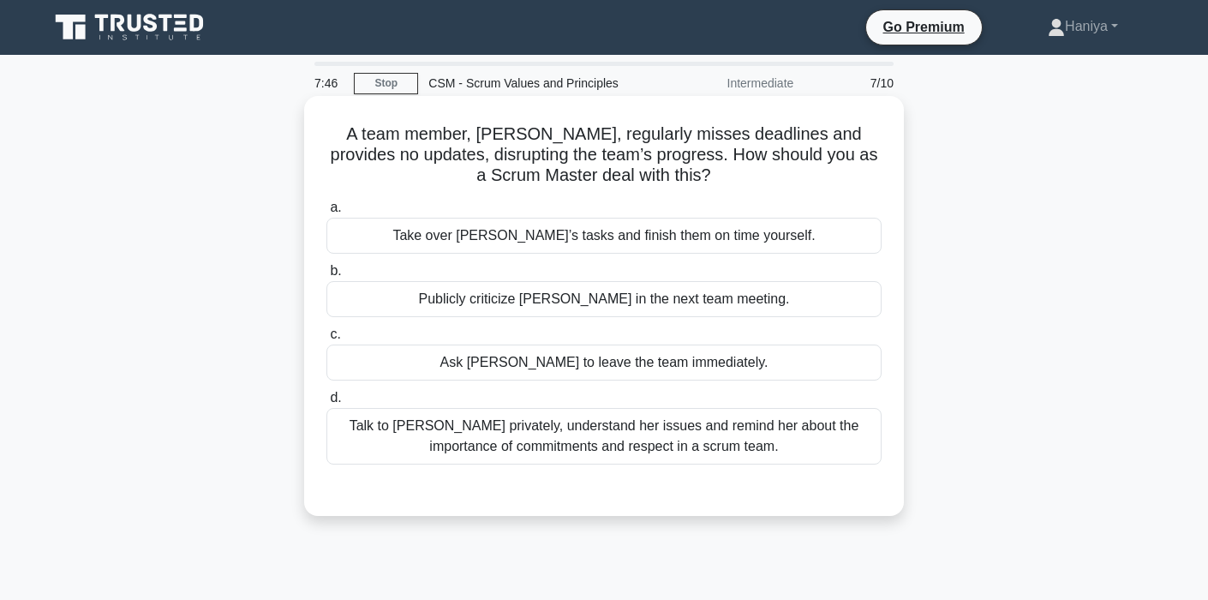
click at [618, 436] on div "Talk to Daisy privately, understand her issues and remind her about the importa…" at bounding box center [603, 436] width 555 height 57
click at [326, 403] on input "d. Talk to Daisy privately, understand her issues and remind her about the impo…" at bounding box center [326, 397] width 0 height 11
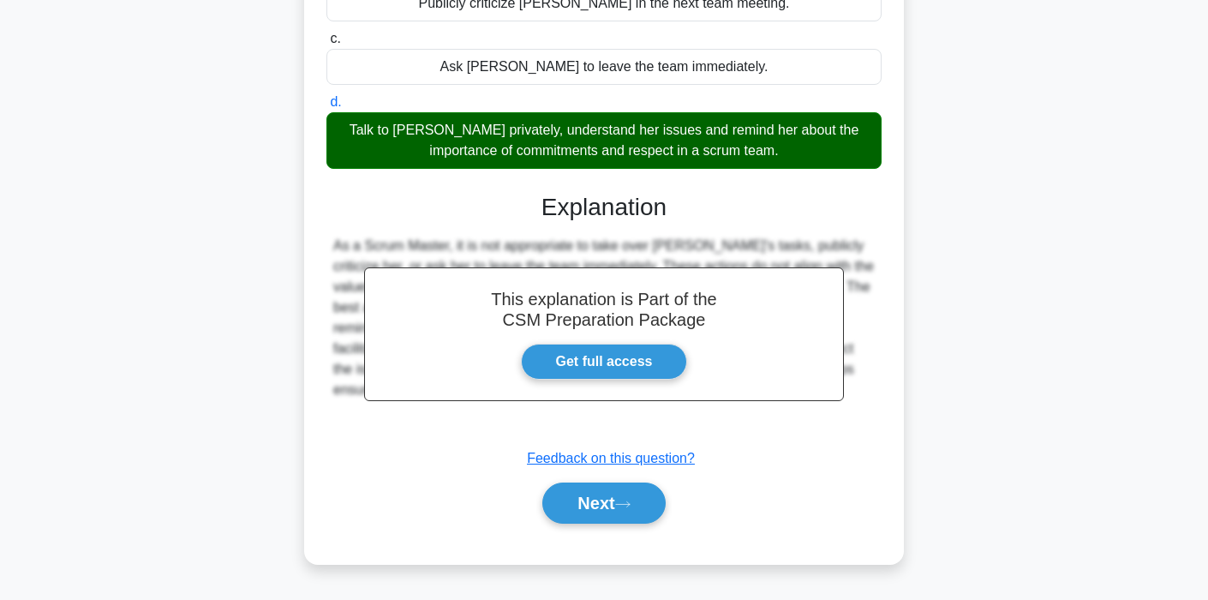
scroll to position [326, 0]
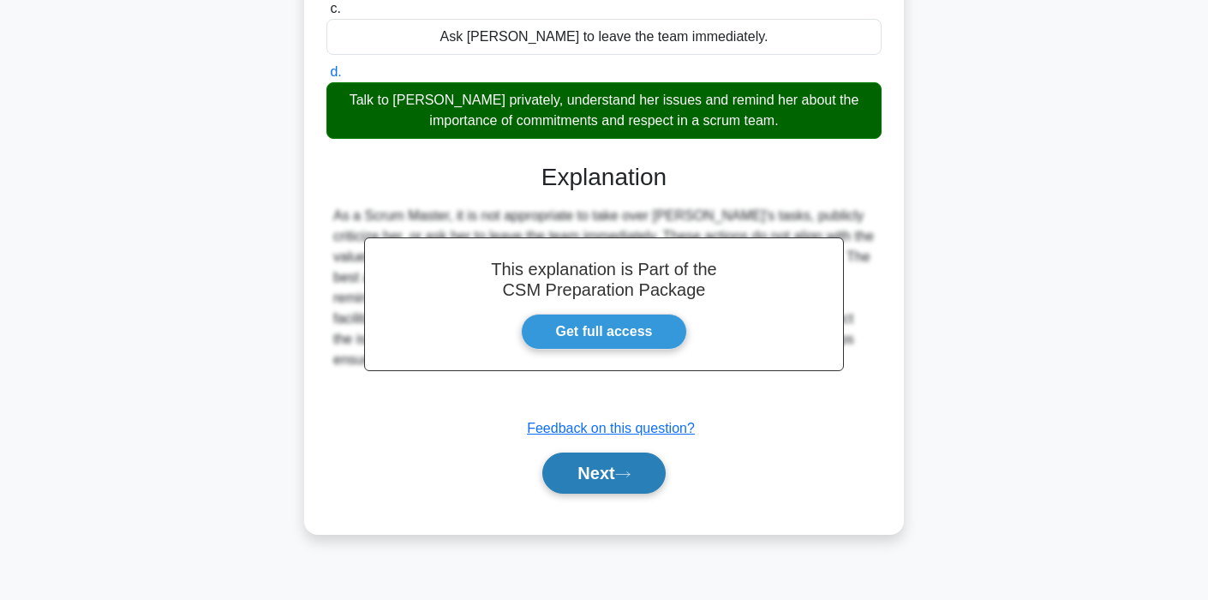
click at [580, 477] on button "Next" at bounding box center [603, 472] width 123 height 41
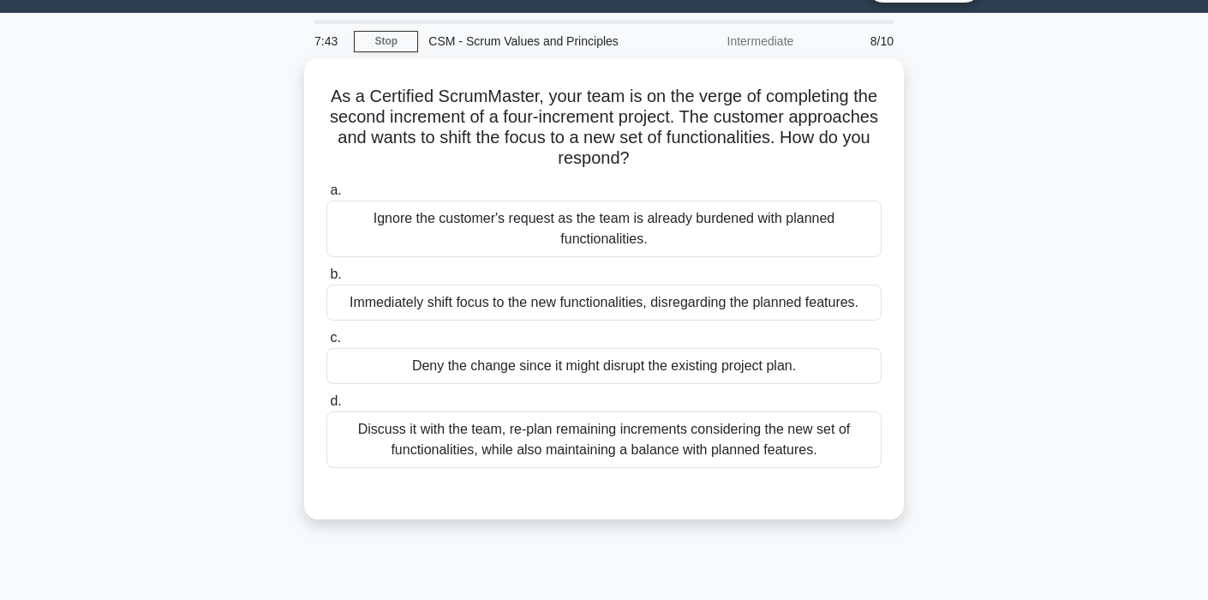
scroll to position [0, 0]
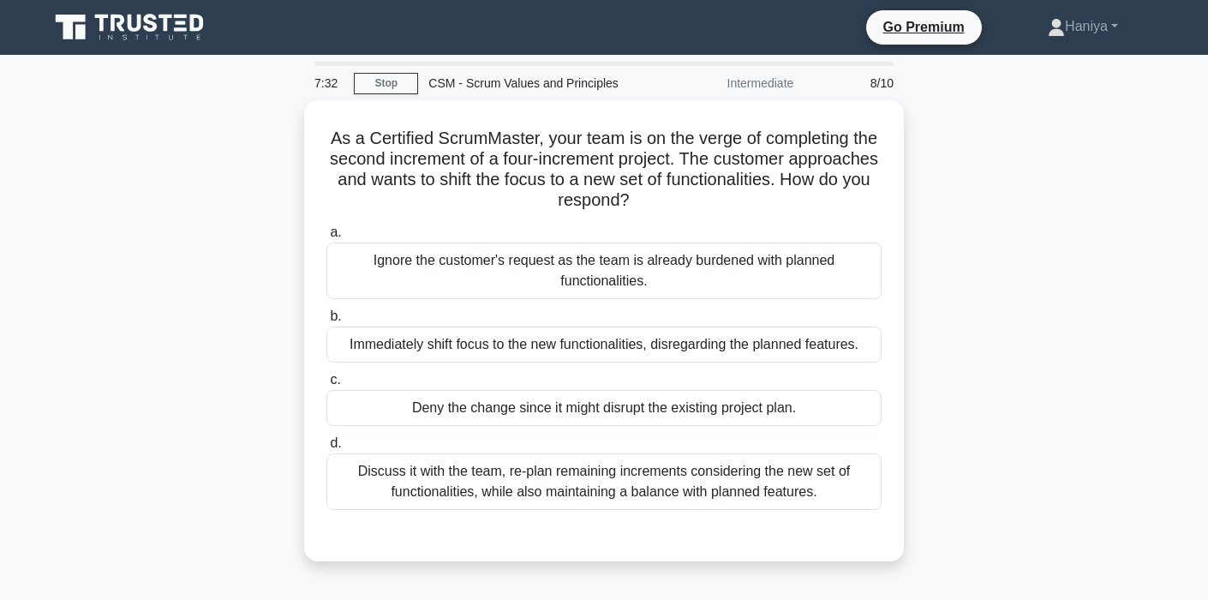
click at [580, 477] on div "Discuss it with the team, re-plan remaining increments considering the new set …" at bounding box center [603, 481] width 555 height 57
click at [326, 449] on input "d. Discuss it with the team, re-plan remaining increments considering the new s…" at bounding box center [326, 443] width 0 height 11
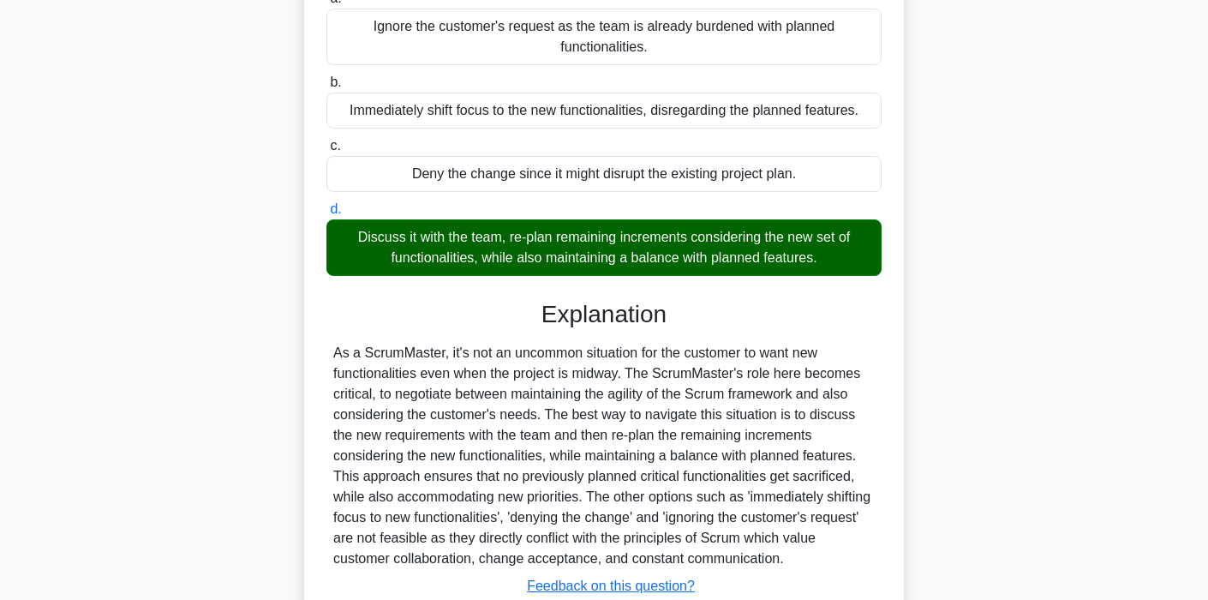
scroll to position [354, 0]
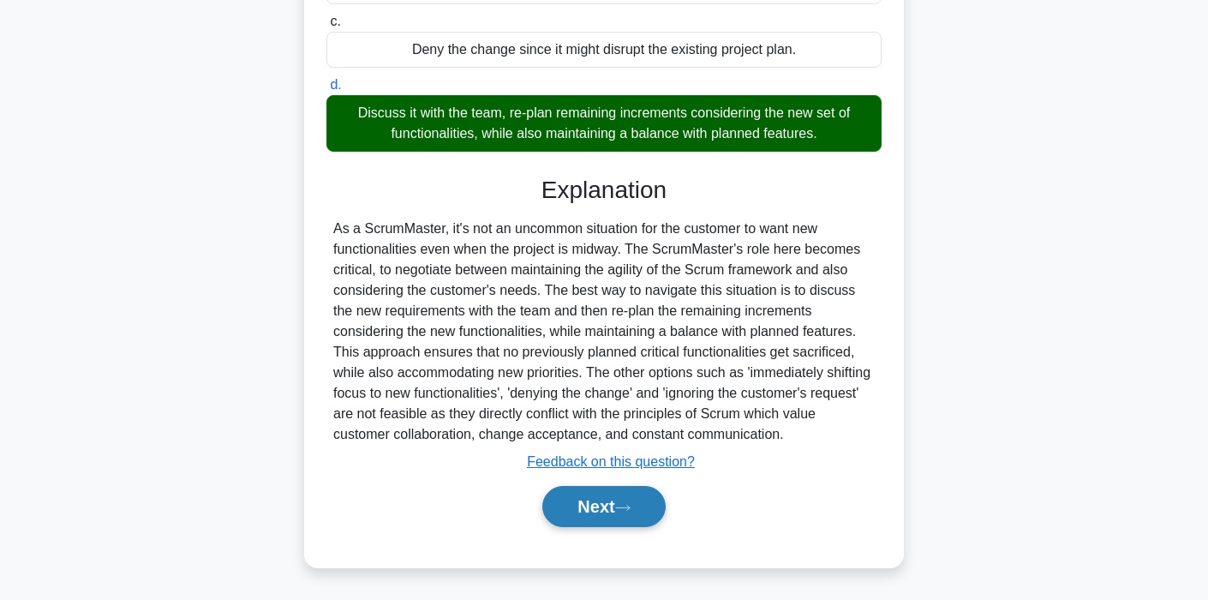
click at [590, 501] on button "Next" at bounding box center [603, 506] width 123 height 41
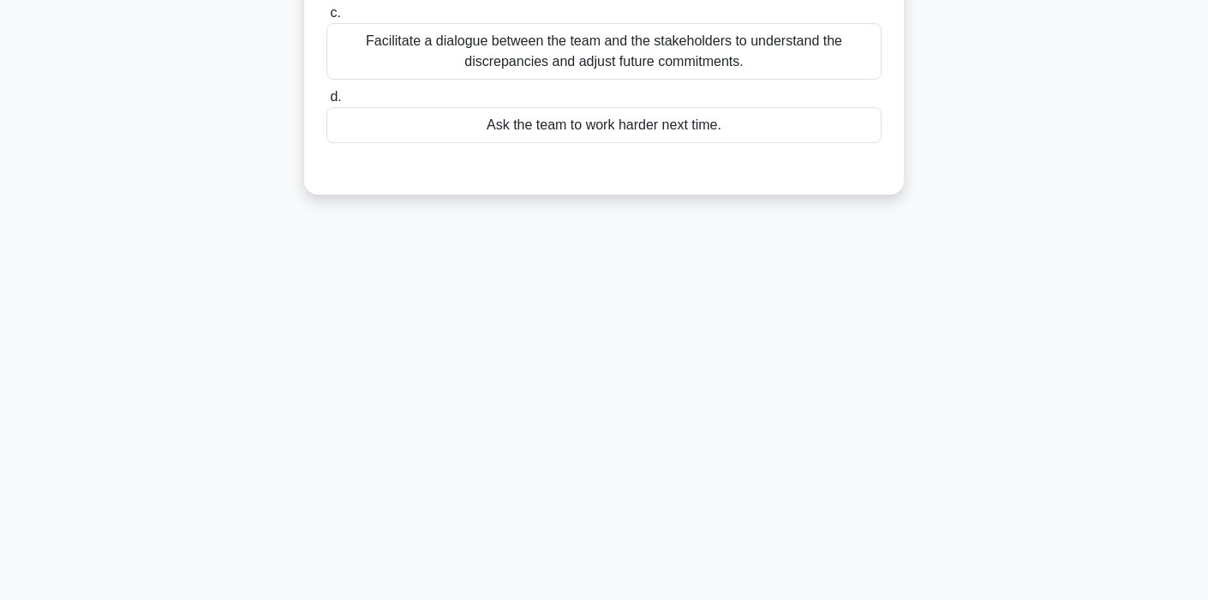
scroll to position [0, 0]
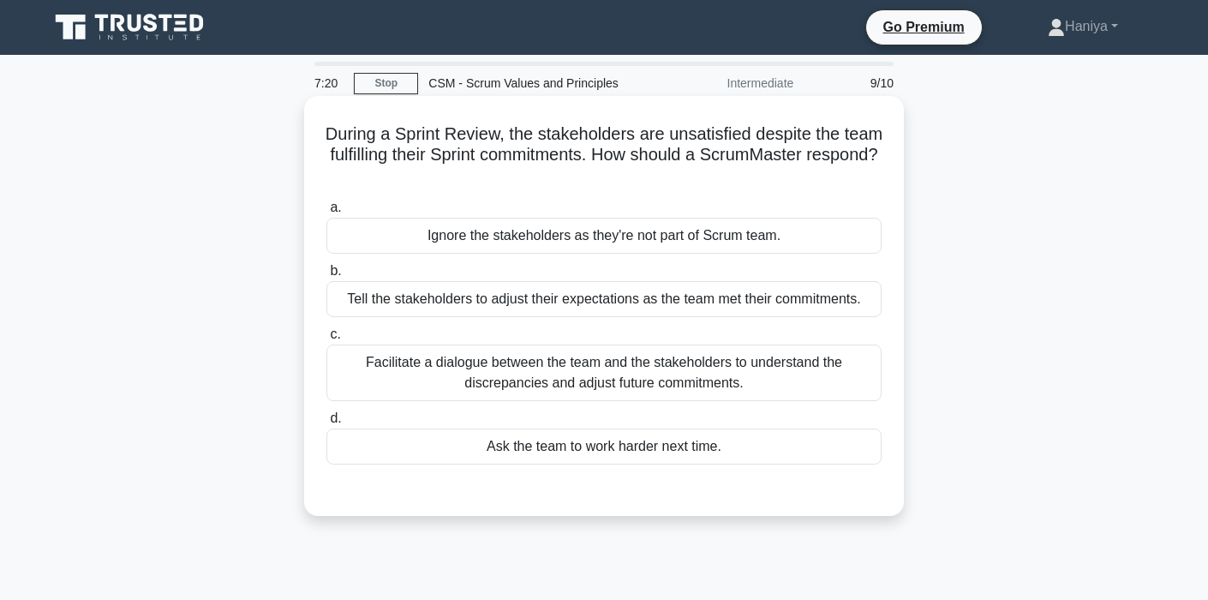
click at [646, 385] on div "Facilitate a dialogue between the team and the stakeholders to understand the d…" at bounding box center [603, 372] width 555 height 57
click at [326, 340] on input "c. Facilitate a dialogue between the team and the stakeholders to understand th…" at bounding box center [326, 334] width 0 height 11
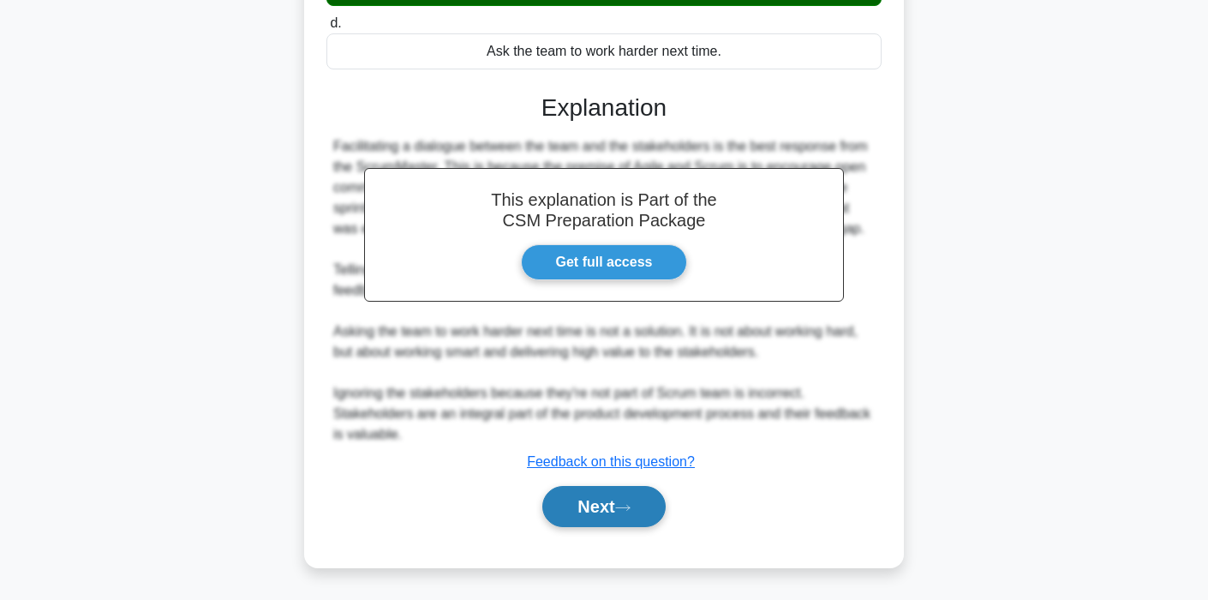
click at [598, 515] on button "Next" at bounding box center [603, 506] width 123 height 41
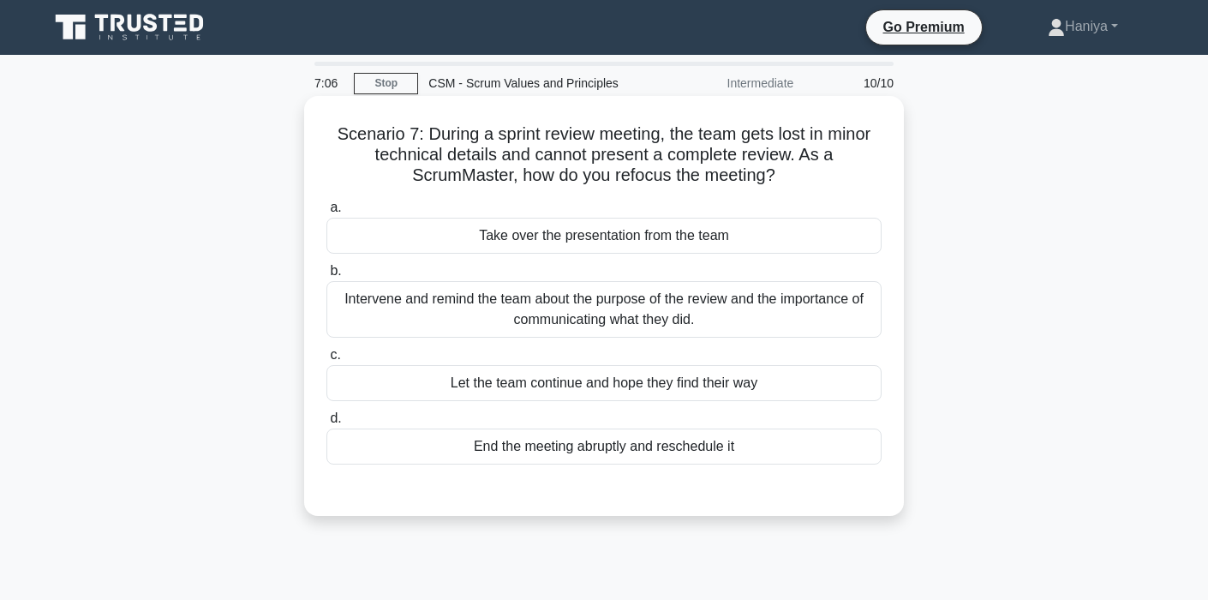
click at [738, 306] on div "Intervene and remind the team about the purpose of the review and the importanc…" at bounding box center [603, 309] width 555 height 57
click at [326, 277] on input "b. Intervene and remind the team about the purpose of the review and the import…" at bounding box center [326, 271] width 0 height 11
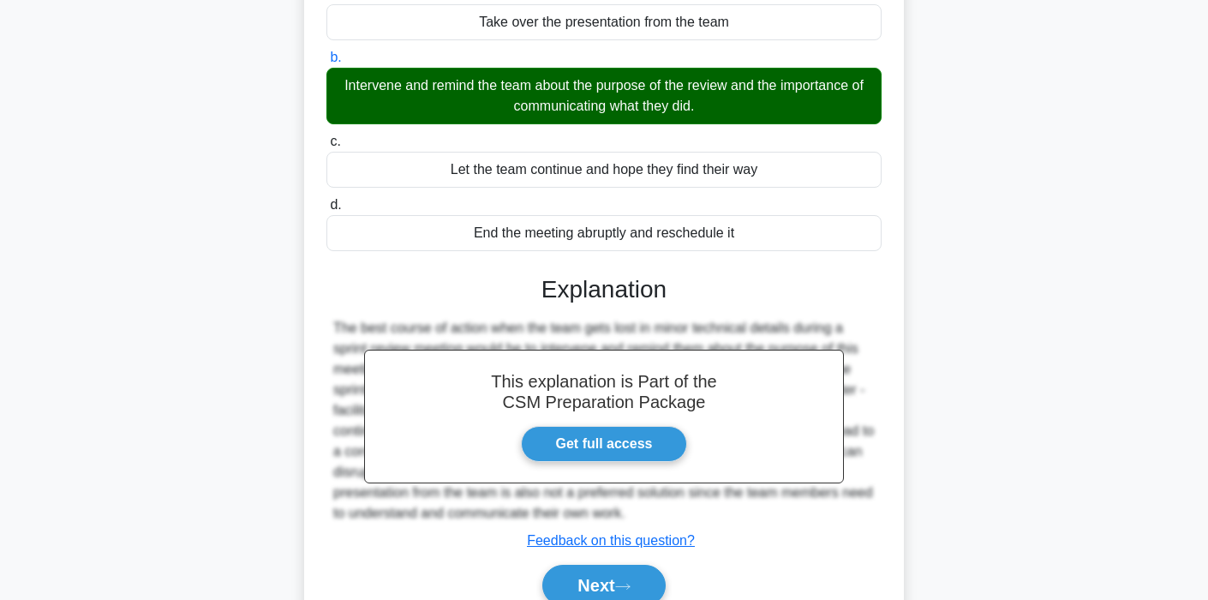
scroll to position [326, 0]
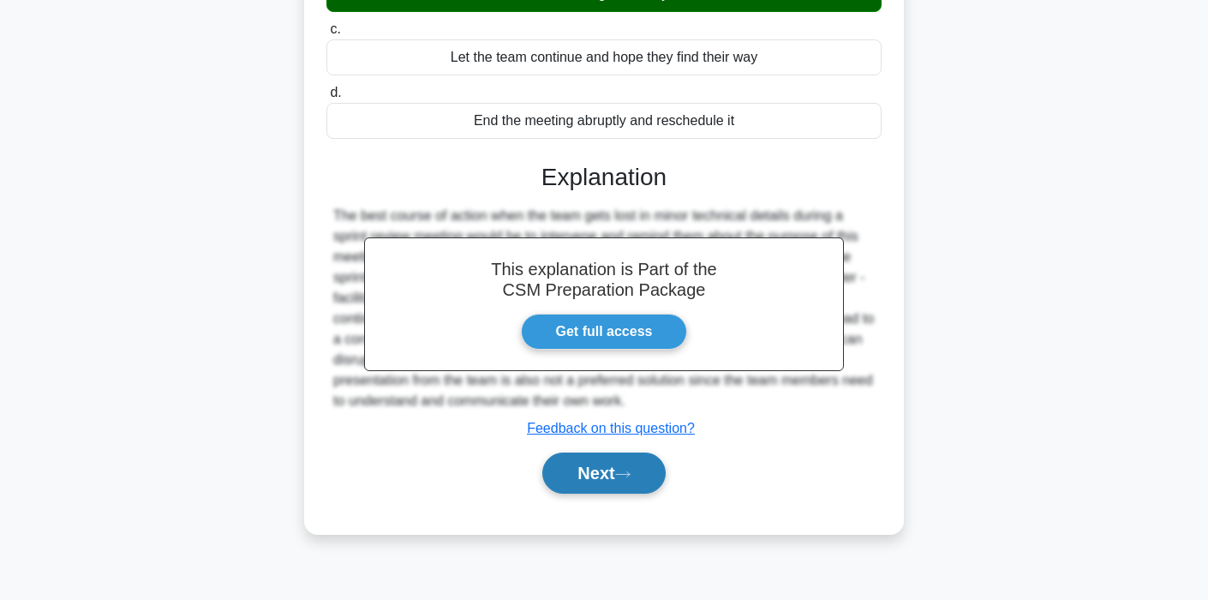
click at [637, 463] on button "Next" at bounding box center [603, 472] width 123 height 41
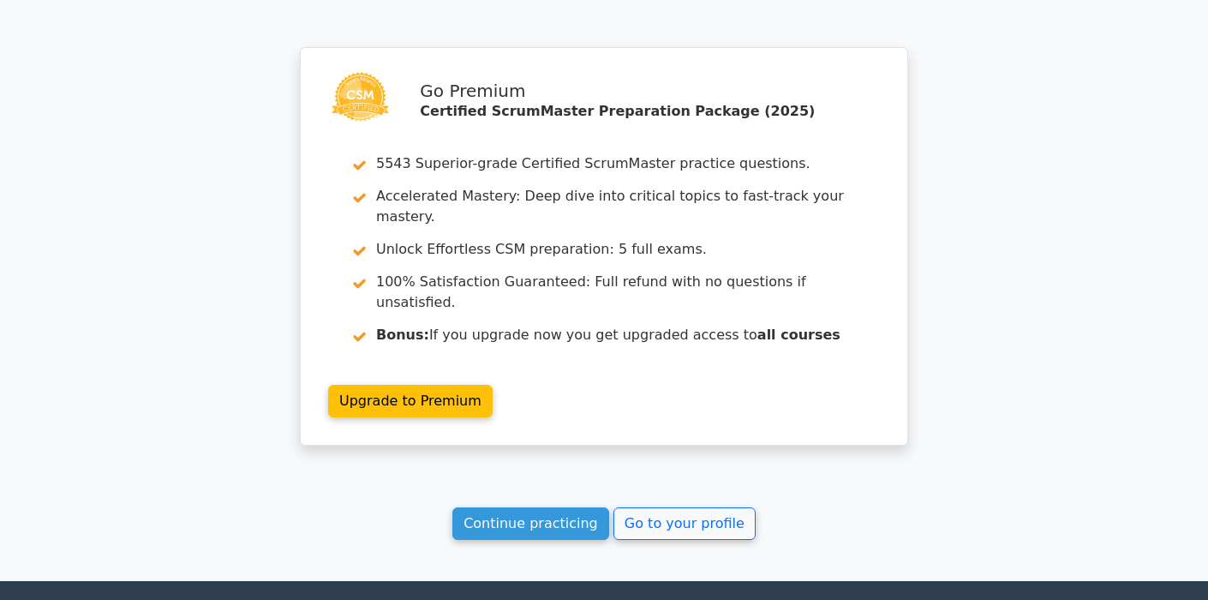
scroll to position [2749, 0]
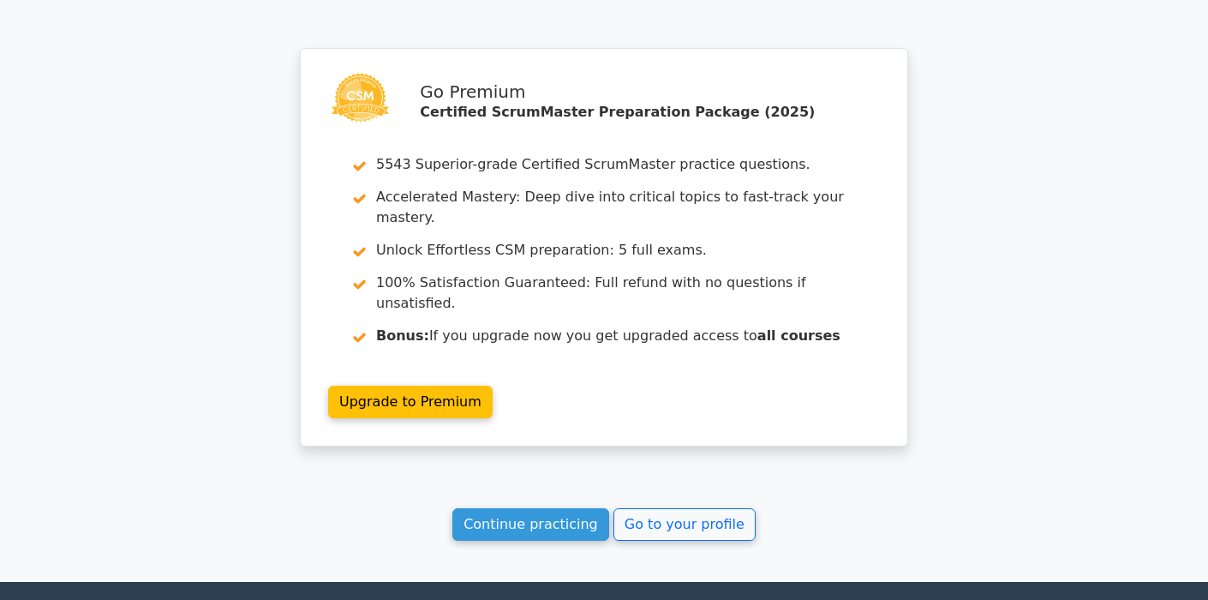
click at [565, 508] on link "Continue practicing" at bounding box center [530, 524] width 157 height 33
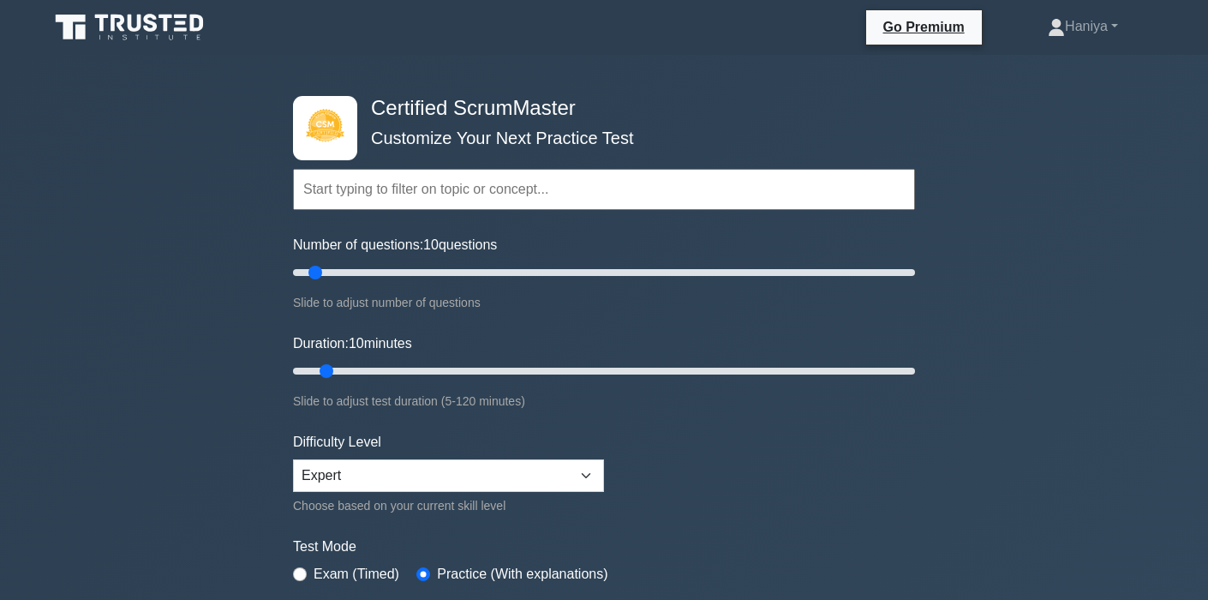
click at [446, 201] on input "text" at bounding box center [604, 189] width 622 height 41
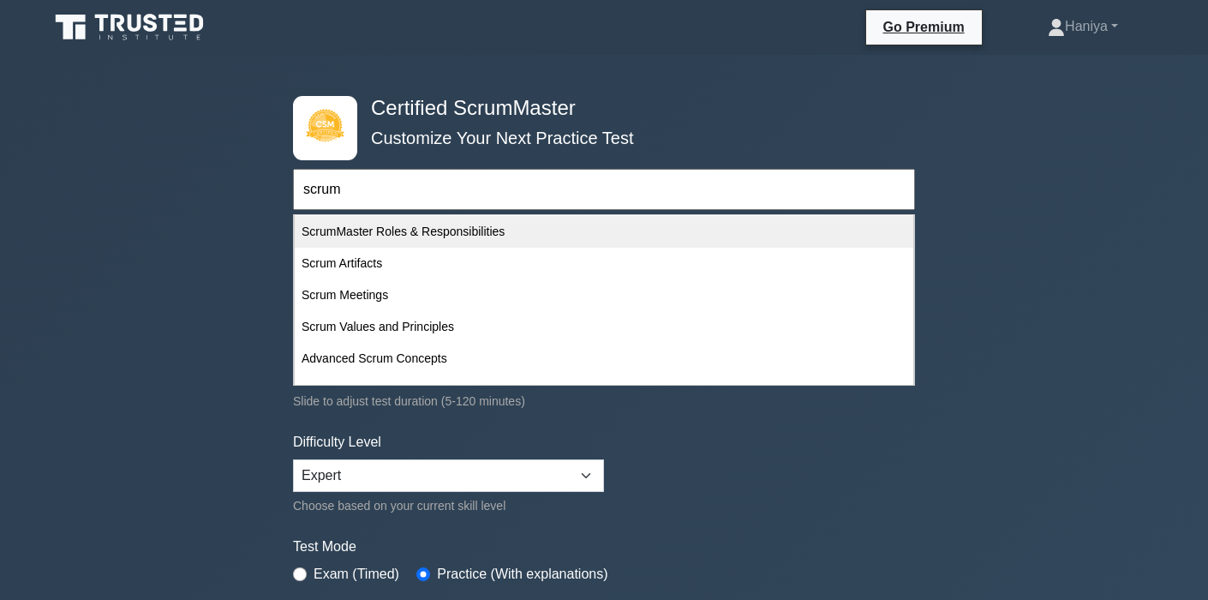
scroll to position [82, 0]
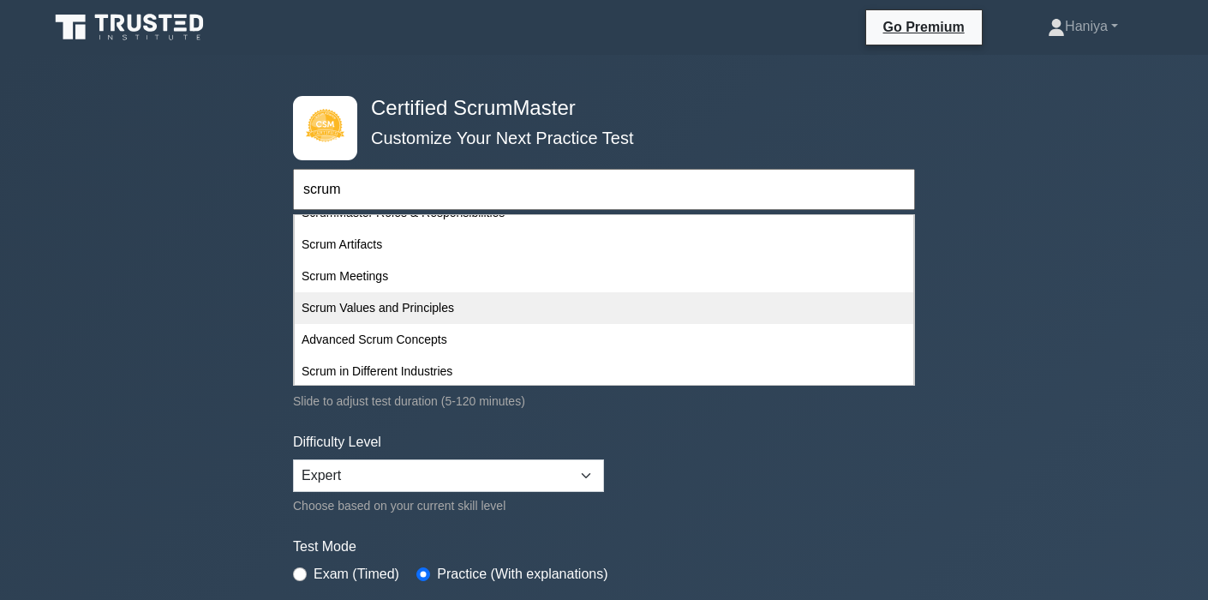
click at [388, 300] on div "Scrum Values and Principles" at bounding box center [604, 308] width 619 height 32
type input "Scrum Values and Principles"
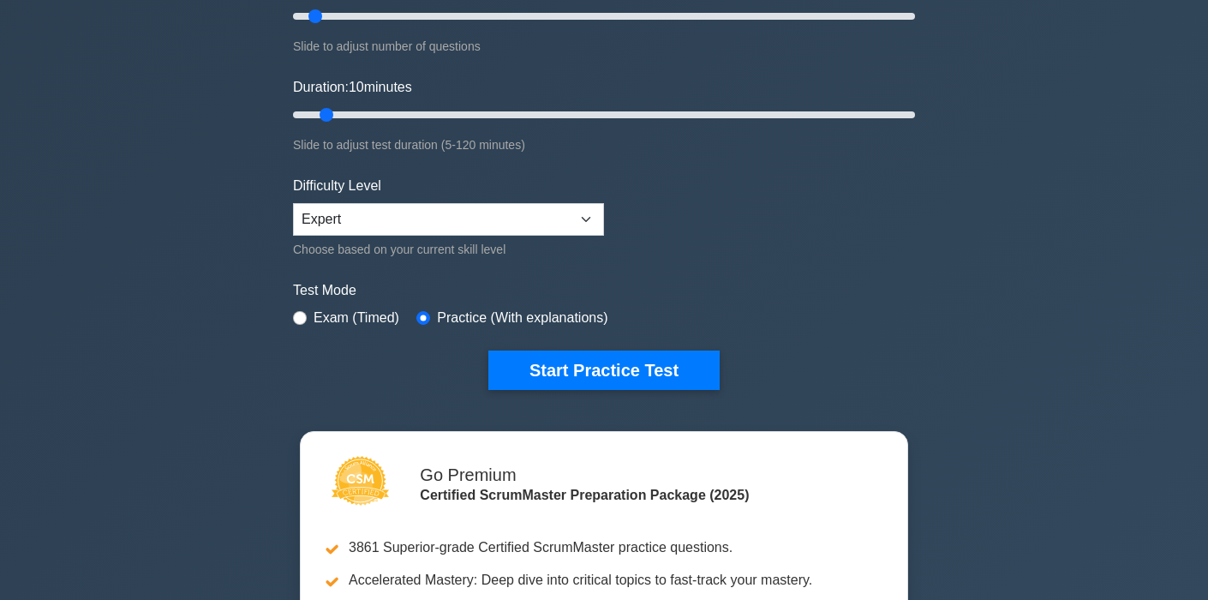
scroll to position [278, 0]
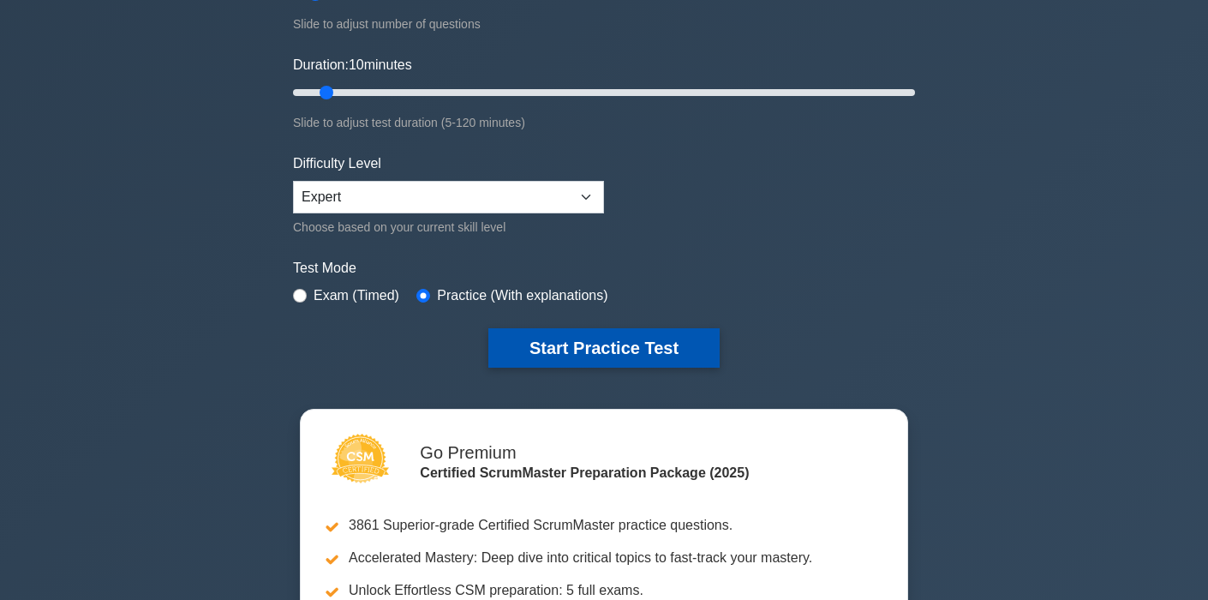
click at [573, 352] on button "Start Practice Test" at bounding box center [603, 347] width 231 height 39
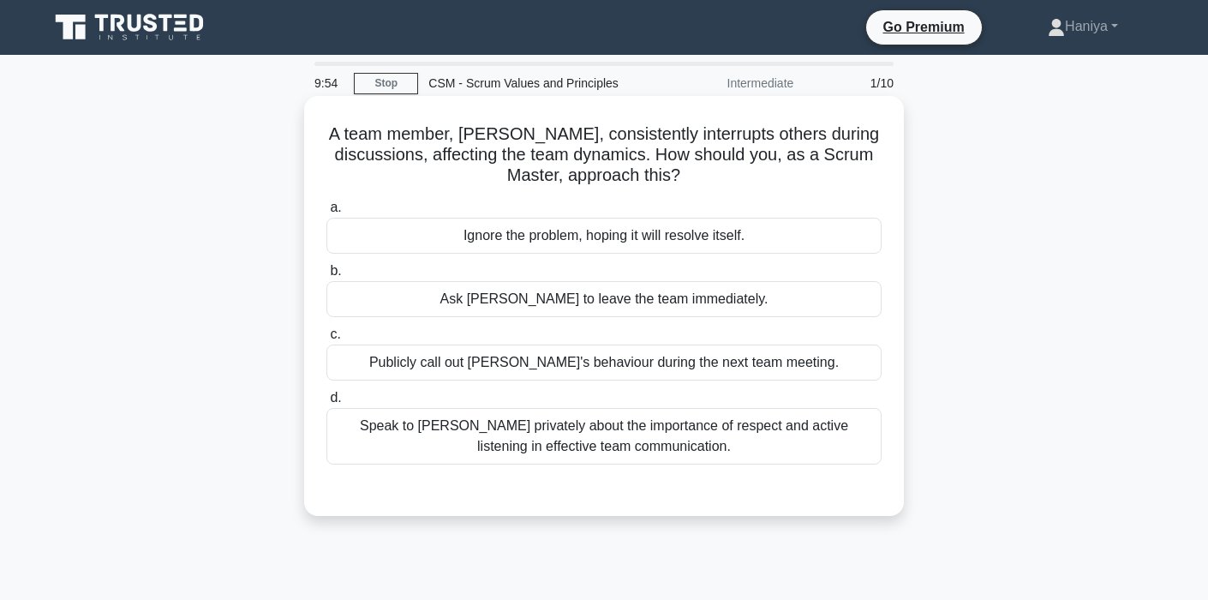
click at [649, 449] on div "Speak to [PERSON_NAME] privately about the importance of respect and active lis…" at bounding box center [603, 436] width 555 height 57
click at [326, 403] on input "d. Speak to [PERSON_NAME] privately about the importance of respect and active …" at bounding box center [326, 397] width 0 height 11
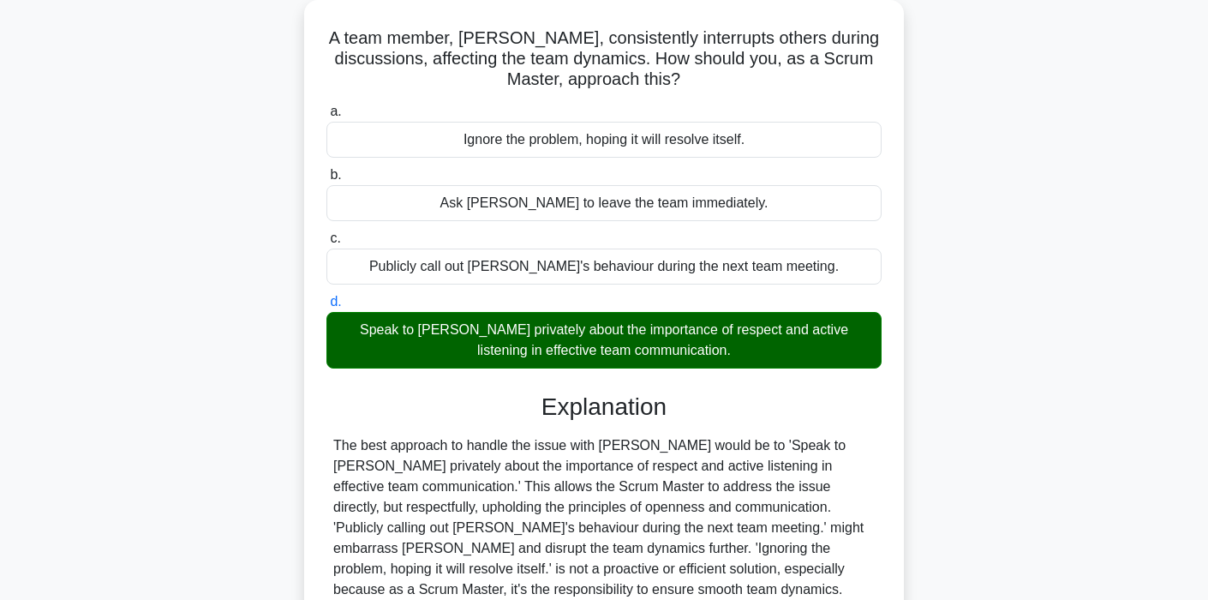
scroll to position [326, 0]
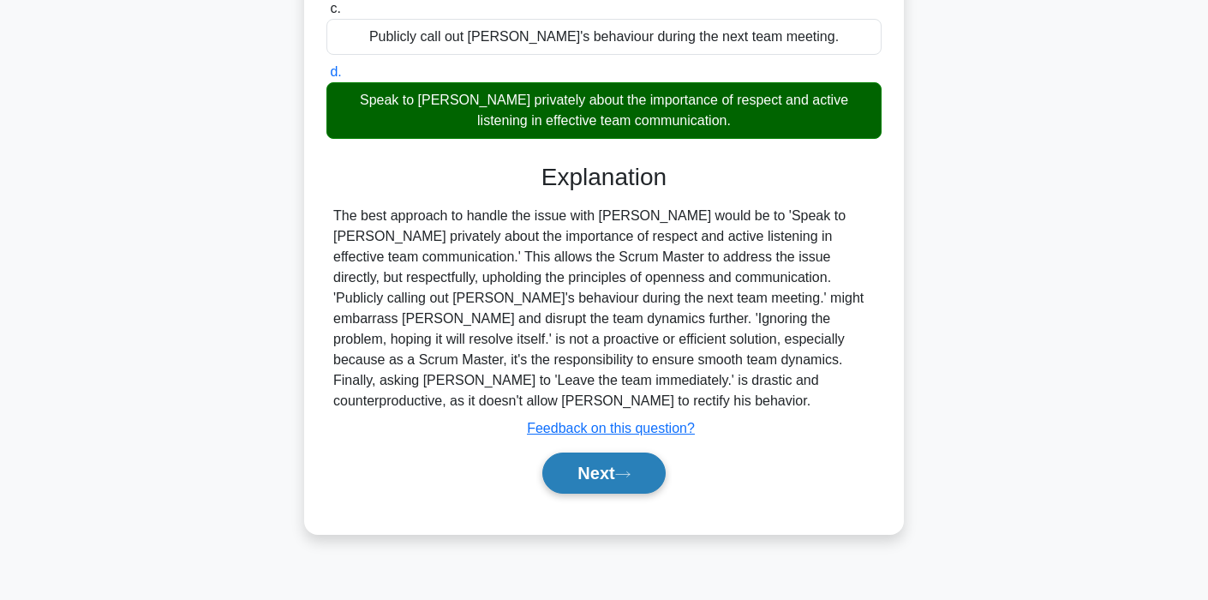
click at [595, 468] on button "Next" at bounding box center [603, 472] width 123 height 41
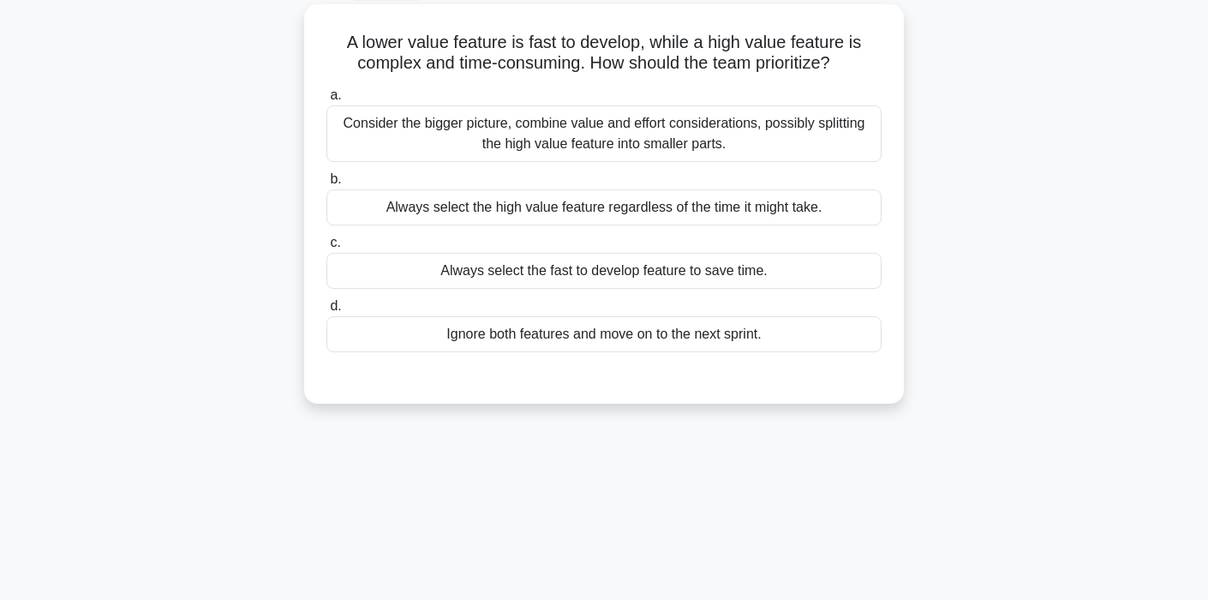
scroll to position [0, 0]
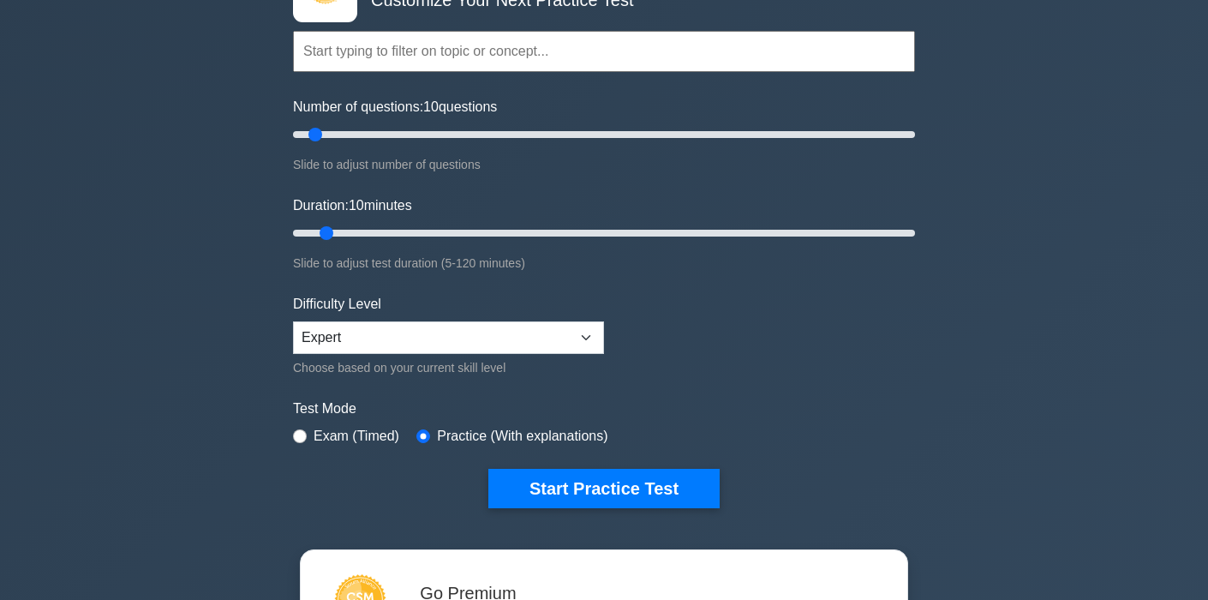
scroll to position [142, 0]
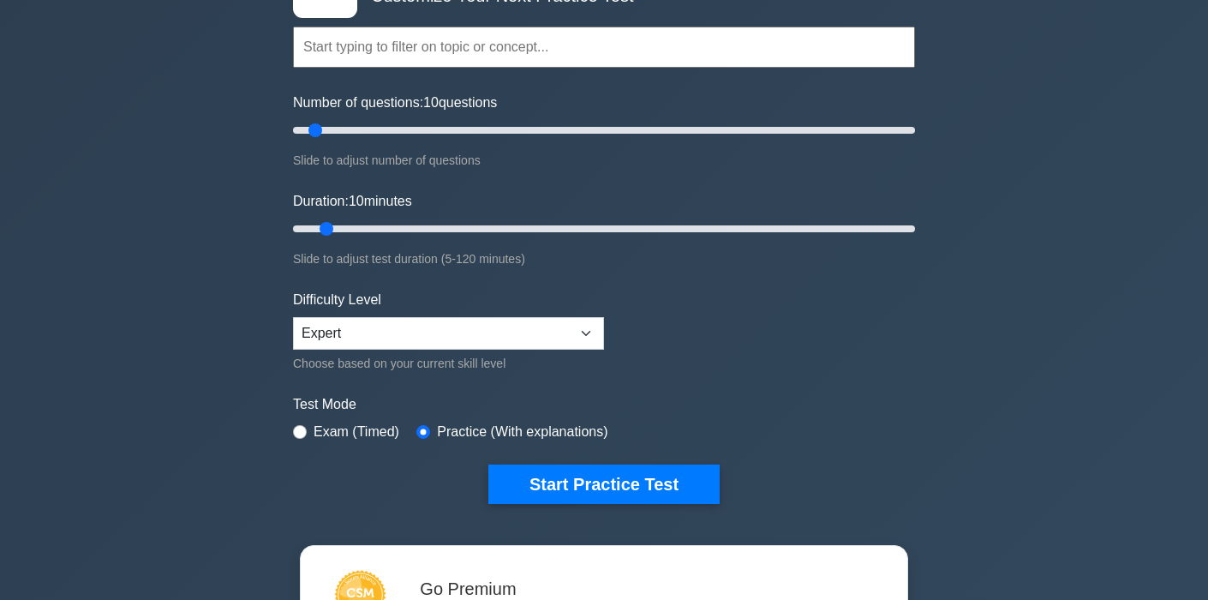
click at [392, 34] on input "text" at bounding box center [604, 47] width 622 height 41
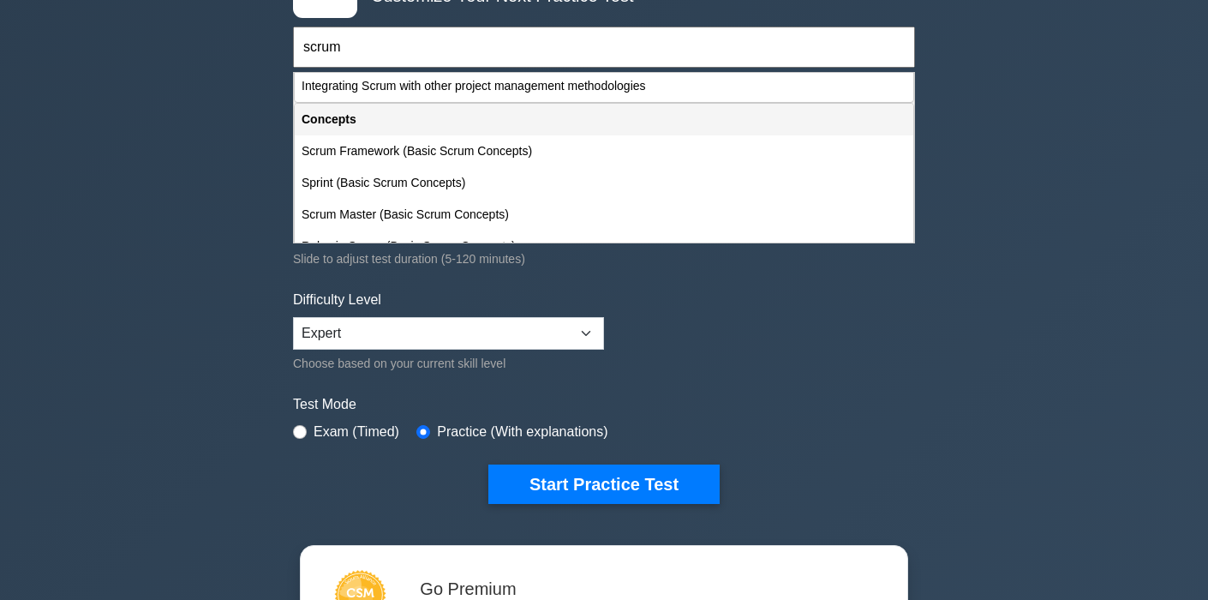
scroll to position [778, 0]
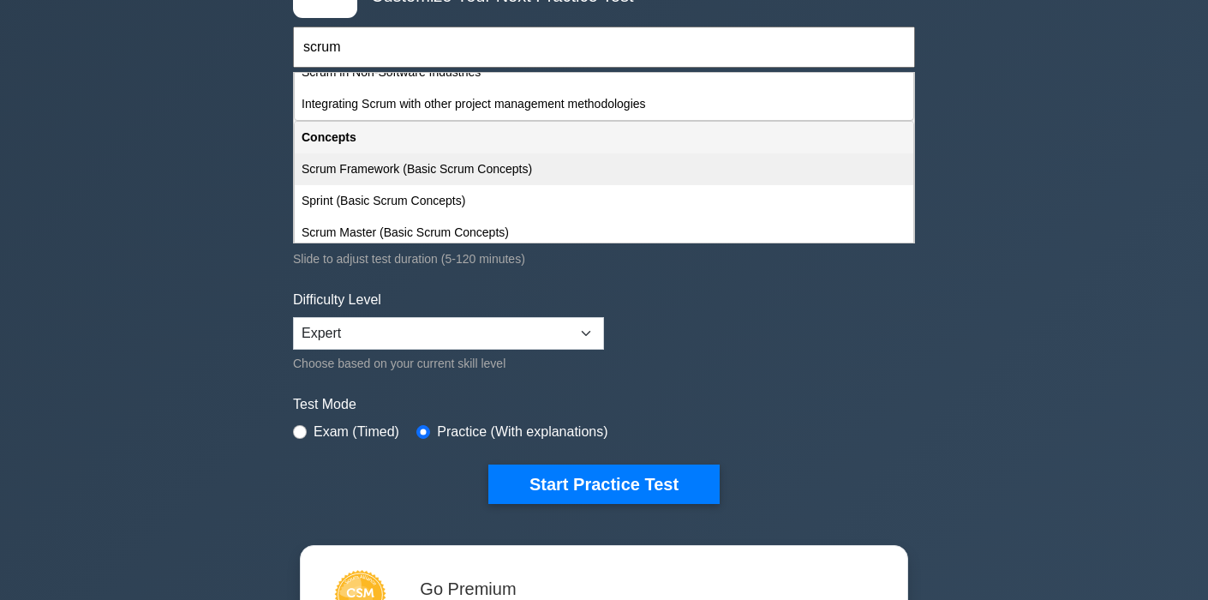
click at [445, 181] on div "Scrum Framework (Basic Scrum Concepts)" at bounding box center [604, 169] width 619 height 32
type input "Scrum Framework (Basic Scrum Concepts)"
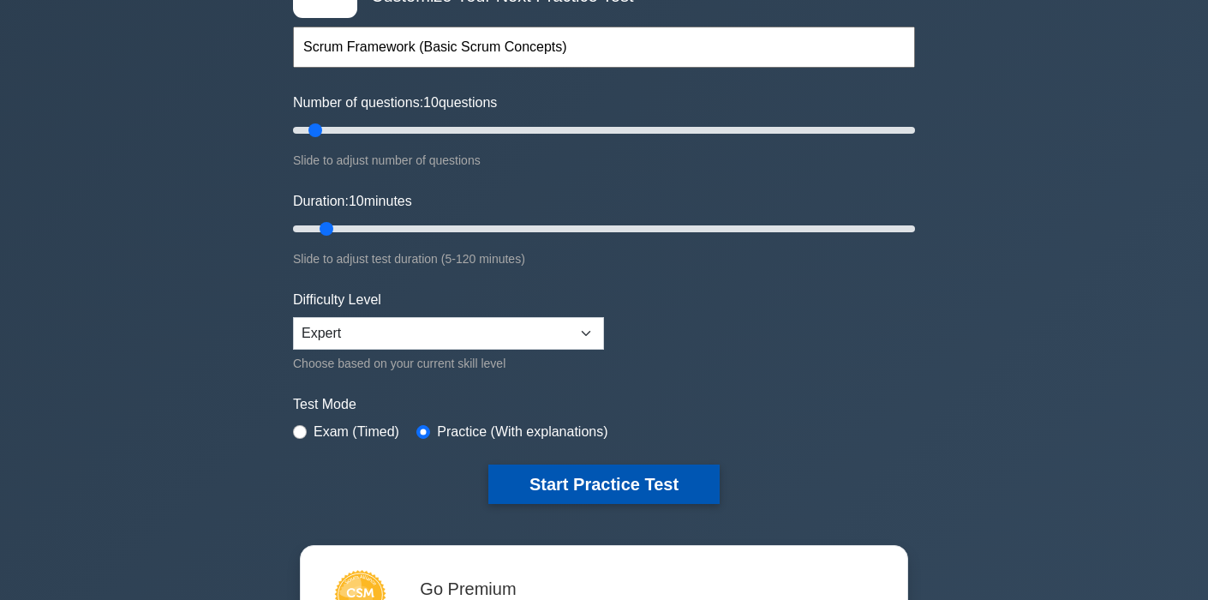
click at [556, 489] on button "Start Practice Test" at bounding box center [603, 483] width 231 height 39
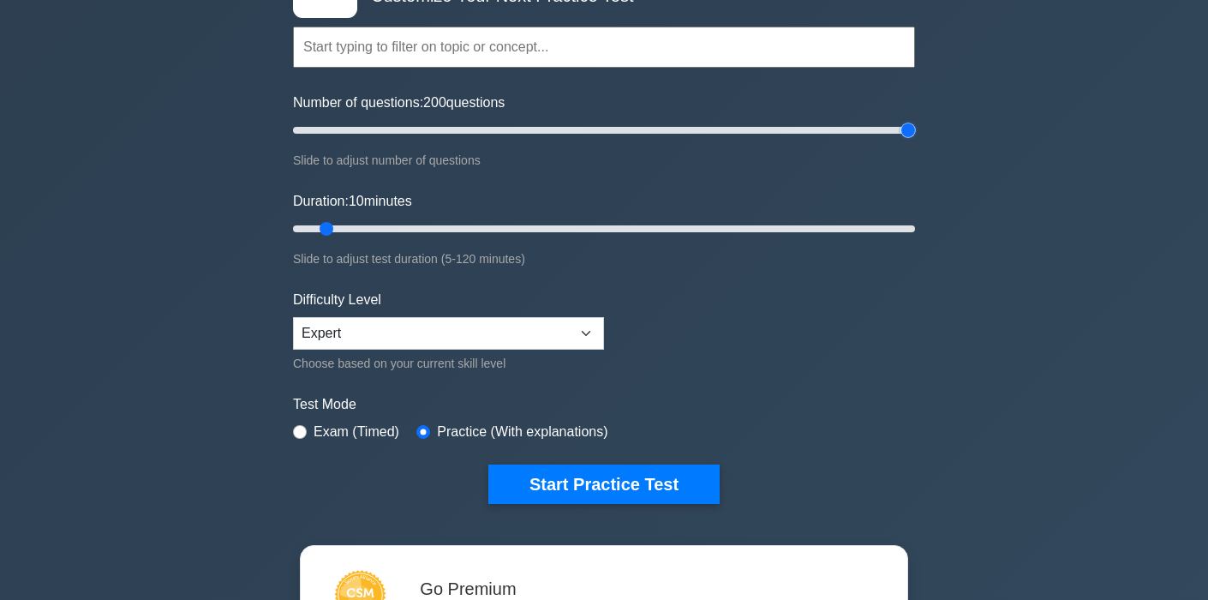
drag, startPoint x: 317, startPoint y: 129, endPoint x: 932, endPoint y: 144, distance: 615.3
type input "200"
click at [915, 140] on input "Number of questions: 200 questions" at bounding box center [604, 130] width 622 height 21
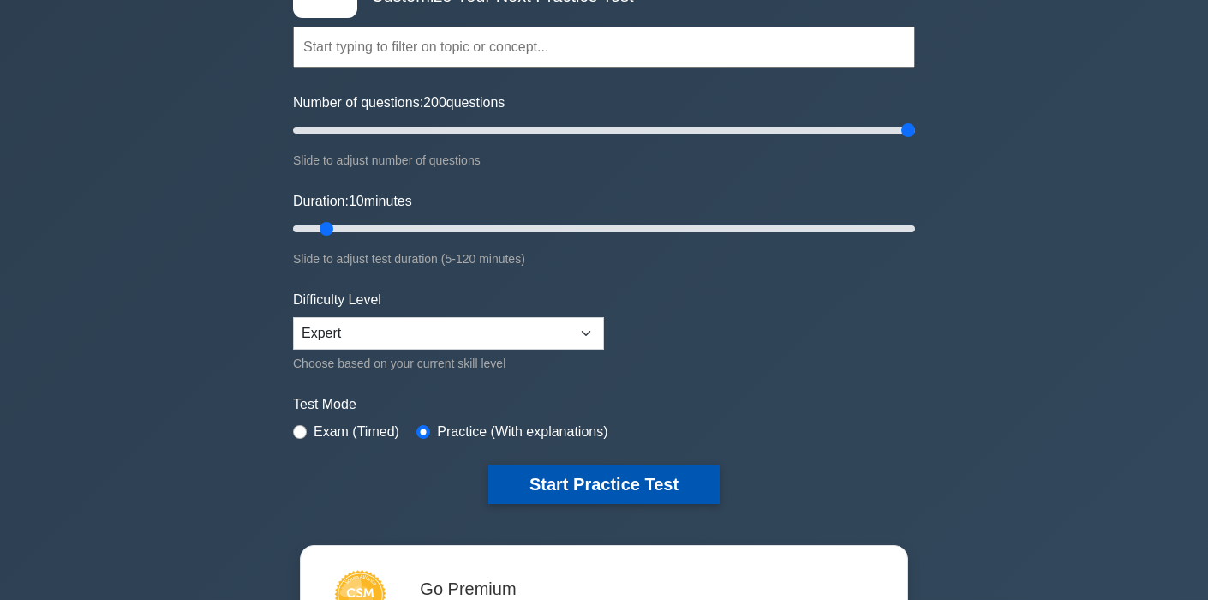
click at [618, 480] on button "Start Practice Test" at bounding box center [603, 483] width 231 height 39
